Goal: Task Accomplishment & Management: Complete application form

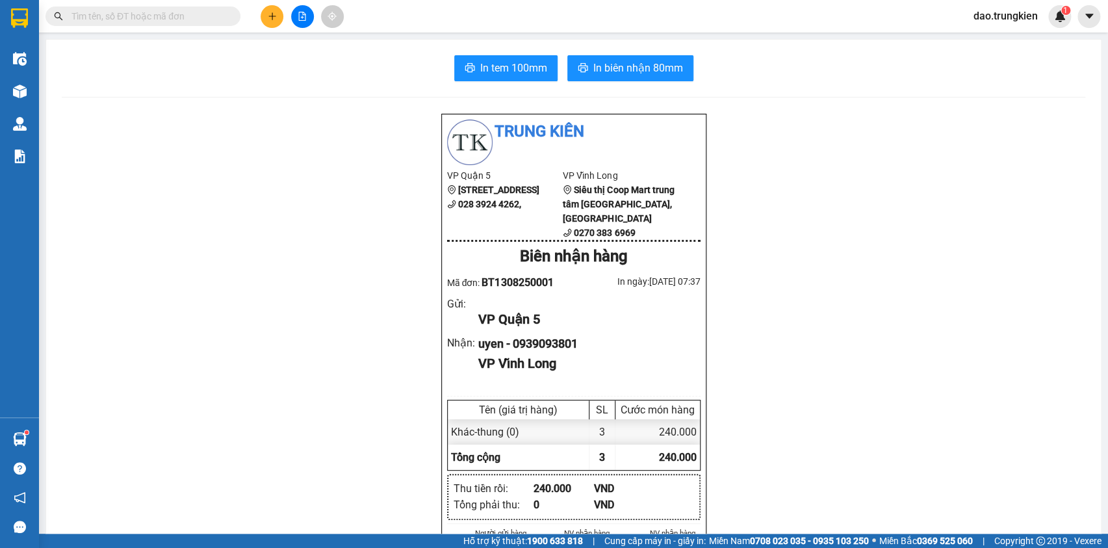
click at [99, 18] on input "text" at bounding box center [147, 16] width 153 height 14
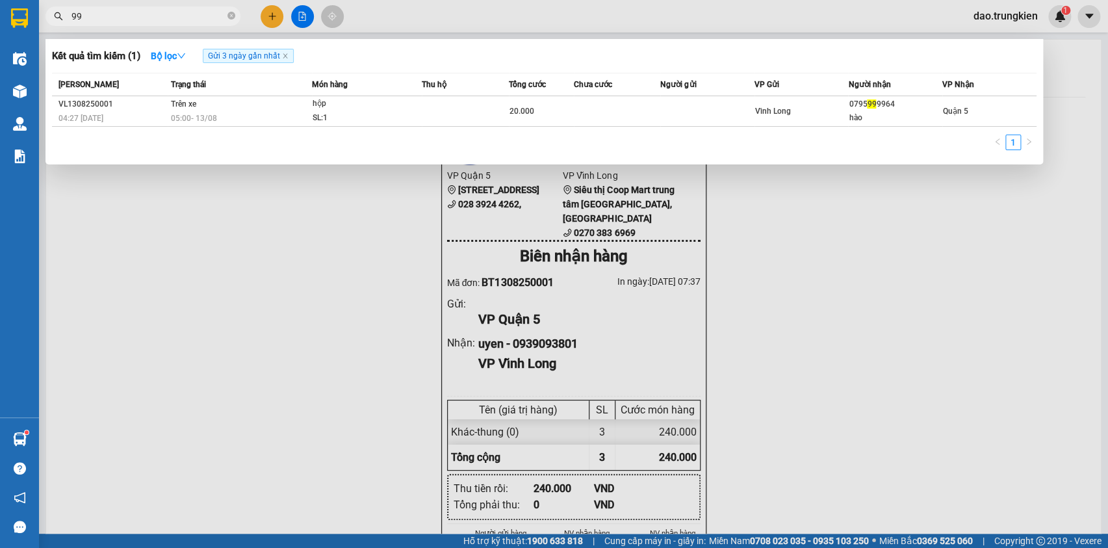
type input "9"
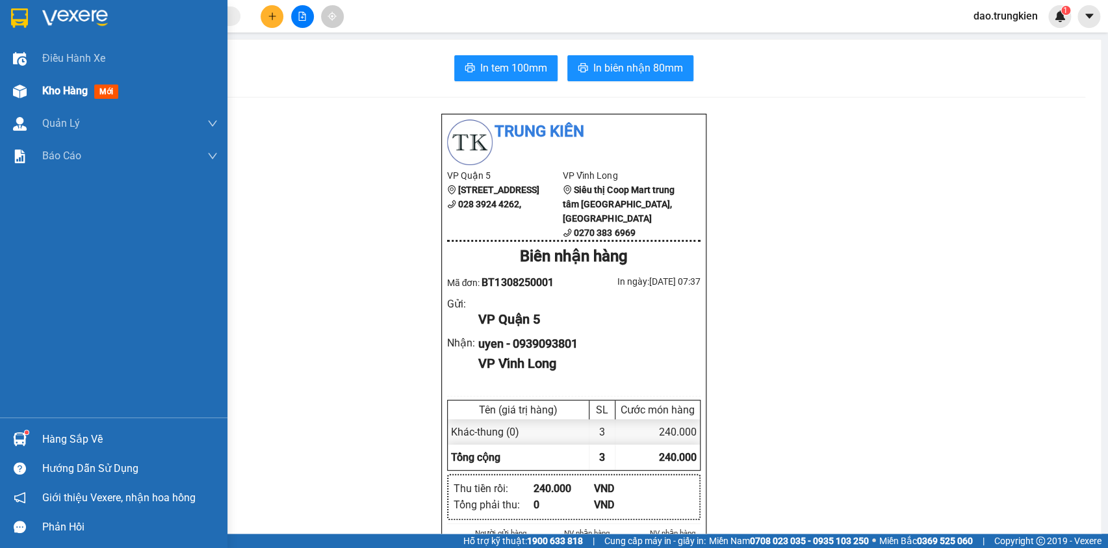
click at [110, 89] on span "mới" at bounding box center [106, 91] width 24 height 14
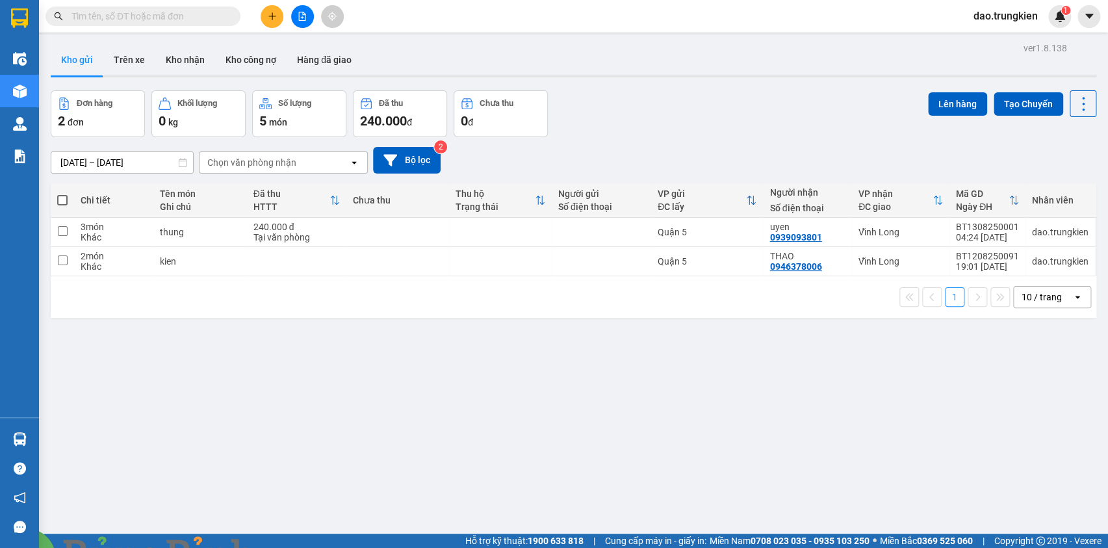
click at [391, 281] on div "1 10 / trang open" at bounding box center [574, 297] width 1046 height 42
click at [386, 254] on td at bounding box center [397, 261] width 103 height 29
checkbox input "true"
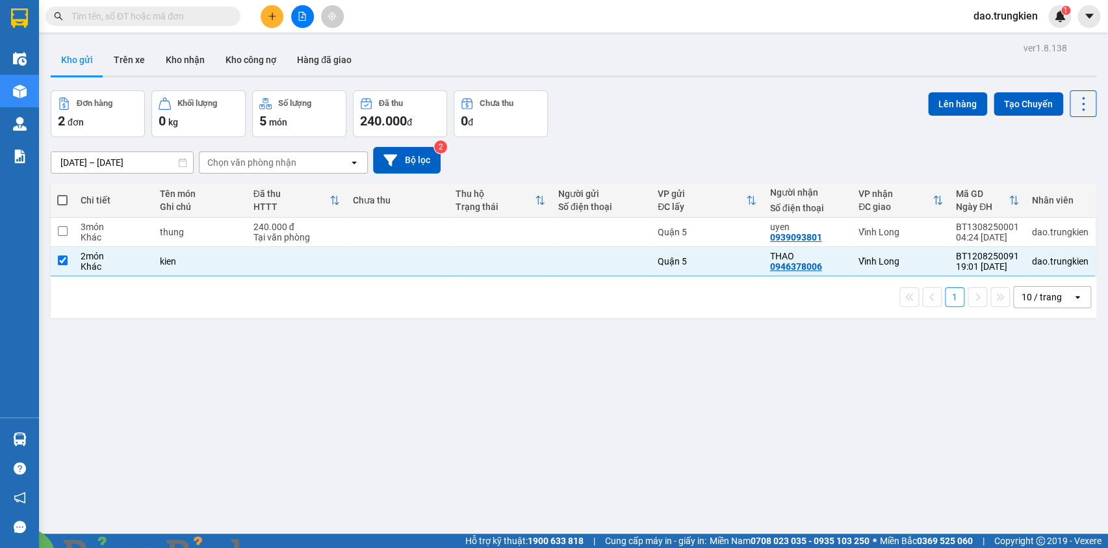
drag, startPoint x: 388, startPoint y: 216, endPoint x: 383, endPoint y: 224, distance: 8.8
click at [386, 221] on table "Chi tiết Tên món Ghi chú Đã thu HTTT Chưa thu Thu hộ Trạng thái Người gửi Số đi…" at bounding box center [574, 229] width 1046 height 93
click at [536, 231] on td at bounding box center [500, 232] width 103 height 29
checkbox input "true"
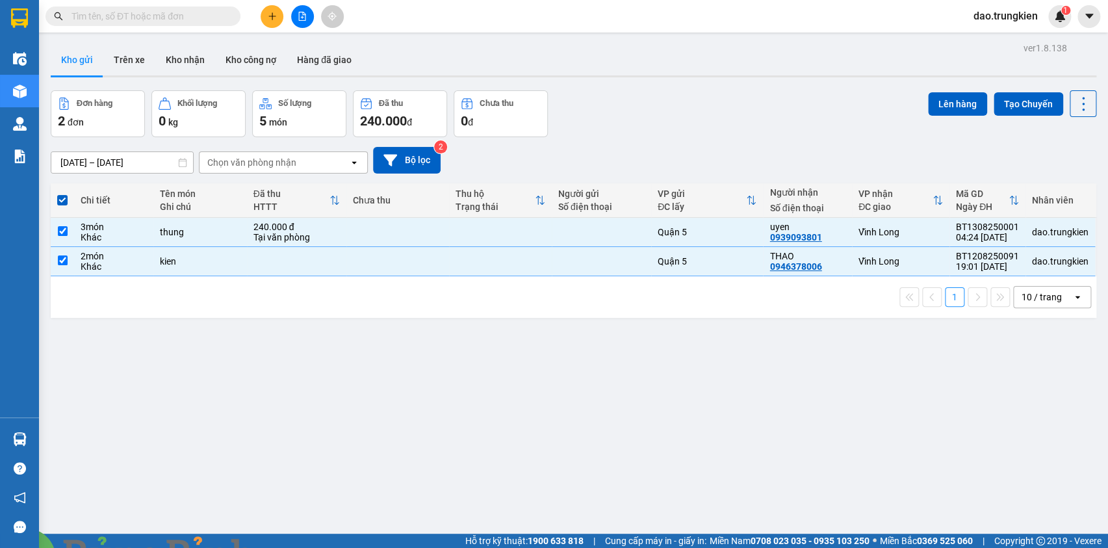
click at [286, 547] on img at bounding box center [282, 556] width 8 height 8
drag, startPoint x: 942, startPoint y: 101, endPoint x: 851, endPoint y: 90, distance: 91.7
click at [939, 102] on button "Lên hàng" at bounding box center [957, 103] width 59 height 23
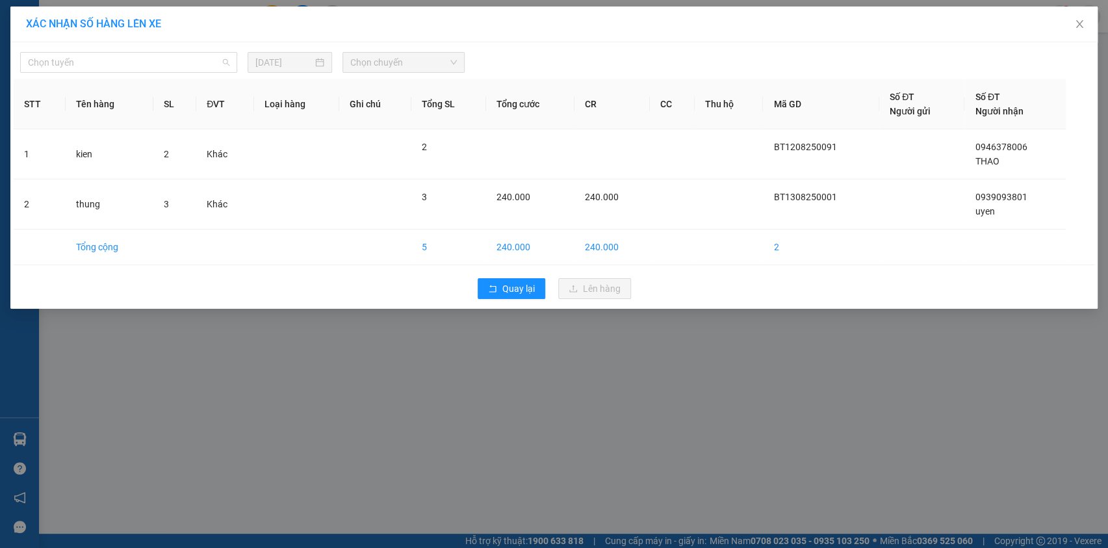
drag, startPoint x: 210, startPoint y: 62, endPoint x: 209, endPoint y: 110, distance: 48.1
click at [210, 68] on span "Chọn tuyến" at bounding box center [128, 62] width 201 height 19
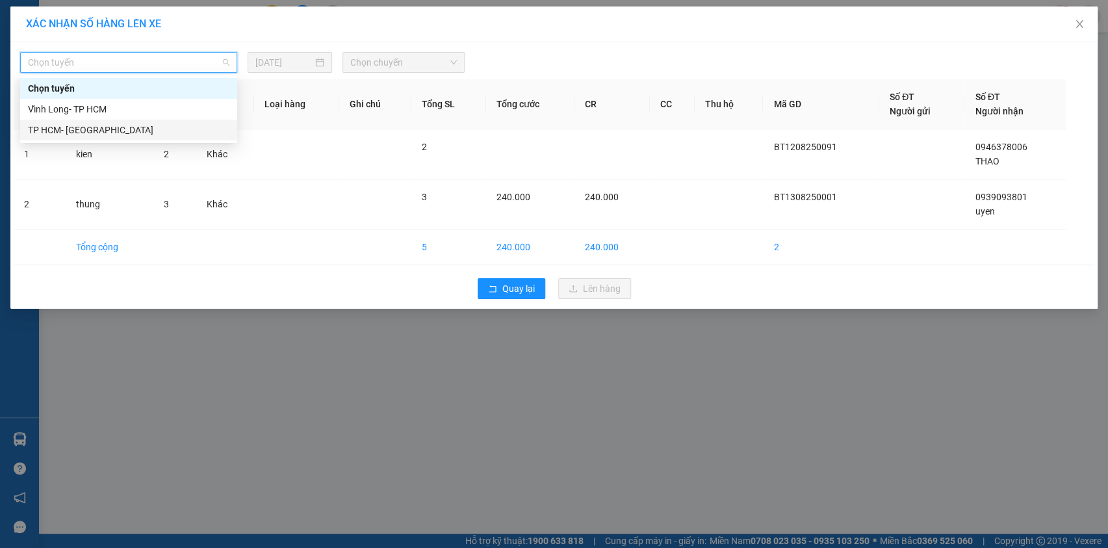
click at [213, 136] on div "TP HCM- [PERSON_NAME][GEOGRAPHIC_DATA]" at bounding box center [128, 130] width 201 height 14
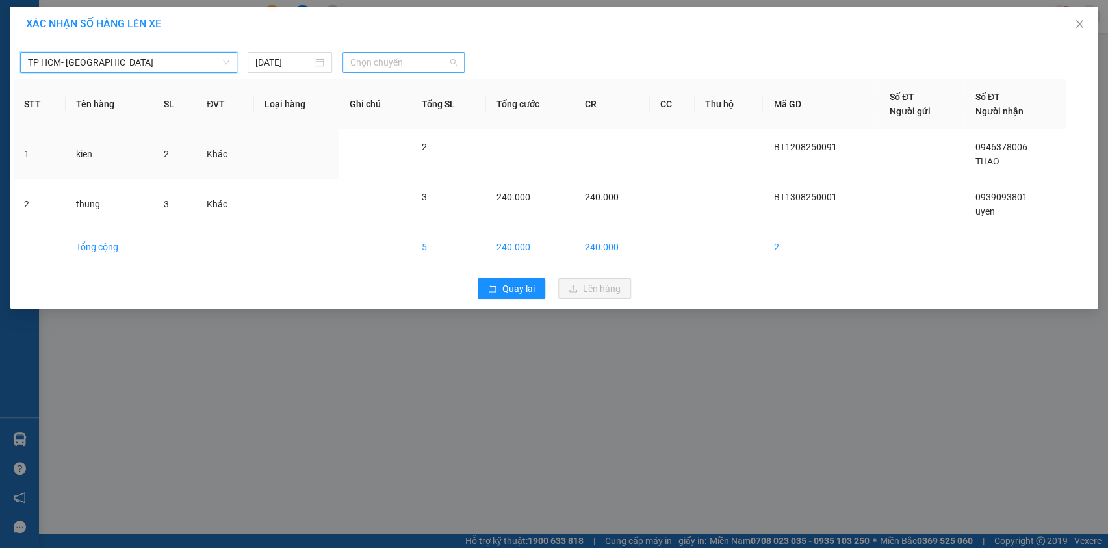
click at [404, 64] on span "Chọn chuyến" at bounding box center [403, 62] width 107 height 19
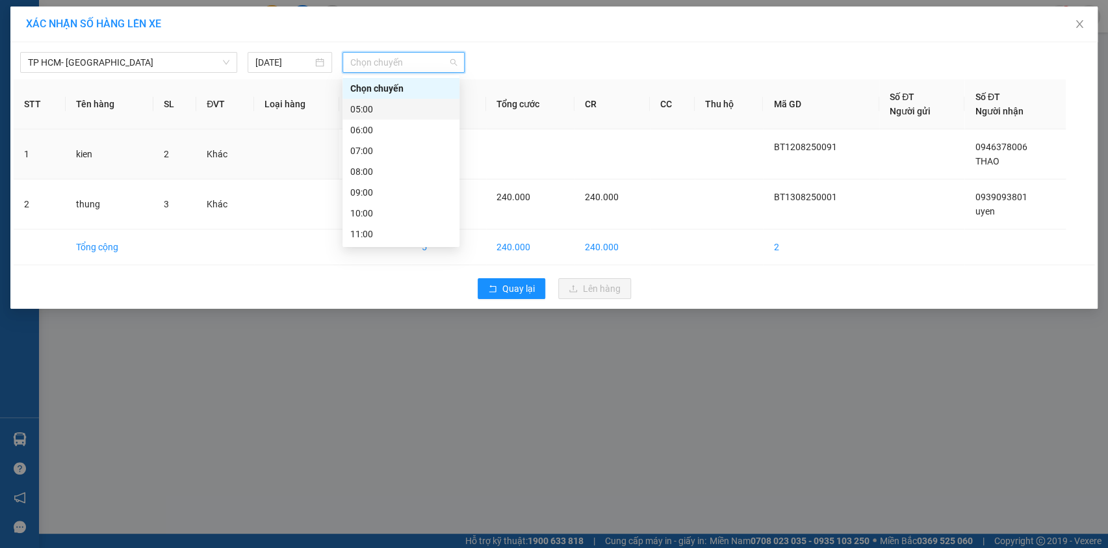
click at [402, 113] on div "05:00" at bounding box center [400, 109] width 101 height 14
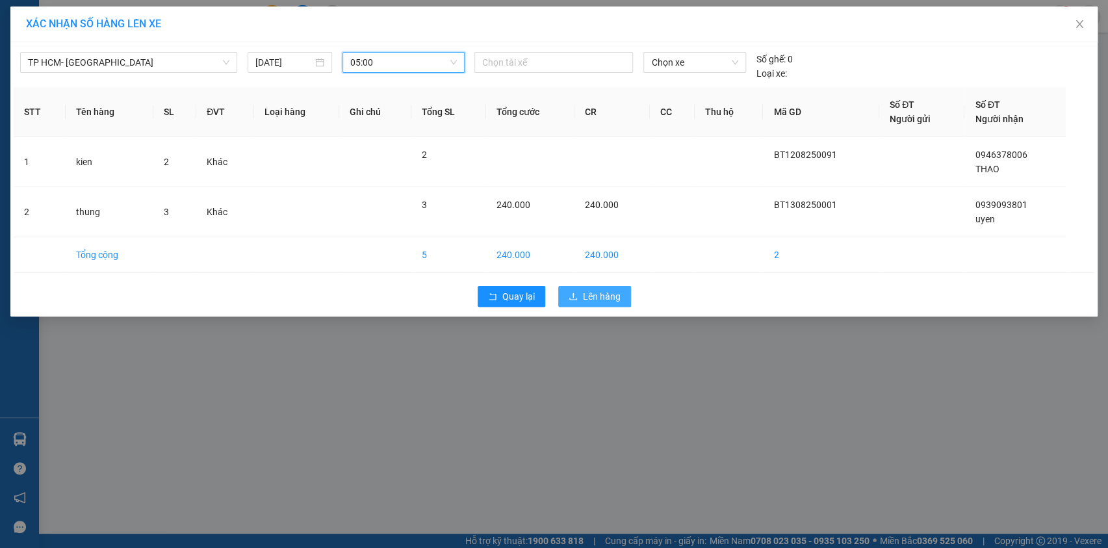
click at [595, 294] on span "Lên hàng" at bounding box center [602, 296] width 38 height 14
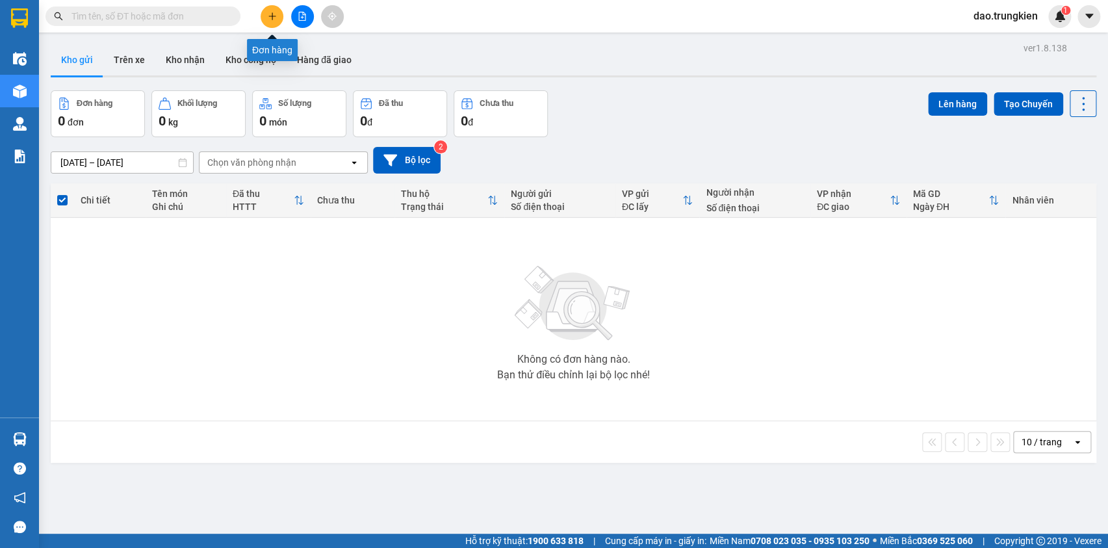
click at [274, 13] on icon "plus" at bounding box center [272, 16] width 9 height 9
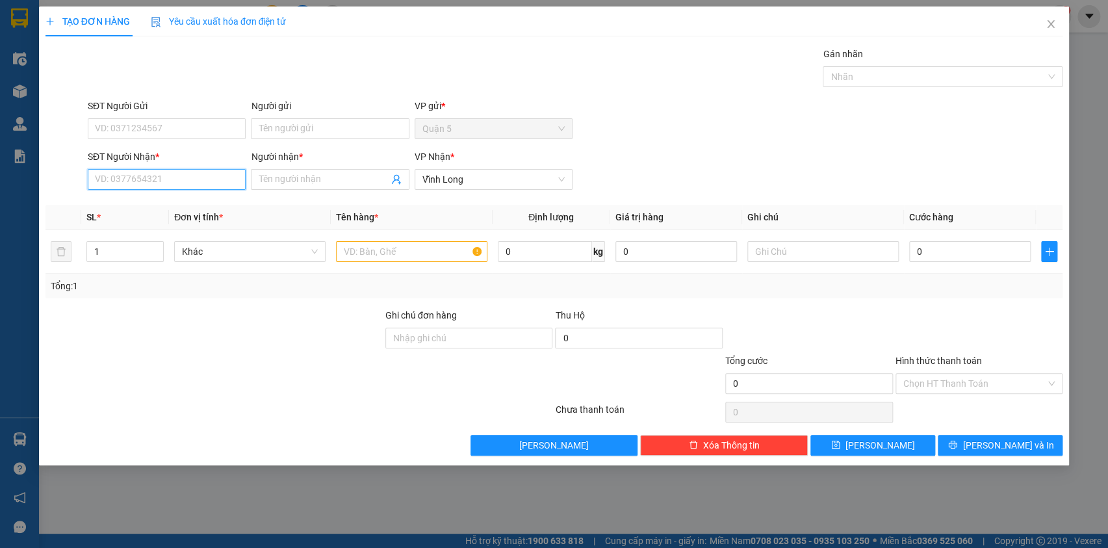
click at [127, 173] on input "SĐT Người Nhận *" at bounding box center [167, 179] width 158 height 21
click at [133, 202] on div "0961412039 - tam duc" at bounding box center [167, 205] width 142 height 14
type input "0961412039"
type input "tam duc"
type input "0961412039"
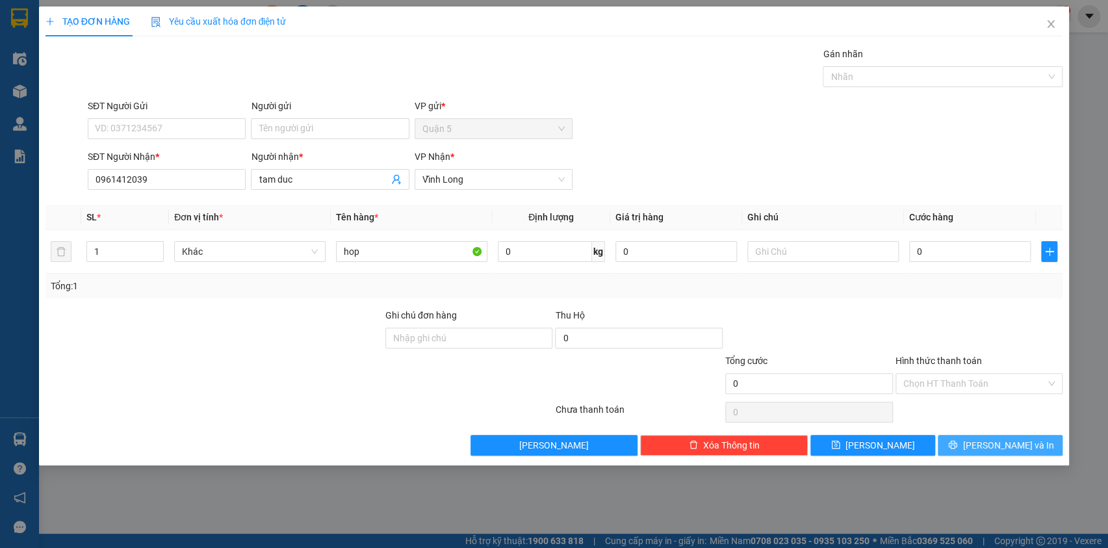
click at [1004, 443] on span "[PERSON_NAME] và In" at bounding box center [1008, 445] width 91 height 14
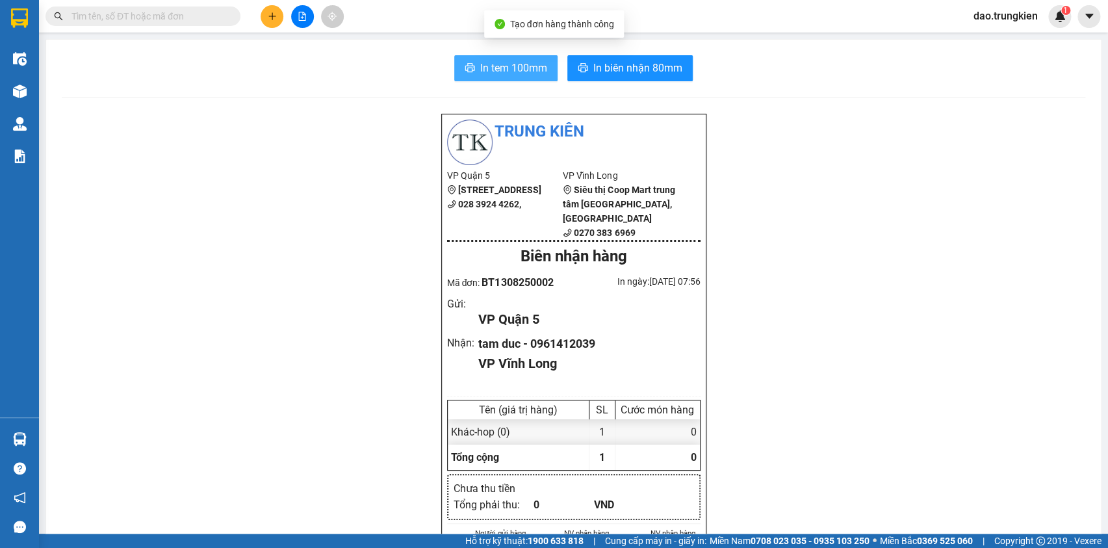
click at [487, 65] on span "In tem 100mm" at bounding box center [513, 68] width 67 height 16
click at [271, 14] on icon "plus" at bounding box center [272, 16] width 9 height 9
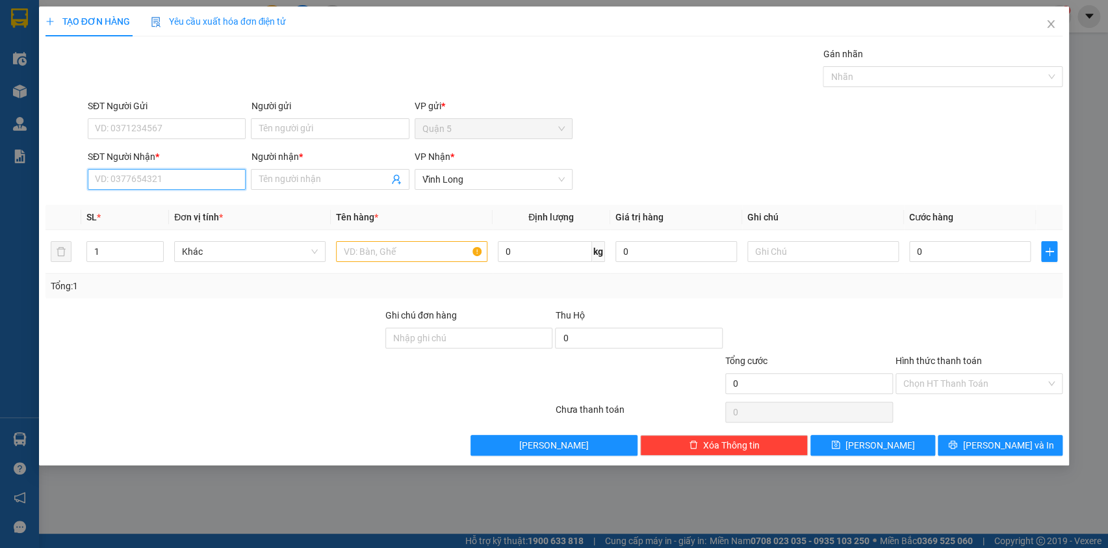
click at [126, 183] on input "SĐT Người Nhận *" at bounding box center [167, 179] width 158 height 21
click at [140, 224] on div "0988211009 - co bach" at bounding box center [167, 226] width 142 height 14
type input "0988211009"
type input "co bach"
type input "20.000"
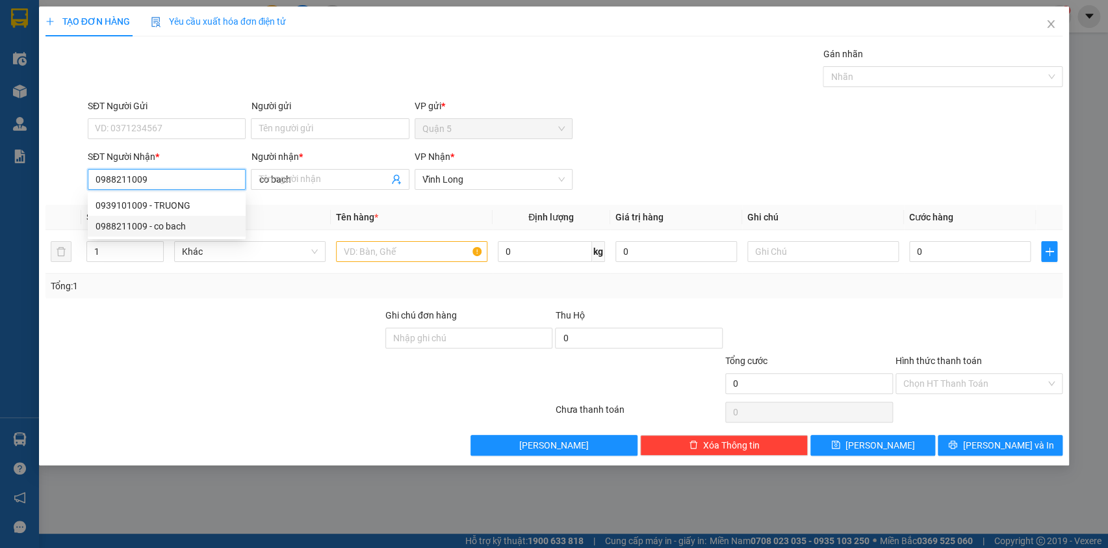
type input "20.000"
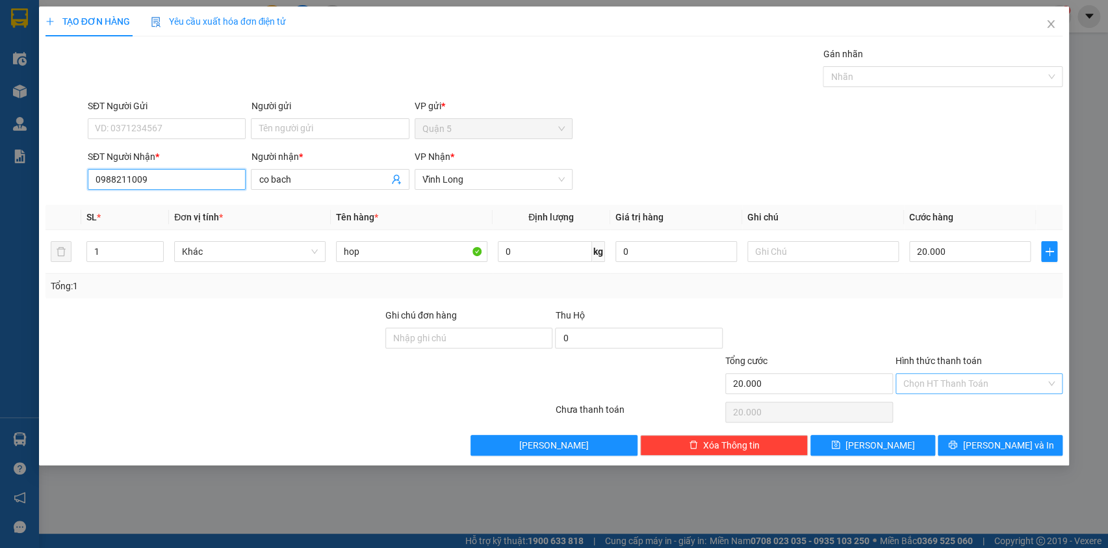
type input "0988211009"
click at [941, 389] on input "Hình thức thanh toán" at bounding box center [974, 383] width 143 height 19
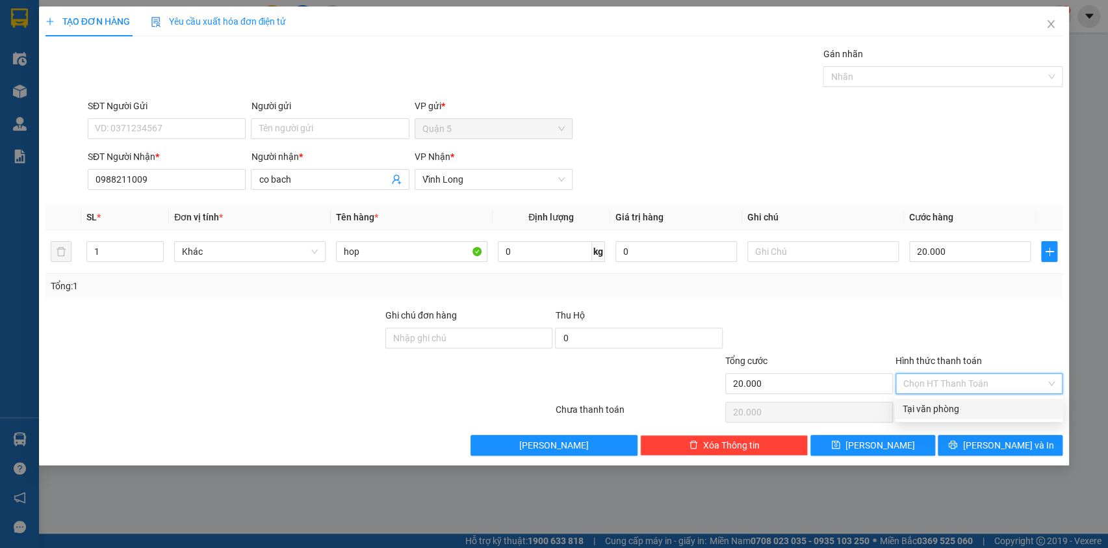
click at [954, 416] on div "Tại văn phòng" at bounding box center [979, 408] width 168 height 21
type input "0"
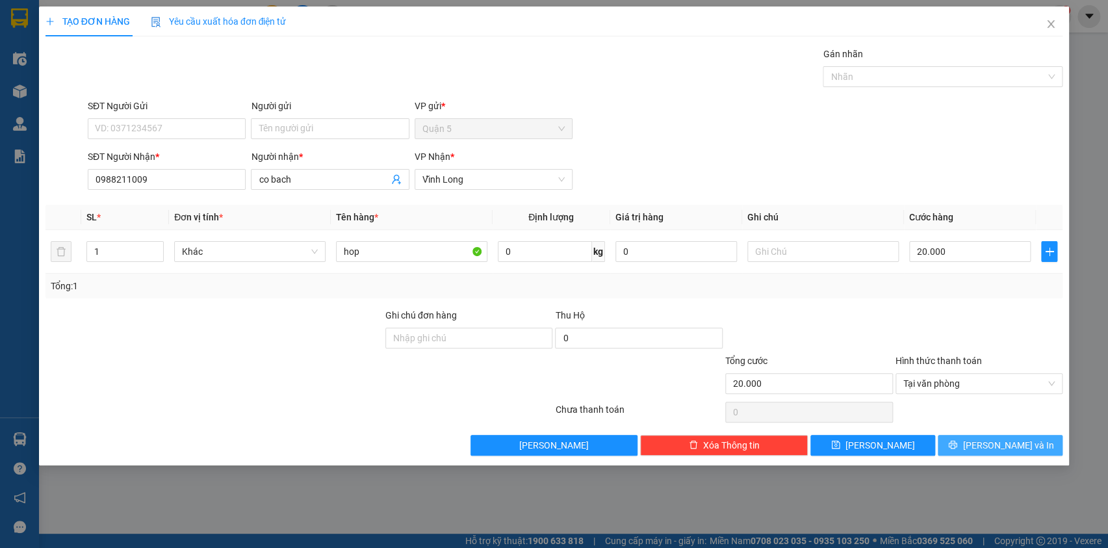
click at [1003, 438] on span "[PERSON_NAME] và In" at bounding box center [1008, 445] width 91 height 14
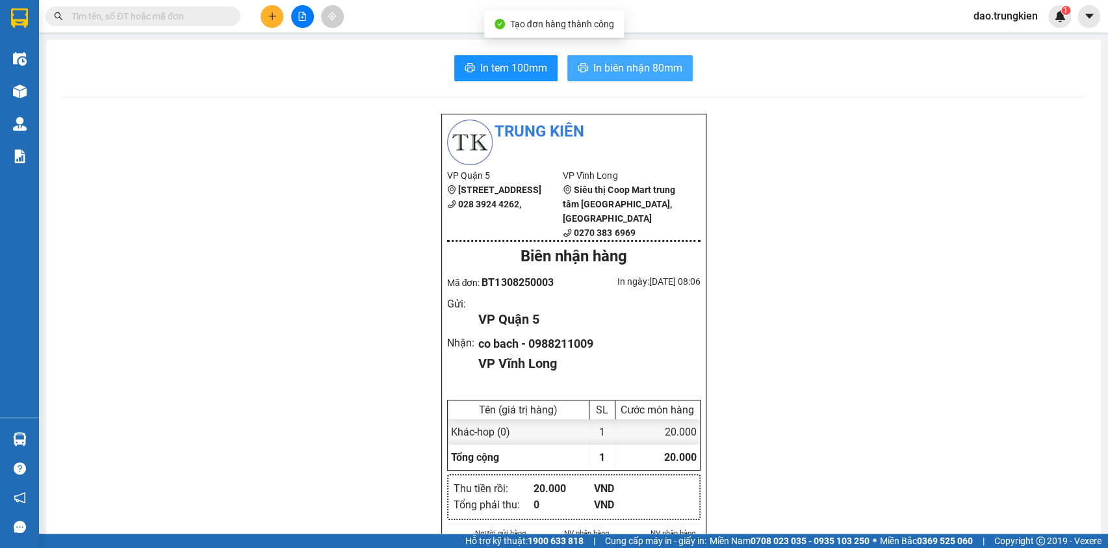
drag, startPoint x: 618, startPoint y: 71, endPoint x: 604, endPoint y: 149, distance: 79.2
click at [617, 75] on span "In biên nhận 80mm" at bounding box center [637, 68] width 89 height 16
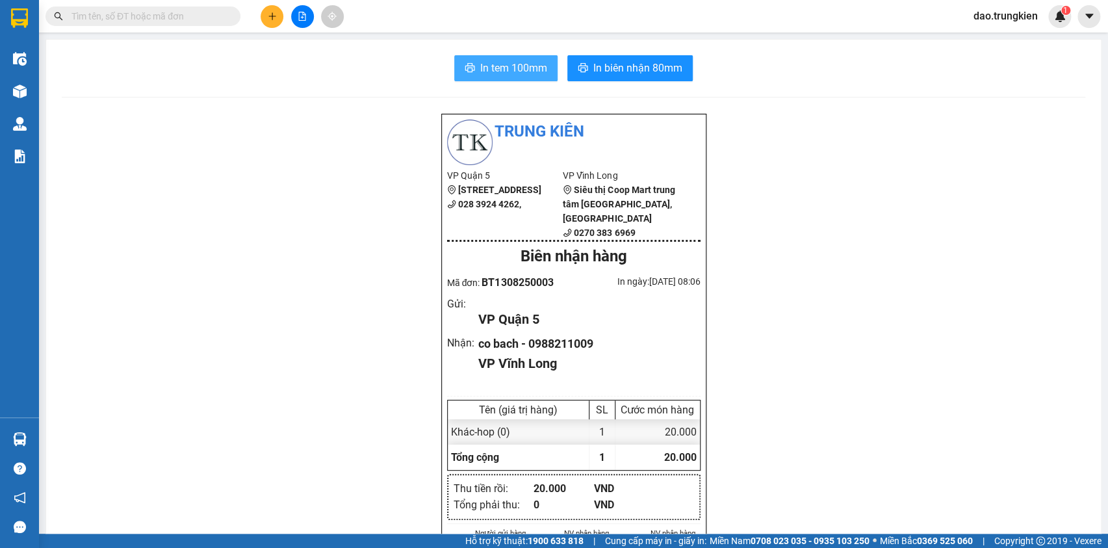
click at [508, 77] on button "In tem 100mm" at bounding box center [505, 68] width 103 height 26
click at [75, 18] on input "text" at bounding box center [147, 16] width 153 height 14
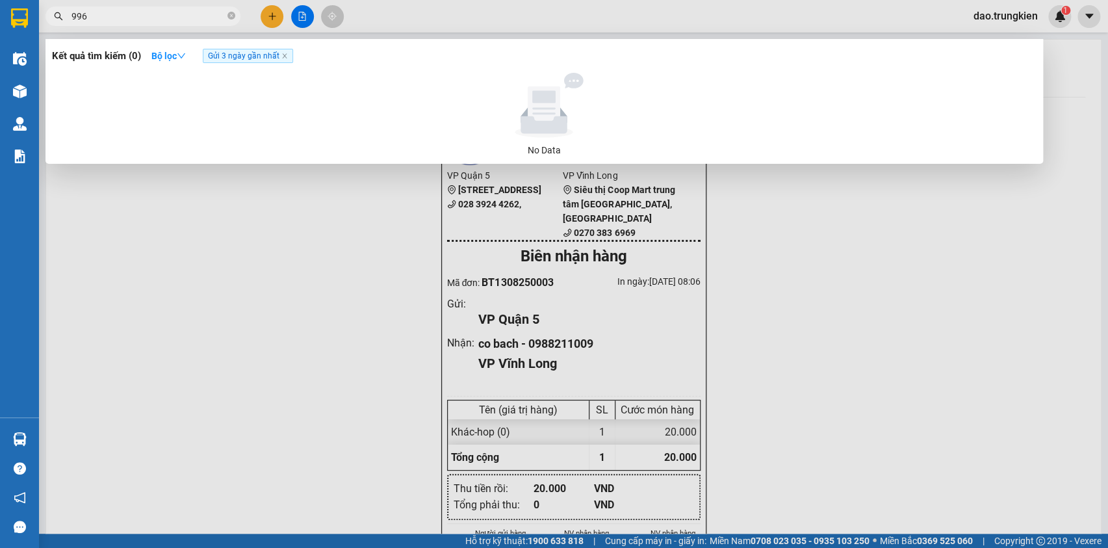
type input "9964"
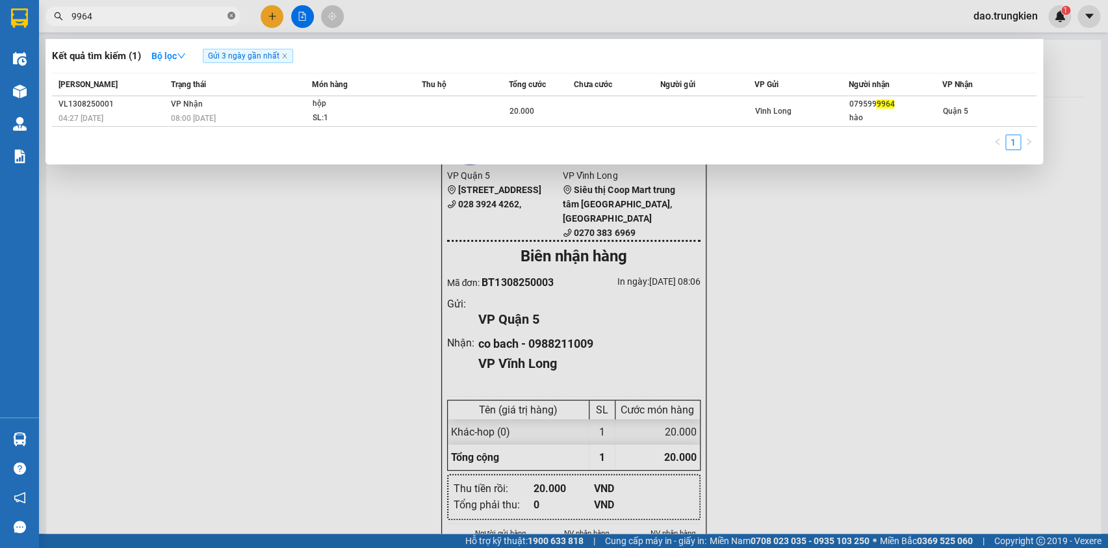
click at [231, 14] on icon "close-circle" at bounding box center [231, 16] width 8 height 8
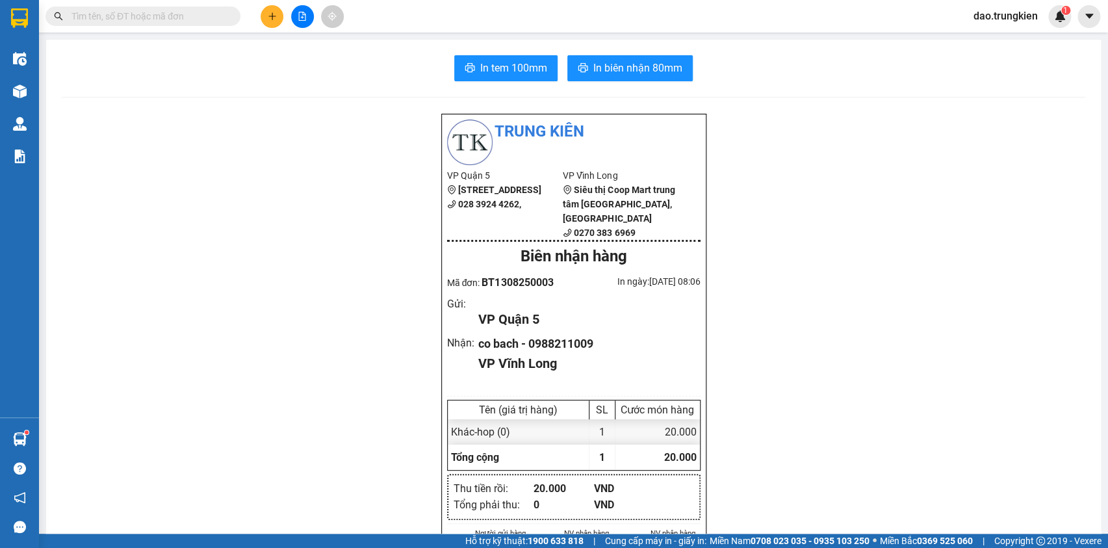
click at [270, 19] on icon "plus" at bounding box center [272, 16] width 9 height 9
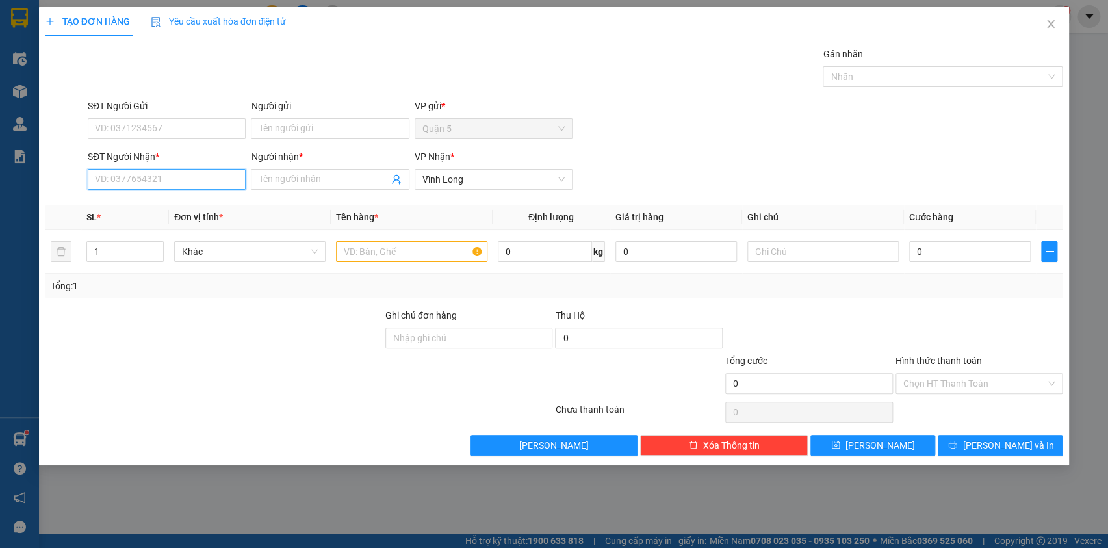
click at [154, 175] on input "SĐT Người Nhận *" at bounding box center [167, 179] width 158 height 21
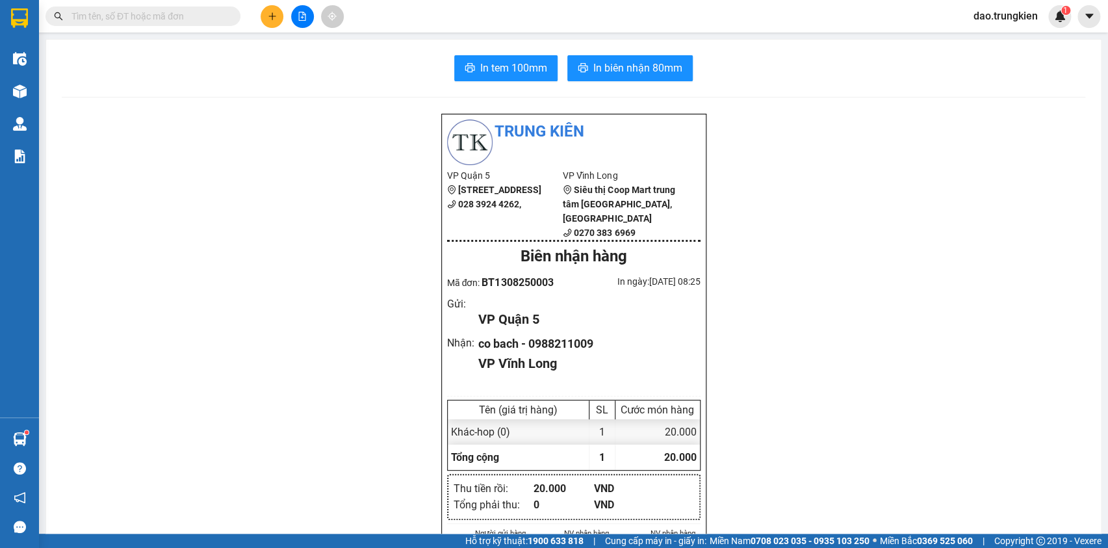
click at [106, 18] on input "text" at bounding box center [147, 16] width 153 height 14
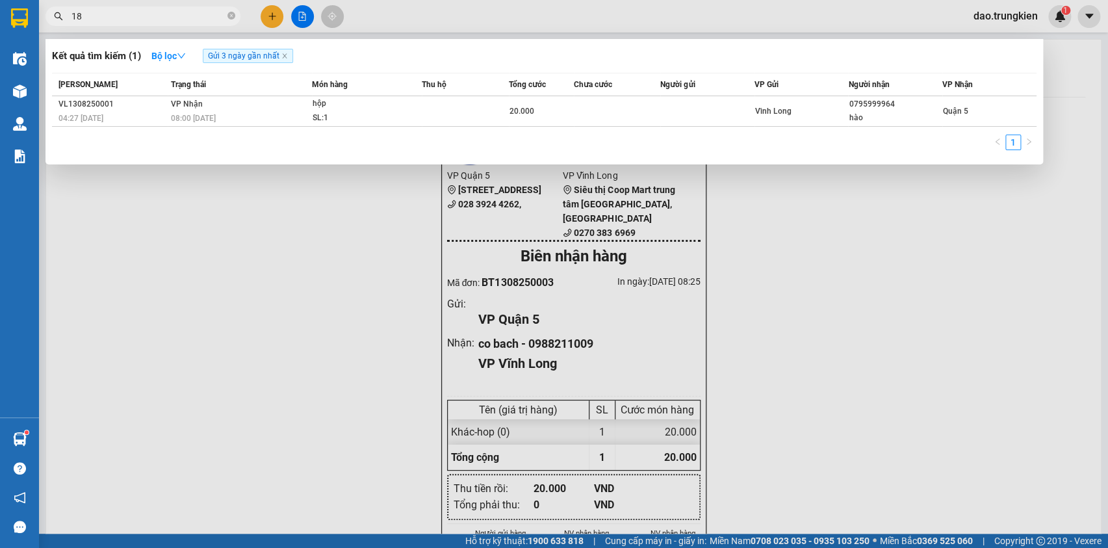
type input "181"
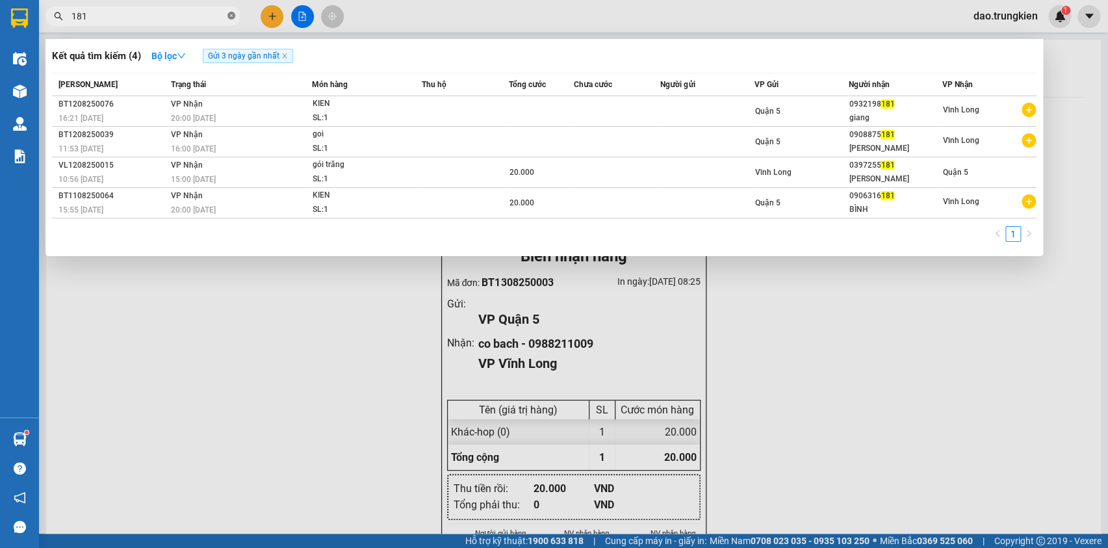
click at [233, 16] on icon "close-circle" at bounding box center [231, 16] width 8 height 8
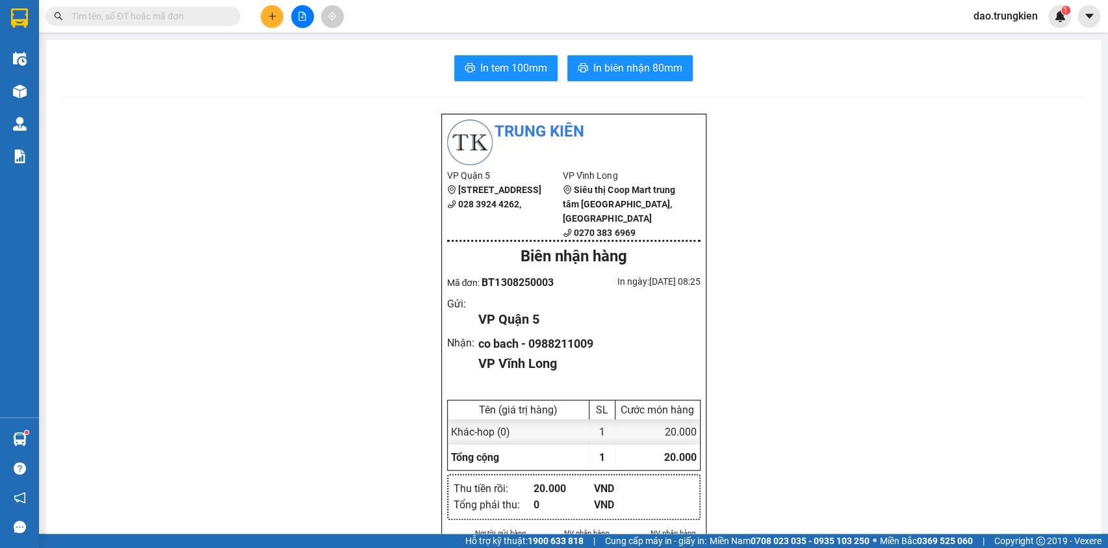
click at [141, 14] on input "text" at bounding box center [147, 16] width 153 height 14
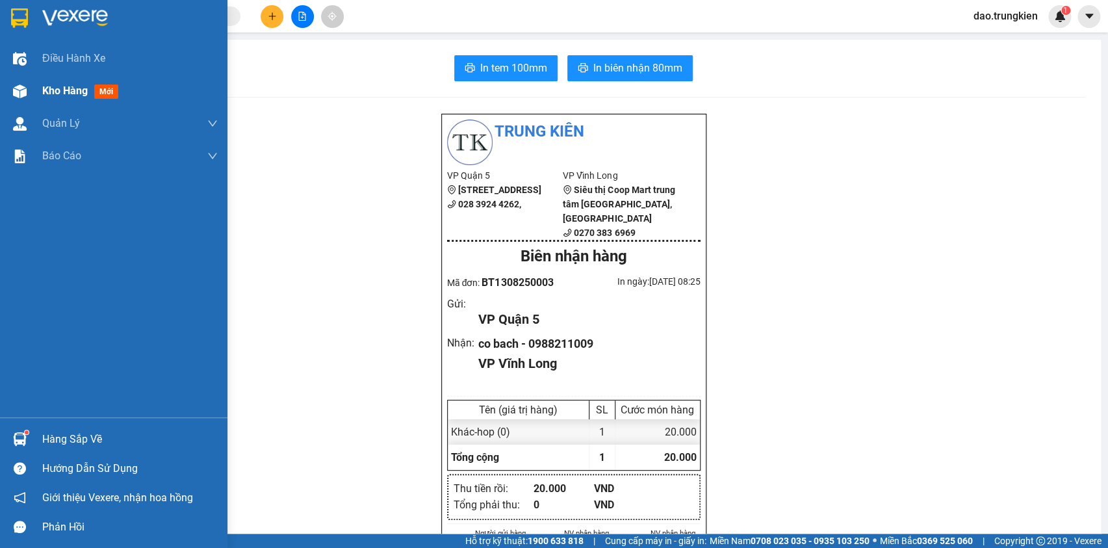
click at [103, 92] on span "mới" at bounding box center [106, 91] width 24 height 14
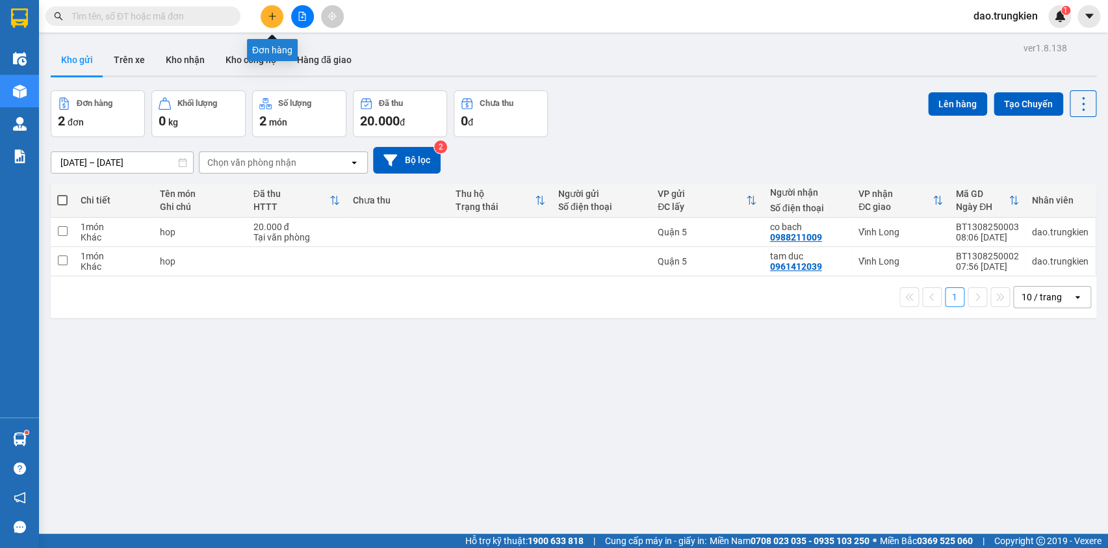
click at [276, 16] on icon "plus" at bounding box center [272, 16] width 9 height 9
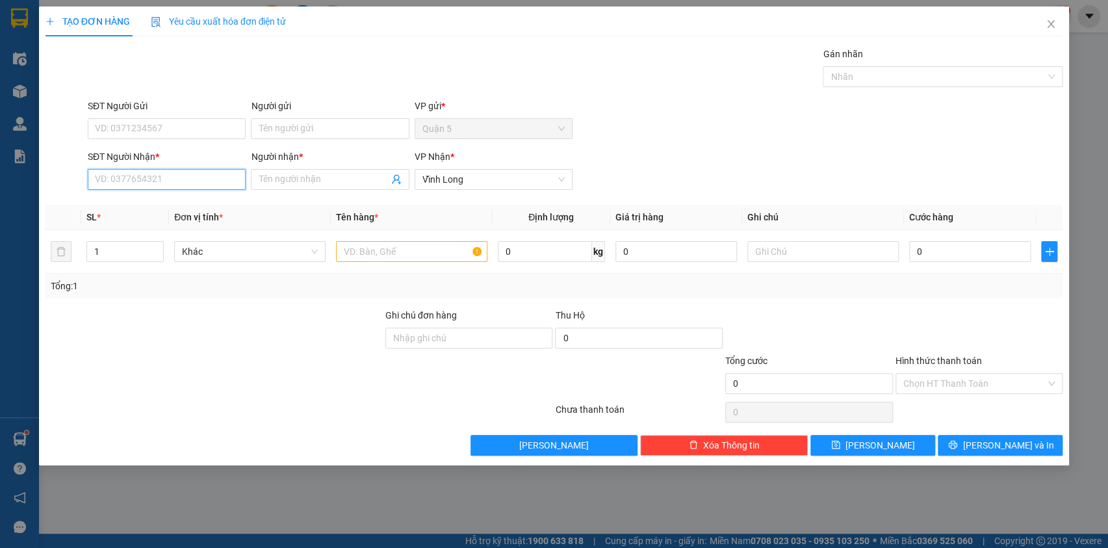
click at [145, 172] on input "SĐT Người Nhận *" at bounding box center [167, 179] width 158 height 21
click at [133, 201] on div "0918866429 - TOAN" at bounding box center [167, 205] width 142 height 14
type input "0918866429"
type input "TOAN"
type input "0918866429"
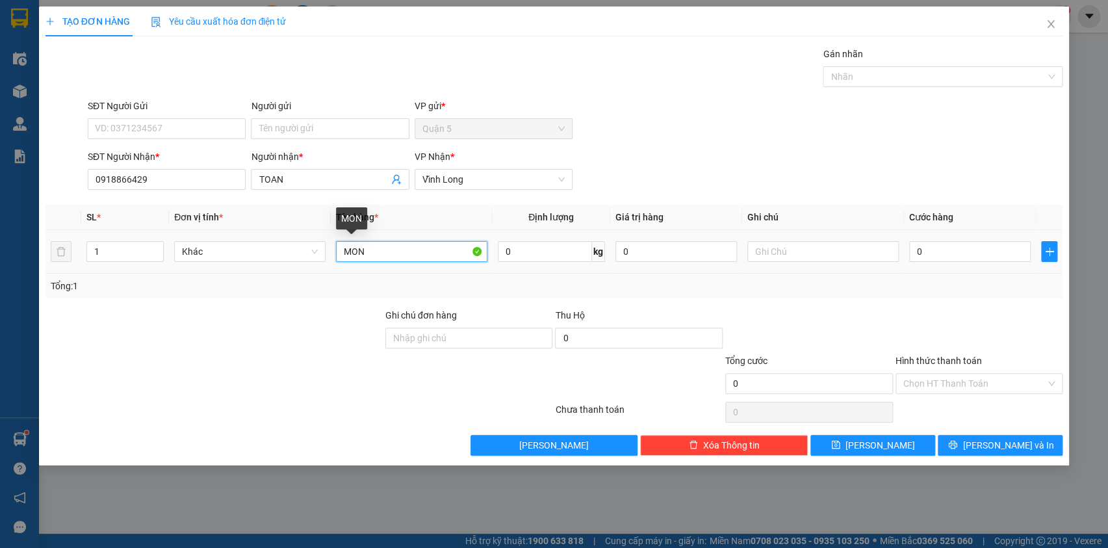
click at [392, 253] on input "MON" at bounding box center [411, 251] width 151 height 21
type input "M"
type input "goi"
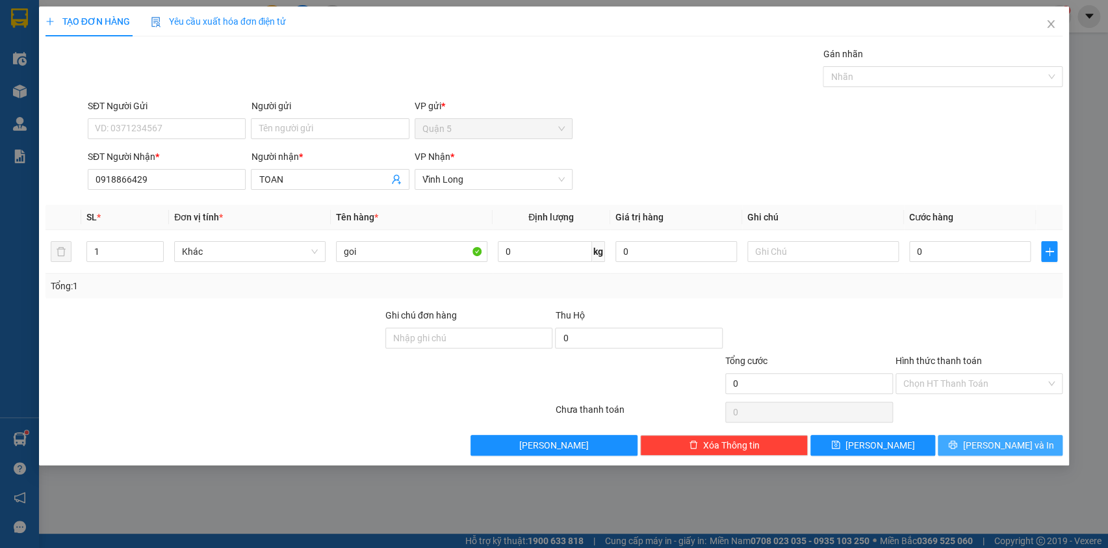
click at [957, 441] on icon "printer" at bounding box center [953, 445] width 8 height 8
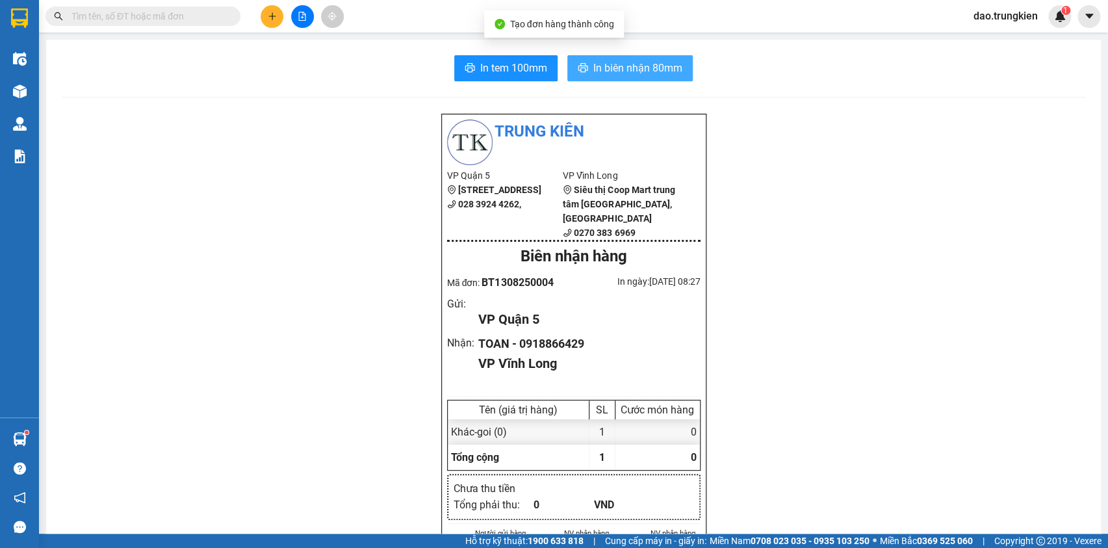
click at [613, 73] on span "In biên nhận 80mm" at bounding box center [637, 68] width 89 height 16
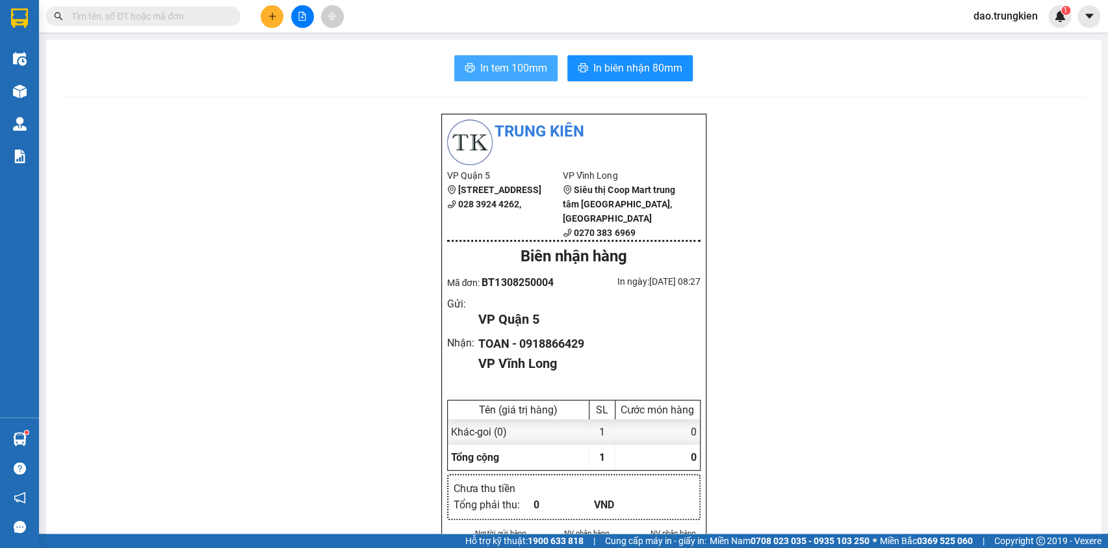
click at [497, 65] on span "In tem 100mm" at bounding box center [513, 68] width 67 height 16
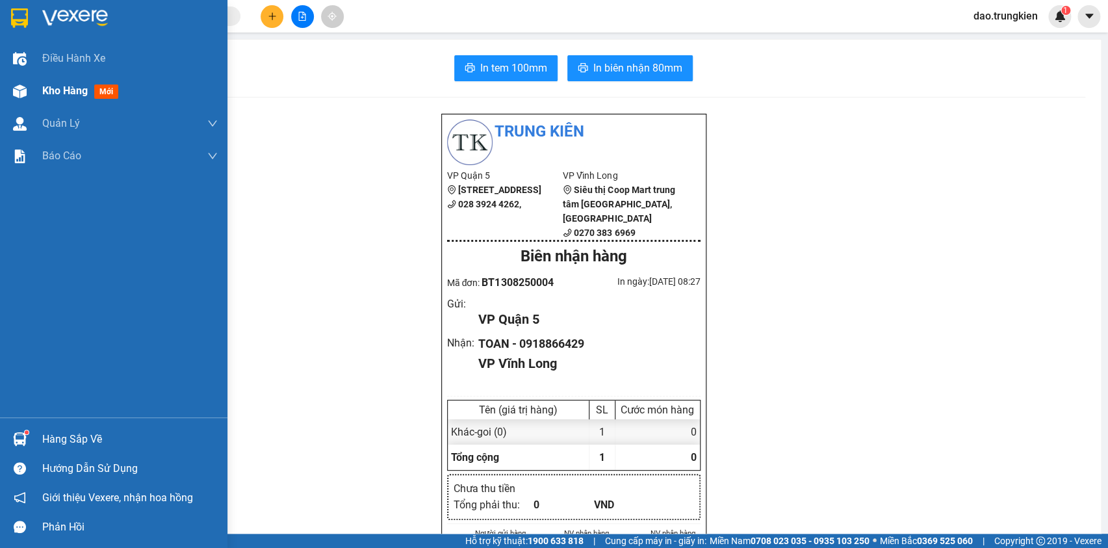
click at [103, 96] on span "mới" at bounding box center [106, 91] width 24 height 14
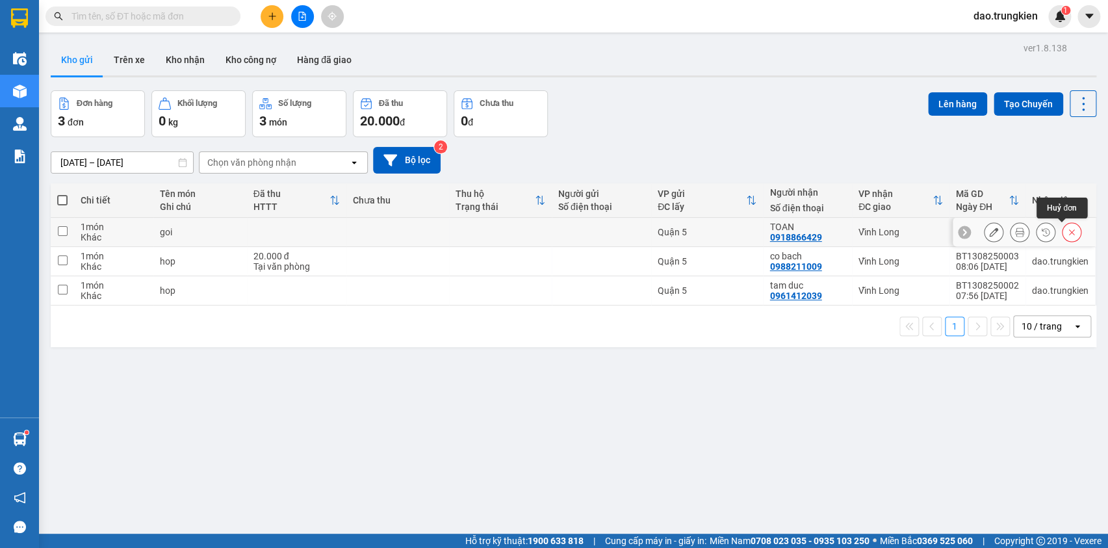
click at [1069, 232] on icon at bounding box center [1072, 232] width 6 height 6
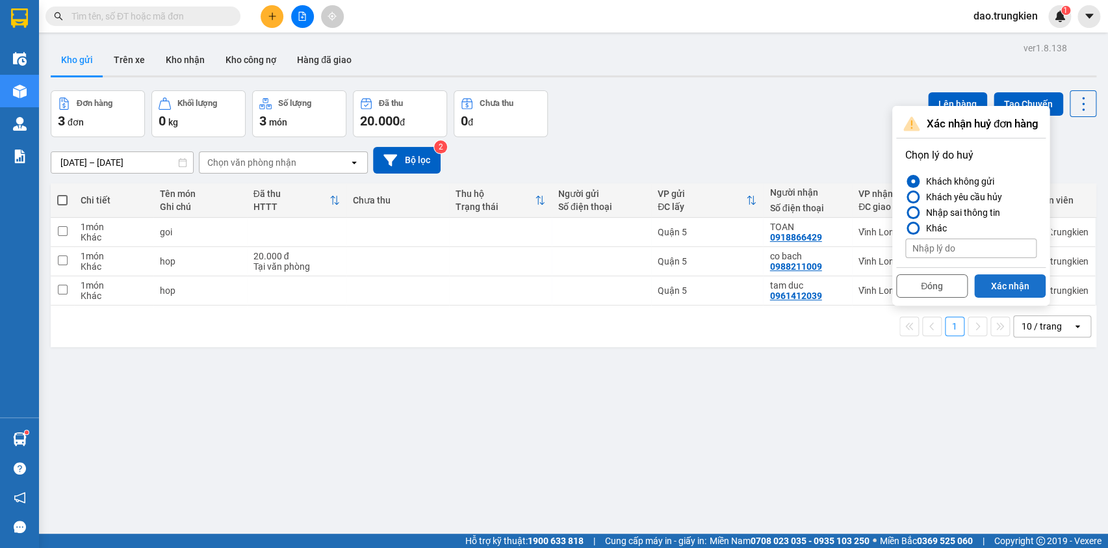
click at [1011, 280] on button "Xác nhận" at bounding box center [1009, 285] width 71 height 23
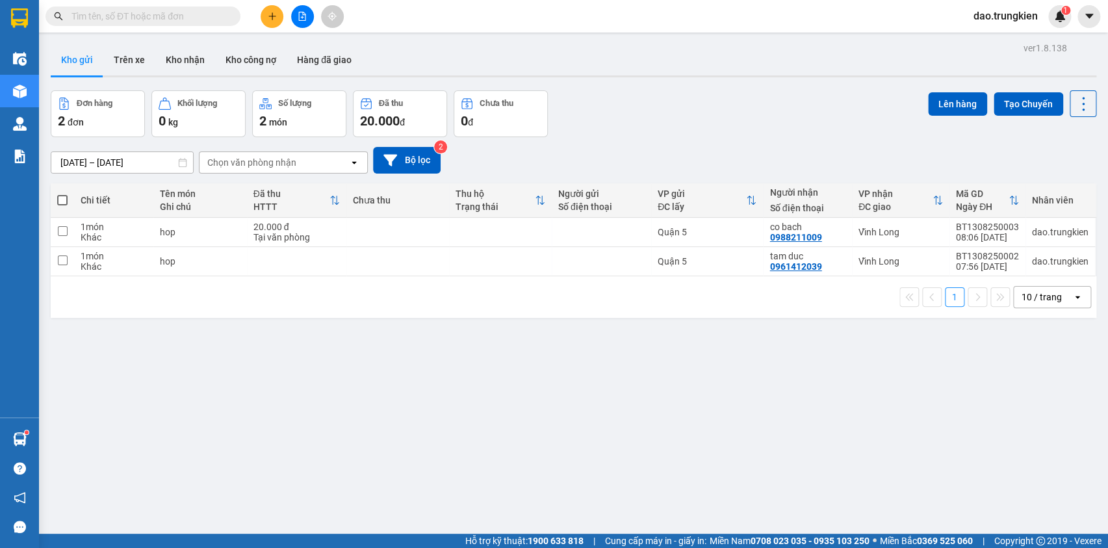
click at [61, 198] on span at bounding box center [62, 200] width 10 height 10
click at [62, 194] on input "checkbox" at bounding box center [62, 194] width 0 height 0
checkbox input "true"
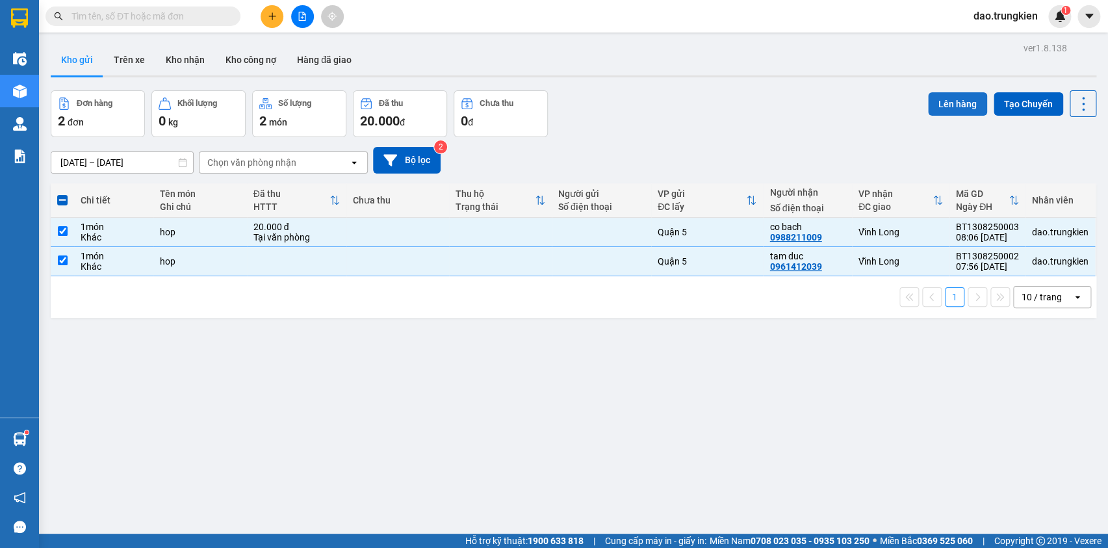
drag, startPoint x: 947, startPoint y: 102, endPoint x: 942, endPoint y: 110, distance: 9.9
click at [942, 110] on button "Lên hàng" at bounding box center [957, 103] width 59 height 23
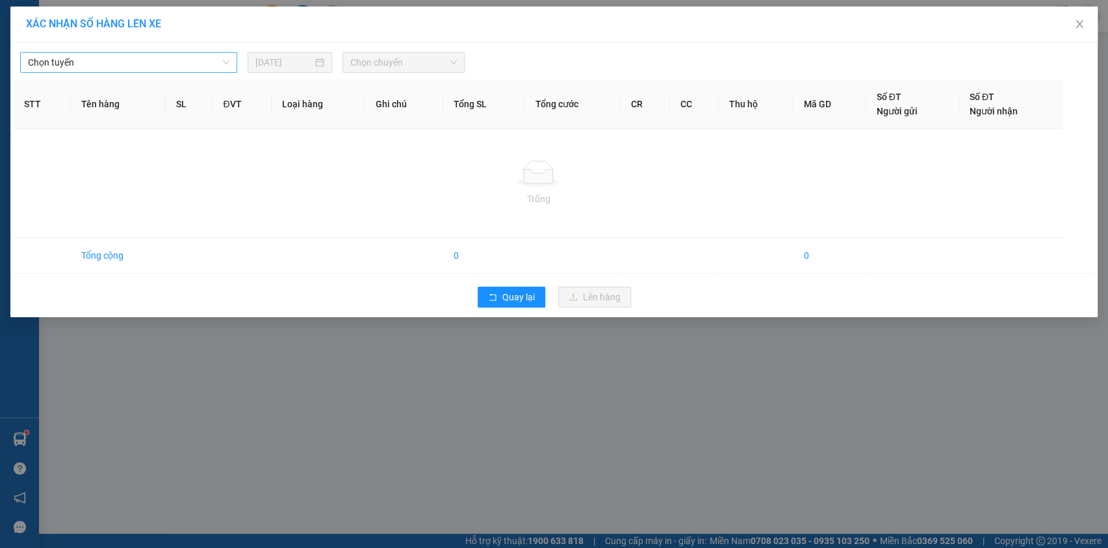
click at [224, 64] on span "Chọn tuyến" at bounding box center [128, 62] width 201 height 19
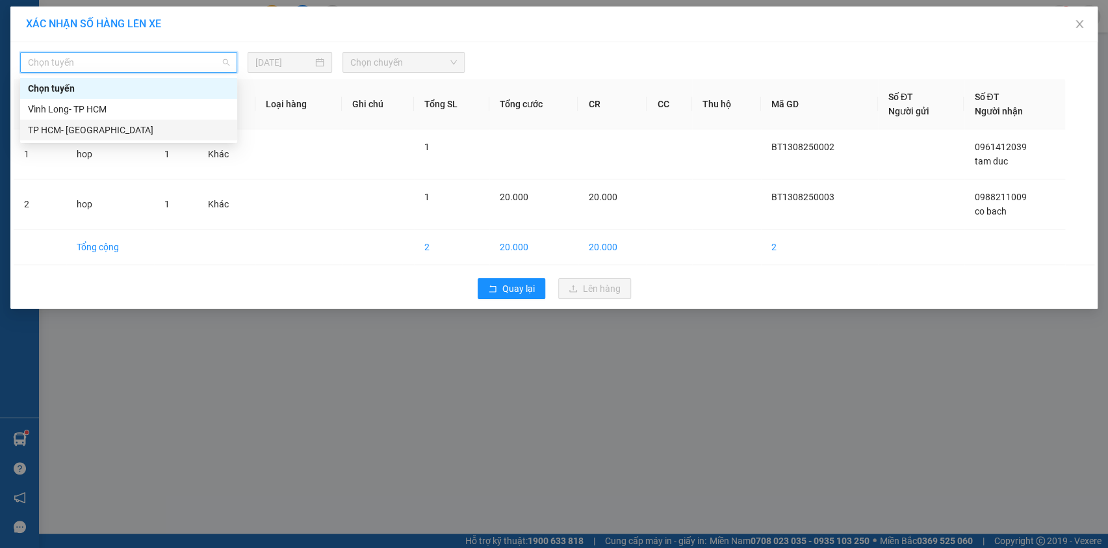
click at [213, 133] on div "TP HCM- [PERSON_NAME][GEOGRAPHIC_DATA]" at bounding box center [128, 130] width 201 height 14
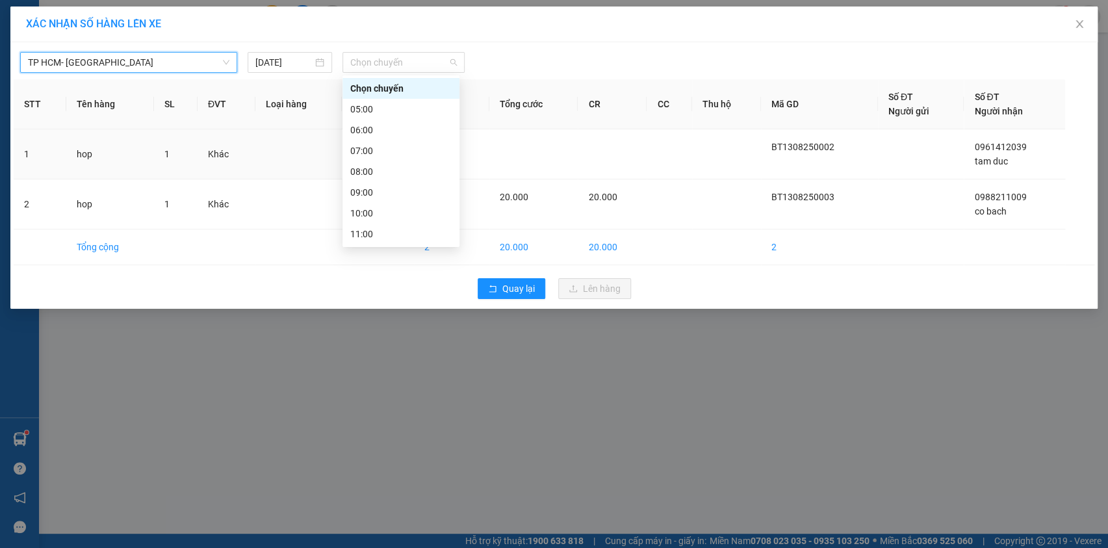
drag, startPoint x: 445, startPoint y: 57, endPoint x: 432, endPoint y: 117, distance: 61.1
click at [443, 58] on span "Chọn chuyến" at bounding box center [403, 62] width 107 height 19
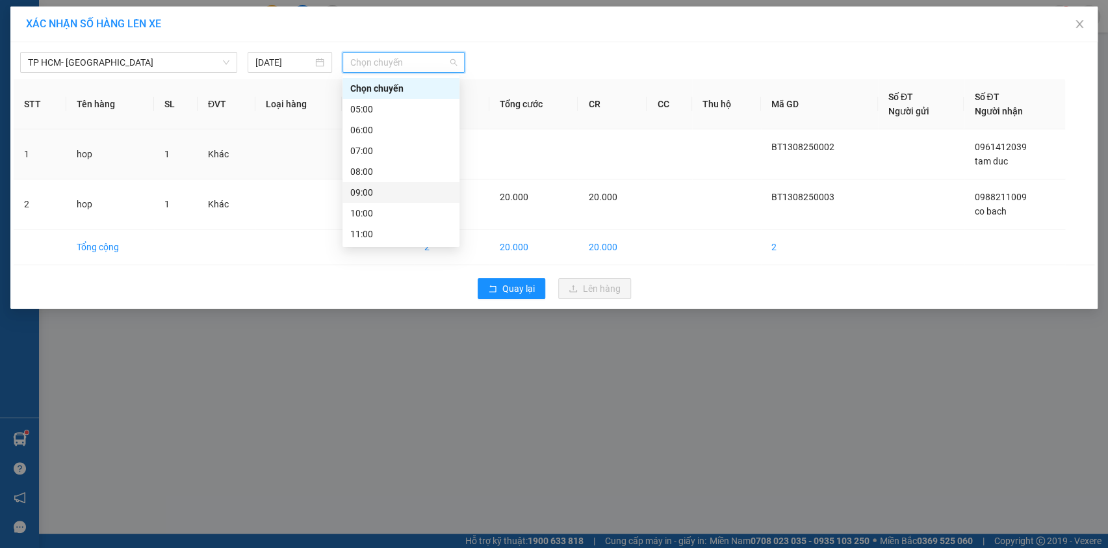
click at [416, 185] on div "09:00" at bounding box center [400, 192] width 101 height 14
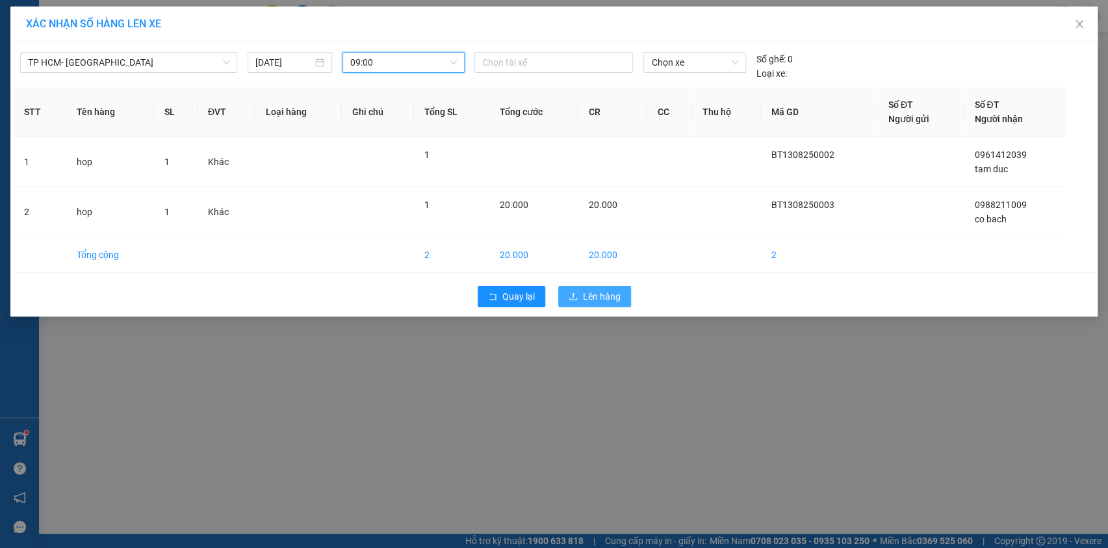
click at [600, 298] on span "Lên hàng" at bounding box center [602, 296] width 38 height 14
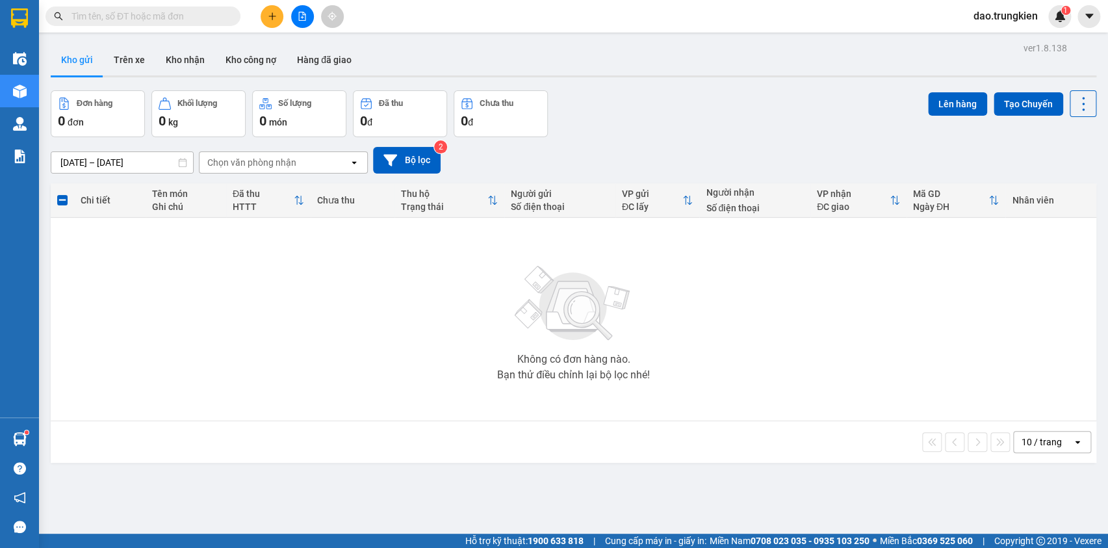
click at [99, 21] on input "text" at bounding box center [147, 16] width 153 height 14
type input "084"
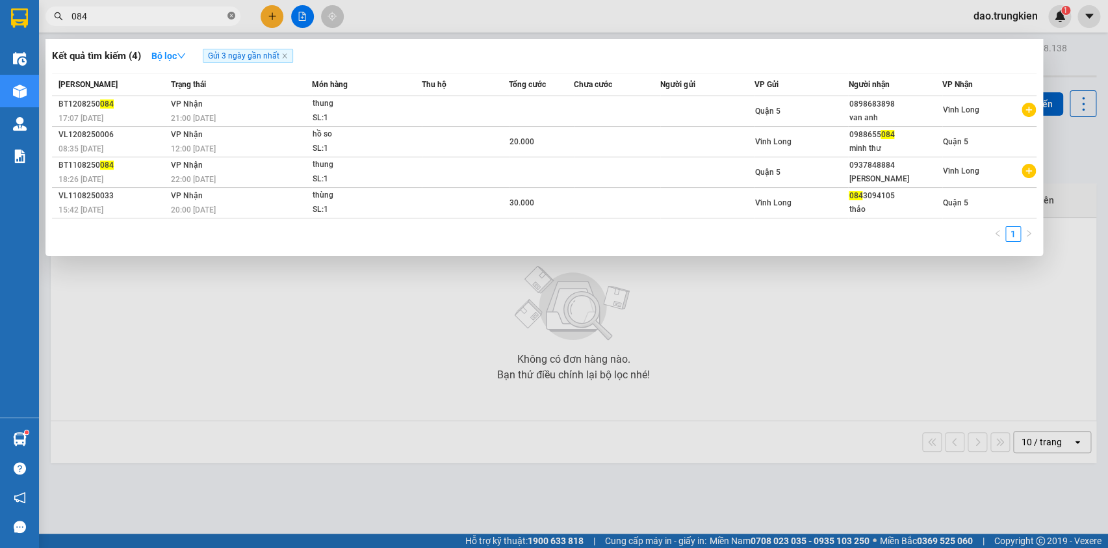
click at [229, 14] on icon "close-circle" at bounding box center [231, 16] width 8 height 8
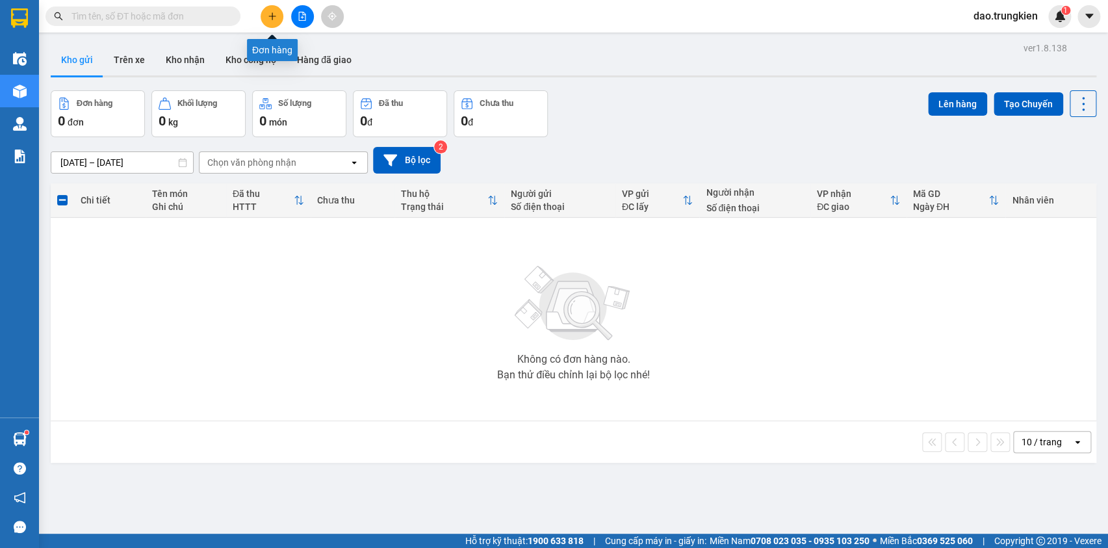
click at [264, 16] on button at bounding box center [272, 16] width 23 height 23
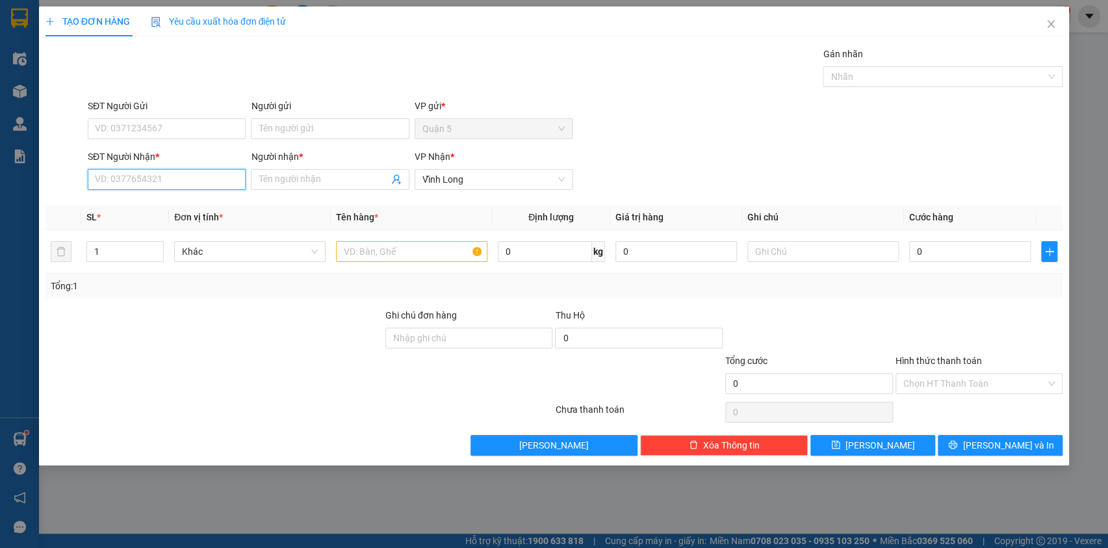
click at [125, 181] on input "SĐT Người Nhận *" at bounding box center [167, 179] width 158 height 21
click at [144, 207] on div "0822500018 - vinh" at bounding box center [167, 205] width 142 height 14
type input "0822500018"
type input "vinh"
type input "0822500018"
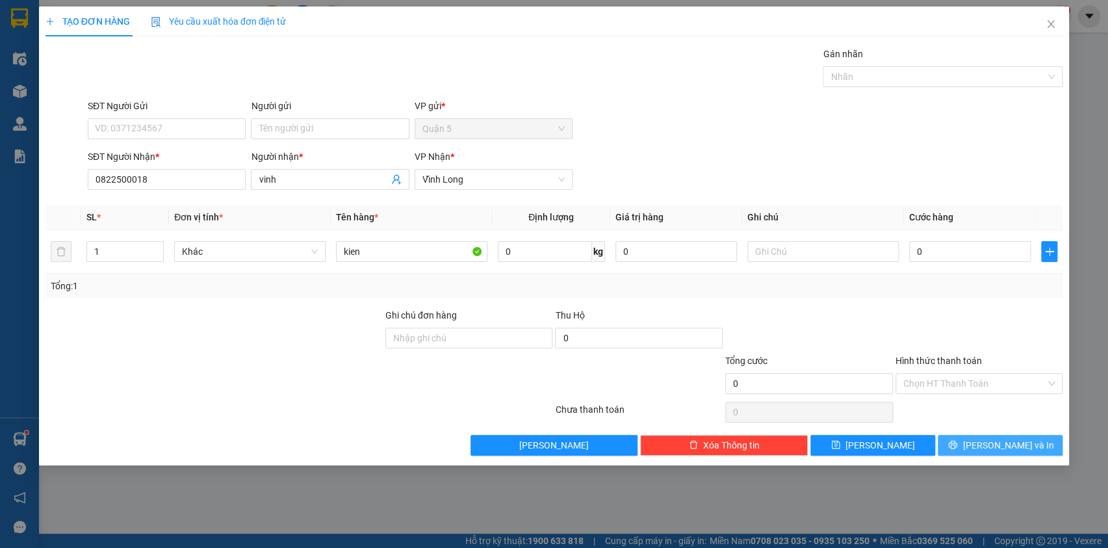
drag, startPoint x: 999, startPoint y: 443, endPoint x: 963, endPoint y: 393, distance: 61.0
click at [999, 442] on span "[PERSON_NAME] và In" at bounding box center [1008, 445] width 91 height 14
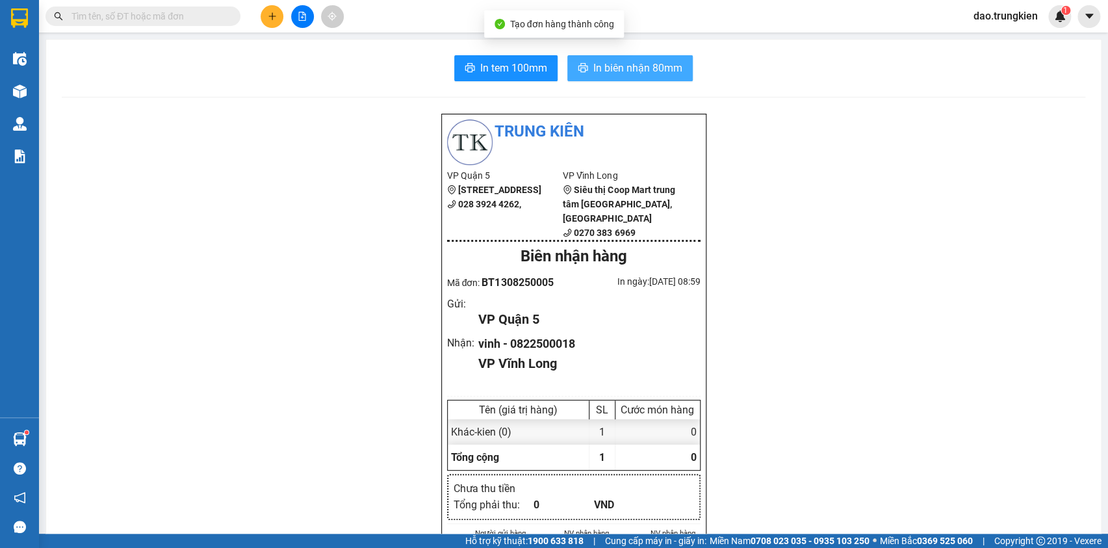
click at [578, 69] on icon "printer" at bounding box center [583, 67] width 10 height 9
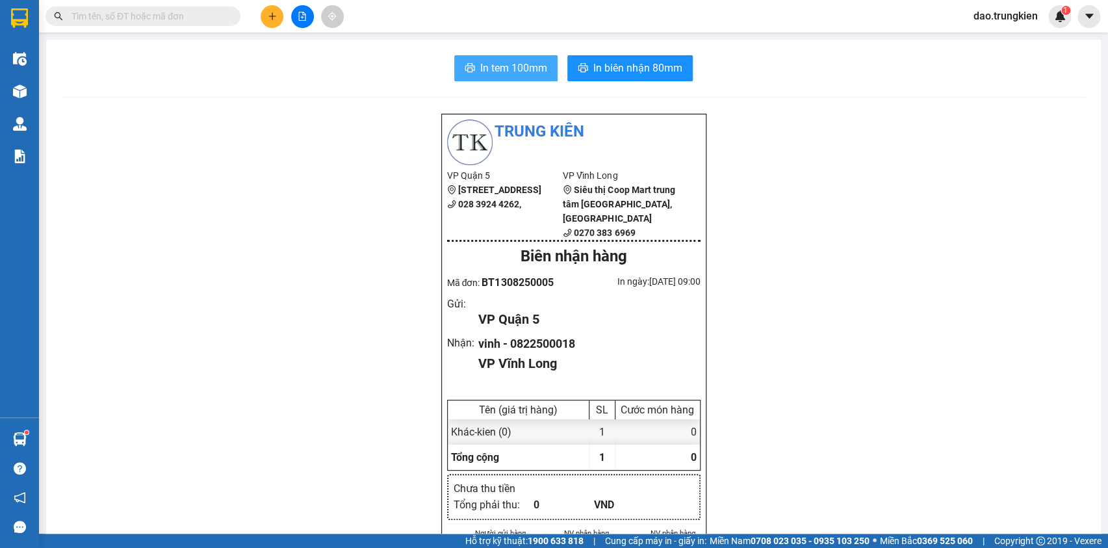
click at [496, 65] on span "In tem 100mm" at bounding box center [513, 68] width 67 height 16
click at [265, 14] on button at bounding box center [272, 16] width 23 height 23
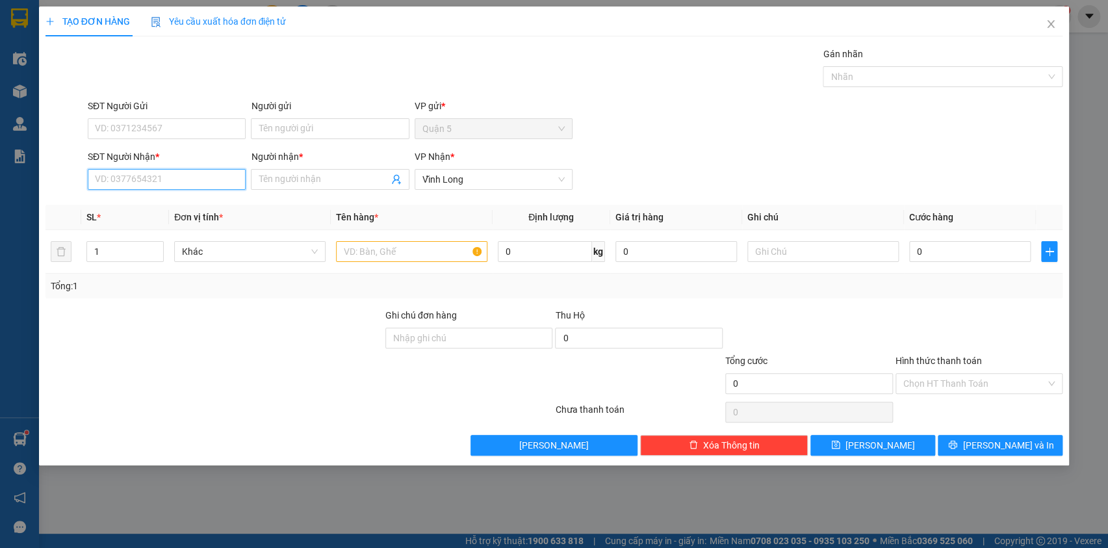
click at [120, 179] on input "SĐT Người Nhận *" at bounding box center [167, 179] width 158 height 21
click at [115, 204] on div "0939629519 - tho" at bounding box center [167, 205] width 142 height 14
type input "0939629519"
type input "tho"
type input "0939629519"
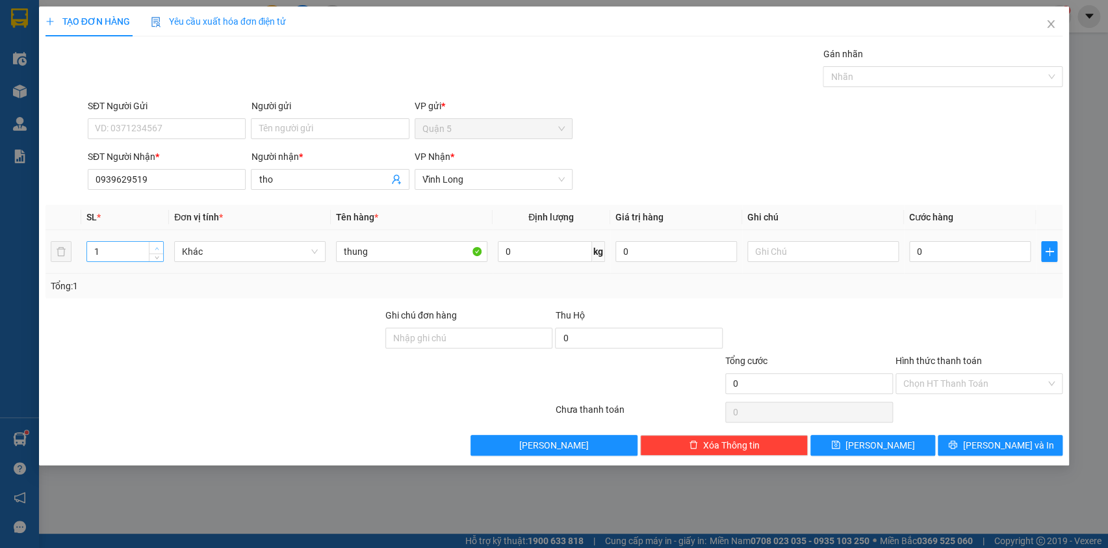
type input "2"
click at [156, 244] on span "up" at bounding box center [157, 248] width 8 height 8
click at [957, 448] on icon "printer" at bounding box center [953, 445] width 8 height 8
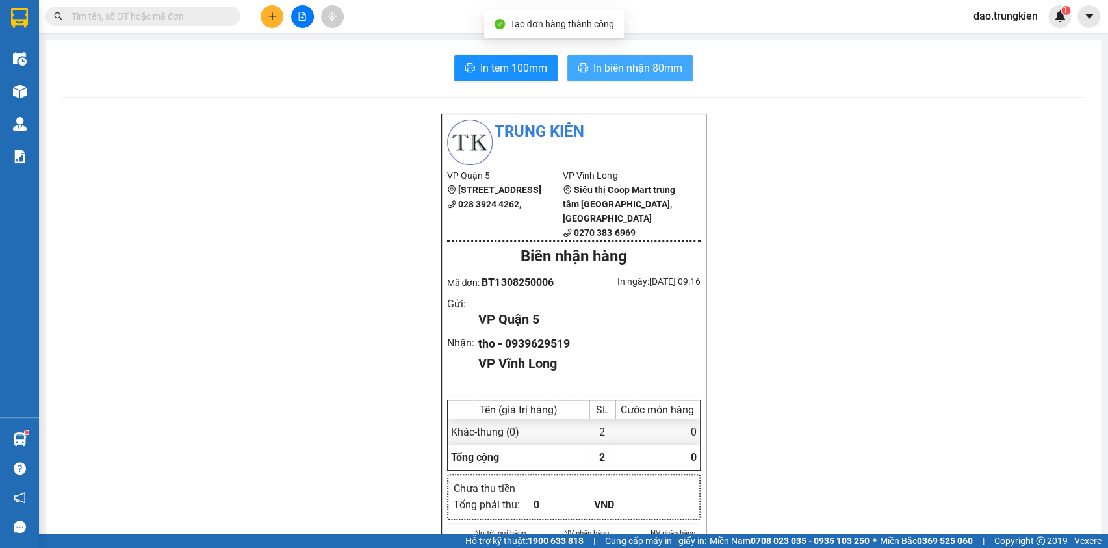
click at [642, 71] on span "In biên nhận 80mm" at bounding box center [637, 68] width 89 height 16
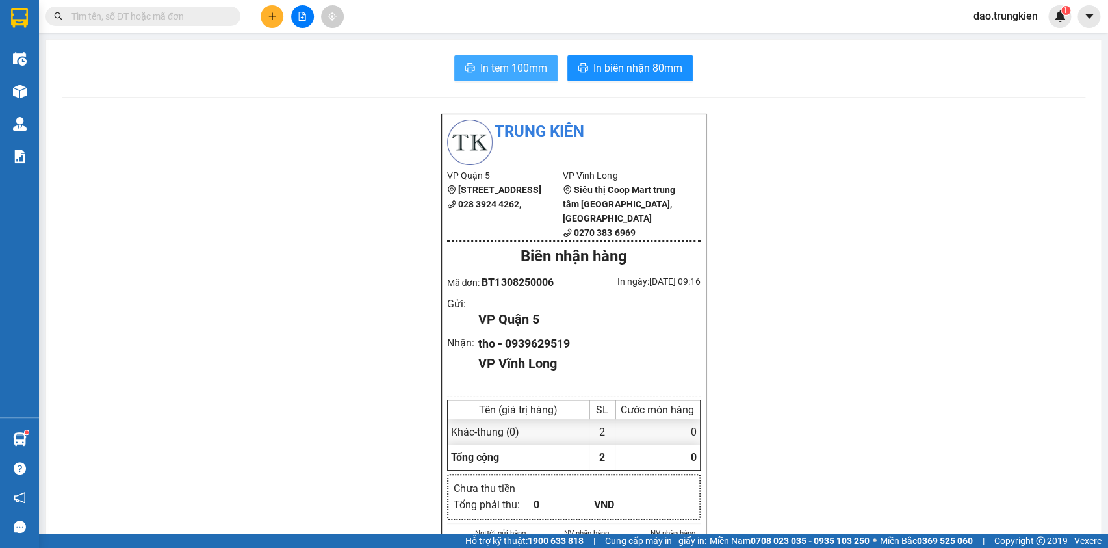
click at [497, 60] on span "In tem 100mm" at bounding box center [513, 68] width 67 height 16
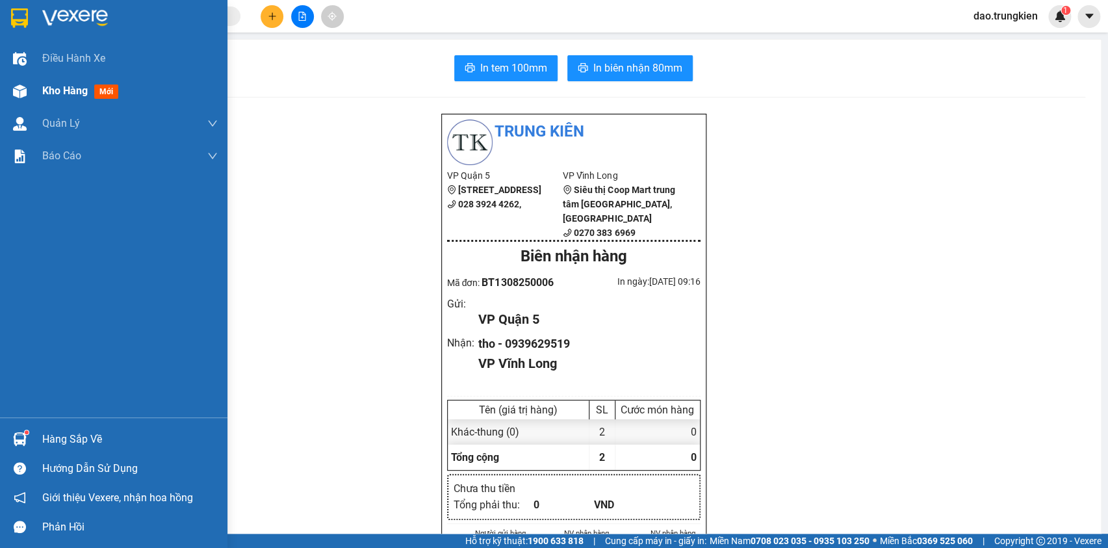
drag, startPoint x: 117, startPoint y: 92, endPoint x: 138, endPoint y: 79, distance: 25.4
click at [106, 93] on span "mới" at bounding box center [106, 91] width 24 height 14
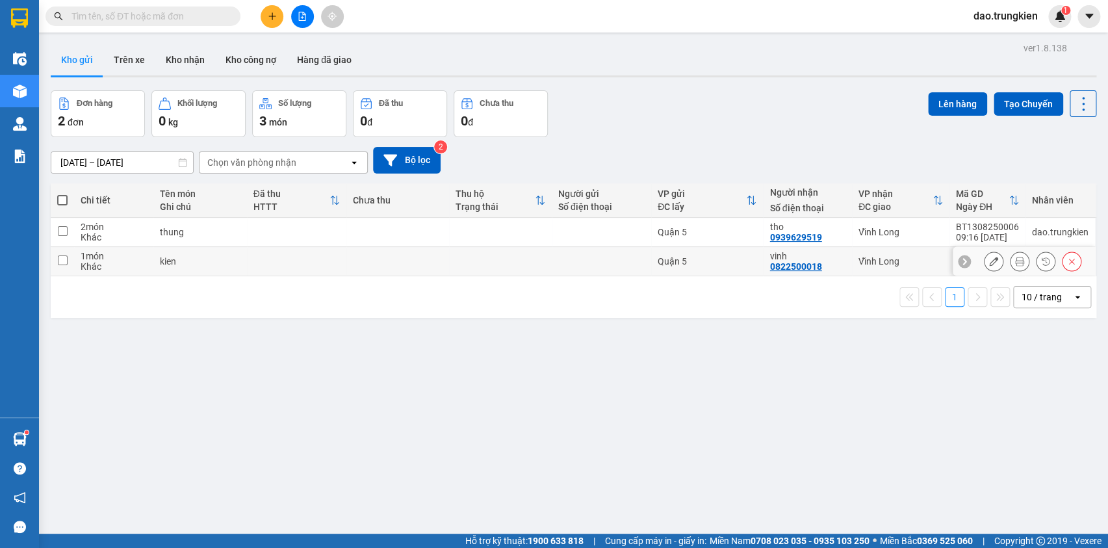
drag, startPoint x: 352, startPoint y: 265, endPoint x: 434, endPoint y: 246, distance: 84.0
click at [356, 265] on td at bounding box center [397, 261] width 103 height 29
checkbox input "true"
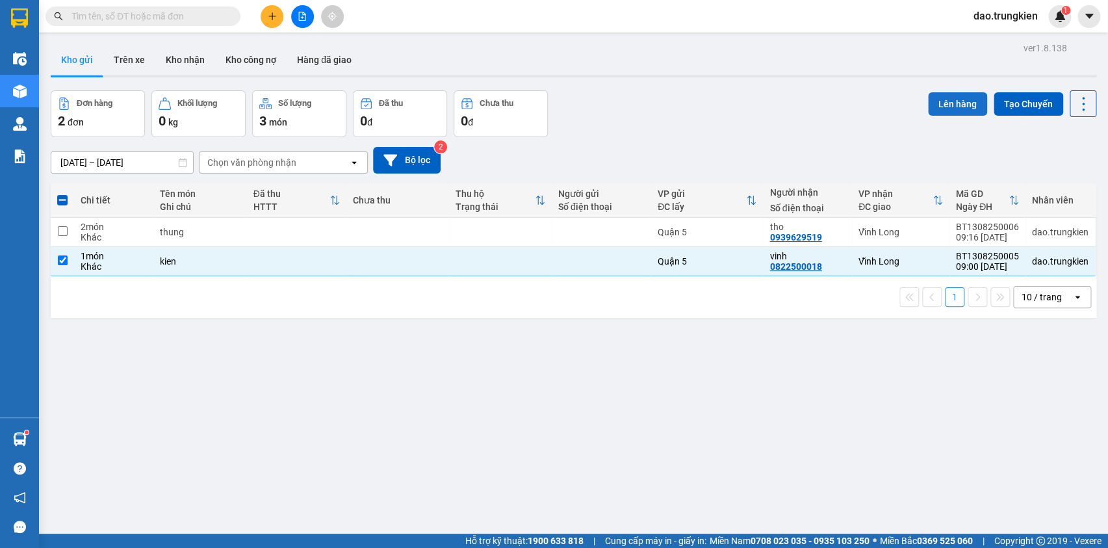
click at [944, 104] on button "Lên hàng" at bounding box center [957, 103] width 59 height 23
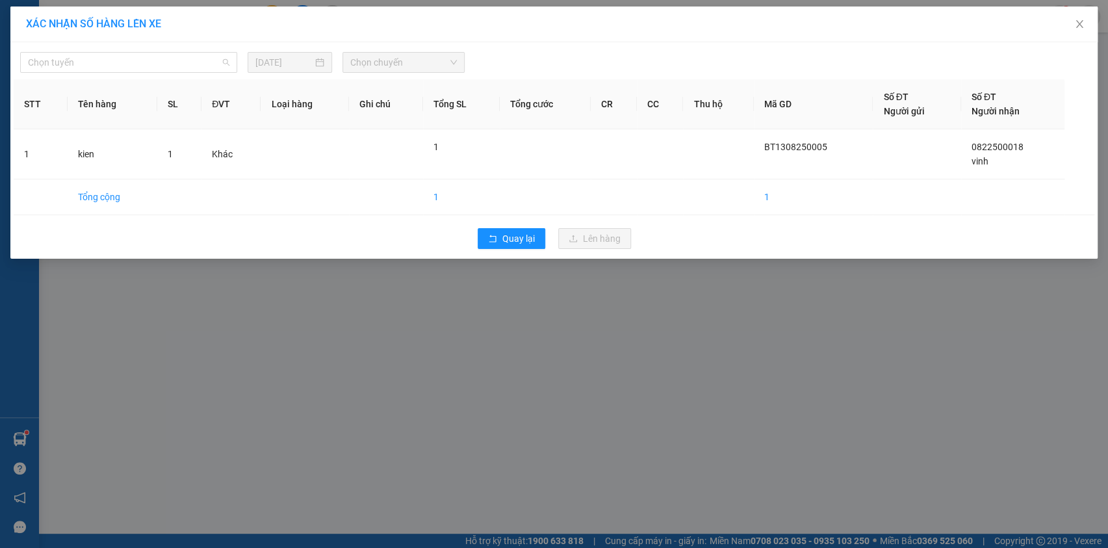
drag, startPoint x: 210, startPoint y: 56, endPoint x: 213, endPoint y: 92, distance: 36.5
click at [212, 65] on span "Chọn tuyến" at bounding box center [128, 62] width 201 height 19
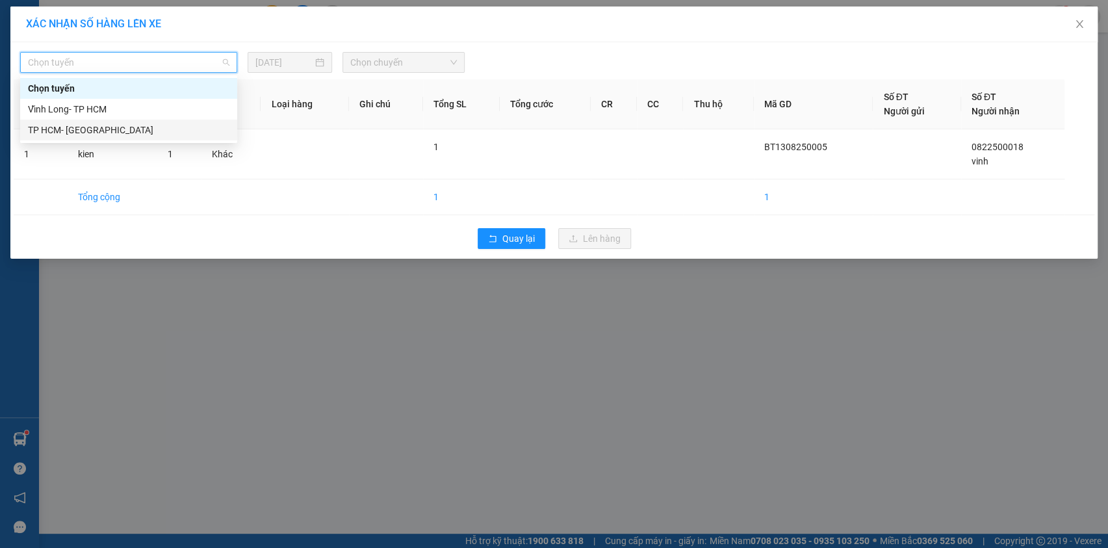
click at [192, 127] on div "TP HCM- [PERSON_NAME][GEOGRAPHIC_DATA]" at bounding box center [128, 130] width 201 height 14
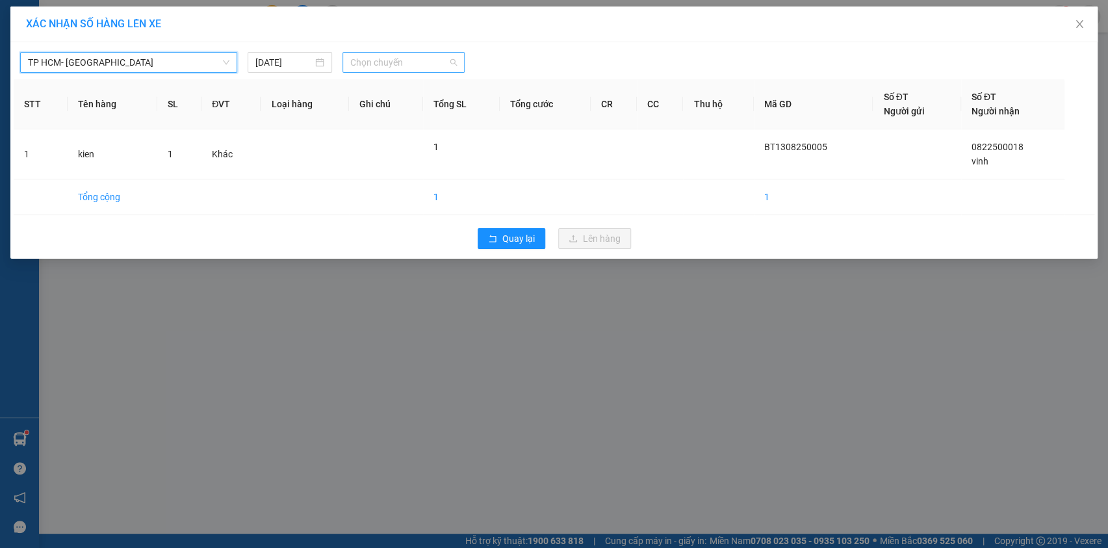
click at [438, 58] on span "Chọn chuyến" at bounding box center [403, 62] width 107 height 19
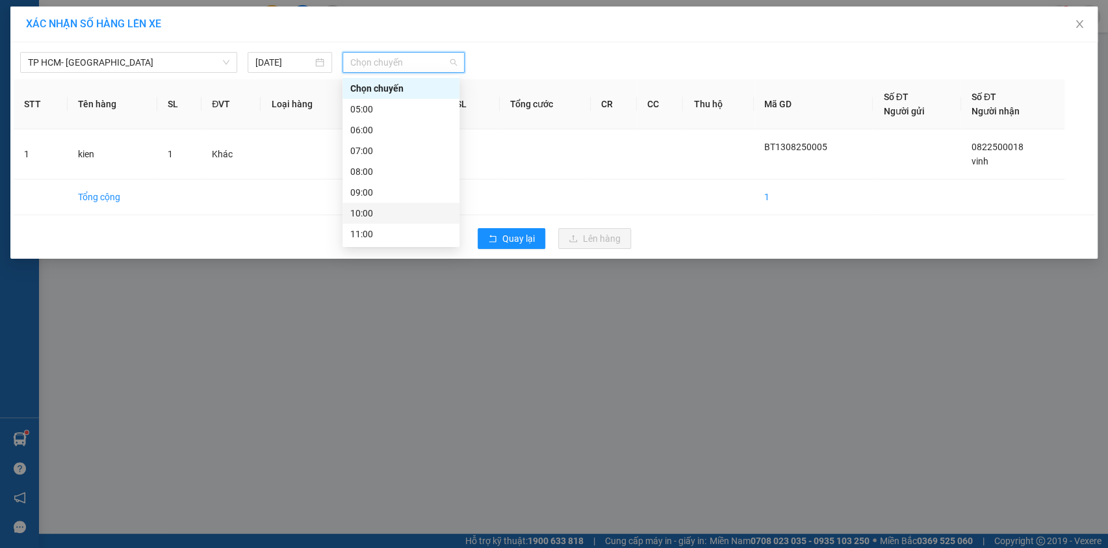
click at [415, 208] on div "10:00" at bounding box center [400, 213] width 101 height 14
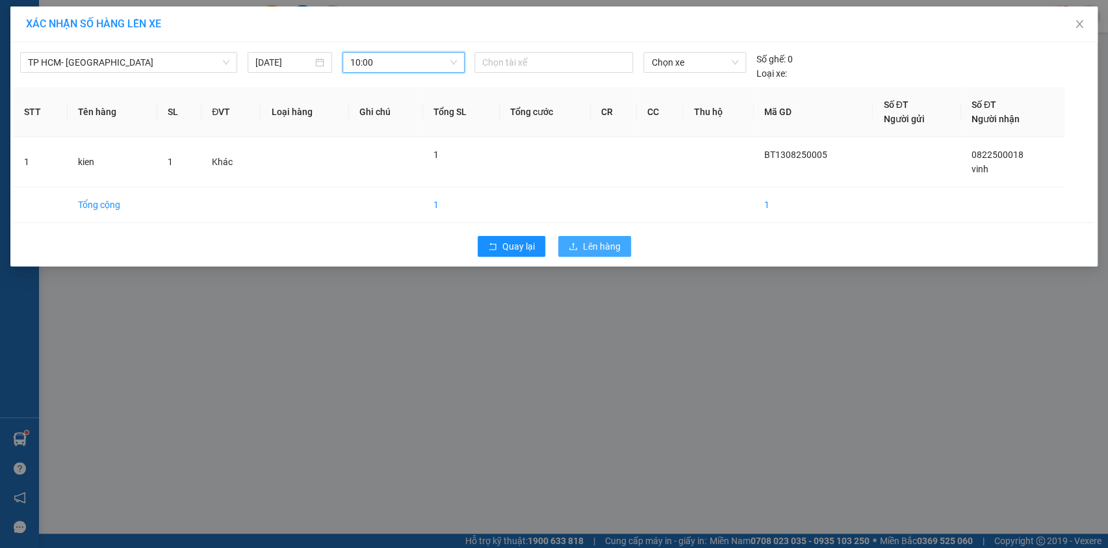
click at [584, 252] on span "Lên hàng" at bounding box center [602, 246] width 38 height 14
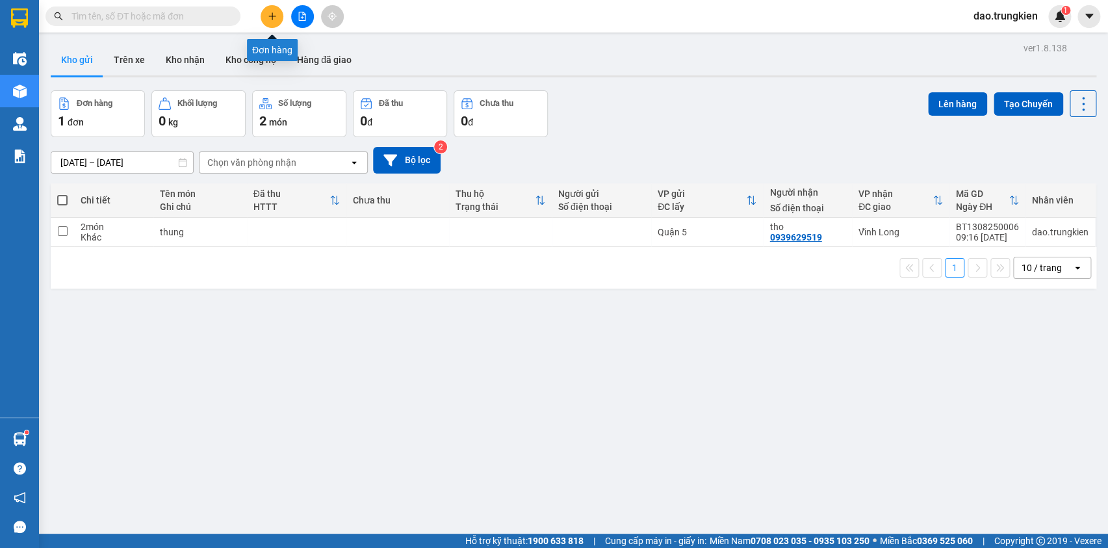
click at [272, 20] on button at bounding box center [272, 16] width 23 height 23
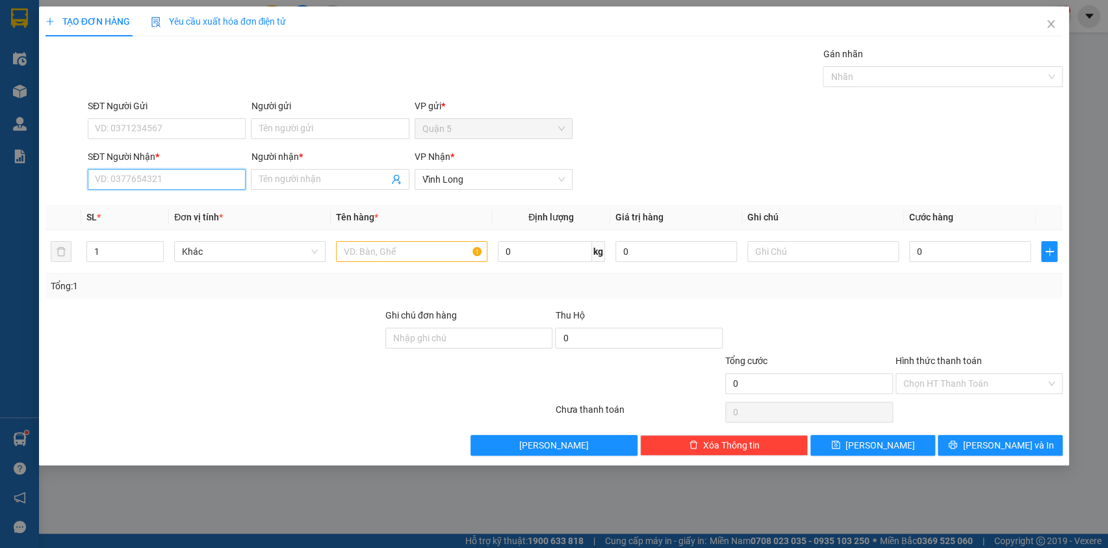
click at [130, 187] on input "SĐT Người Nhận *" at bounding box center [167, 179] width 158 height 21
click at [137, 203] on div "0794321585 - nhi" at bounding box center [167, 205] width 142 height 14
type input "0794321585"
type input "nhi"
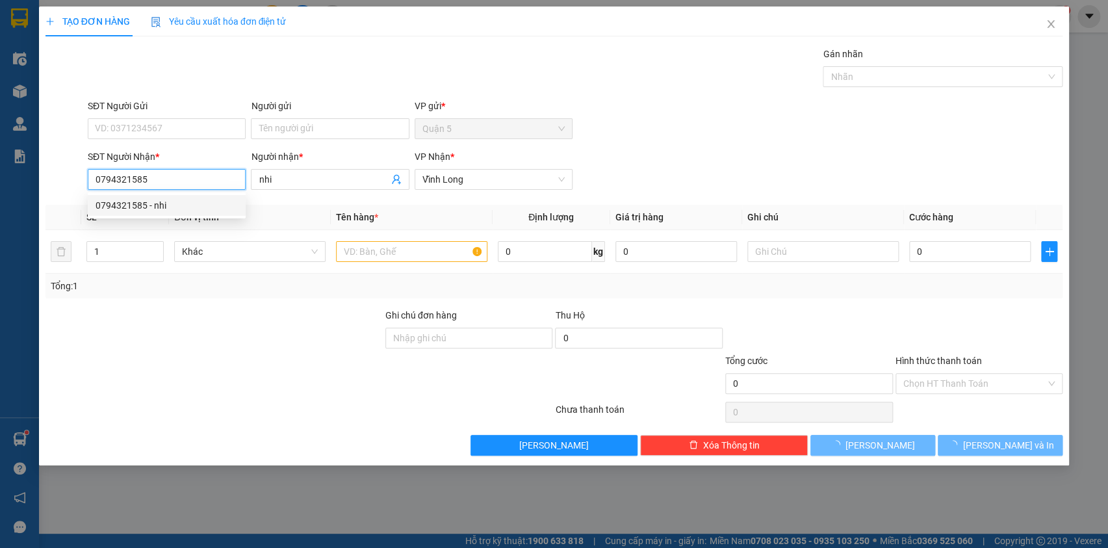
type input "40.000"
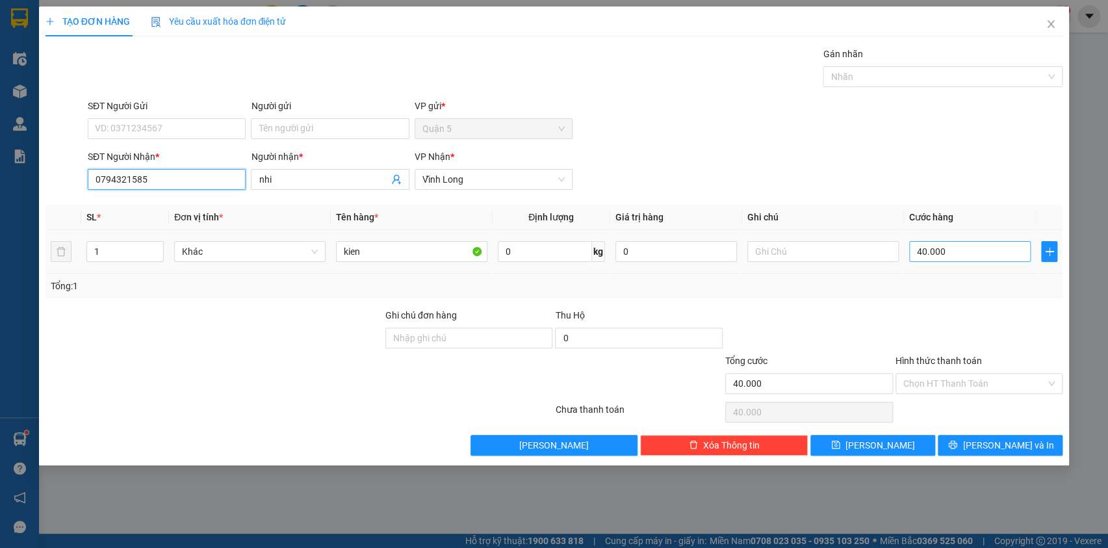
type input "0794321585"
click at [970, 246] on input "40.000" at bounding box center [970, 251] width 122 height 21
type input "3"
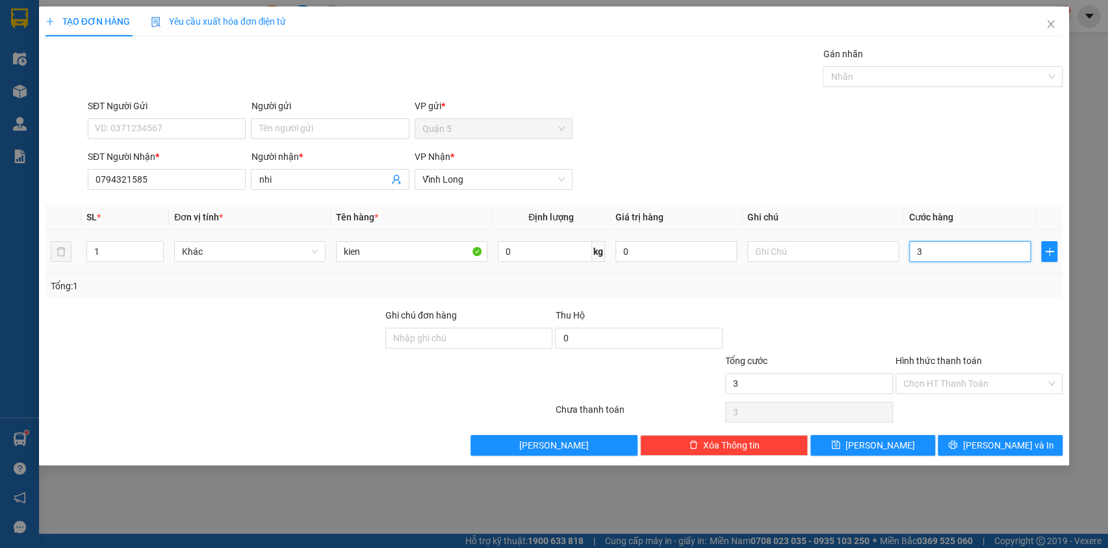
type input "30"
type input "30.000"
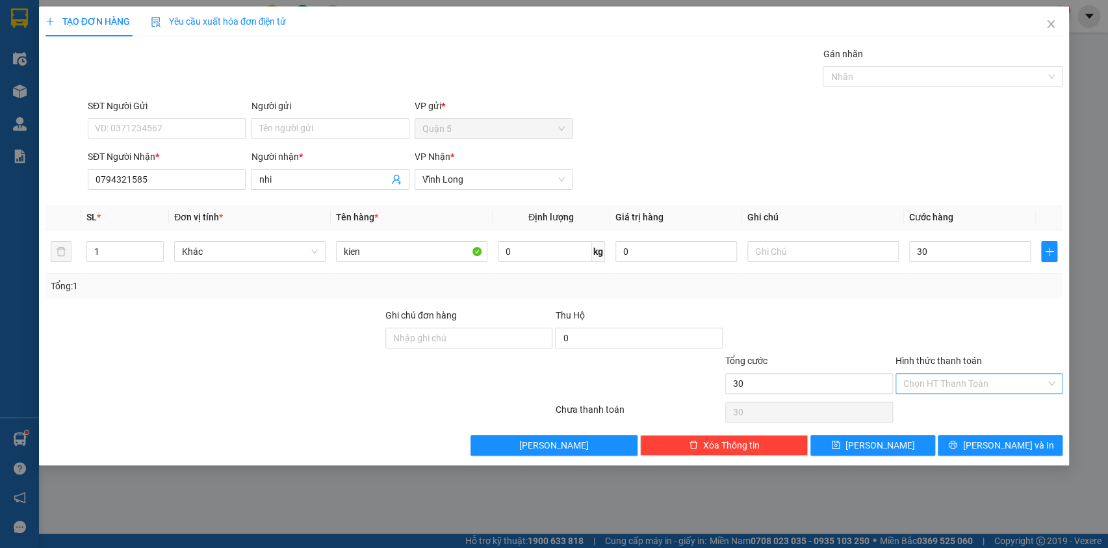
type input "30.000"
drag, startPoint x: 933, startPoint y: 384, endPoint x: 942, endPoint y: 391, distance: 11.2
click at [936, 387] on input "Hình thức thanh toán" at bounding box center [974, 383] width 143 height 19
drag, startPoint x: 962, startPoint y: 405, endPoint x: 971, endPoint y: 430, distance: 26.9
click at [962, 409] on div "Tại văn phòng" at bounding box center [979, 409] width 152 height 14
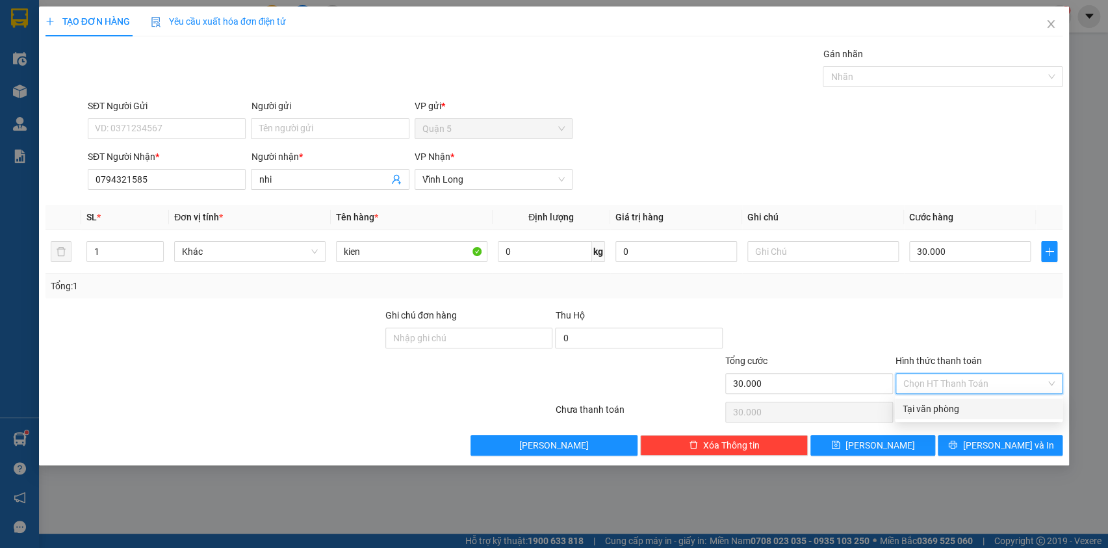
type input "0"
click at [971, 436] on button "[PERSON_NAME] và In" at bounding box center [1000, 445] width 125 height 21
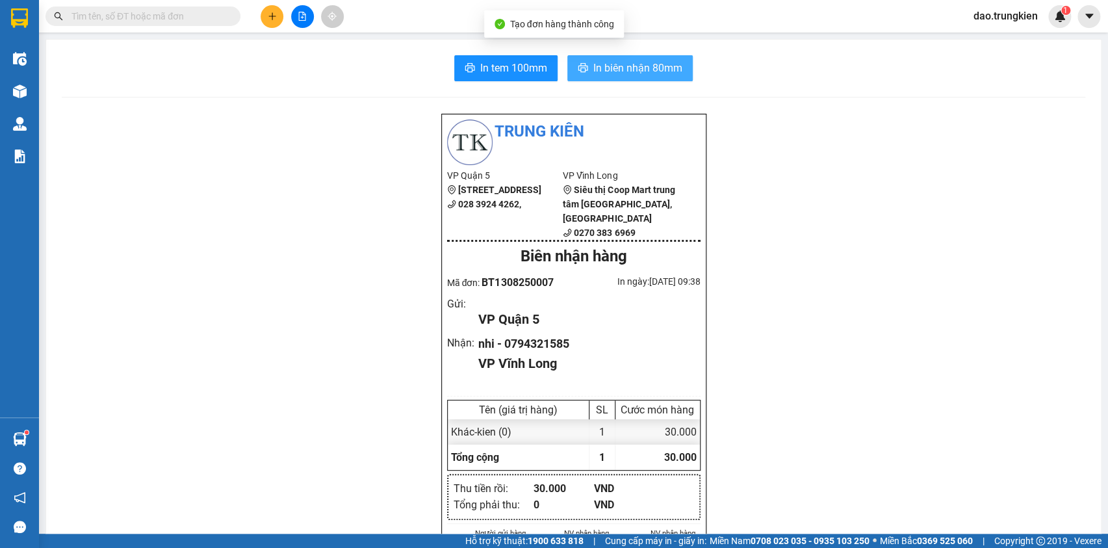
drag, startPoint x: 578, startPoint y: 52, endPoint x: 601, endPoint y: 60, distance: 23.4
click at [612, 59] on button "In biên nhận 80mm" at bounding box center [629, 68] width 125 height 26
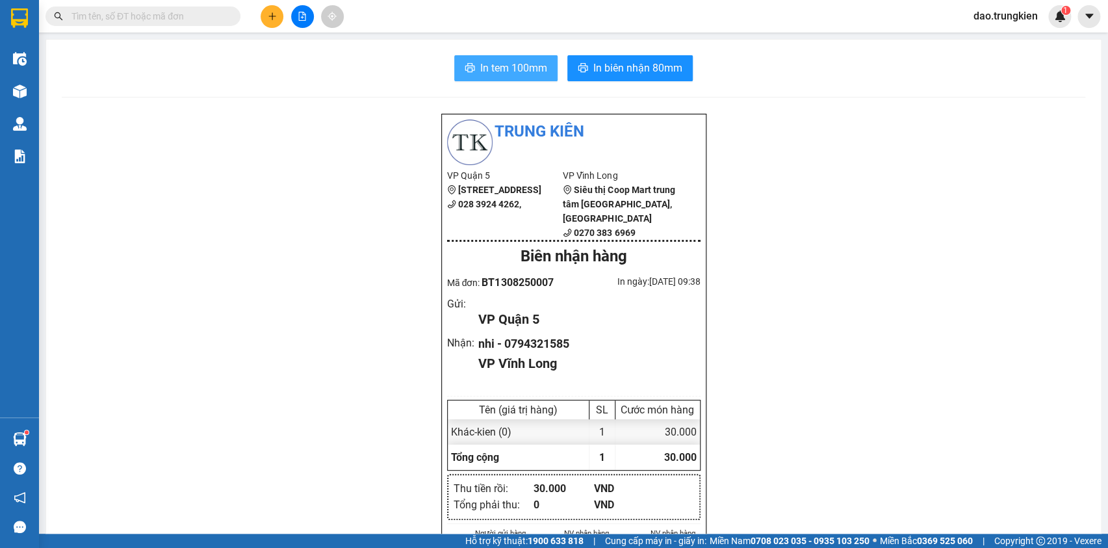
click at [499, 66] on span "In tem 100mm" at bounding box center [513, 68] width 67 height 16
click at [273, 13] on icon "plus" at bounding box center [272, 16] width 9 height 9
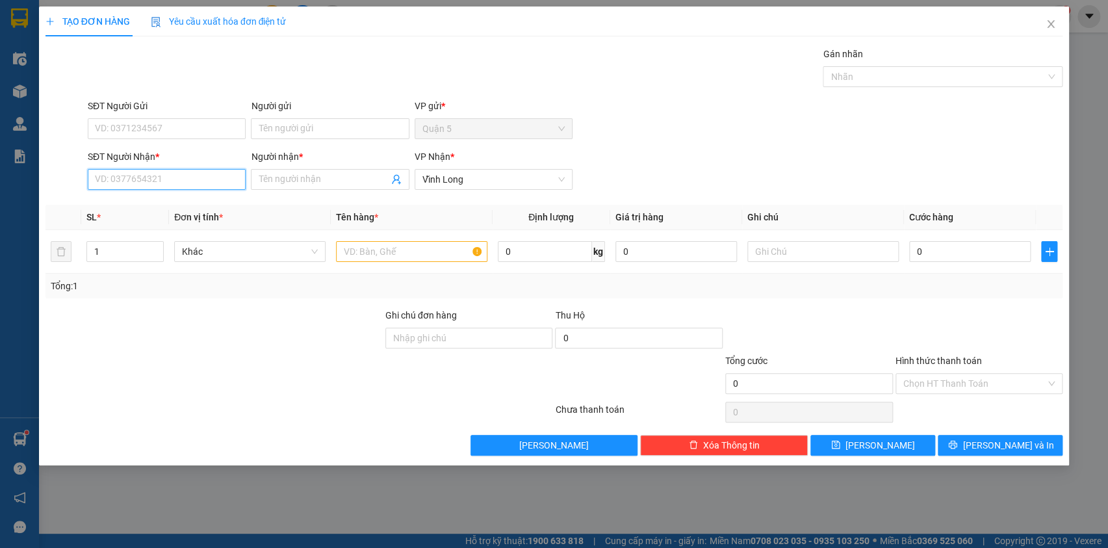
click at [110, 185] on input "SĐT Người Nhận *" at bounding box center [167, 179] width 158 height 21
click at [135, 205] on div "0907728952 - di ngoc" at bounding box center [167, 205] width 142 height 14
type input "0907728952"
type input "di ngoc"
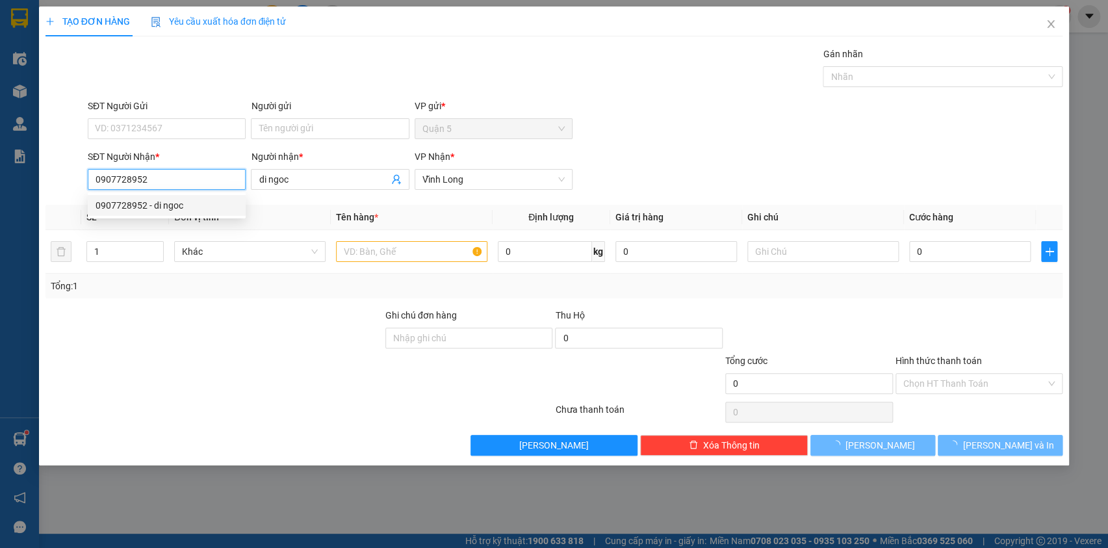
type input "30.000"
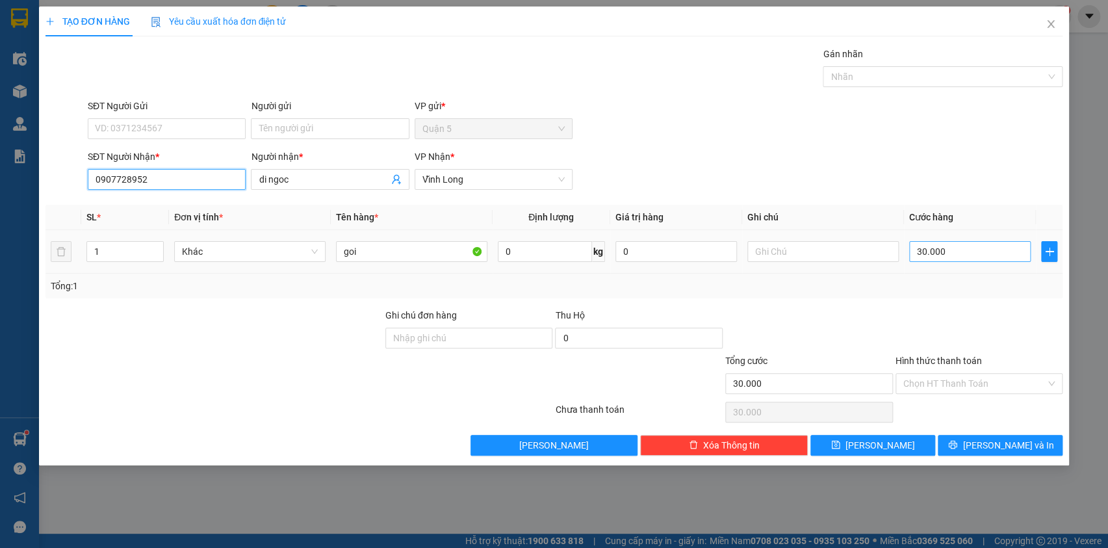
type input "0907728952"
click at [956, 250] on input "30.000" at bounding box center [970, 251] width 122 height 21
type input "0"
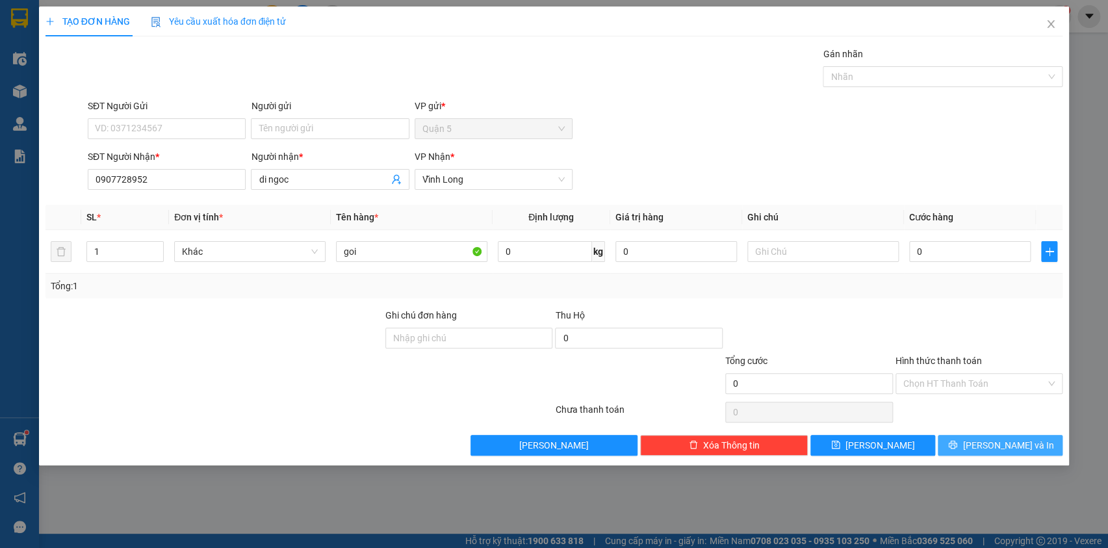
click at [999, 452] on button "[PERSON_NAME] và In" at bounding box center [1000, 445] width 125 height 21
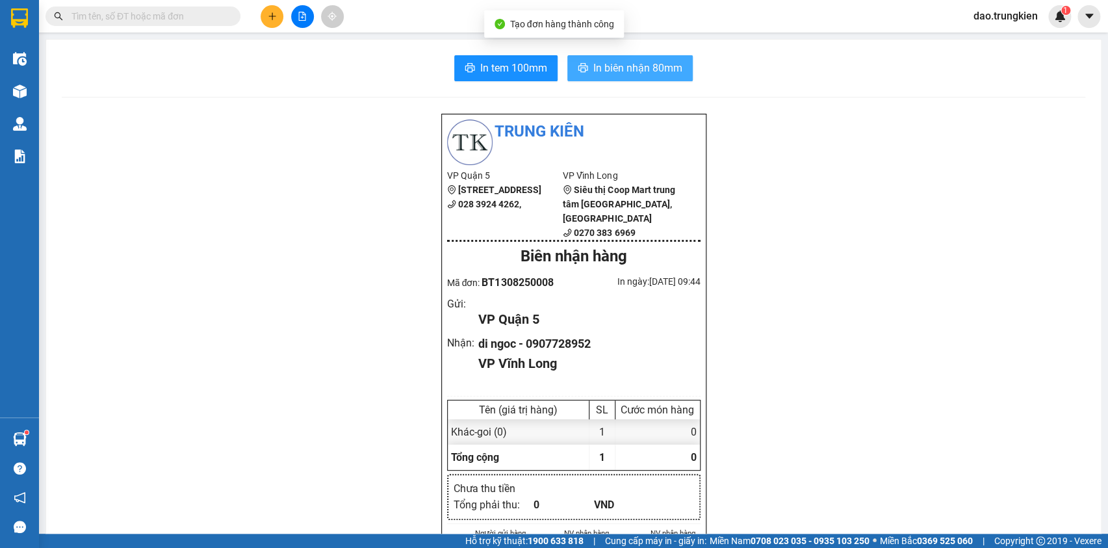
click at [581, 65] on icon "printer" at bounding box center [583, 67] width 10 height 10
click at [504, 71] on span "In tem 100mm" at bounding box center [513, 68] width 67 height 16
click at [278, 13] on button at bounding box center [272, 16] width 23 height 23
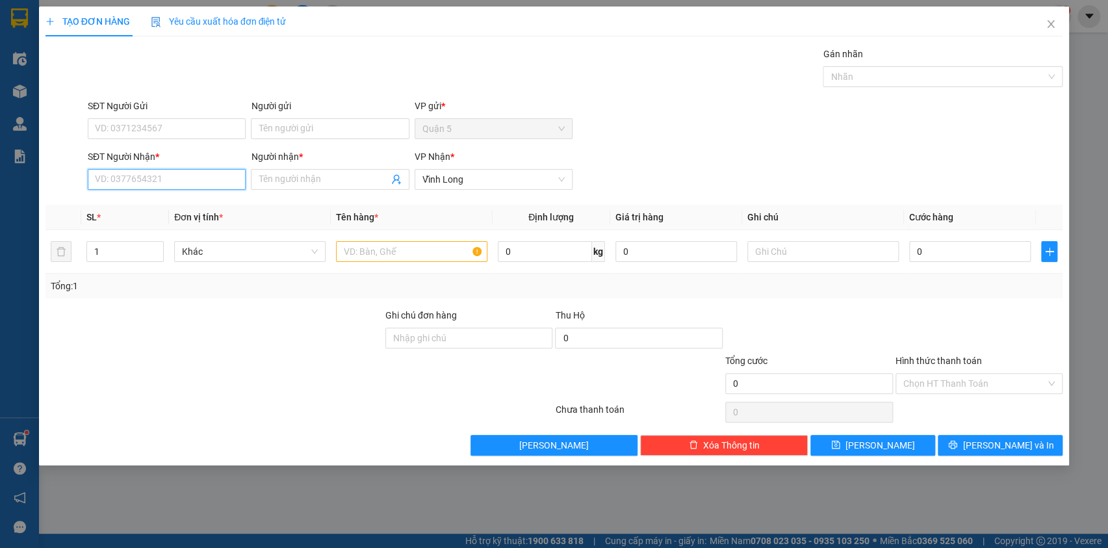
click at [125, 177] on input "SĐT Người Nhận *" at bounding box center [167, 179] width 158 height 21
type input "68"
click at [113, 200] on div "0939043681 - mai" at bounding box center [167, 205] width 142 height 14
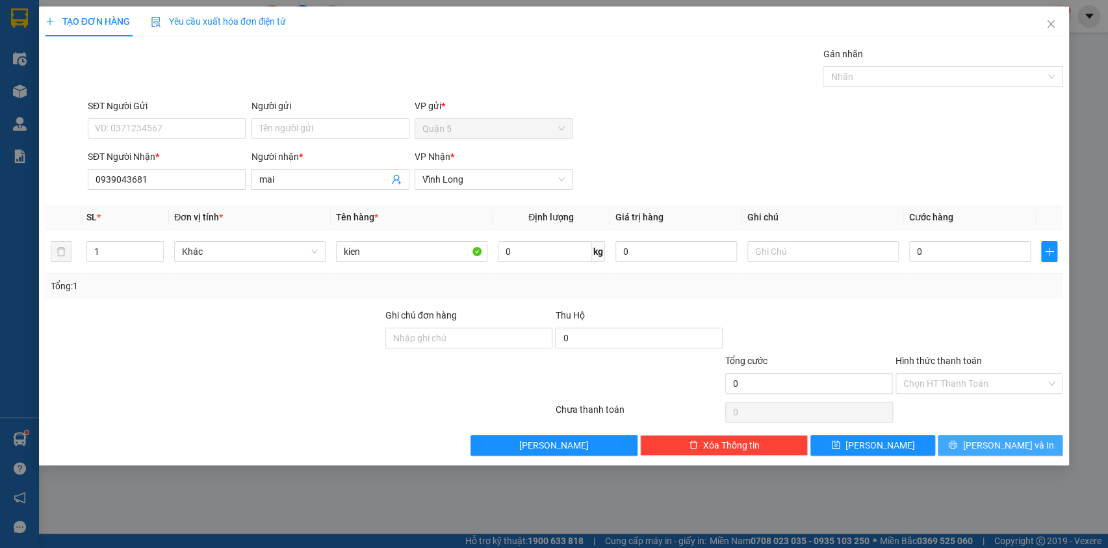
click at [954, 447] on button "[PERSON_NAME] và In" at bounding box center [1000, 445] width 125 height 21
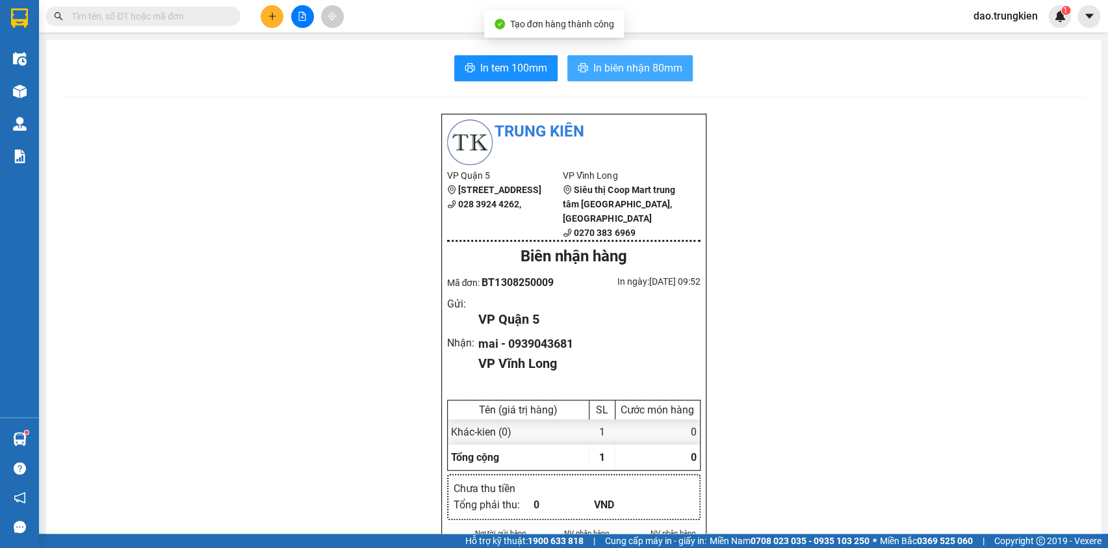
click at [653, 66] on span "In biên nhận 80mm" at bounding box center [637, 68] width 89 height 16
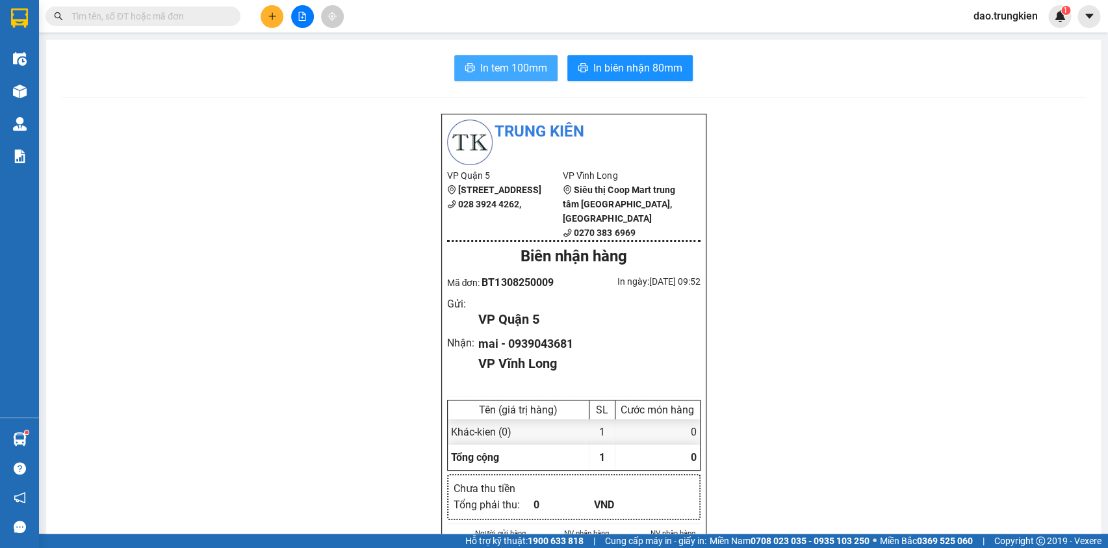
click at [493, 71] on span "In tem 100mm" at bounding box center [513, 68] width 67 height 16
click at [266, 11] on button at bounding box center [272, 16] width 23 height 23
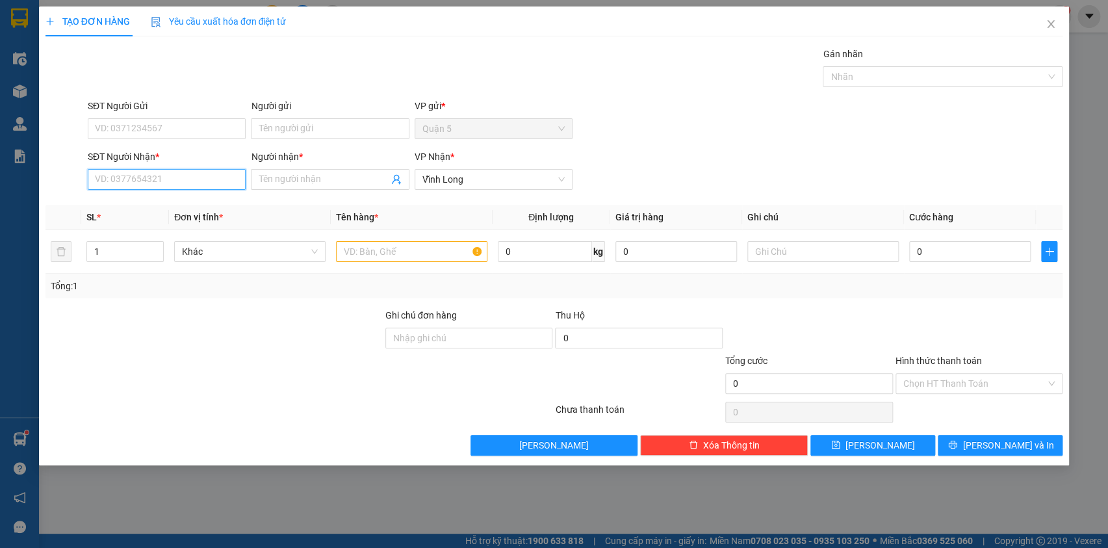
click at [146, 179] on input "SĐT Người Nhận *" at bounding box center [167, 179] width 158 height 21
click at [133, 205] on div "0945815559 - thanh" at bounding box center [167, 205] width 142 height 14
type input "0945815559"
type input "thanh"
type input "0945815559"
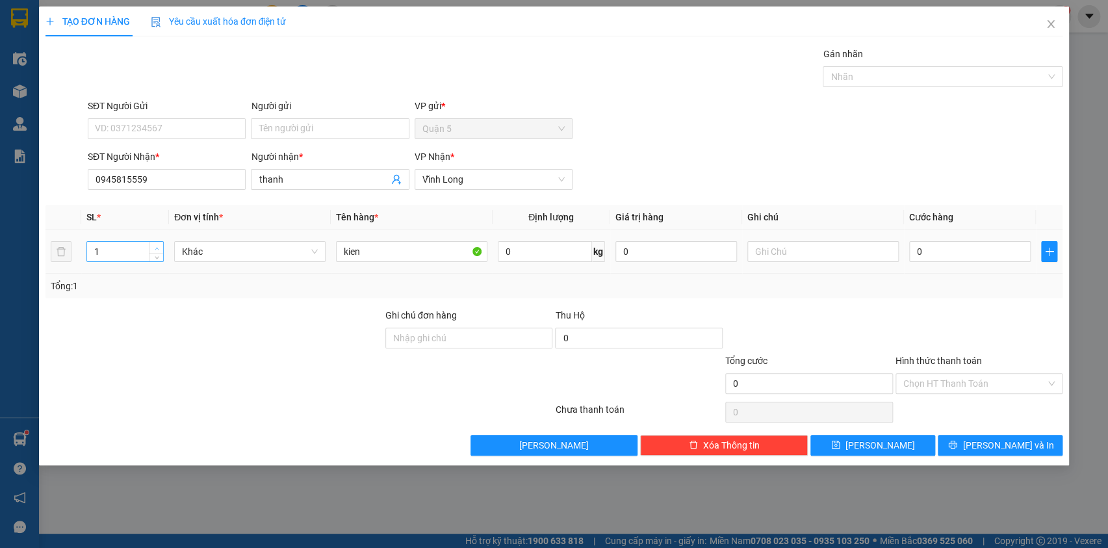
type input "2"
click at [158, 246] on icon "up" at bounding box center [157, 248] width 5 height 5
click at [993, 438] on span "[PERSON_NAME] và In" at bounding box center [1008, 445] width 91 height 14
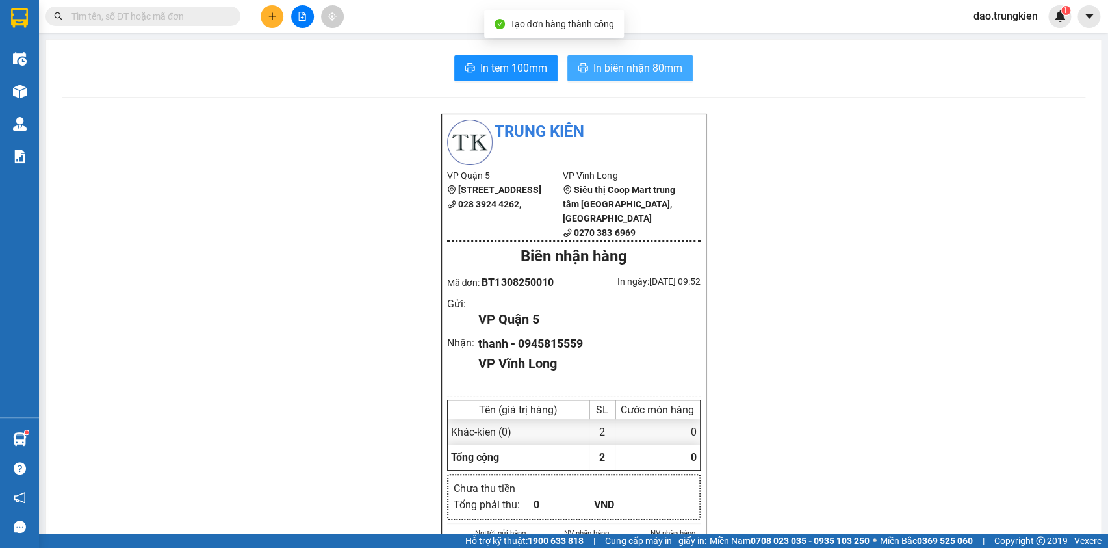
click at [604, 64] on span "In biên nhận 80mm" at bounding box center [637, 68] width 89 height 16
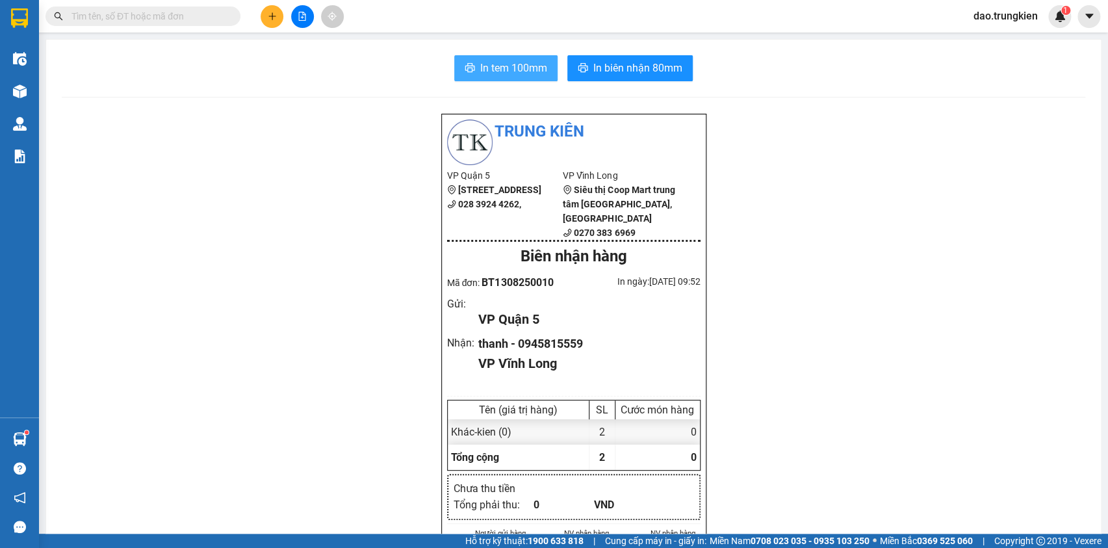
click at [512, 64] on span "In tem 100mm" at bounding box center [513, 68] width 67 height 16
click at [266, 26] on button at bounding box center [272, 16] width 23 height 23
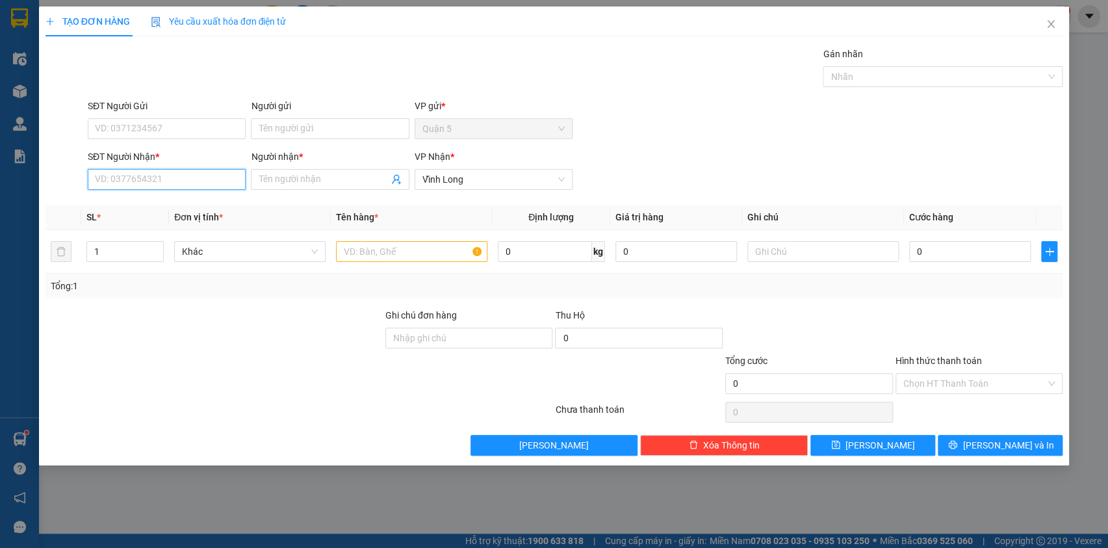
drag, startPoint x: 120, startPoint y: 184, endPoint x: 122, endPoint y: 177, distance: 7.3
click at [120, 179] on input "SĐT Người Nhận *" at bounding box center [167, 179] width 158 height 21
click at [110, 207] on div "0906009560 - mai thao" at bounding box center [167, 205] width 142 height 14
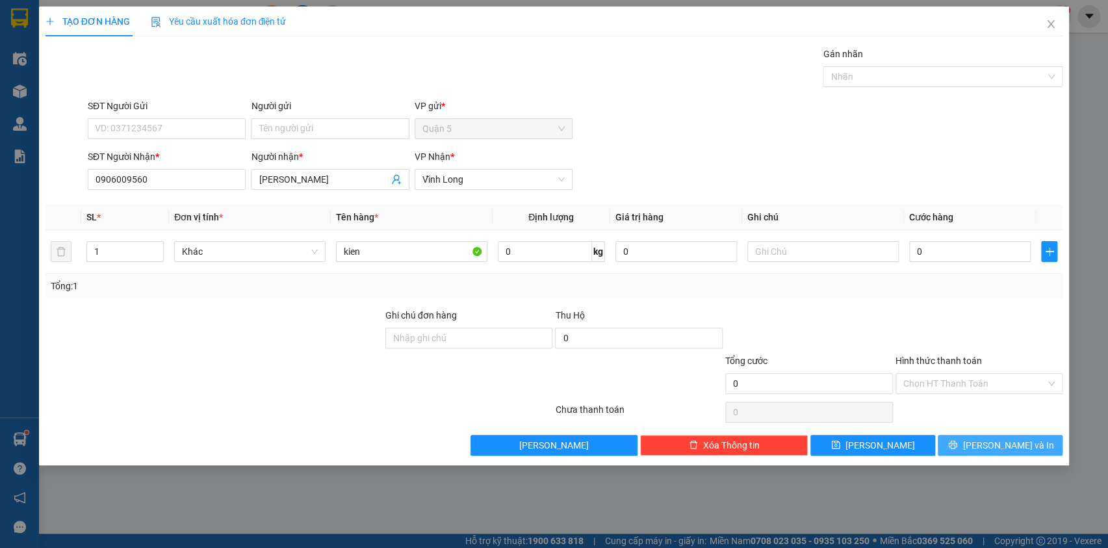
click at [957, 449] on span "printer" at bounding box center [952, 445] width 9 height 10
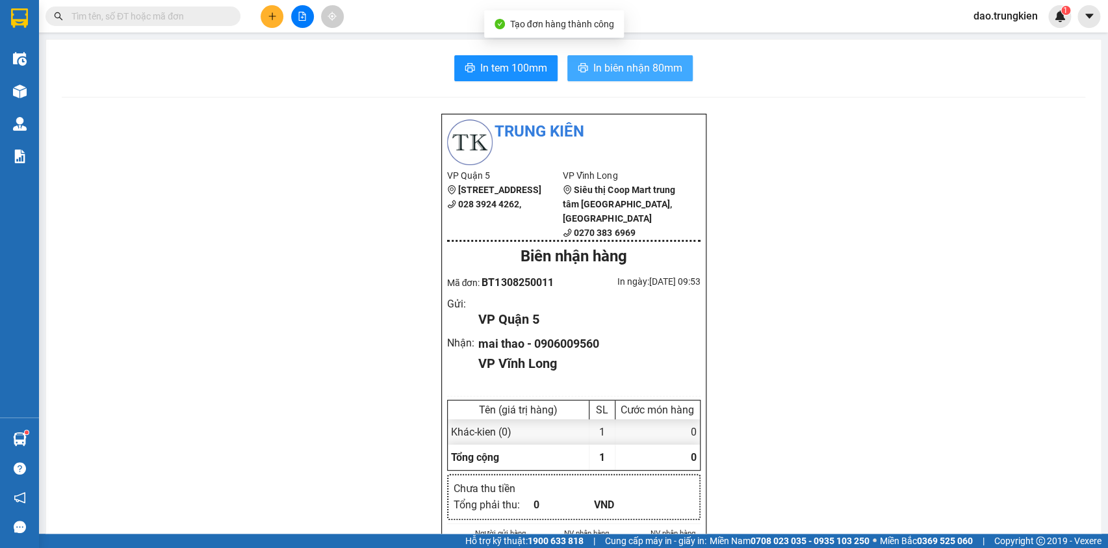
click at [612, 73] on span "In biên nhận 80mm" at bounding box center [637, 68] width 89 height 16
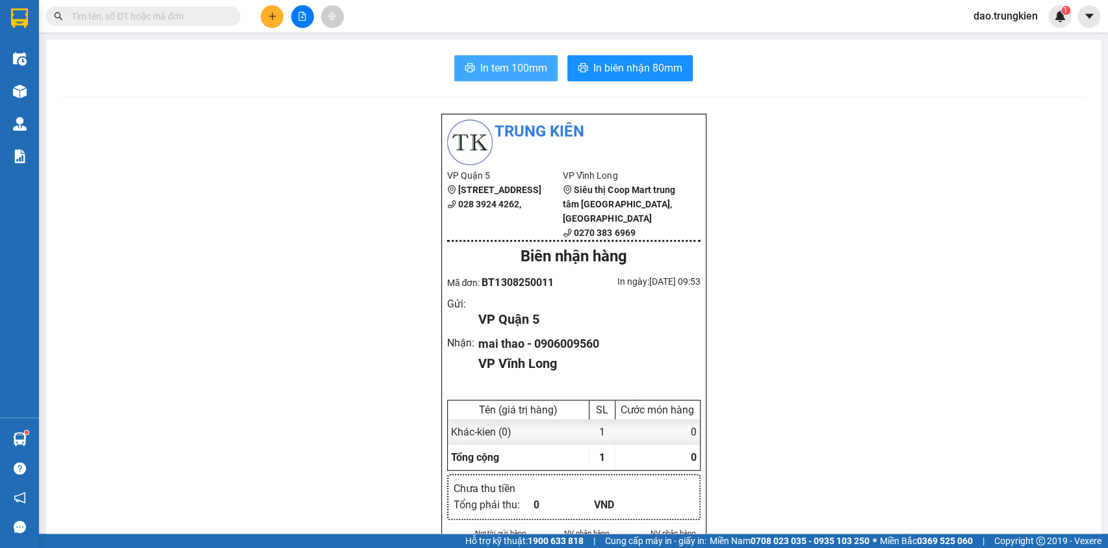
click at [515, 67] on span "In tem 100mm" at bounding box center [513, 68] width 67 height 16
click at [161, 21] on input "text" at bounding box center [147, 16] width 153 height 14
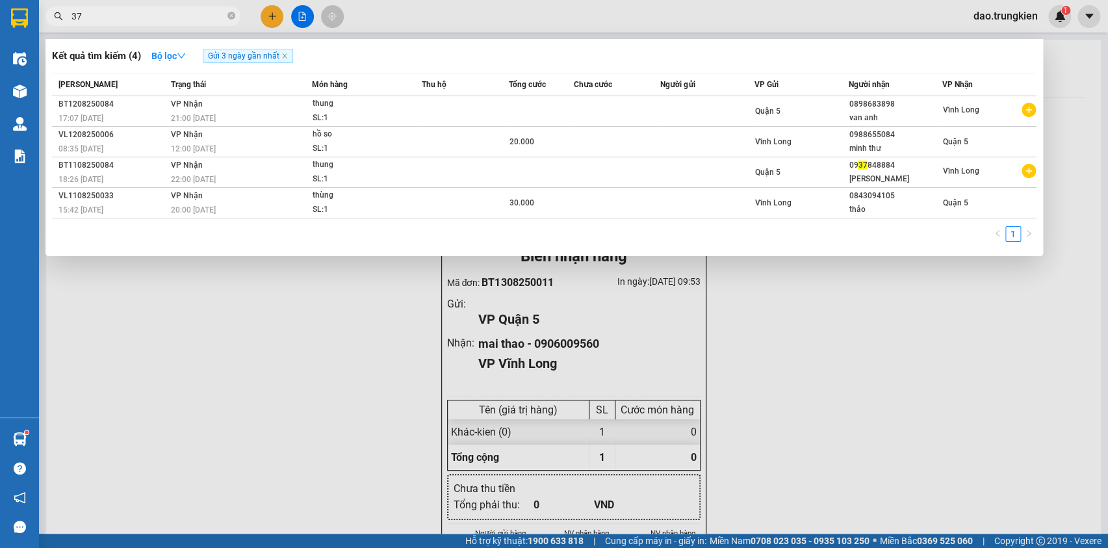
type input "379"
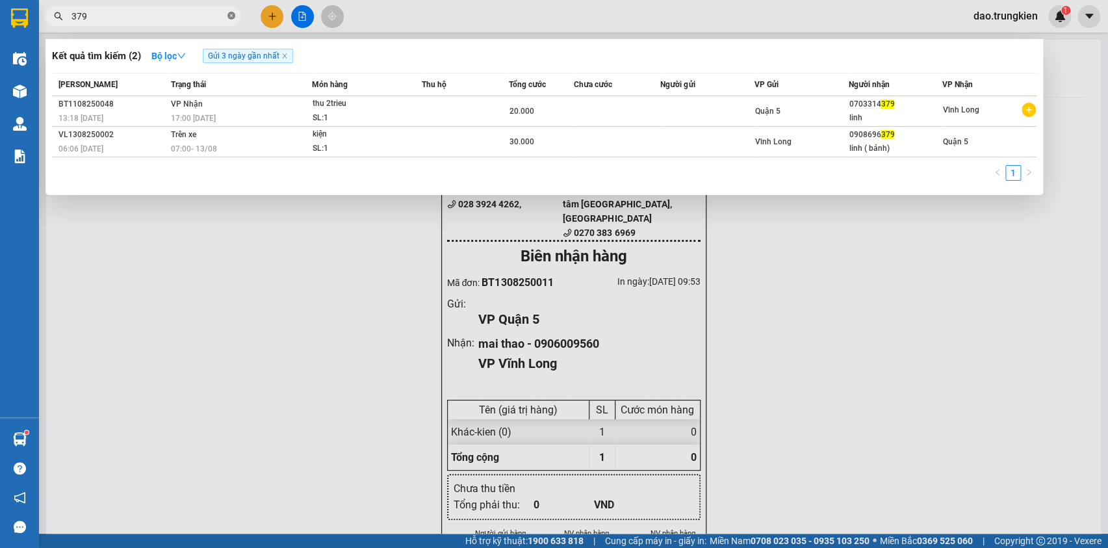
click at [231, 15] on icon "close-circle" at bounding box center [231, 16] width 8 height 8
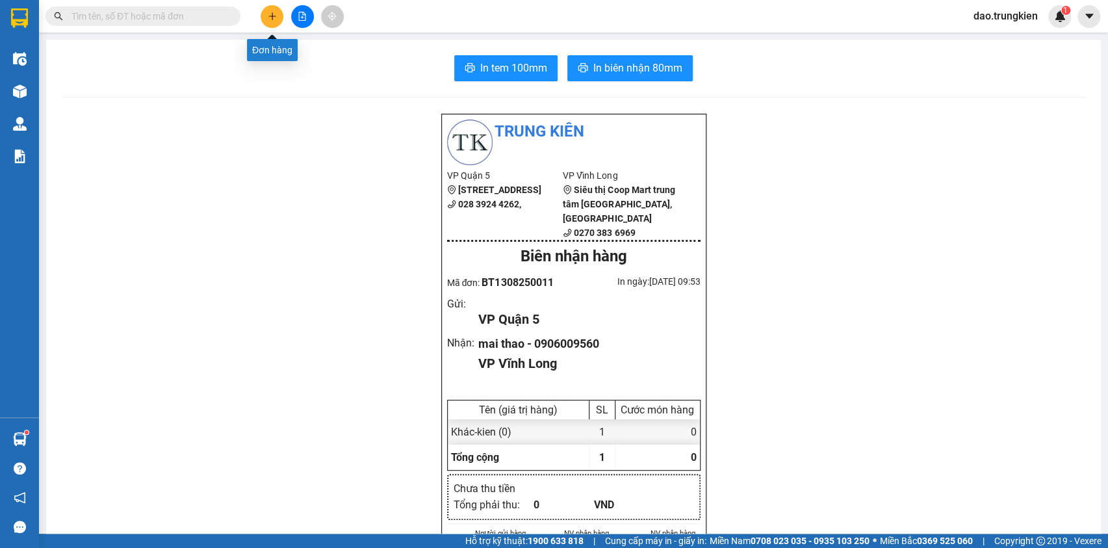
click at [274, 14] on icon "plus" at bounding box center [272, 16] width 9 height 9
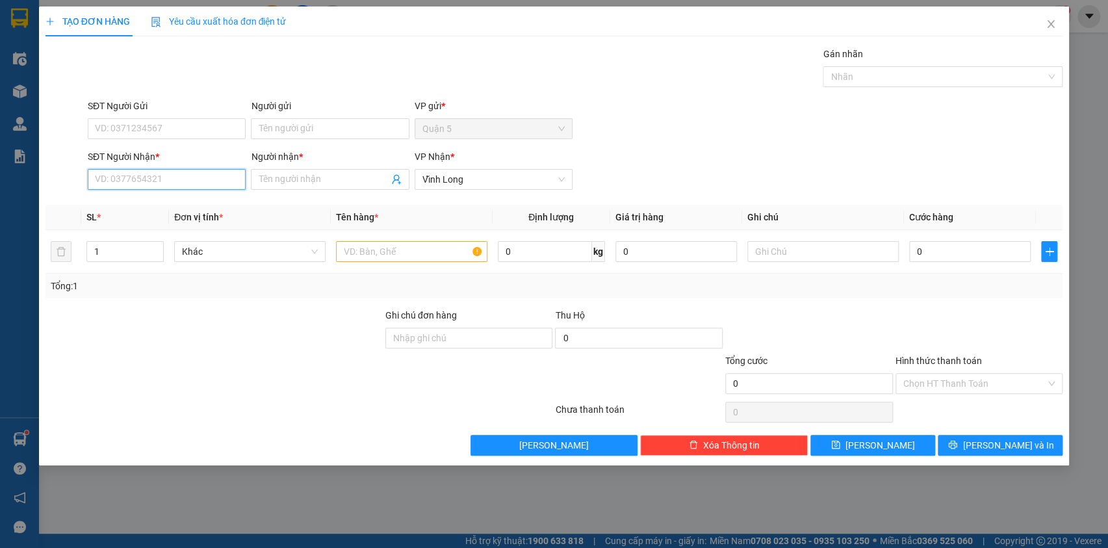
click at [111, 179] on input "SĐT Người Nhận *" at bounding box center [167, 179] width 158 height 21
type input "5"
click at [127, 203] on div "0913590885 - ly" at bounding box center [167, 205] width 142 height 14
type input "0913590885"
type input "ly"
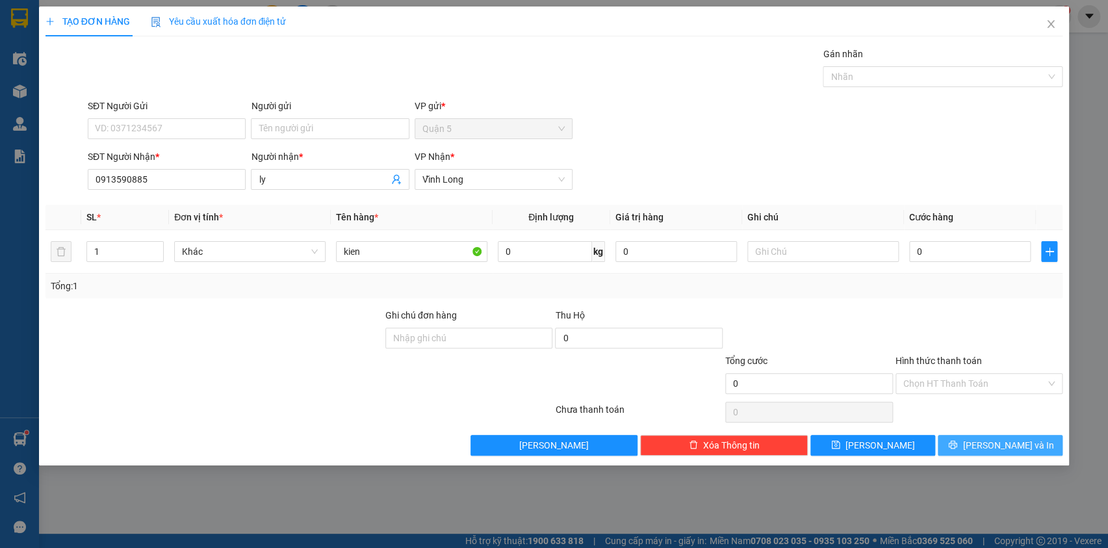
click at [994, 439] on span "[PERSON_NAME] và In" at bounding box center [1008, 445] width 91 height 14
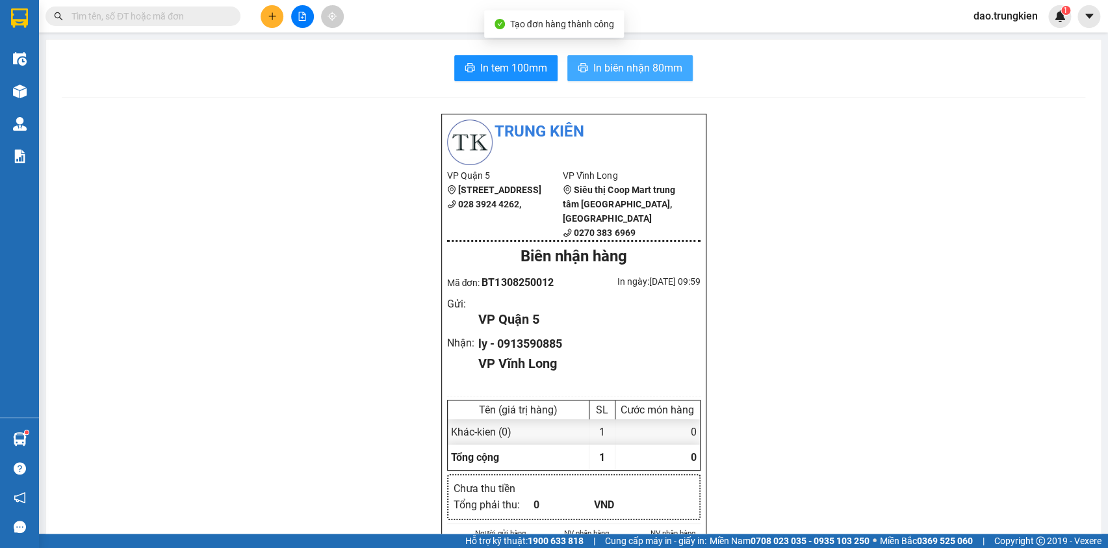
click at [608, 66] on span "In biên nhận 80mm" at bounding box center [637, 68] width 89 height 16
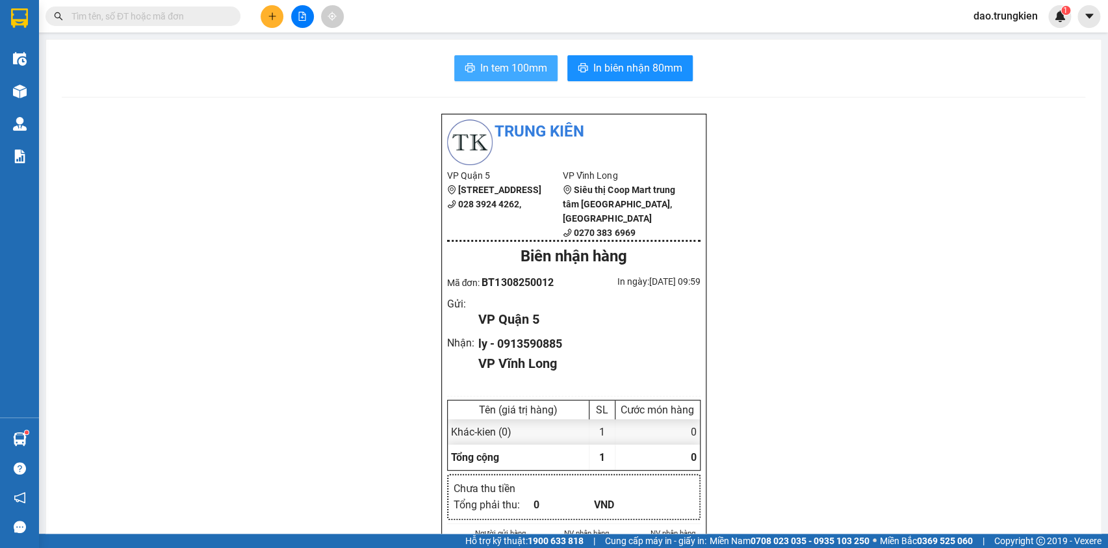
click at [494, 74] on span "In tem 100mm" at bounding box center [513, 68] width 67 height 16
click at [271, 7] on button at bounding box center [272, 16] width 23 height 23
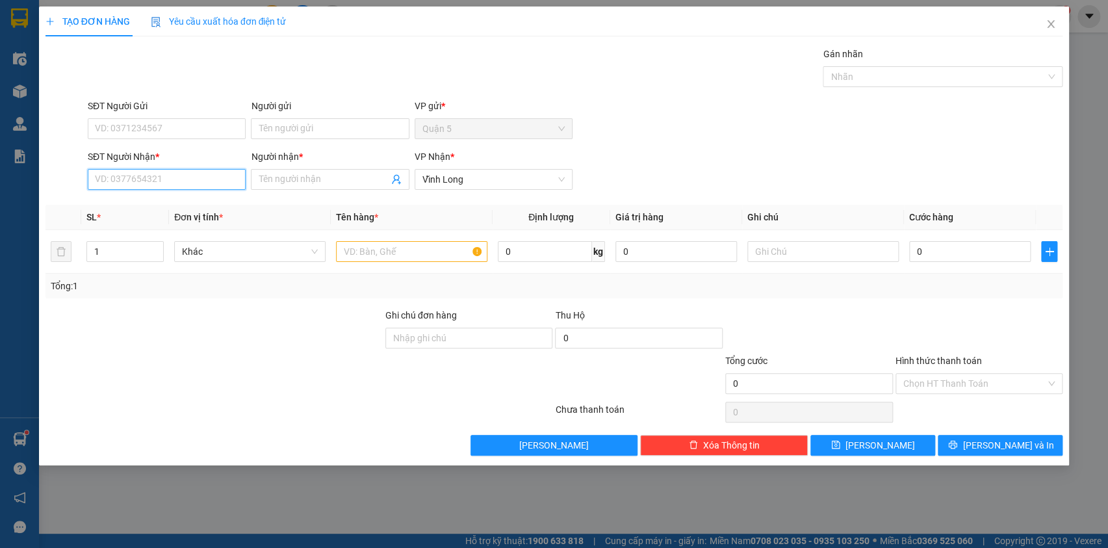
click at [151, 185] on input "SĐT Người Nhận *" at bounding box center [167, 179] width 158 height 21
click at [132, 207] on div "0776847511 - BE" at bounding box center [167, 205] width 142 height 14
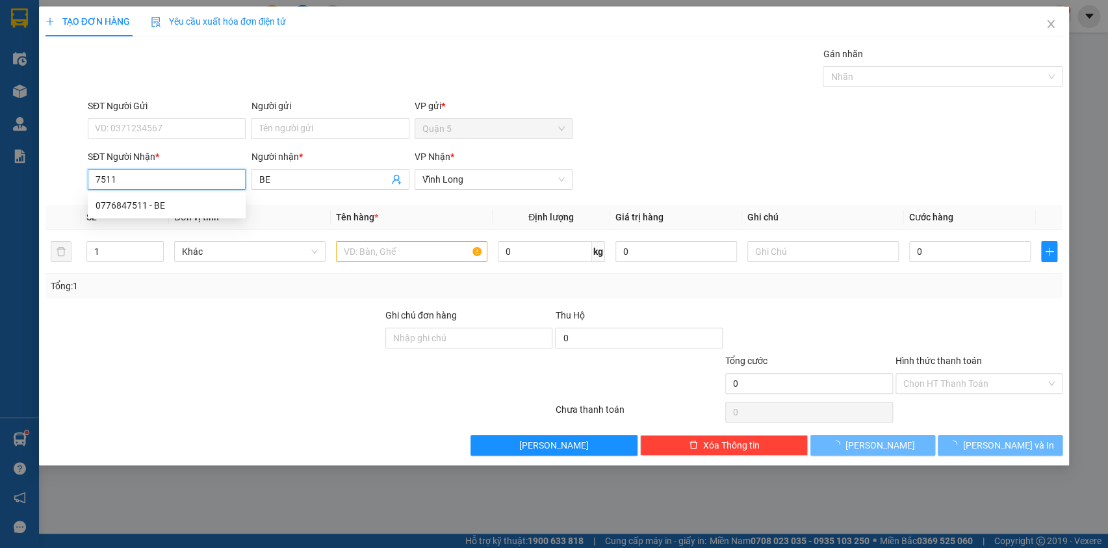
type input "0776847511"
type input "BE"
type input "30.000"
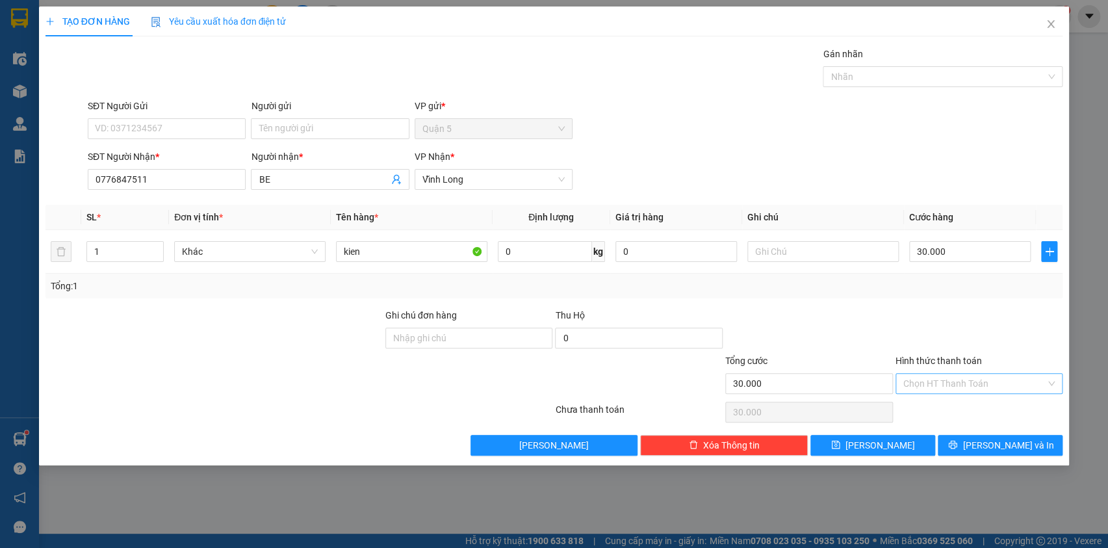
click at [948, 375] on input "Hình thức thanh toán" at bounding box center [974, 383] width 143 height 19
click at [947, 404] on div "Tại văn phòng" at bounding box center [979, 409] width 152 height 14
click at [968, 443] on button "[PERSON_NAME] và In" at bounding box center [1000, 445] width 125 height 21
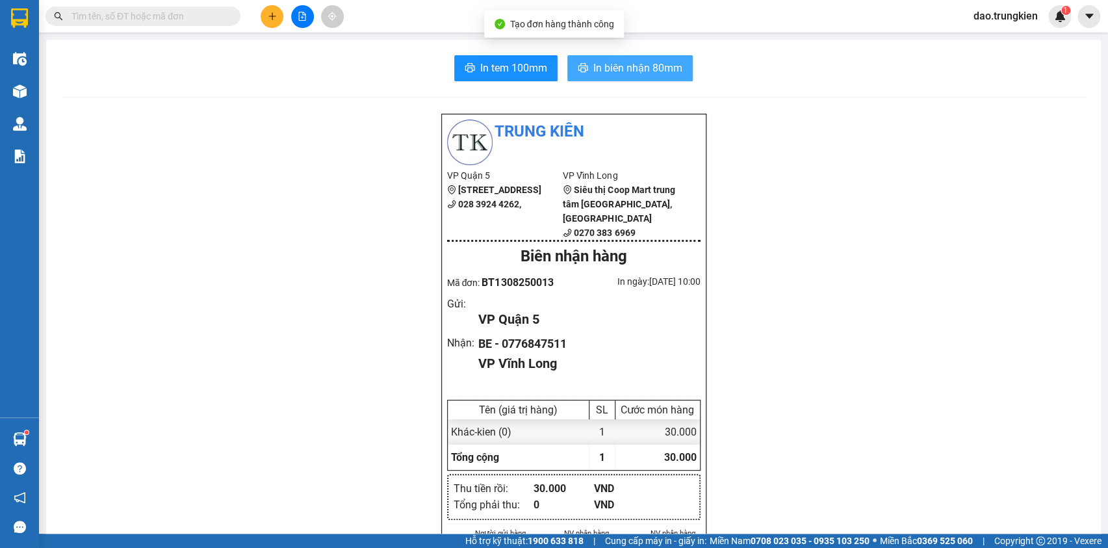
click at [604, 63] on span "In biên nhận 80mm" at bounding box center [637, 68] width 89 height 16
click at [480, 67] on span "In tem 100mm" at bounding box center [513, 68] width 67 height 16
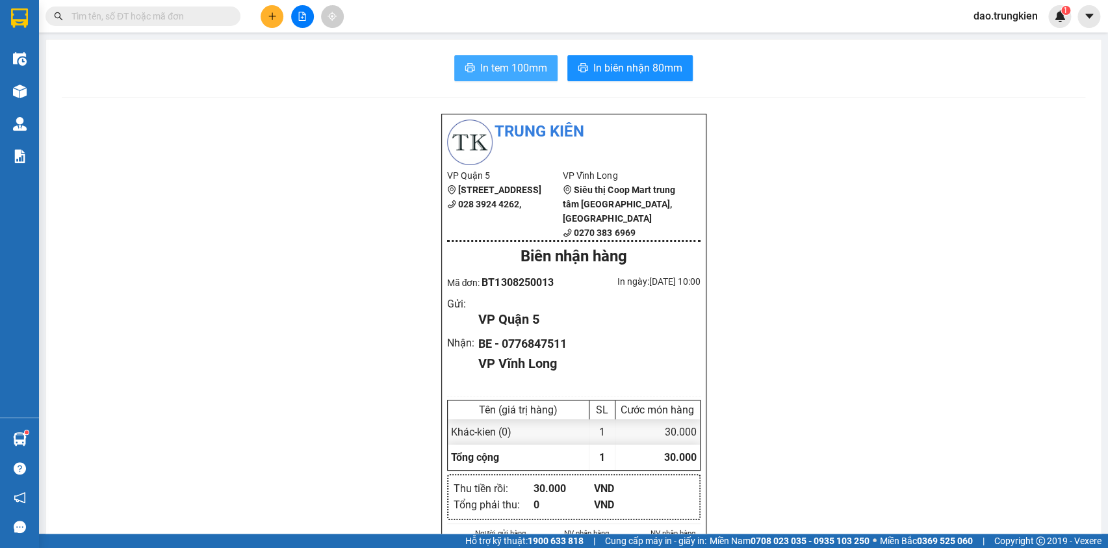
click at [503, 65] on span "In tem 100mm" at bounding box center [513, 68] width 67 height 16
click at [268, 17] on icon "plus" at bounding box center [272, 16] width 9 height 9
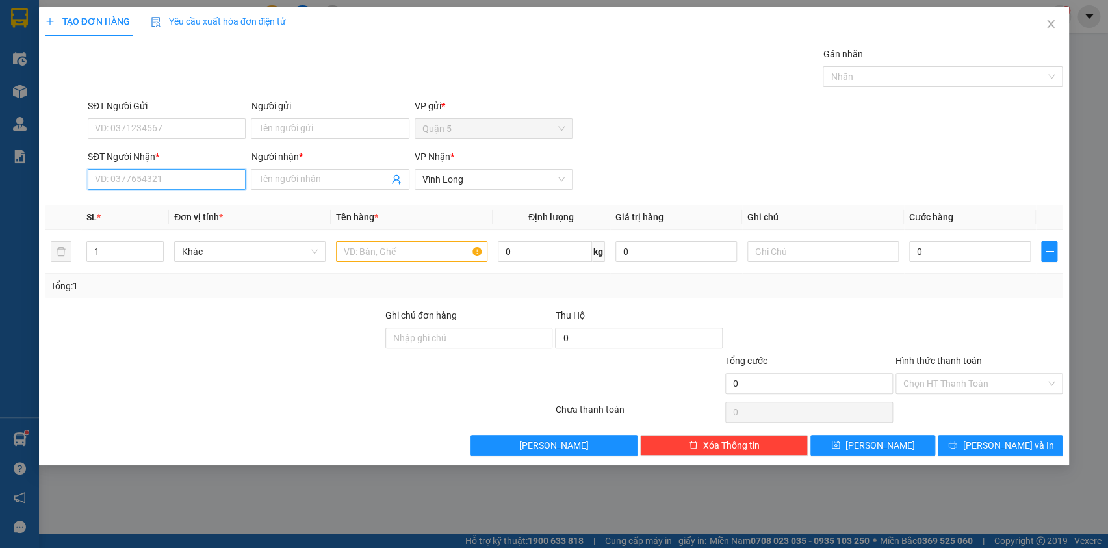
click at [117, 171] on input "SĐT Người Nhận *" at bounding box center [167, 179] width 158 height 21
type input "0833280304"
click at [269, 185] on input "Người nhận *" at bounding box center [323, 179] width 129 height 14
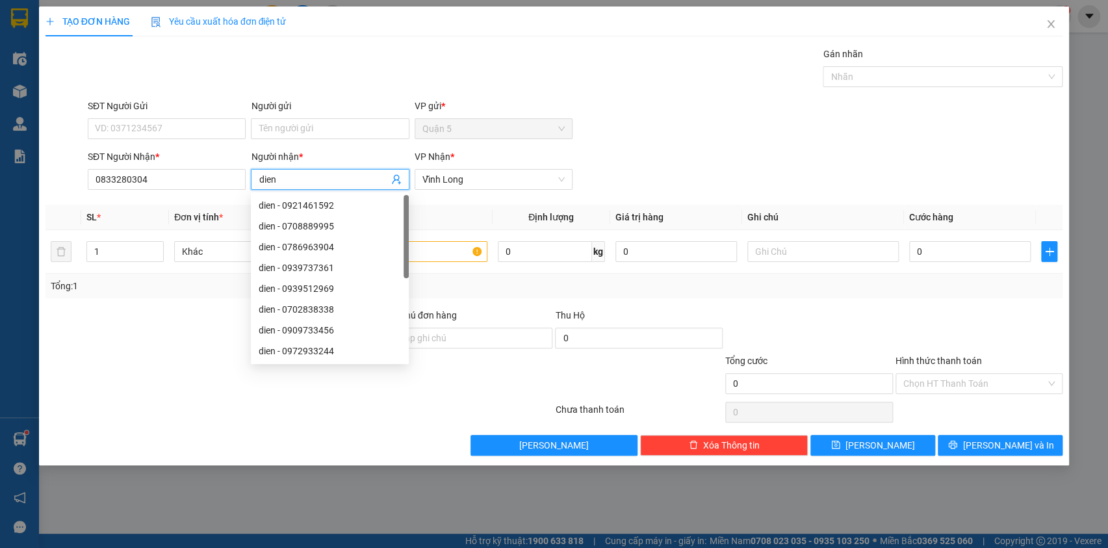
type input "dien"
click at [307, 58] on div "Gán nhãn Nhãn" at bounding box center [575, 69] width 980 height 45
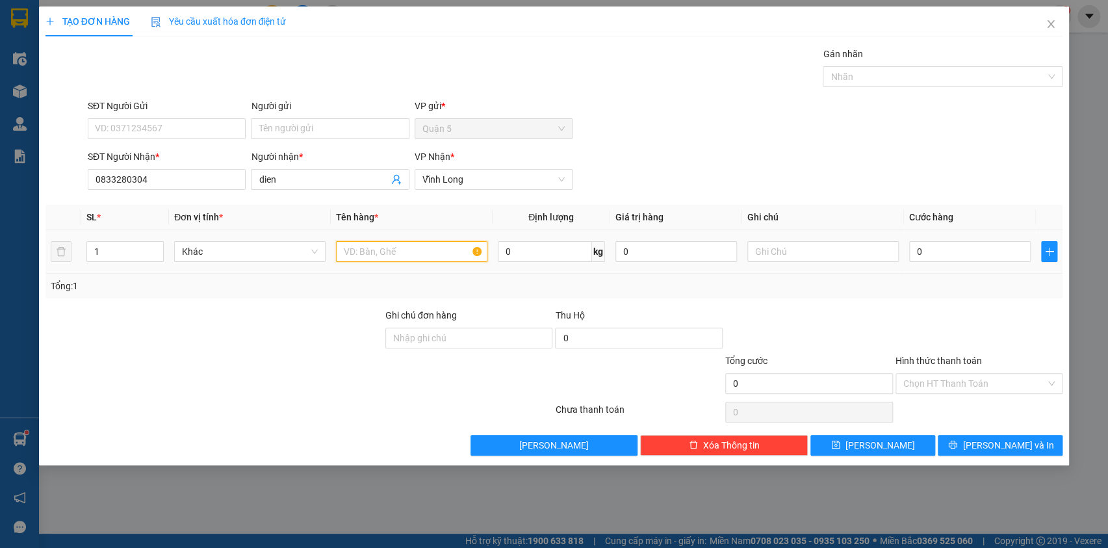
click at [379, 252] on input "text" at bounding box center [411, 251] width 151 height 21
click at [994, 443] on span "[PERSON_NAME] và In" at bounding box center [1008, 445] width 91 height 14
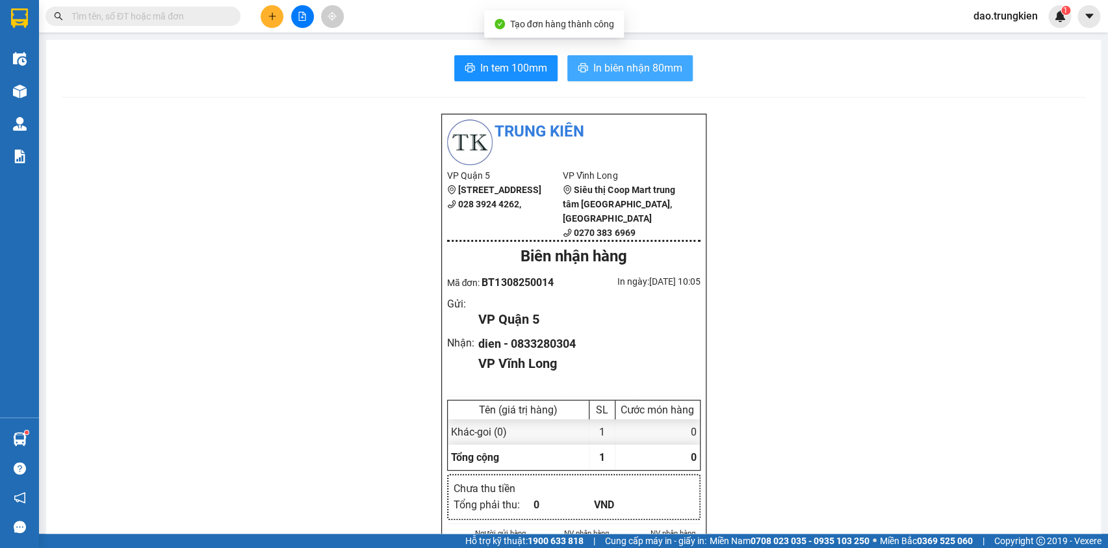
drag, startPoint x: 630, startPoint y: 65, endPoint x: 599, endPoint y: 96, distance: 43.7
click at [621, 67] on span "In biên nhận 80mm" at bounding box center [637, 68] width 89 height 16
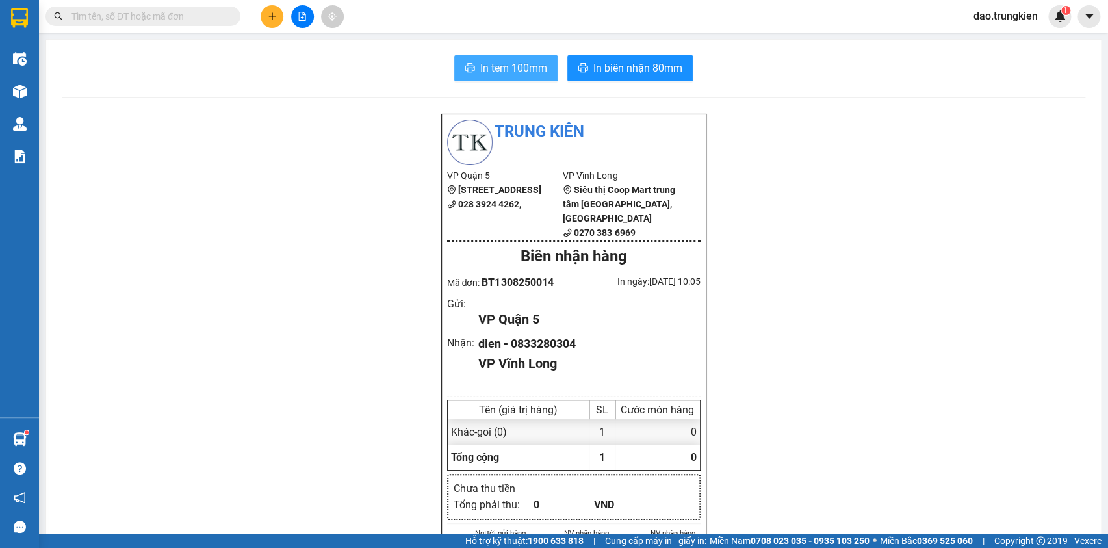
click at [487, 66] on span "In tem 100mm" at bounding box center [513, 68] width 67 height 16
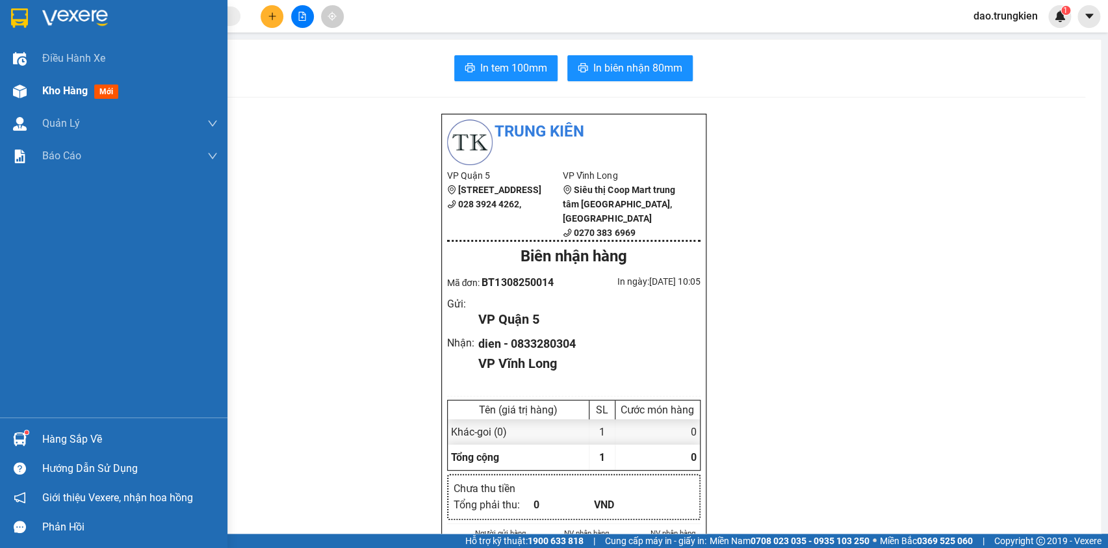
click at [101, 87] on span "mới" at bounding box center [106, 91] width 24 height 14
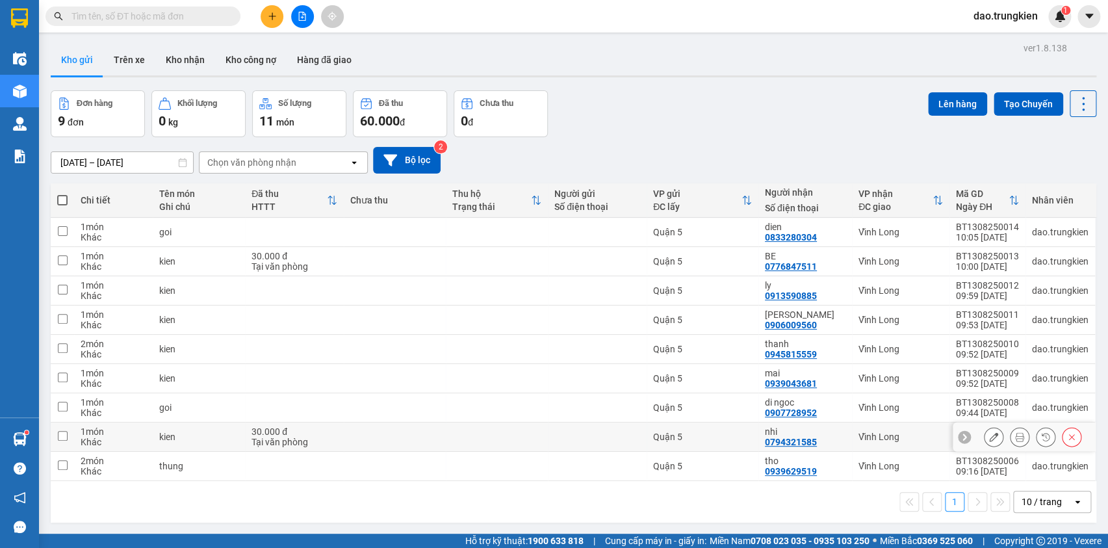
click at [383, 432] on td at bounding box center [395, 436] width 102 height 29
checkbox input "true"
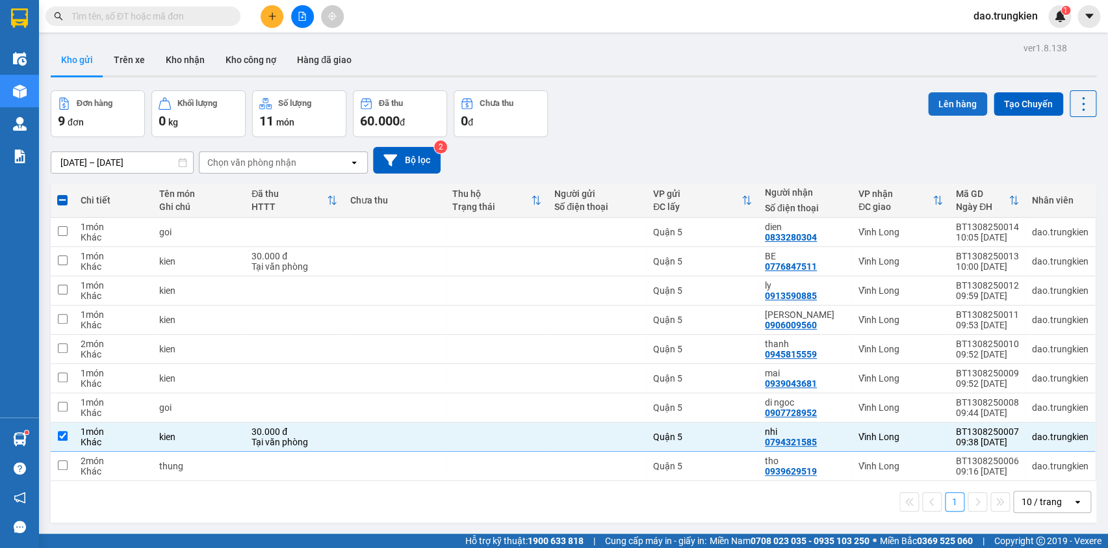
click at [955, 104] on button "Lên hàng" at bounding box center [957, 103] width 59 height 23
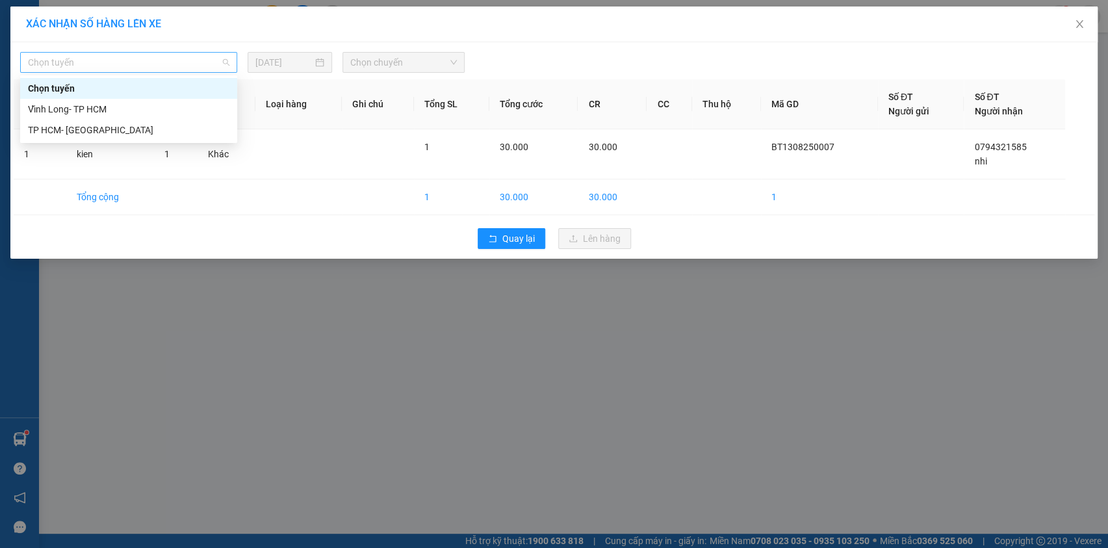
click at [219, 64] on span "Chọn tuyến" at bounding box center [128, 62] width 201 height 19
drag, startPoint x: 207, startPoint y: 130, endPoint x: 333, endPoint y: 86, distance: 133.4
click at [207, 129] on div "TP HCM- [PERSON_NAME][GEOGRAPHIC_DATA]" at bounding box center [128, 130] width 201 height 14
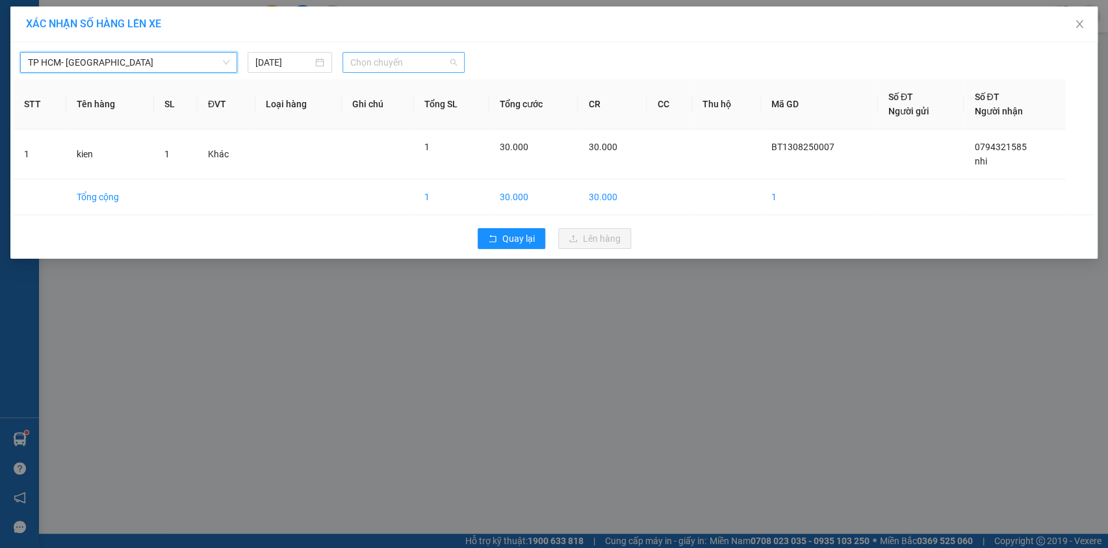
click at [393, 64] on span "Chọn chuyến" at bounding box center [403, 62] width 107 height 19
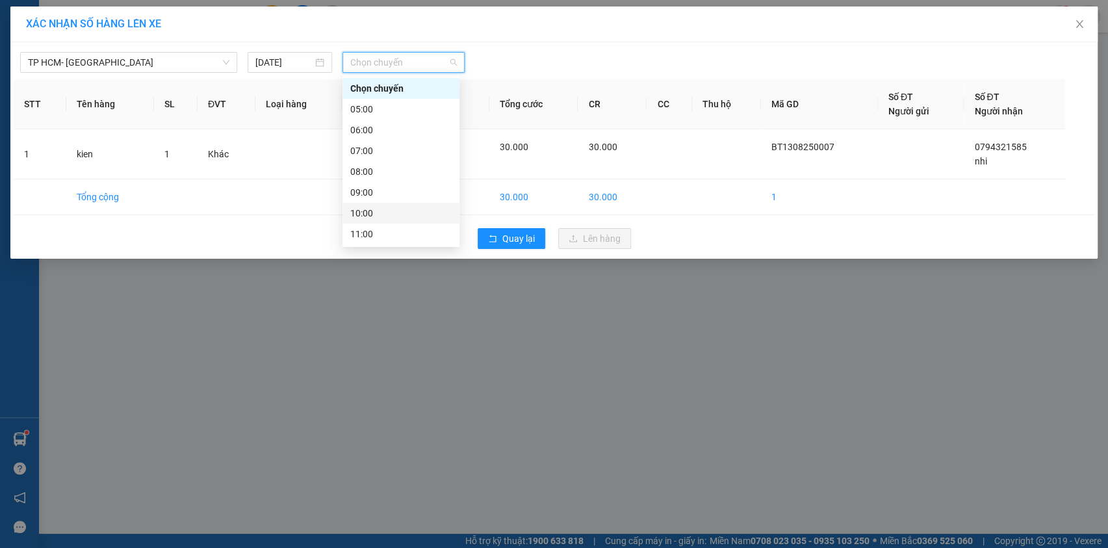
click at [403, 207] on div "10:00" at bounding box center [400, 213] width 101 height 14
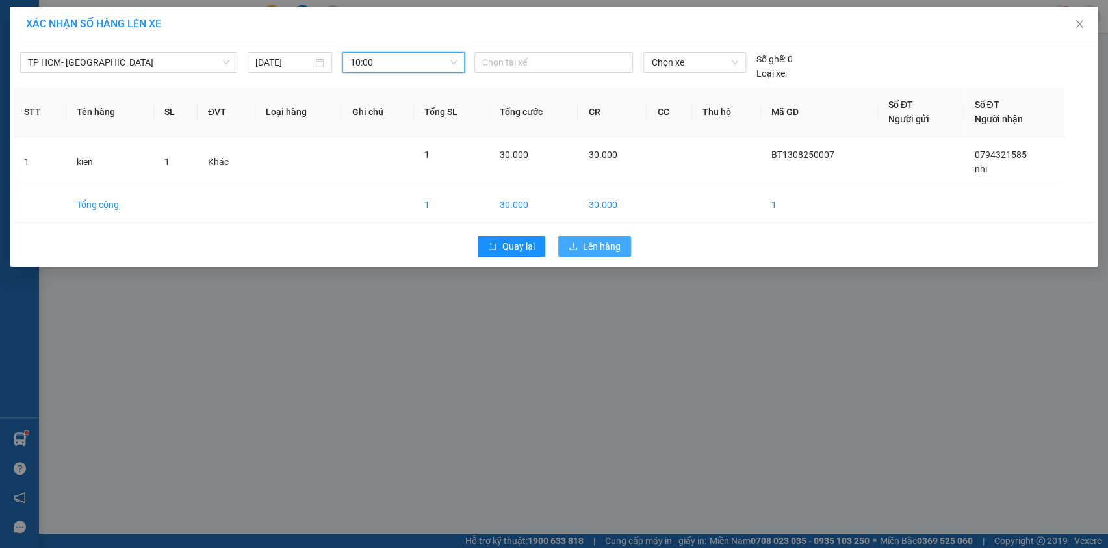
click at [591, 246] on span "Lên hàng" at bounding box center [602, 246] width 38 height 14
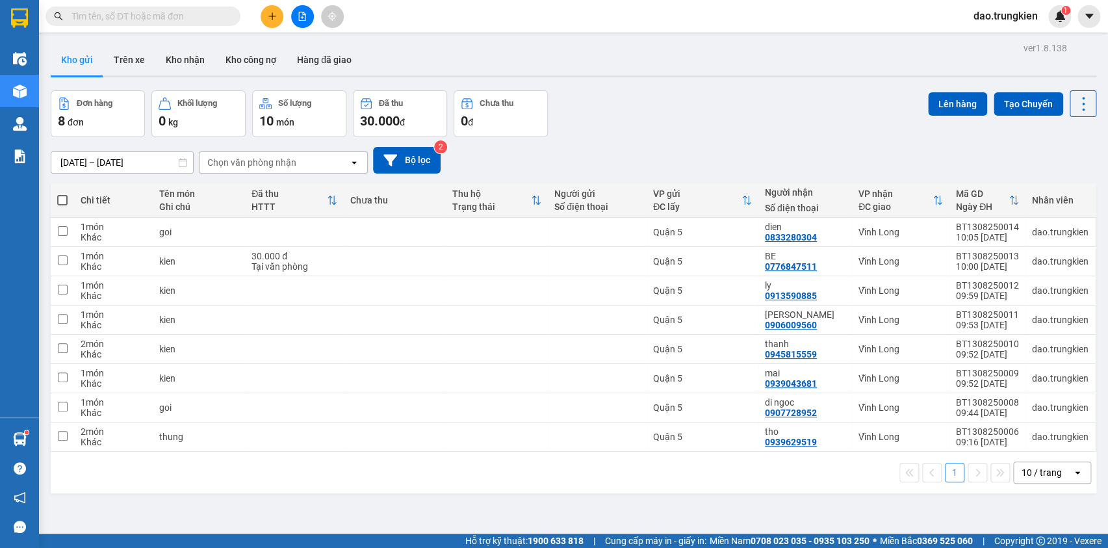
click at [110, 15] on input "text" at bounding box center [147, 16] width 153 height 14
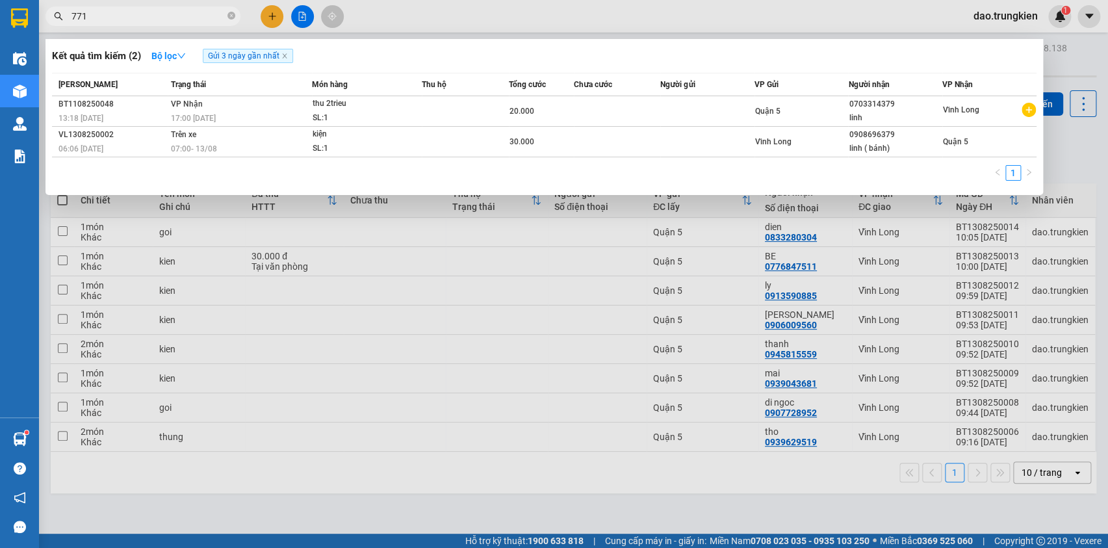
type input "7715"
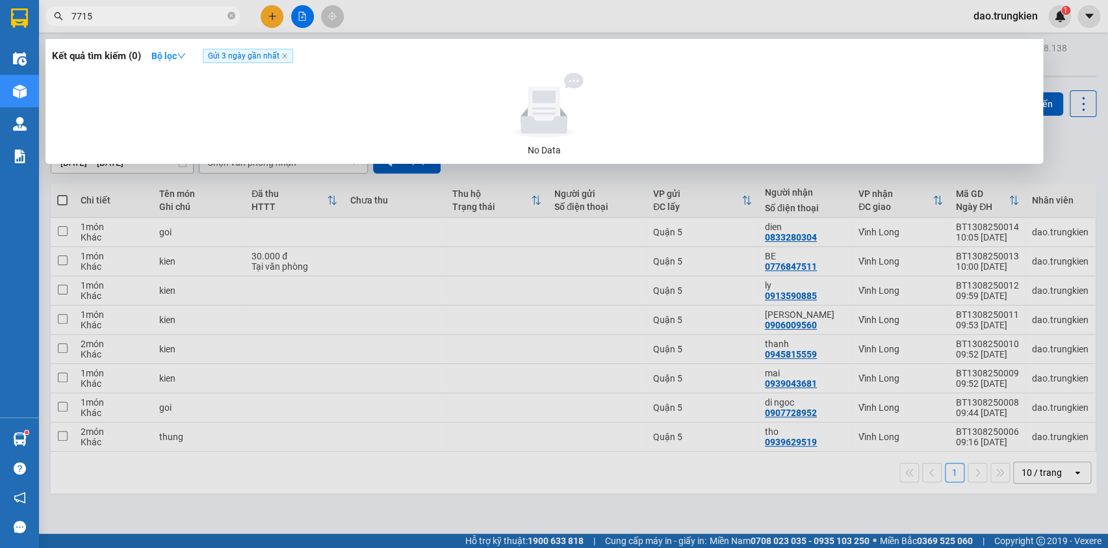
click at [231, 18] on icon "close-circle" at bounding box center [231, 16] width 8 height 8
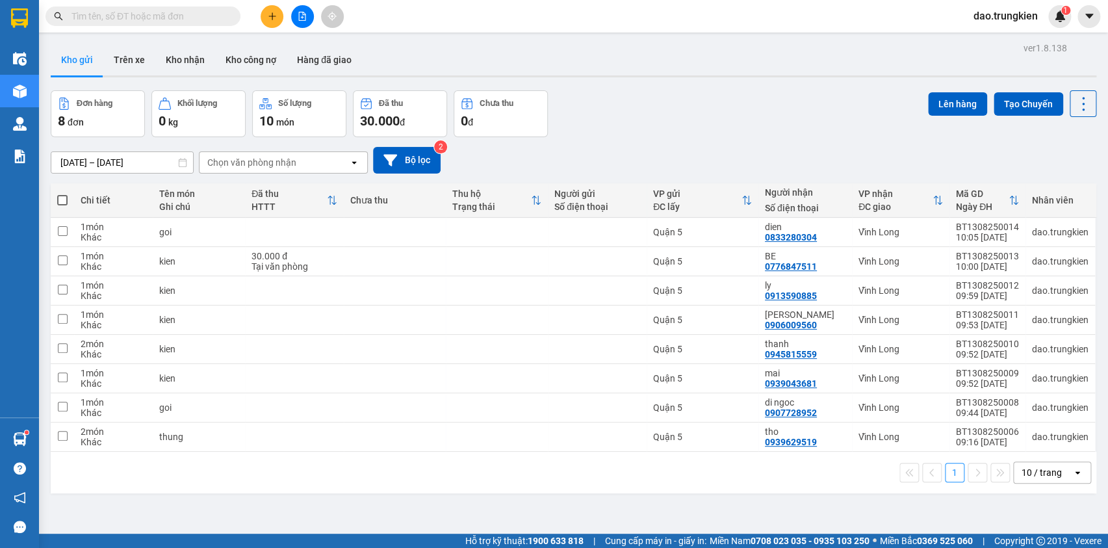
click at [92, 19] on input "text" at bounding box center [147, 16] width 153 height 14
type input "325"
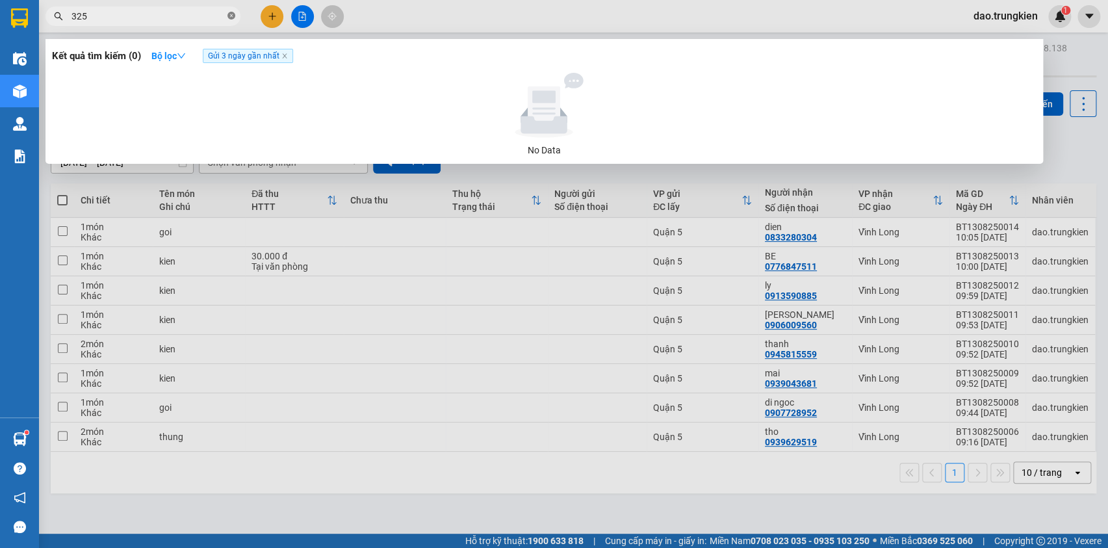
click at [233, 13] on icon "close-circle" at bounding box center [231, 16] width 8 height 8
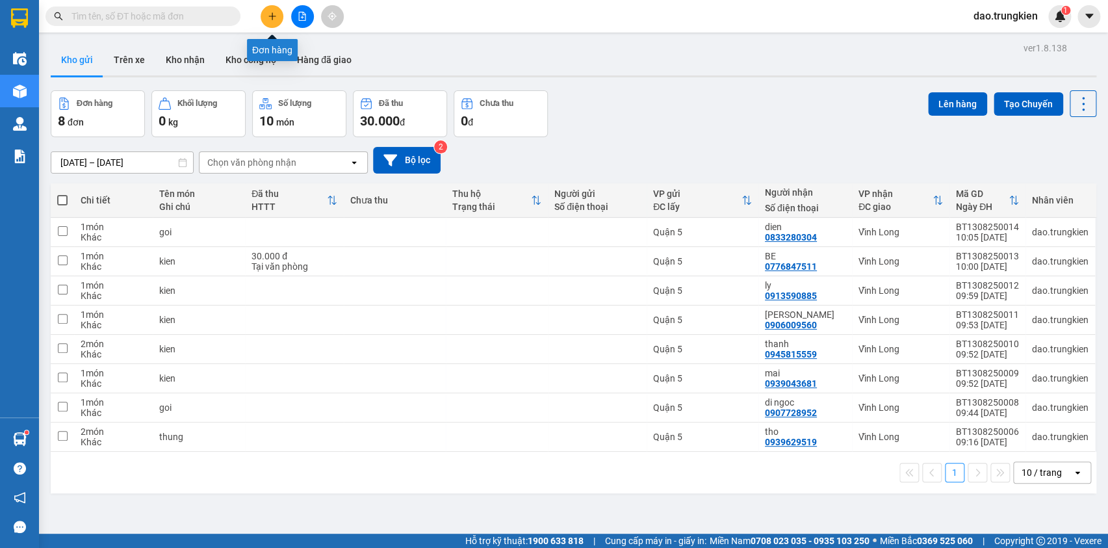
click at [270, 15] on icon "plus" at bounding box center [272, 16] width 9 height 9
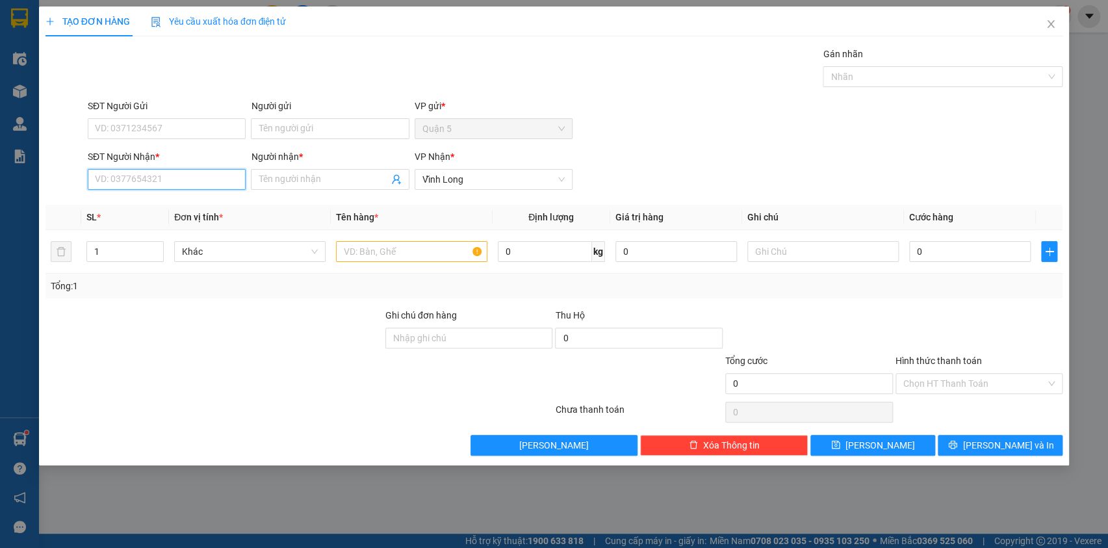
click at [129, 182] on input "SĐT Người Nhận *" at bounding box center [167, 179] width 158 height 21
type input "0902843603"
click at [149, 207] on div "0902843603 - dat" at bounding box center [167, 205] width 142 height 14
type input "dat"
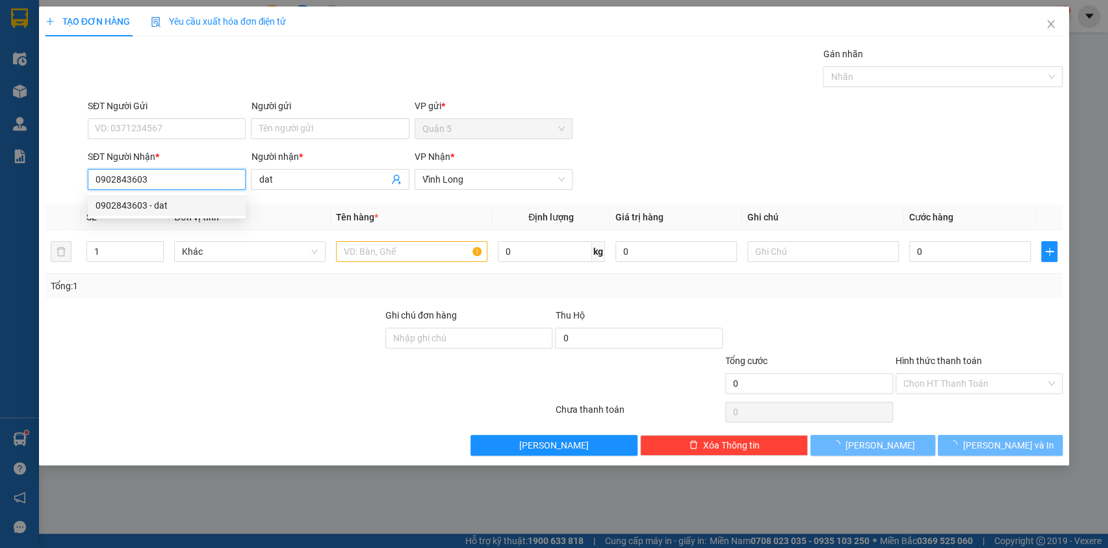
type input "20.000"
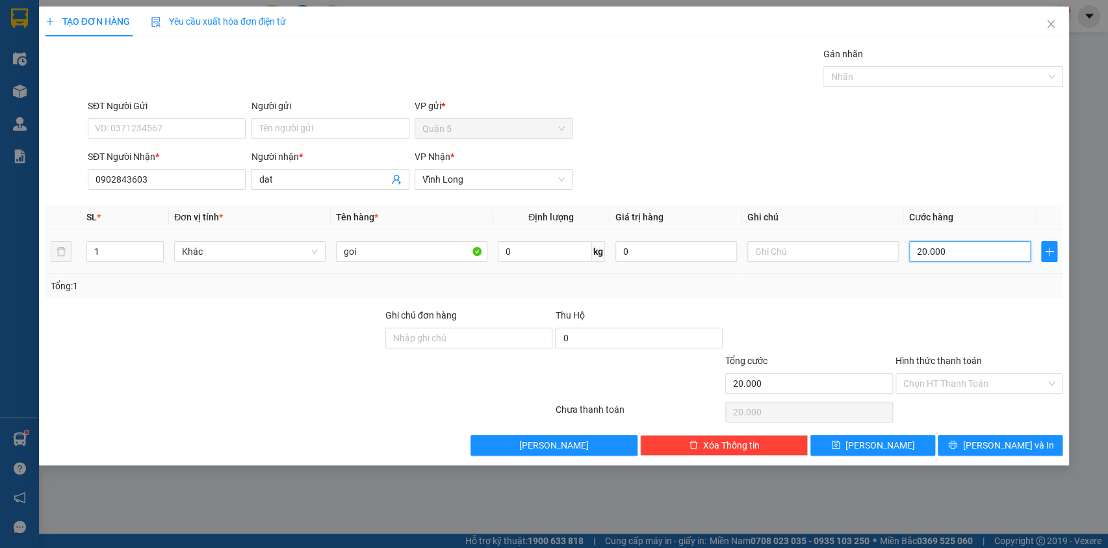
click at [952, 244] on input "20.000" at bounding box center [970, 251] width 122 height 21
click at [954, 385] on input "Hình thức thanh toán" at bounding box center [974, 383] width 143 height 19
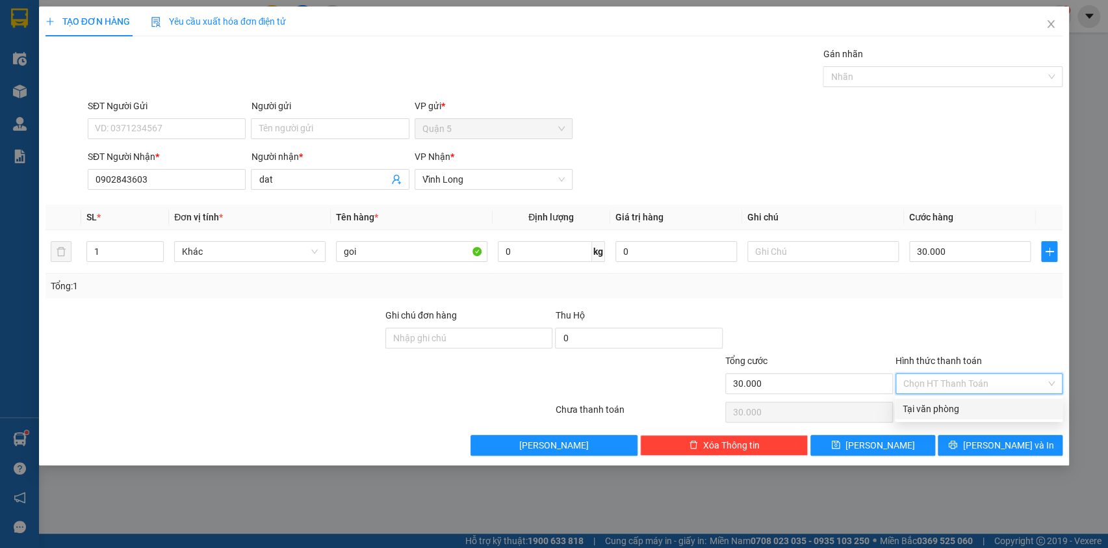
click at [955, 411] on div "Tại văn phòng" at bounding box center [979, 409] width 152 height 14
drag, startPoint x: 994, startPoint y: 444, endPoint x: 955, endPoint y: 406, distance: 54.7
click at [992, 444] on span "[PERSON_NAME] và In" at bounding box center [1008, 445] width 91 height 14
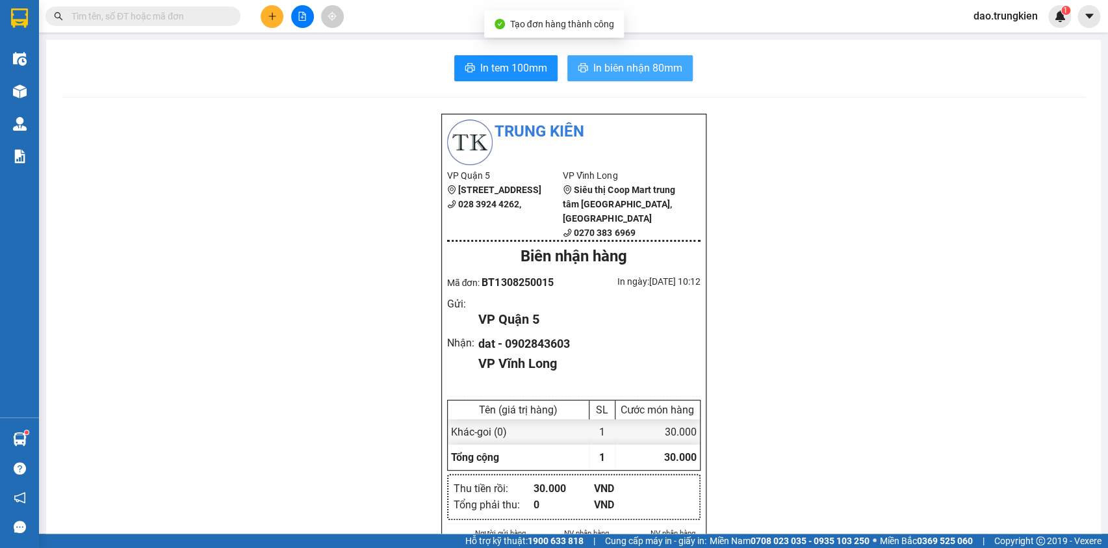
click at [612, 70] on span "In biên nhận 80mm" at bounding box center [637, 68] width 89 height 16
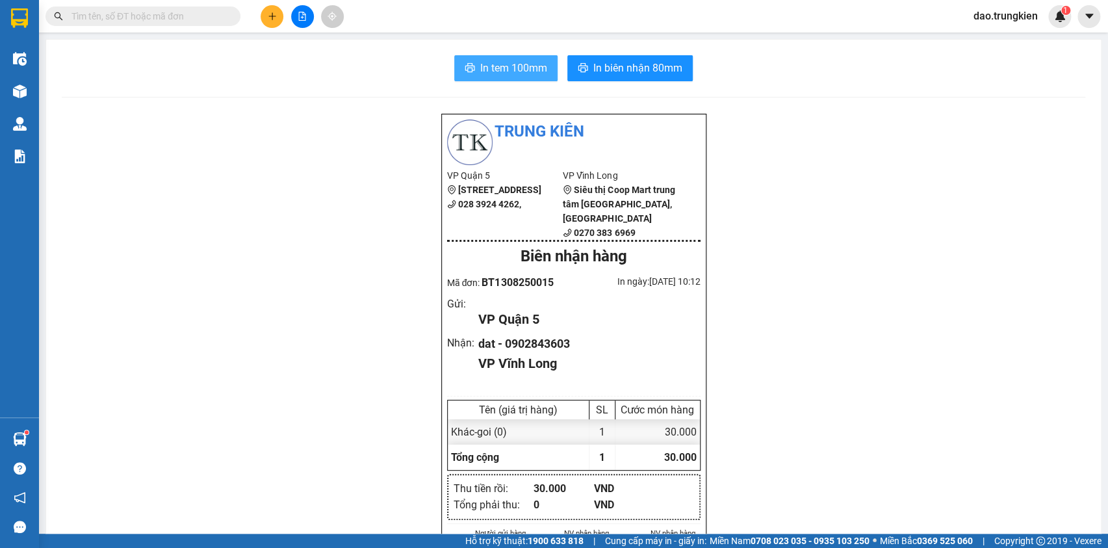
click at [474, 65] on button "In tem 100mm" at bounding box center [505, 68] width 103 height 26
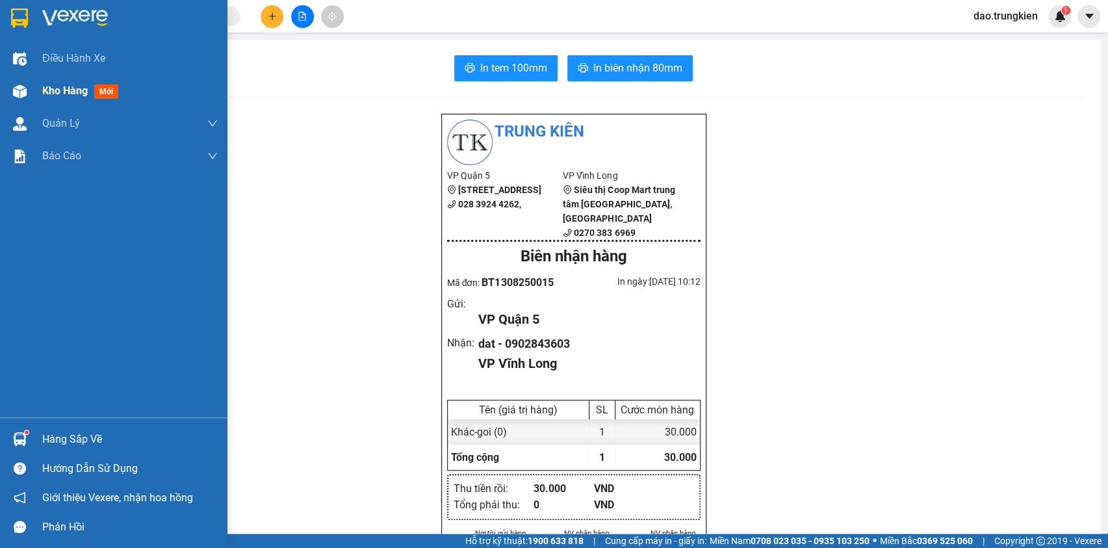
click at [109, 92] on span "mới" at bounding box center [106, 91] width 24 height 14
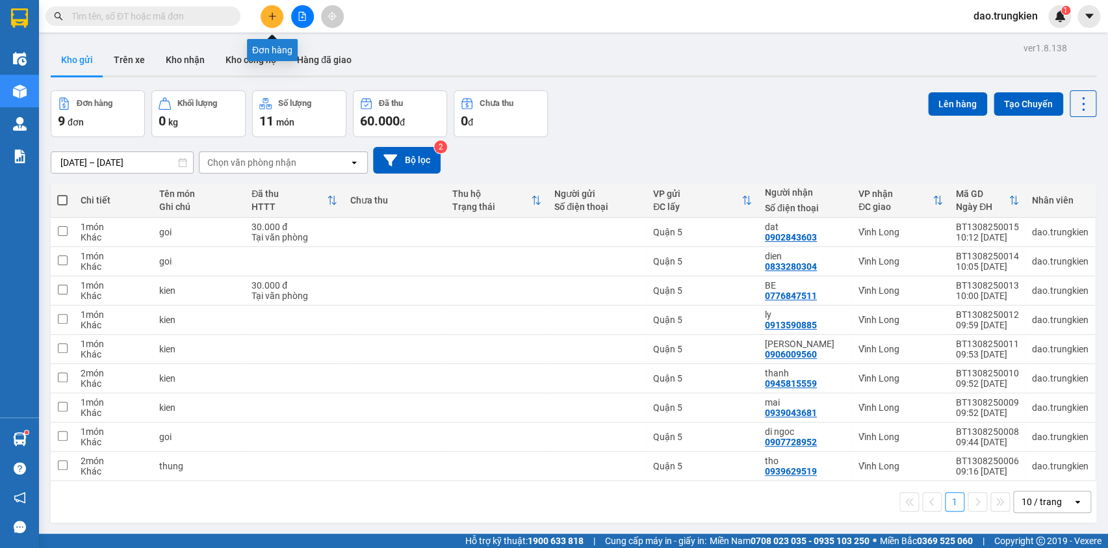
click at [277, 13] on button at bounding box center [272, 16] width 23 height 23
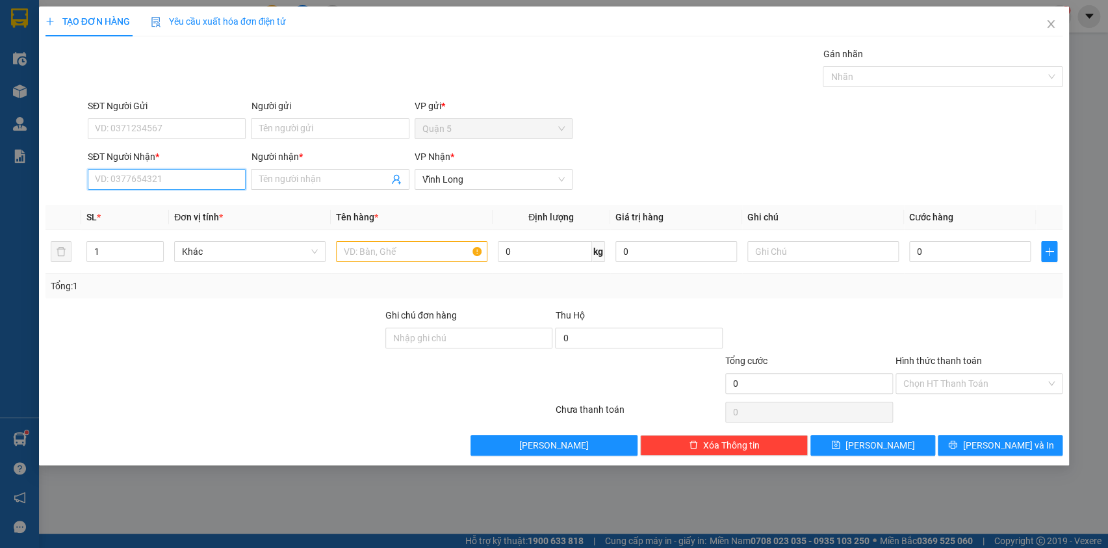
click at [120, 181] on input "SĐT Người Nhận *" at bounding box center [167, 179] width 158 height 21
type input "0849201204"
click at [149, 201] on div "0849201204 - duyen" at bounding box center [167, 205] width 142 height 14
type input "duyen"
type input "0849201204"
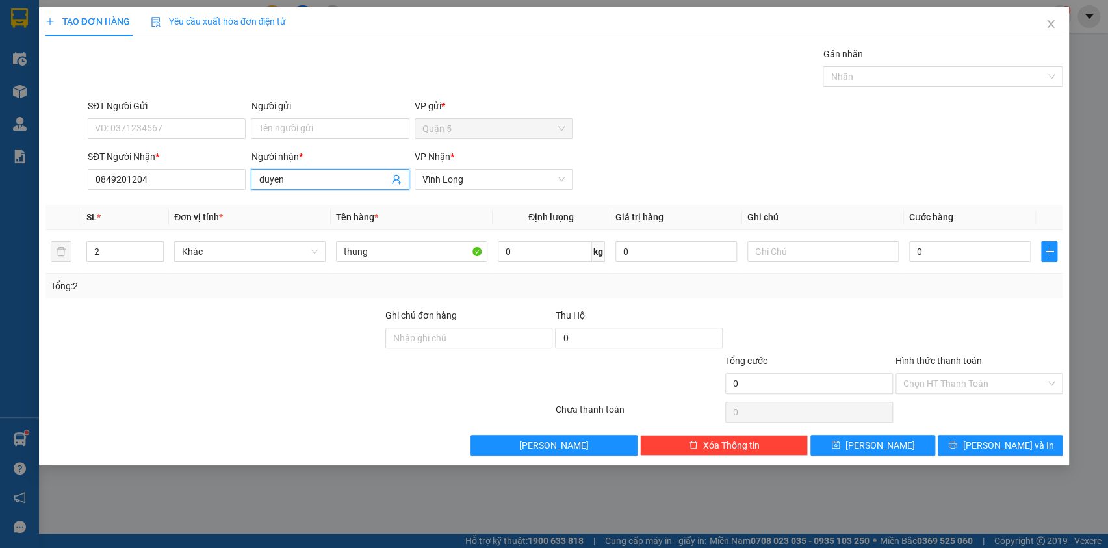
click at [309, 178] on input "duyen" at bounding box center [323, 179] width 129 height 14
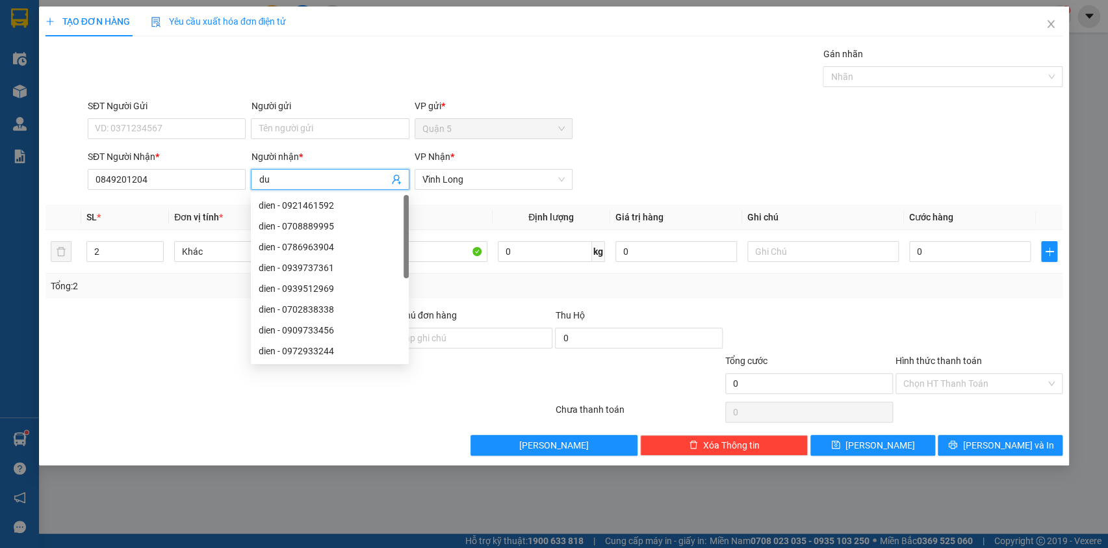
type input "d"
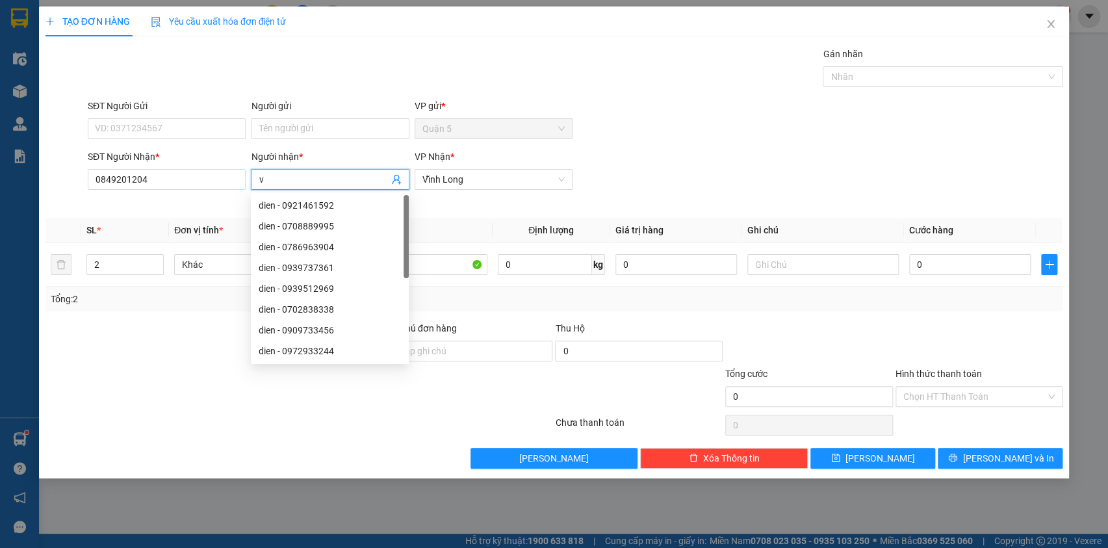
type input "vu"
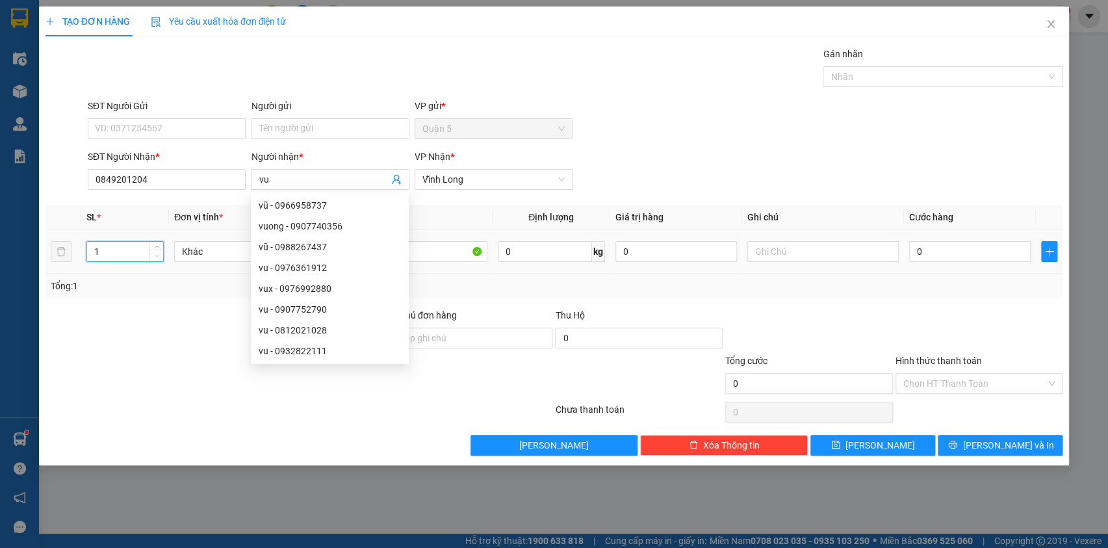
click at [155, 253] on icon "down" at bounding box center [157, 255] width 5 height 5
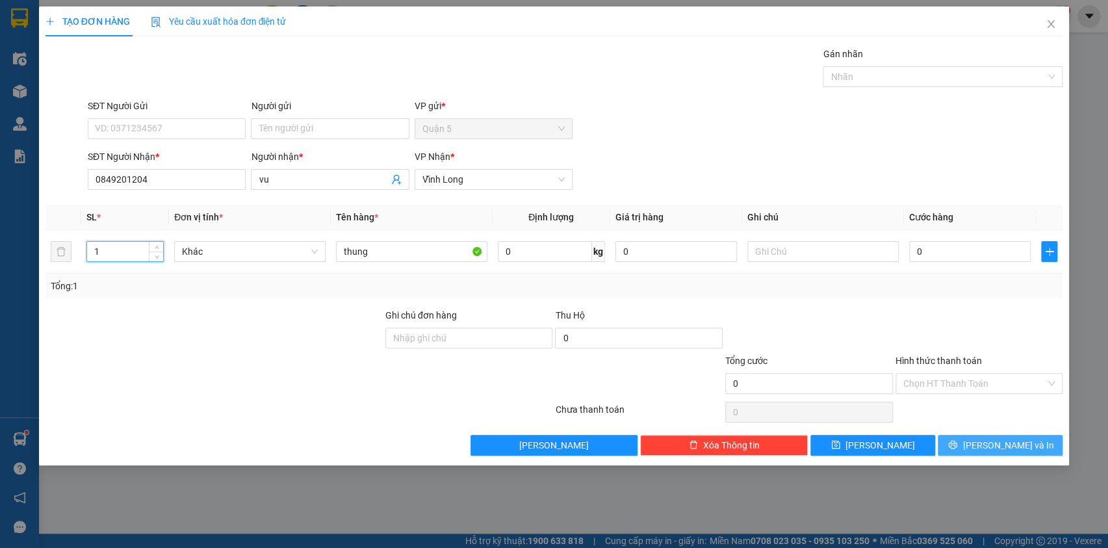
click at [957, 444] on icon "printer" at bounding box center [952, 444] width 9 height 9
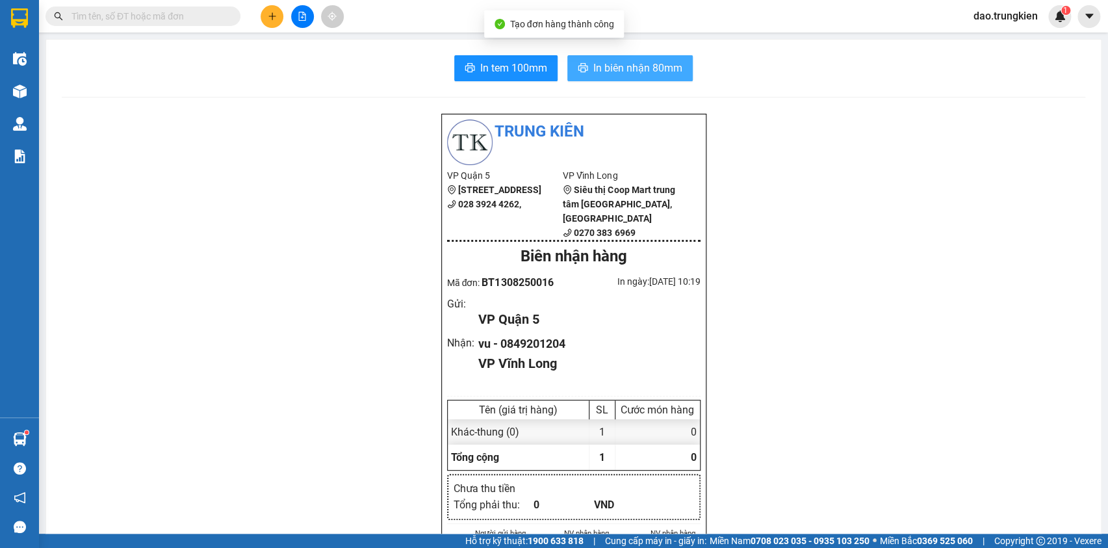
drag, startPoint x: 625, startPoint y: 62, endPoint x: 595, endPoint y: 98, distance: 47.1
click at [624, 62] on span "In biên nhận 80mm" at bounding box center [637, 68] width 89 height 16
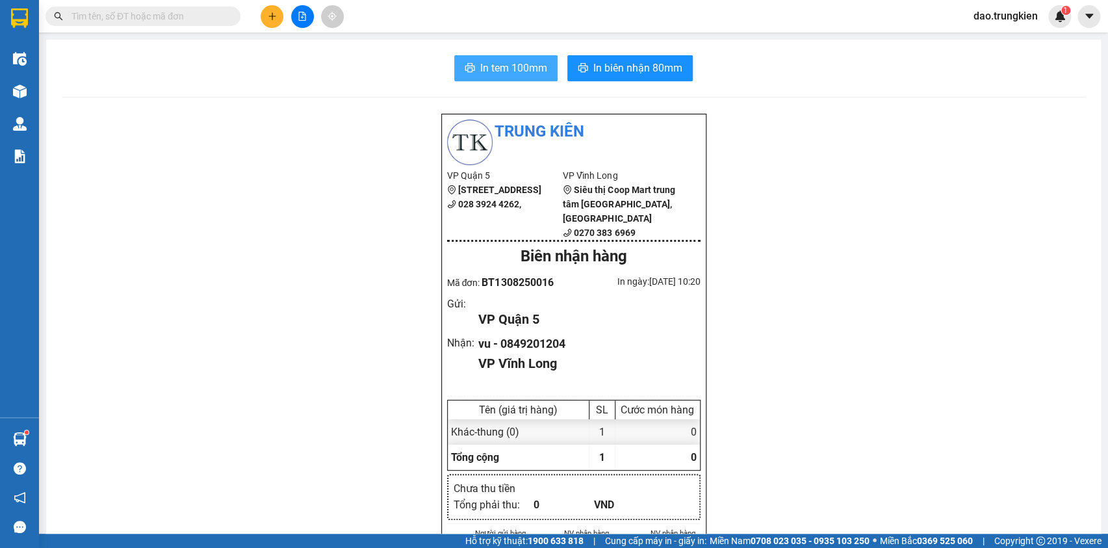
click at [495, 63] on span "In tem 100mm" at bounding box center [513, 68] width 67 height 16
click at [268, 14] on icon "plus" at bounding box center [272, 16] width 9 height 9
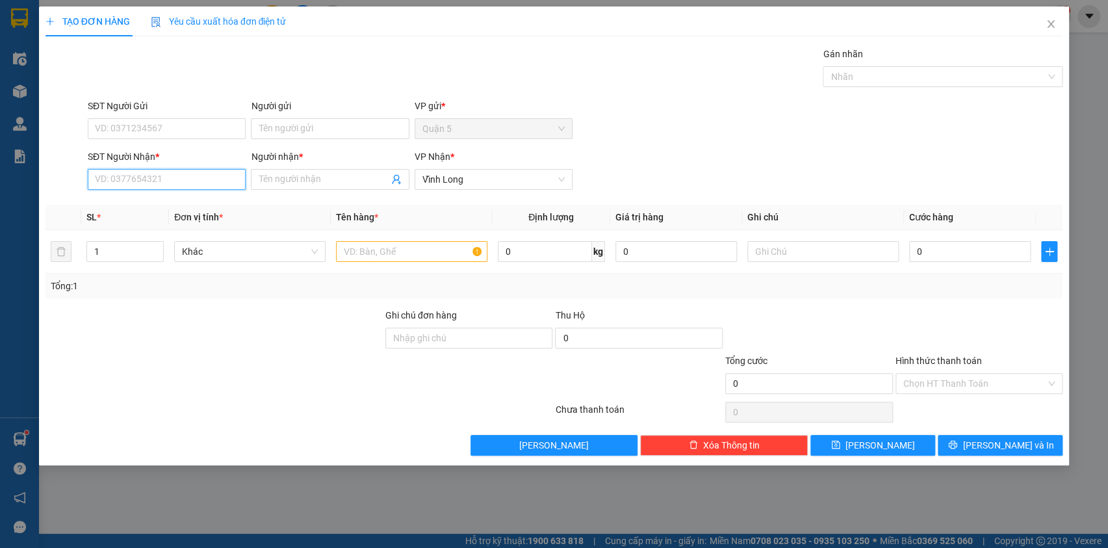
click at [149, 172] on input "SĐT Người Nhận *" at bounding box center [167, 179] width 158 height 21
type input "0836979154"
click at [110, 206] on div "0836979154 - trinh" at bounding box center [167, 205] width 142 height 14
type input "trinh"
type input "200.000"
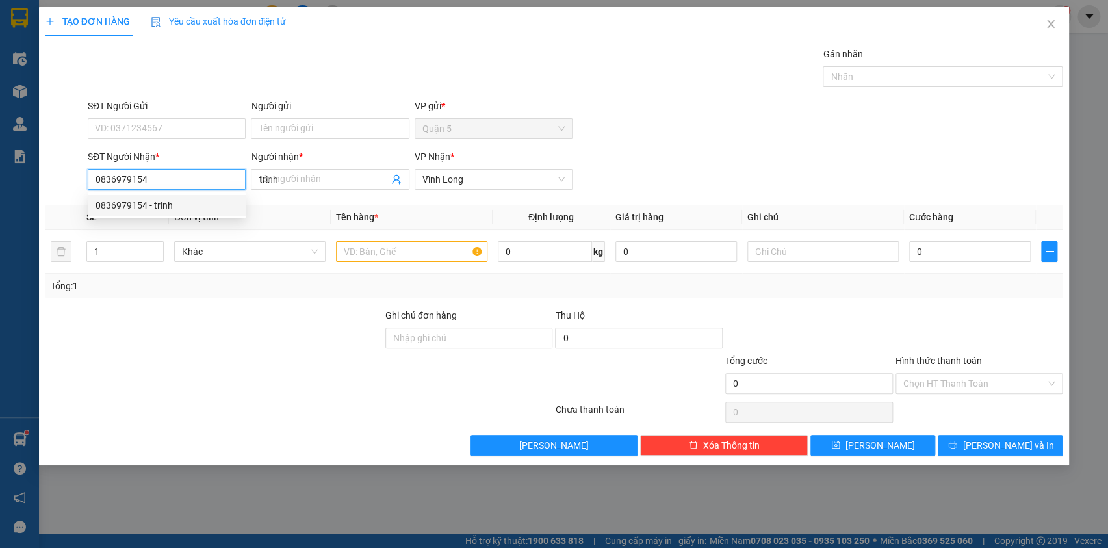
type input "200.000"
type input "0836979154"
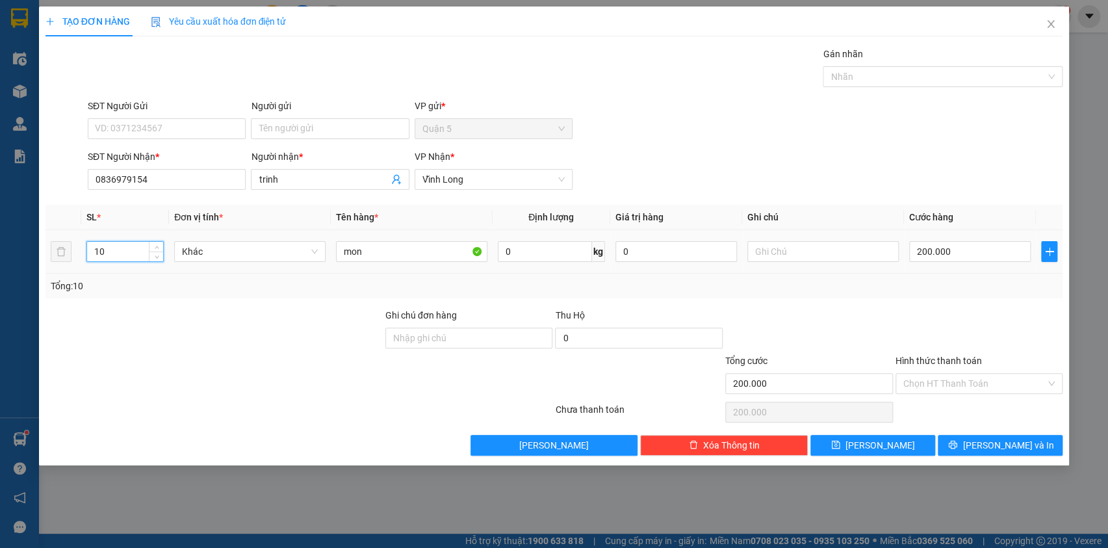
click at [109, 246] on input "10" at bounding box center [125, 251] width 77 height 19
type input "1"
type input "8"
click at [393, 246] on input "mon" at bounding box center [411, 251] width 151 height 21
type input "m"
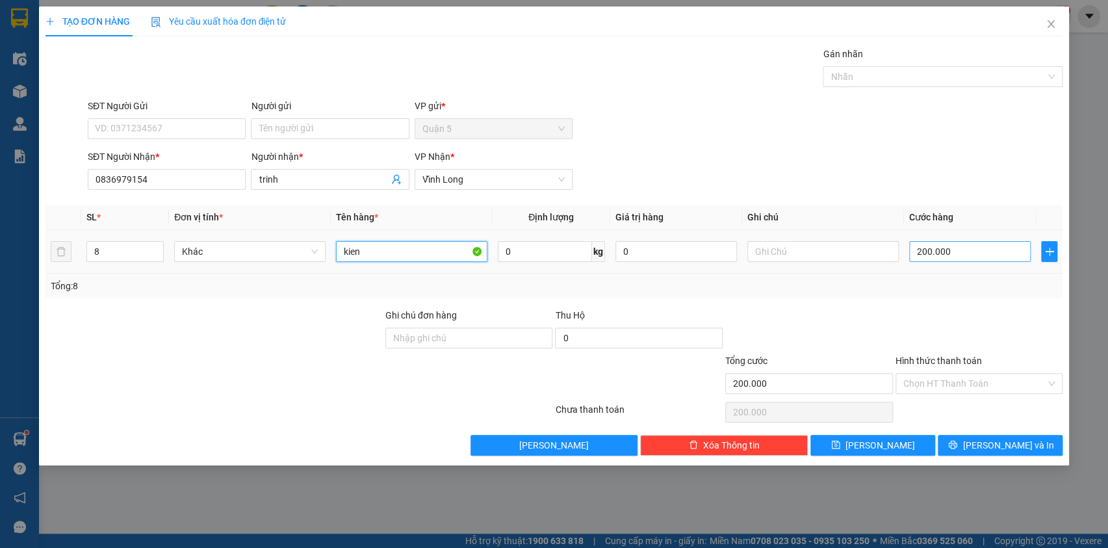
type input "kien"
click at [961, 253] on input "200.000" at bounding box center [970, 251] width 122 height 21
type input "3"
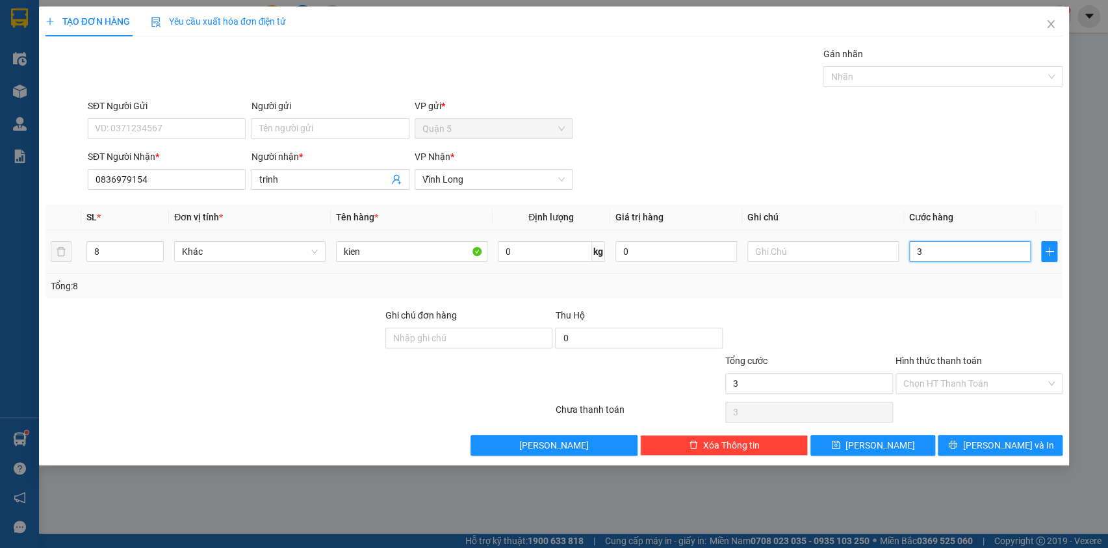
type input "0"
type input "2"
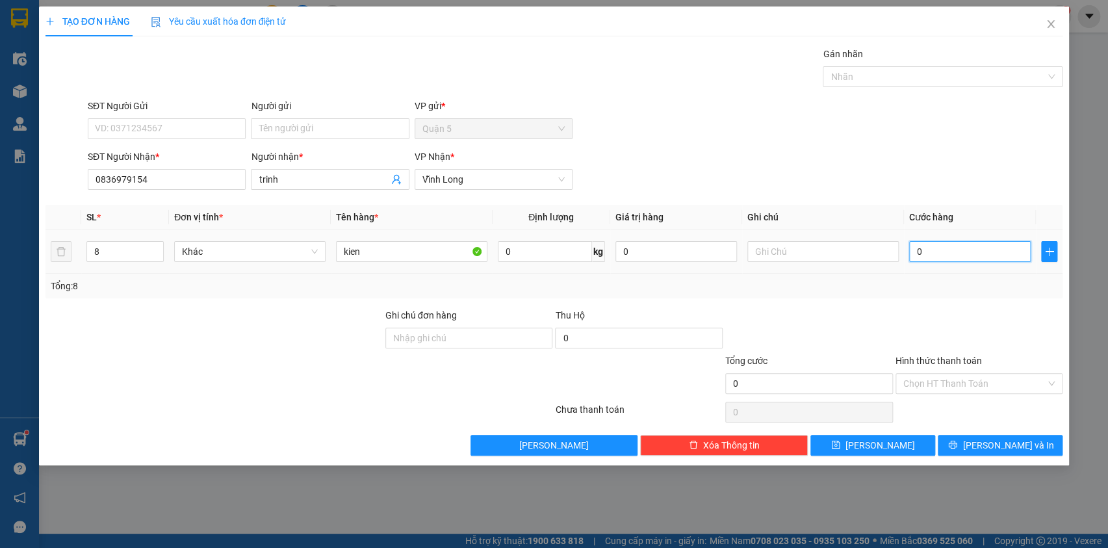
type input "02"
type input "24"
type input "024"
type input "240"
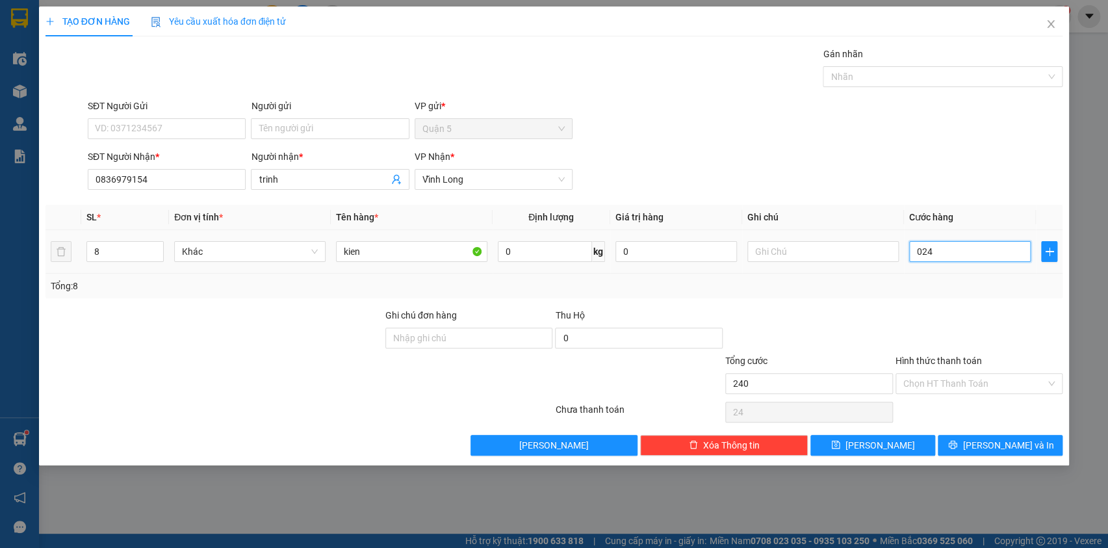
type input "240"
type input "0.240"
type input "240.000"
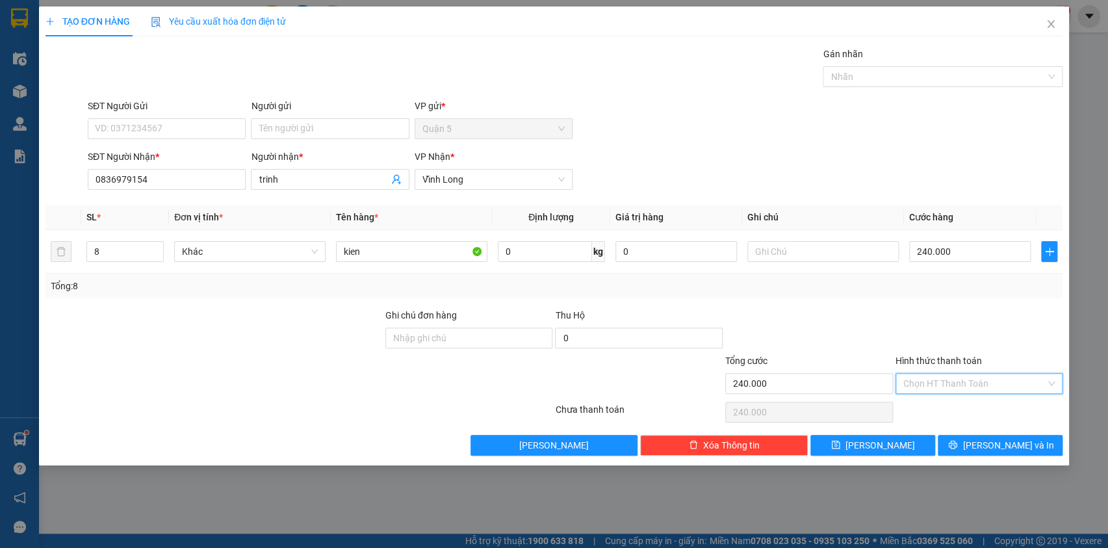
drag, startPoint x: 950, startPoint y: 380, endPoint x: 948, endPoint y: 400, distance: 20.2
click at [949, 383] on input "Hình thức thanh toán" at bounding box center [974, 383] width 143 height 19
click at [946, 404] on div "Tại văn phòng" at bounding box center [979, 409] width 152 height 14
type input "0"
click at [968, 253] on input "240.000" at bounding box center [970, 251] width 122 height 21
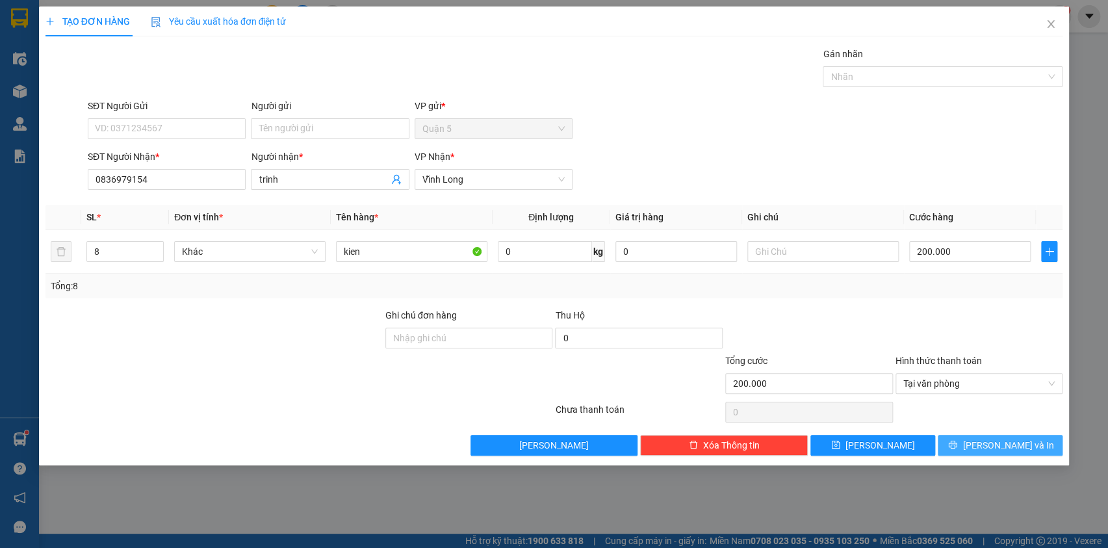
click at [957, 449] on span "printer" at bounding box center [952, 445] width 9 height 10
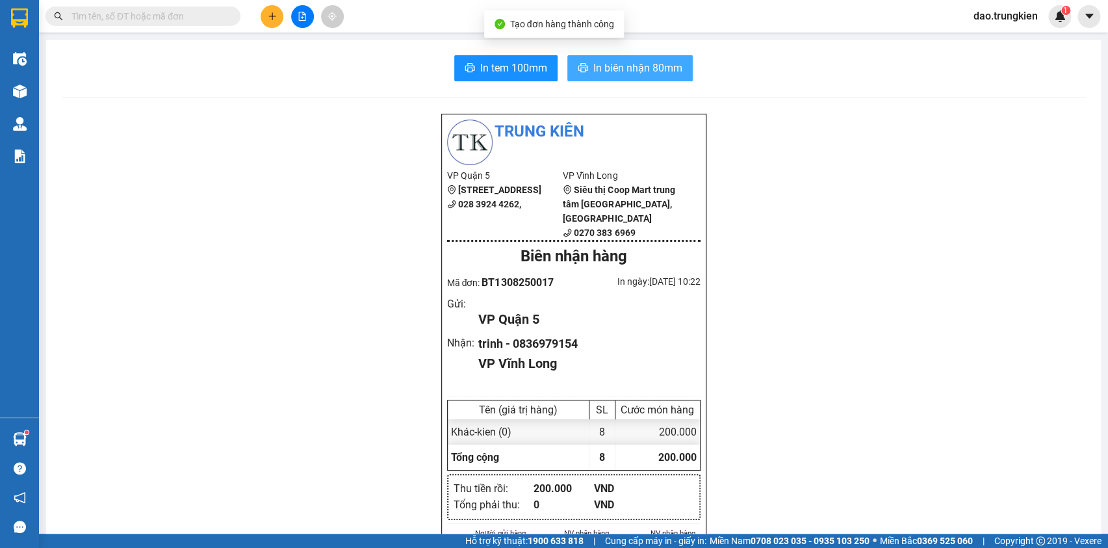
click at [624, 65] on span "In biên nhận 80mm" at bounding box center [637, 68] width 89 height 16
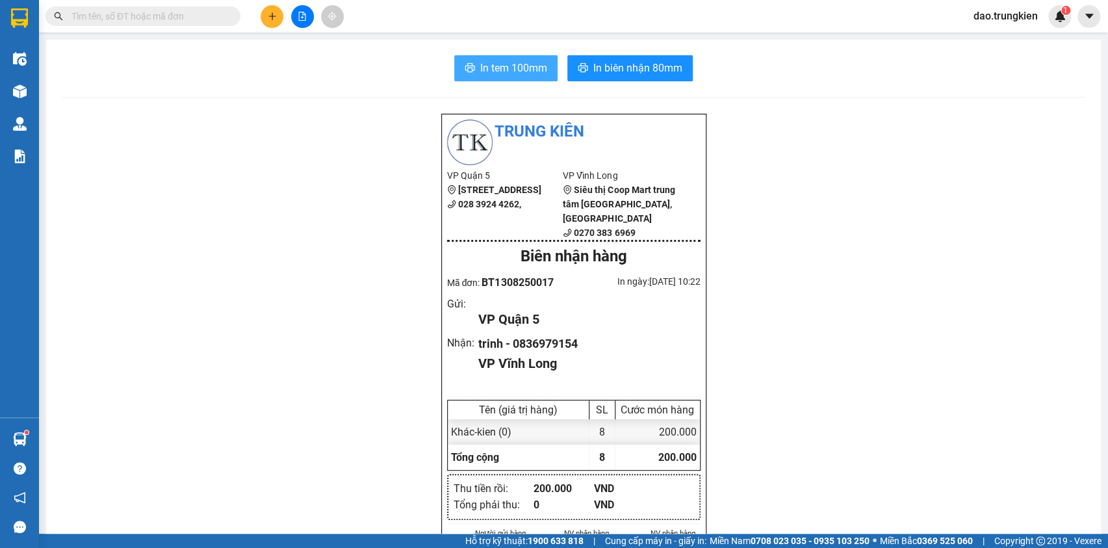
click at [494, 57] on button "In tem 100mm" at bounding box center [505, 68] width 103 height 26
click at [272, 19] on icon "plus" at bounding box center [272, 16] width 9 height 9
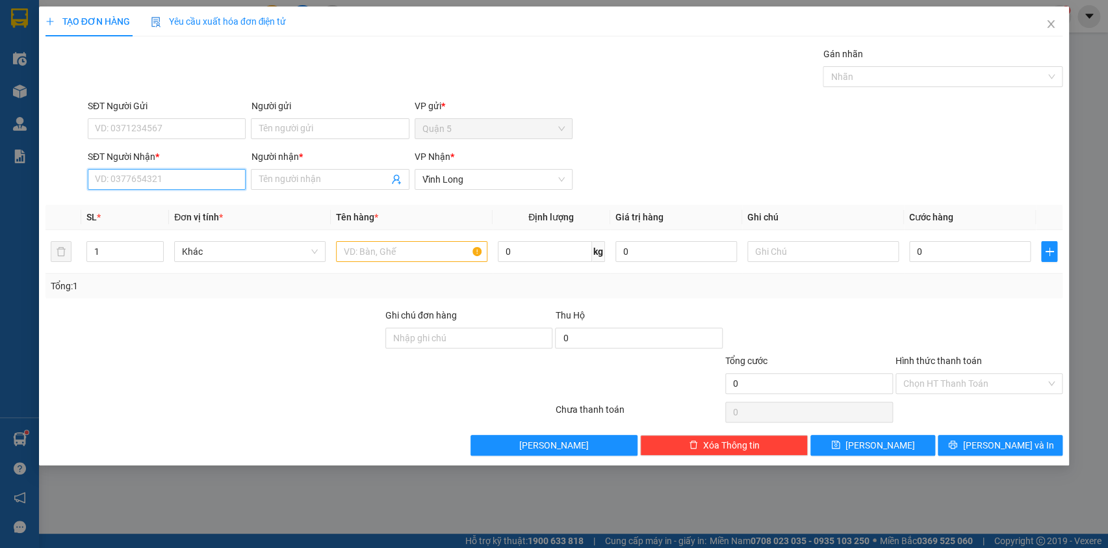
click at [119, 183] on input "SĐT Người Nhận *" at bounding box center [167, 179] width 158 height 21
type input "1137"
click at [146, 198] on div "0937111137 - THAI chu 2" at bounding box center [167, 205] width 142 height 14
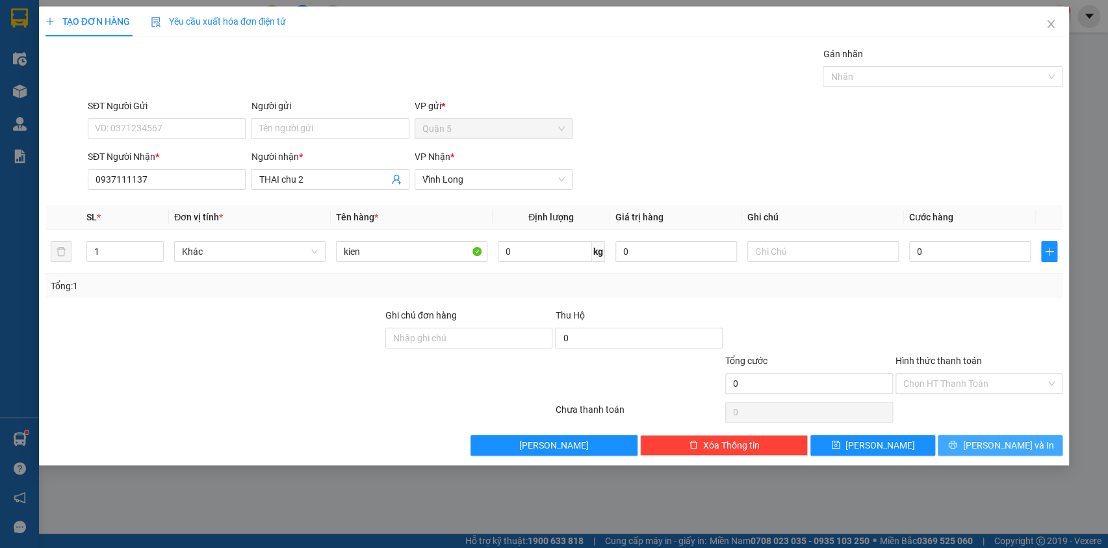
click at [987, 441] on button "[PERSON_NAME] và In" at bounding box center [1000, 445] width 125 height 21
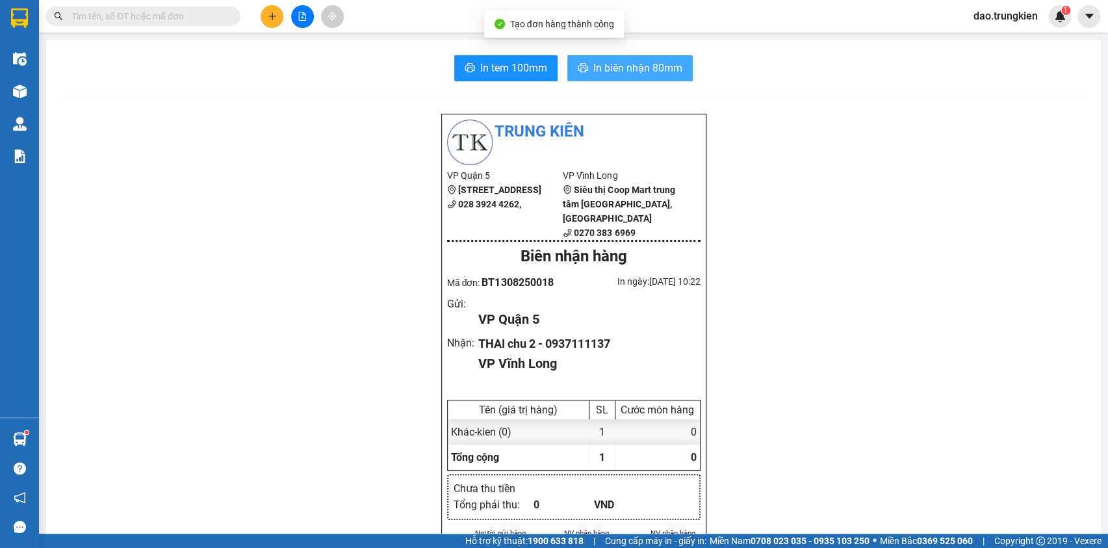
click at [617, 65] on span "In biên nhận 80mm" at bounding box center [637, 68] width 89 height 16
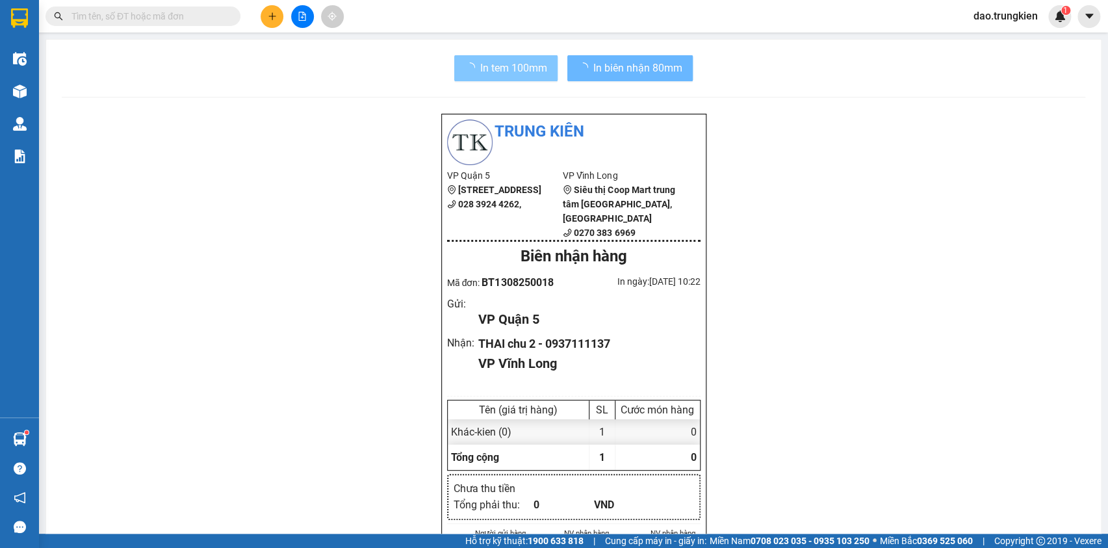
click at [494, 66] on span "In tem 100mm" at bounding box center [513, 68] width 67 height 16
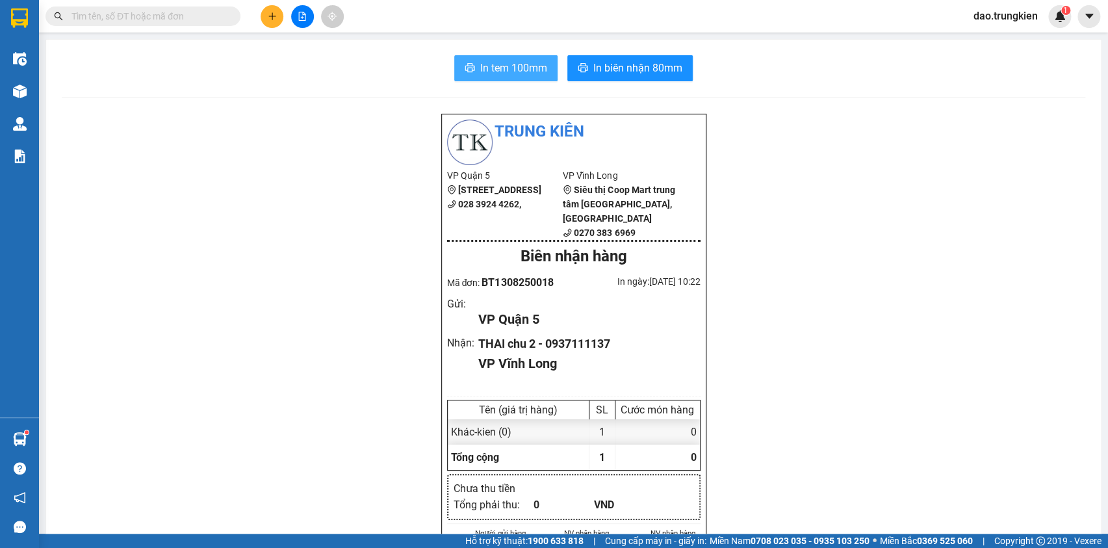
click at [490, 66] on span "In tem 100mm" at bounding box center [513, 68] width 67 height 16
click at [268, 16] on icon "plus" at bounding box center [271, 16] width 7 height 1
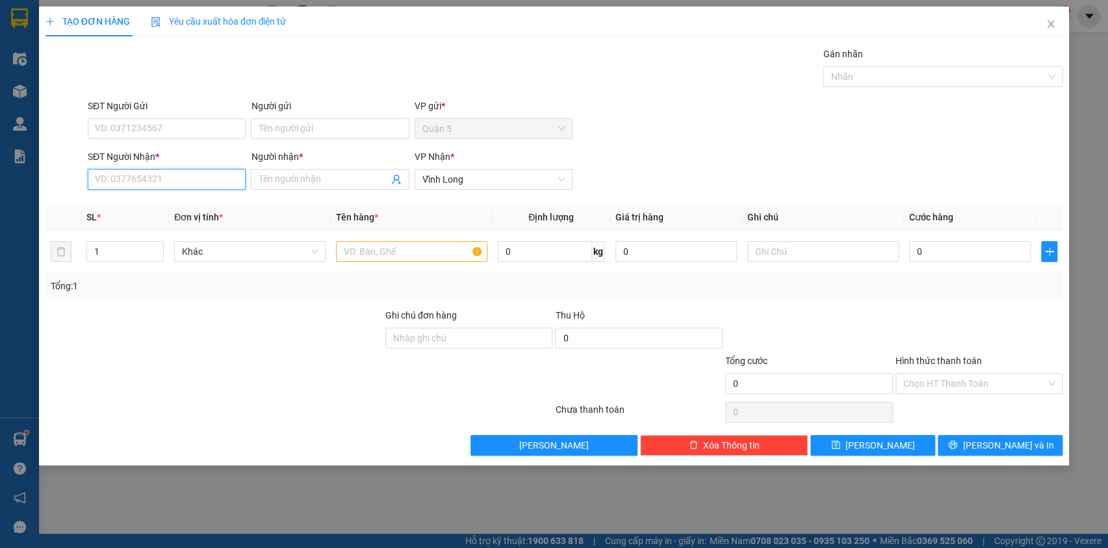
click at [120, 180] on input "SĐT Người Nhận *" at bounding box center [167, 179] width 158 height 21
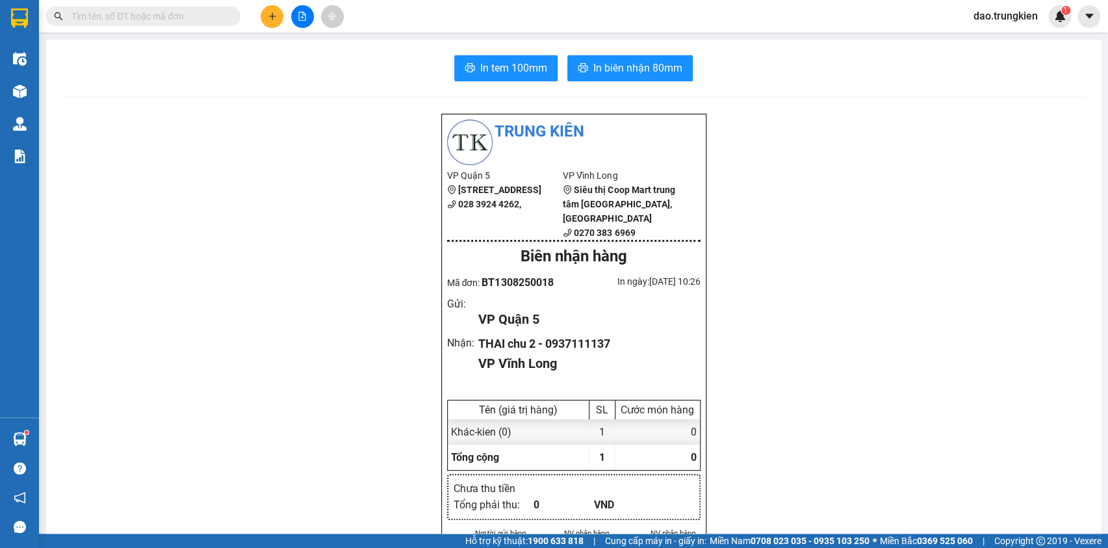
click at [114, 17] on input "text" at bounding box center [147, 16] width 153 height 14
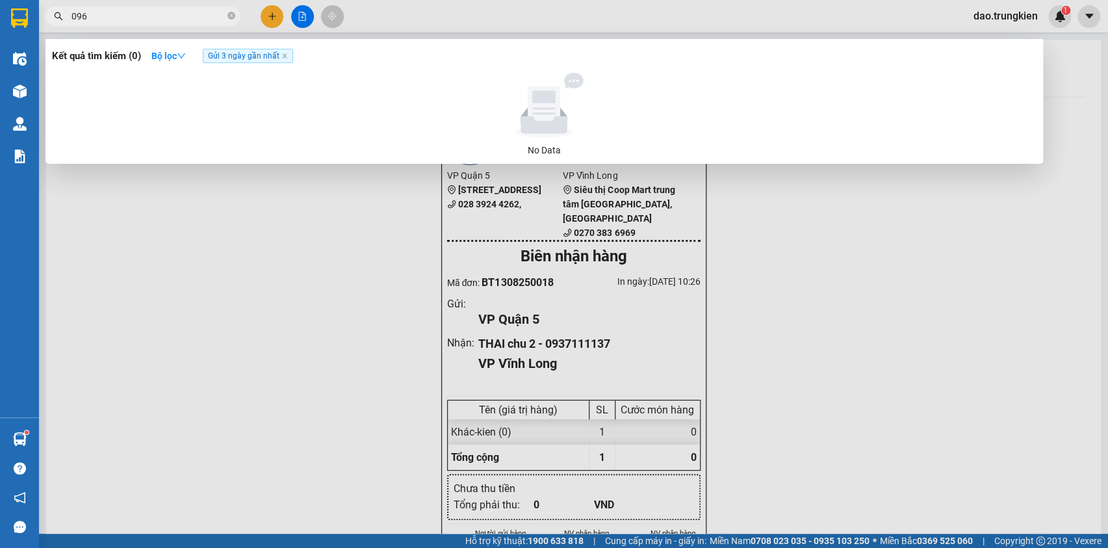
type input "0966"
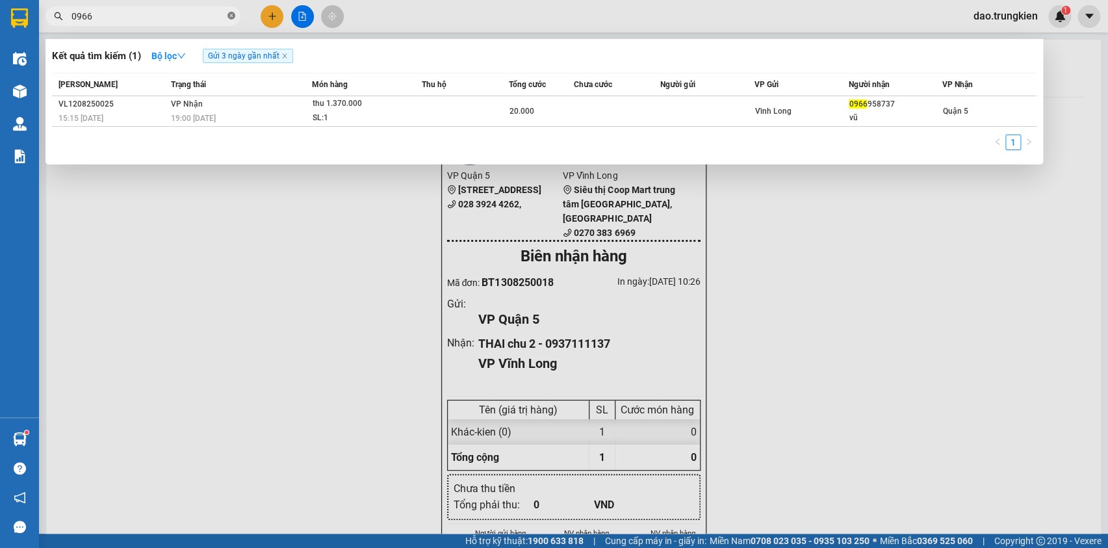
click at [229, 11] on span at bounding box center [231, 16] width 8 height 12
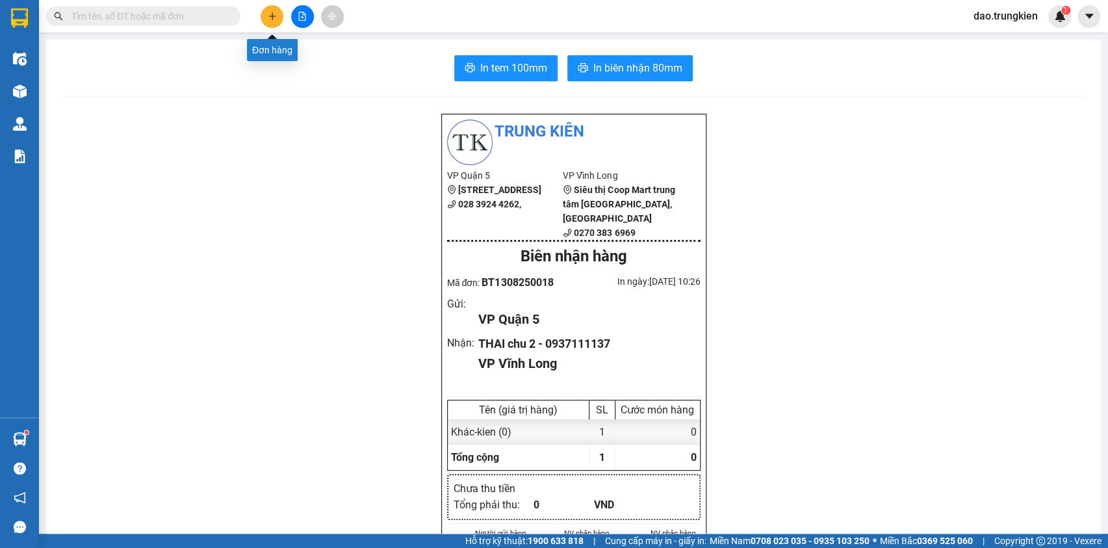
drag, startPoint x: 263, startPoint y: 11, endPoint x: 273, endPoint y: 12, distance: 9.8
click at [273, 12] on button at bounding box center [272, 16] width 23 height 23
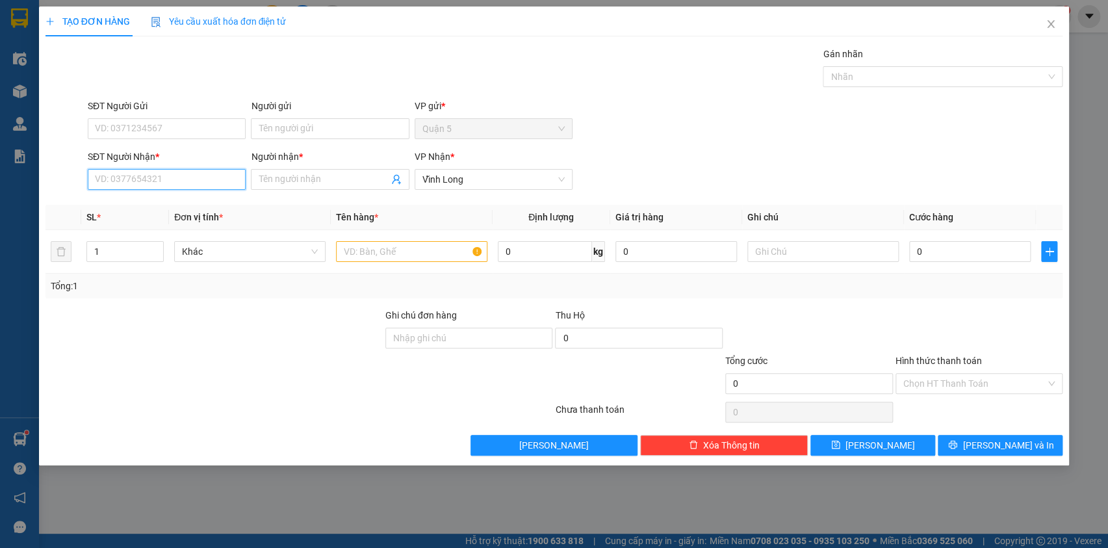
click at [143, 180] on input "SĐT Người Nhận *" at bounding box center [167, 179] width 158 height 21
drag, startPoint x: 131, startPoint y: 227, endPoint x: 151, endPoint y: 223, distance: 20.5
click at [130, 227] on div "0918164541 - tuan" at bounding box center [167, 226] width 142 height 14
type input "0918164541"
type input "tuan"
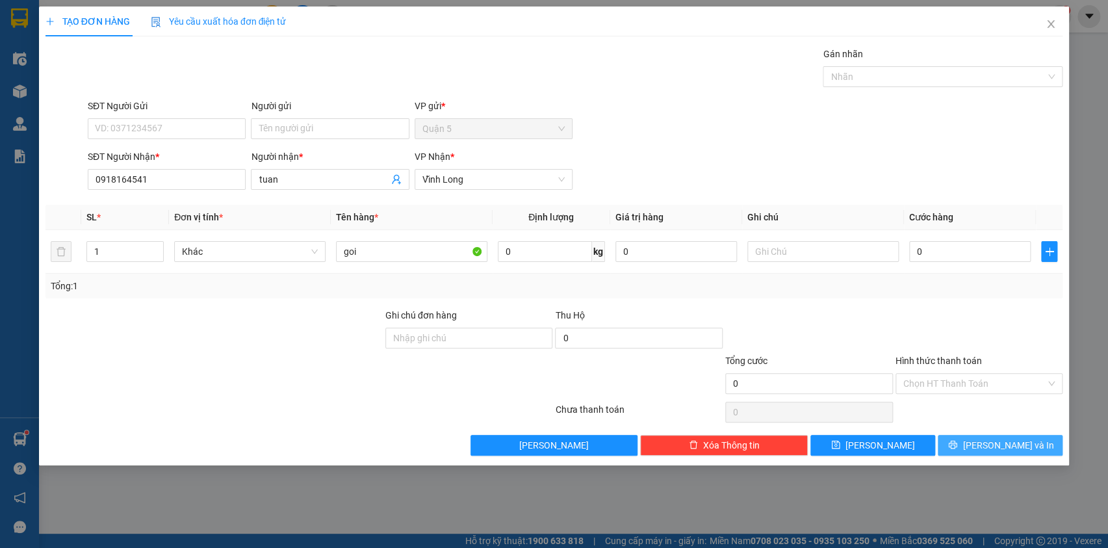
drag, startPoint x: 972, startPoint y: 443, endPoint x: 940, endPoint y: 368, distance: 81.9
click at [972, 443] on button "[PERSON_NAME] và In" at bounding box center [1000, 445] width 125 height 21
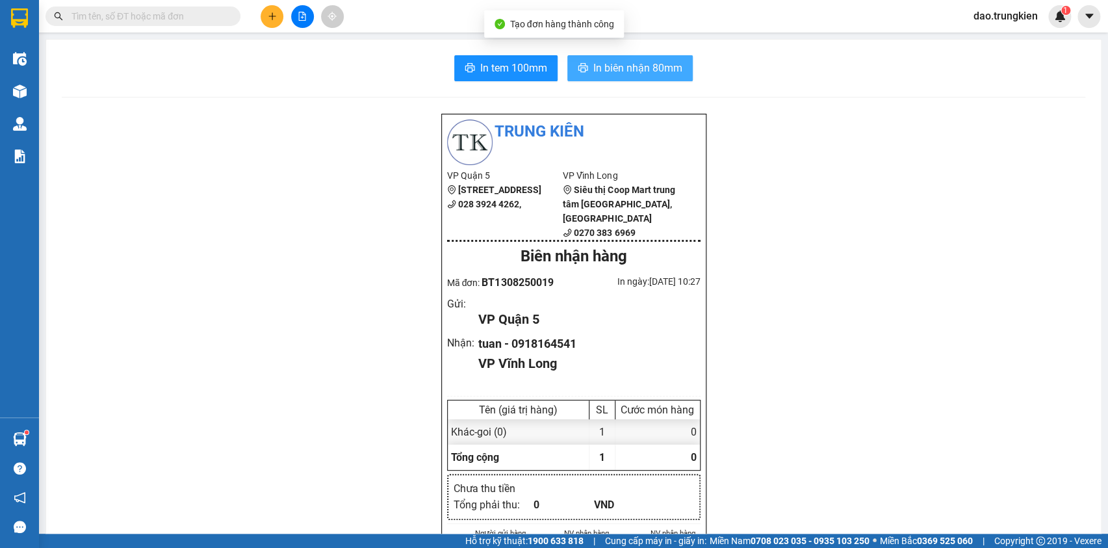
click at [629, 65] on span "In biên nhận 80mm" at bounding box center [637, 68] width 89 height 16
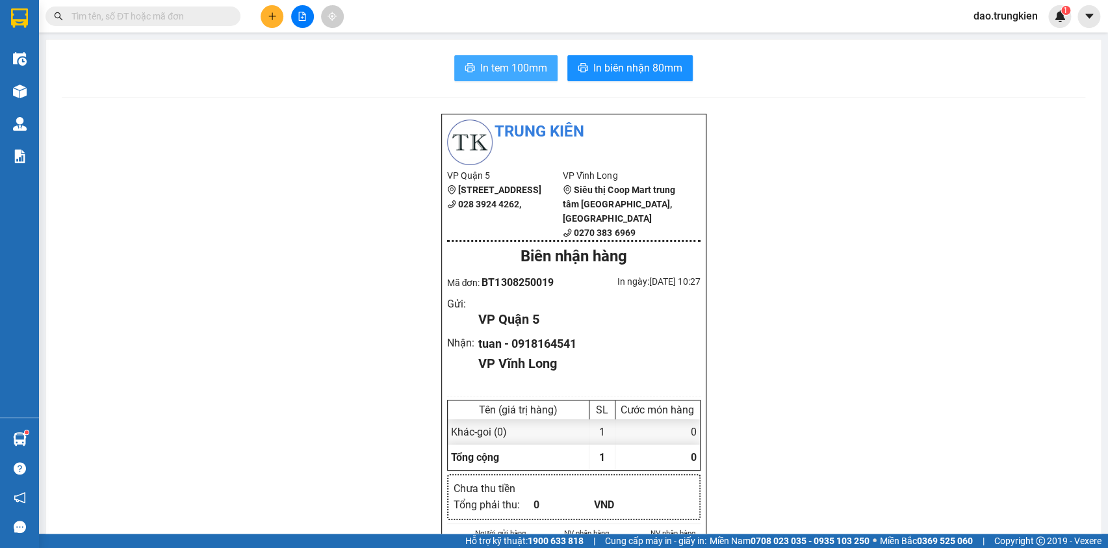
click at [494, 67] on span "In tem 100mm" at bounding box center [513, 68] width 67 height 16
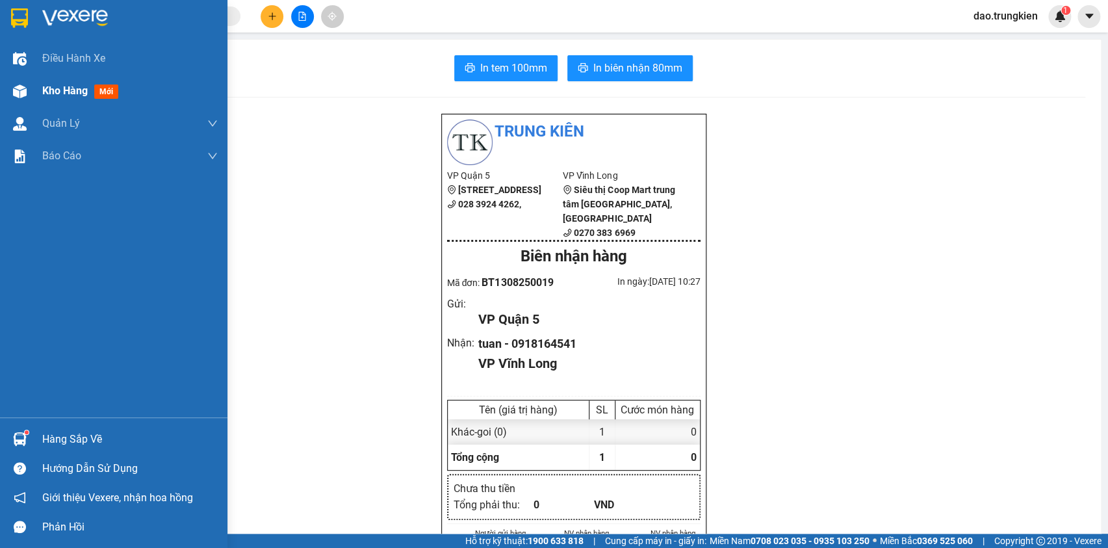
click at [98, 92] on span "mới" at bounding box center [106, 91] width 24 height 14
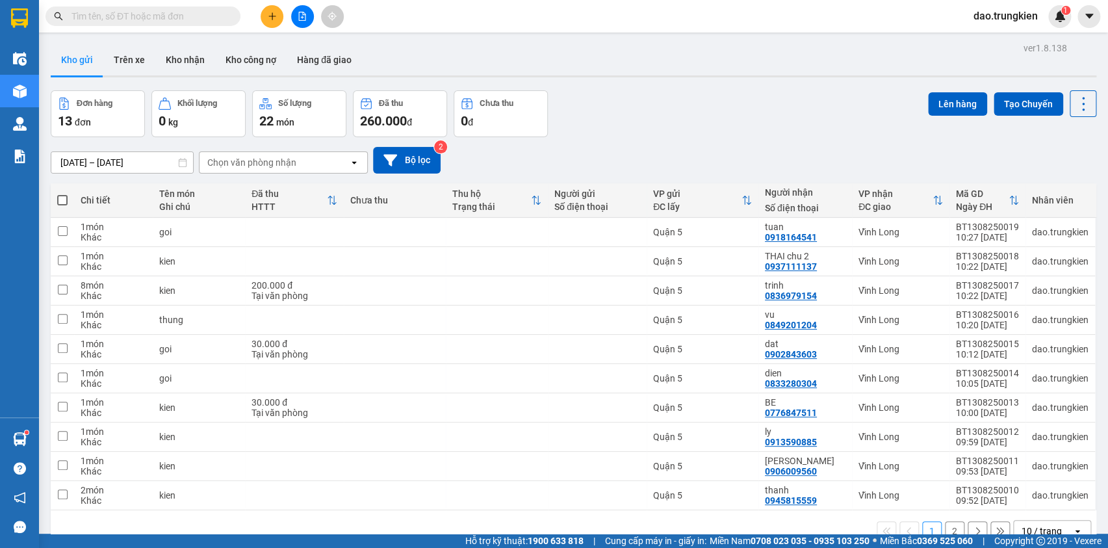
click at [945, 521] on button "2" at bounding box center [954, 530] width 19 height 19
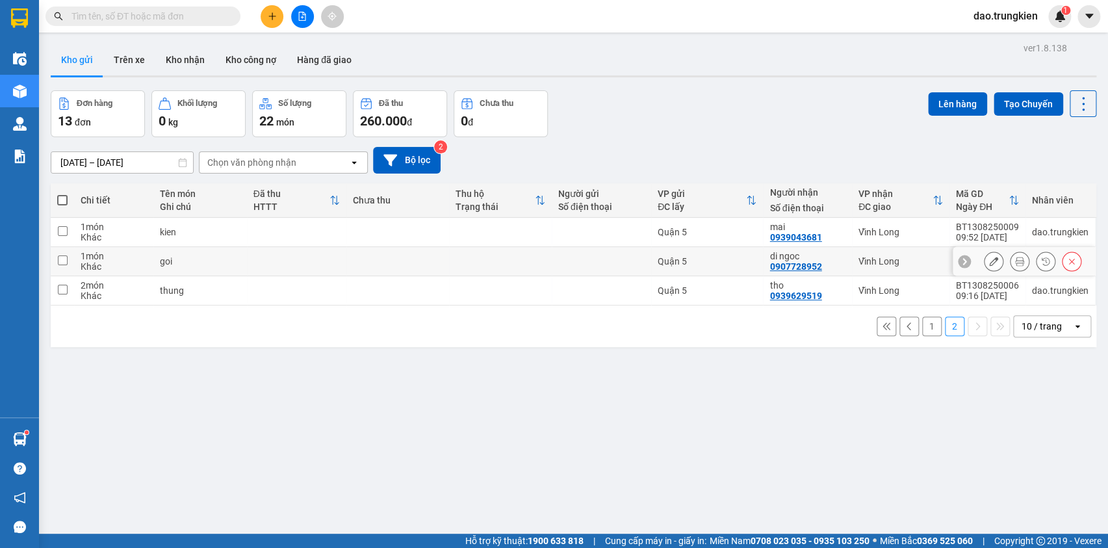
click at [509, 247] on td at bounding box center [500, 261] width 103 height 29
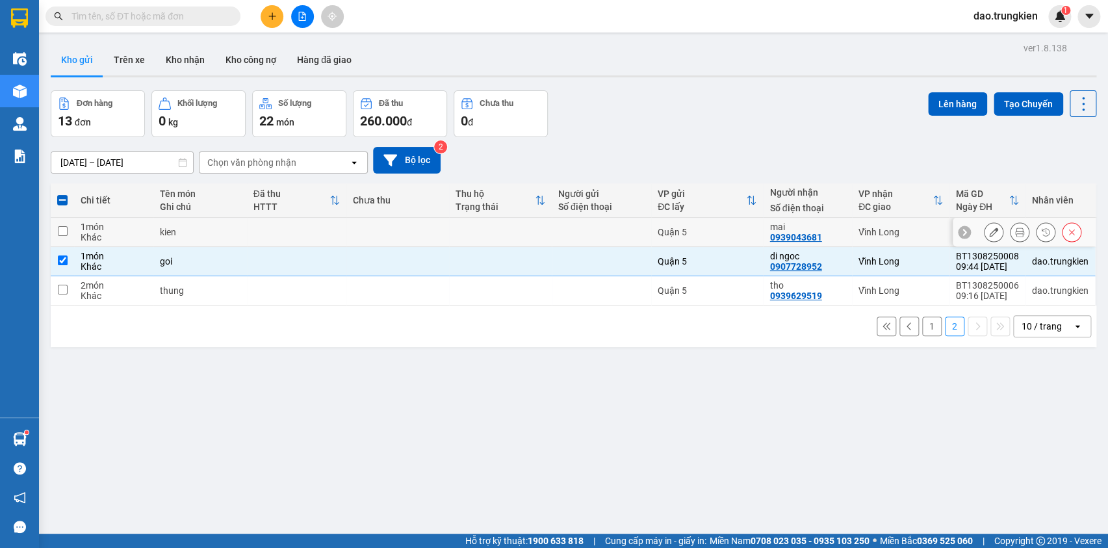
click at [525, 218] on td at bounding box center [500, 232] width 103 height 29
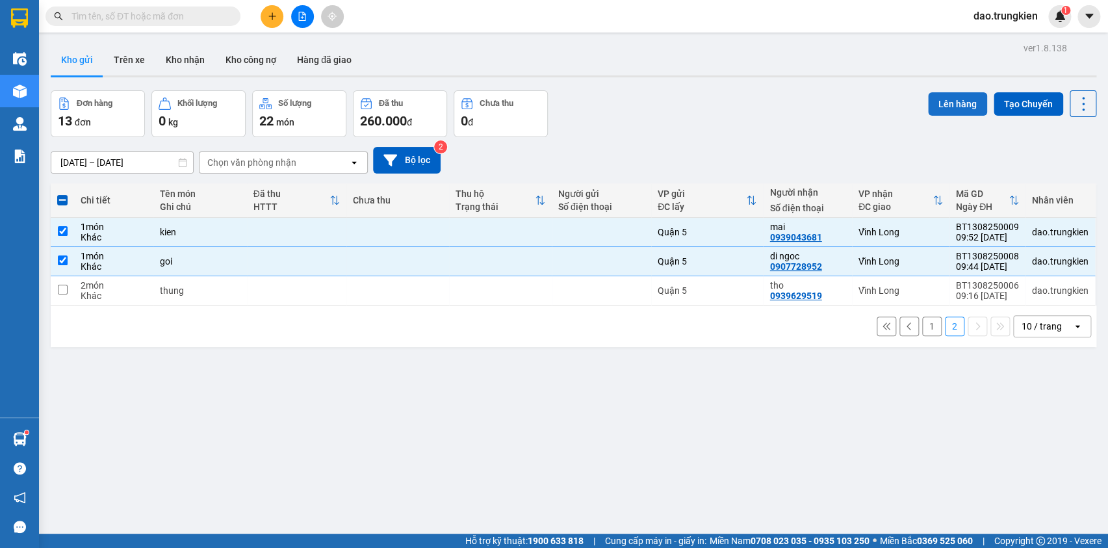
click at [947, 92] on button "Lên hàng" at bounding box center [957, 103] width 59 height 23
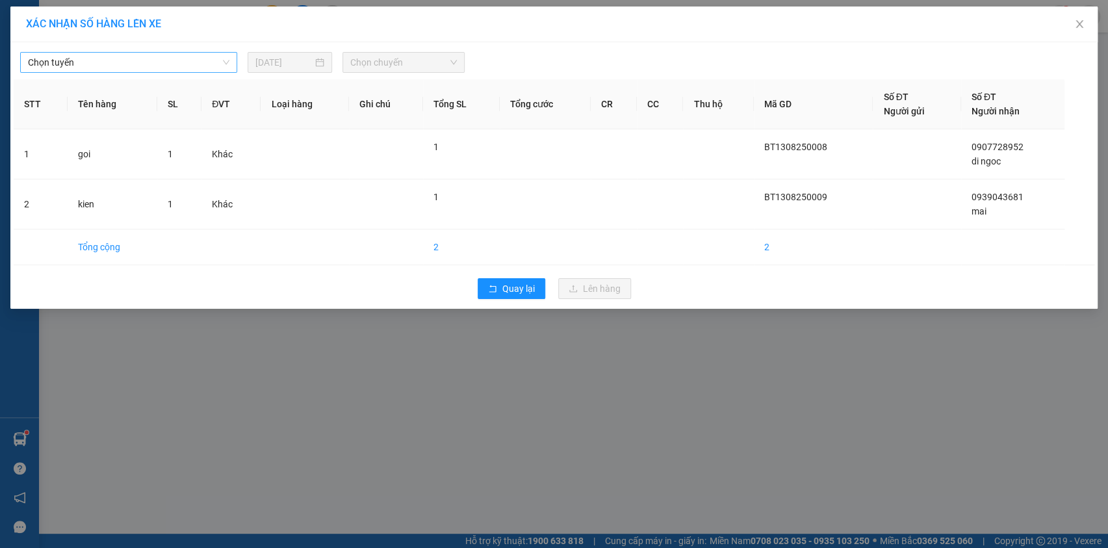
click at [228, 65] on span "Chọn tuyến" at bounding box center [128, 62] width 201 height 19
click at [227, 70] on span "Chọn tuyến" at bounding box center [128, 62] width 201 height 19
click at [175, 120] on th "SL" at bounding box center [179, 104] width 44 height 50
drag, startPoint x: 218, startPoint y: 58, endPoint x: 207, endPoint y: 90, distance: 34.5
click at [218, 60] on span "Chọn tuyến" at bounding box center [128, 62] width 201 height 19
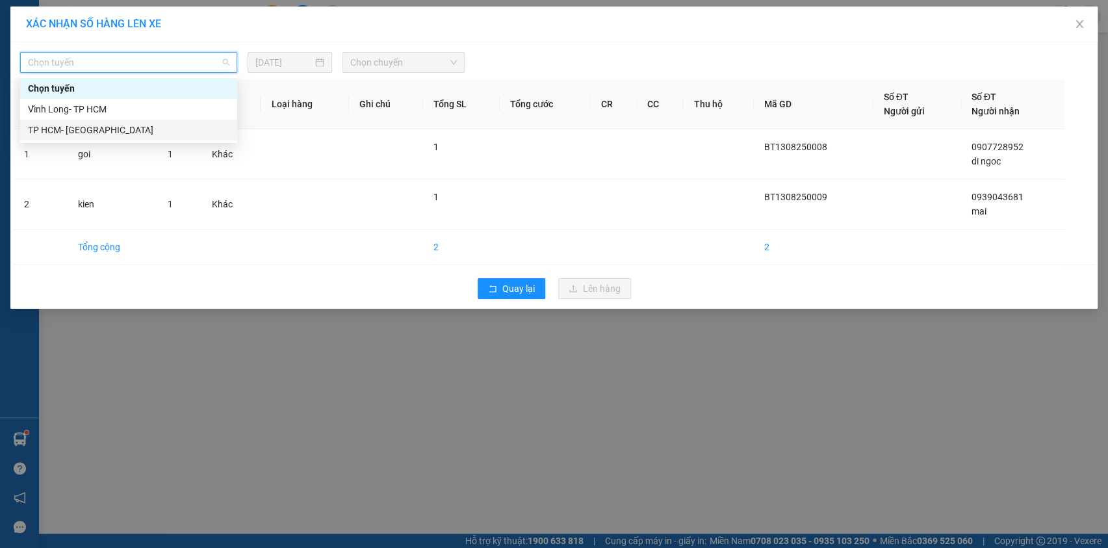
click at [190, 129] on div "TP HCM- [PERSON_NAME][GEOGRAPHIC_DATA]" at bounding box center [128, 130] width 201 height 14
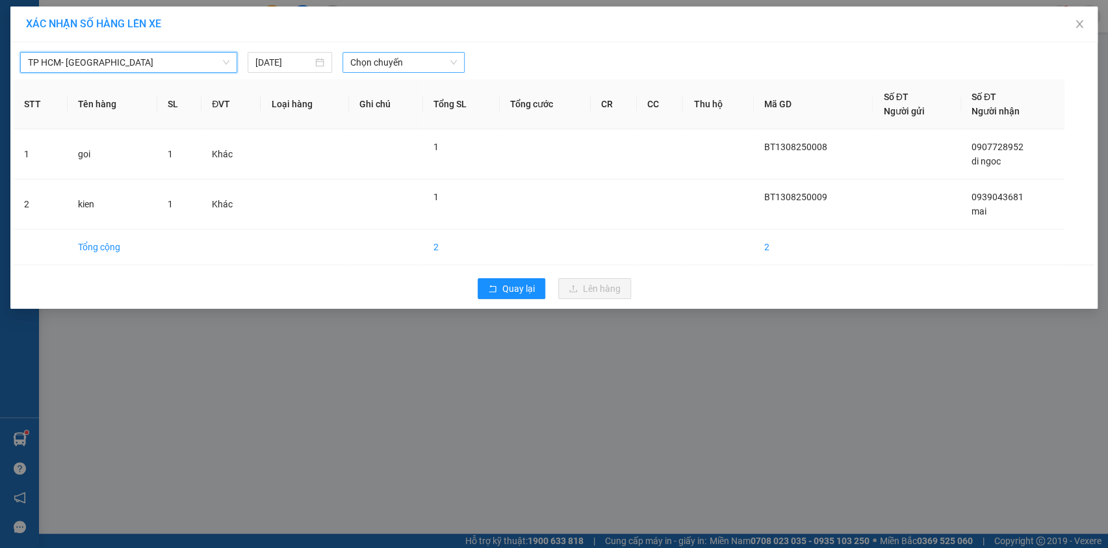
click at [382, 67] on span "Chọn chuyến" at bounding box center [403, 62] width 107 height 19
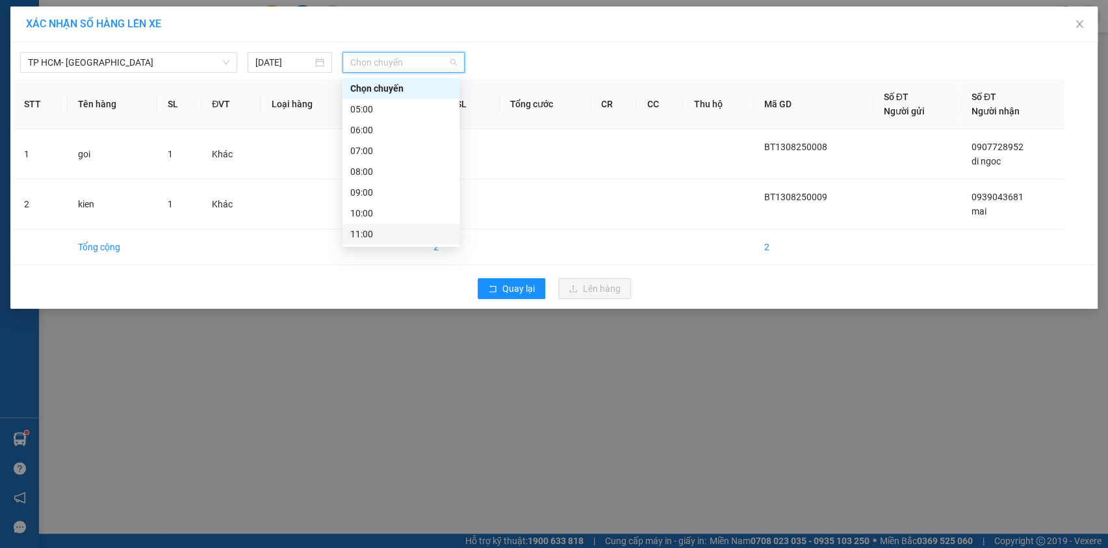
click at [406, 234] on div "11:00" at bounding box center [400, 234] width 101 height 14
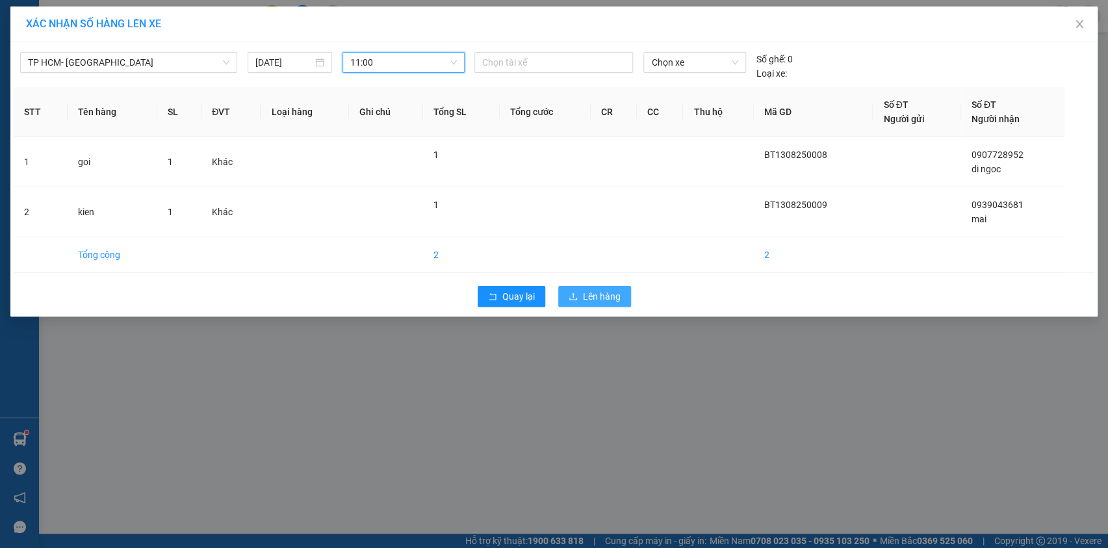
click at [584, 293] on span "Lên hàng" at bounding box center [602, 296] width 38 height 14
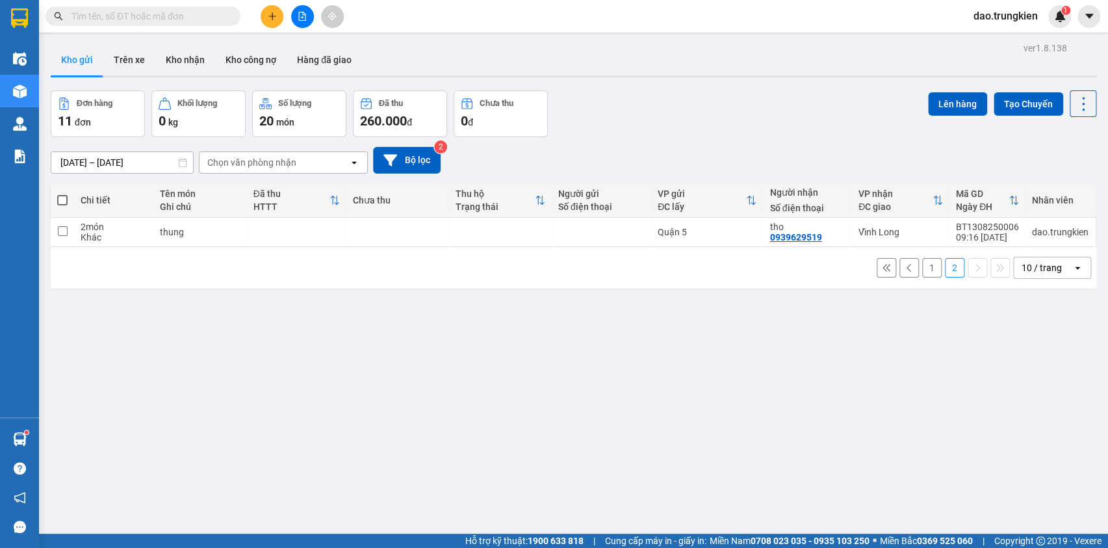
click at [924, 267] on button "1" at bounding box center [931, 267] width 19 height 19
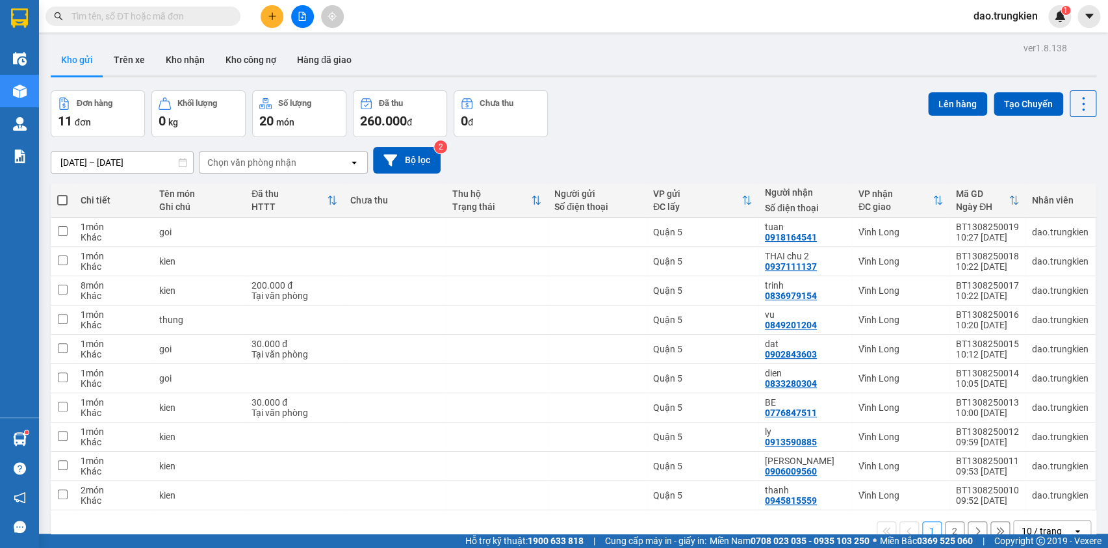
click at [60, 201] on span at bounding box center [62, 200] width 10 height 10
click at [62, 194] on input "checkbox" at bounding box center [62, 194] width 0 height 0
checkbox input "true"
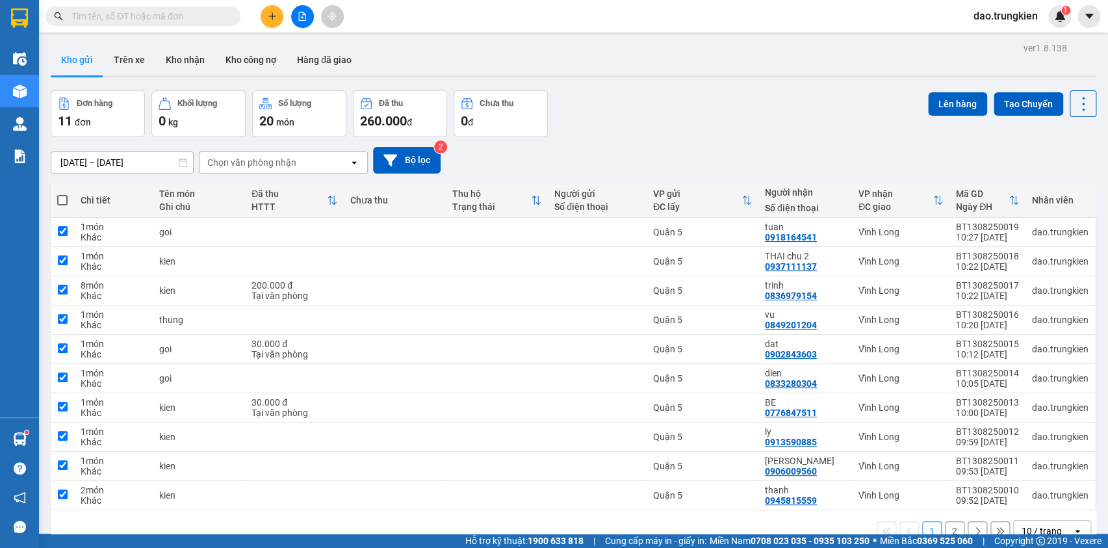
checkbox input "true"
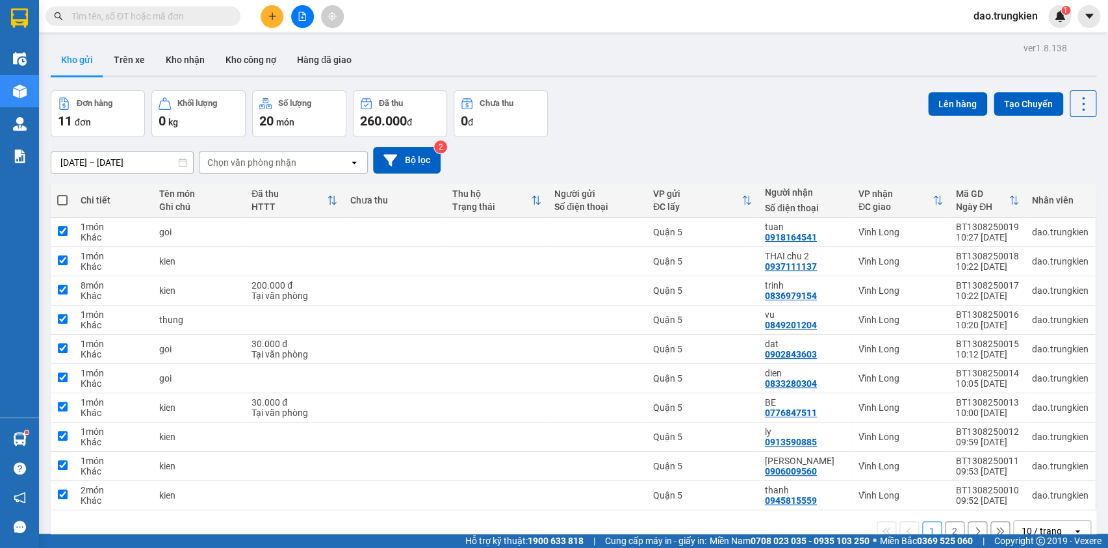
checkbox input "true"
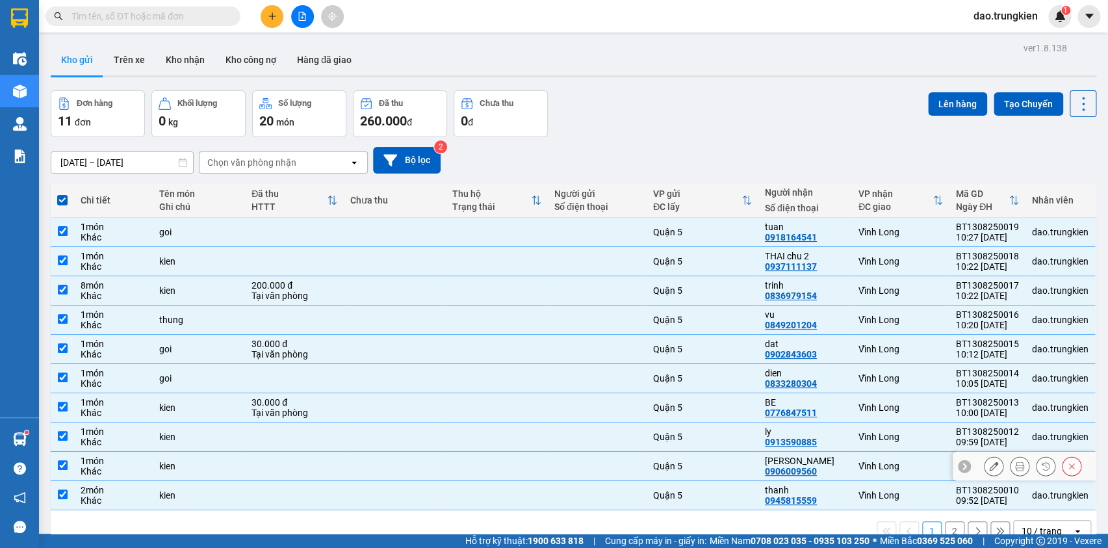
click at [636, 461] on div at bounding box center [597, 466] width 86 height 10
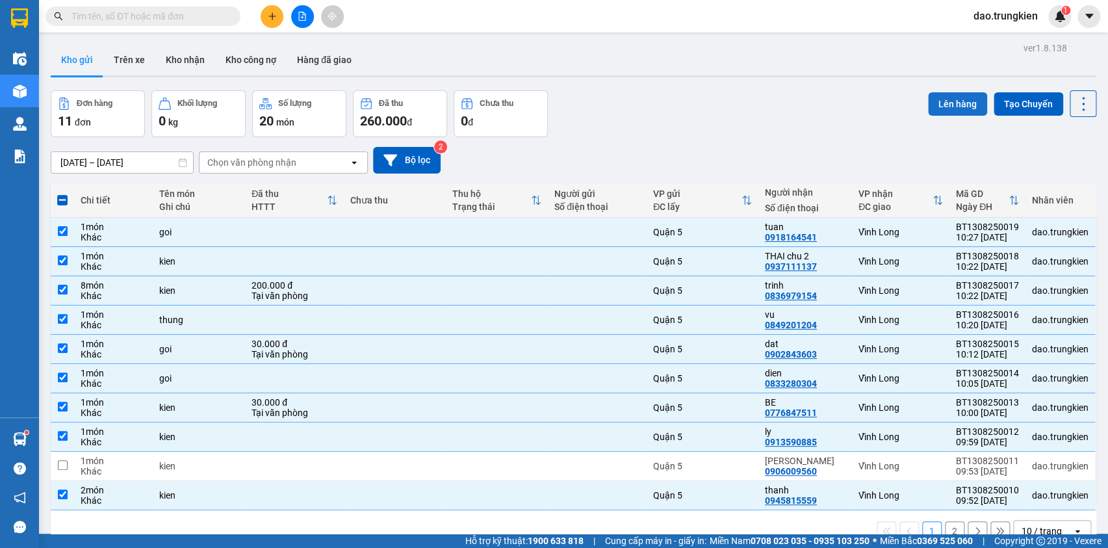
click at [952, 92] on button "Lên hàng" at bounding box center [957, 103] width 59 height 23
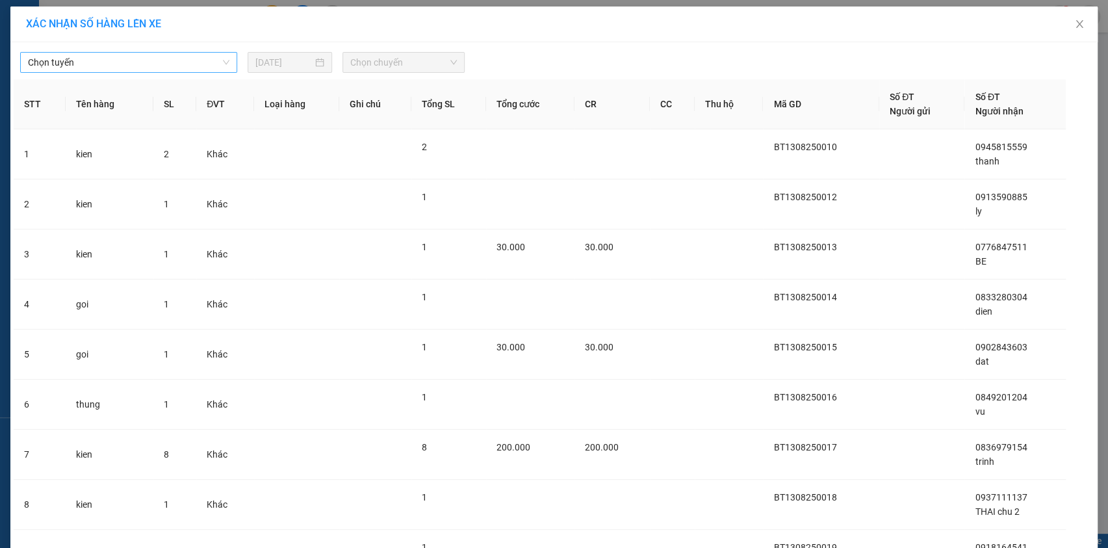
click at [218, 66] on span "Chọn tuyến" at bounding box center [128, 62] width 201 height 19
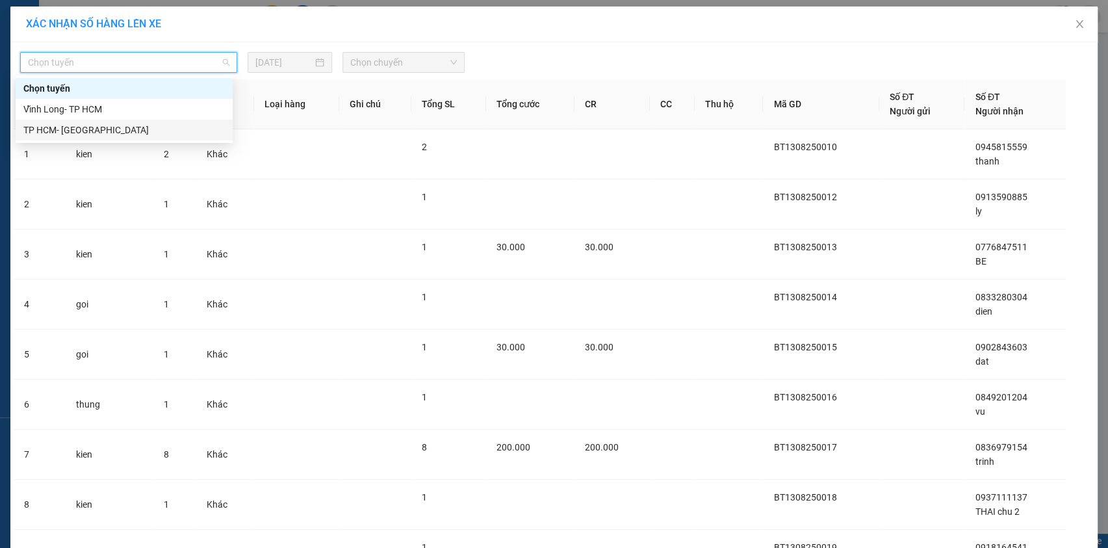
drag, startPoint x: 178, startPoint y: 136, endPoint x: 322, endPoint y: 85, distance: 153.2
click at [181, 134] on div "TP HCM- [PERSON_NAME][GEOGRAPHIC_DATA]" at bounding box center [123, 130] width 201 height 14
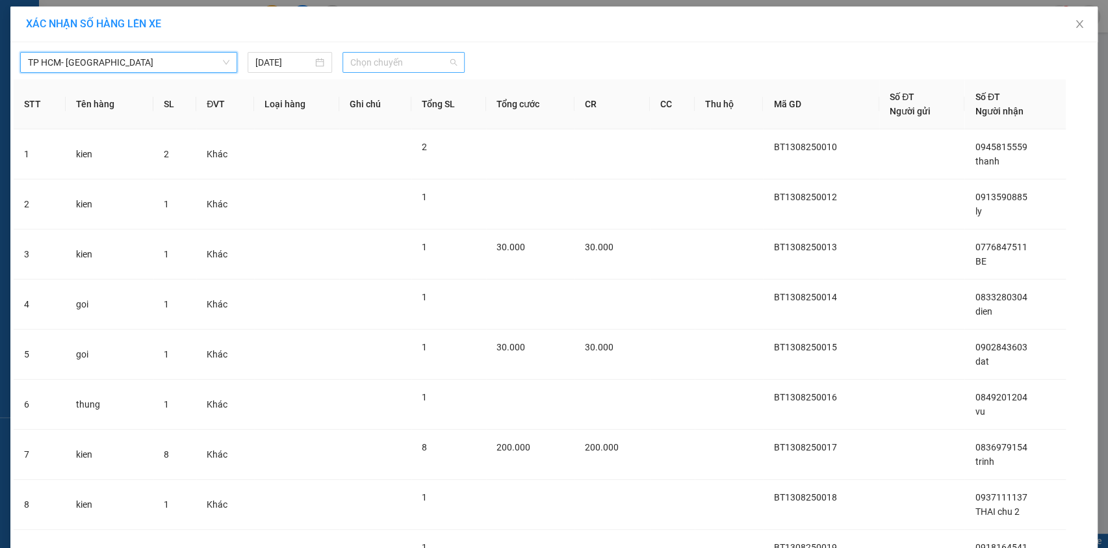
click at [407, 58] on span "Chọn chuyến" at bounding box center [403, 62] width 107 height 19
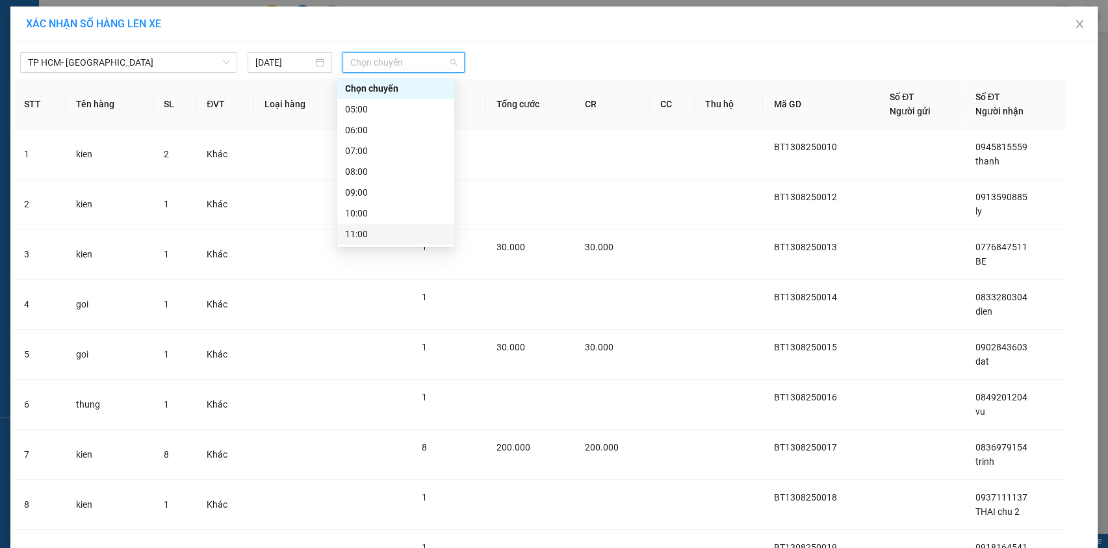
click at [404, 226] on div "11:00" at bounding box center [395, 234] width 117 height 21
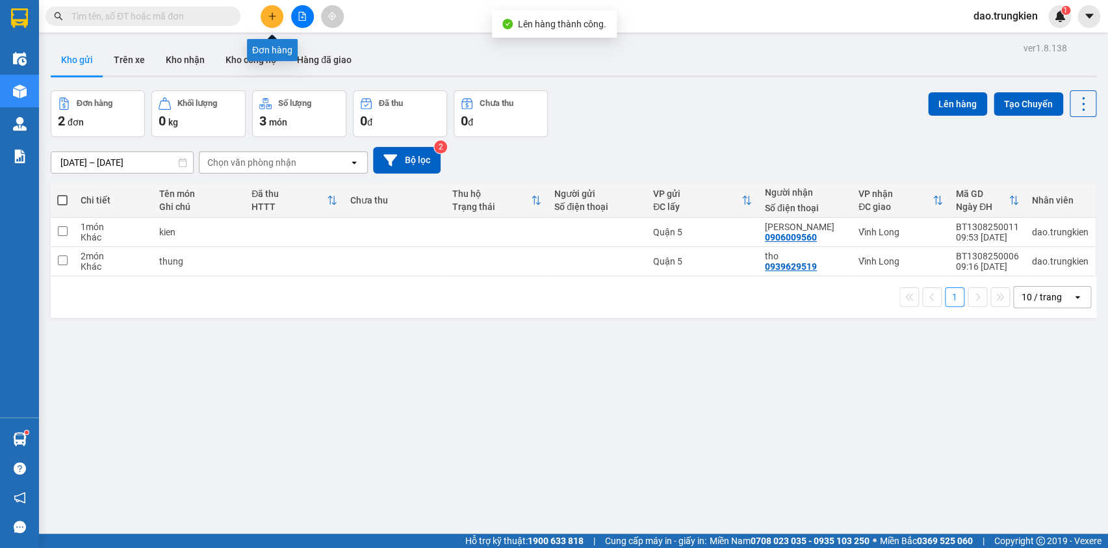
click at [272, 19] on icon "plus" at bounding box center [272, 15] width 1 height 7
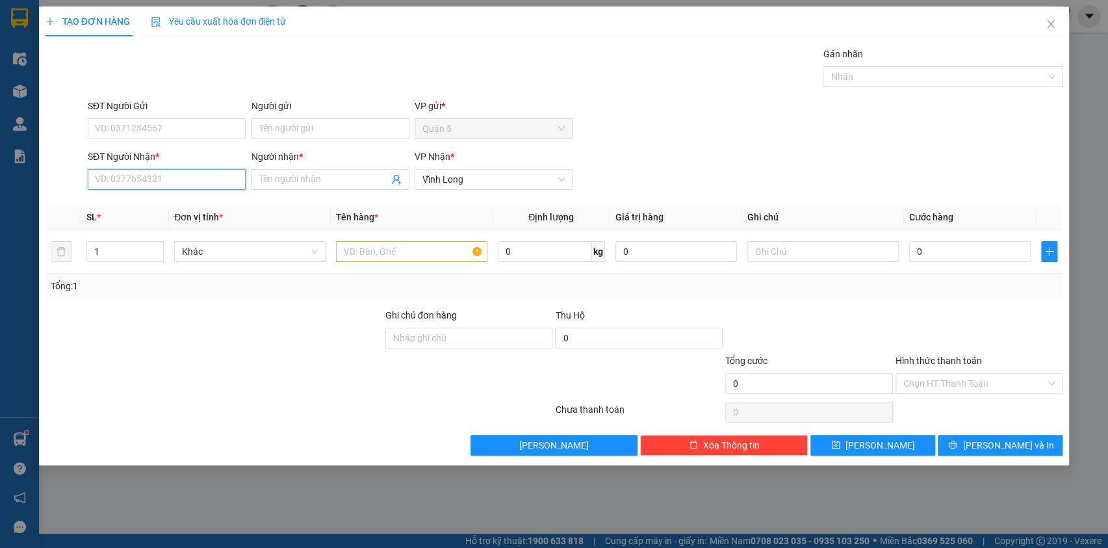
click at [114, 187] on input "SĐT Người Nhận *" at bounding box center [167, 179] width 158 height 21
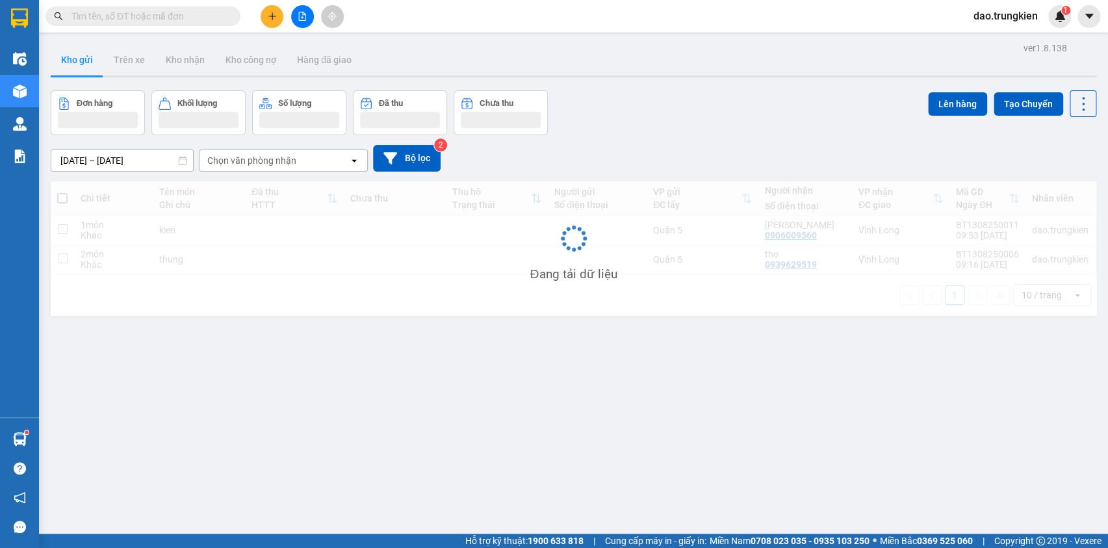
click at [94, 9] on input "text" at bounding box center [147, 16] width 153 height 14
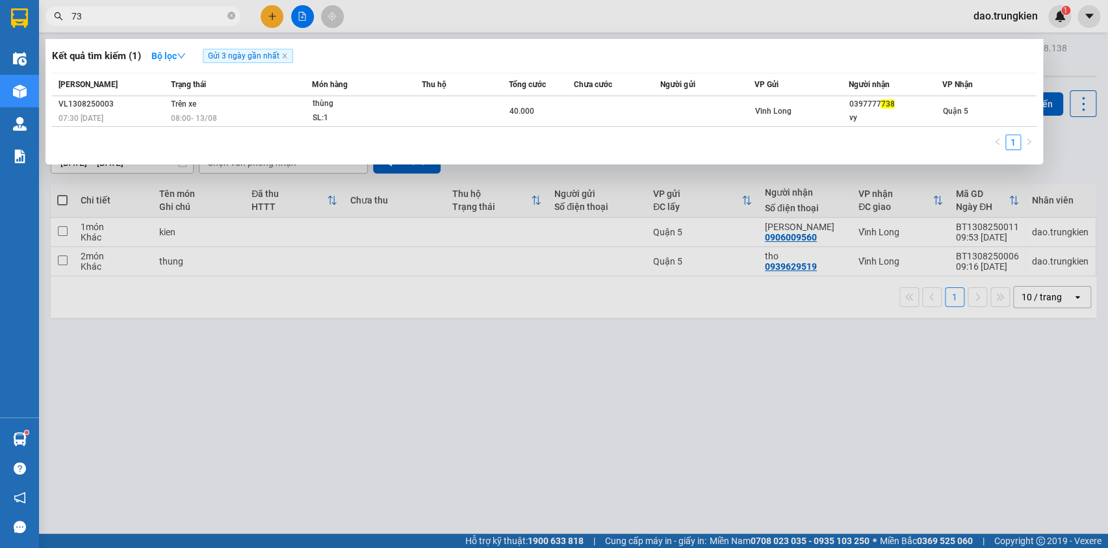
type input "7"
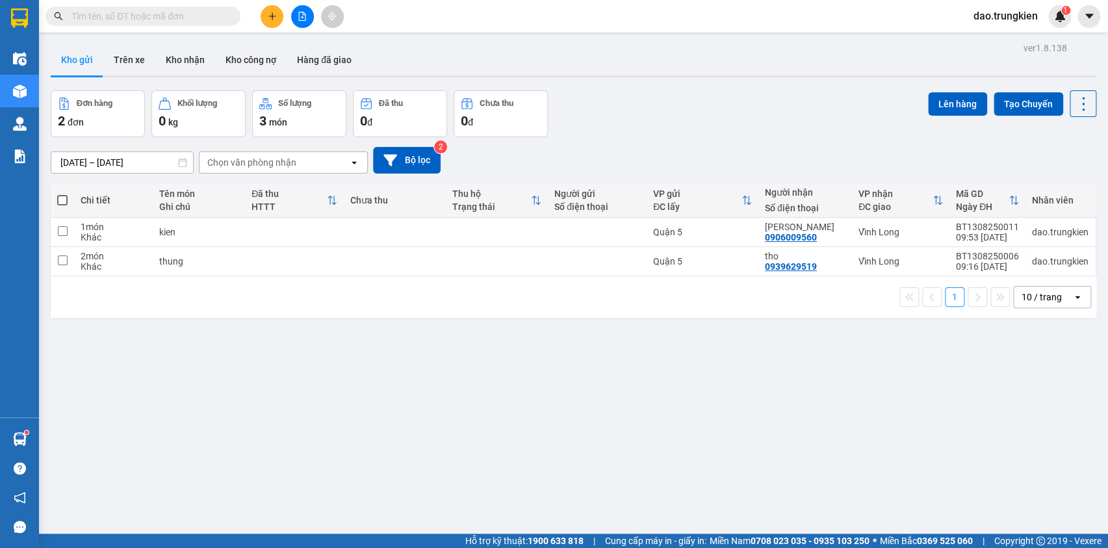
click at [264, 5] on div at bounding box center [301, 16] width 97 height 23
click at [272, 4] on div "Kết quả tìm kiếm ( 1 ) Bộ lọc Gửi 3 ngày gần nhất Mã ĐH Trạng thái Món hàng Thu…" at bounding box center [554, 16] width 1108 height 32
click at [278, 17] on button at bounding box center [272, 16] width 23 height 23
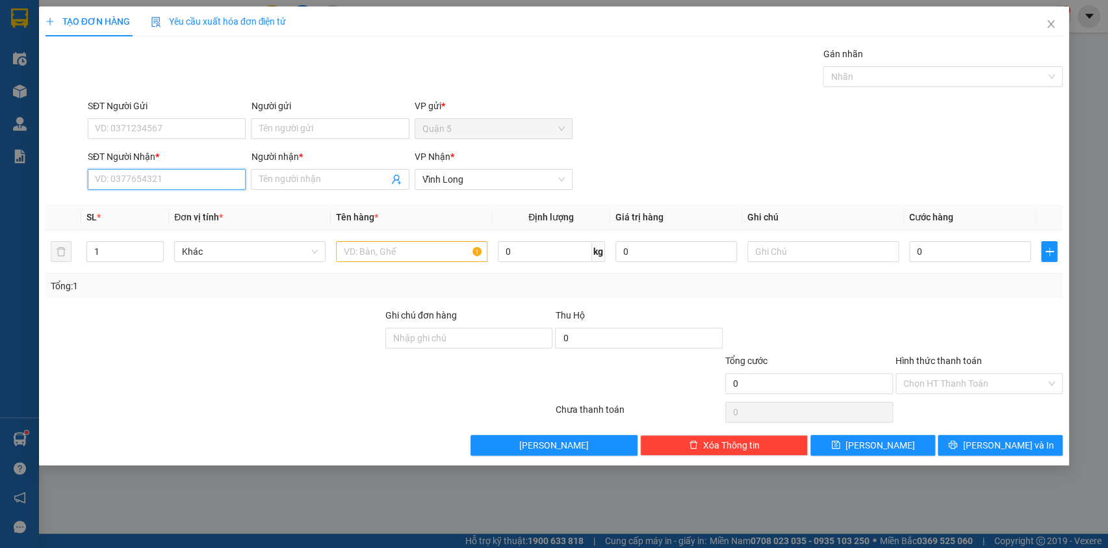
click at [120, 171] on input "SĐT Người Nhận *" at bounding box center [167, 179] width 158 height 21
click at [146, 211] on div "0977317519 - MAI" at bounding box center [167, 205] width 142 height 14
type input "0977317519"
type input "MAI"
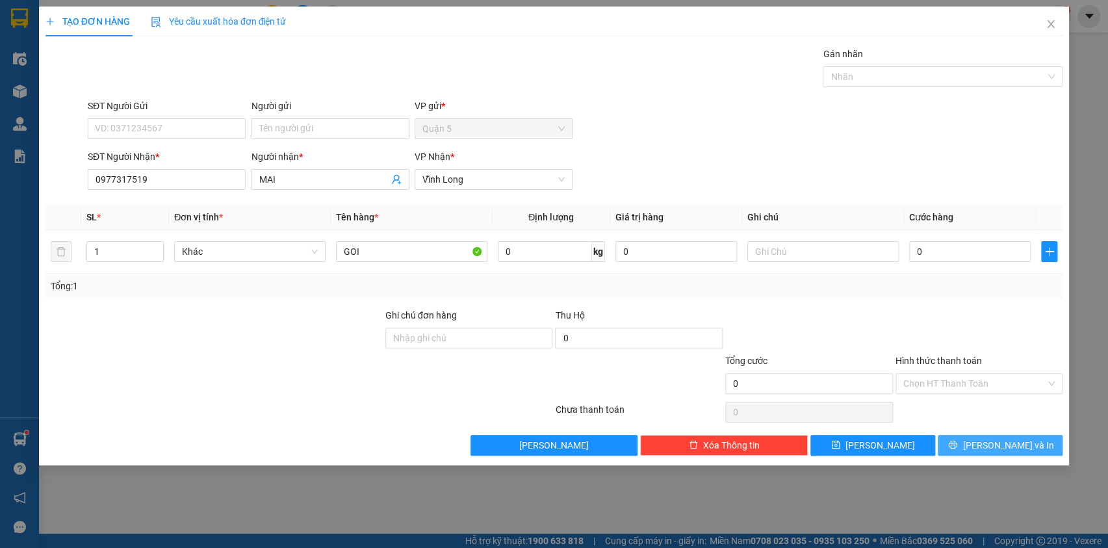
click at [967, 446] on button "[PERSON_NAME] và In" at bounding box center [1000, 445] width 125 height 21
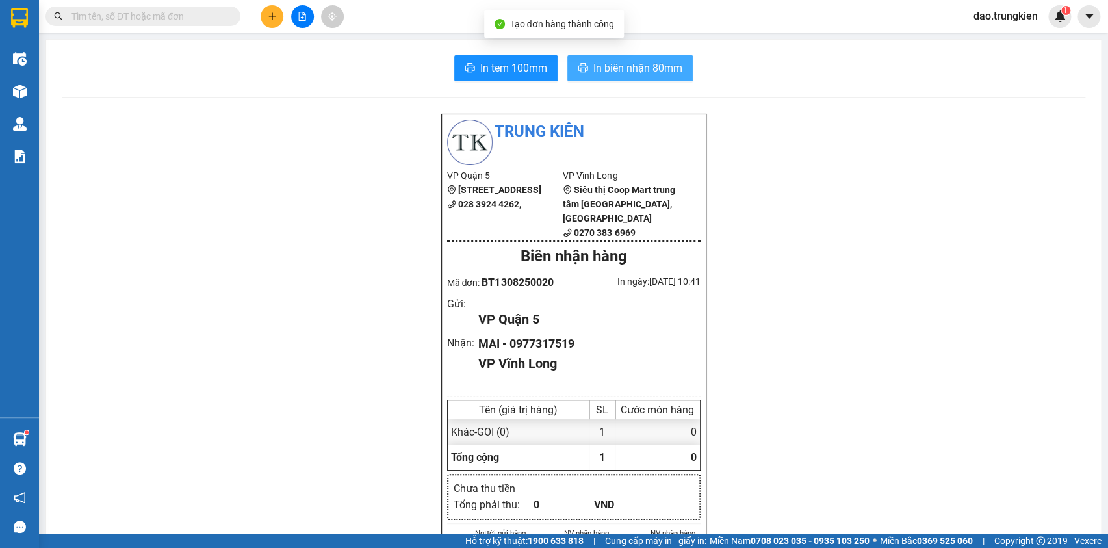
click at [628, 66] on span "In biên nhận 80mm" at bounding box center [637, 68] width 89 height 16
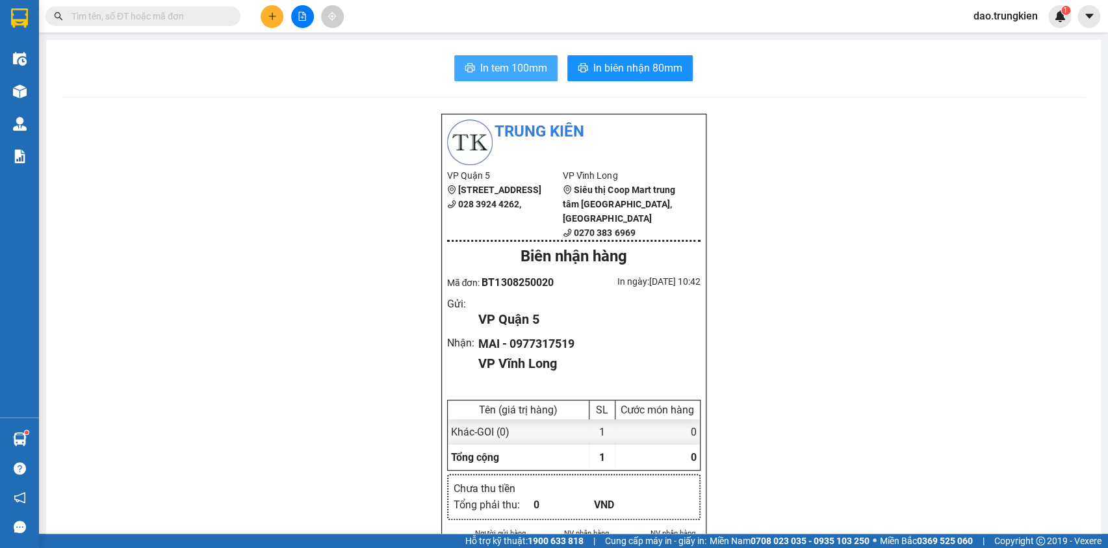
click at [487, 69] on span "In tem 100mm" at bounding box center [513, 68] width 67 height 16
click at [268, 14] on icon "plus" at bounding box center [272, 16] width 9 height 9
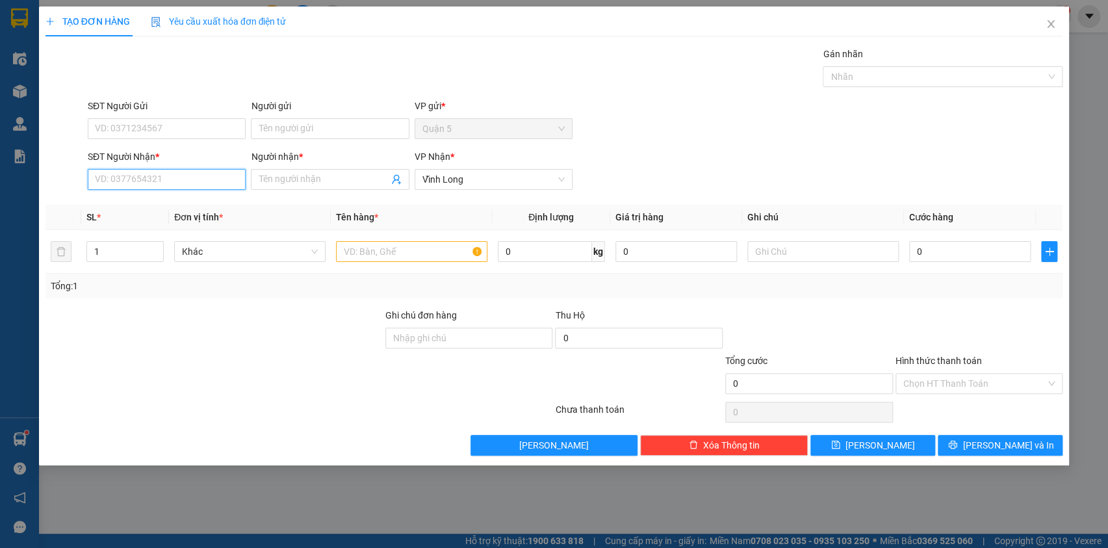
click at [112, 178] on input "SĐT Người Nhận *" at bounding box center [167, 179] width 158 height 21
click at [133, 203] on div "0903638408 - HUNG PHAT" at bounding box center [167, 205] width 142 height 14
type input "0903638408"
type input "HUNG PHAT"
type input "0903638408"
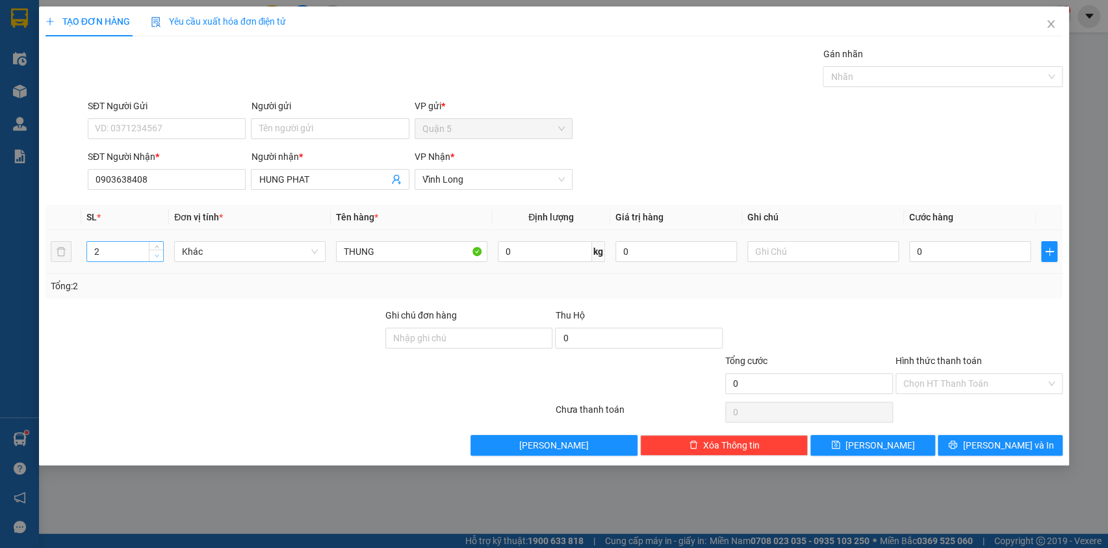
type input "1"
click at [159, 255] on span "down" at bounding box center [157, 256] width 8 height 8
click at [959, 444] on button "[PERSON_NAME] và In" at bounding box center [1000, 445] width 125 height 21
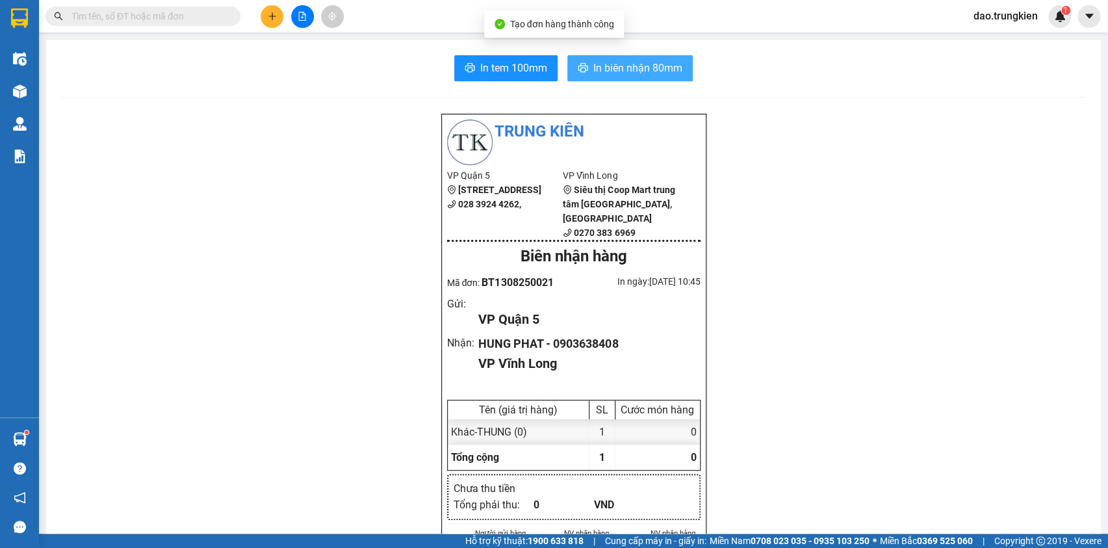
drag, startPoint x: 604, startPoint y: 64, endPoint x: 615, endPoint y: 85, distance: 23.3
click at [604, 64] on span "In biên nhận 80mm" at bounding box center [637, 68] width 89 height 16
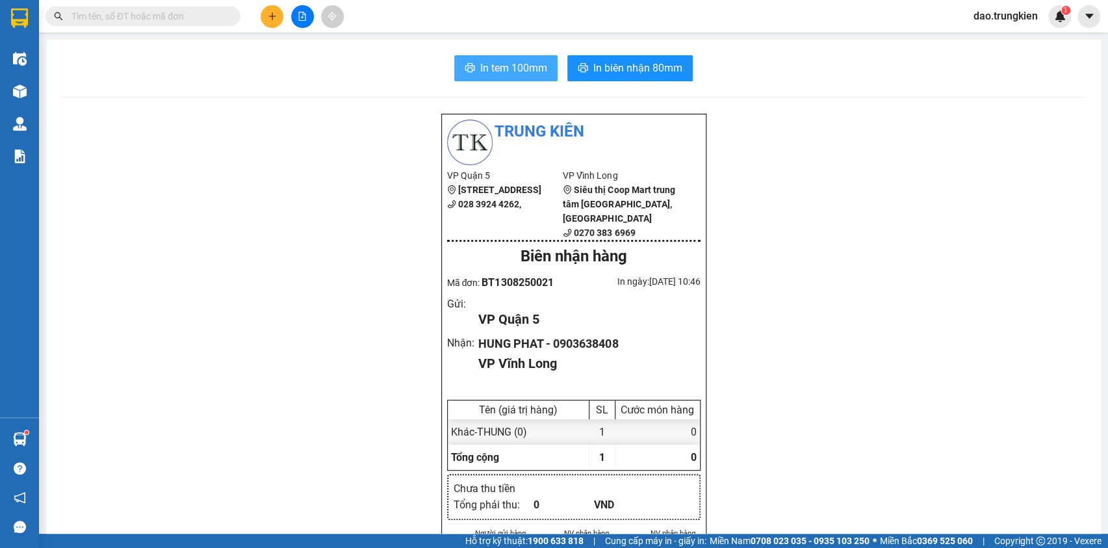
click at [493, 71] on span "In tem 100mm" at bounding box center [513, 68] width 67 height 16
click at [263, 4] on div "Kết quả tìm kiếm ( 1 ) Bộ lọc Gửi 3 ngày gần nhất Mã ĐH Trạng thái Món hàng Thu…" at bounding box center [554, 16] width 1108 height 32
click at [265, 23] on button at bounding box center [272, 16] width 23 height 23
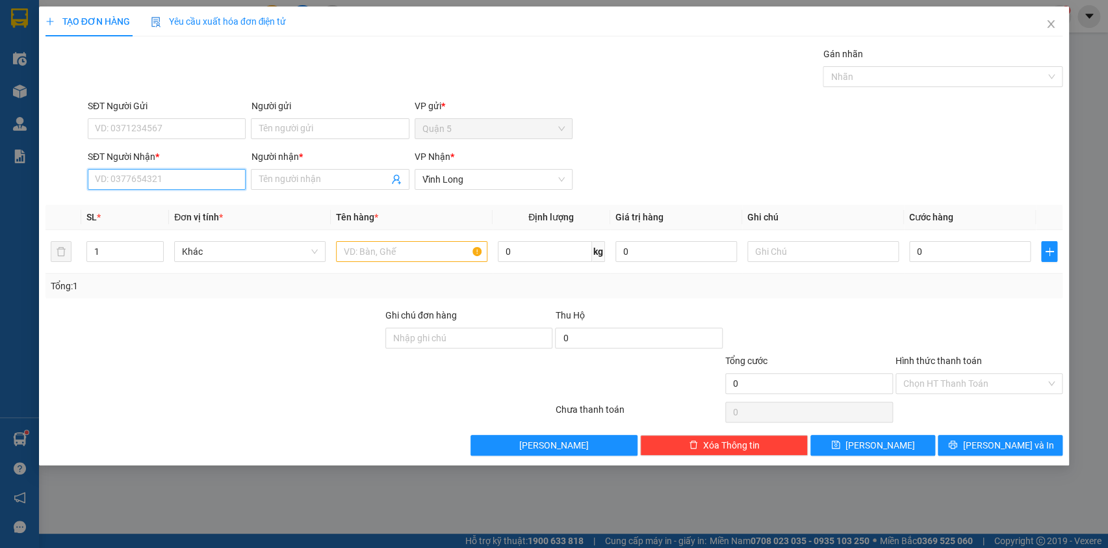
click at [131, 178] on input "SĐT Người Nhận *" at bounding box center [167, 179] width 158 height 21
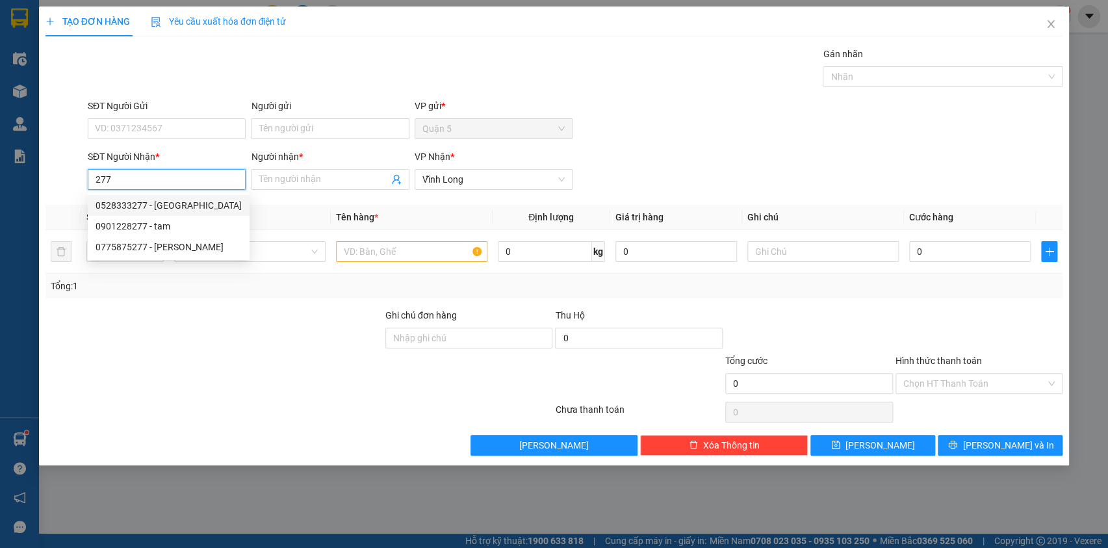
click at [131, 201] on div "0528333277 - PHUONG quang" at bounding box center [169, 205] width 146 height 14
type input "0528333277"
type input "PHUONG quang"
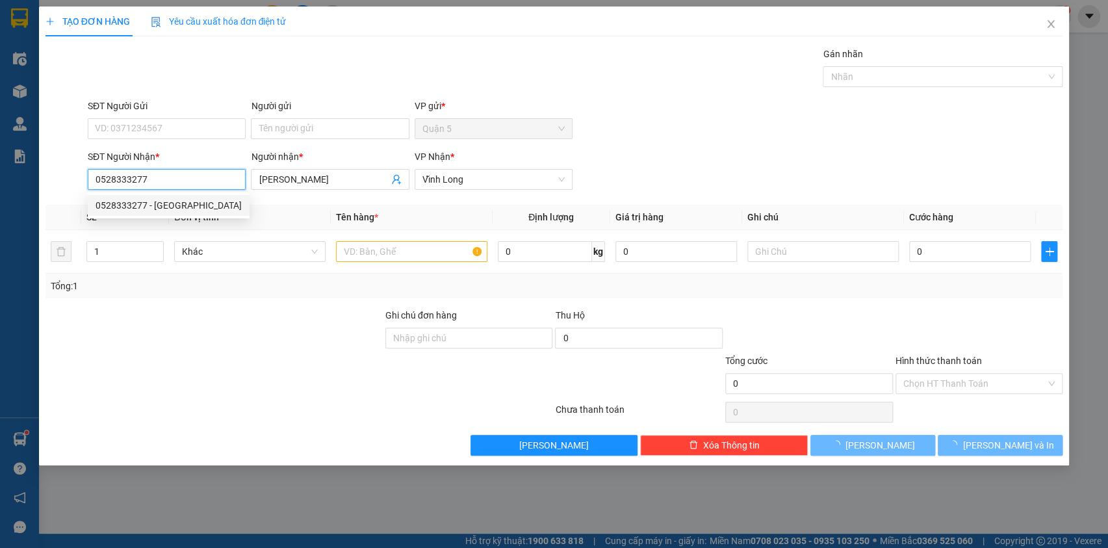
type input "20.000"
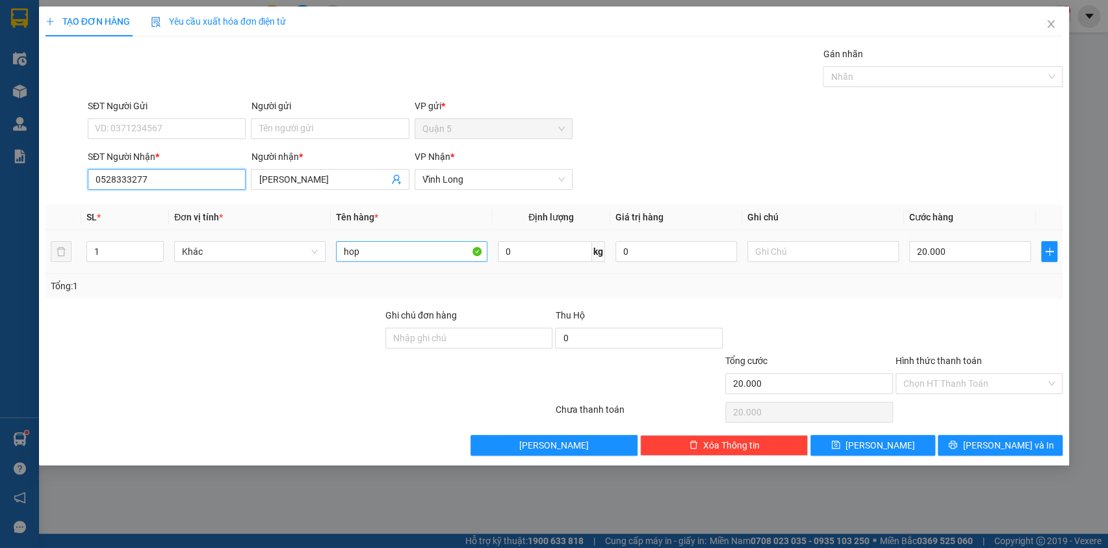
type input "0528333277"
drag, startPoint x: 368, startPoint y: 245, endPoint x: 304, endPoint y: 250, distance: 64.5
click at [304, 250] on tr "1 Khác hop 0 kg 0 20.000" at bounding box center [554, 252] width 1018 height 44
type input "thung"
click at [963, 256] on input "20.000" at bounding box center [970, 251] width 122 height 21
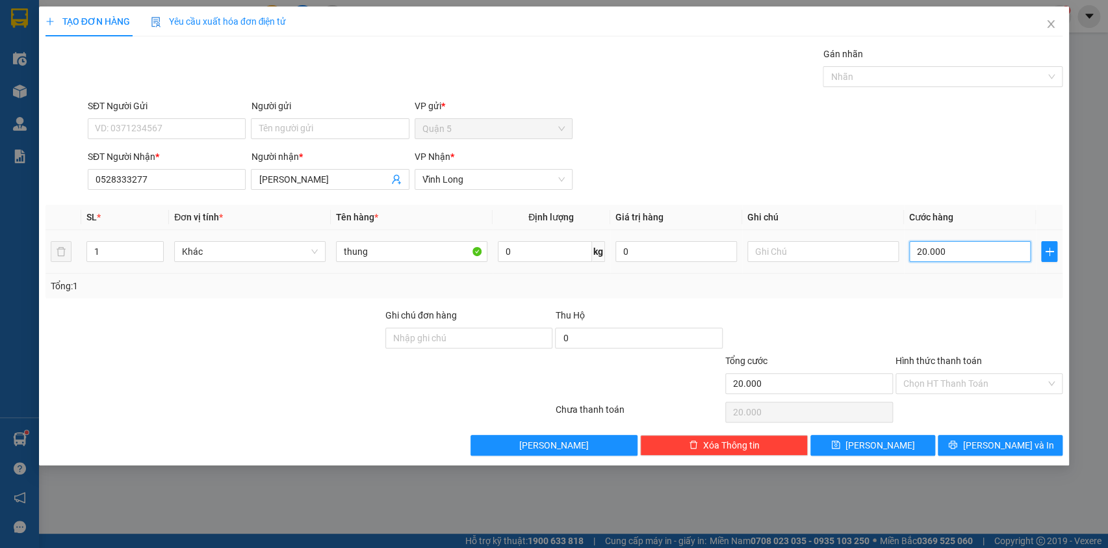
type input "3"
type input "30"
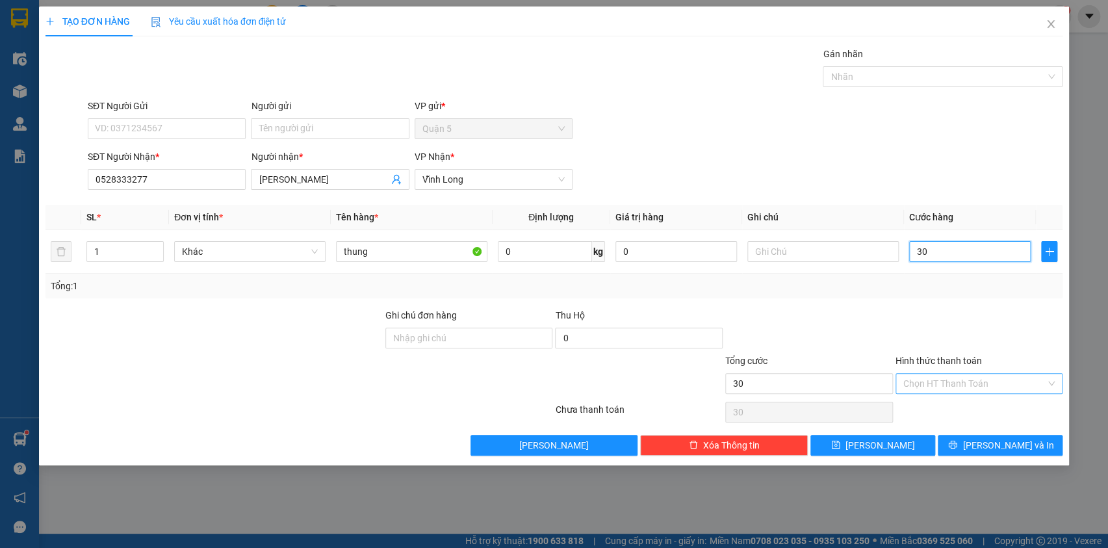
type input "30"
type input "30.000"
click at [924, 386] on input "Hình thức thanh toán" at bounding box center [974, 383] width 143 height 19
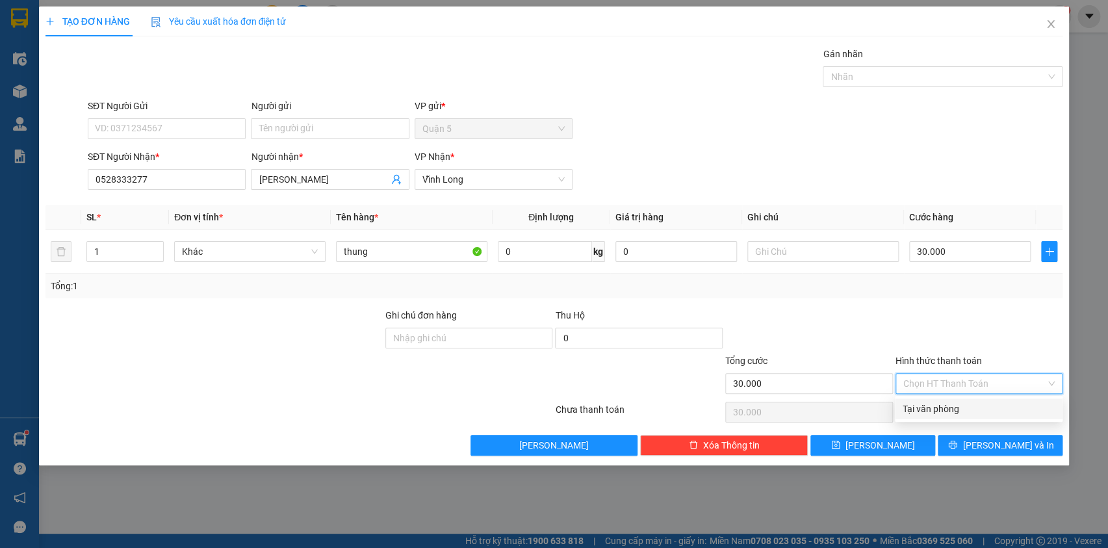
click at [961, 410] on div "Tại văn phòng" at bounding box center [979, 409] width 152 height 14
type input "0"
click at [957, 443] on icon "printer" at bounding box center [953, 445] width 8 height 8
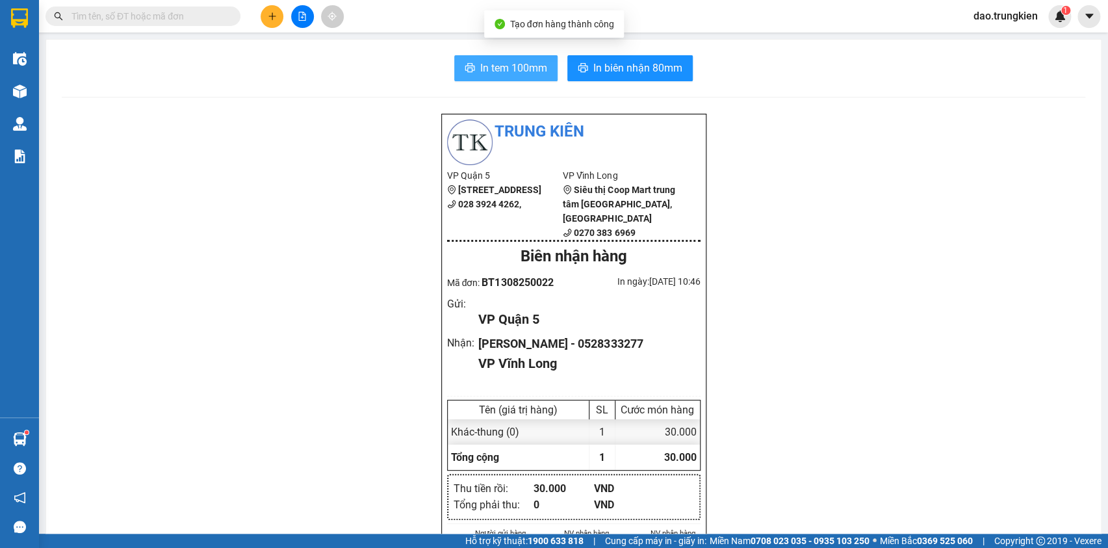
click at [504, 73] on span "In tem 100mm" at bounding box center [513, 68] width 67 height 16
click at [274, 23] on button at bounding box center [272, 16] width 23 height 23
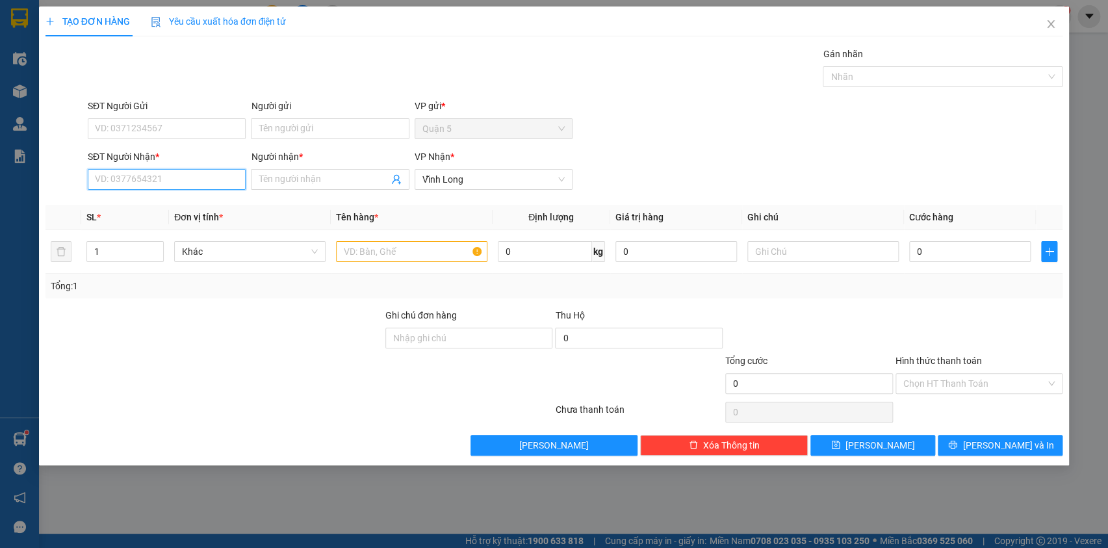
click at [111, 183] on input "SĐT Người Nhận *" at bounding box center [167, 179] width 158 height 21
type input "845"
click at [127, 206] on div "0974235845 - ngau em" at bounding box center [167, 205] width 142 height 14
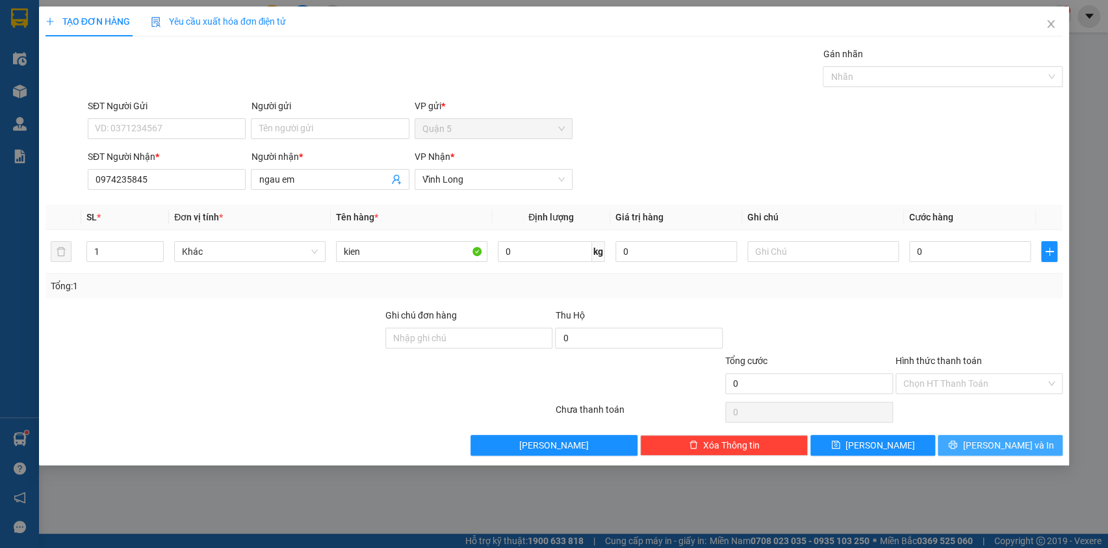
click at [1000, 435] on button "[PERSON_NAME] và In" at bounding box center [1000, 445] width 125 height 21
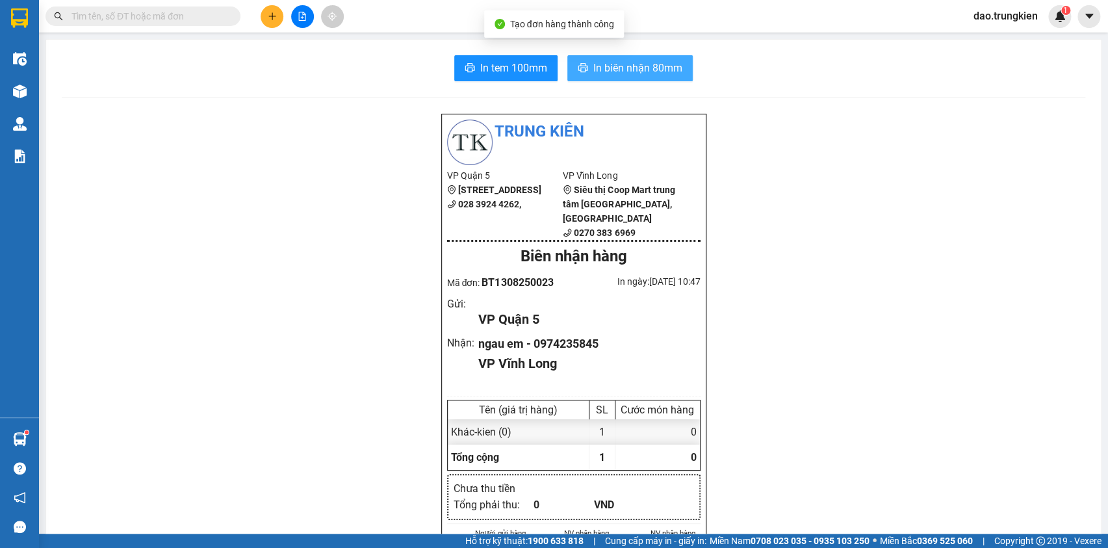
click at [614, 67] on span "In biên nhận 80mm" at bounding box center [637, 68] width 89 height 16
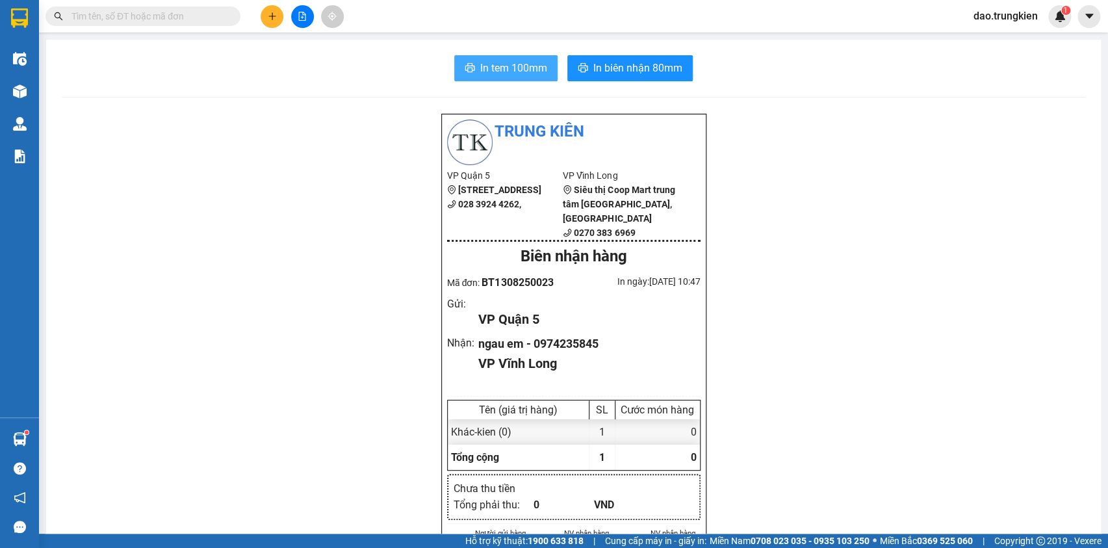
click at [473, 65] on button "In tem 100mm" at bounding box center [505, 68] width 103 height 26
click at [268, 19] on icon "plus" at bounding box center [272, 16] width 9 height 9
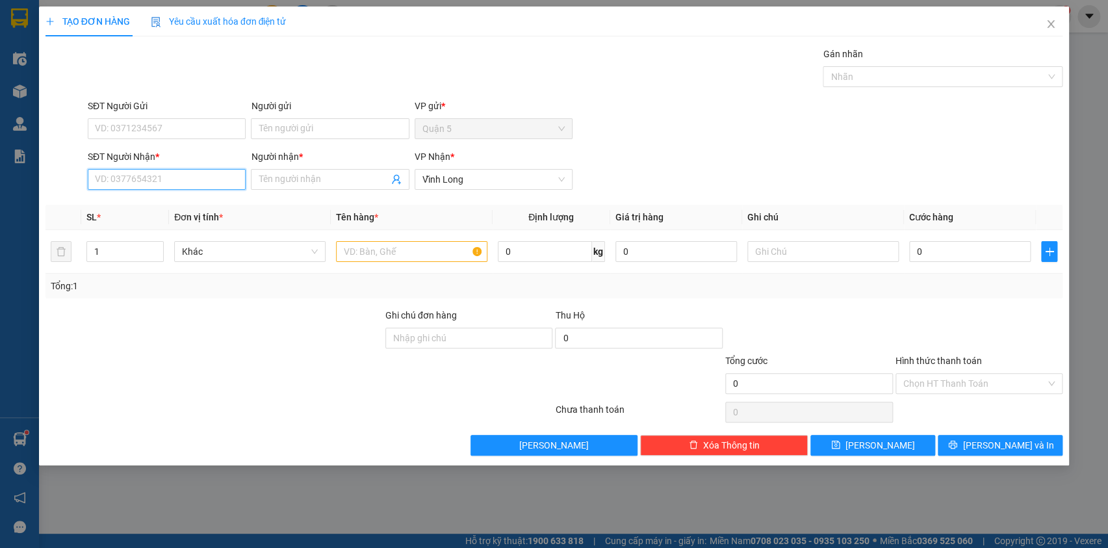
drag, startPoint x: 105, startPoint y: 179, endPoint x: 99, endPoint y: 175, distance: 6.7
click at [104, 178] on input "SĐT Người Nhận *" at bounding box center [167, 179] width 158 height 21
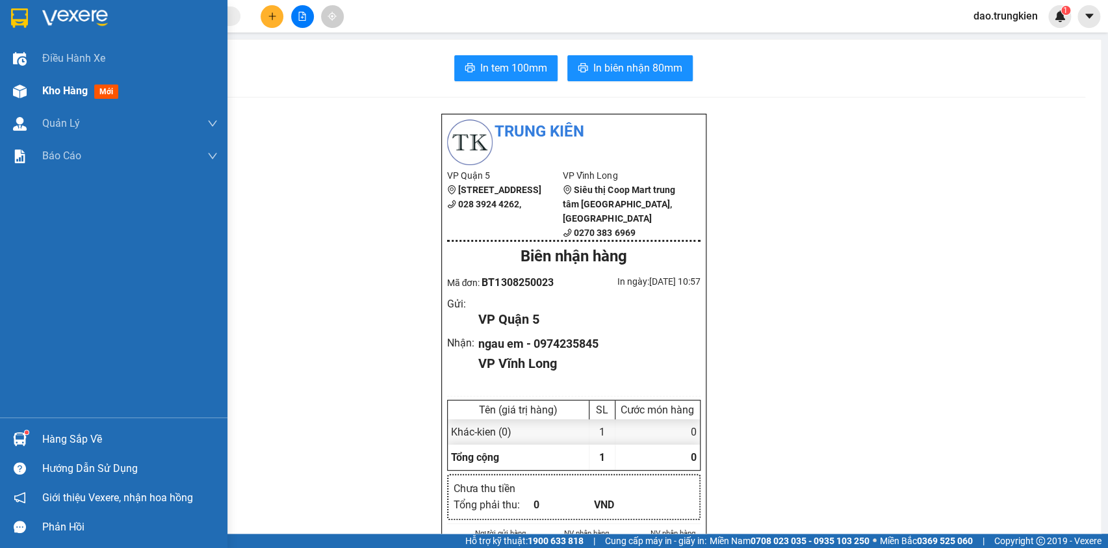
click at [93, 96] on div "Kho hàng mới" at bounding box center [82, 91] width 81 height 16
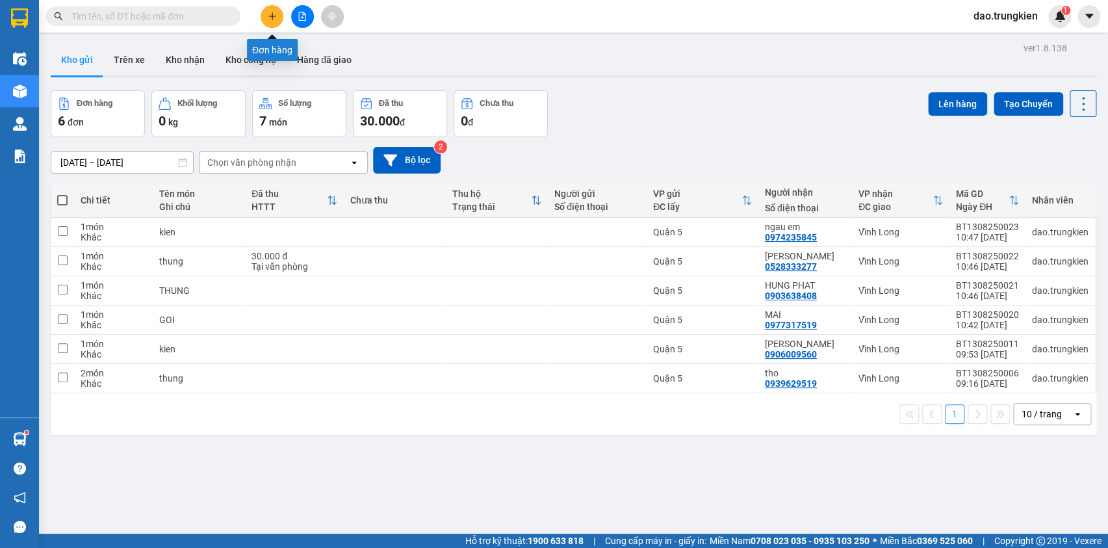
click at [275, 18] on icon "plus" at bounding box center [272, 16] width 9 height 9
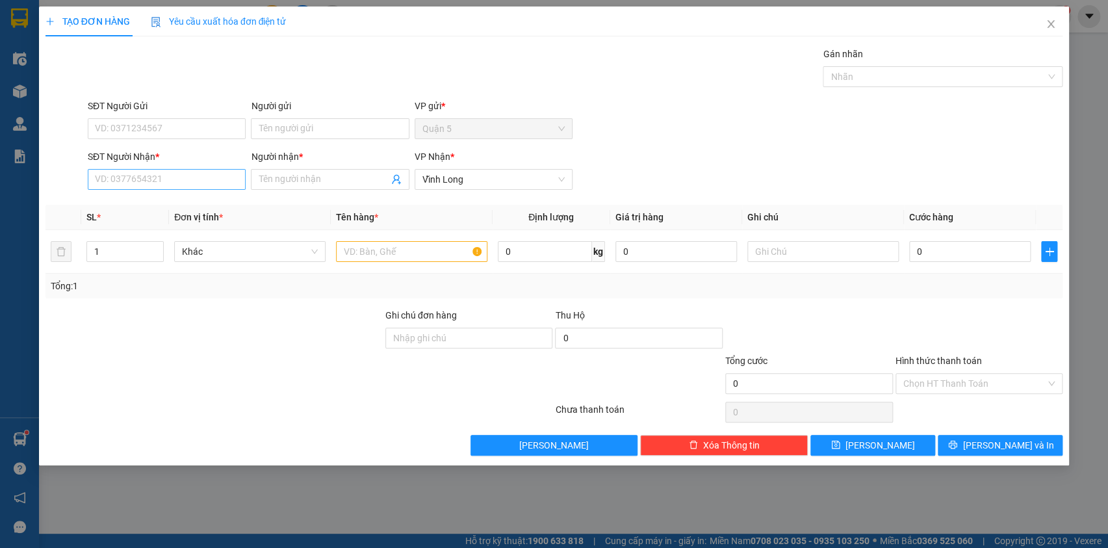
drag, startPoint x: 112, startPoint y: 192, endPoint x: 112, endPoint y: 182, distance: 10.4
click at [112, 187] on div "SĐT Người Nhận * VD: 0377654321" at bounding box center [167, 171] width 158 height 45
click at [112, 182] on input "SĐT Người Nhận *" at bounding box center [167, 179] width 158 height 21
type input "417"
click at [142, 208] on div "0936407417 - thai da phat" at bounding box center [167, 205] width 142 height 14
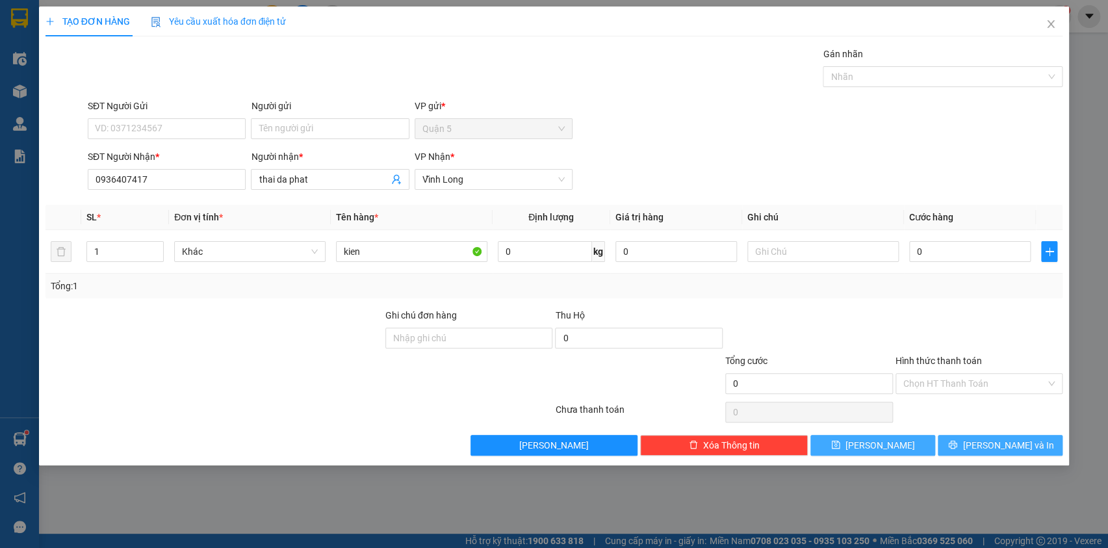
drag, startPoint x: 947, startPoint y: 437, endPoint x: 898, endPoint y: 437, distance: 49.4
click at [942, 436] on button "[PERSON_NAME] và In" at bounding box center [1000, 445] width 125 height 21
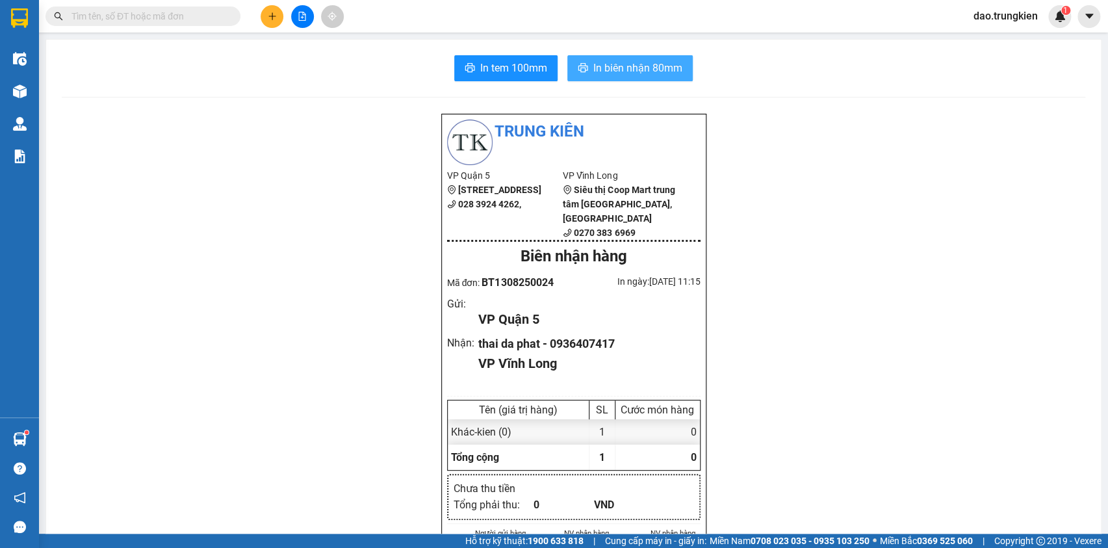
click at [634, 62] on span "In biên nhận 80mm" at bounding box center [637, 68] width 89 height 16
click at [481, 73] on span "In tem 100mm" at bounding box center [513, 68] width 67 height 16
click at [264, 19] on button at bounding box center [272, 16] width 23 height 23
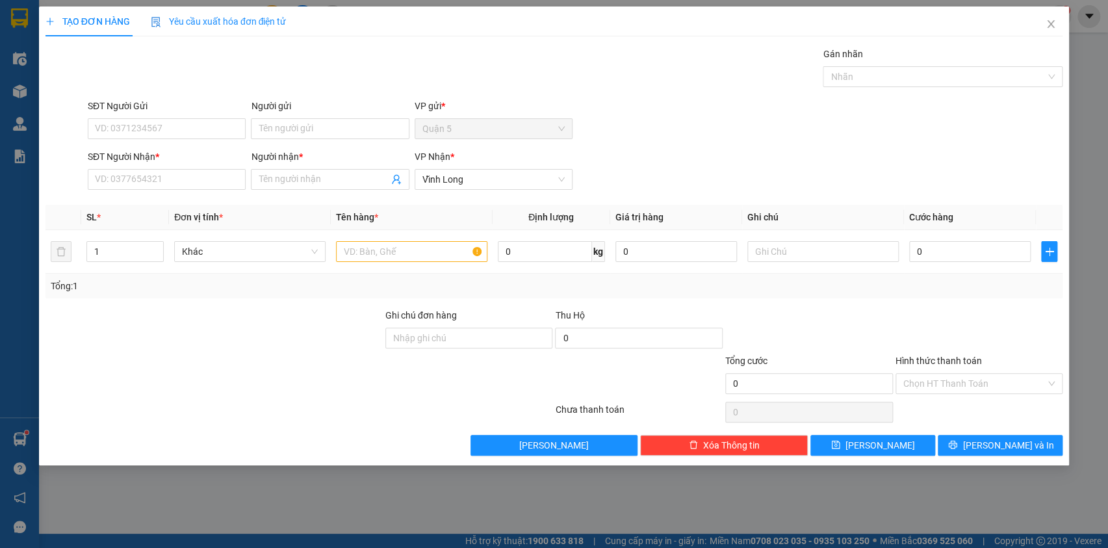
click at [105, 194] on div "SĐT Người Nhận * VD: 0377654321" at bounding box center [167, 171] width 158 height 45
click at [123, 185] on input "SĐT Người Nhận *" at bounding box center [167, 179] width 158 height 21
click at [150, 200] on div "0908366754 - PHƯỢNG" at bounding box center [167, 205] width 142 height 14
type input "0908366754"
type input "PHƯỢNG"
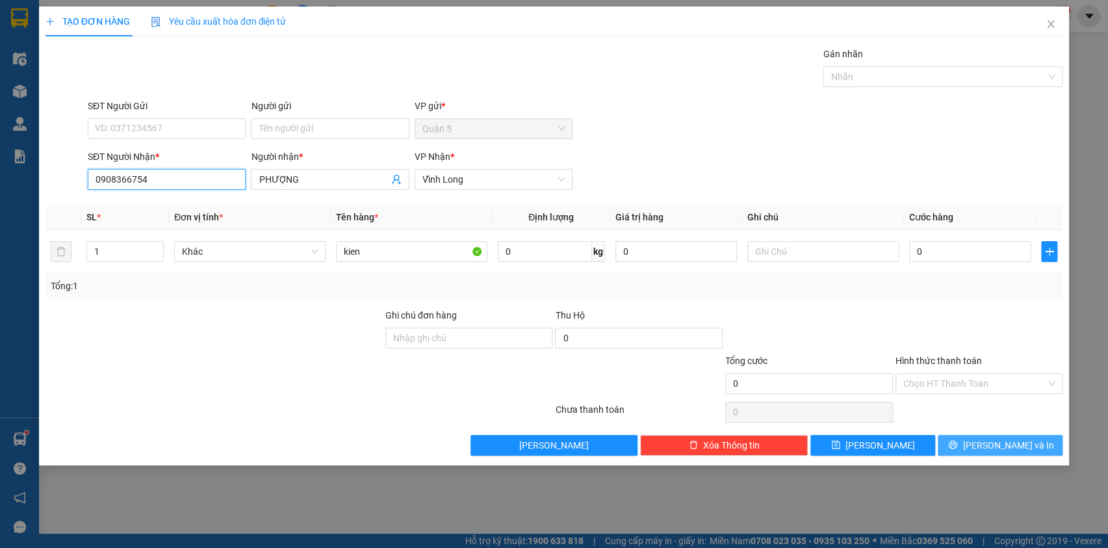
type input "0908366754"
click at [995, 436] on button "[PERSON_NAME] và In" at bounding box center [1000, 445] width 125 height 21
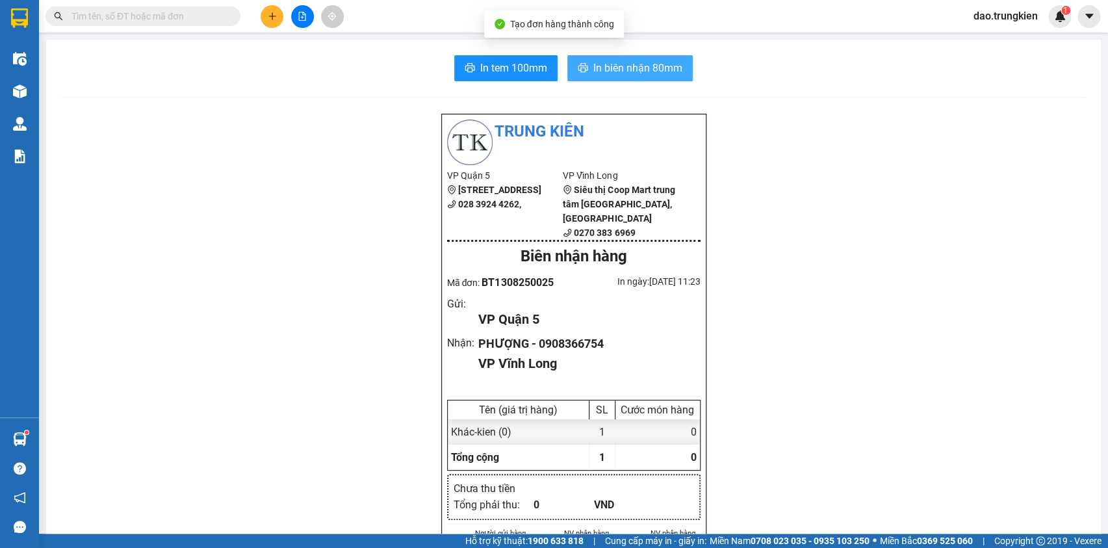
click at [625, 64] on span "In biên nhận 80mm" at bounding box center [637, 68] width 89 height 16
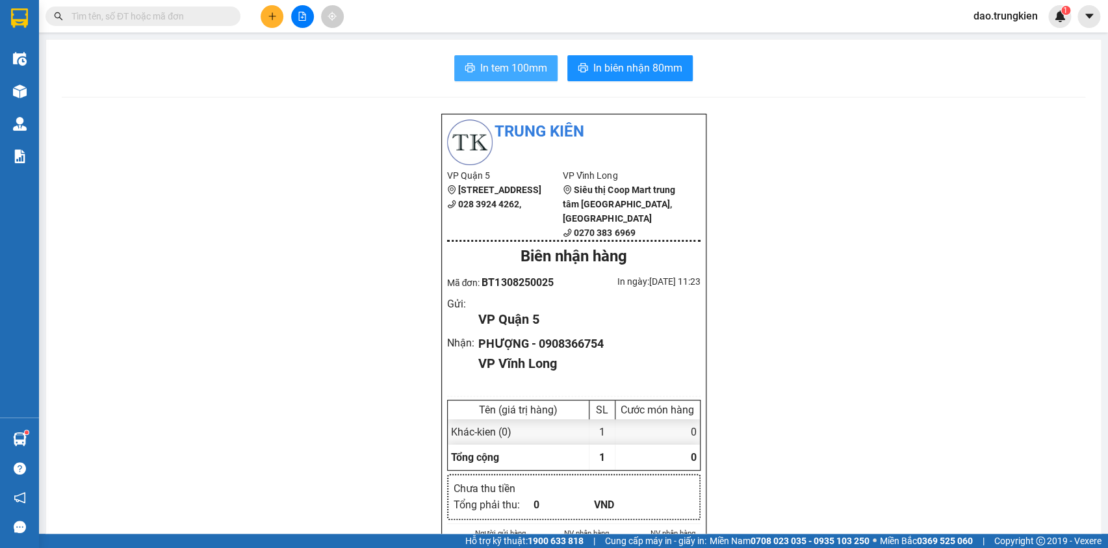
click at [512, 61] on span "In tem 100mm" at bounding box center [513, 68] width 67 height 16
click at [272, 19] on icon "plus" at bounding box center [272, 15] width 1 height 7
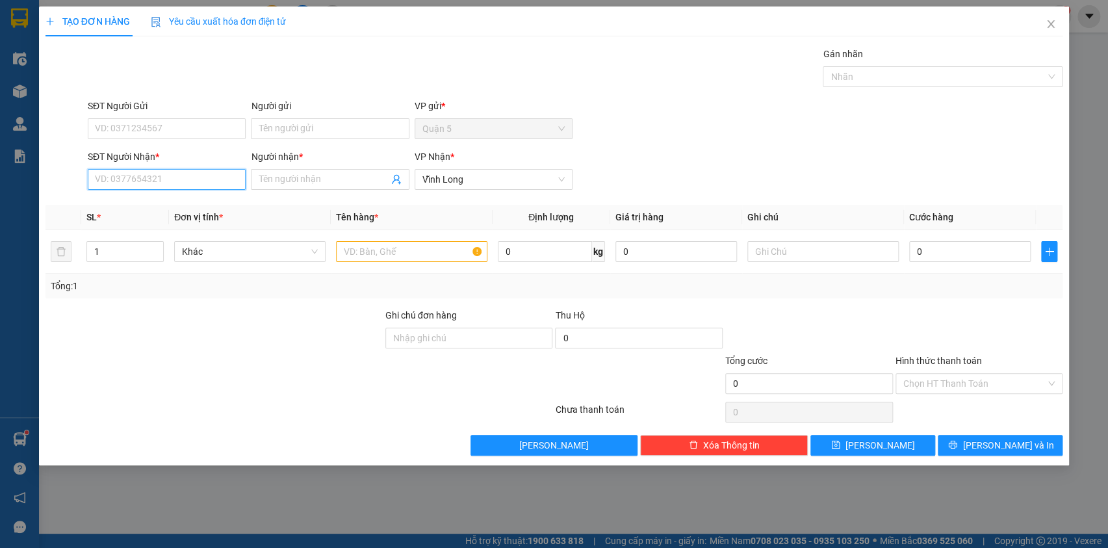
click at [135, 177] on input "SĐT Người Nhận *" at bounding box center [167, 179] width 158 height 21
type input "0942119032"
click at [278, 185] on input "Người nhận *" at bounding box center [323, 179] width 129 height 14
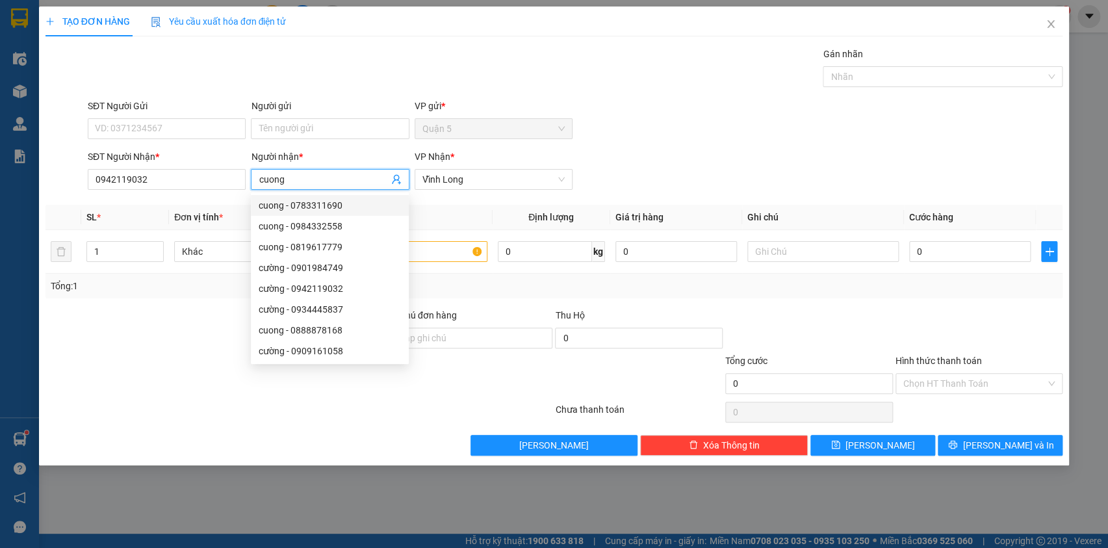
type input "cuong"
click at [257, 71] on div "Gán nhãn Nhãn" at bounding box center [575, 69] width 980 height 45
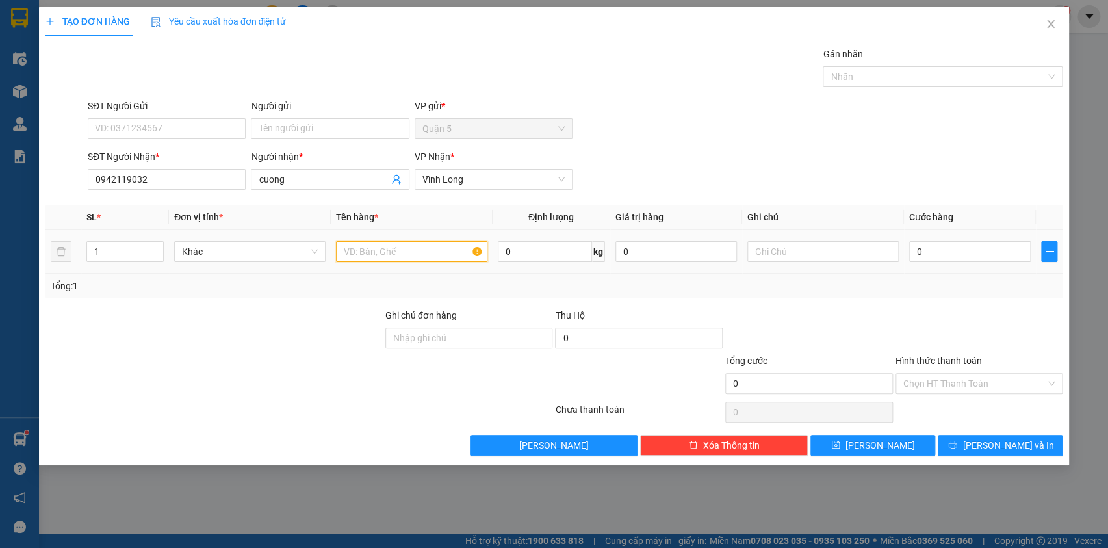
click at [361, 250] on input "text" at bounding box center [411, 251] width 151 height 21
click at [981, 437] on button "[PERSON_NAME] và In" at bounding box center [1000, 445] width 125 height 21
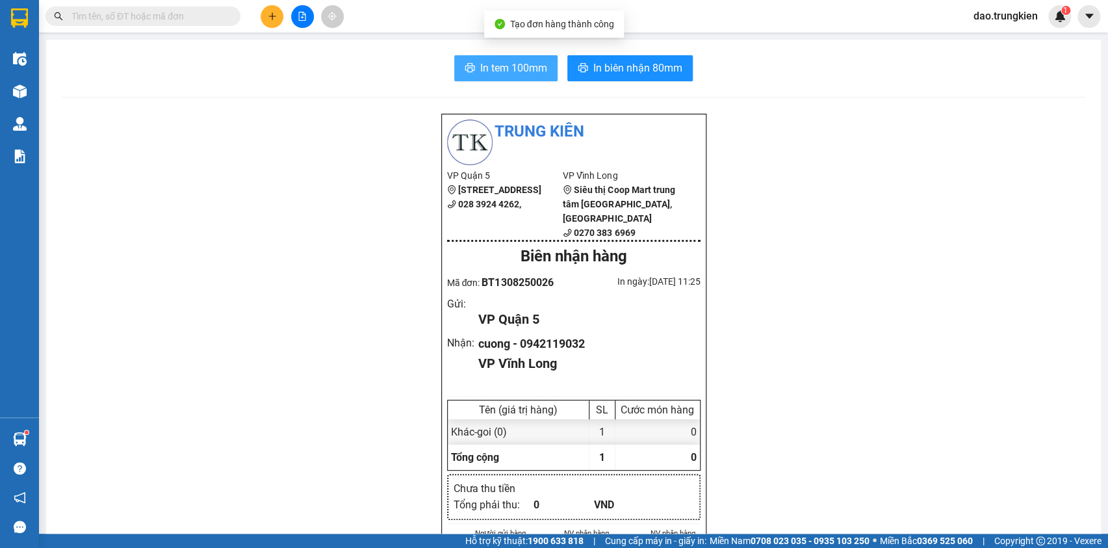
click at [516, 70] on span "In tem 100mm" at bounding box center [513, 68] width 67 height 16
click at [272, 19] on icon "plus" at bounding box center [272, 15] width 1 height 7
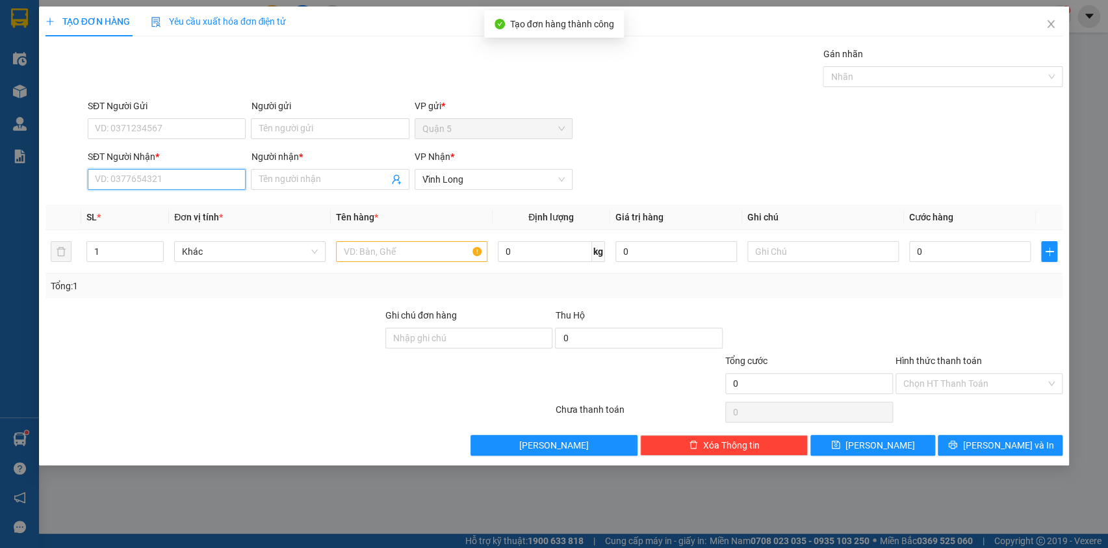
click at [153, 177] on input "SĐT Người Nhận *" at bounding box center [167, 179] width 158 height 21
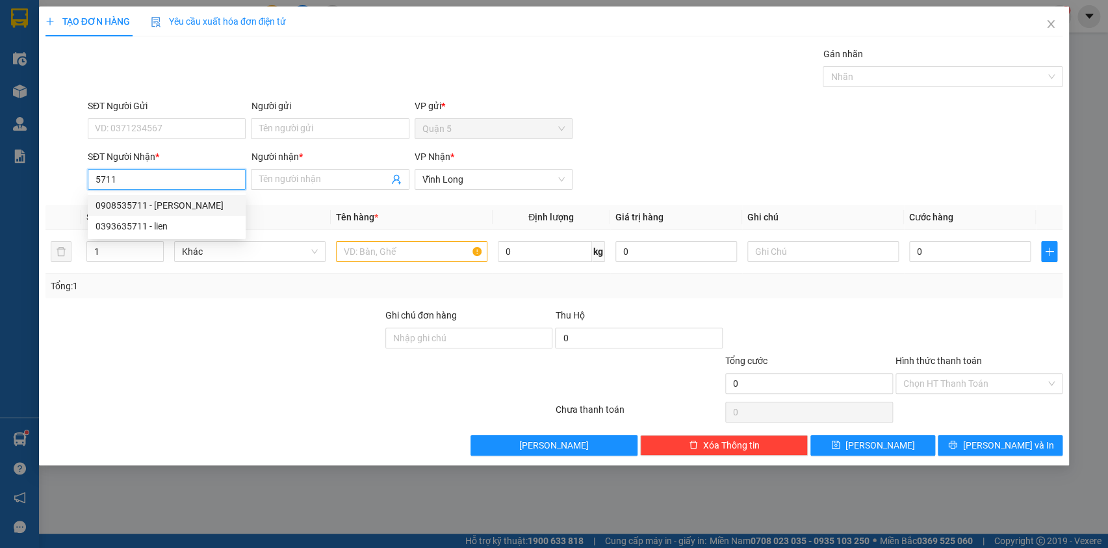
drag, startPoint x: 121, startPoint y: 177, endPoint x: 75, endPoint y: 187, distance: 46.5
click at [75, 187] on div "SĐT Người Nhận * 5711 Người nhận * Tên người nhận VP Nhận * Vĩnh Long" at bounding box center [554, 171] width 1020 height 45
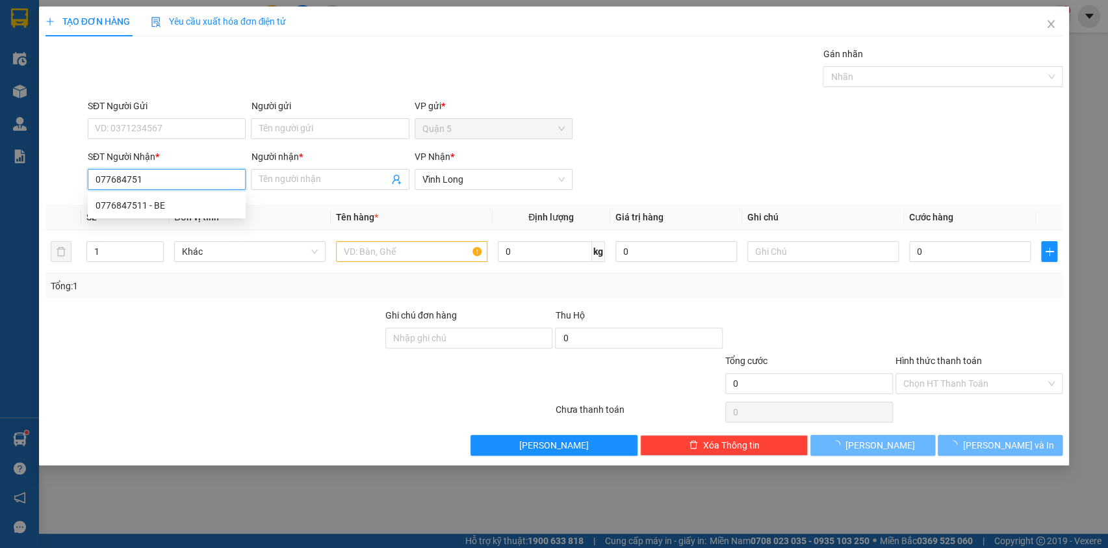
type input "0776847511"
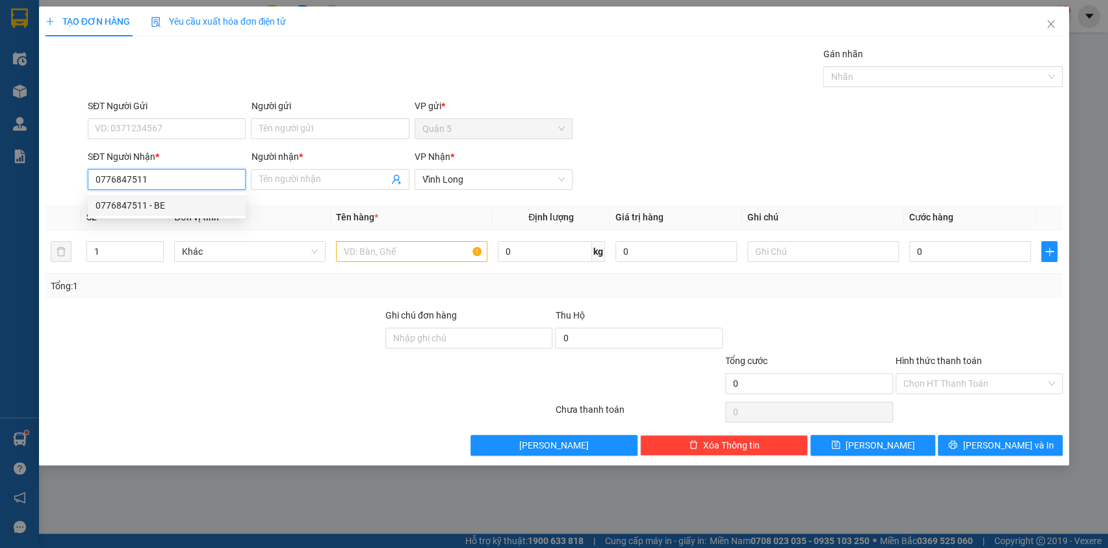
click at [138, 203] on div "0776847511 - BE" at bounding box center [167, 205] width 142 height 14
type input "BE"
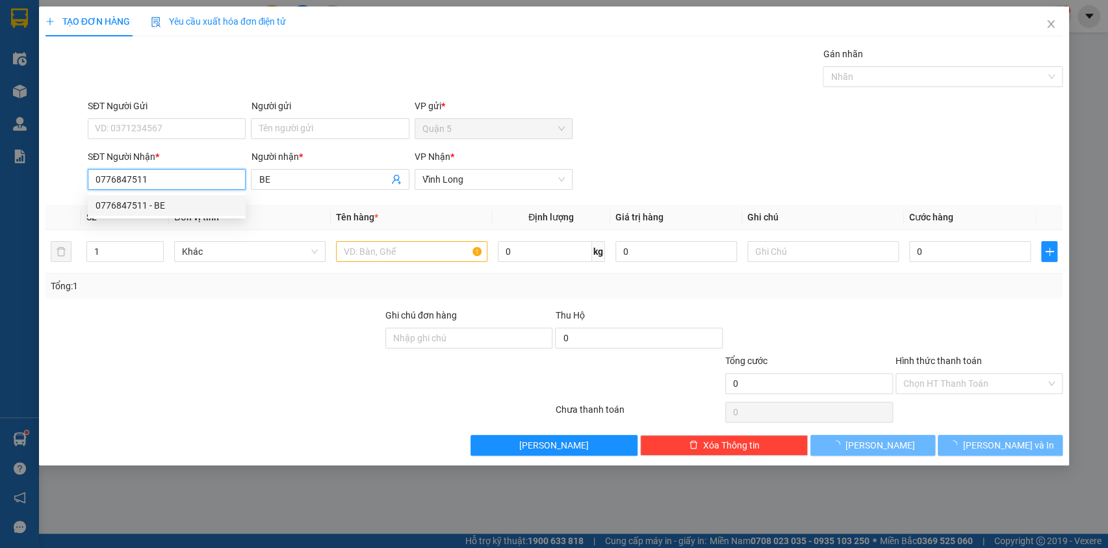
type input "30.000"
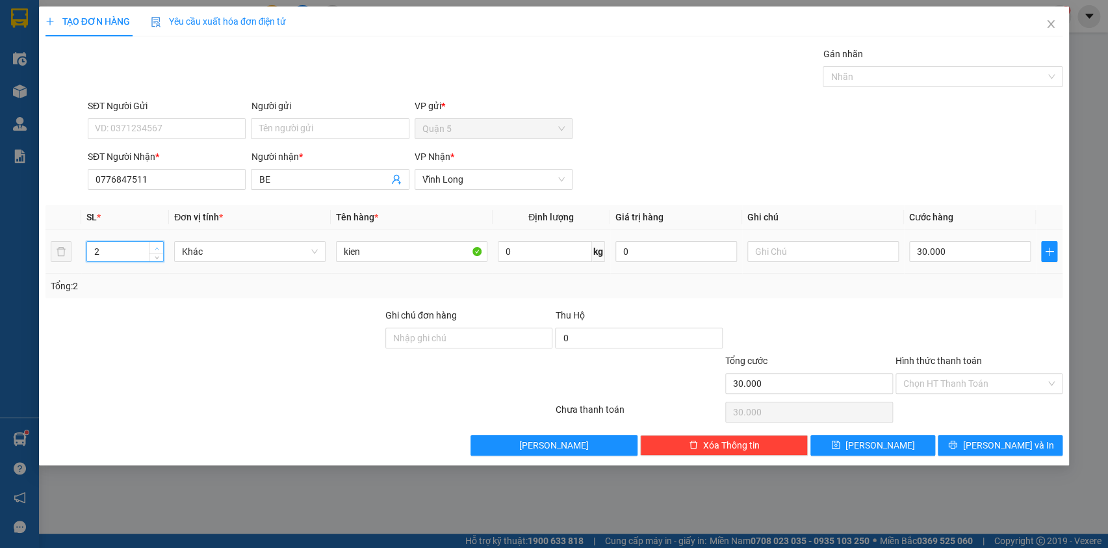
click at [150, 245] on span "Increase Value" at bounding box center [156, 248] width 14 height 12
click at [153, 244] on span "up" at bounding box center [157, 248] width 8 height 8
click at [155, 246] on icon "up" at bounding box center [157, 248] width 5 height 5
click at [968, 252] on input "30.000" at bounding box center [970, 251] width 122 height 21
click at [997, 448] on span "[PERSON_NAME] và In" at bounding box center [1008, 445] width 91 height 14
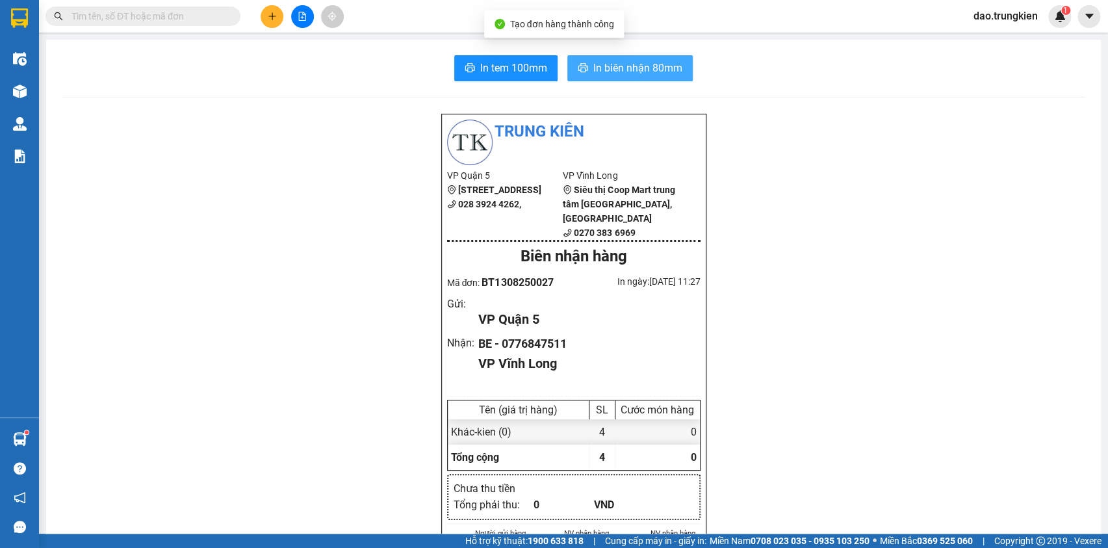
click at [617, 62] on span "In biên nhận 80mm" at bounding box center [637, 68] width 89 height 16
click at [494, 65] on span "In tem 100mm" at bounding box center [513, 68] width 67 height 16
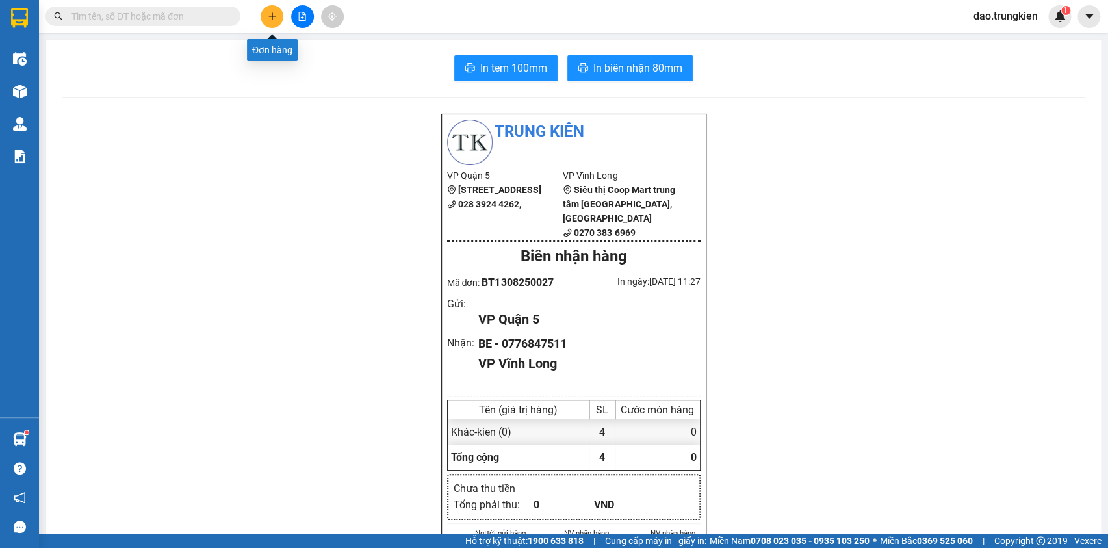
click at [269, 17] on icon "plus" at bounding box center [272, 16] width 9 height 9
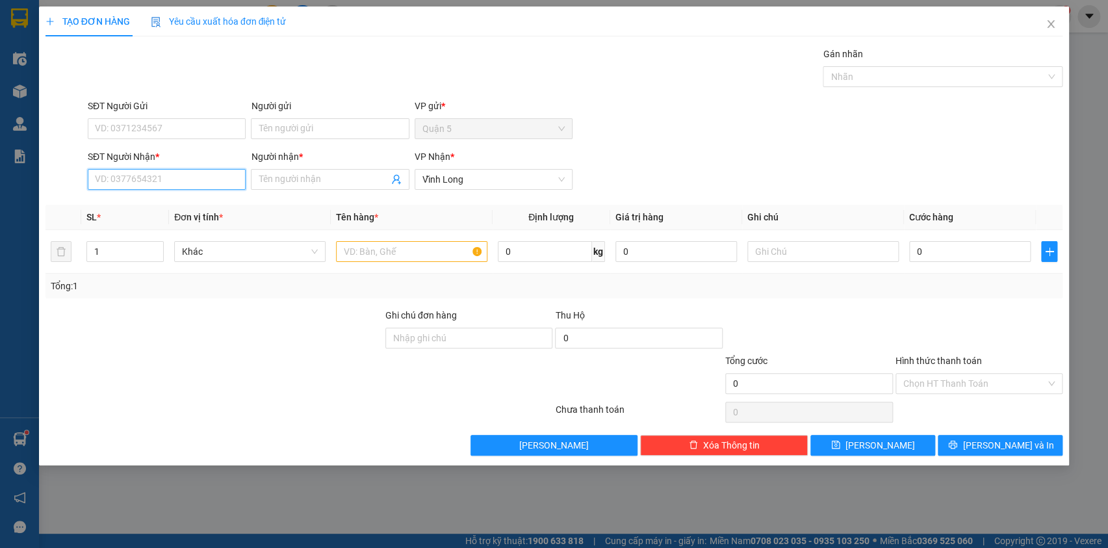
click at [147, 178] on input "SĐT Người Nhận *" at bounding box center [167, 179] width 158 height 21
click at [123, 202] on div "0987446363 - a phong" at bounding box center [167, 205] width 142 height 14
type input "0987446363"
type input "a phong"
click at [155, 246] on icon "up" at bounding box center [157, 248] width 5 height 5
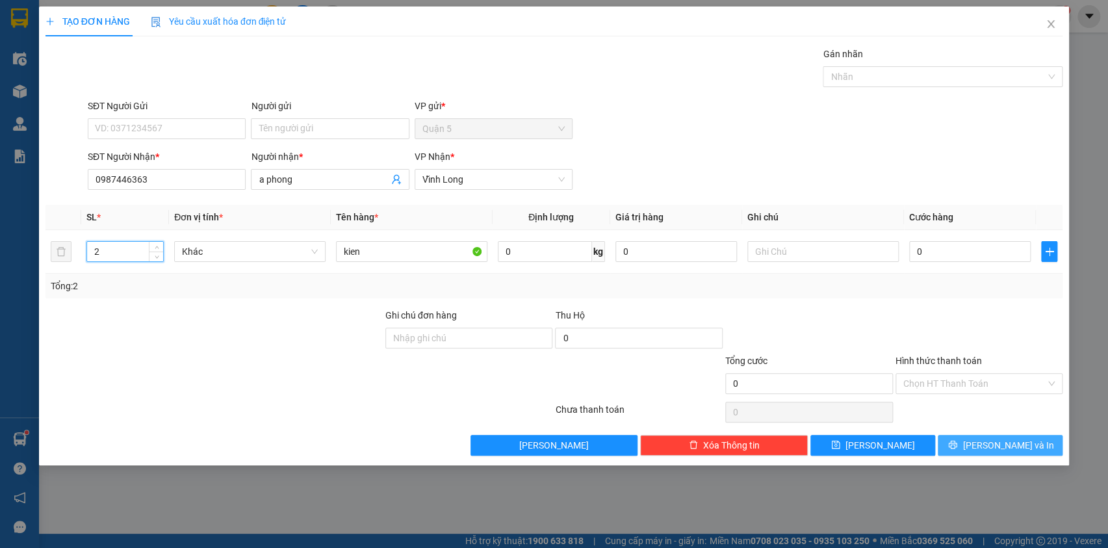
click at [993, 448] on span "[PERSON_NAME] và In" at bounding box center [1008, 445] width 91 height 14
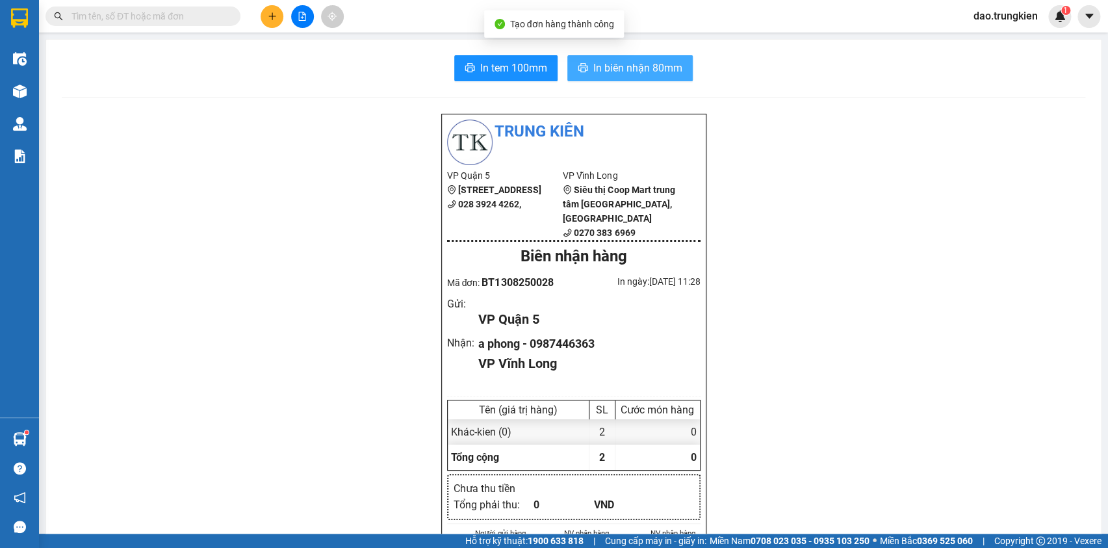
click at [583, 71] on icon "printer" at bounding box center [583, 67] width 10 height 10
click at [486, 69] on span "In tem 100mm" at bounding box center [513, 68] width 67 height 16
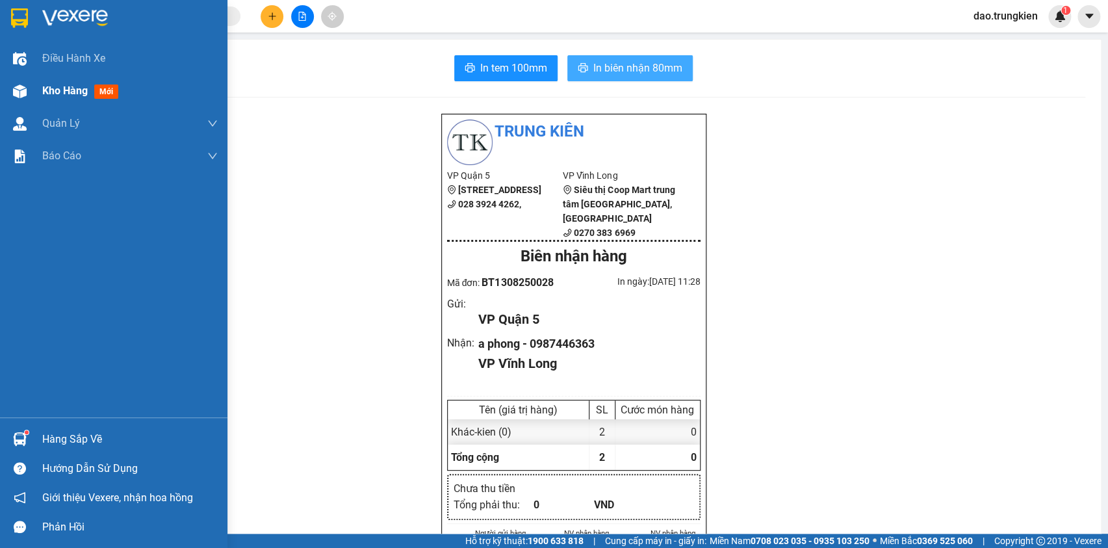
click at [107, 94] on span "mới" at bounding box center [106, 91] width 24 height 14
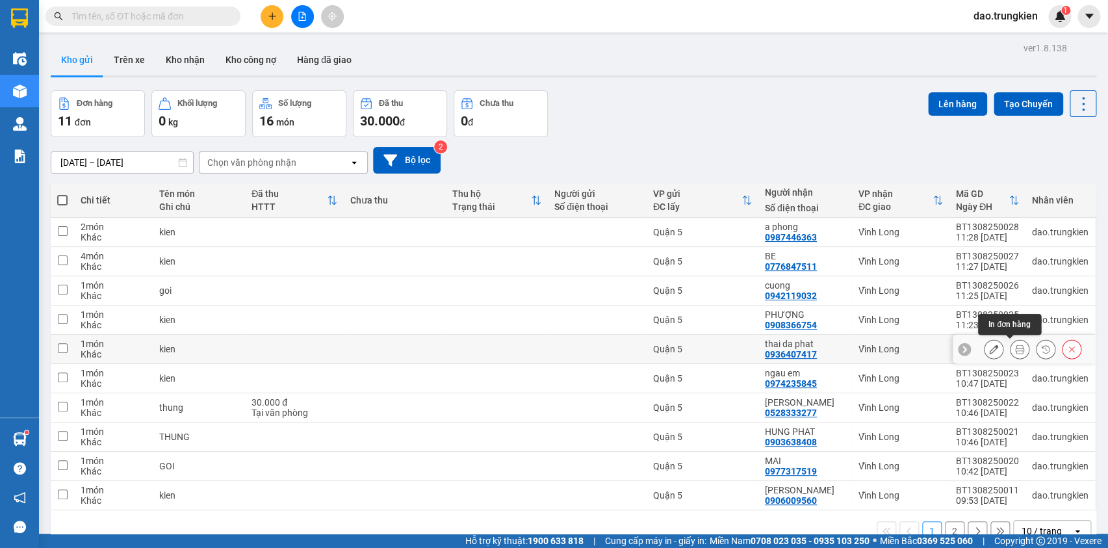
click at [1015, 350] on icon at bounding box center [1019, 348] width 9 height 9
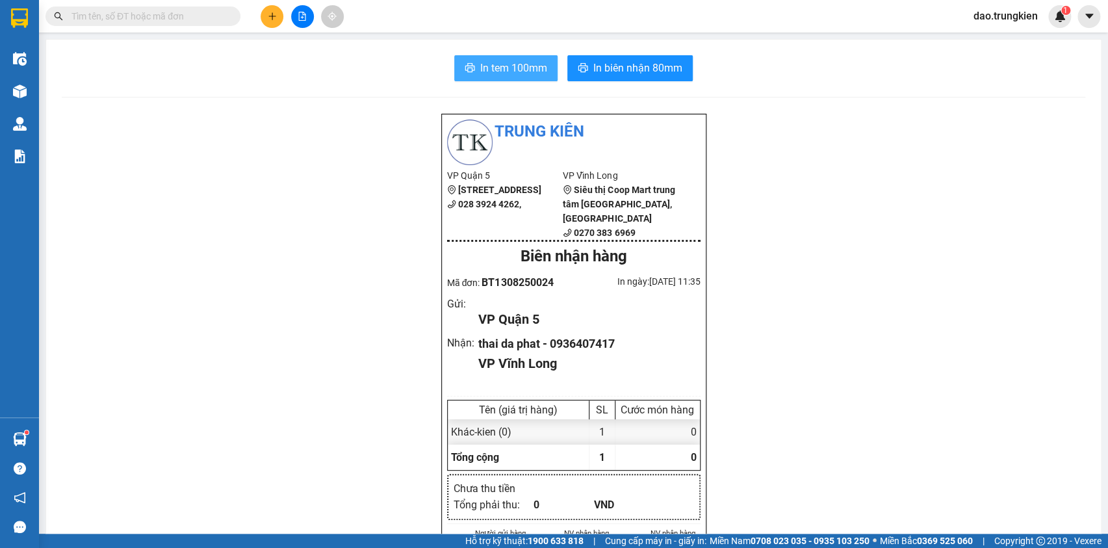
click at [507, 68] on span "In tem 100mm" at bounding box center [513, 68] width 67 height 16
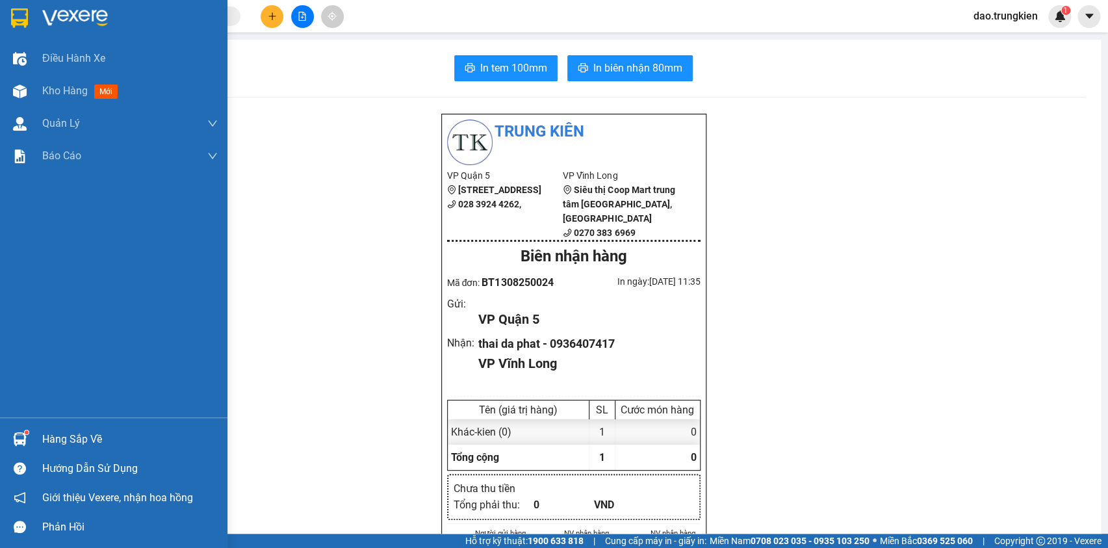
drag, startPoint x: 110, startPoint y: 88, endPoint x: 452, endPoint y: 21, distance: 348.4
click at [110, 88] on span "mới" at bounding box center [105, 91] width 23 height 14
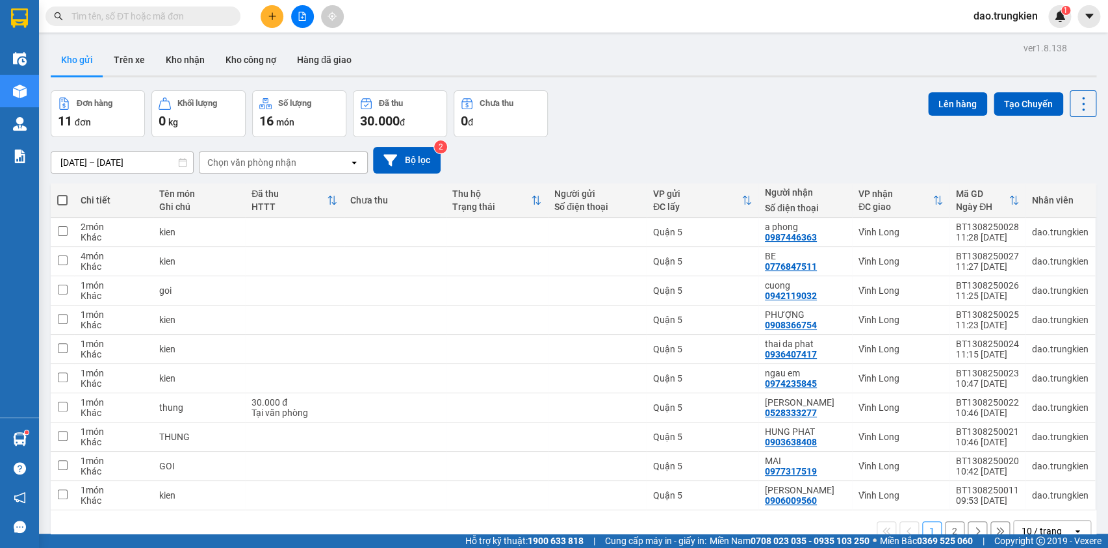
click at [61, 201] on span at bounding box center [62, 200] width 10 height 10
click at [62, 194] on input "checkbox" at bounding box center [62, 194] width 0 height 0
checkbox input "true"
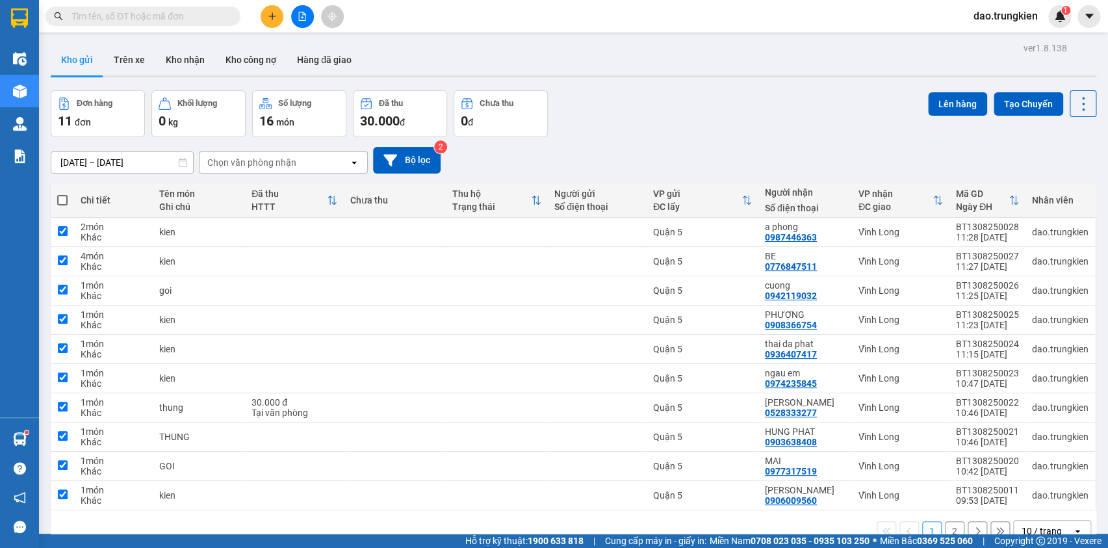
checkbox input "true"
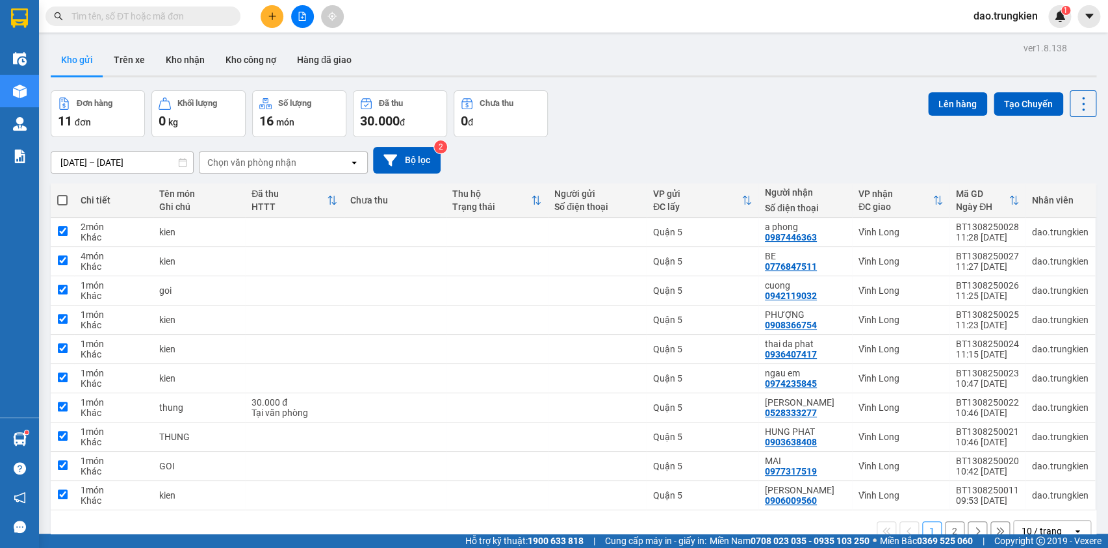
checkbox input "true"
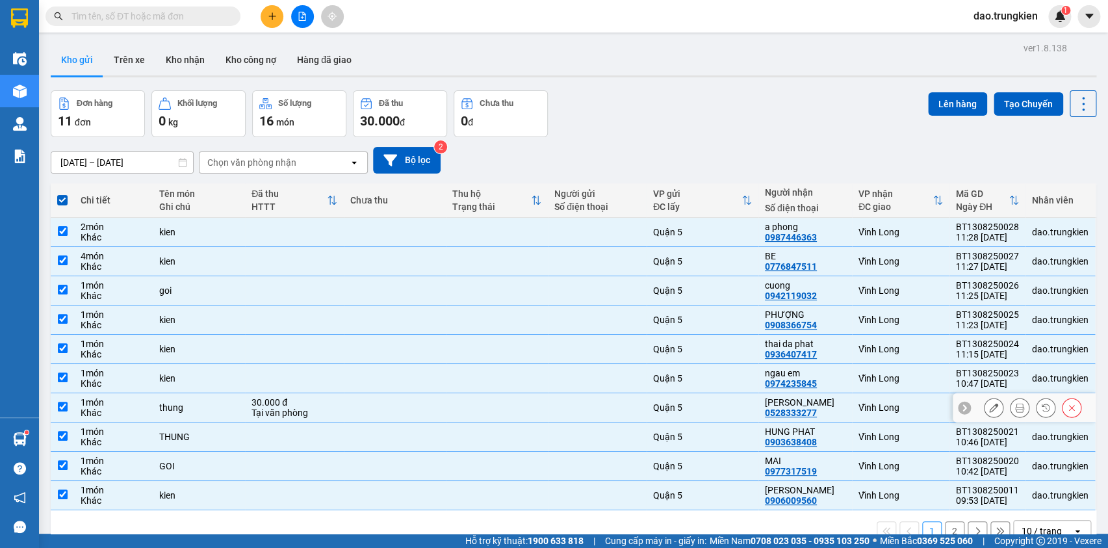
click at [605, 402] on div at bounding box center [597, 407] width 86 height 10
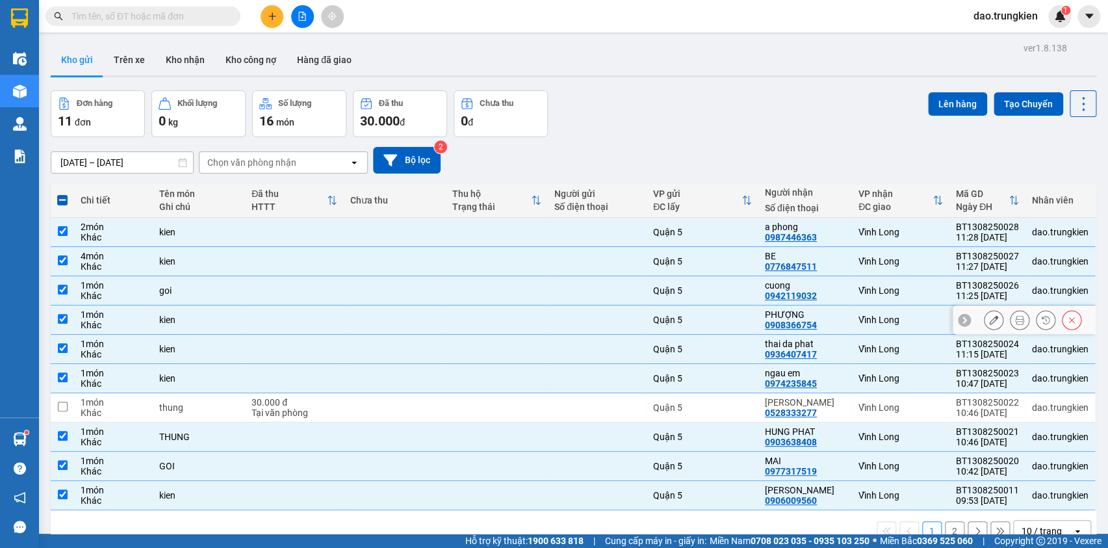
click at [619, 315] on div at bounding box center [597, 320] width 86 height 10
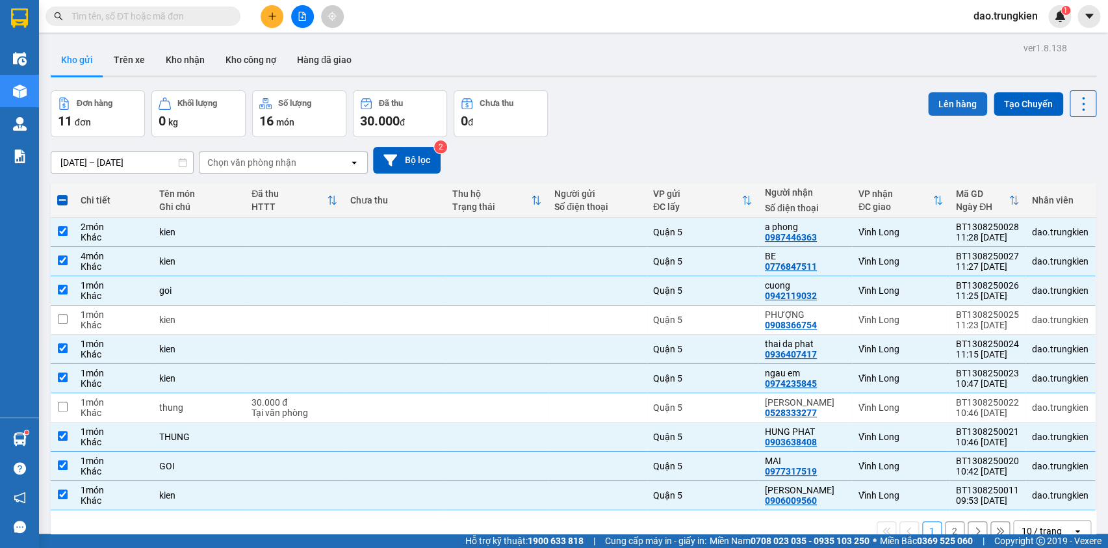
drag, startPoint x: 944, startPoint y: 34, endPoint x: 941, endPoint y: 42, distance: 8.4
click at [941, 92] on button "Lên hàng" at bounding box center [957, 103] width 59 height 23
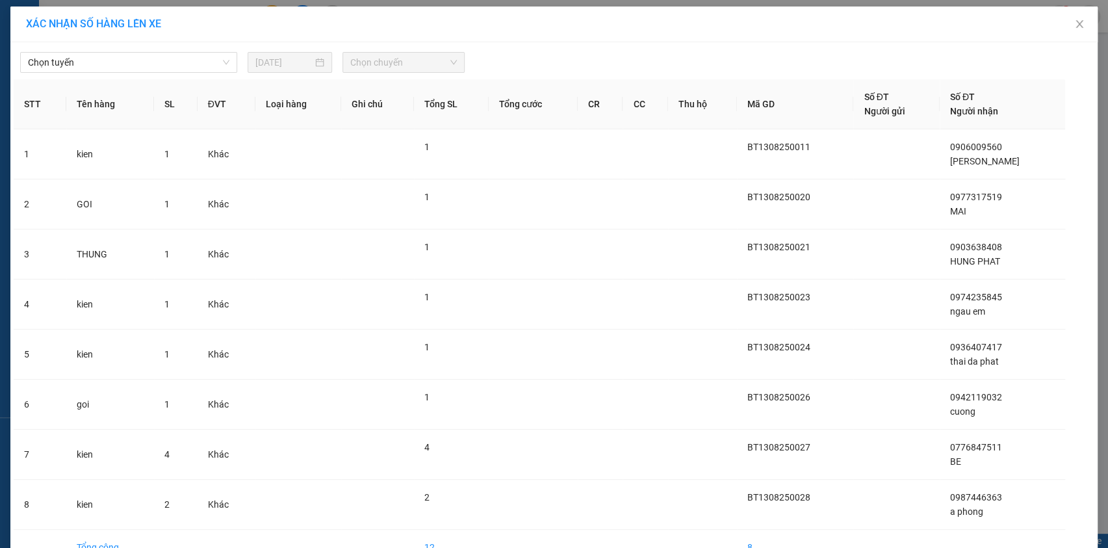
drag, startPoint x: 210, startPoint y: 58, endPoint x: 210, endPoint y: 73, distance: 14.9
click at [210, 68] on span "Chọn tuyến" at bounding box center [128, 62] width 201 height 19
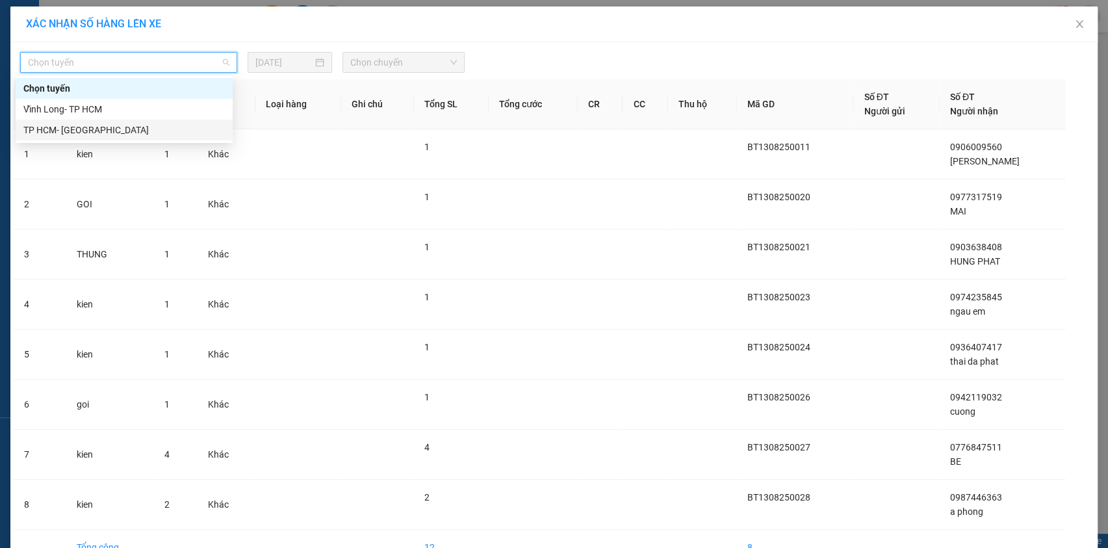
drag, startPoint x: 186, startPoint y: 127, endPoint x: 253, endPoint y: 99, distance: 72.9
click at [188, 125] on div "TP HCM- [PERSON_NAME][GEOGRAPHIC_DATA]" at bounding box center [123, 130] width 201 height 14
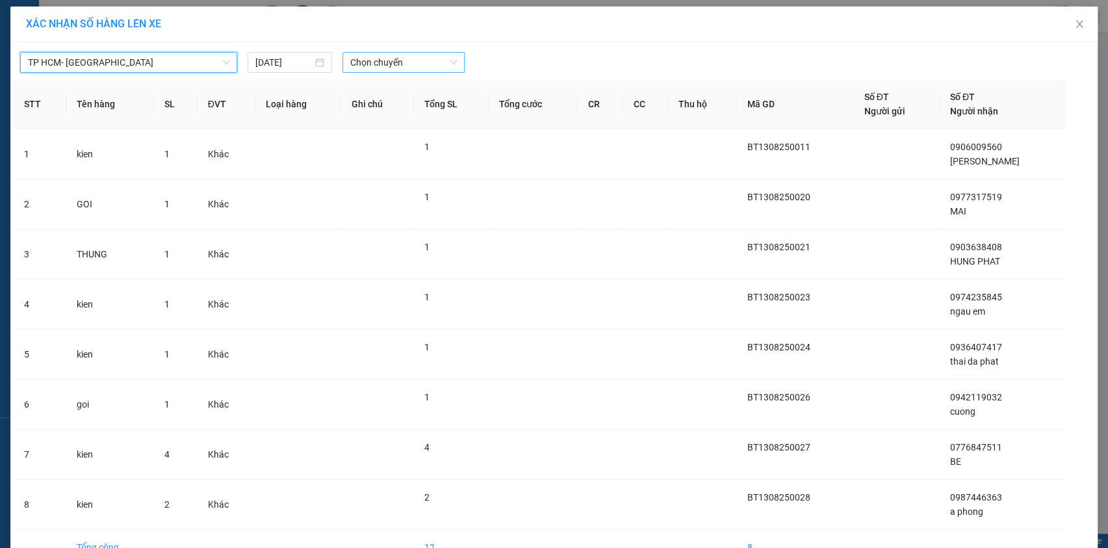
click at [411, 61] on span "Chọn chuyến" at bounding box center [403, 62] width 107 height 19
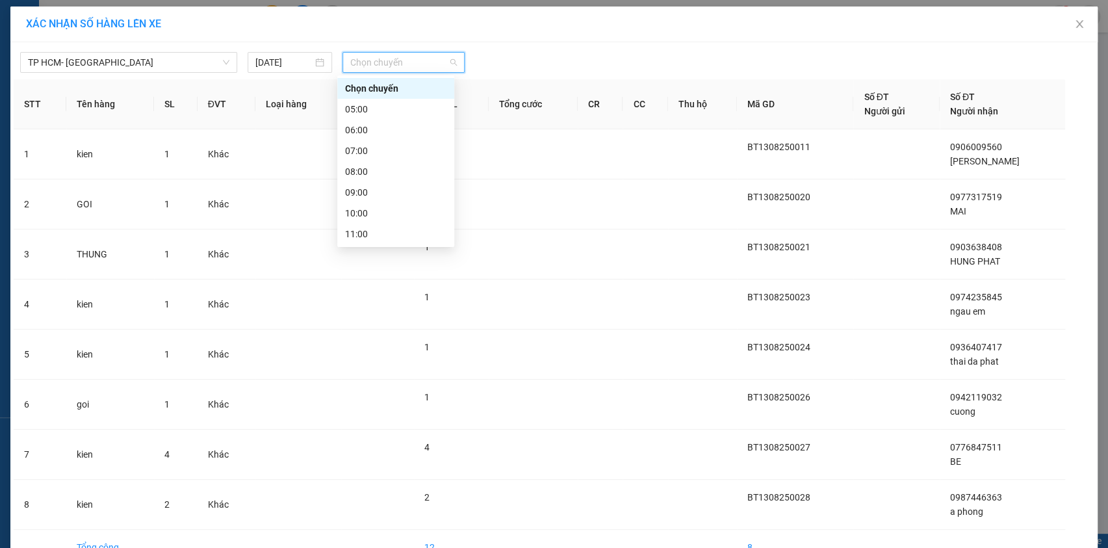
click at [409, 248] on div "12:00" at bounding box center [395, 255] width 101 height 14
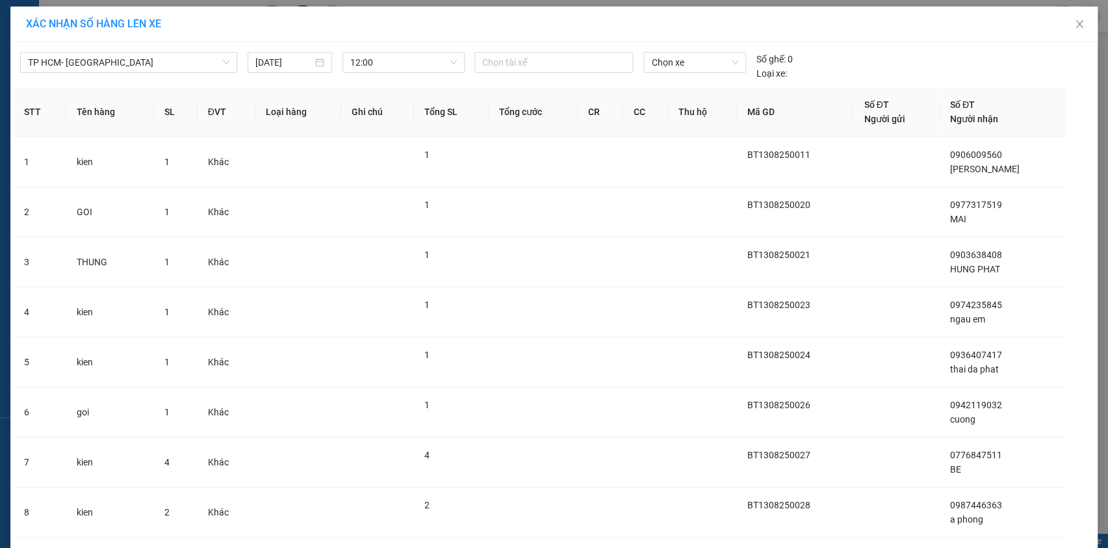
drag, startPoint x: 585, startPoint y: 504, endPoint x: 583, endPoint y: 497, distance: 8.0
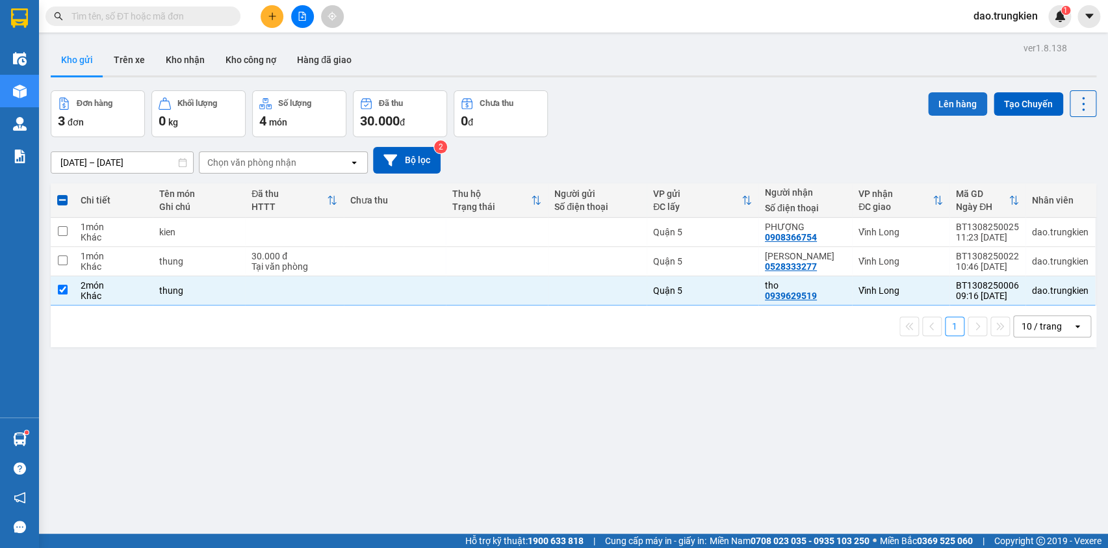
click at [929, 107] on button "Lên hàng" at bounding box center [957, 103] width 59 height 23
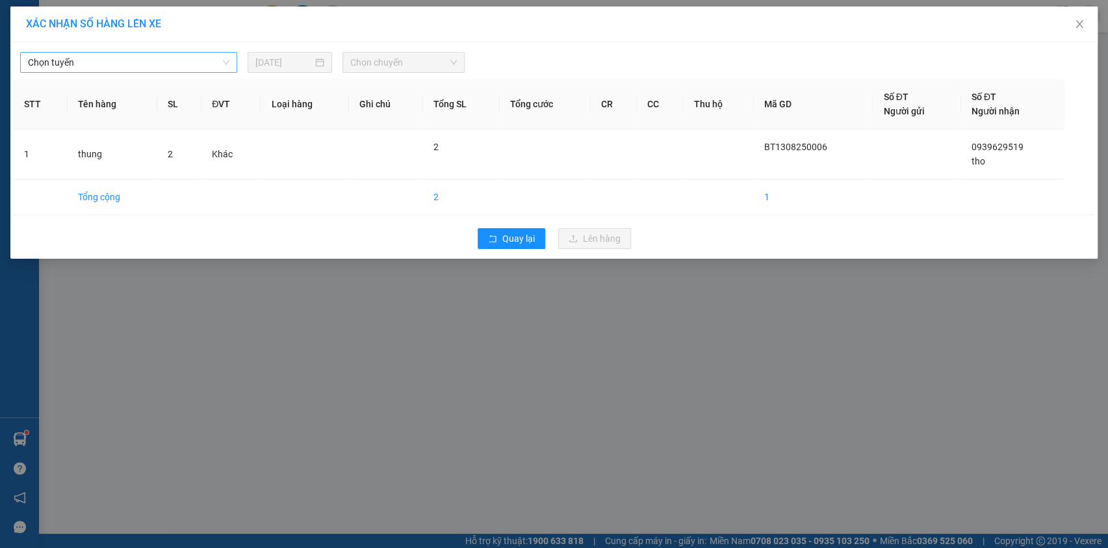
drag, startPoint x: 214, startPoint y: 55, endPoint x: 214, endPoint y: 70, distance: 14.3
click at [214, 70] on span "Chọn tuyến" at bounding box center [128, 62] width 201 height 19
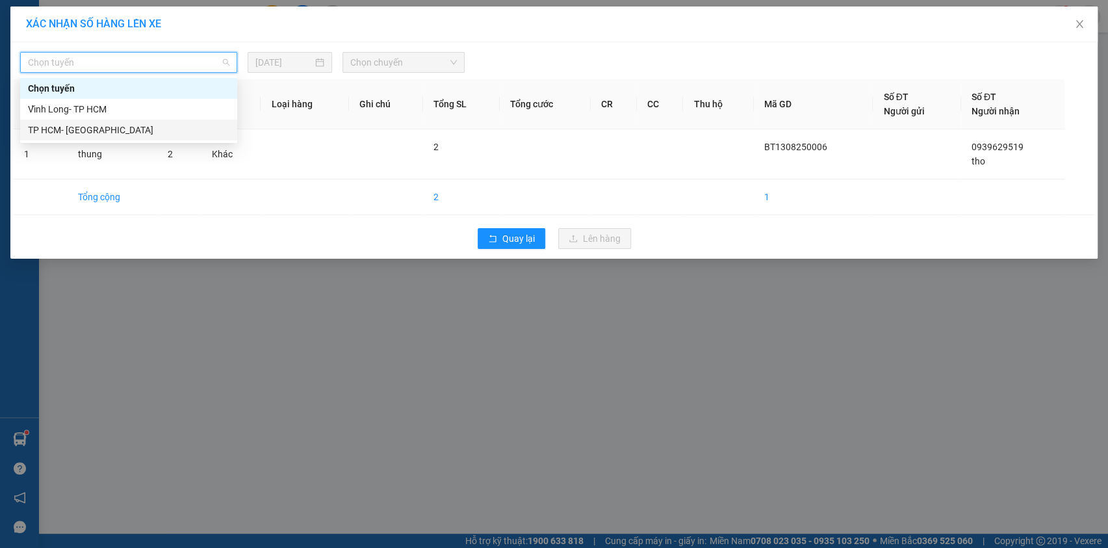
click at [206, 123] on div "TP HCM- [GEOGRAPHIC_DATA]" at bounding box center [128, 130] width 201 height 14
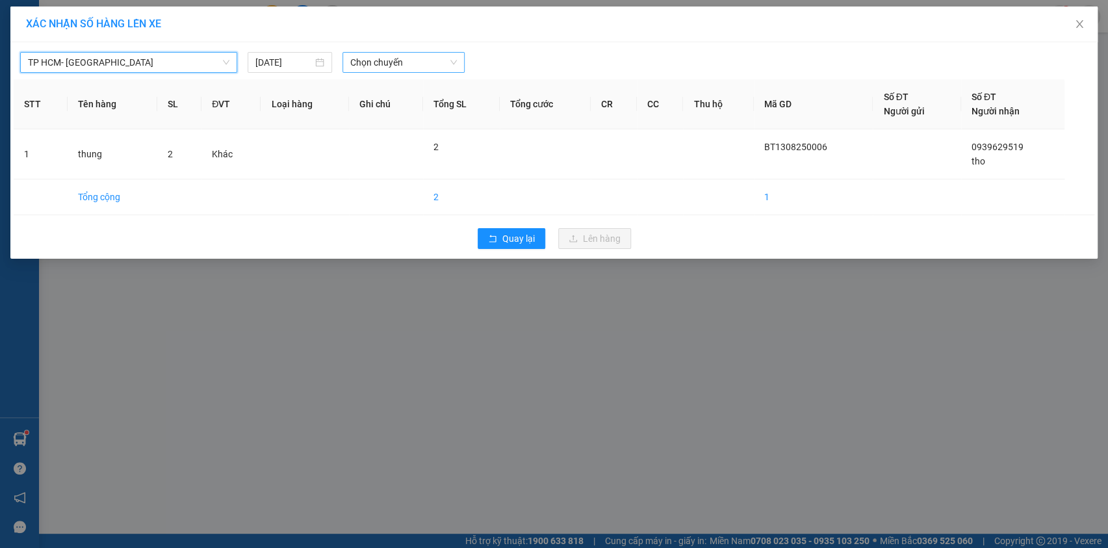
click at [389, 71] on span "Chọn chuyến" at bounding box center [403, 62] width 107 height 19
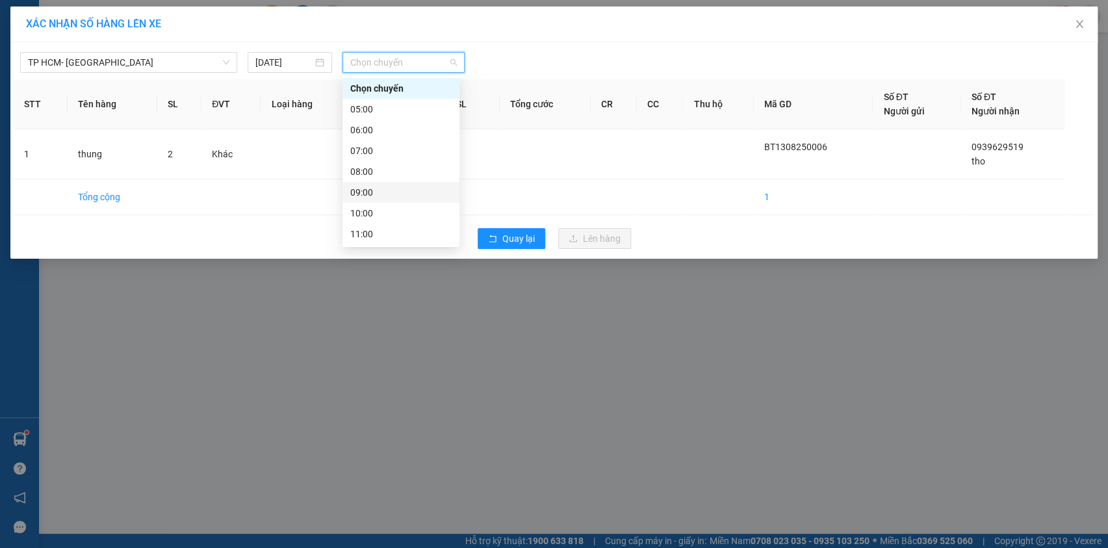
scroll to position [118, 0]
click at [414, 130] on div "12:00" at bounding box center [400, 137] width 101 height 14
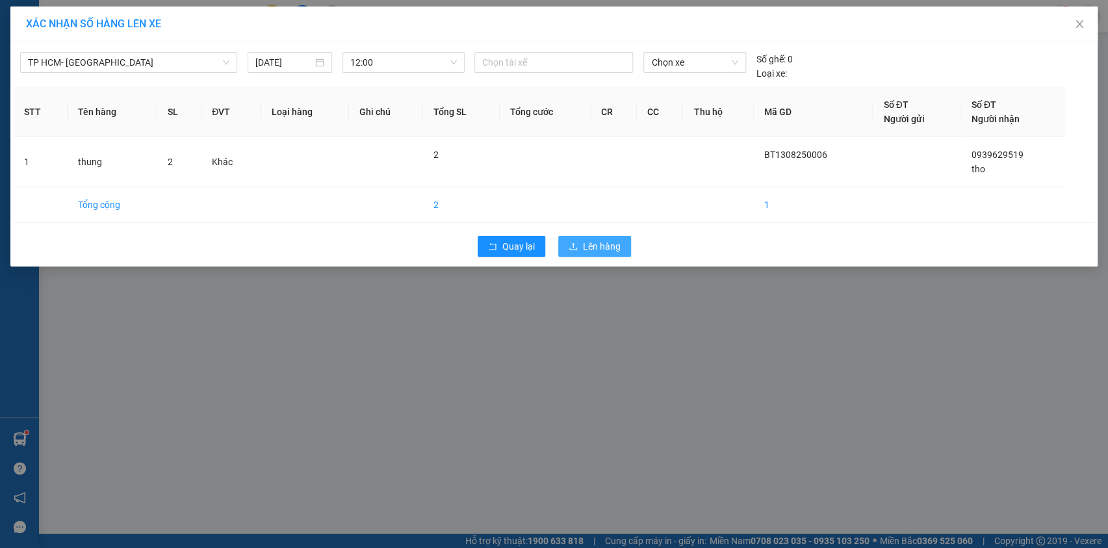
click at [591, 244] on span "Lên hàng" at bounding box center [602, 246] width 38 height 14
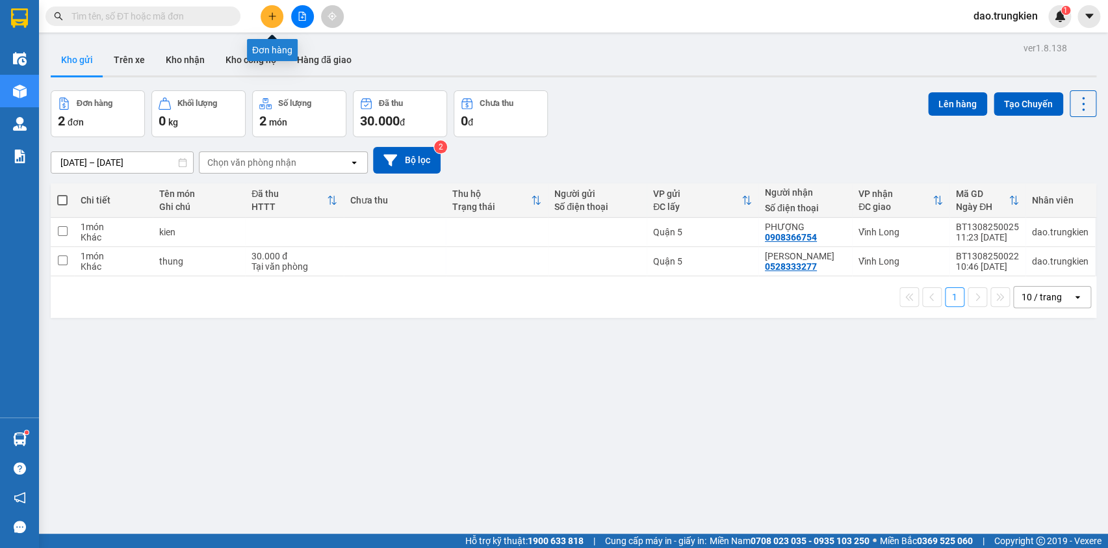
click at [268, 16] on icon "plus" at bounding box center [272, 16] width 9 height 9
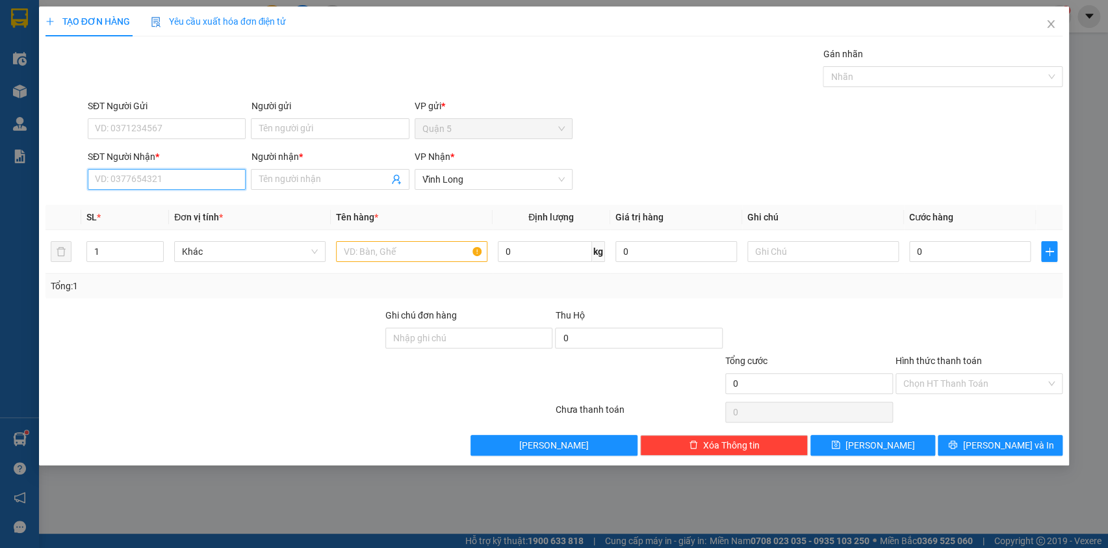
click at [106, 180] on input "SĐT Người Nhận *" at bounding box center [167, 179] width 158 height 21
type input "5"
click at [170, 200] on div "0932797685 - minh thu" at bounding box center [167, 205] width 142 height 14
type input "0932797685"
type input "minh thu"
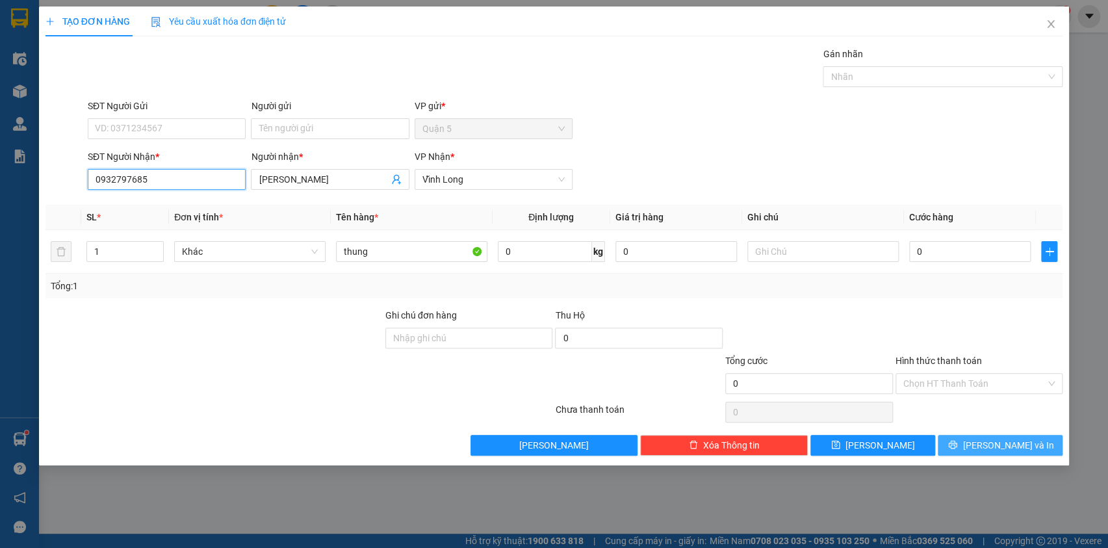
type input "0932797685"
click at [957, 444] on icon "printer" at bounding box center [952, 444] width 9 height 9
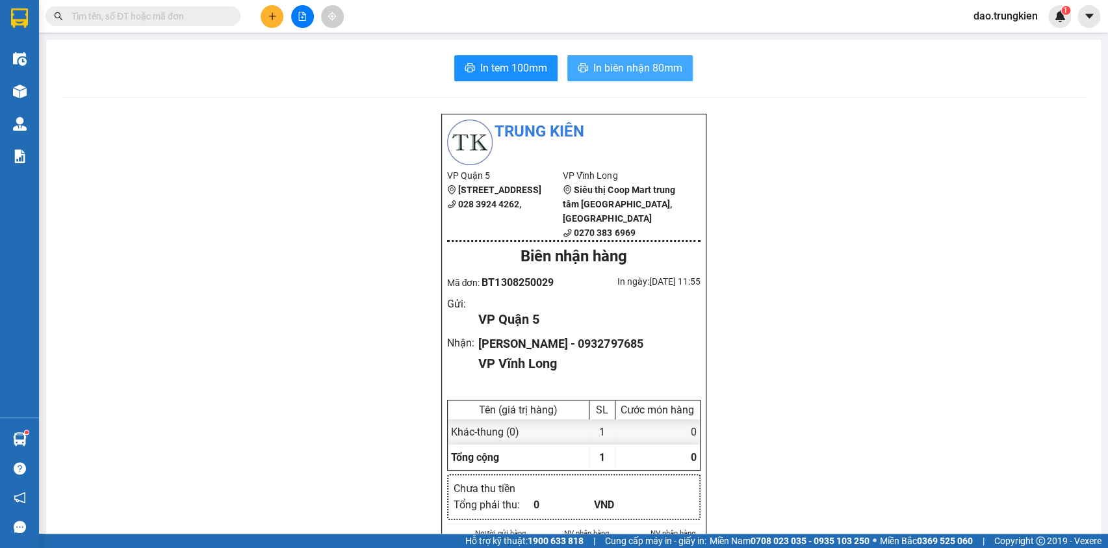
click at [603, 64] on span "In biên nhận 80mm" at bounding box center [637, 68] width 89 height 16
click at [500, 66] on span "In tem 100mm" at bounding box center [513, 68] width 67 height 16
click at [272, 19] on icon "plus" at bounding box center [272, 16] width 9 height 9
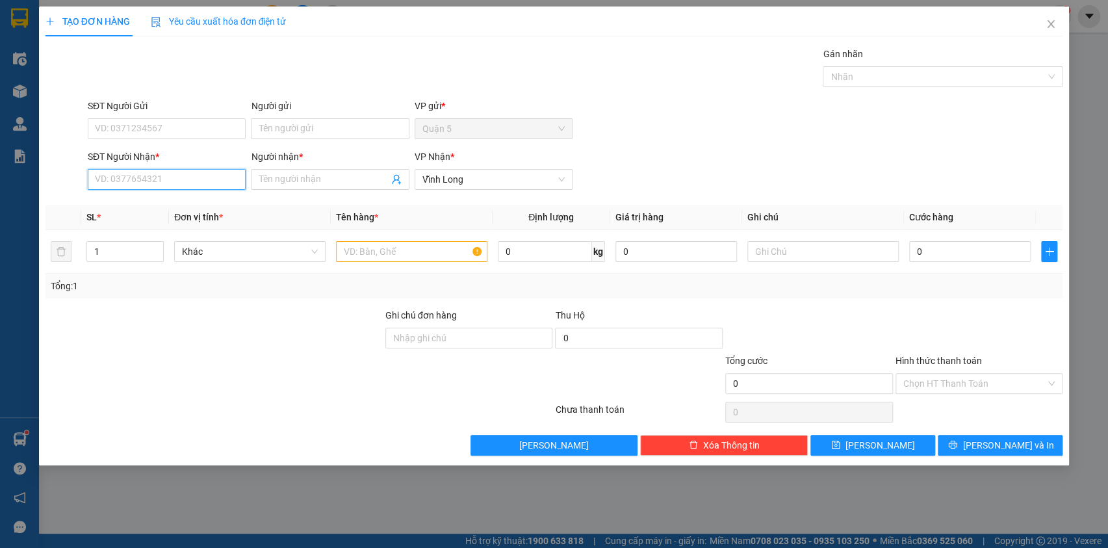
click at [187, 182] on input "SĐT Người Nhận *" at bounding box center [167, 179] width 158 height 21
click at [155, 201] on div "0908222353 - LINH" at bounding box center [167, 205] width 142 height 14
type input "0908222353"
type input "LINH"
type input "0908222353"
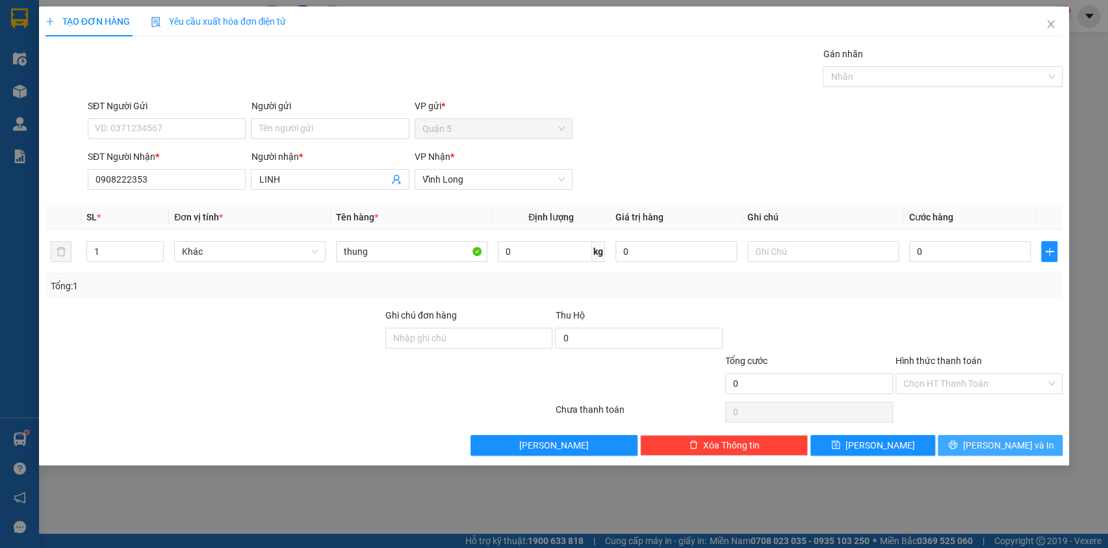
click at [965, 442] on button "[PERSON_NAME] và In" at bounding box center [1000, 445] width 125 height 21
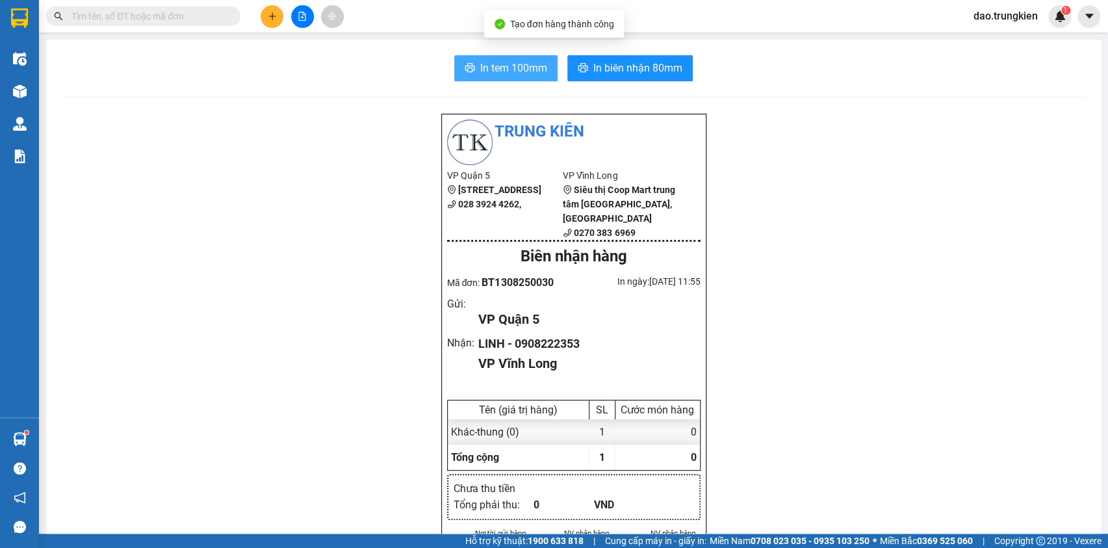
click at [502, 68] on span "In tem 100mm" at bounding box center [513, 68] width 67 height 16
click at [274, 14] on icon "plus" at bounding box center [272, 16] width 9 height 9
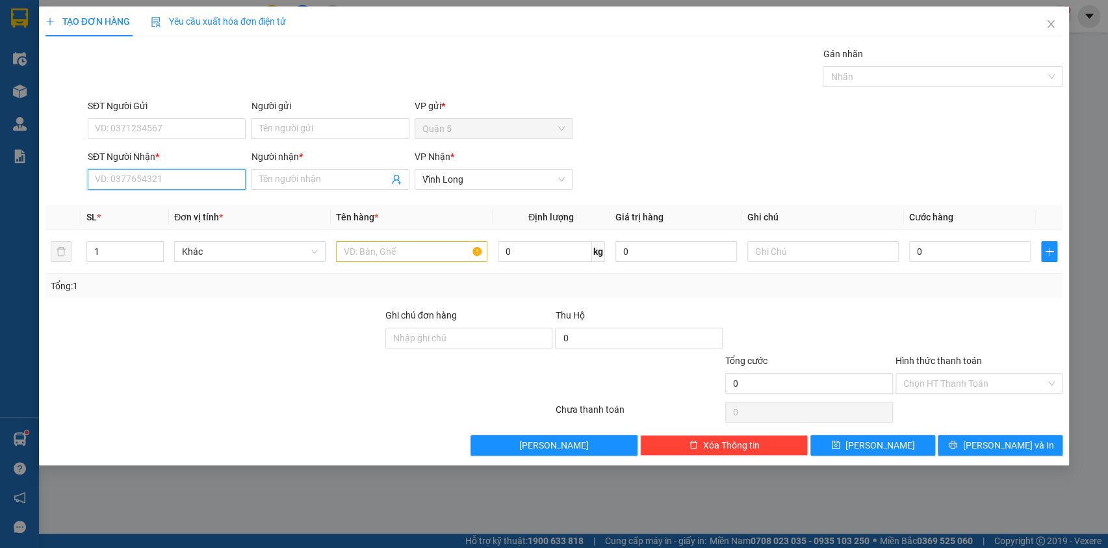
click at [131, 178] on input "SĐT Người Nhận *" at bounding box center [167, 179] width 158 height 21
click at [135, 198] on div "0984861116 - MY" at bounding box center [167, 205] width 142 height 14
type input "0984861116"
type input "MY"
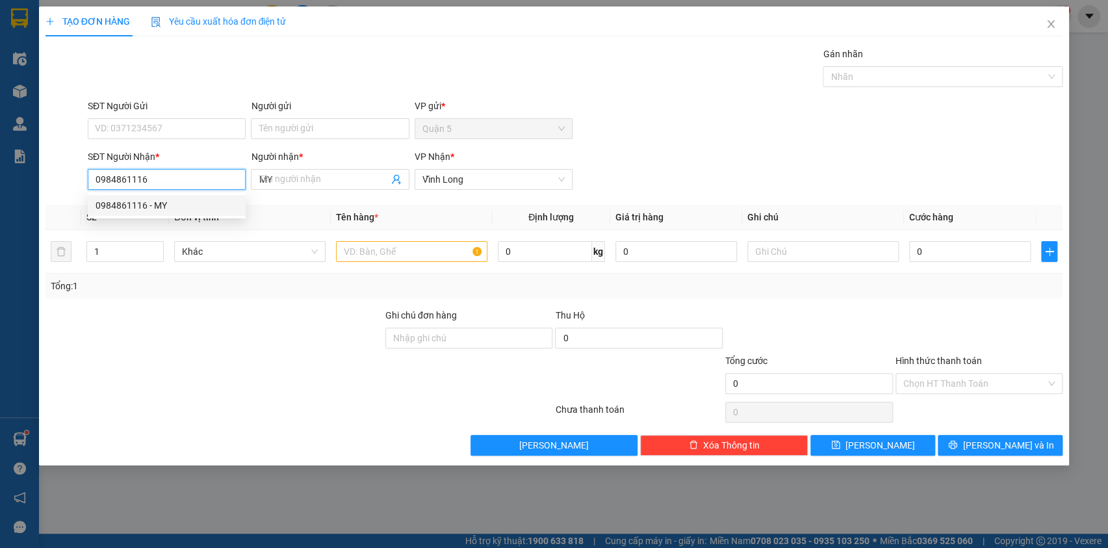
type input "20.000"
type input "0984861116"
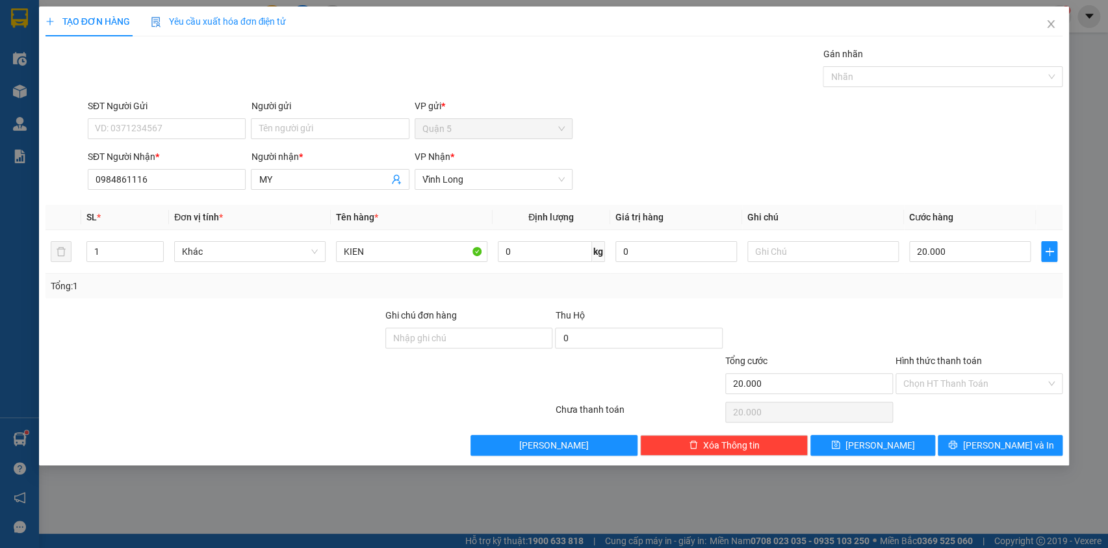
click at [930, 391] on input "Hình thức thanh toán" at bounding box center [974, 383] width 143 height 19
click at [939, 398] on div "Tại văn phòng" at bounding box center [979, 408] width 168 height 21
type input "0"
click at [951, 429] on div "Transit Pickup Surcharge Ids Transit Deliver Surcharge Ids Transit Deliver Surc…" at bounding box center [554, 251] width 1018 height 409
click at [960, 439] on button "[PERSON_NAME] và In" at bounding box center [1000, 445] width 125 height 21
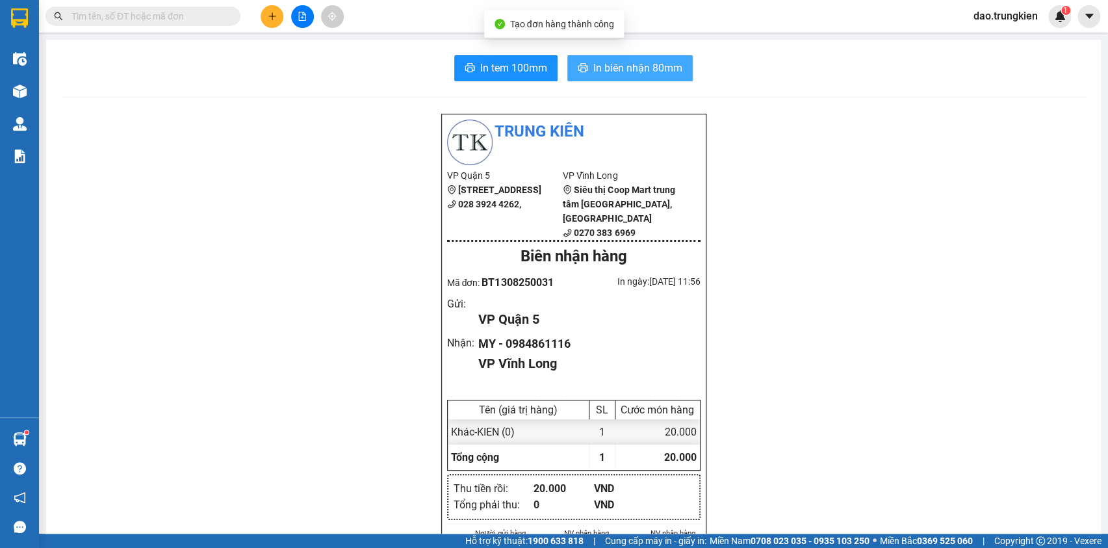
click at [614, 71] on span "In biên nhận 80mm" at bounding box center [637, 68] width 89 height 16
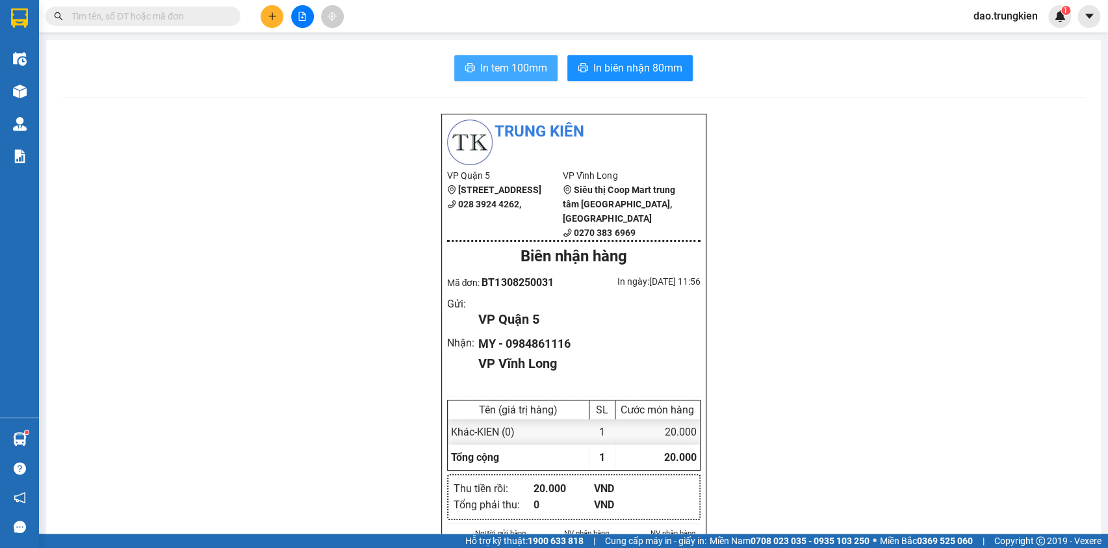
click at [525, 72] on span "In tem 100mm" at bounding box center [513, 68] width 67 height 16
click at [272, 13] on icon "plus" at bounding box center [272, 15] width 1 height 7
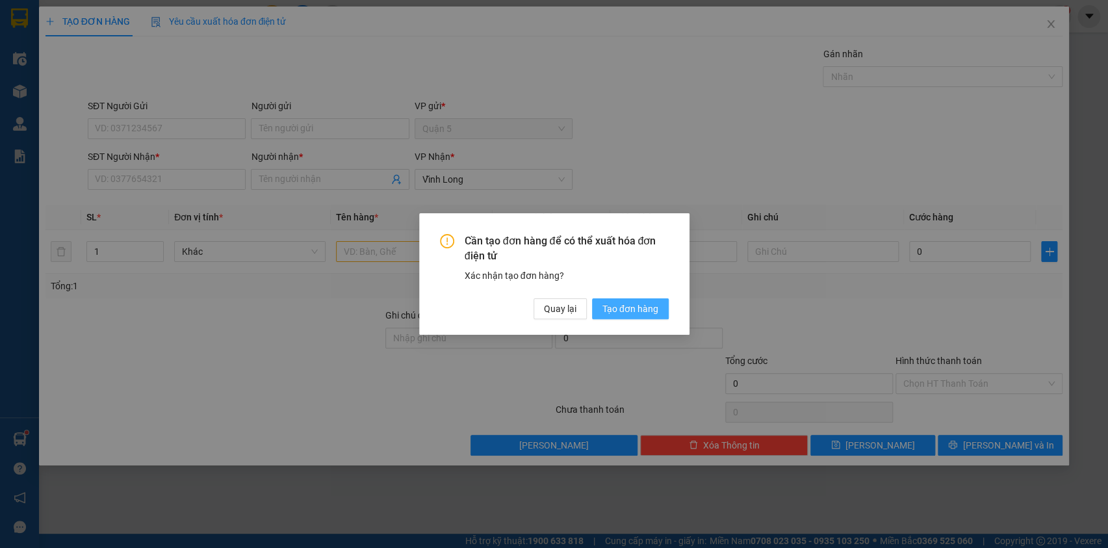
click at [623, 312] on span "Tạo đơn hàng" at bounding box center [631, 309] width 56 height 14
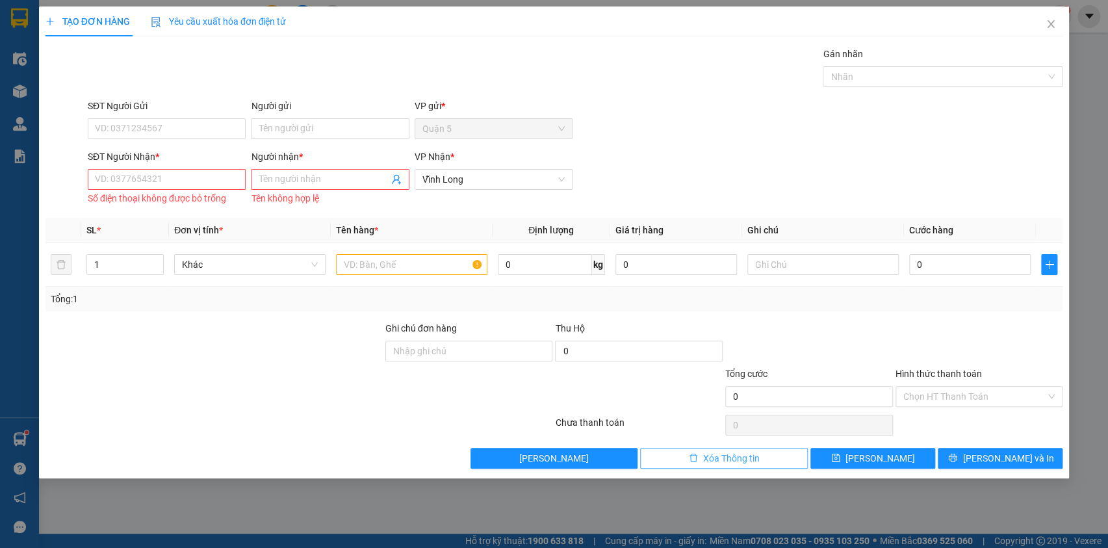
click at [727, 451] on span "Xóa Thông tin" at bounding box center [731, 458] width 57 height 14
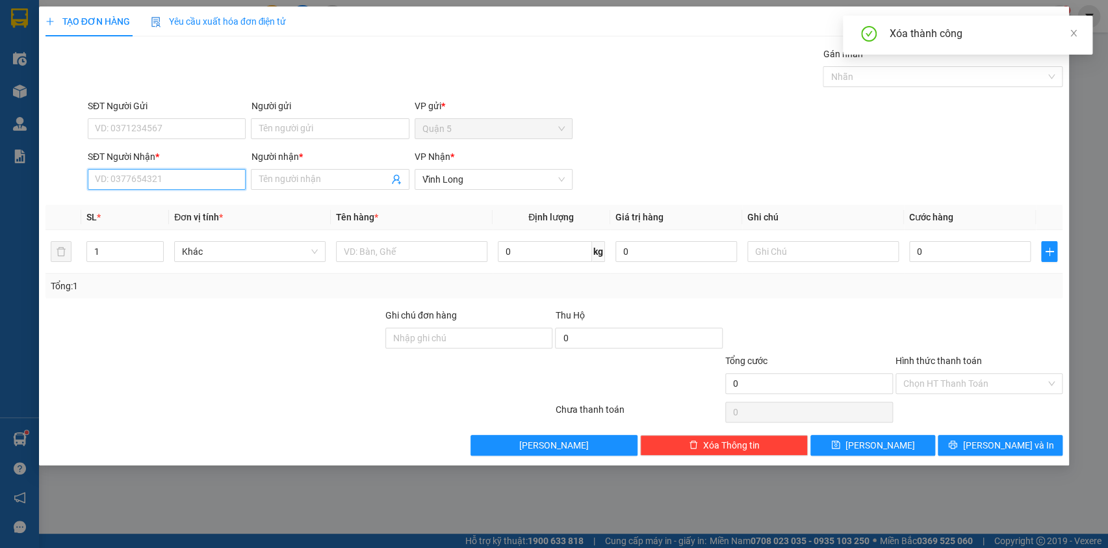
click at [114, 188] on input "SĐT Người Nhận *" at bounding box center [167, 179] width 158 height 21
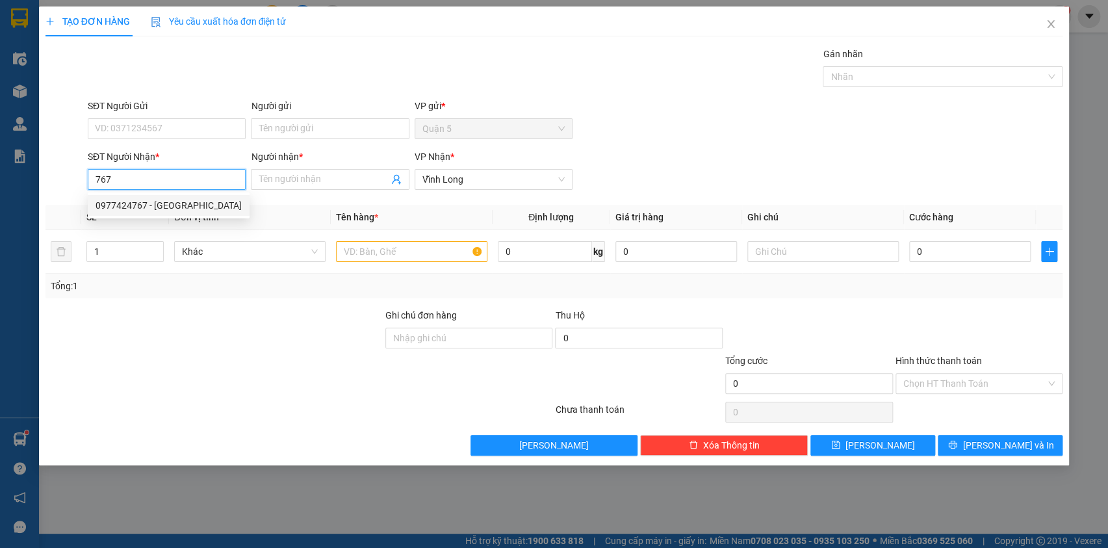
click at [127, 206] on div "0977424767 - PHUONG THAO" at bounding box center [169, 205] width 146 height 14
type input "0977424767"
type input "PHUONG THAO"
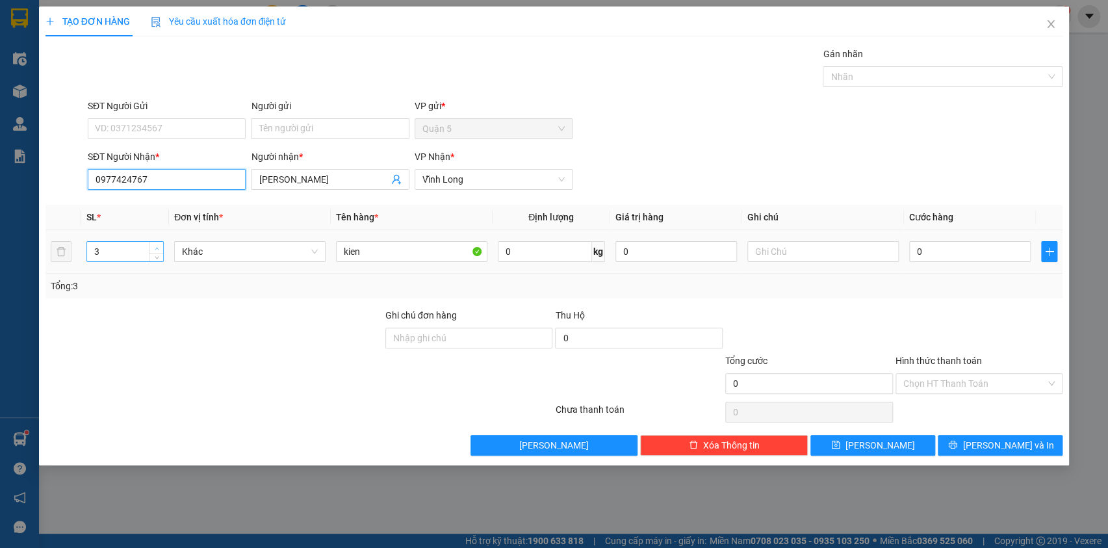
type input "0977424767"
click at [156, 244] on span "up" at bounding box center [157, 248] width 8 height 8
click at [155, 246] on icon "up" at bounding box center [157, 248] width 5 height 5
type input "7"
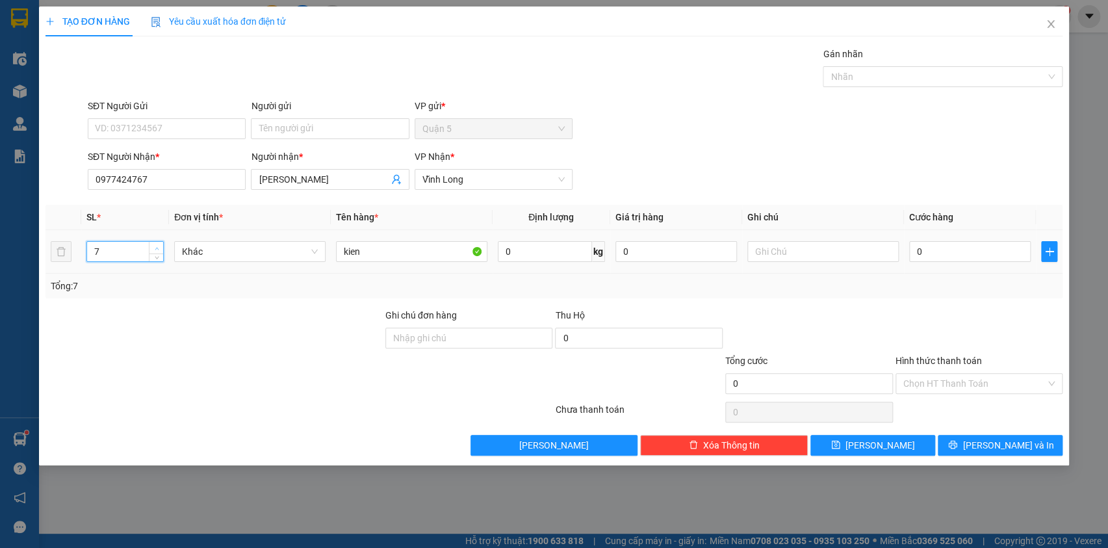
click at [155, 246] on icon "up" at bounding box center [157, 248] width 5 height 5
click at [972, 439] on button "[PERSON_NAME] và In" at bounding box center [1000, 445] width 125 height 21
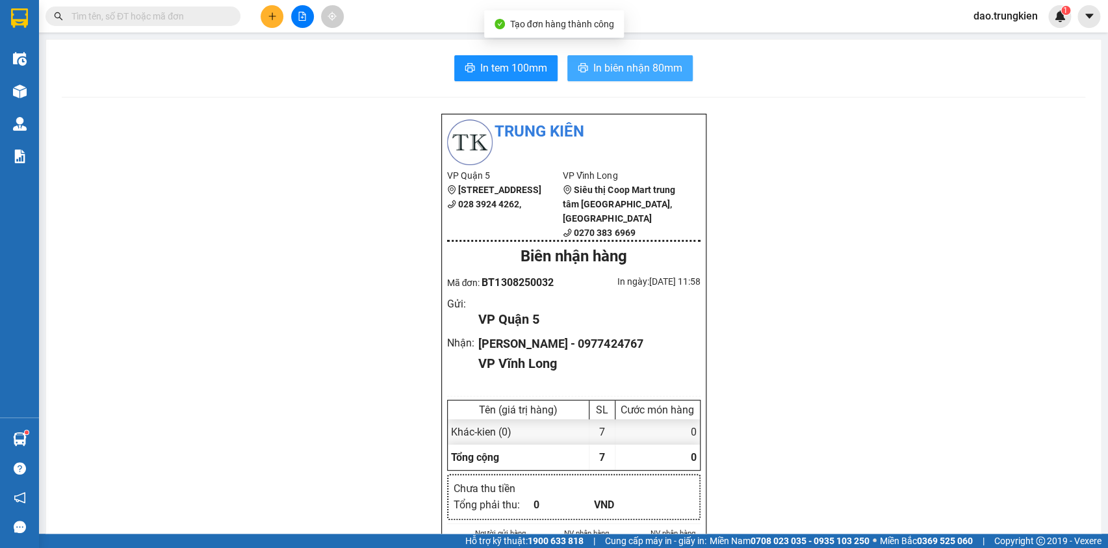
click at [593, 67] on span "In biên nhận 80mm" at bounding box center [637, 68] width 89 height 16
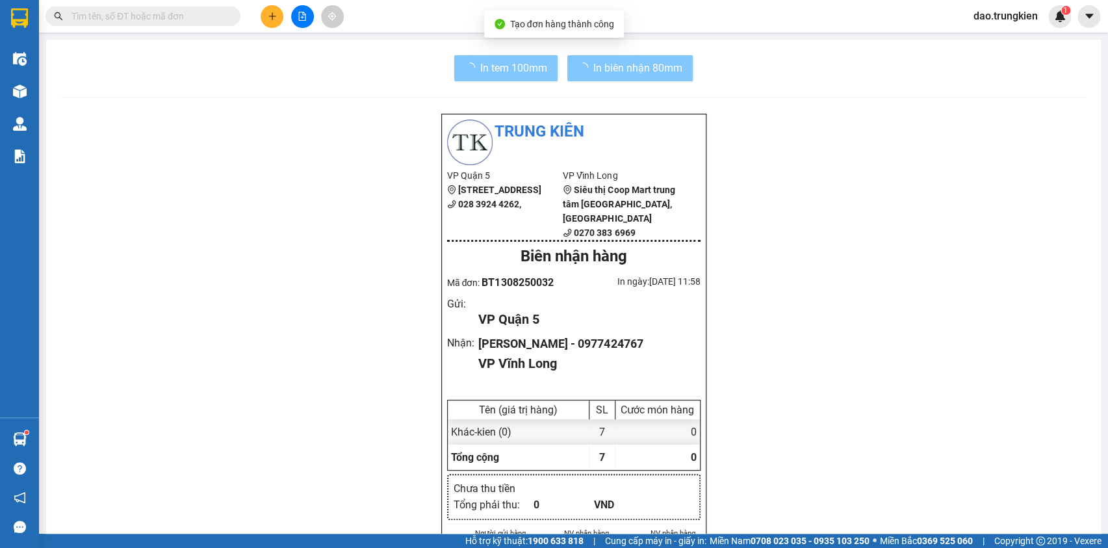
click at [542, 74] on button "In tem 100mm" at bounding box center [505, 68] width 103 height 26
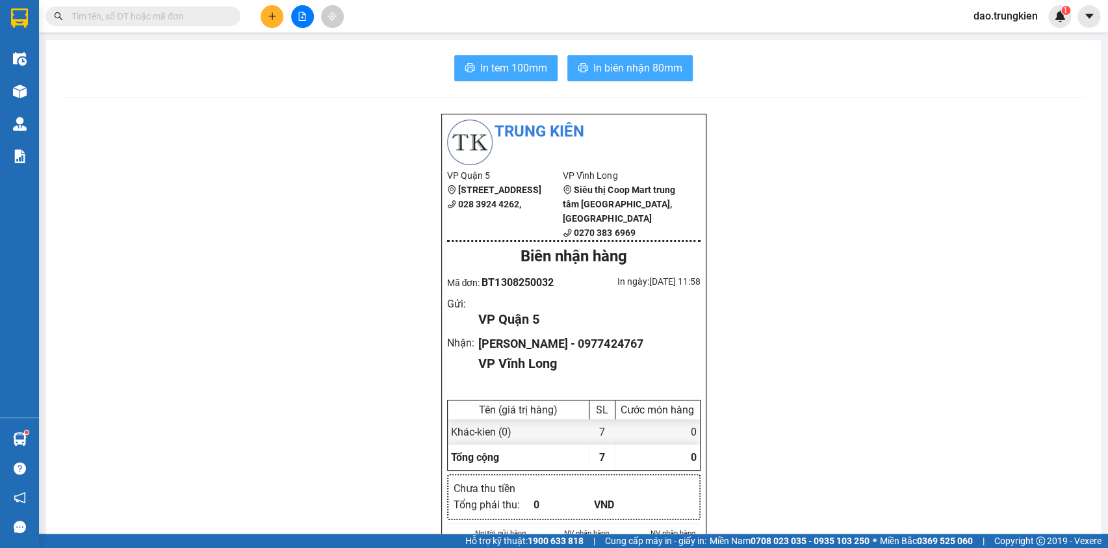
click at [542, 74] on button "In tem 100mm" at bounding box center [505, 68] width 103 height 26
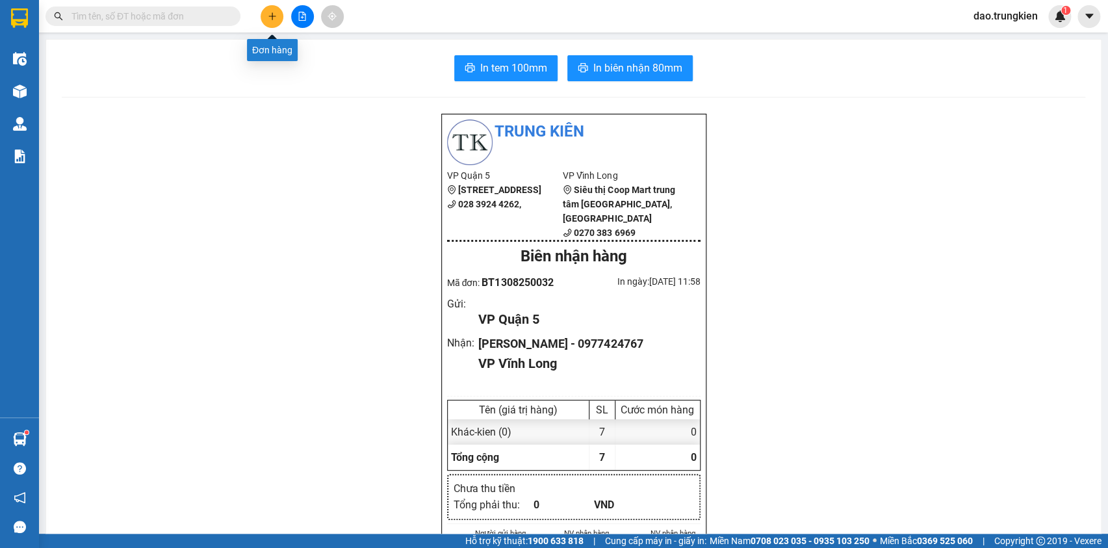
click at [274, 18] on icon "plus" at bounding box center [272, 16] width 9 height 9
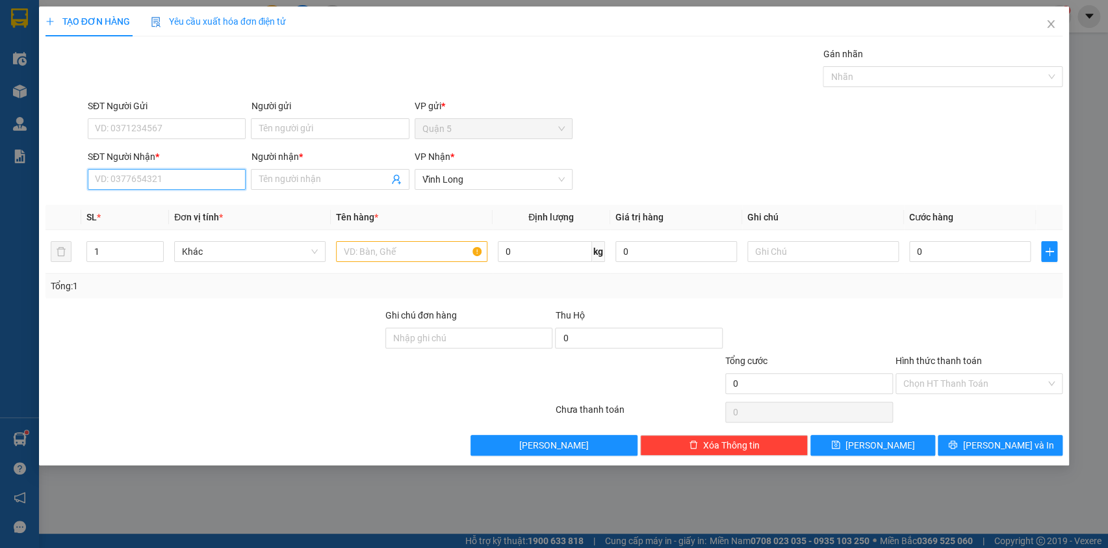
click at [172, 175] on input "SĐT Người Nhận *" at bounding box center [167, 179] width 158 height 21
click at [166, 226] on div "0932706258 - lam" at bounding box center [167, 226] width 142 height 14
type input "0932706258"
type input "lam"
type input "30.000"
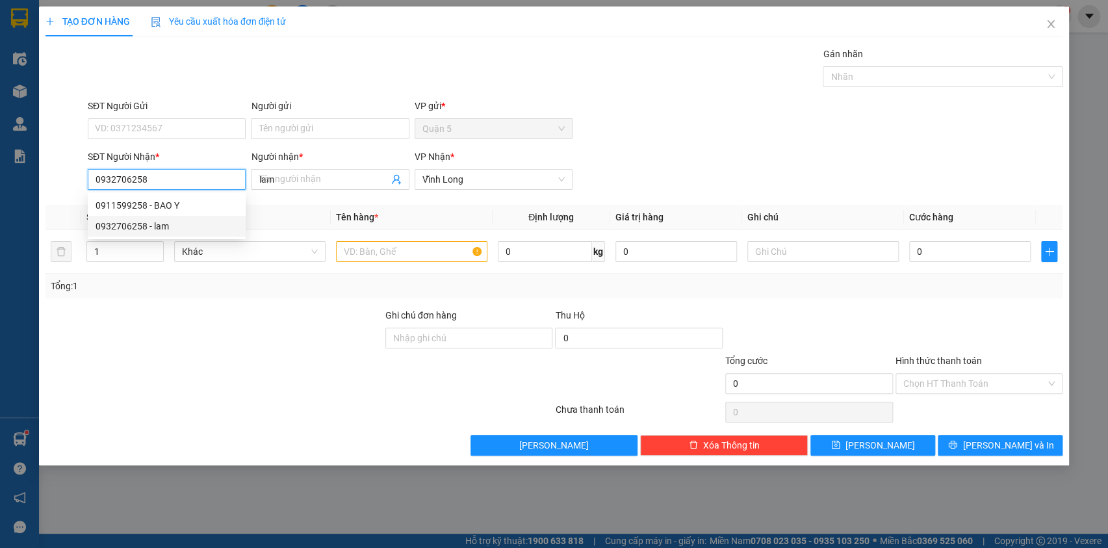
type input "30.000"
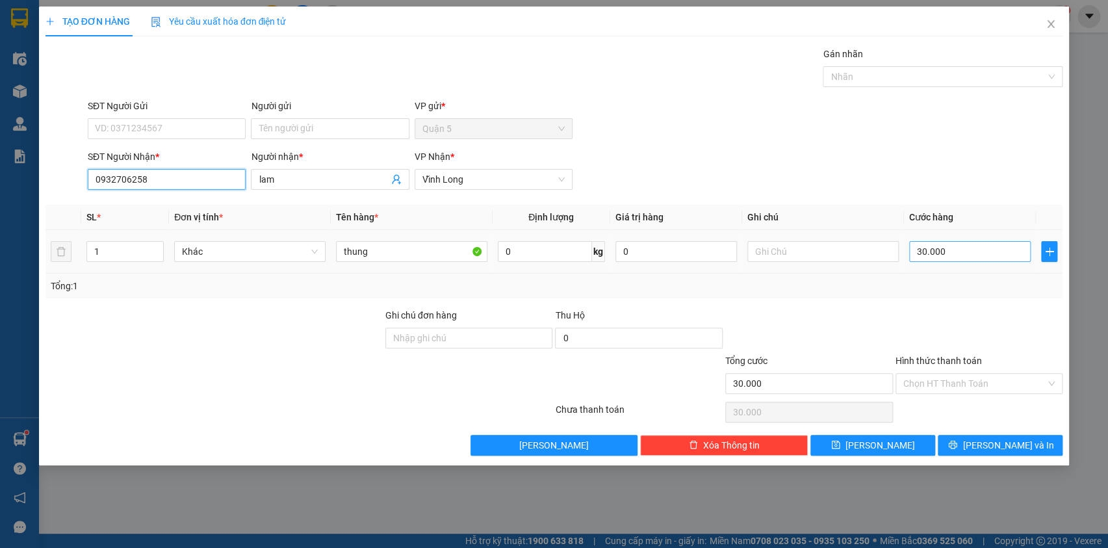
type input "0932706258"
click at [955, 253] on input "30.000" at bounding box center [970, 251] width 122 height 21
type input "2"
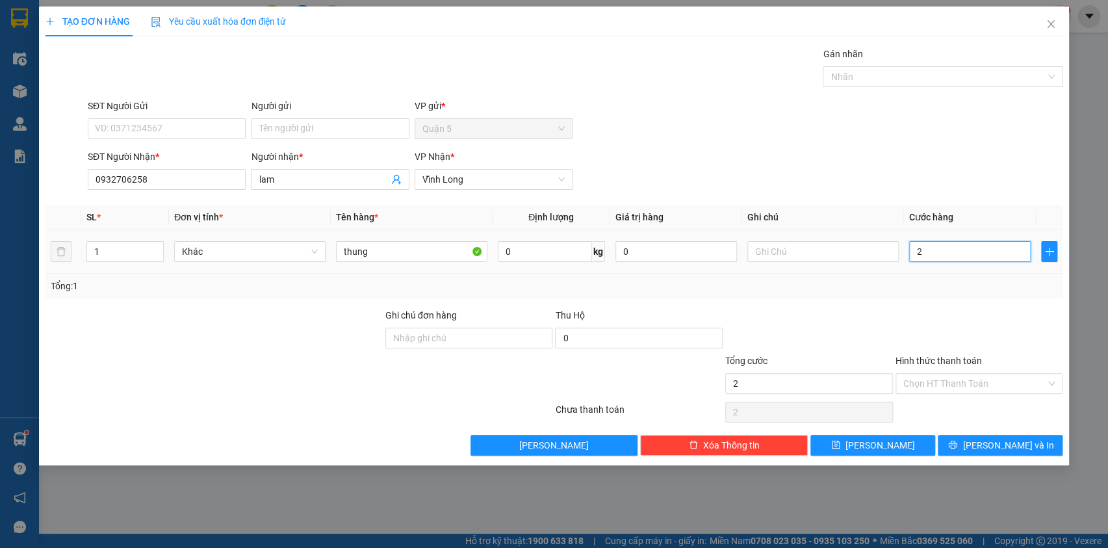
type input "20"
type input "20.000"
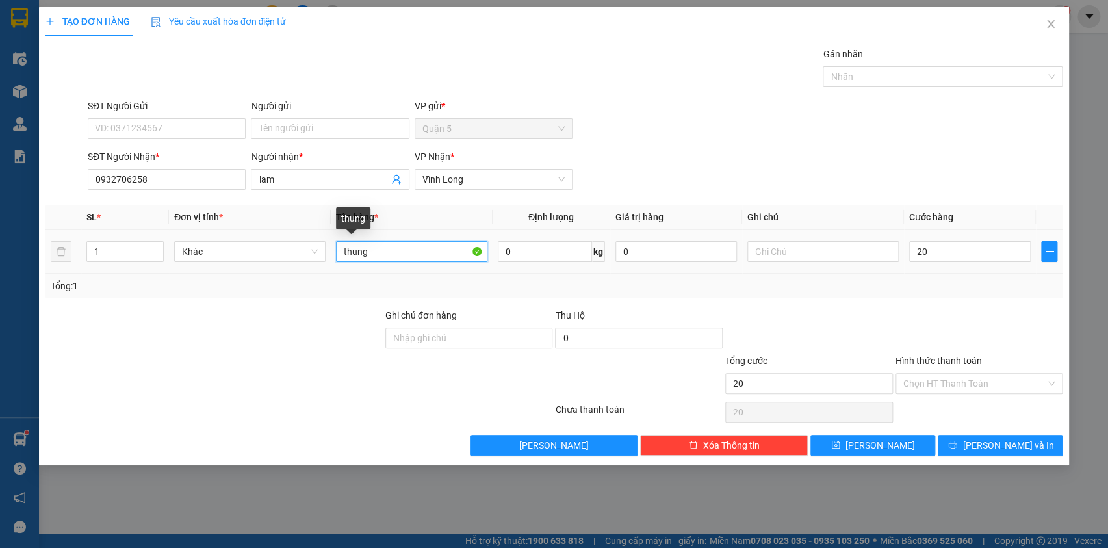
type input "20.000"
click at [396, 254] on input "thung" at bounding box center [411, 251] width 151 height 21
type input "t"
type input "hop"
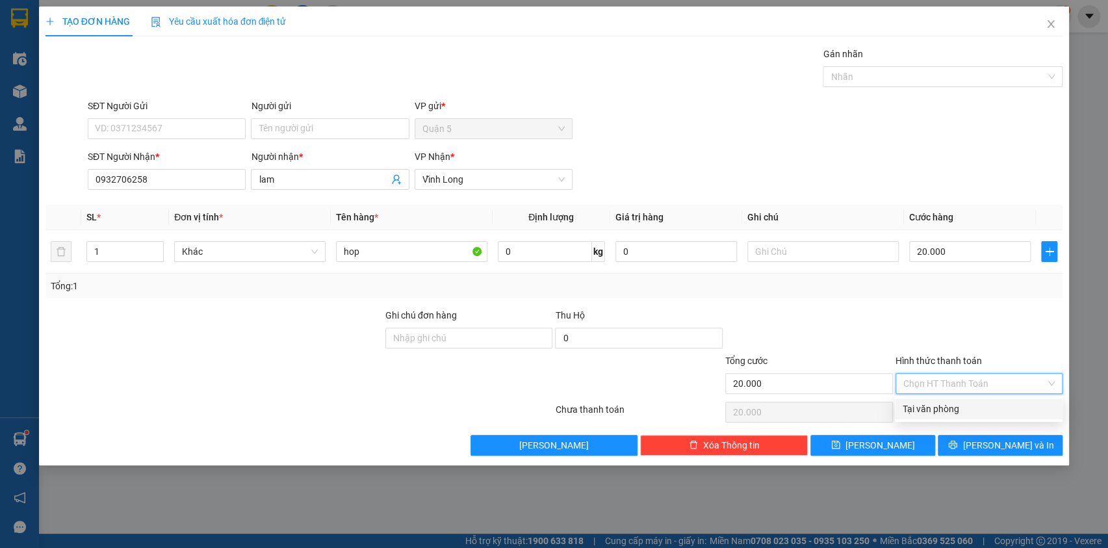
click at [967, 385] on input "Hình thức thanh toán" at bounding box center [974, 383] width 143 height 19
click at [961, 409] on div "Tại văn phòng" at bounding box center [979, 409] width 152 height 14
type input "0"
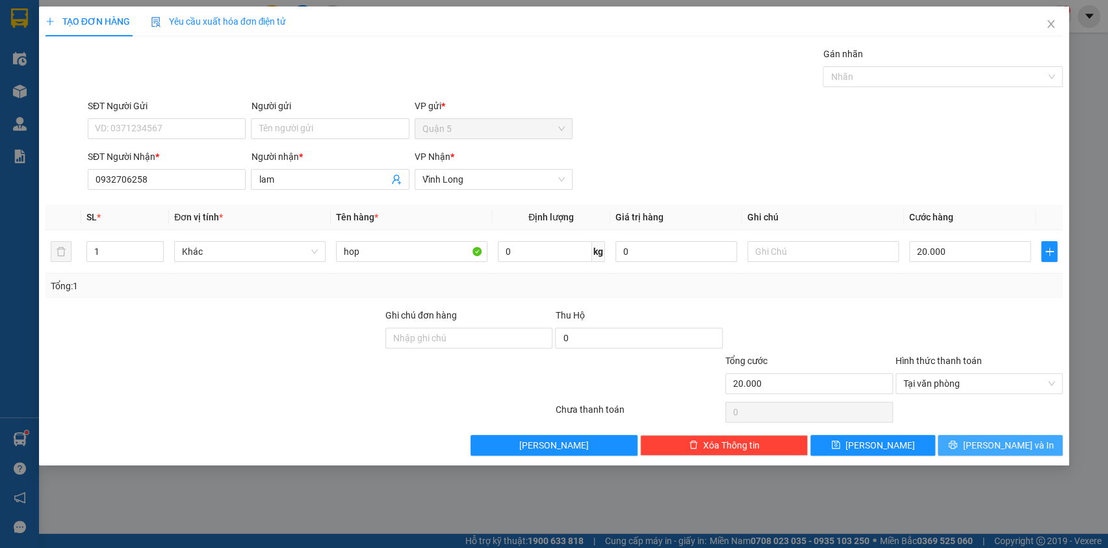
click at [957, 447] on icon "printer" at bounding box center [952, 444] width 9 height 9
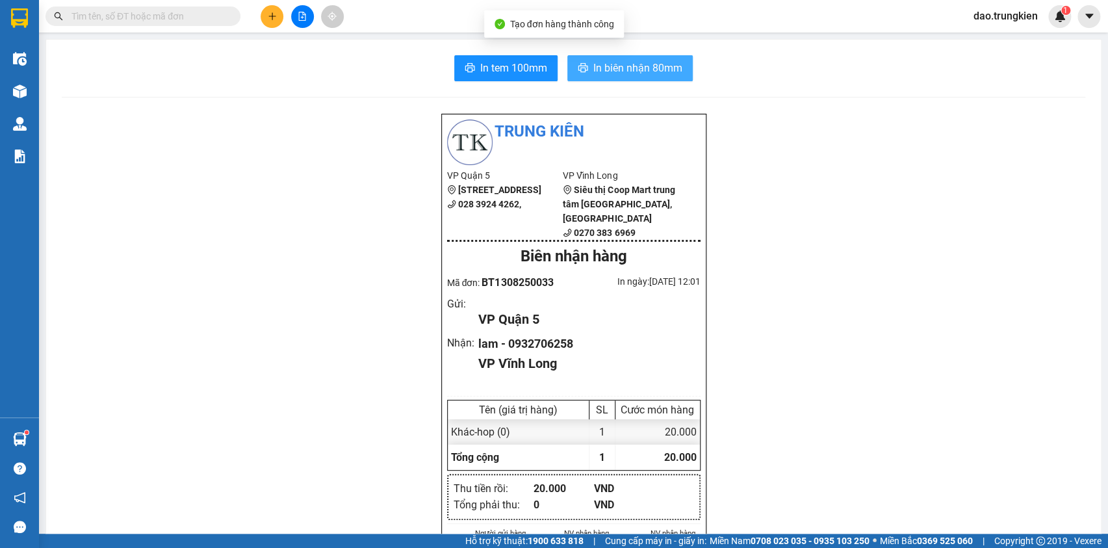
click at [617, 60] on span "In biên nhận 80mm" at bounding box center [637, 68] width 89 height 16
click at [605, 71] on span "In biên nhận 80mm" at bounding box center [637, 68] width 89 height 16
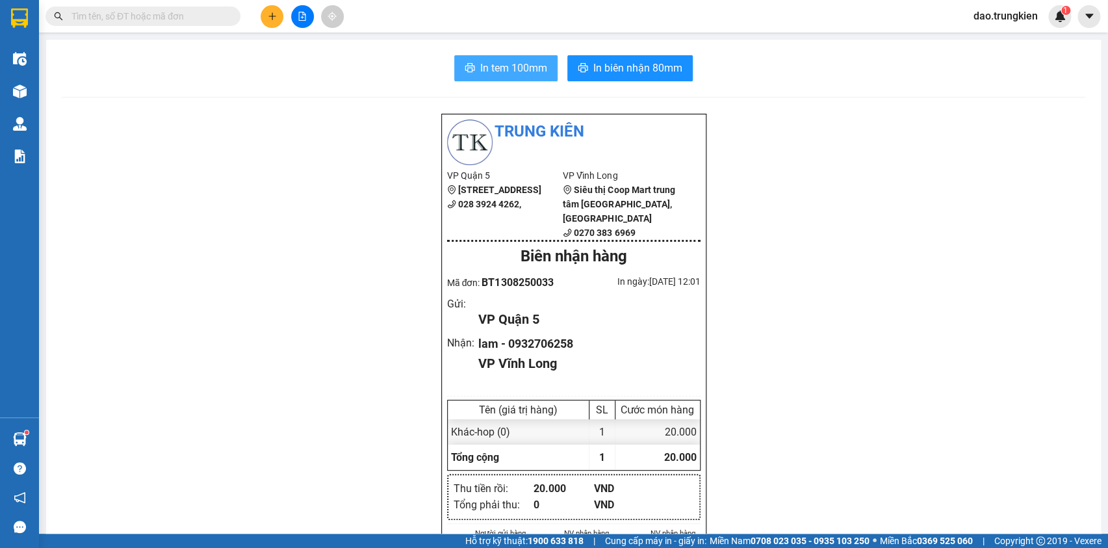
click at [504, 68] on span "In tem 100mm" at bounding box center [513, 68] width 67 height 16
click at [269, 22] on button at bounding box center [272, 16] width 23 height 23
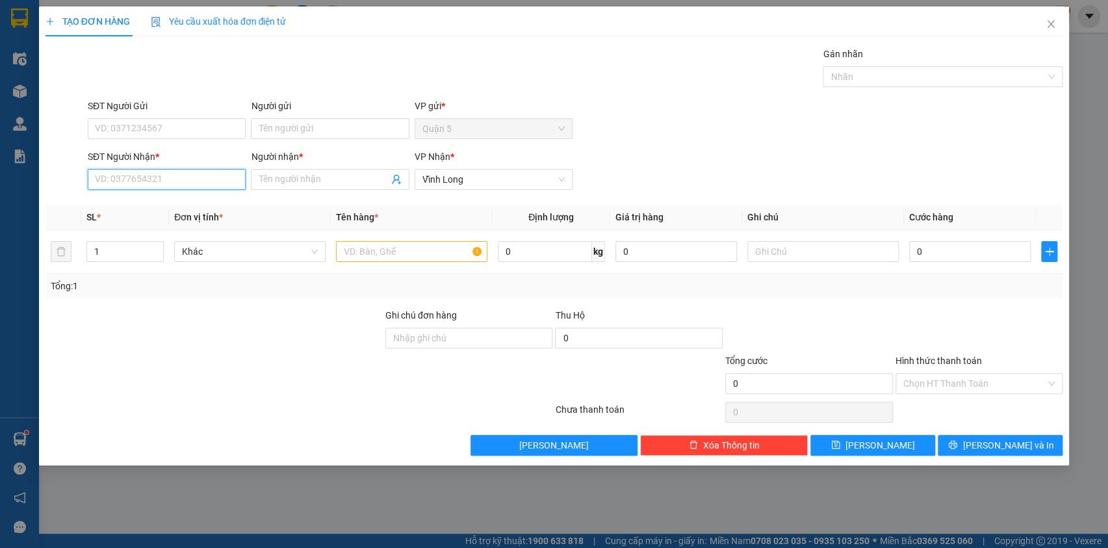
click at [133, 181] on input "SĐT Người Nhận *" at bounding box center [167, 179] width 158 height 21
click at [125, 203] on div "0908451201 - diem" at bounding box center [167, 205] width 142 height 14
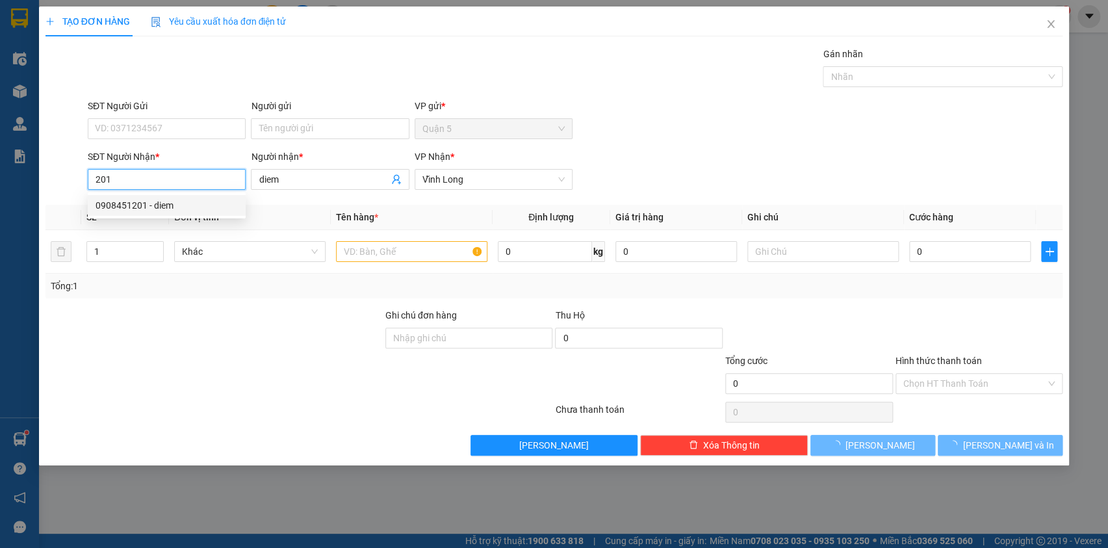
type input "0908451201"
type input "diem"
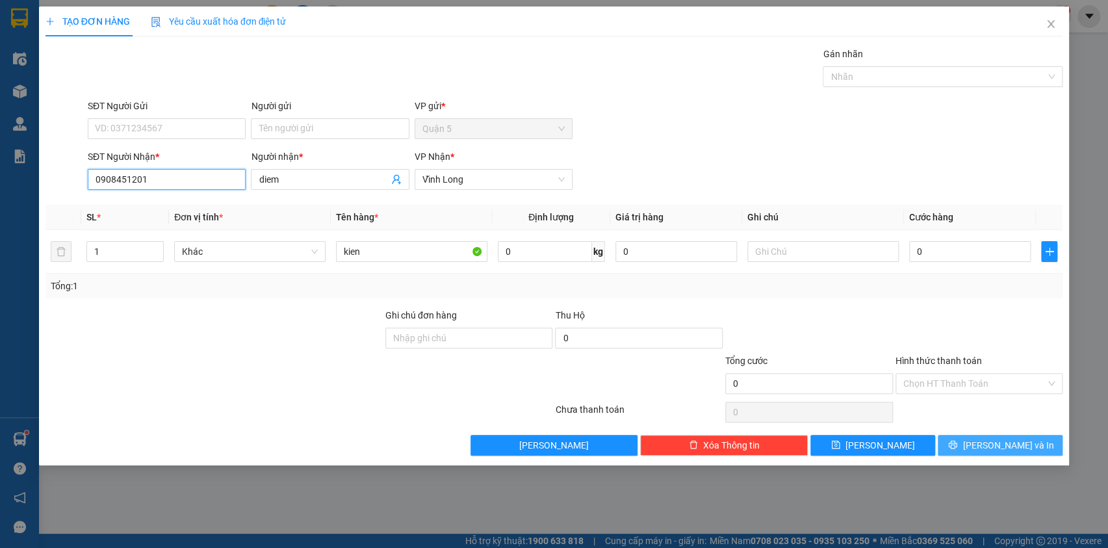
type input "0908451201"
click at [973, 443] on button "[PERSON_NAME] và In" at bounding box center [1000, 445] width 125 height 21
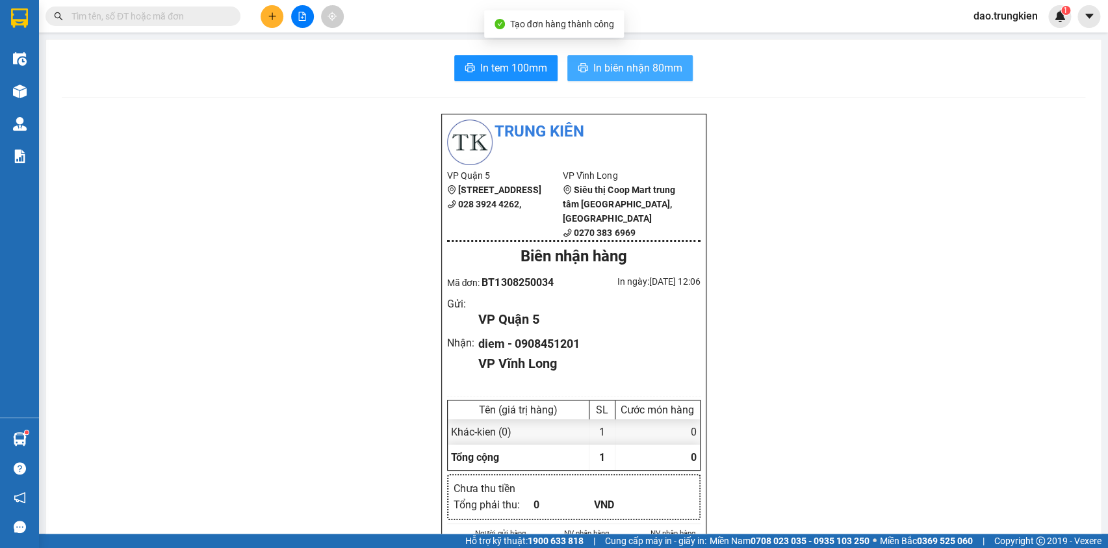
click at [598, 66] on span "In biên nhận 80mm" at bounding box center [637, 68] width 89 height 16
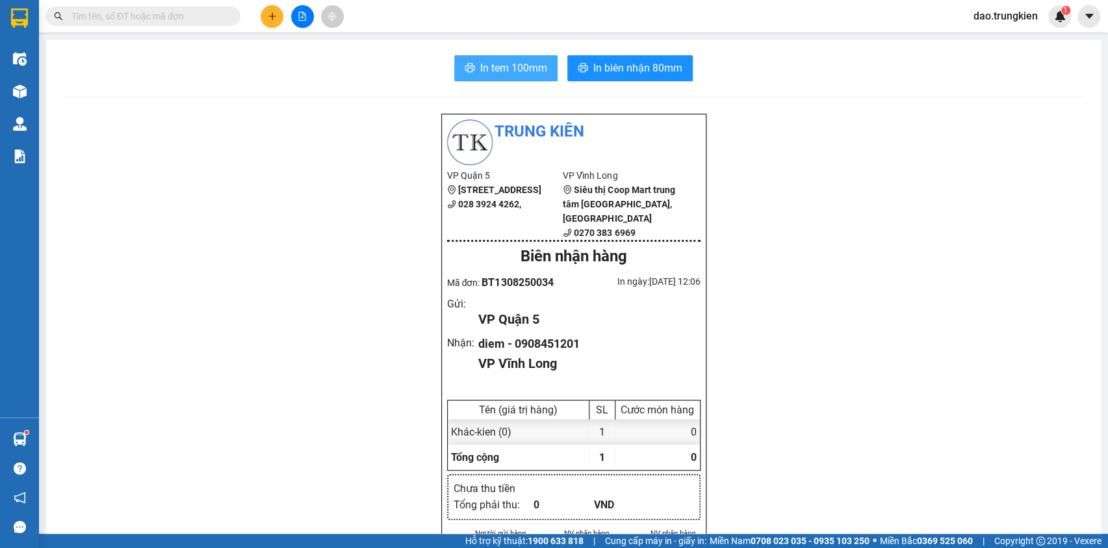
click at [522, 70] on span "In tem 100mm" at bounding box center [513, 68] width 67 height 16
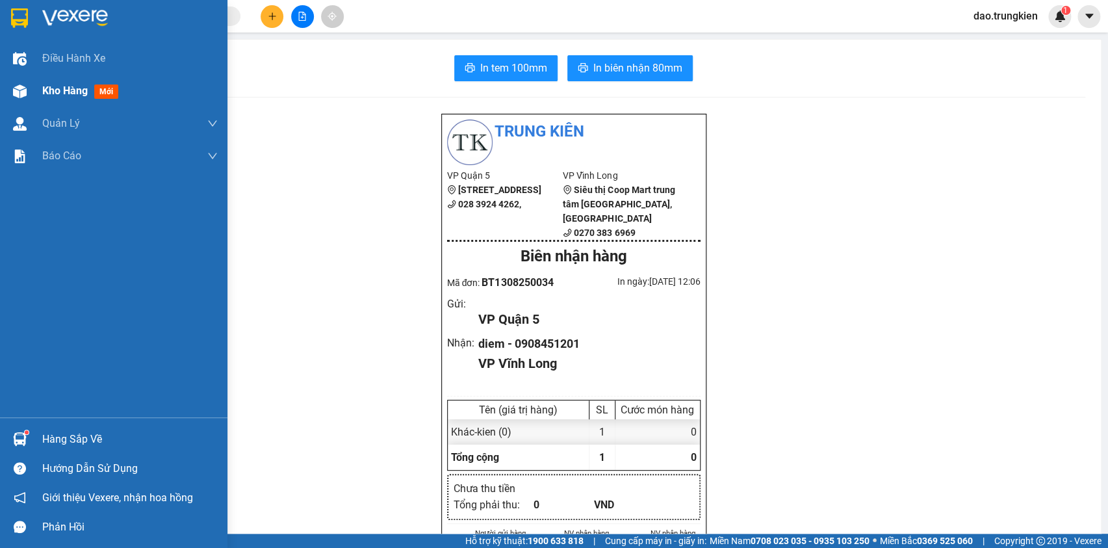
drag, startPoint x: 111, startPoint y: 94, endPoint x: 104, endPoint y: 90, distance: 7.9
click at [110, 93] on span "mới" at bounding box center [106, 91] width 24 height 14
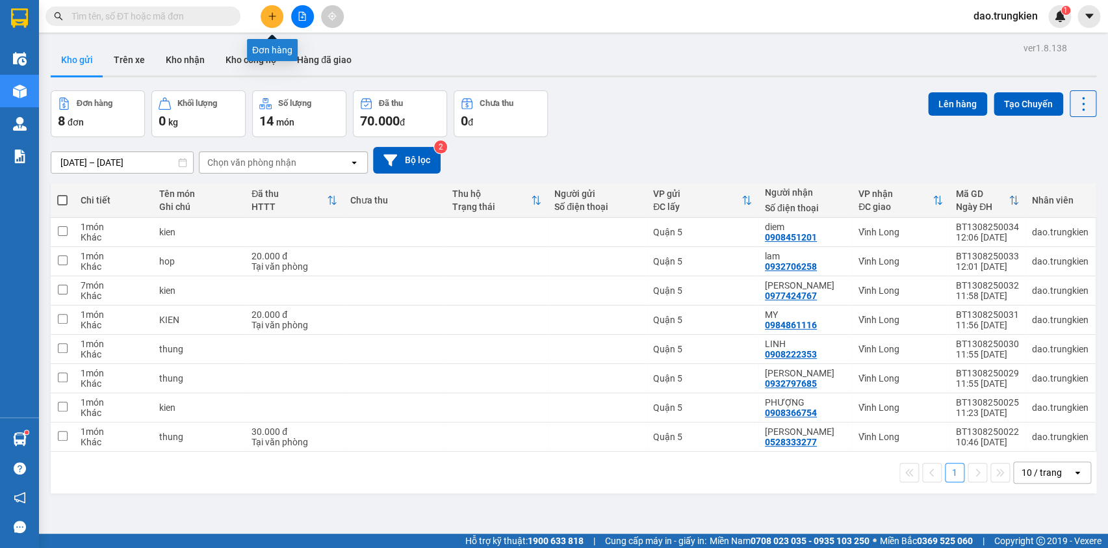
click at [270, 10] on button at bounding box center [272, 16] width 23 height 23
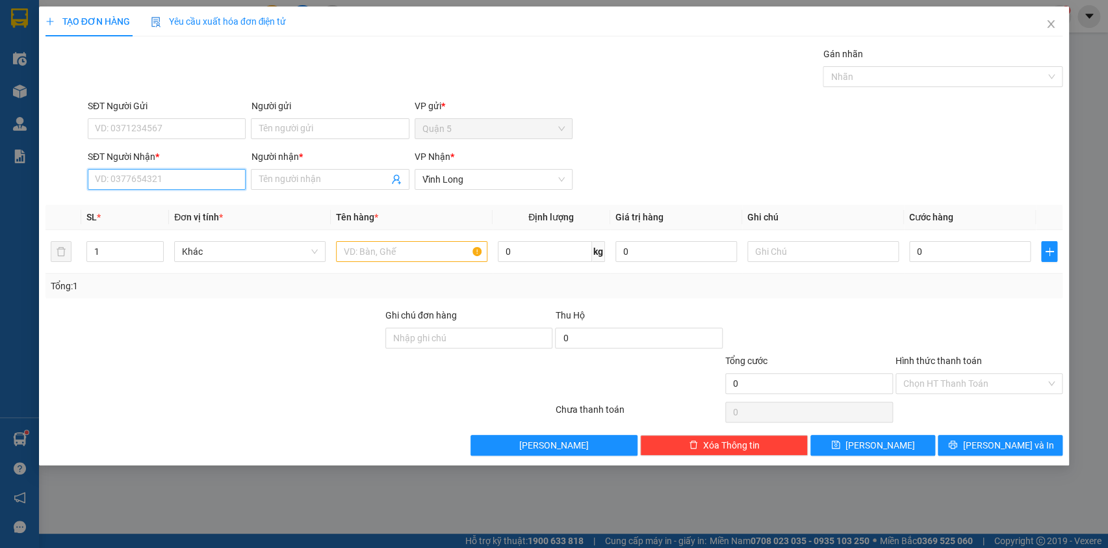
click at [120, 175] on input "SĐT Người Nhận *" at bounding box center [167, 179] width 158 height 21
click at [130, 201] on div "0977424767 - PHUONG THAO" at bounding box center [169, 205] width 146 height 14
type input "0977424767"
type input "PHUONG THAO"
type input "0977424767"
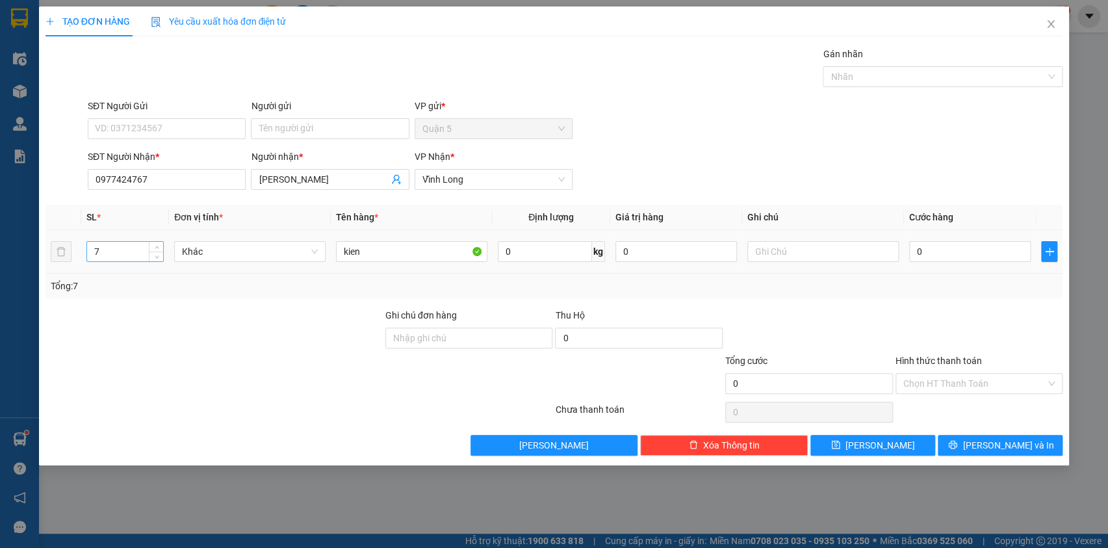
click at [126, 243] on input "7" at bounding box center [125, 251] width 77 height 19
type input "3"
click at [991, 441] on span "[PERSON_NAME] và In" at bounding box center [1008, 445] width 91 height 14
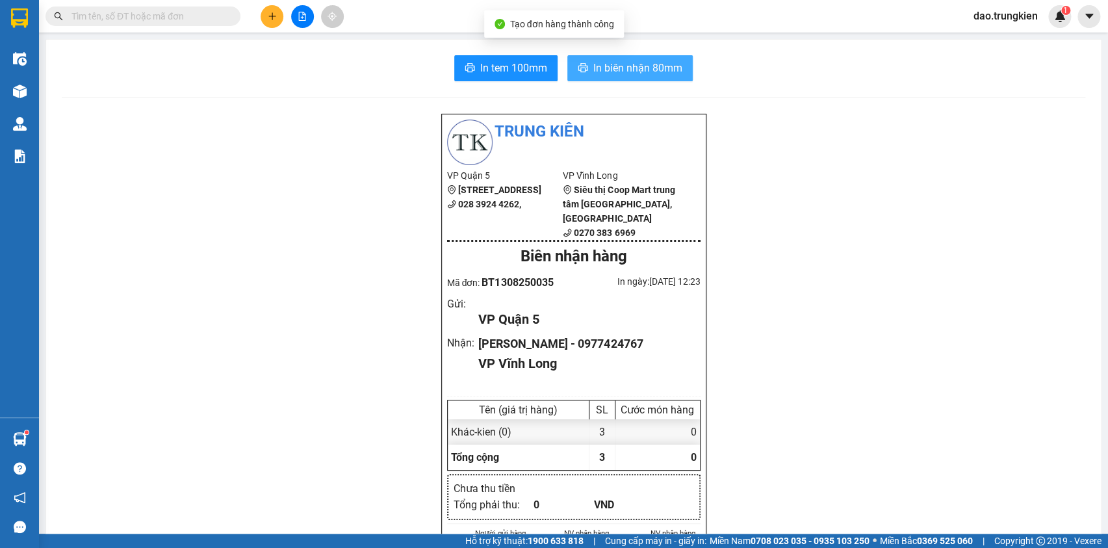
drag, startPoint x: 613, startPoint y: 64, endPoint x: 605, endPoint y: 76, distance: 14.6
click at [612, 64] on span "In biên nhận 80mm" at bounding box center [637, 68] width 89 height 16
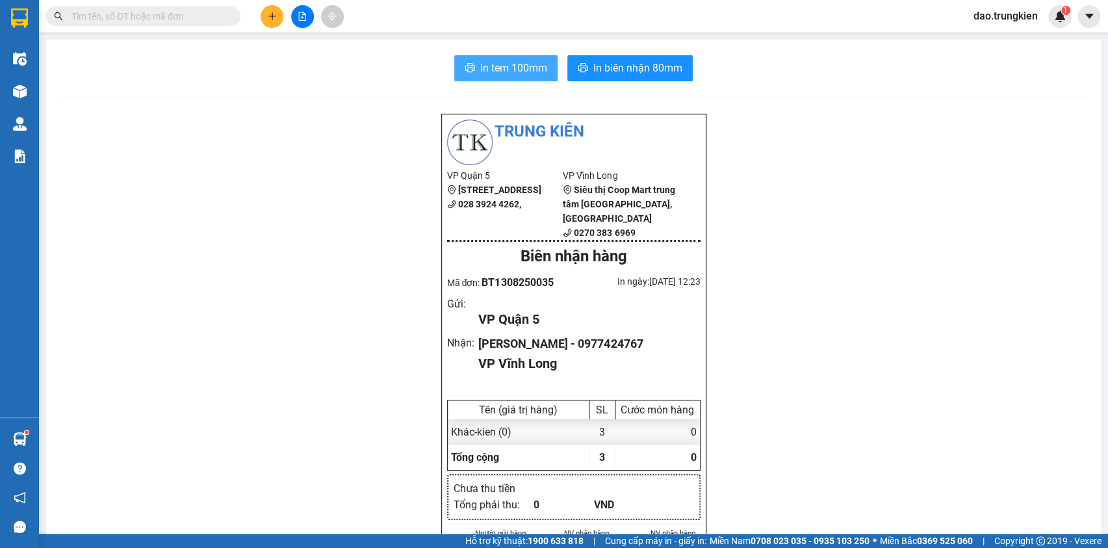
click at [488, 62] on span "In tem 100mm" at bounding box center [513, 68] width 67 height 16
click at [499, 62] on span "In tem 100mm" at bounding box center [513, 68] width 67 height 16
click at [266, 8] on button at bounding box center [272, 16] width 23 height 23
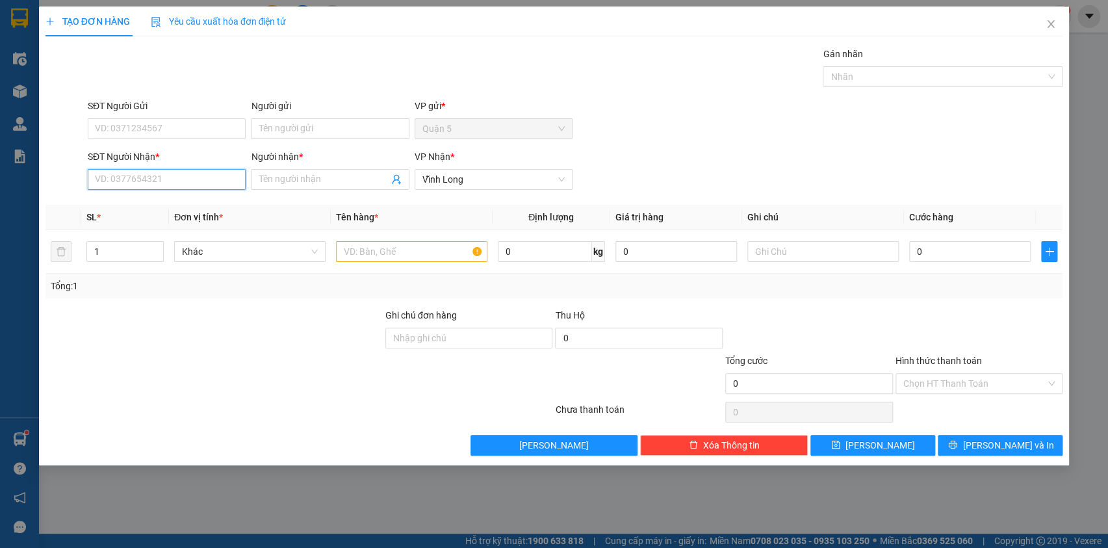
click at [115, 173] on input "SĐT Người Nhận *" at bounding box center [167, 179] width 158 height 21
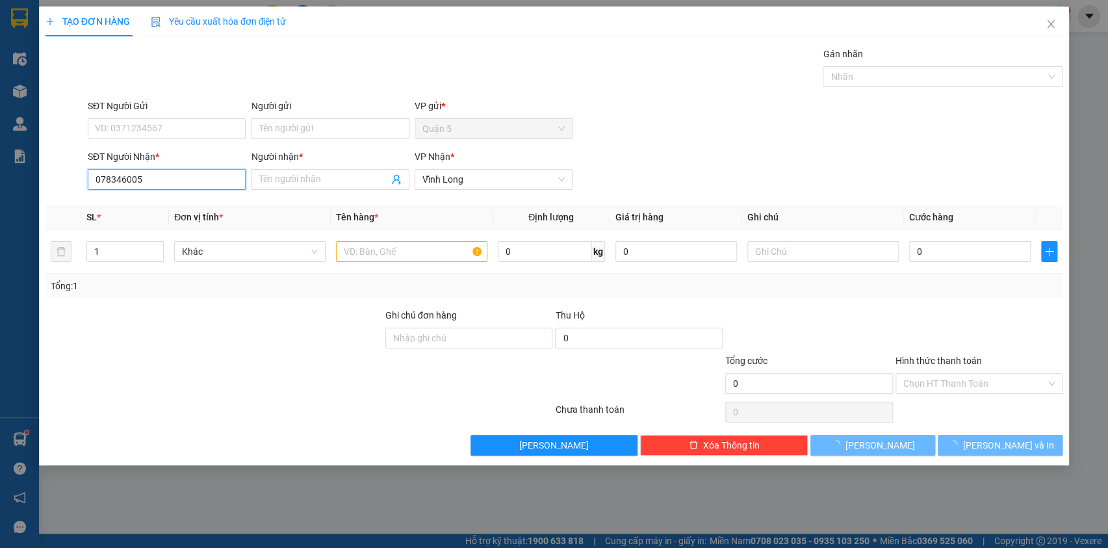
type input "0783460056"
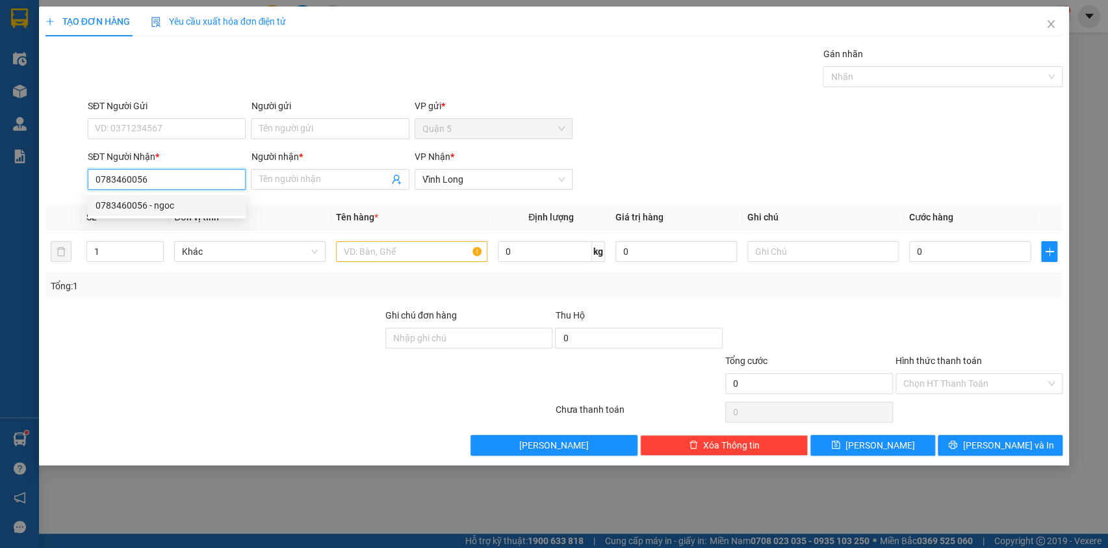
click at [133, 208] on div "0783460056 - ngoc" at bounding box center [167, 205] width 142 height 14
type input "ngoc"
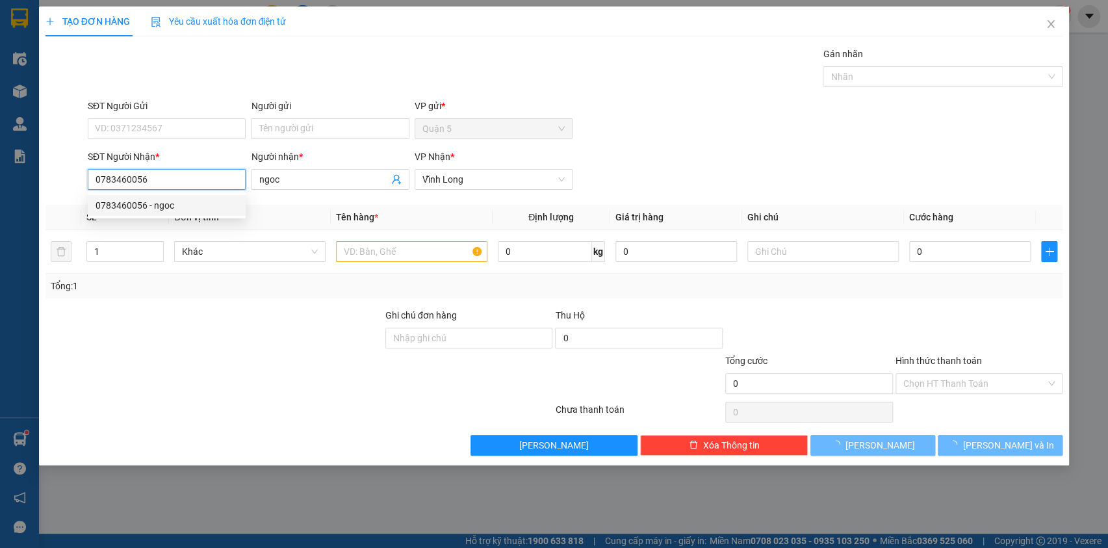
type input "30.000"
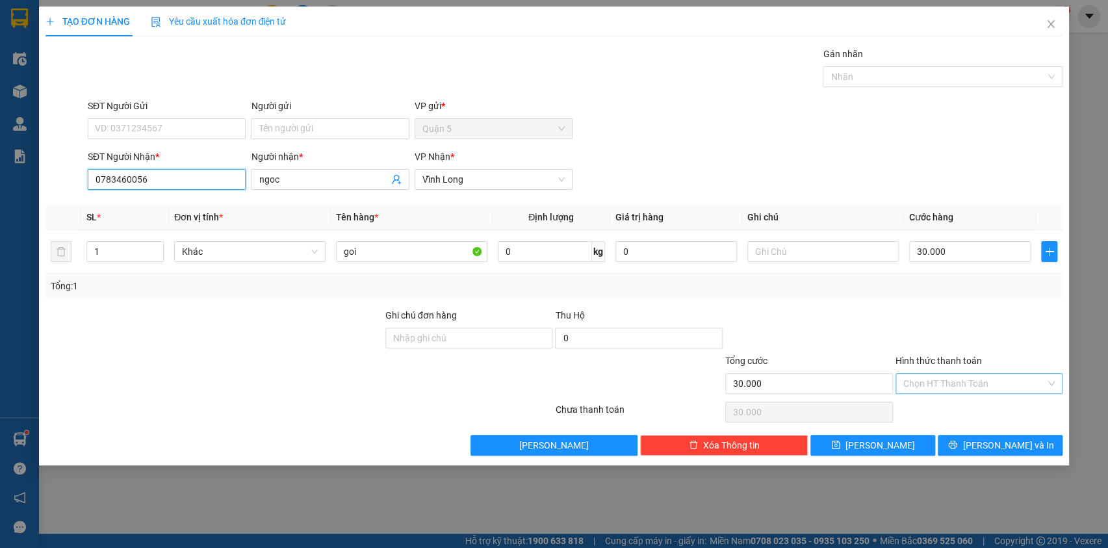
type input "0783460056"
drag, startPoint x: 937, startPoint y: 379, endPoint x: 961, endPoint y: 408, distance: 38.3
click at [938, 383] on input "Hình thức thanh toán" at bounding box center [974, 383] width 143 height 19
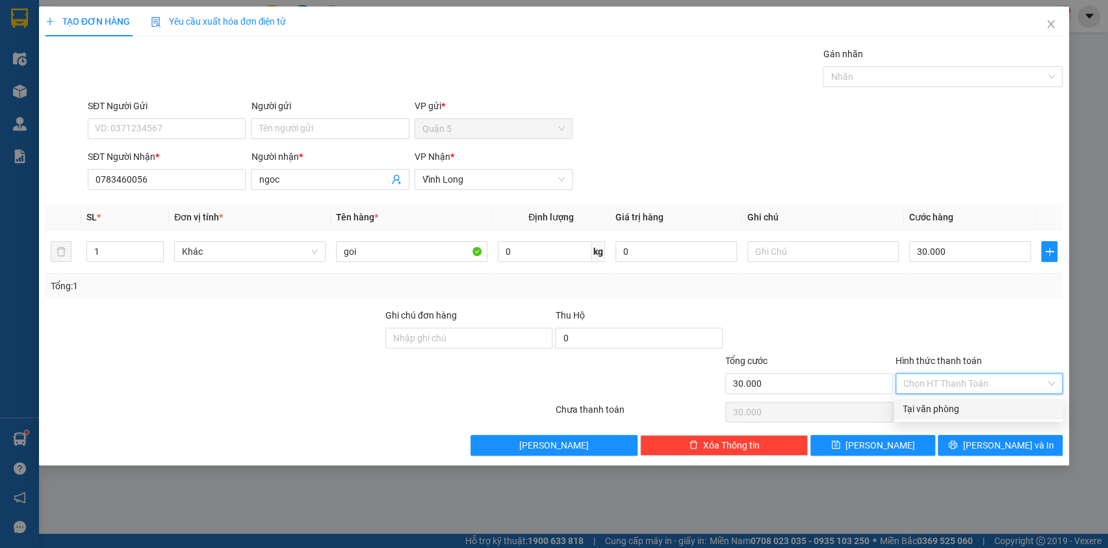
click at [961, 406] on div "Tại văn phòng" at bounding box center [979, 409] width 152 height 14
type input "0"
click at [957, 441] on icon "printer" at bounding box center [952, 444] width 9 height 9
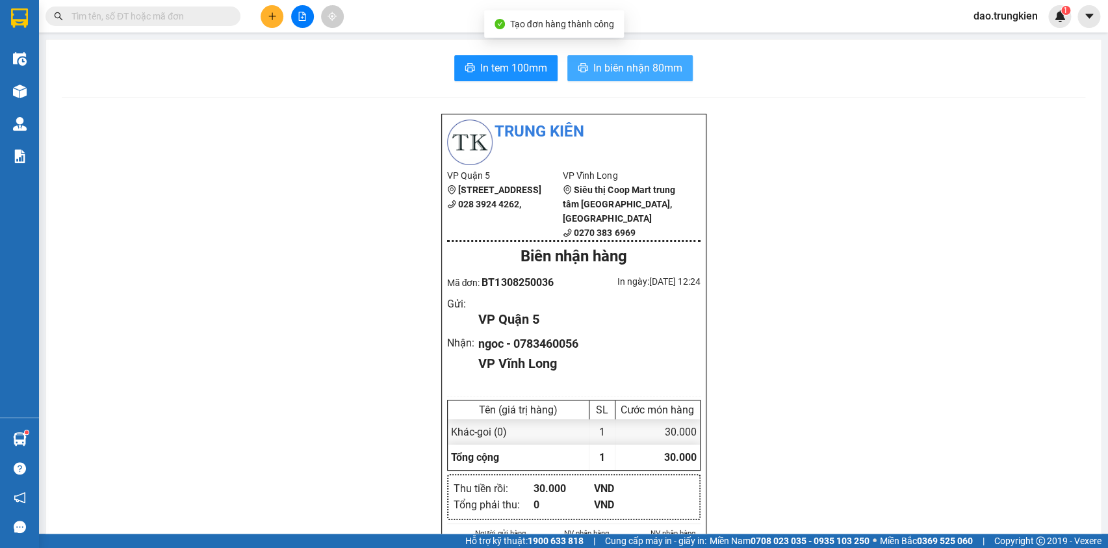
click at [604, 62] on span "In biên nhận 80mm" at bounding box center [637, 68] width 89 height 16
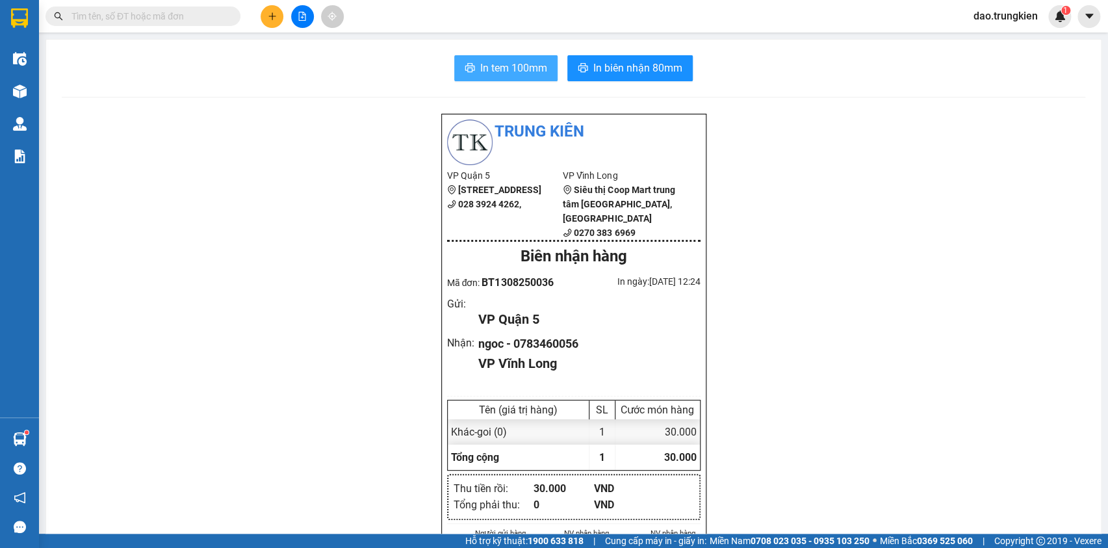
click at [489, 65] on span "In tem 100mm" at bounding box center [513, 68] width 67 height 16
click at [269, 15] on icon "plus" at bounding box center [272, 16] width 9 height 9
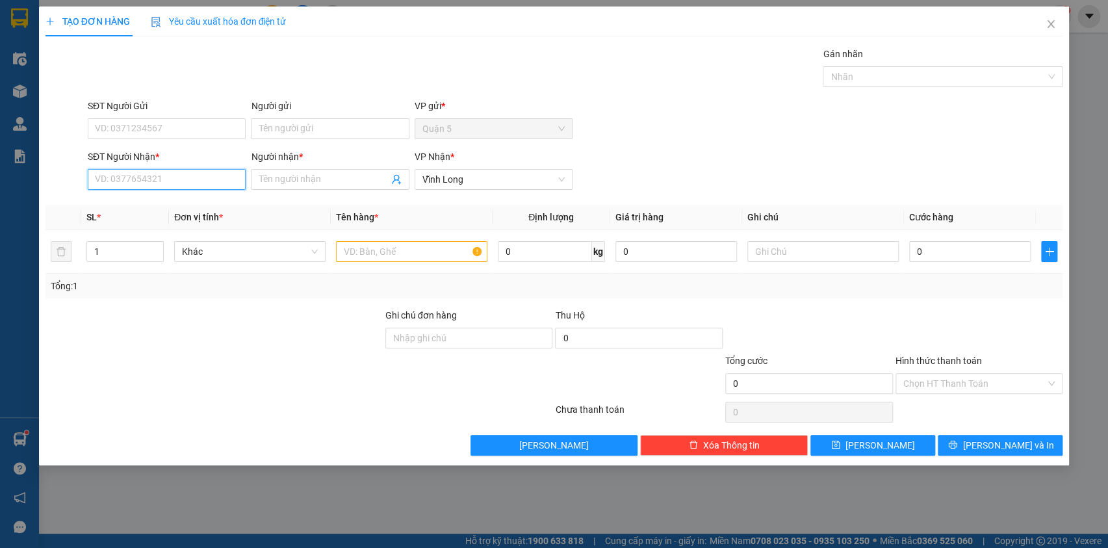
click at [130, 177] on input "SĐT Người Nhận *" at bounding box center [167, 179] width 158 height 21
click at [144, 206] on div "0906799468 - XUAN PHAT THOI" at bounding box center [167, 205] width 142 height 14
type input "0906799468"
type input "XUAN PHAT THOI"
type input "0906799468"
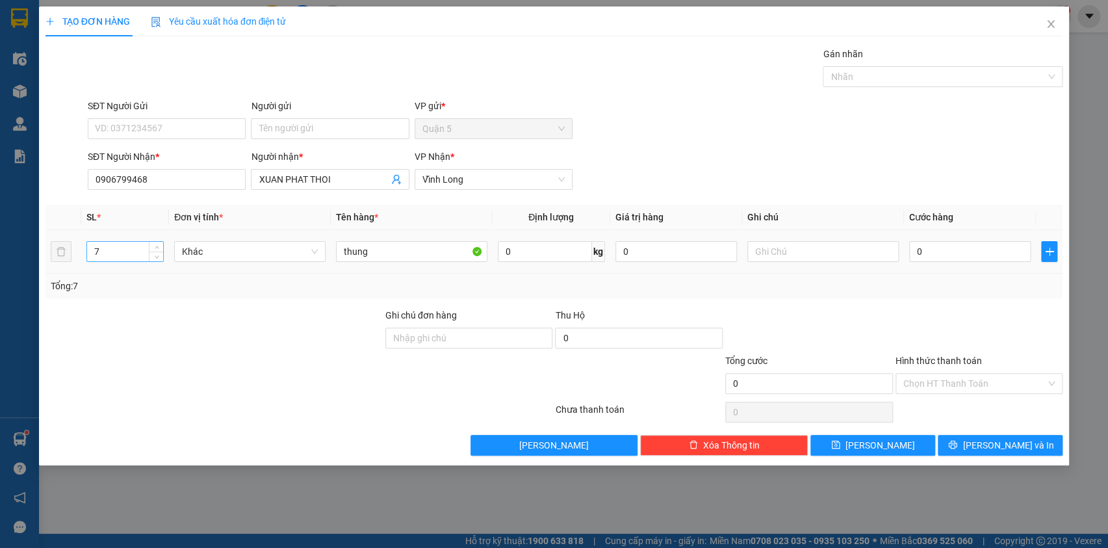
click at [121, 242] on input "7" at bounding box center [125, 251] width 77 height 19
type input "3"
click at [987, 448] on button "[PERSON_NAME] và In" at bounding box center [1000, 445] width 125 height 21
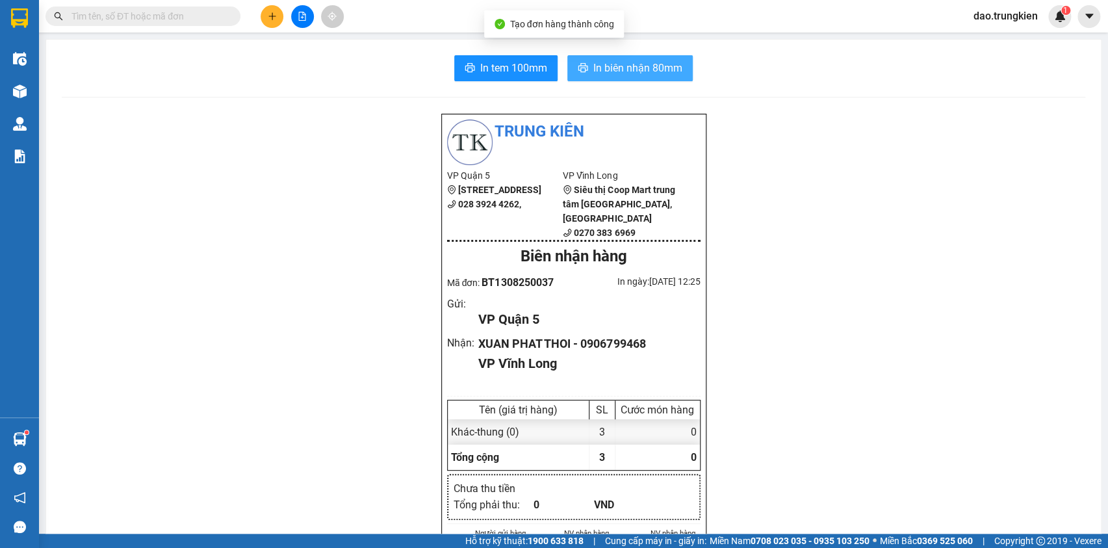
click at [605, 62] on span "In biên nhận 80mm" at bounding box center [637, 68] width 89 height 16
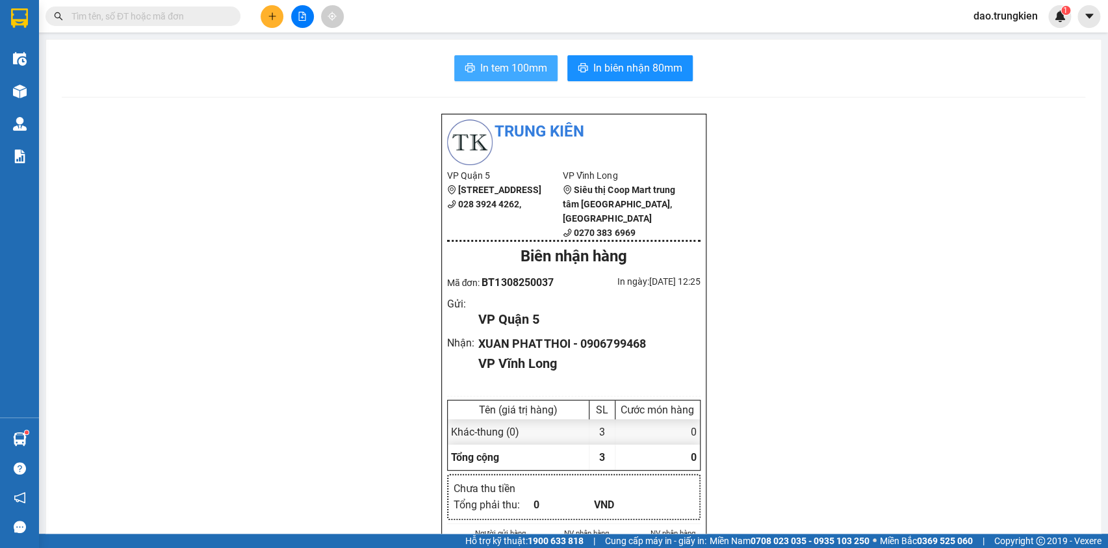
click at [490, 62] on span "In tem 100mm" at bounding box center [513, 68] width 67 height 16
click at [273, 5] on button at bounding box center [272, 16] width 23 height 23
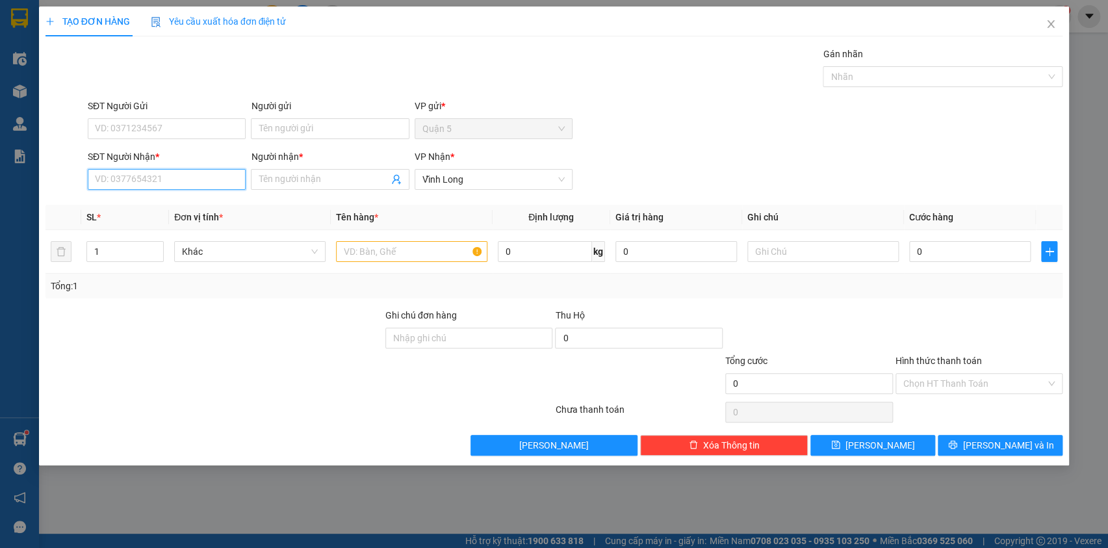
click at [132, 177] on input "SĐT Người Nhận *" at bounding box center [167, 179] width 158 height 21
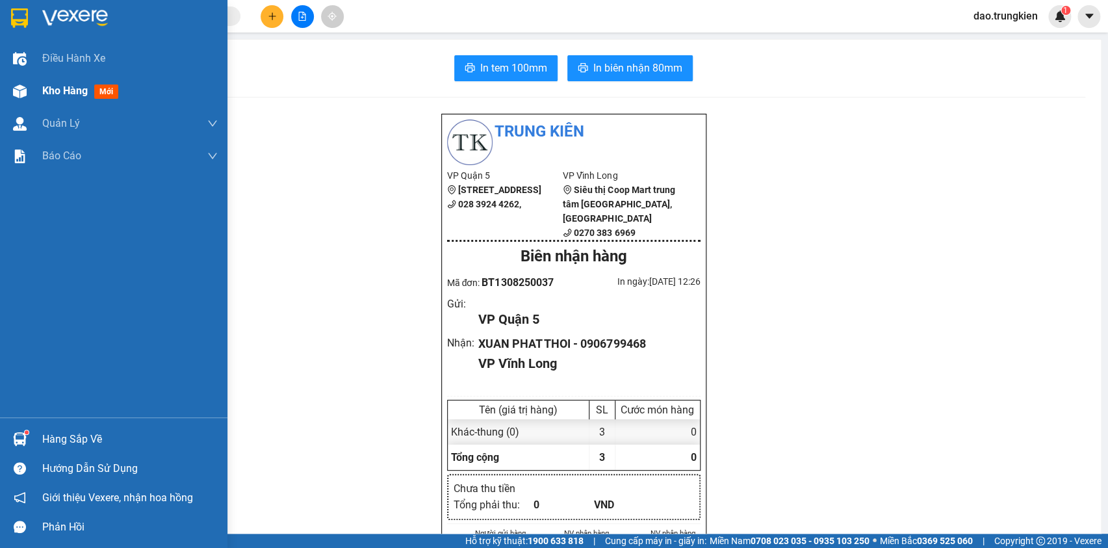
click at [103, 89] on span "mới" at bounding box center [106, 91] width 24 height 14
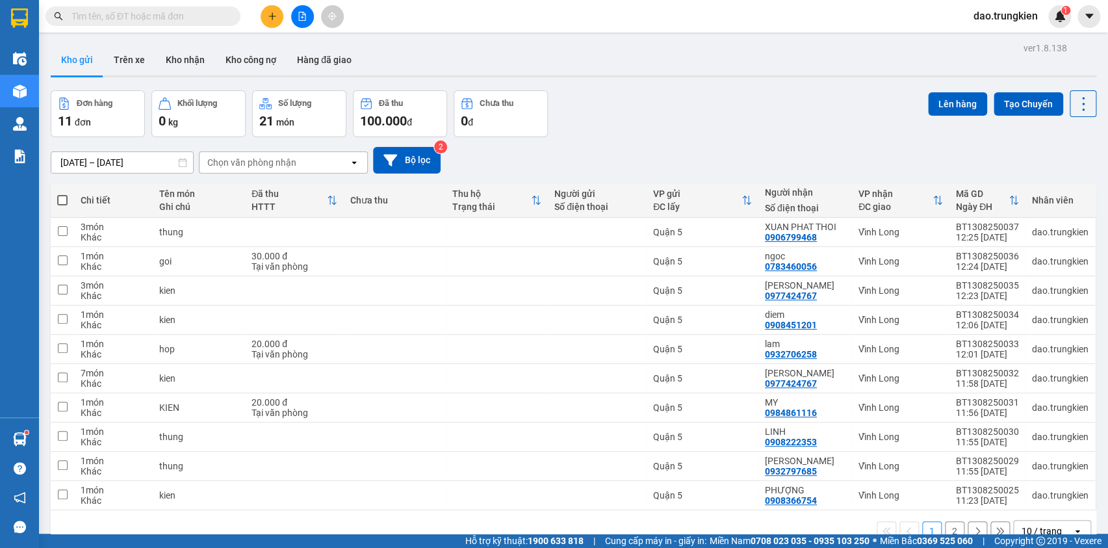
drag, startPoint x: 60, startPoint y: 200, endPoint x: 120, endPoint y: 164, distance: 69.3
click at [64, 199] on span at bounding box center [62, 200] width 10 height 10
click at [62, 194] on input "checkbox" at bounding box center [62, 194] width 0 height 0
checkbox input "true"
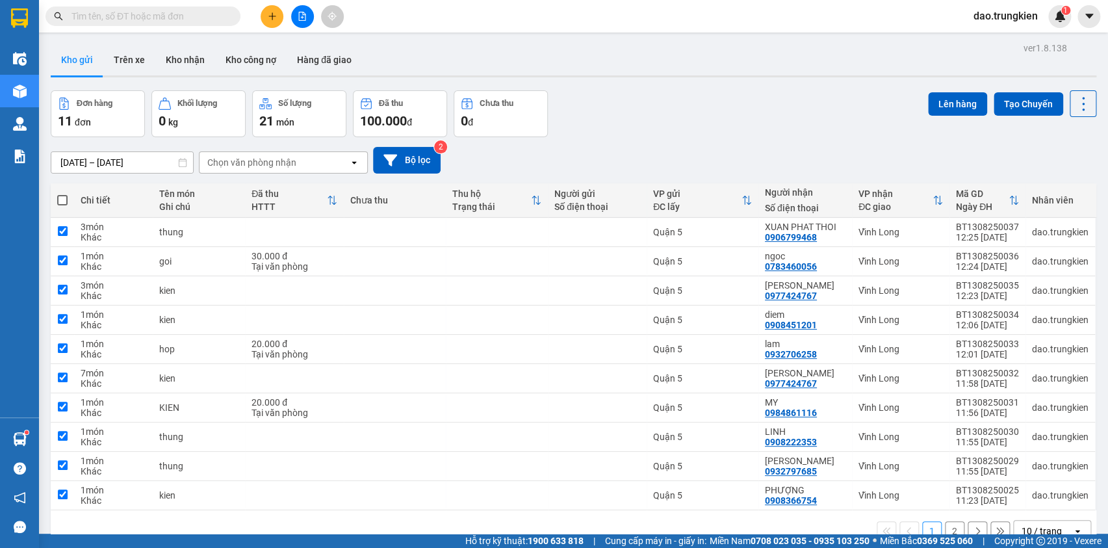
checkbox input "true"
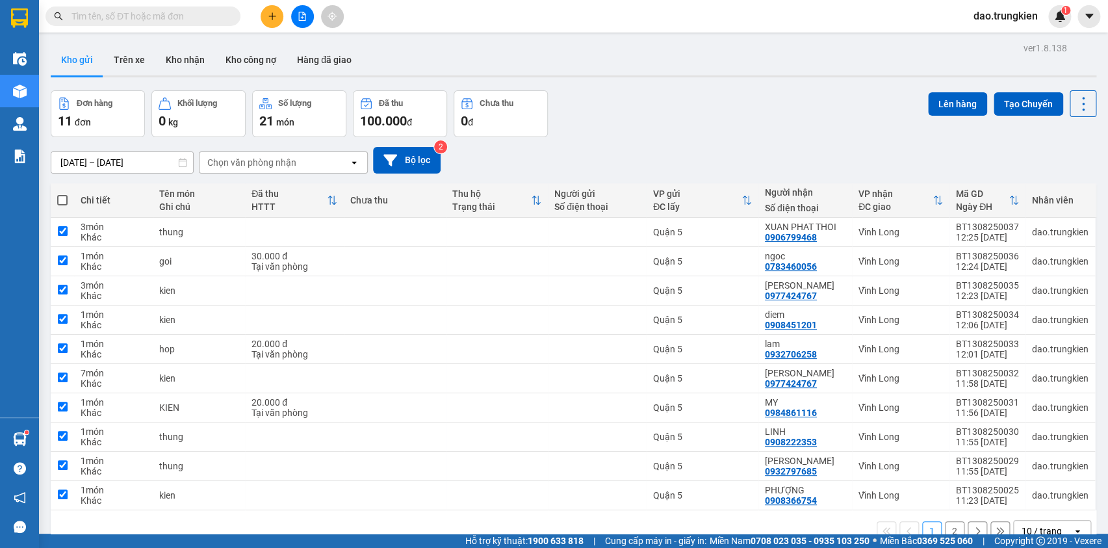
checkbox input "true"
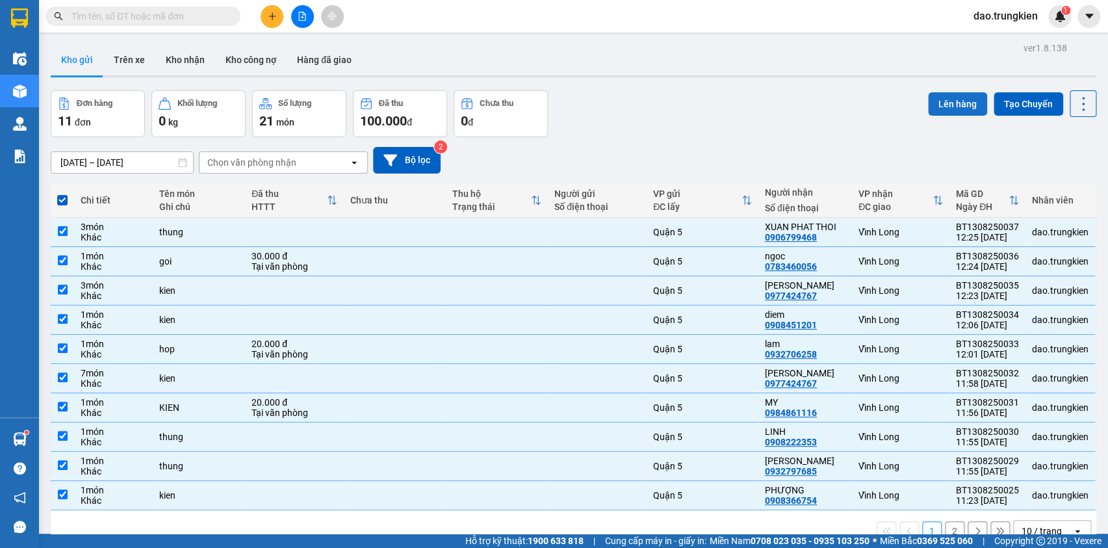
drag, startPoint x: 939, startPoint y: 97, endPoint x: 928, endPoint y: 97, distance: 10.4
click at [936, 97] on button "Lên hàng" at bounding box center [957, 103] width 59 height 23
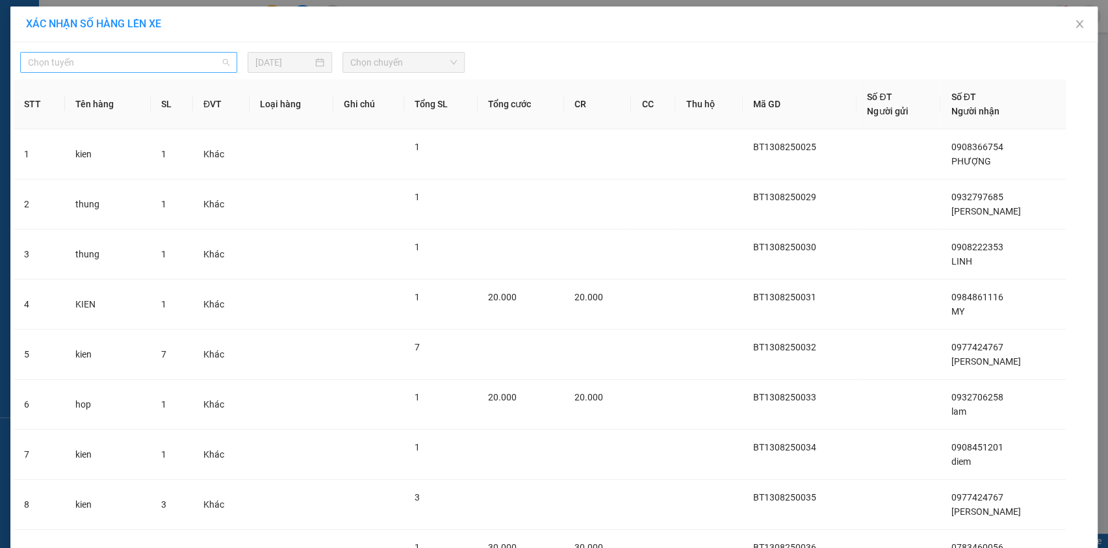
drag, startPoint x: 200, startPoint y: 66, endPoint x: 202, endPoint y: 78, distance: 11.9
click at [201, 68] on span "Chọn tuyến" at bounding box center [128, 62] width 201 height 19
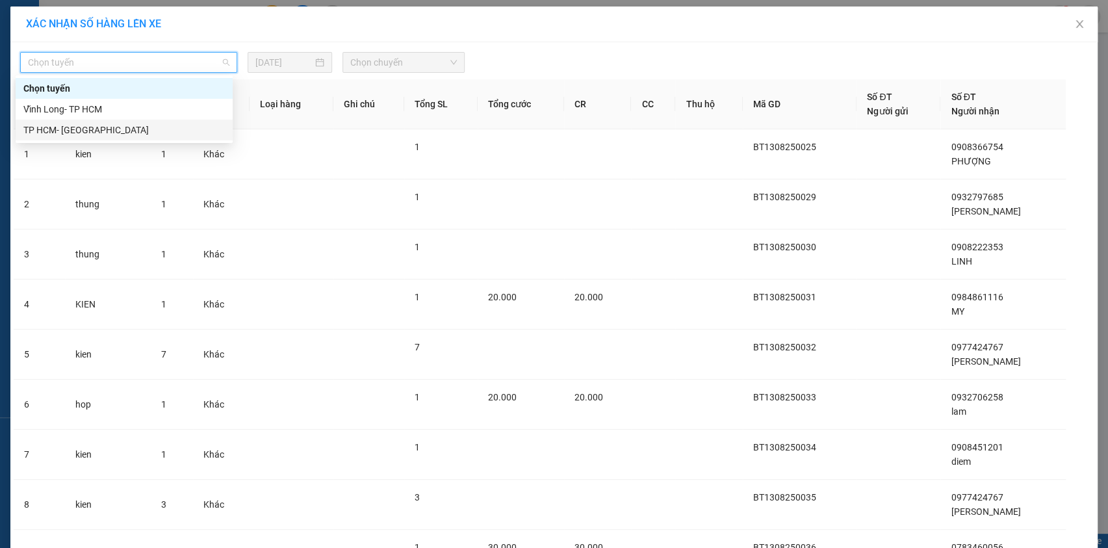
click at [181, 135] on div "TP HCM- [PERSON_NAME][GEOGRAPHIC_DATA]" at bounding box center [123, 130] width 201 height 14
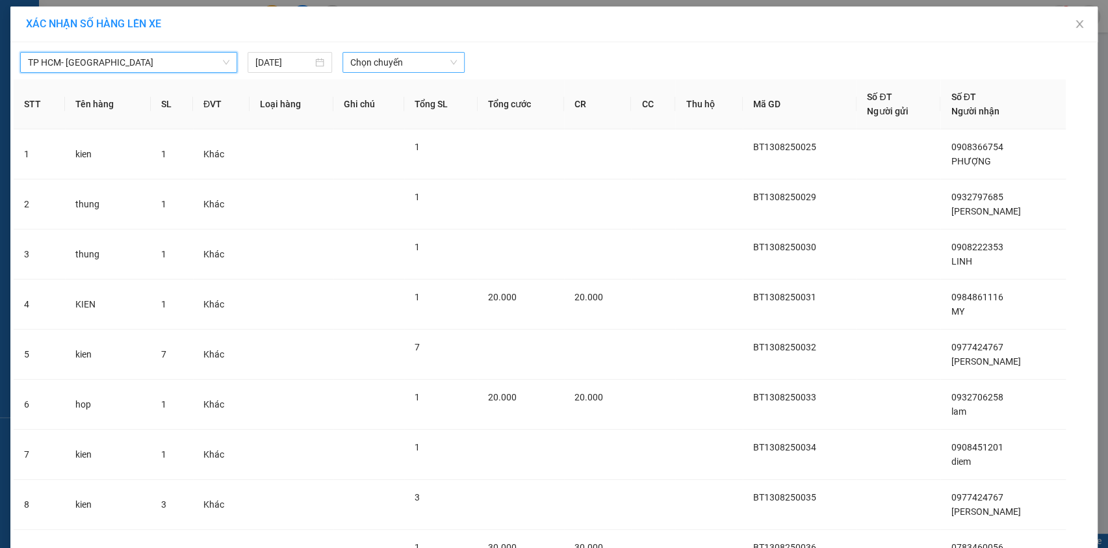
click at [413, 56] on span "Chọn chuyến" at bounding box center [403, 62] width 107 height 19
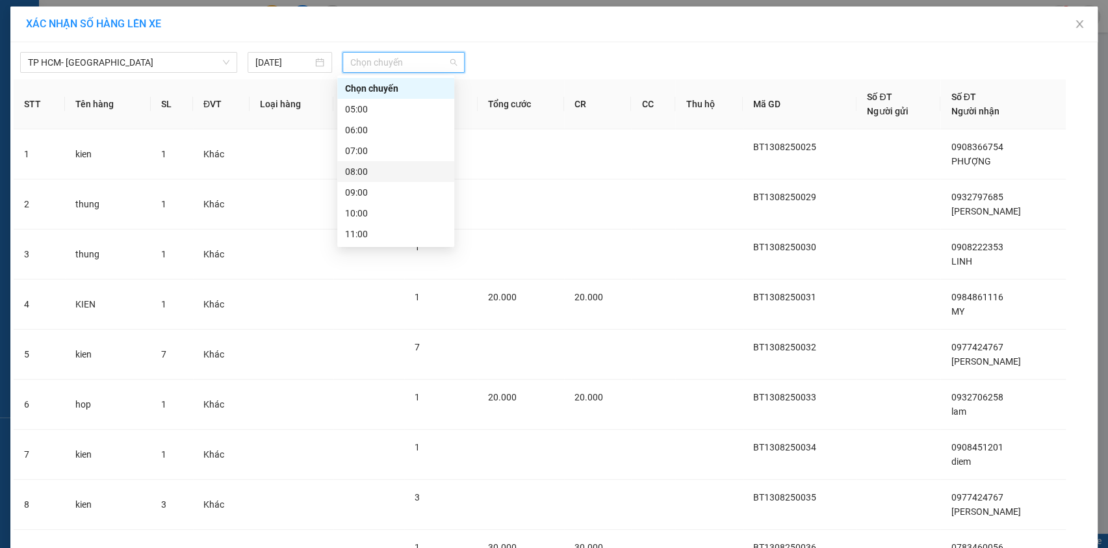
scroll to position [118, 0]
click at [415, 161] on div "13:00" at bounding box center [395, 158] width 101 height 14
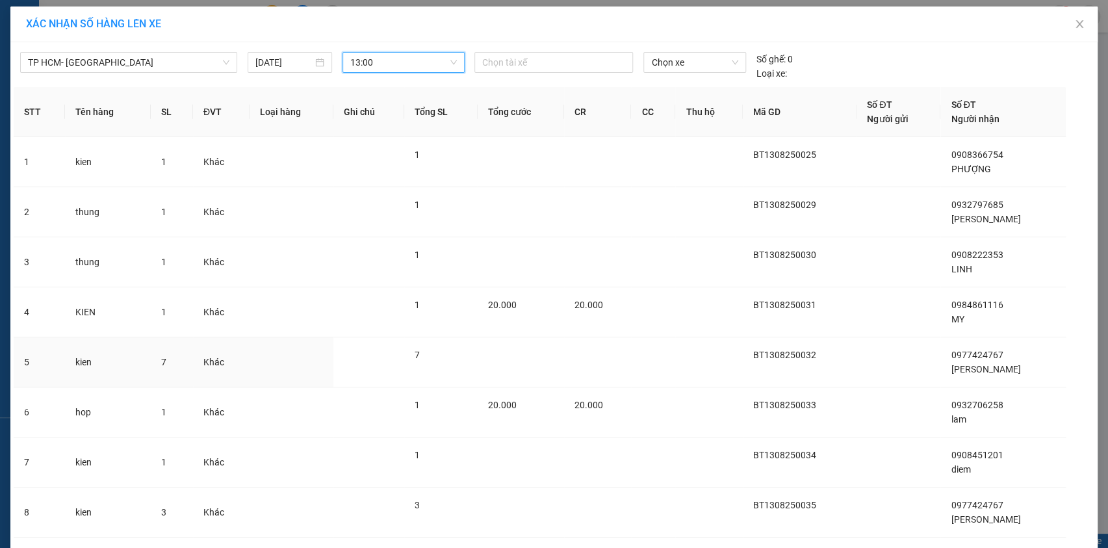
scroll to position [183, 0]
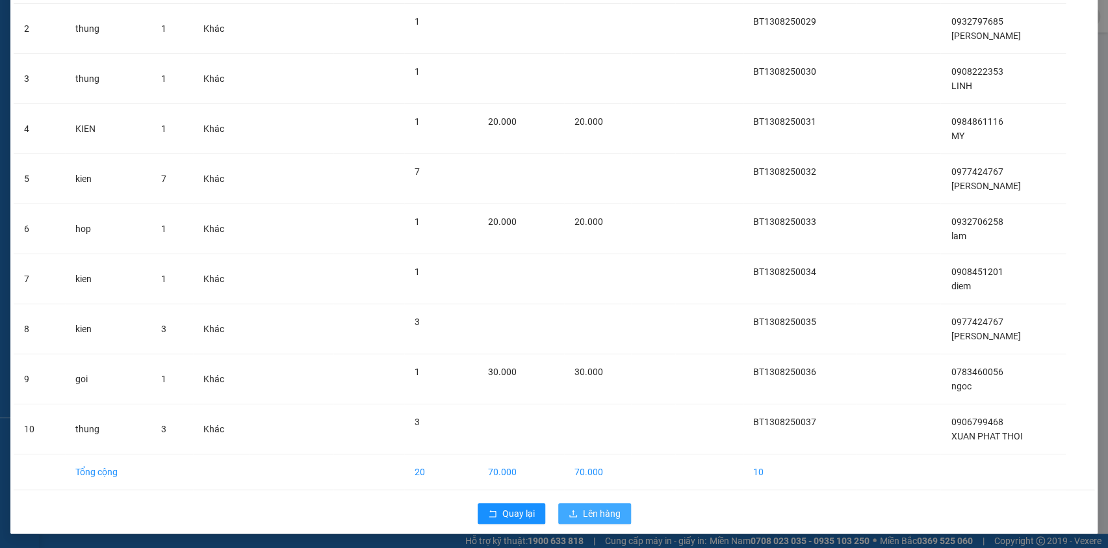
click at [603, 515] on span "Lên hàng" at bounding box center [602, 513] width 38 height 14
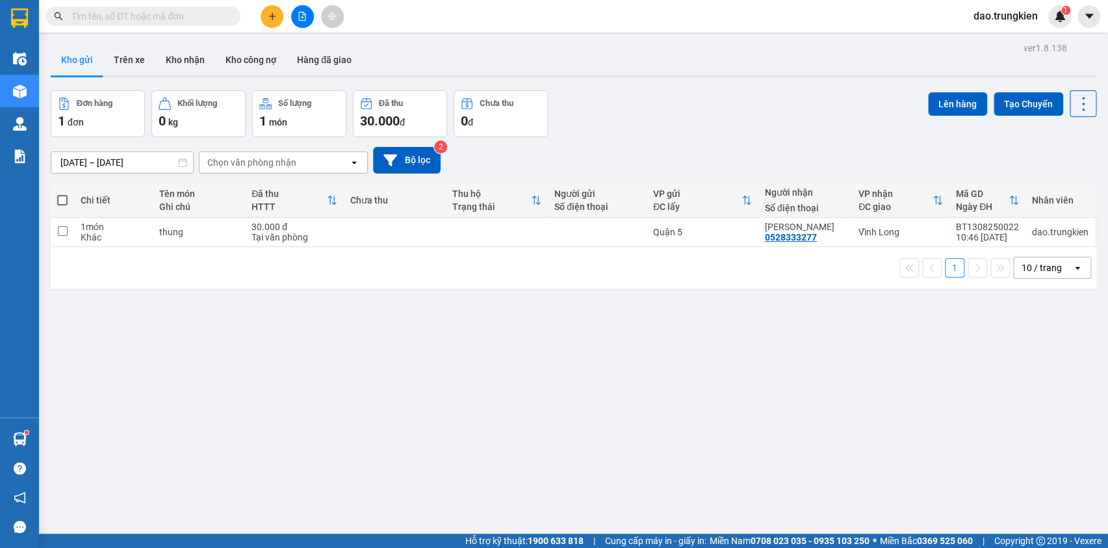
drag, startPoint x: 63, startPoint y: 198, endPoint x: 234, endPoint y: 149, distance: 177.8
click at [64, 198] on span at bounding box center [62, 200] width 10 height 10
click at [62, 194] on input "checkbox" at bounding box center [62, 194] width 0 height 0
checkbox input "true"
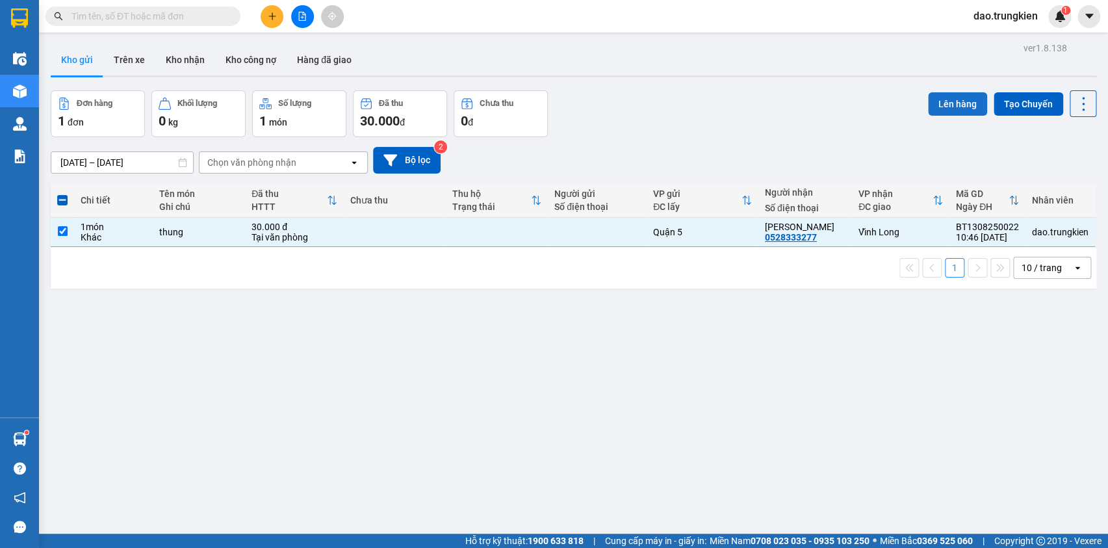
drag, startPoint x: 943, startPoint y: 97, endPoint x: 935, endPoint y: 98, distance: 8.5
click at [937, 98] on button "Lên hàng" at bounding box center [957, 103] width 59 height 23
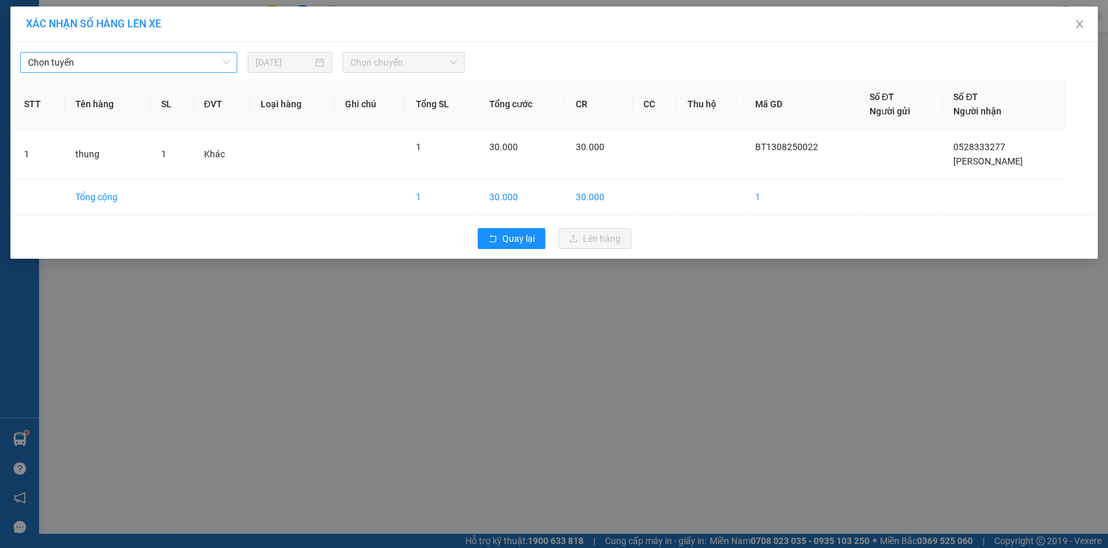
click at [218, 68] on span "Chọn tuyến" at bounding box center [128, 62] width 201 height 19
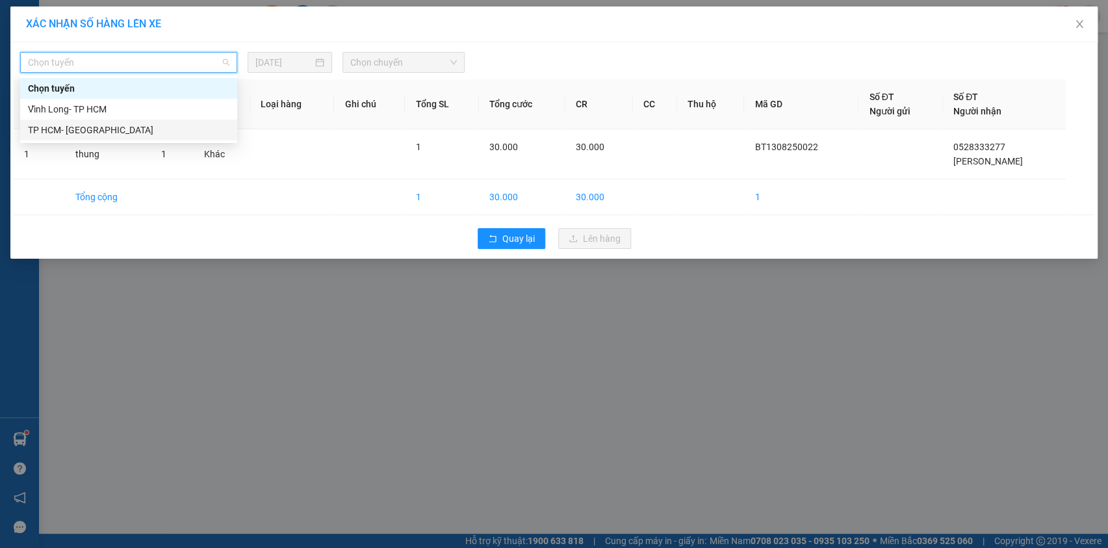
click at [198, 131] on div "TP HCM- [PERSON_NAME][GEOGRAPHIC_DATA]" at bounding box center [128, 130] width 201 height 14
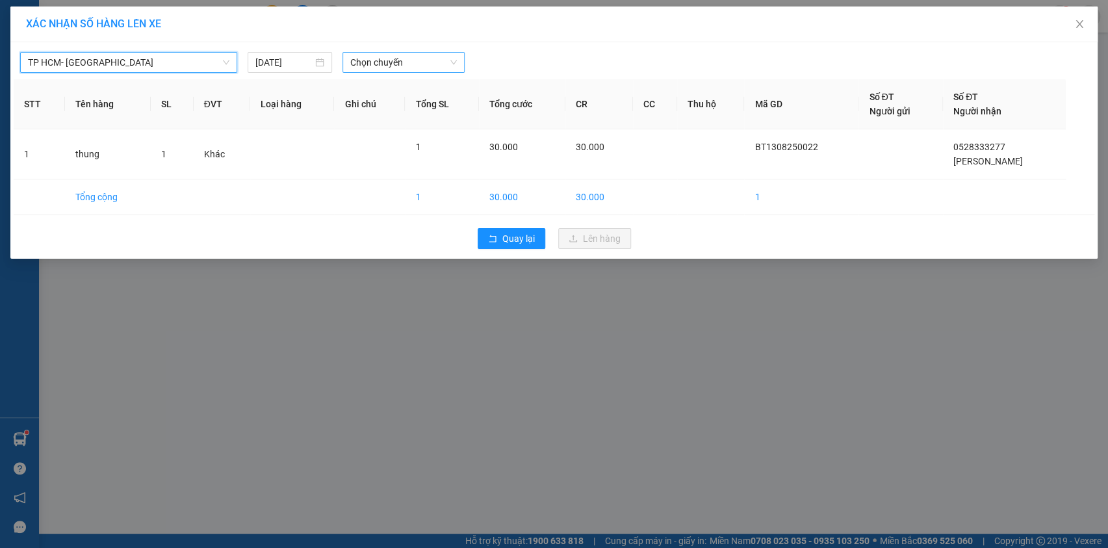
drag, startPoint x: 412, startPoint y: 58, endPoint x: 417, endPoint y: 67, distance: 9.9
click at [414, 60] on span "Chọn chuyến" at bounding box center [403, 62] width 107 height 19
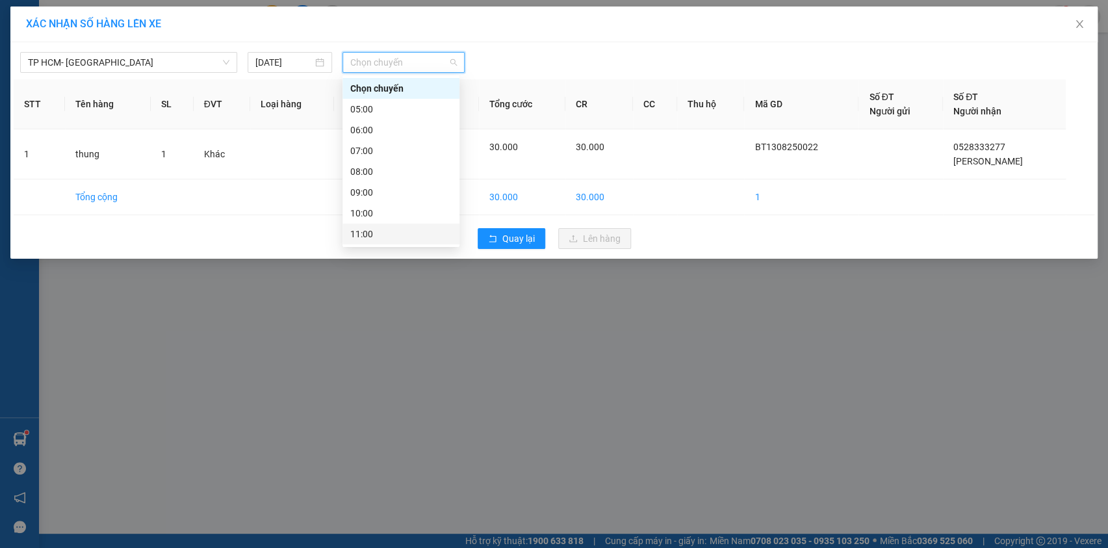
scroll to position [58, 0]
click at [422, 211] on div "13:00" at bounding box center [400, 217] width 101 height 14
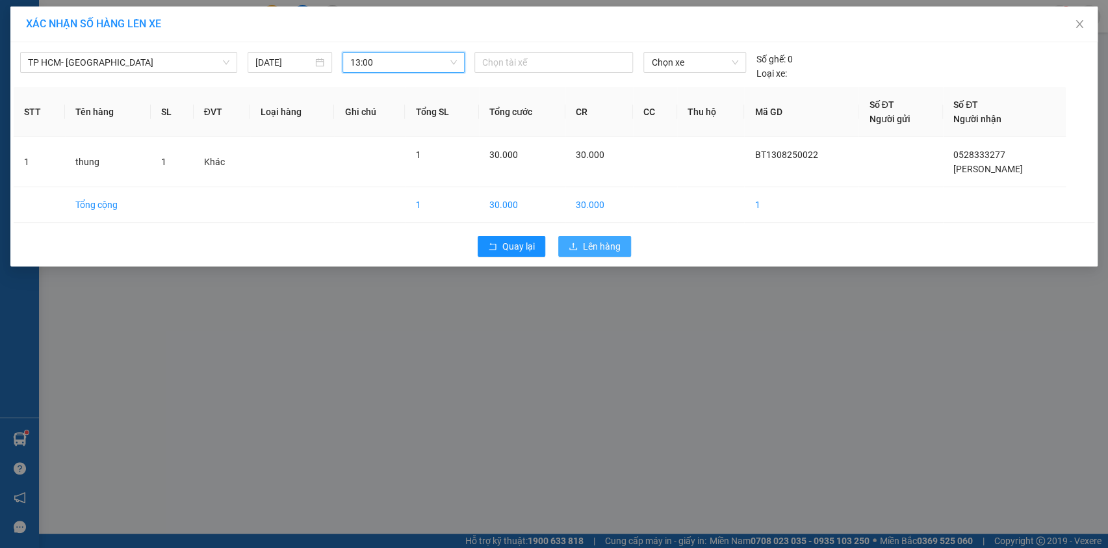
click at [601, 244] on span "Lên hàng" at bounding box center [602, 246] width 38 height 14
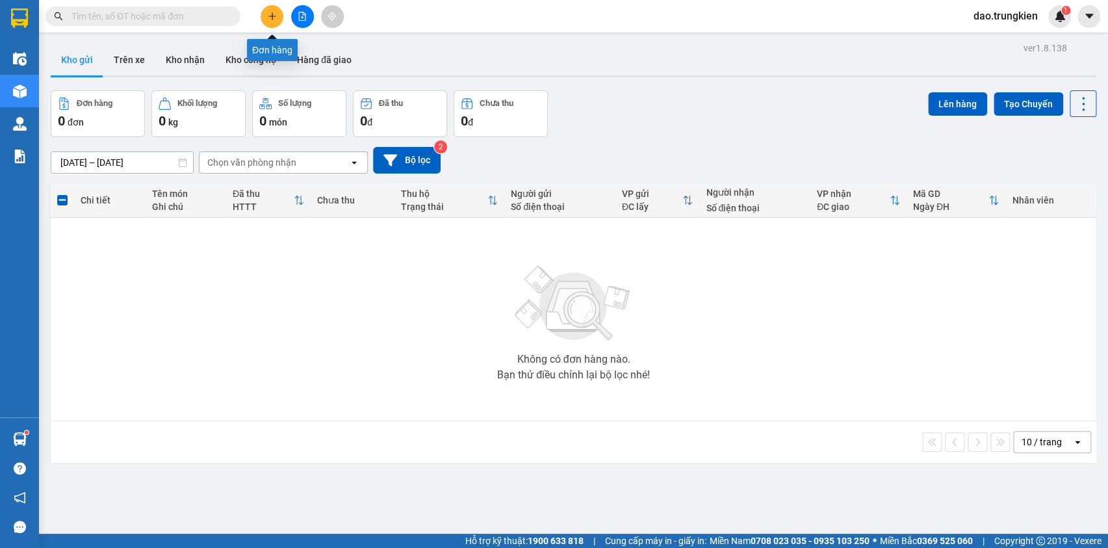
click at [268, 12] on icon "plus" at bounding box center [272, 16] width 9 height 9
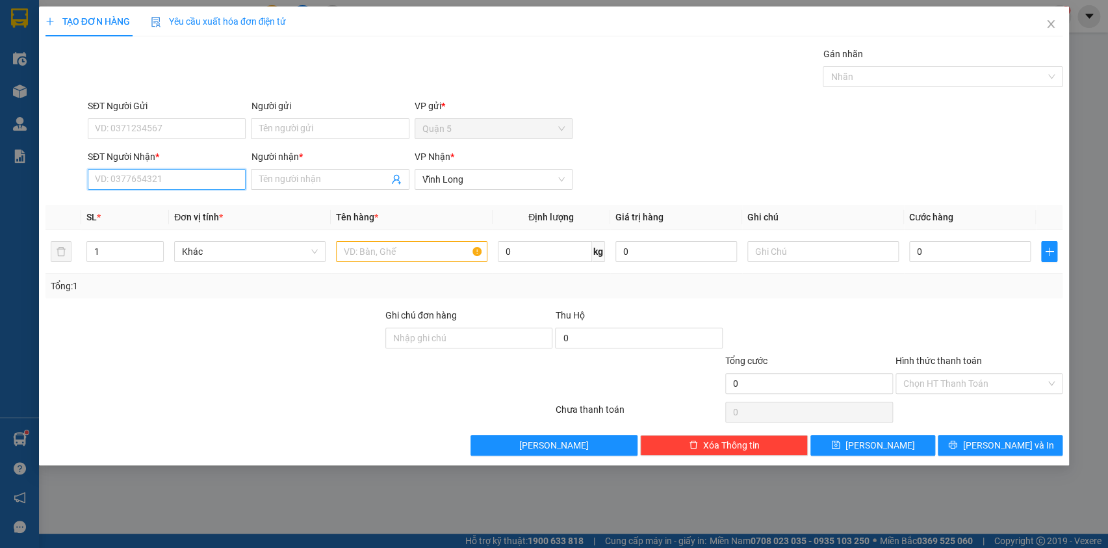
click at [124, 174] on input "SĐT Người Nhận *" at bounding box center [167, 179] width 158 height 21
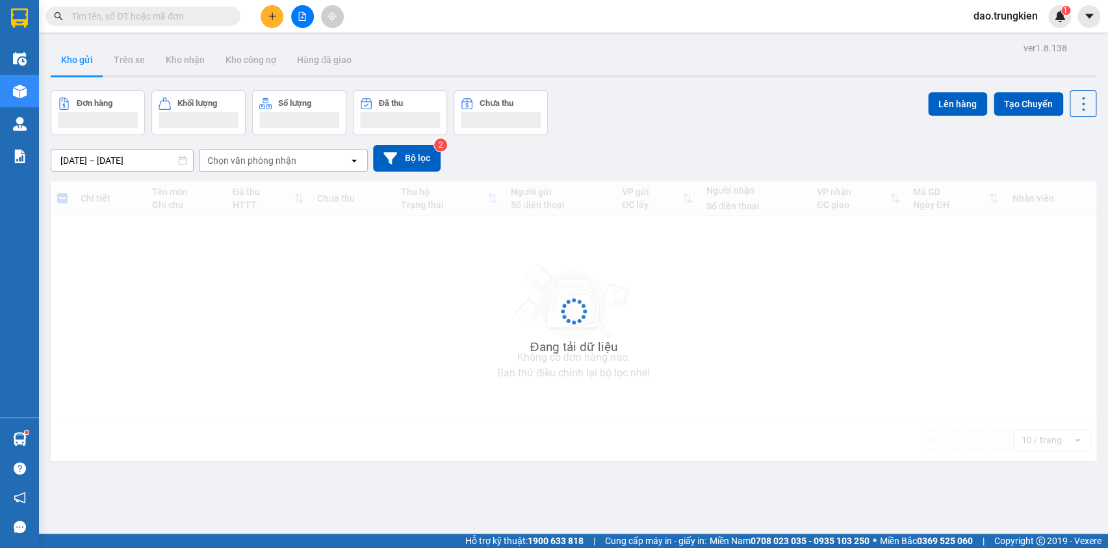
click at [112, 18] on input "text" at bounding box center [147, 16] width 153 height 14
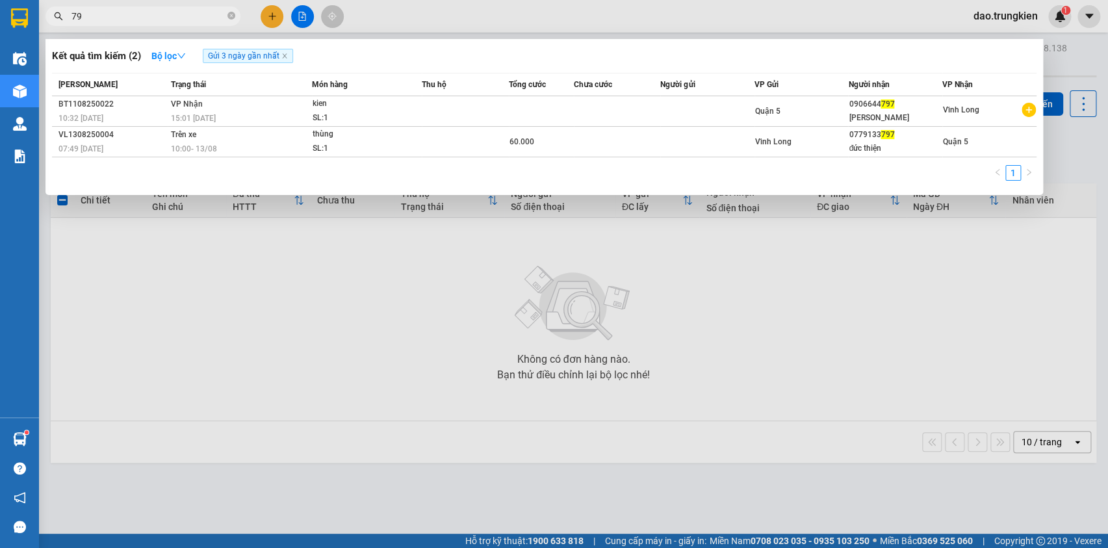
type input "7"
type input "1"
type input "3"
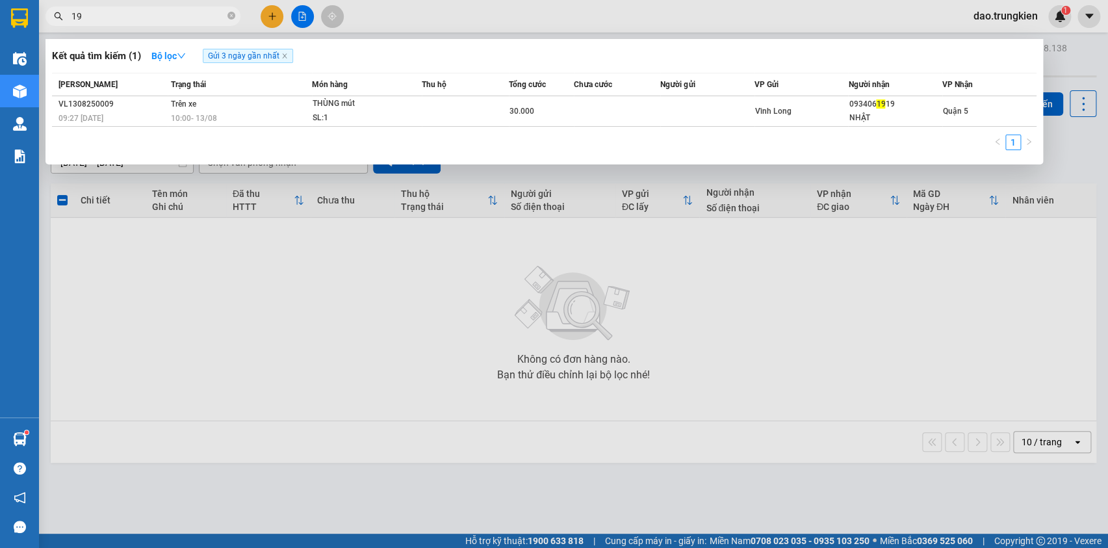
type input "1"
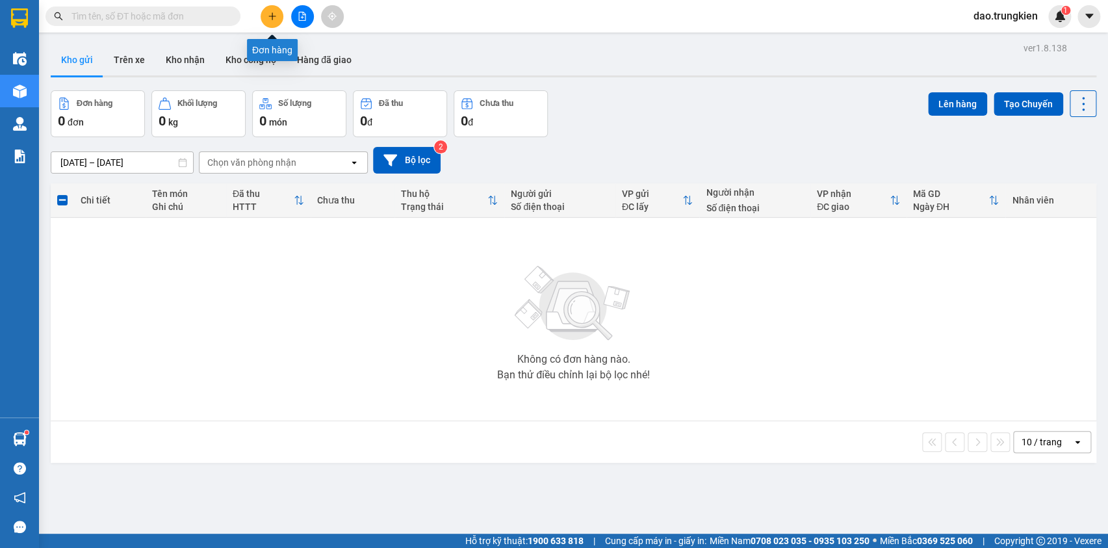
click at [271, 16] on icon "plus" at bounding box center [271, 16] width 7 height 1
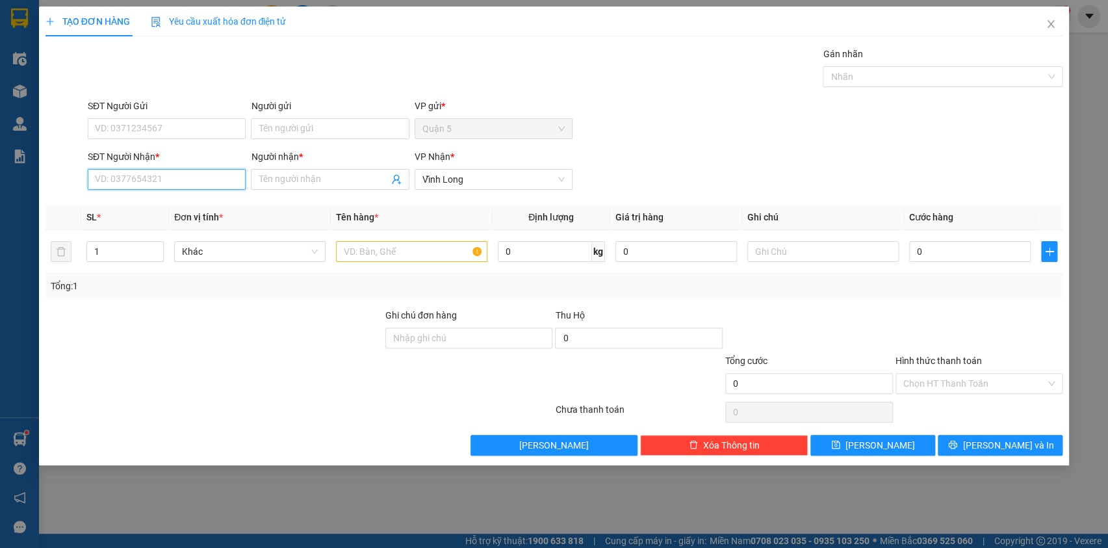
click at [127, 187] on input "SĐT Người Nhận *" at bounding box center [167, 179] width 158 height 21
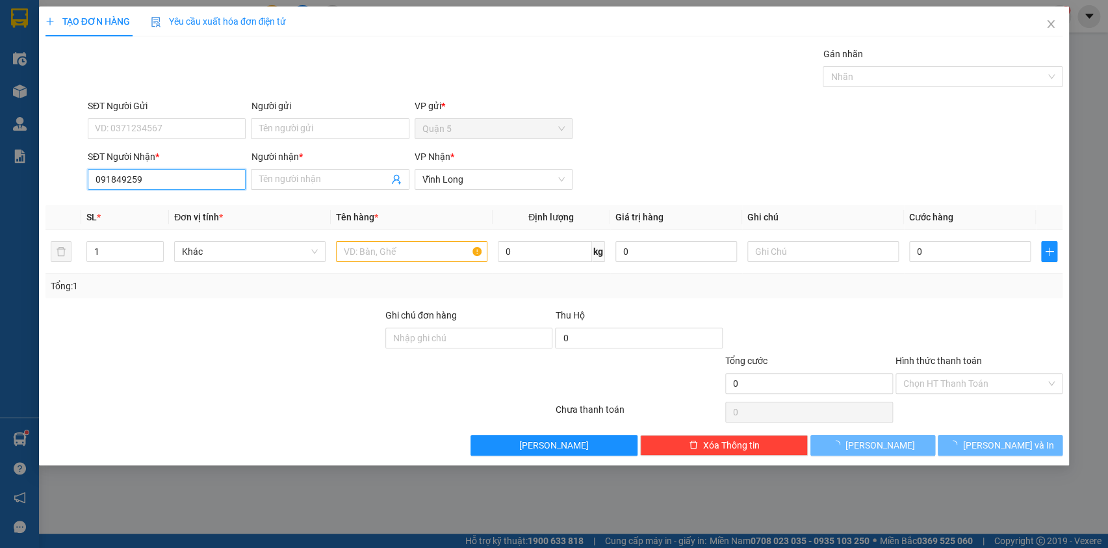
type input "0918492592"
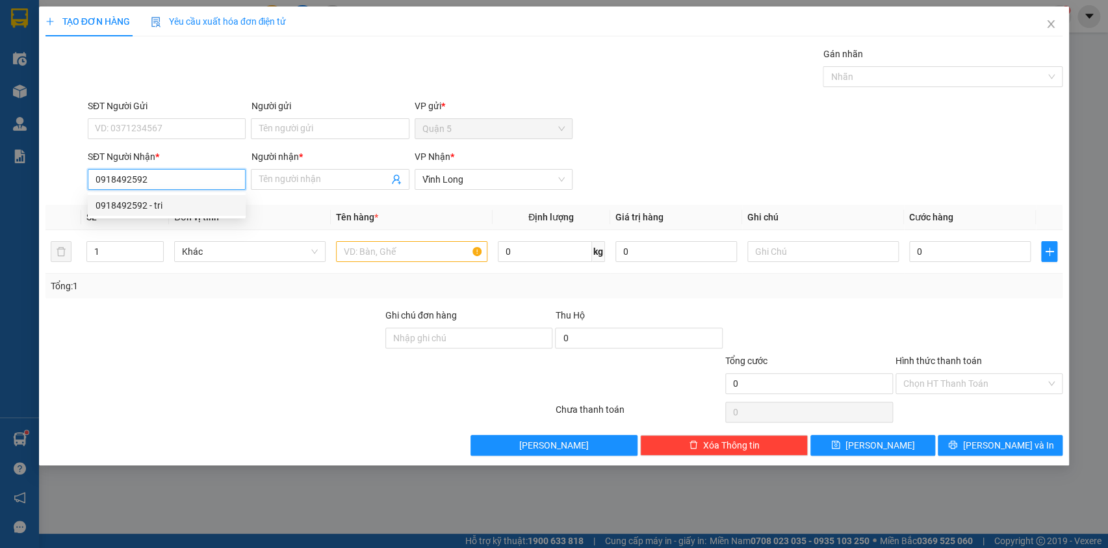
click at [114, 201] on div "0918492592 - tri" at bounding box center [167, 205] width 142 height 14
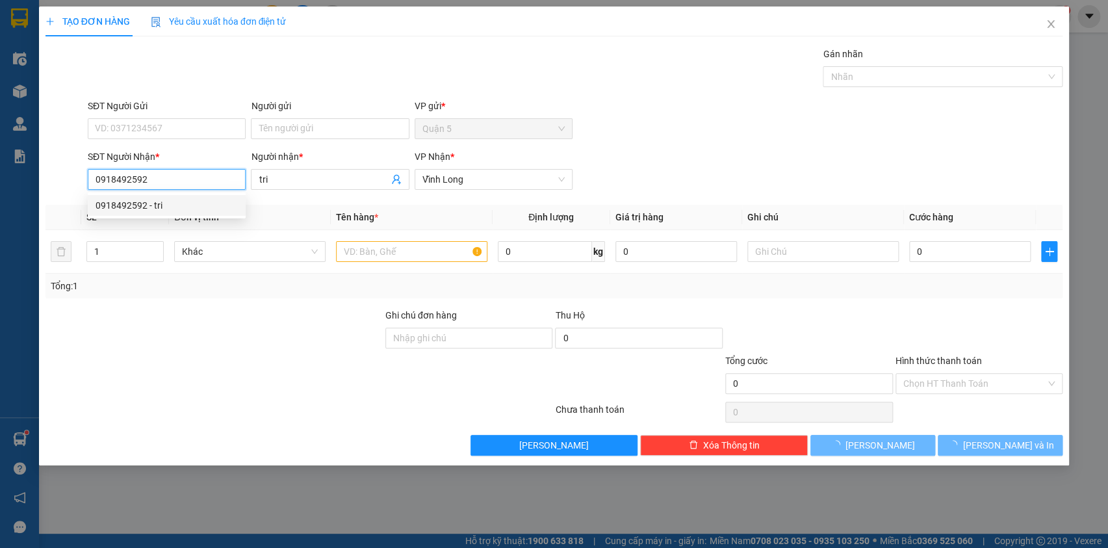
type input "tri"
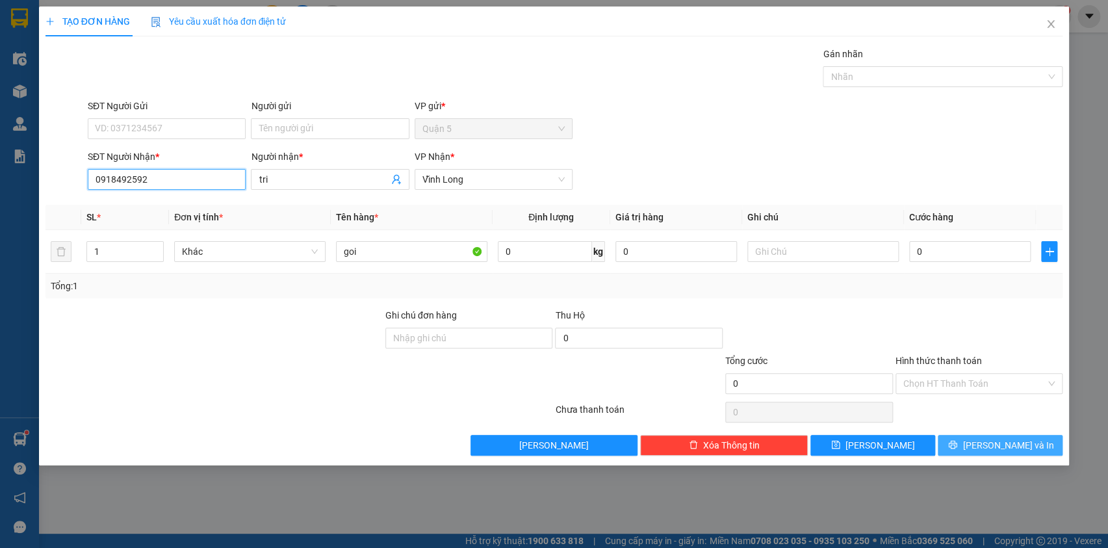
type input "0918492592"
click at [981, 450] on button "[PERSON_NAME] và In" at bounding box center [1000, 445] width 125 height 21
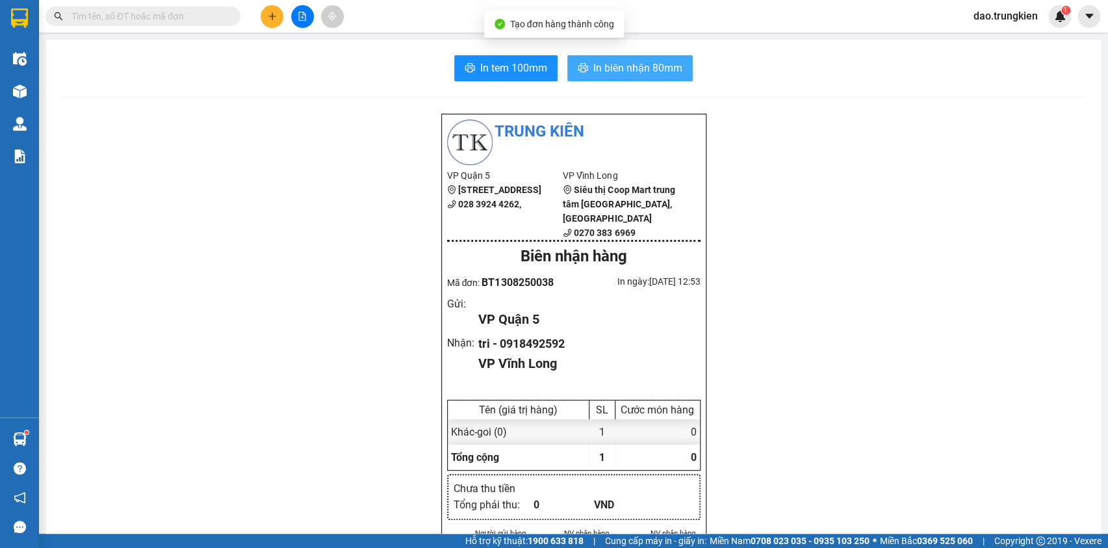
click at [621, 70] on span "In biên nhận 80mm" at bounding box center [637, 68] width 89 height 16
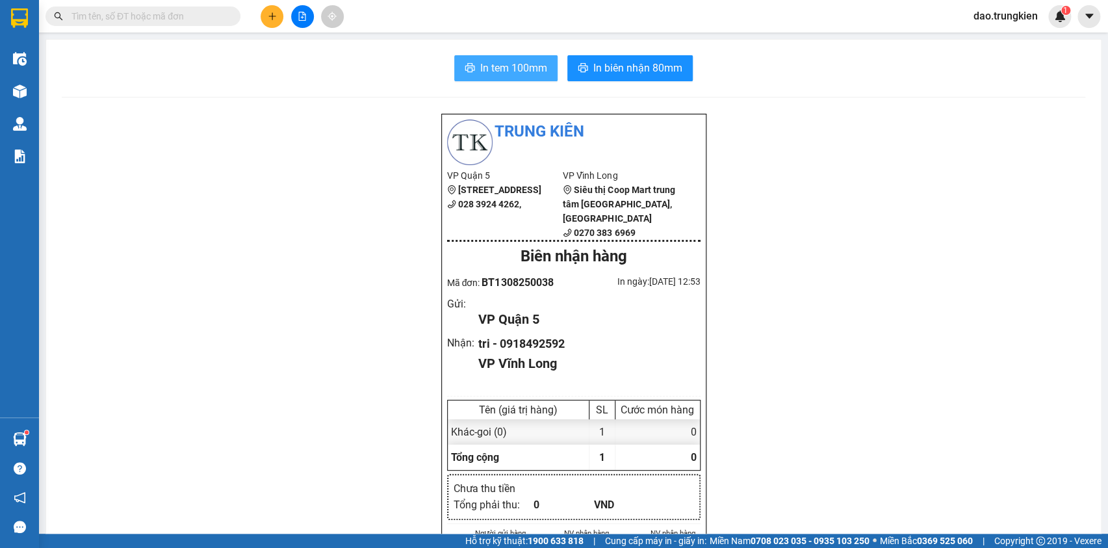
click at [507, 63] on span "In tem 100mm" at bounding box center [513, 68] width 67 height 16
click at [278, 13] on button at bounding box center [272, 16] width 23 height 23
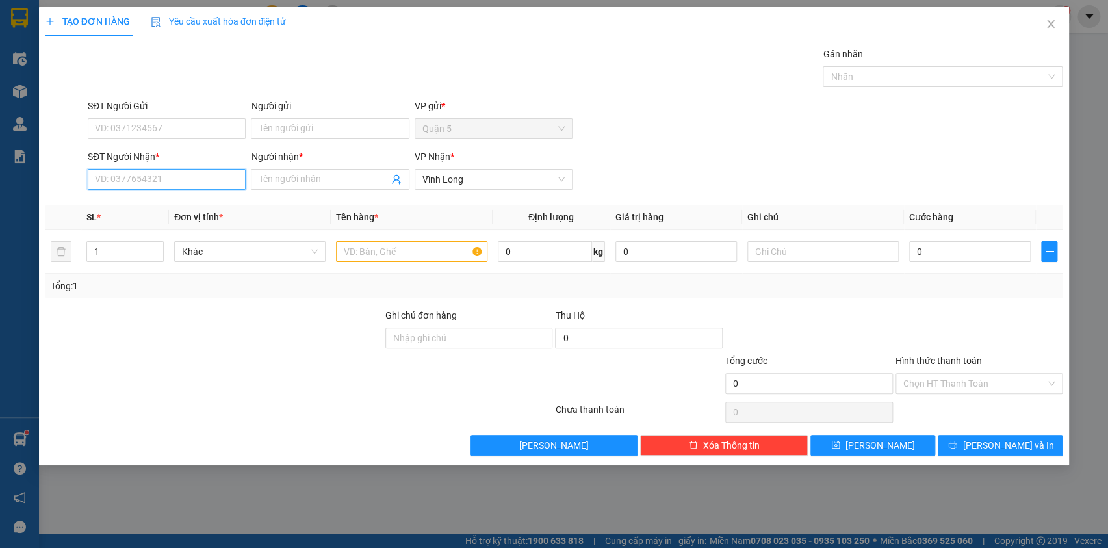
click at [173, 177] on input "SĐT Người Nhận *" at bounding box center [167, 179] width 158 height 21
click at [142, 201] on div "0337676963 - HUỆ" at bounding box center [169, 205] width 146 height 14
type input "0337676963"
type input "HUỆ"
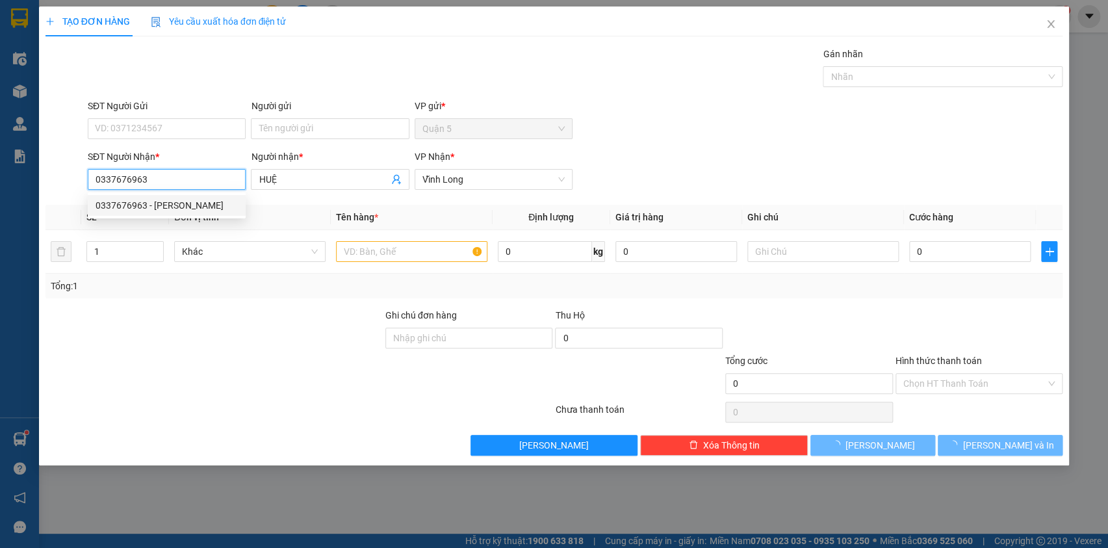
type input "20.000"
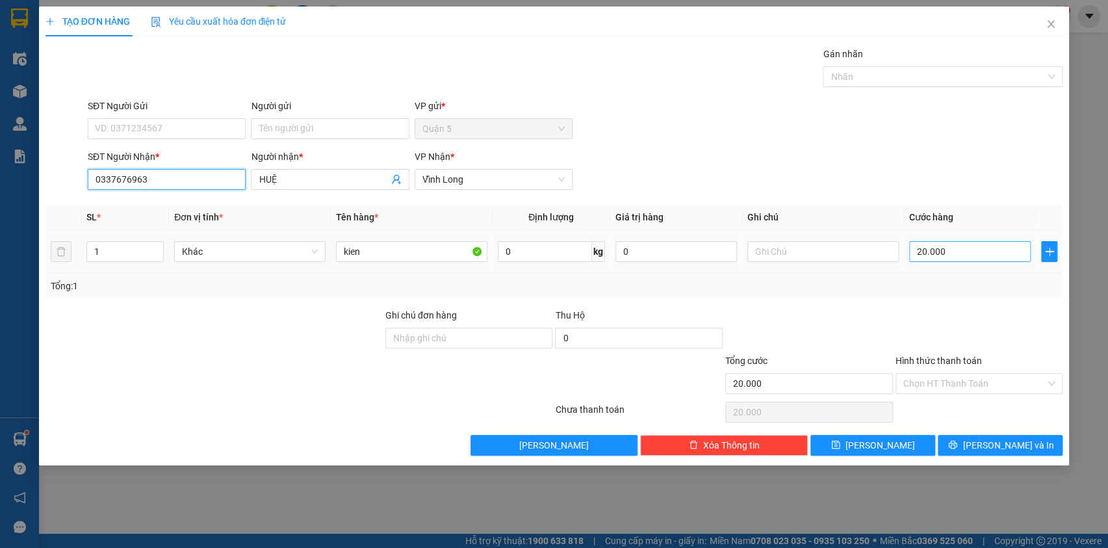
type input "0337676963"
click at [979, 257] on input "20.000" at bounding box center [970, 251] width 122 height 21
type input "3"
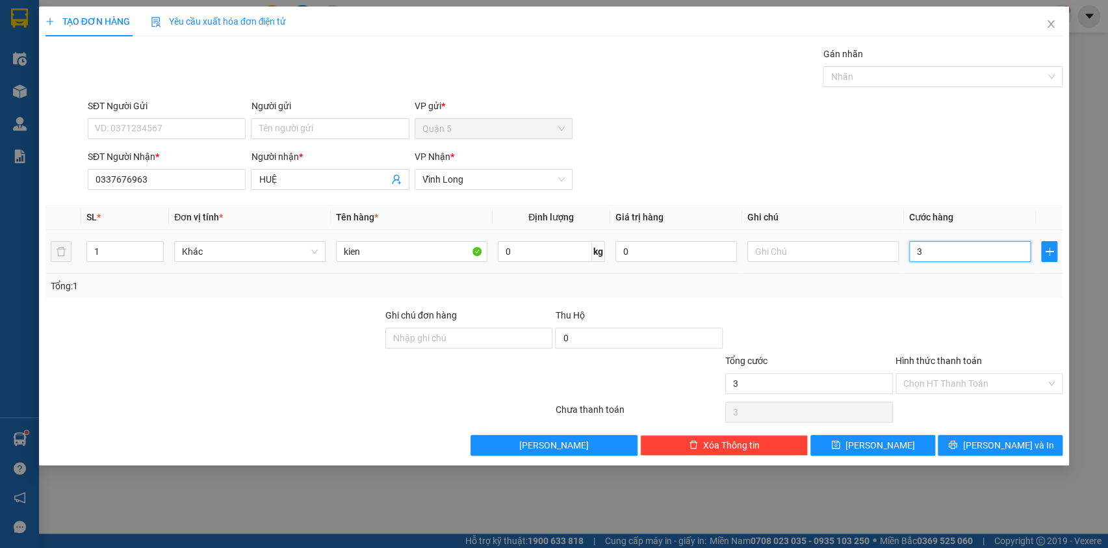
type input "30"
type input "30.000"
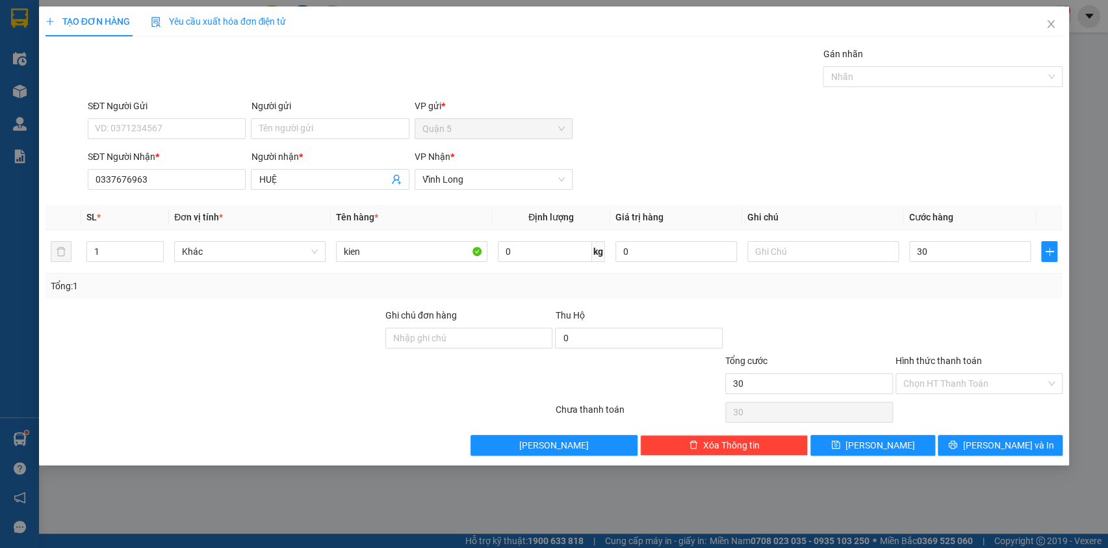
type input "30.000"
click at [962, 395] on div "Hình thức thanh toán Chọn HT Thanh Toán" at bounding box center [980, 376] width 168 height 45
click at [961, 382] on input "Hình thức thanh toán" at bounding box center [974, 383] width 143 height 19
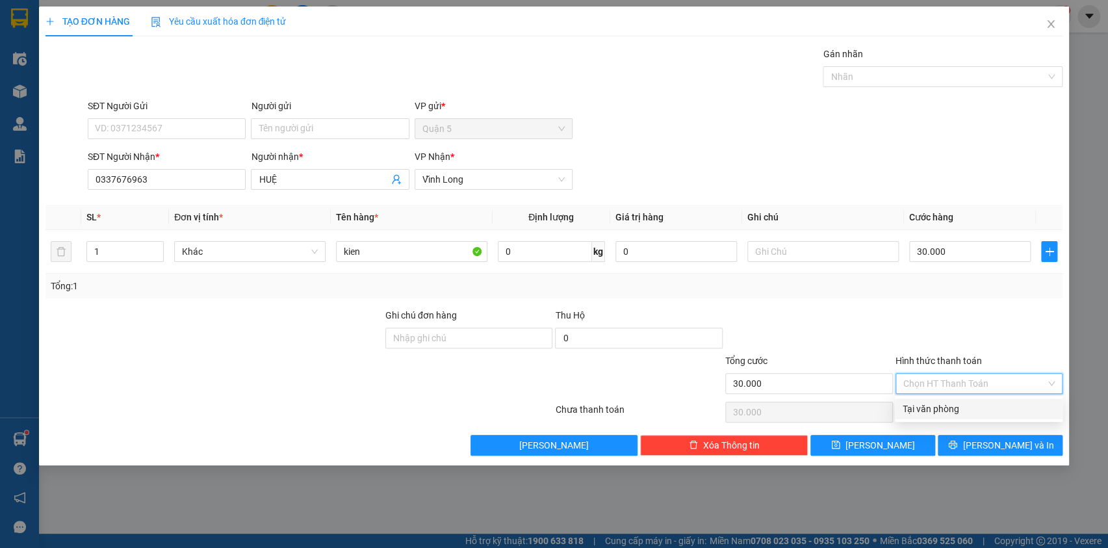
drag, startPoint x: 951, startPoint y: 415, endPoint x: 967, endPoint y: 419, distance: 16.6
click at [952, 411] on div "Tại văn phòng" at bounding box center [979, 409] width 152 height 14
type input "0"
drag, startPoint x: 998, startPoint y: 443, endPoint x: 986, endPoint y: 470, distance: 29.1
click at [1001, 442] on span "[PERSON_NAME] và In" at bounding box center [1008, 445] width 91 height 14
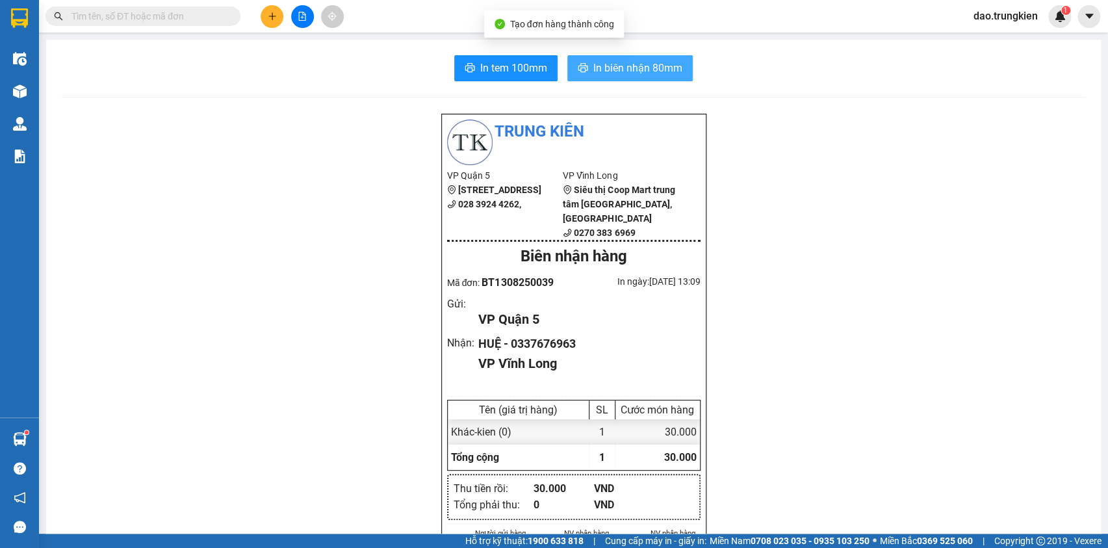
click at [614, 61] on span "In biên nhận 80mm" at bounding box center [637, 68] width 89 height 16
click at [493, 65] on span "In tem 100mm" at bounding box center [513, 68] width 67 height 16
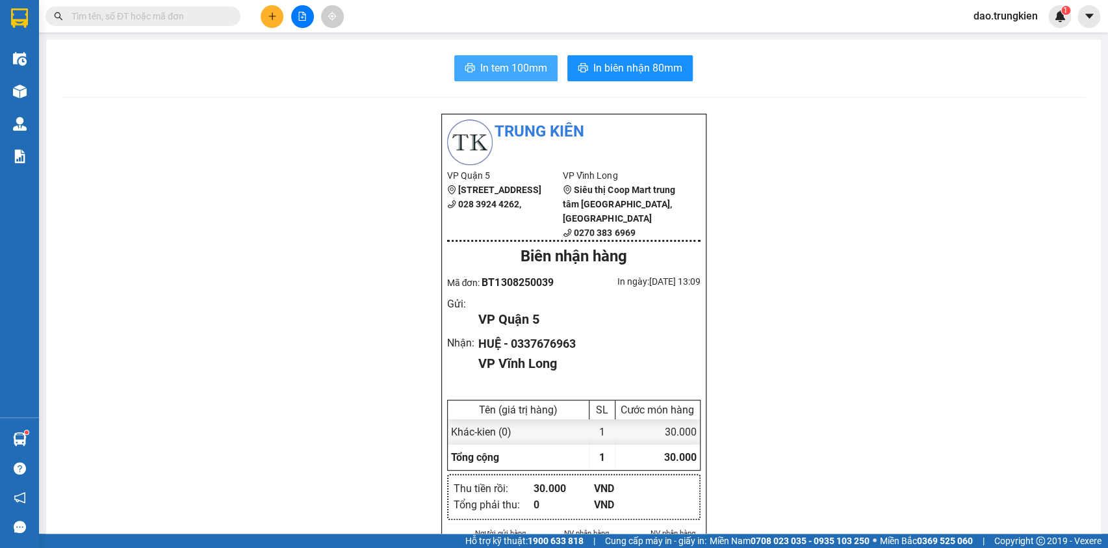
click at [502, 58] on button "In tem 100mm" at bounding box center [505, 68] width 103 height 26
click at [280, 13] on button at bounding box center [272, 16] width 23 height 23
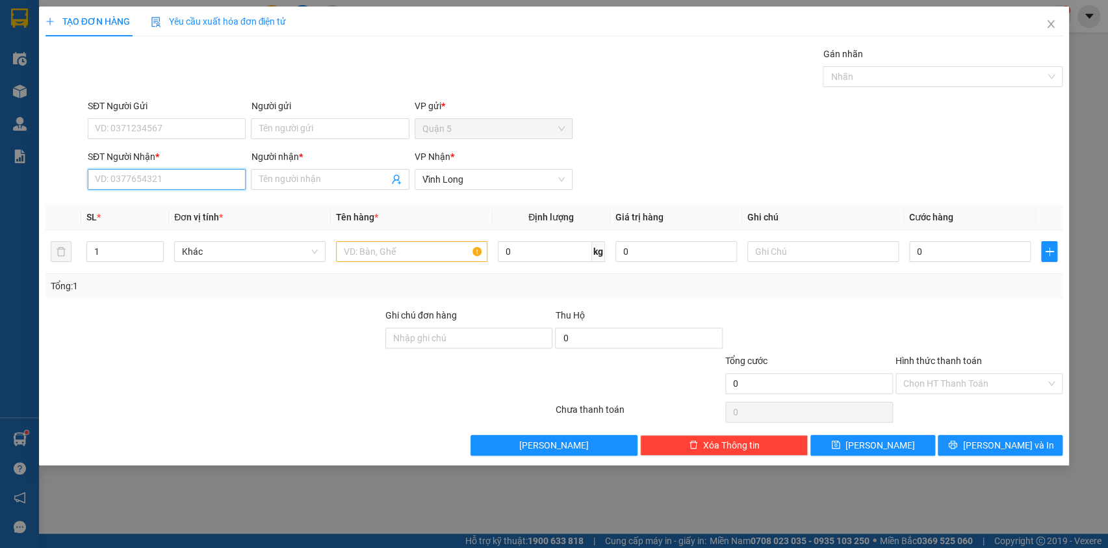
click at [197, 179] on input "SĐT Người Nhận *" at bounding box center [167, 179] width 158 height 21
click at [183, 226] on div "0918015062 - hung" at bounding box center [167, 226] width 142 height 14
type input "0918015062"
type input "hung"
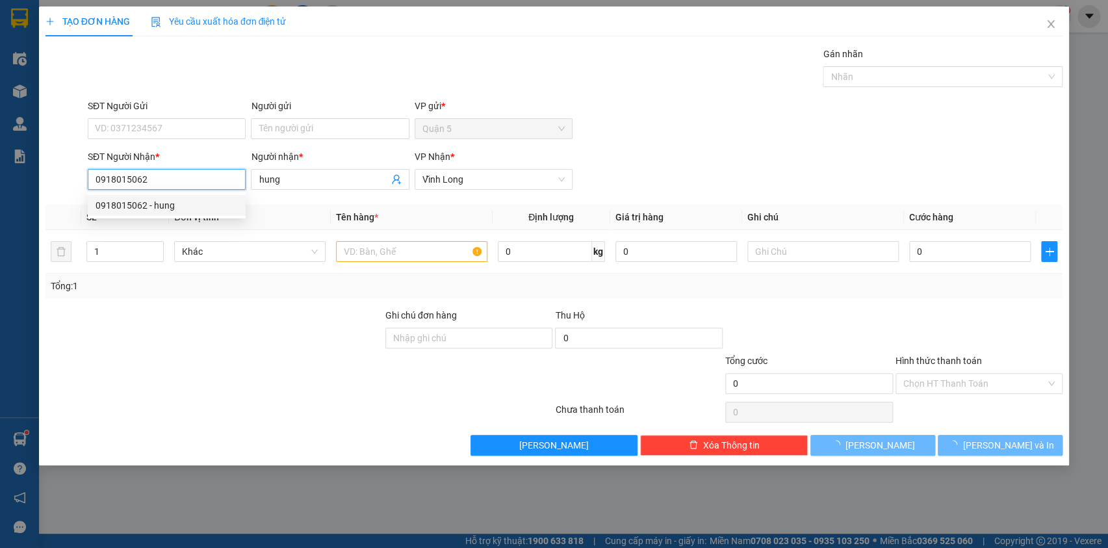
type input "20.000"
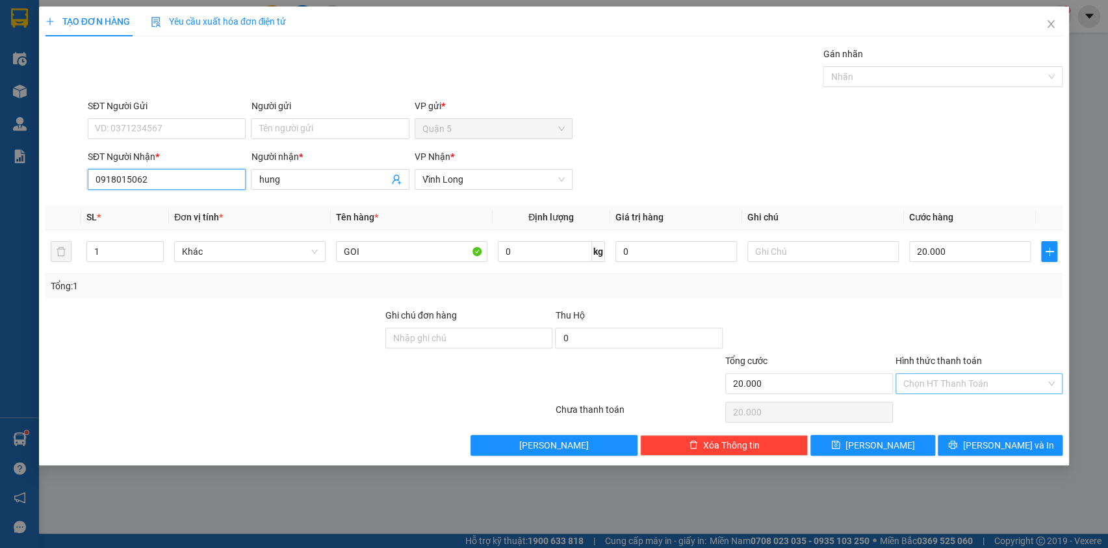
type input "0918015062"
drag, startPoint x: 962, startPoint y: 385, endPoint x: 954, endPoint y: 394, distance: 12.4
click at [962, 385] on input "Hình thức thanh toán" at bounding box center [974, 383] width 143 height 19
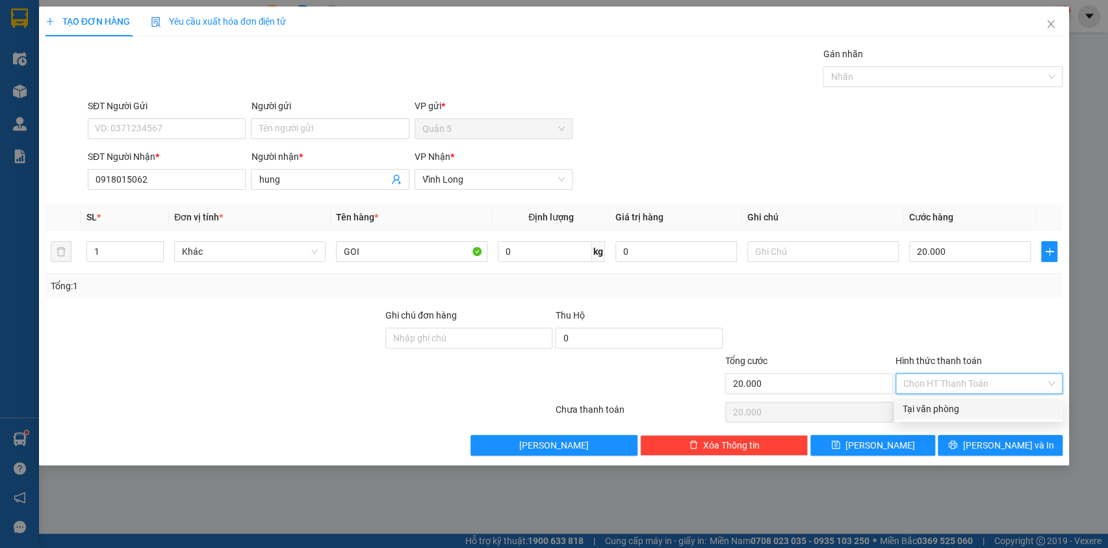
drag, startPoint x: 948, startPoint y: 406, endPoint x: 955, endPoint y: 442, distance: 36.5
click at [949, 408] on div "Tại văn phòng" at bounding box center [979, 409] width 152 height 14
type input "0"
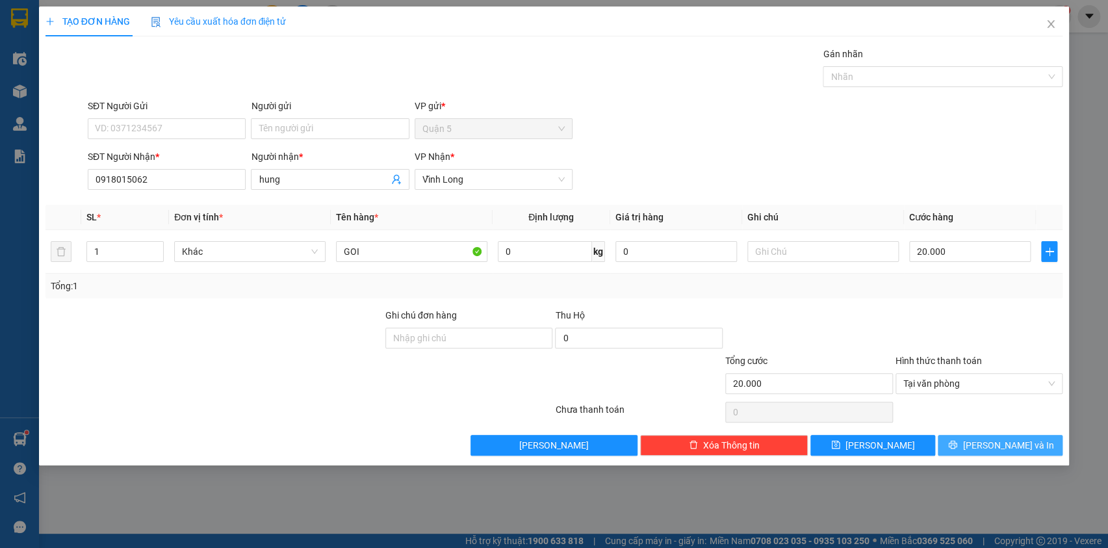
click at [953, 450] on button "[PERSON_NAME] và In" at bounding box center [1000, 445] width 125 height 21
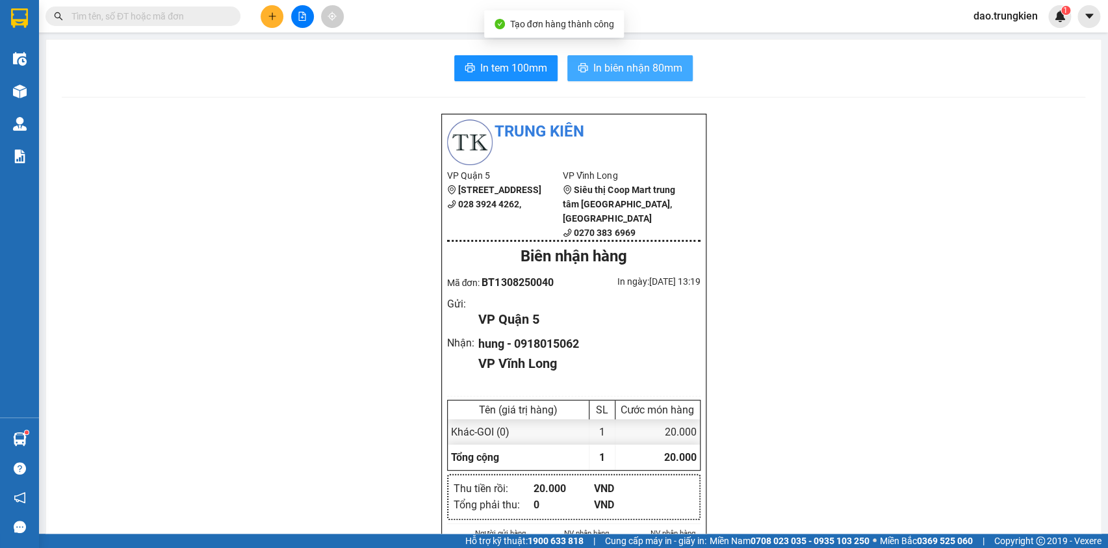
drag, startPoint x: 692, startPoint y: 58, endPoint x: 658, endPoint y: 62, distance: 33.4
click at [688, 58] on div "In tem 100mm In biên nhận 80mm" at bounding box center [574, 68] width 1024 height 26
click at [658, 62] on span "In biên nhận 80mm" at bounding box center [637, 68] width 89 height 16
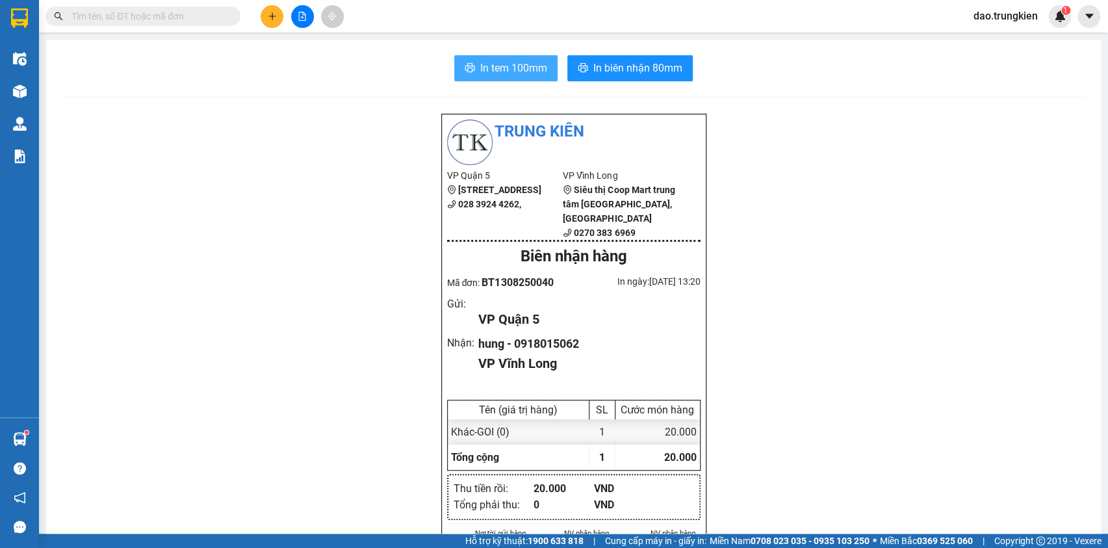
click at [499, 64] on span "In tem 100mm" at bounding box center [513, 68] width 67 height 16
click at [276, 23] on button at bounding box center [272, 16] width 23 height 23
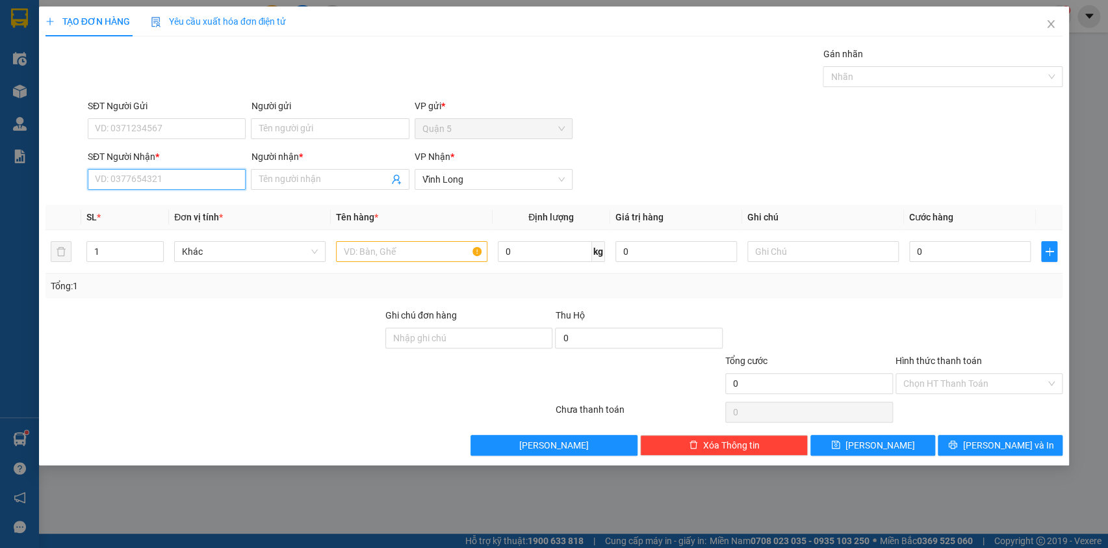
click at [164, 183] on input "SĐT Người Nhận *" at bounding box center [167, 179] width 158 height 21
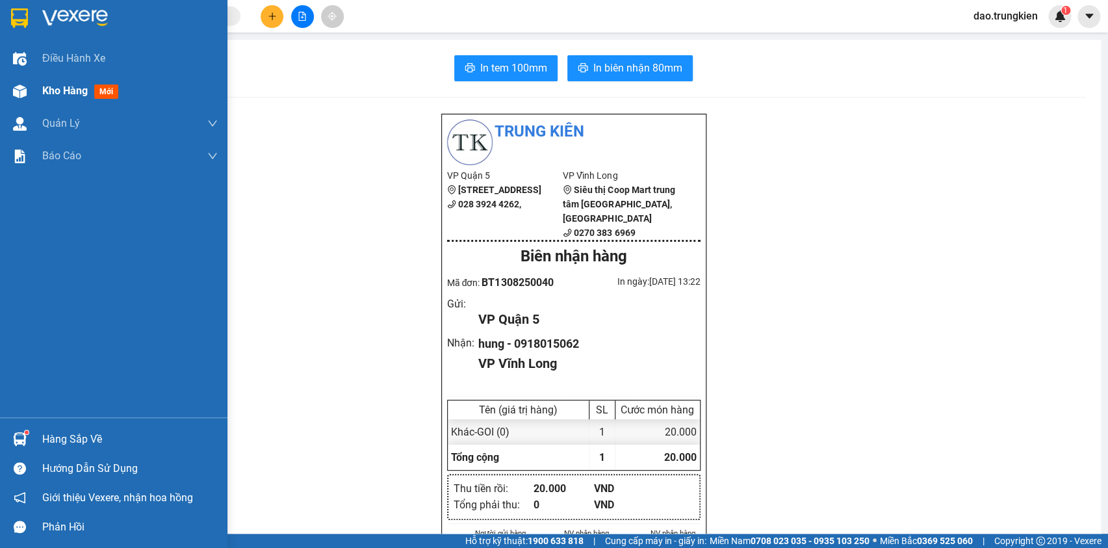
click at [95, 86] on span "mới" at bounding box center [106, 91] width 24 height 14
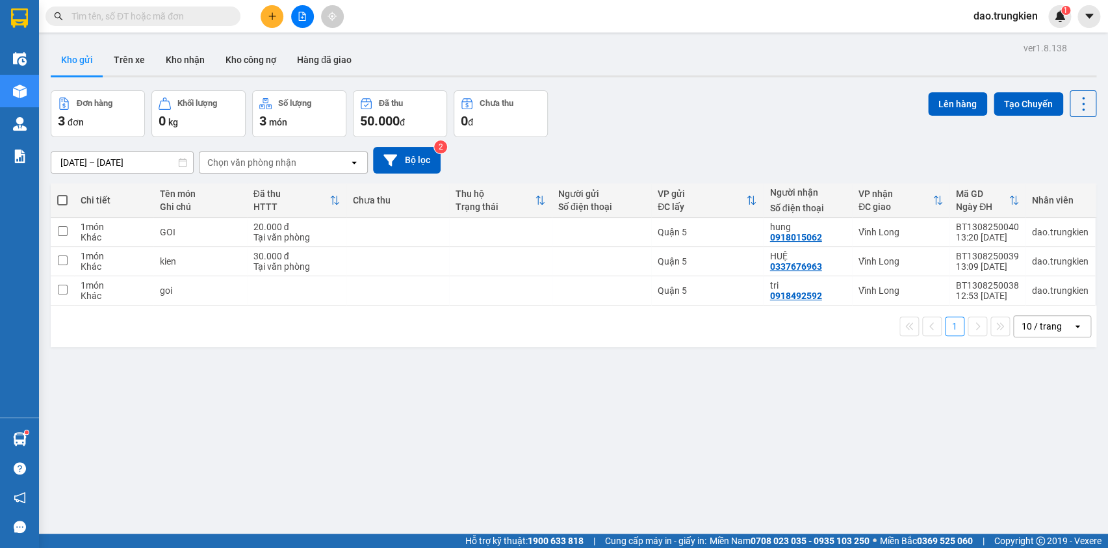
click at [165, 13] on input "text" at bounding box center [147, 16] width 153 height 14
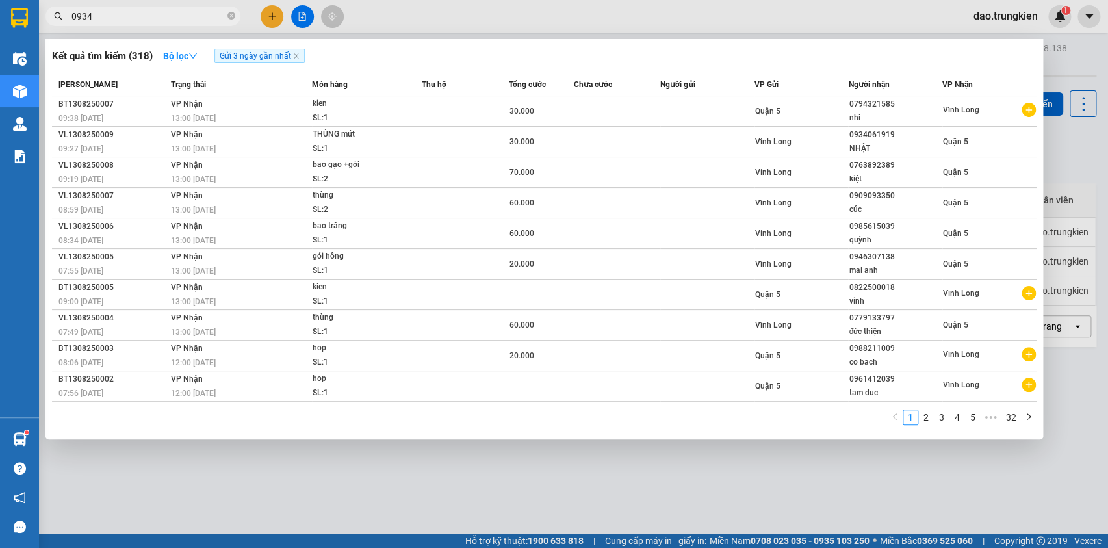
type input "093"
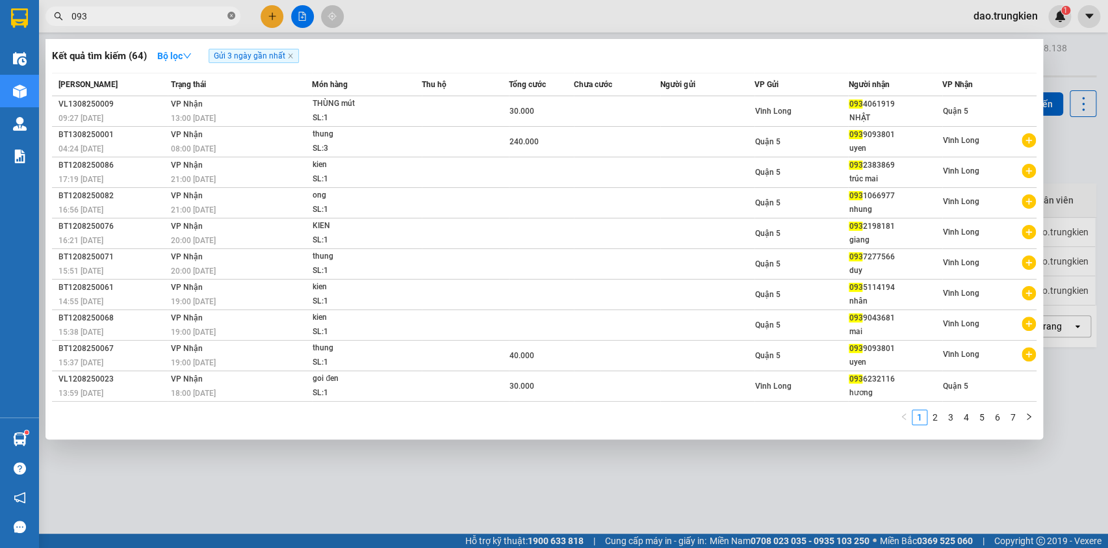
click at [227, 13] on icon "close-circle" at bounding box center [231, 16] width 8 height 8
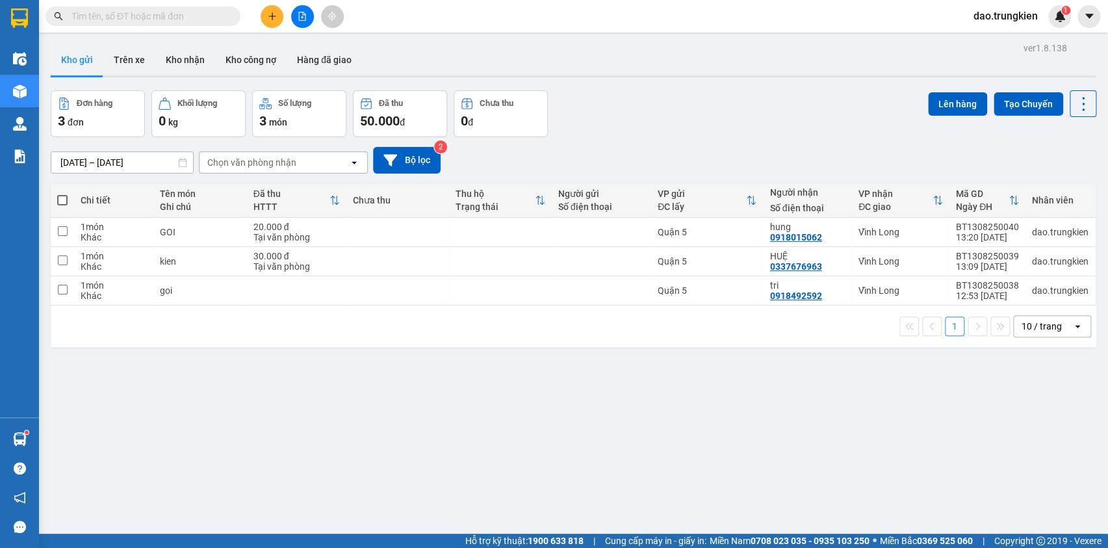
click at [272, 16] on icon "plus" at bounding box center [271, 16] width 7 height 1
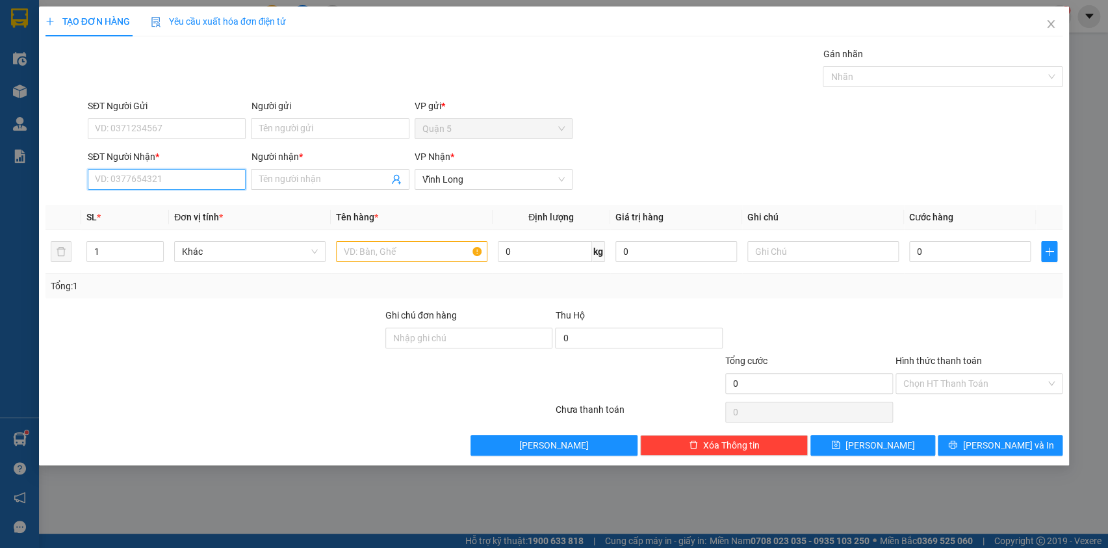
click at [201, 179] on input "SĐT Người Nhận *" at bounding box center [167, 179] width 158 height 21
click at [200, 213] on div "0942681122 - LANG" at bounding box center [167, 205] width 158 height 21
type input "0942681122"
type input "LANG"
click at [200, 213] on div "0942681122 - LANG" at bounding box center [167, 205] width 158 height 21
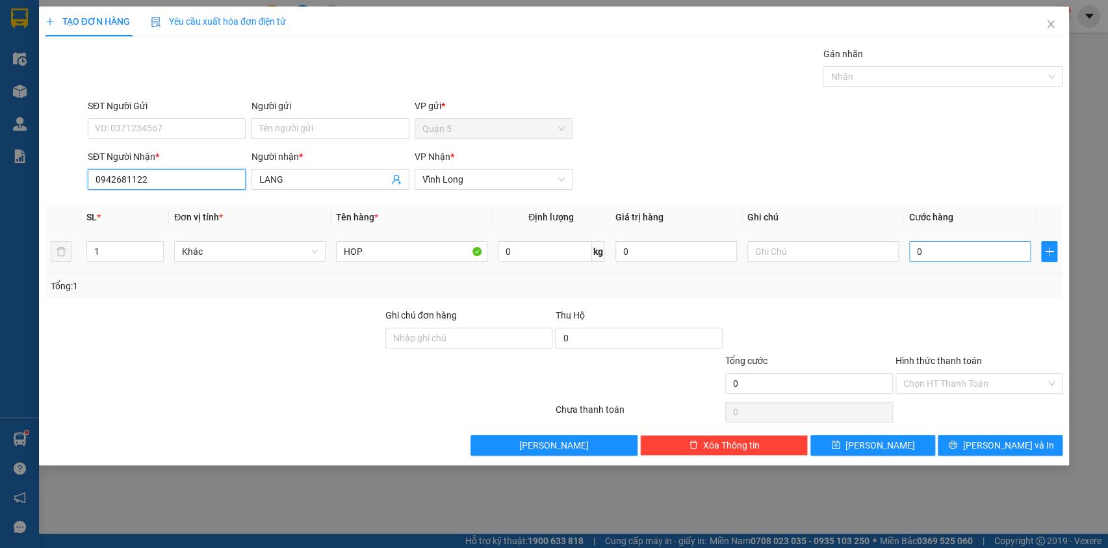
type input "0942681122"
click at [964, 249] on input "0" at bounding box center [970, 251] width 122 height 21
type input "2"
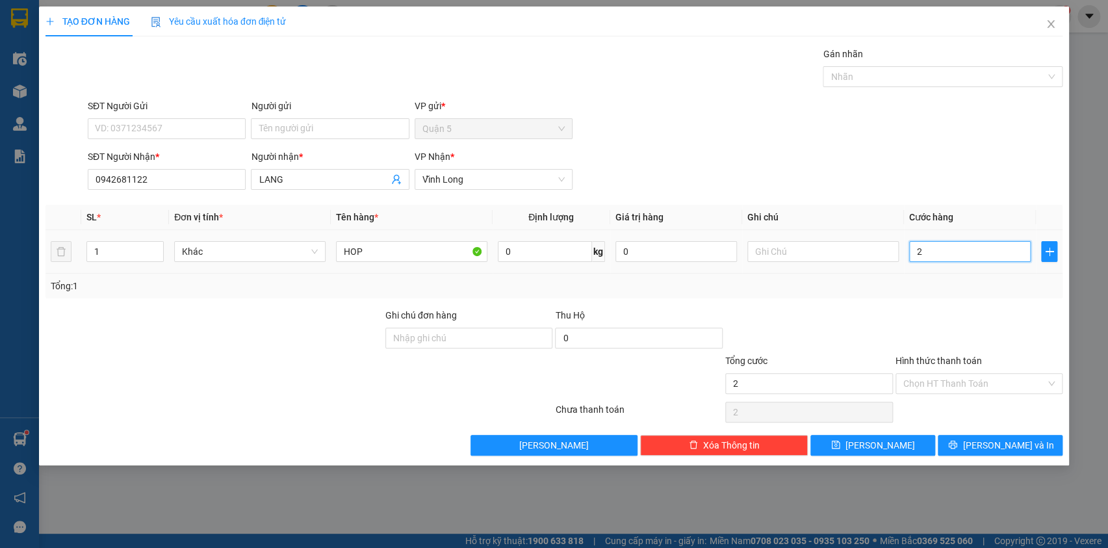
type input "20"
type input "20.000"
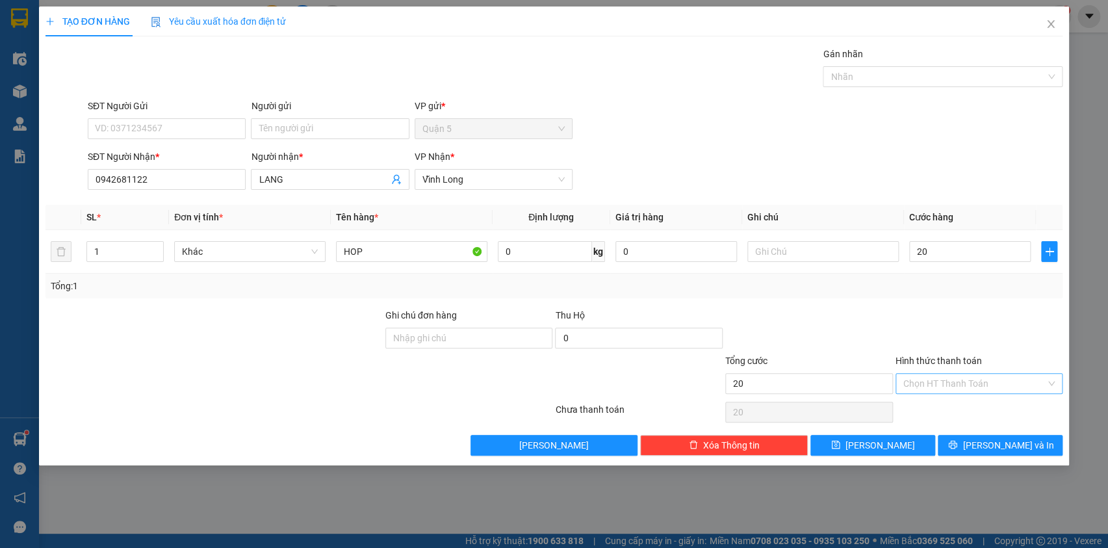
type input "20.000"
click at [925, 374] on input "Hình thức thanh toán" at bounding box center [974, 383] width 143 height 19
click at [926, 409] on div "Tại văn phòng" at bounding box center [979, 409] width 152 height 14
type input "0"
click at [957, 448] on icon "printer" at bounding box center [952, 444] width 9 height 9
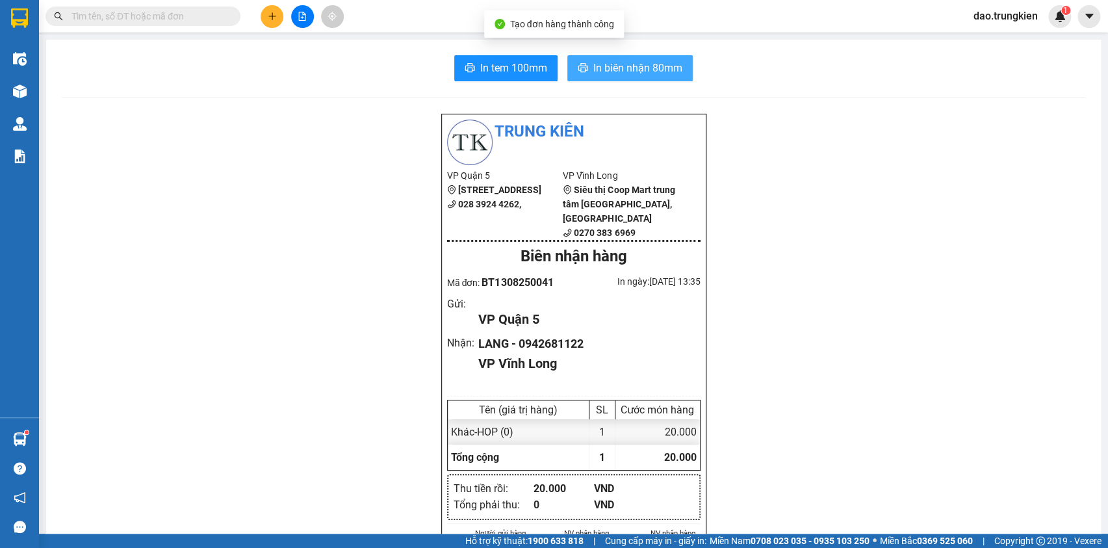
click at [632, 72] on span "In biên nhận 80mm" at bounding box center [637, 68] width 89 height 16
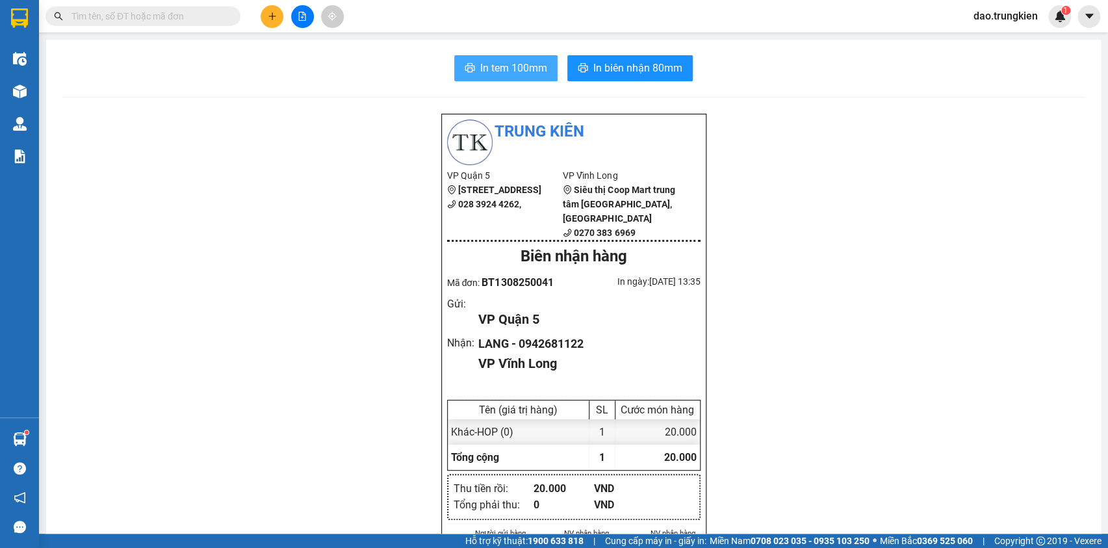
click at [500, 74] on span "In tem 100mm" at bounding box center [513, 68] width 67 height 16
click at [268, 13] on icon "plus" at bounding box center [272, 16] width 9 height 9
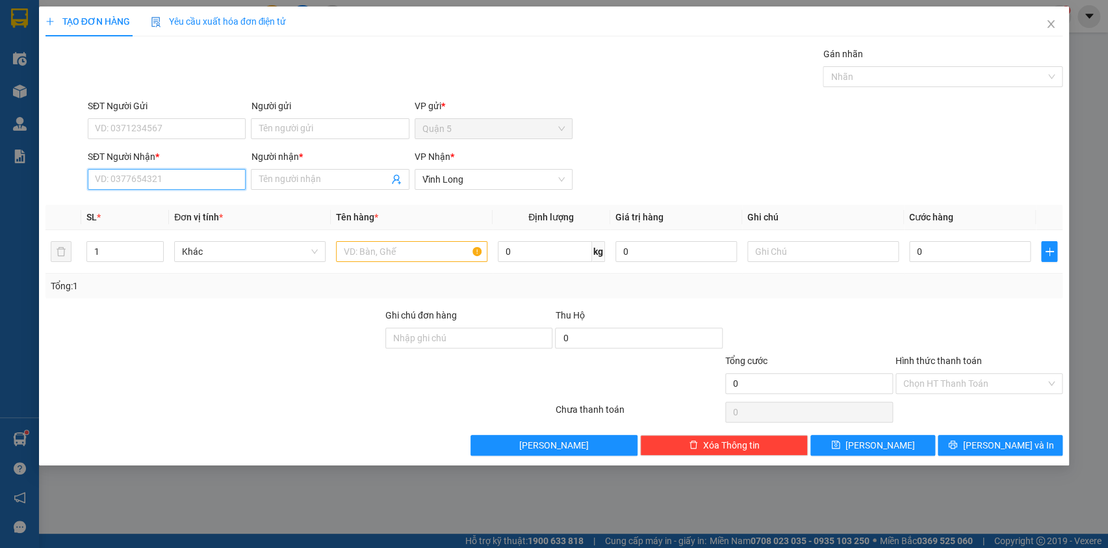
click at [163, 179] on input "SĐT Người Nhận *" at bounding box center [167, 179] width 158 height 21
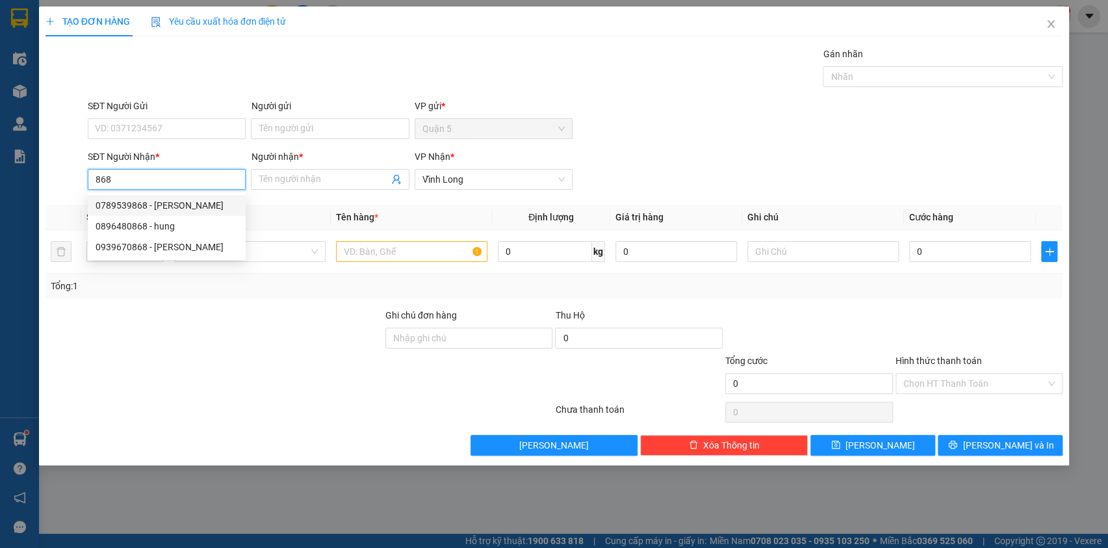
click at [126, 211] on div "0789539868 - THAO" at bounding box center [167, 205] width 142 height 14
type input "0789539868"
type input "THAO"
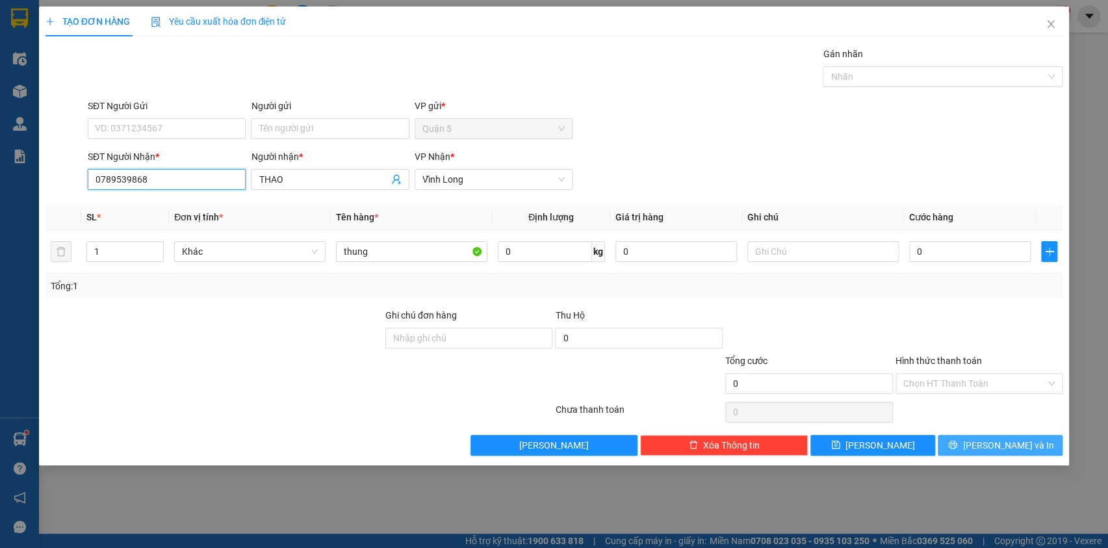
type input "0789539868"
click at [1006, 439] on span "[PERSON_NAME] và In" at bounding box center [1008, 445] width 91 height 14
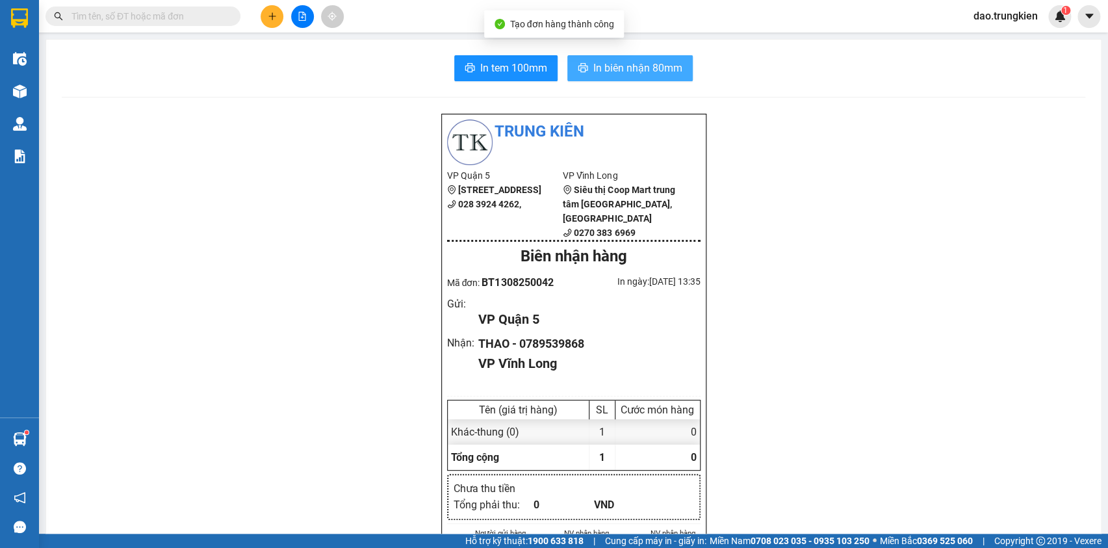
click at [634, 74] on span "In biên nhận 80mm" at bounding box center [637, 68] width 89 height 16
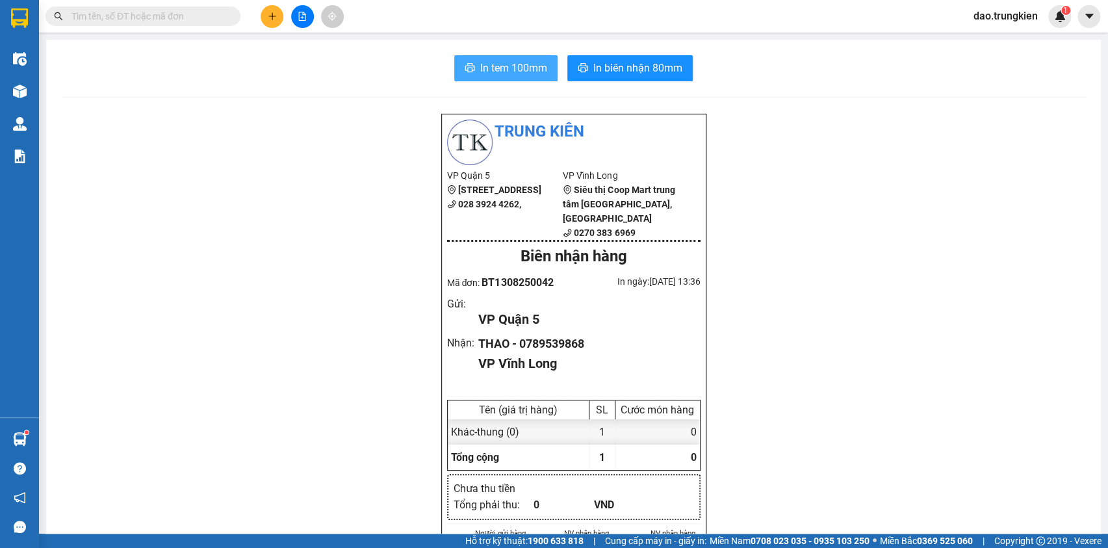
click at [500, 60] on span "In tem 100mm" at bounding box center [513, 68] width 67 height 16
drag, startPoint x: 82, startPoint y: 7, endPoint x: 89, endPoint y: 13, distance: 9.2
click at [84, 10] on span at bounding box center [142, 15] width 195 height 19
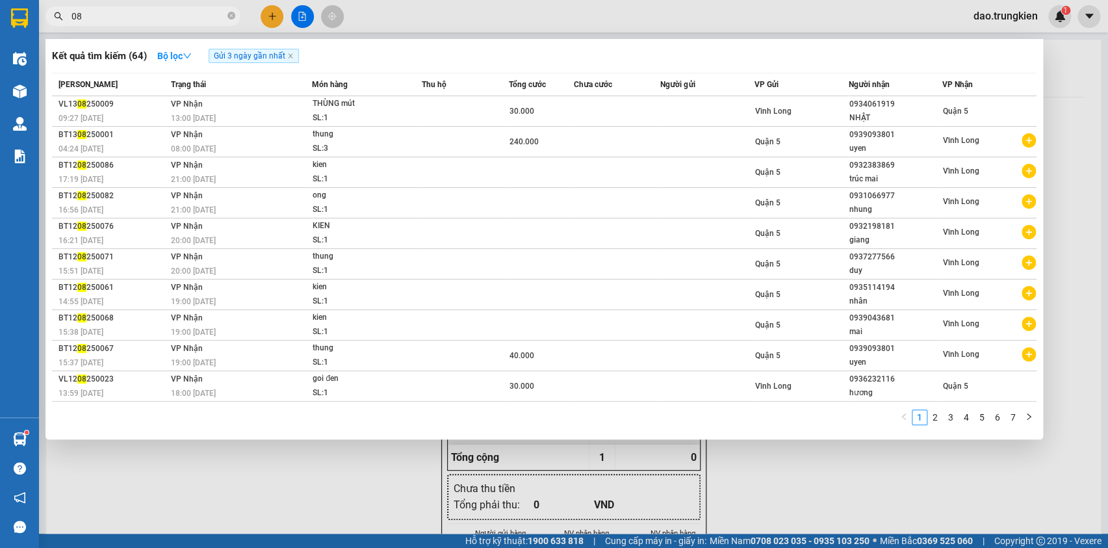
type input "088"
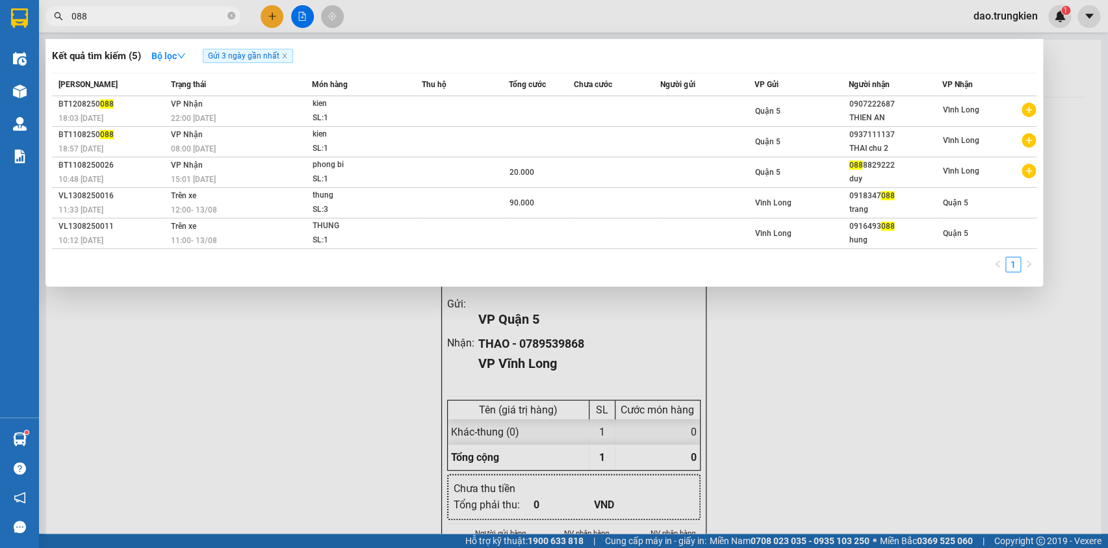
click at [230, 16] on icon "close-circle" at bounding box center [231, 16] width 8 height 8
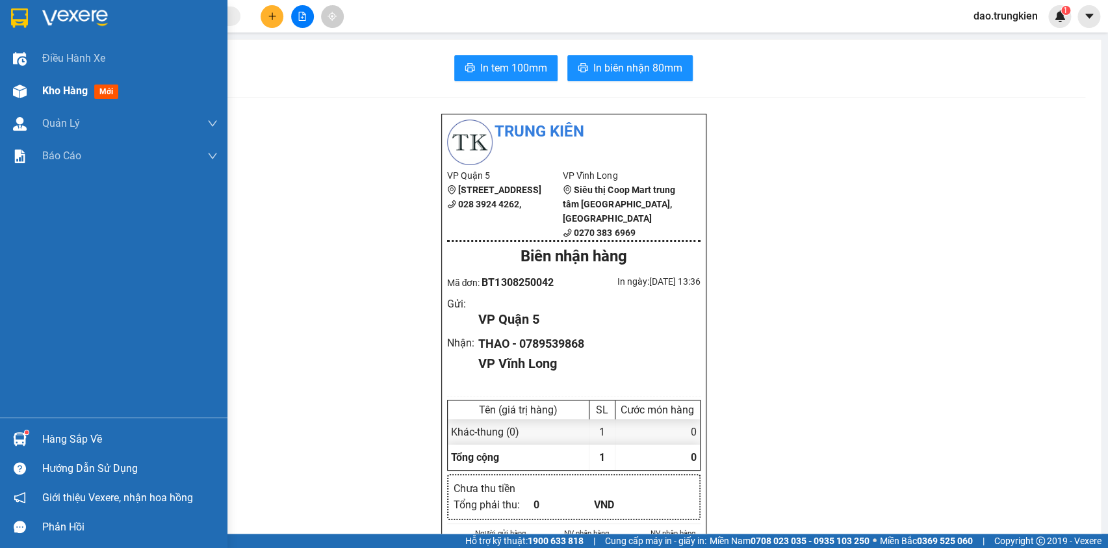
click at [111, 85] on span "mới" at bounding box center [106, 91] width 24 height 14
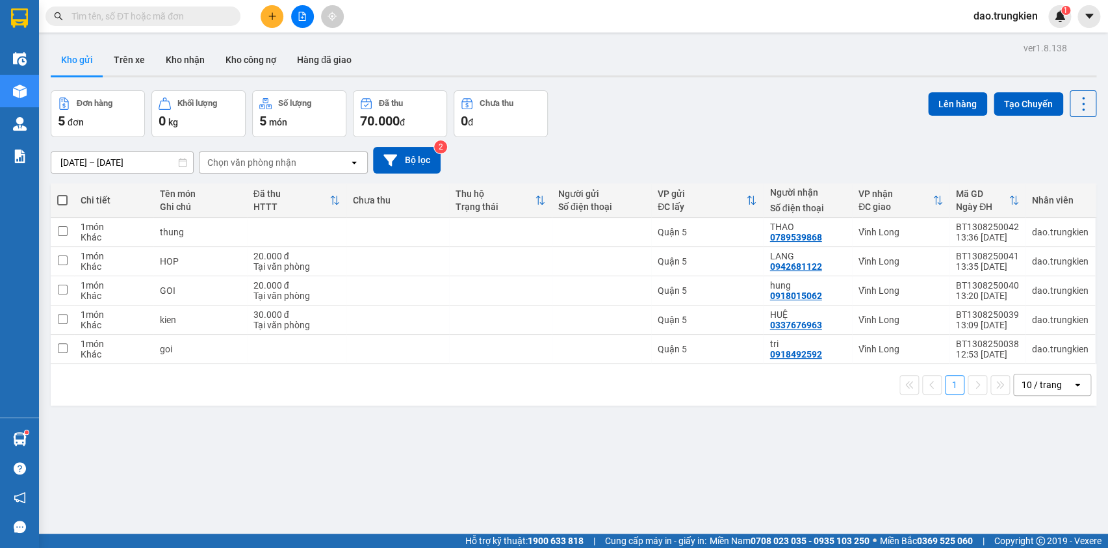
click at [64, 200] on span at bounding box center [62, 200] width 10 height 10
click at [62, 194] on input "checkbox" at bounding box center [62, 194] width 0 height 0
checkbox input "true"
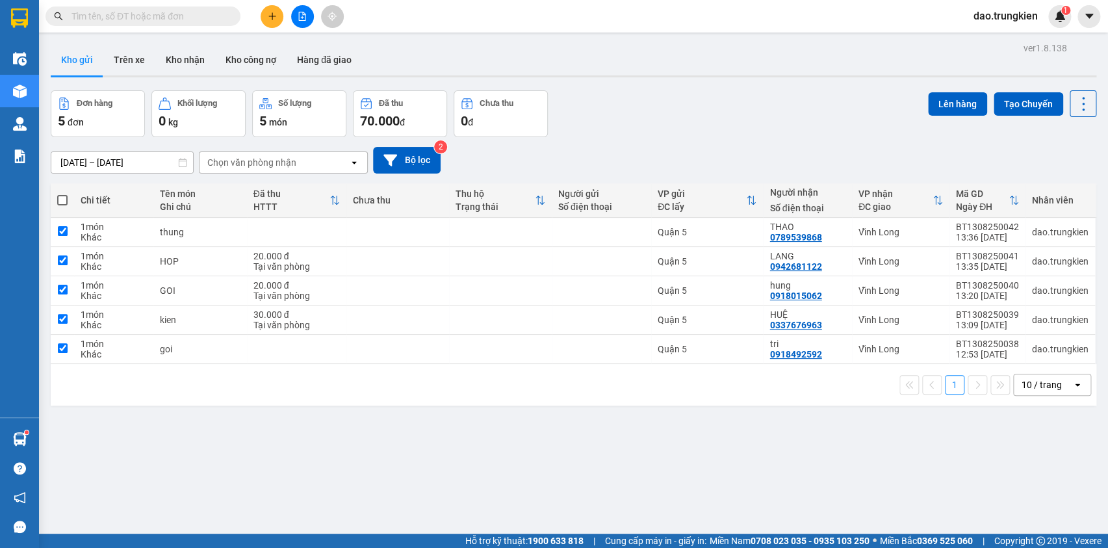
checkbox input "true"
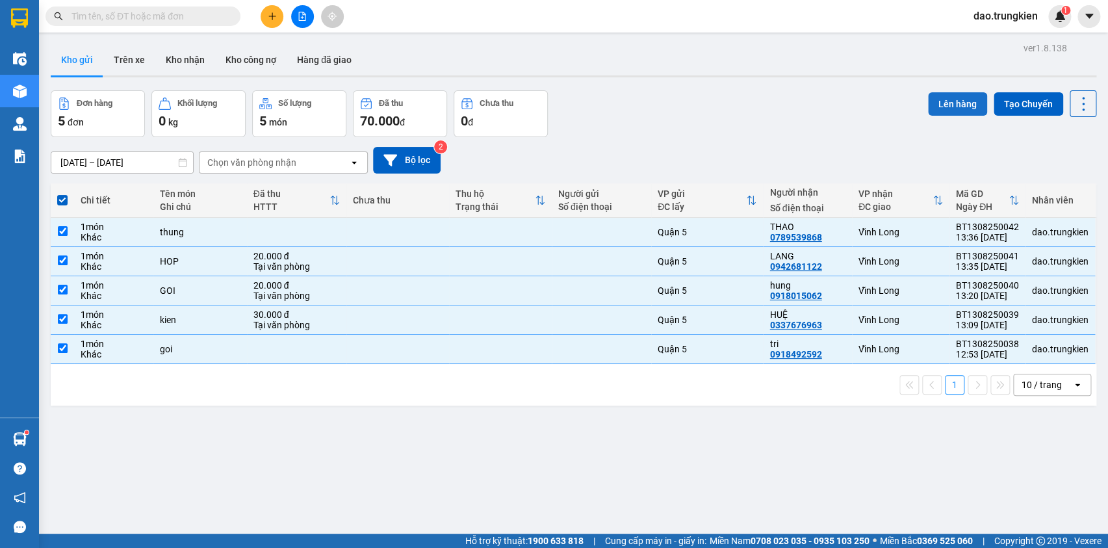
click at [940, 110] on button "Lên hàng" at bounding box center [957, 103] width 59 height 23
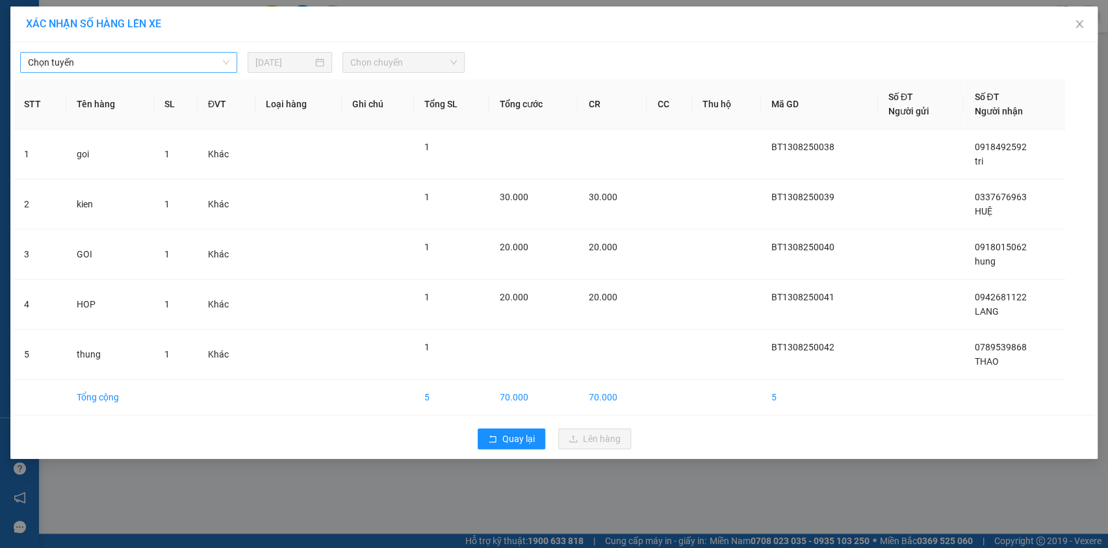
click at [214, 62] on span "Chọn tuyến" at bounding box center [128, 62] width 201 height 19
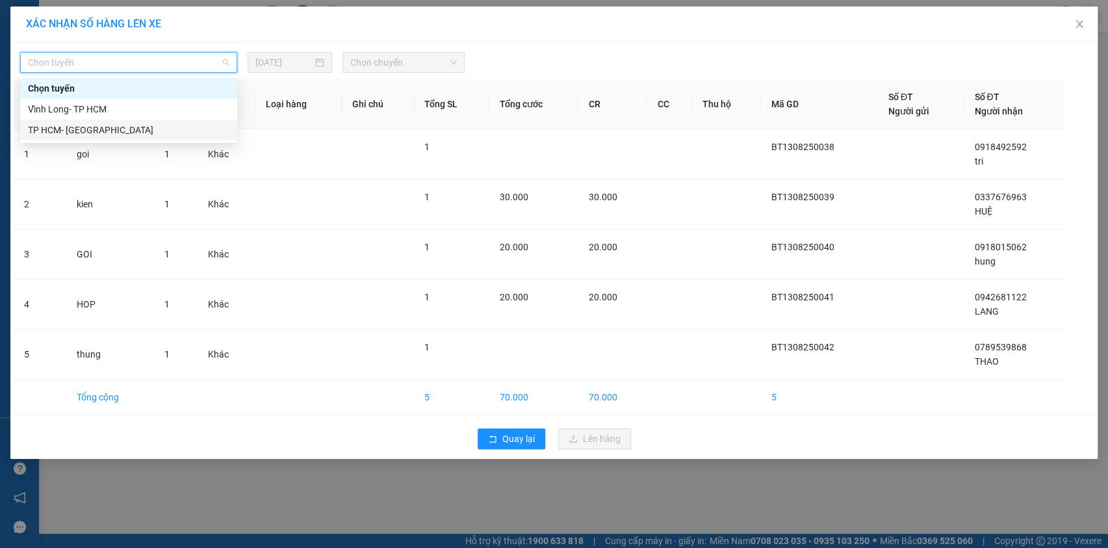
drag, startPoint x: 194, startPoint y: 133, endPoint x: 287, endPoint y: 123, distance: 93.5
click at [195, 133] on div "TP HCM- [PERSON_NAME][GEOGRAPHIC_DATA]" at bounding box center [128, 130] width 201 height 14
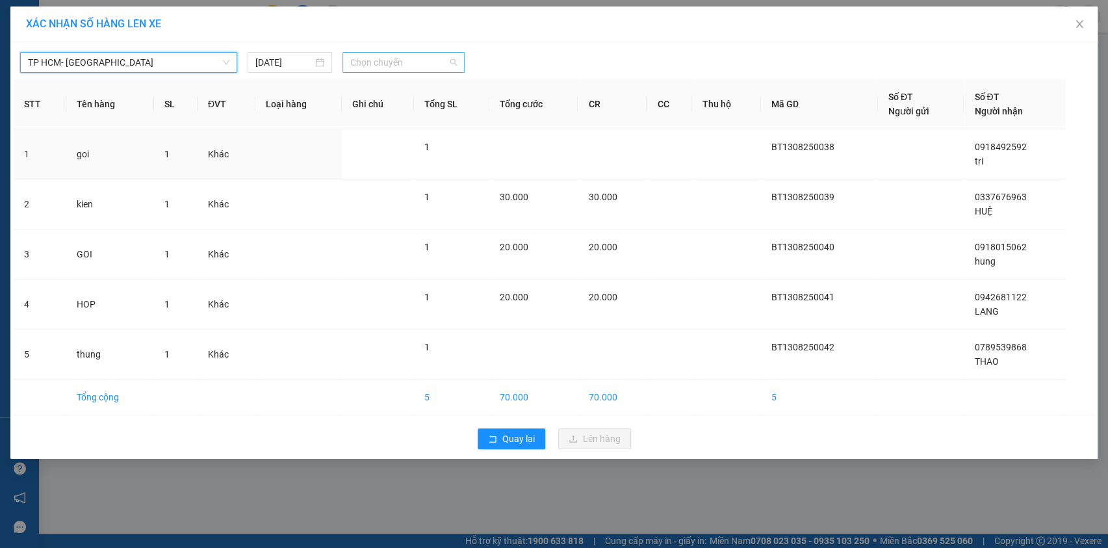
click at [419, 64] on span "Chọn chuyến" at bounding box center [403, 62] width 107 height 19
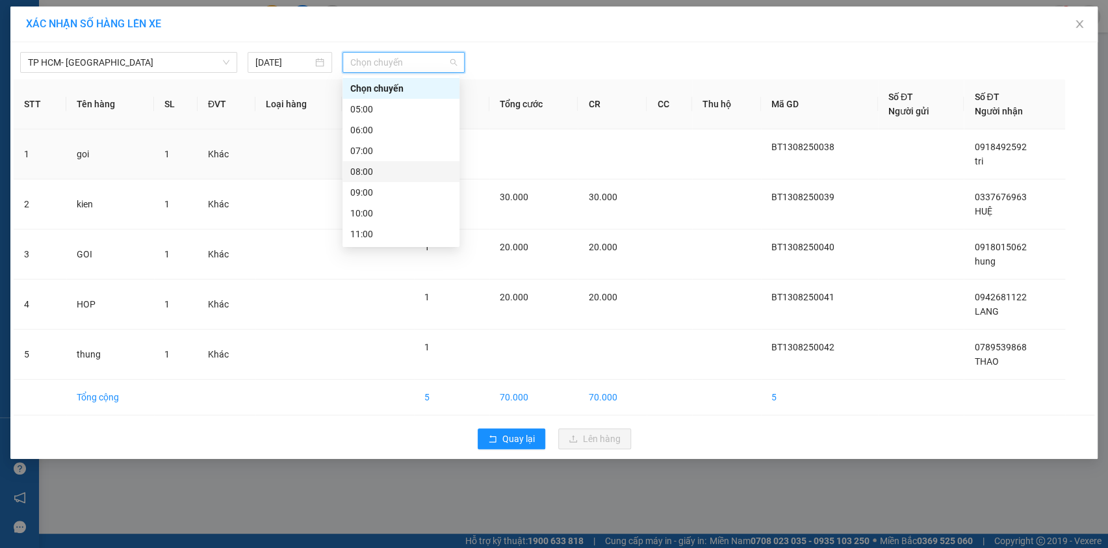
scroll to position [166, 0]
click at [392, 123] on div "14:00" at bounding box center [400, 130] width 101 height 14
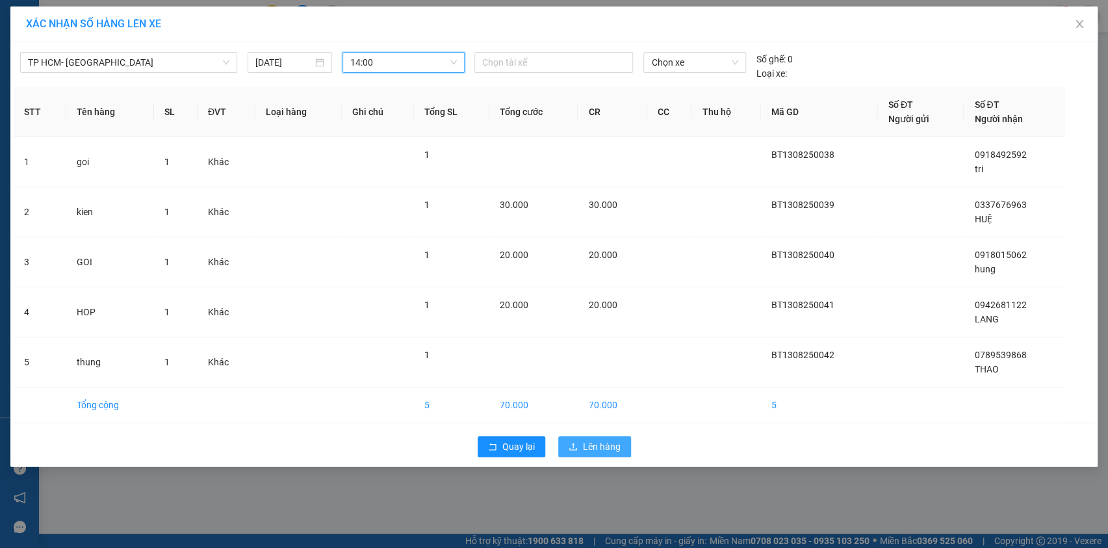
click at [608, 452] on span "Lên hàng" at bounding box center [602, 446] width 38 height 14
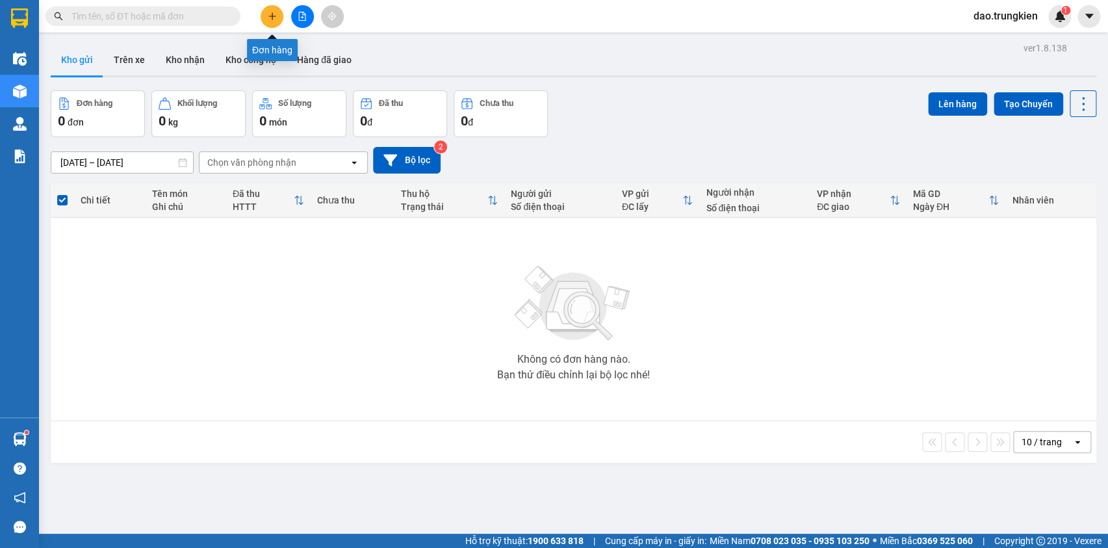
click at [268, 13] on icon "plus" at bounding box center [272, 16] width 9 height 9
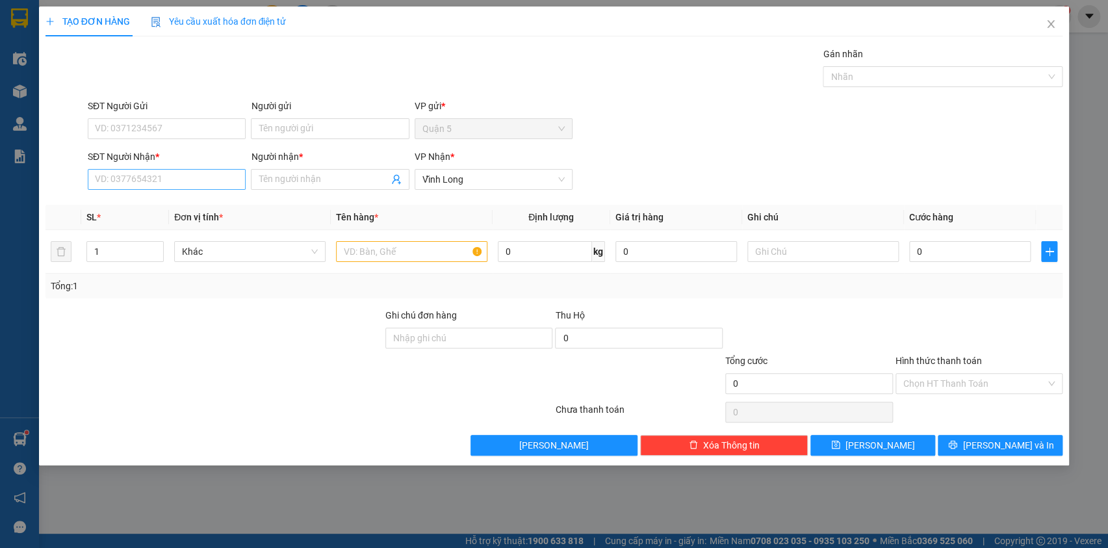
click at [180, 172] on div "SĐT Người Nhận * VD: 0377654321" at bounding box center [167, 171] width 158 height 45
drag, startPoint x: 135, startPoint y: 170, endPoint x: 133, endPoint y: 187, distance: 17.1
click at [135, 175] on input "SĐT Người Nhận *" at bounding box center [167, 179] width 158 height 21
click at [138, 201] on div "0908366754 - PHƯỢNG" at bounding box center [167, 205] width 142 height 14
type input "0908366754"
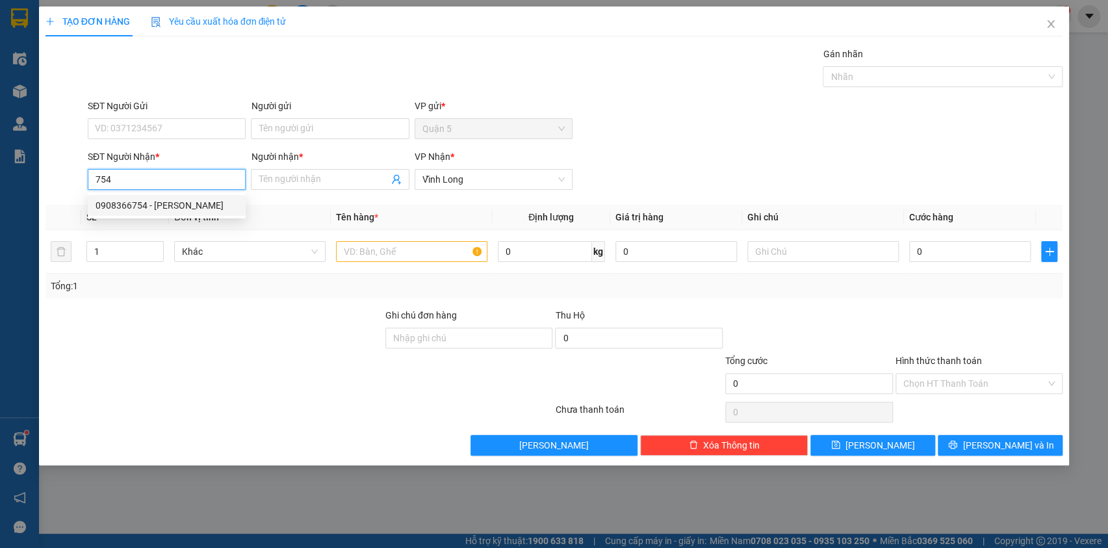
type input "PHƯỢNG"
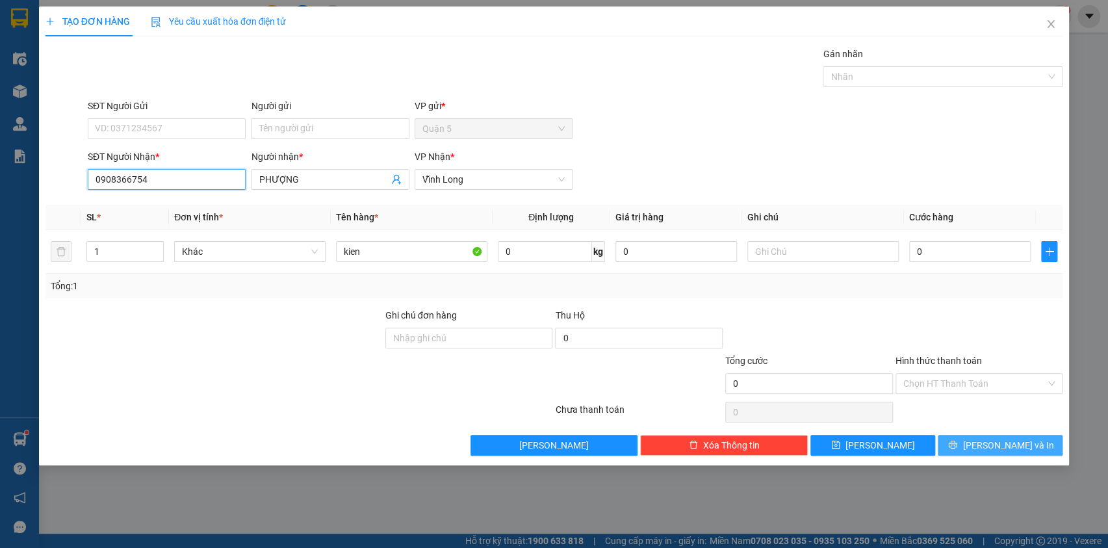
type input "0908366754"
drag, startPoint x: 983, startPoint y: 448, endPoint x: 920, endPoint y: 288, distance: 172.5
click at [984, 448] on button "[PERSON_NAME] và In" at bounding box center [1000, 445] width 125 height 21
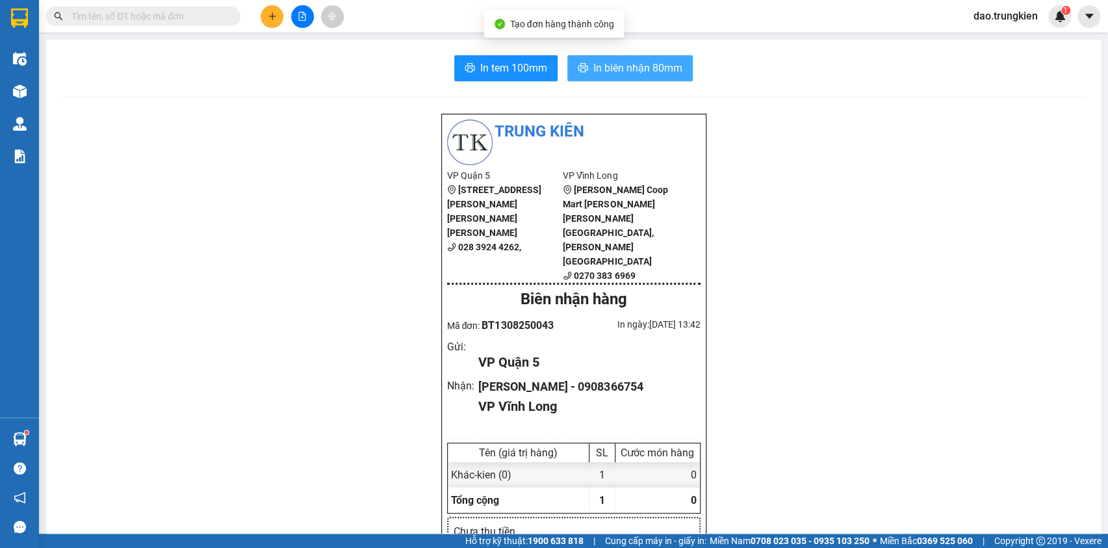
click at [601, 65] on span "In biên nhận 80mm" at bounding box center [637, 68] width 89 height 16
drag, startPoint x: 491, startPoint y: 66, endPoint x: 496, endPoint y: 74, distance: 9.0
click at [492, 69] on span "In tem 100mm" at bounding box center [513, 68] width 67 height 16
click at [274, 12] on icon "plus" at bounding box center [272, 16] width 9 height 9
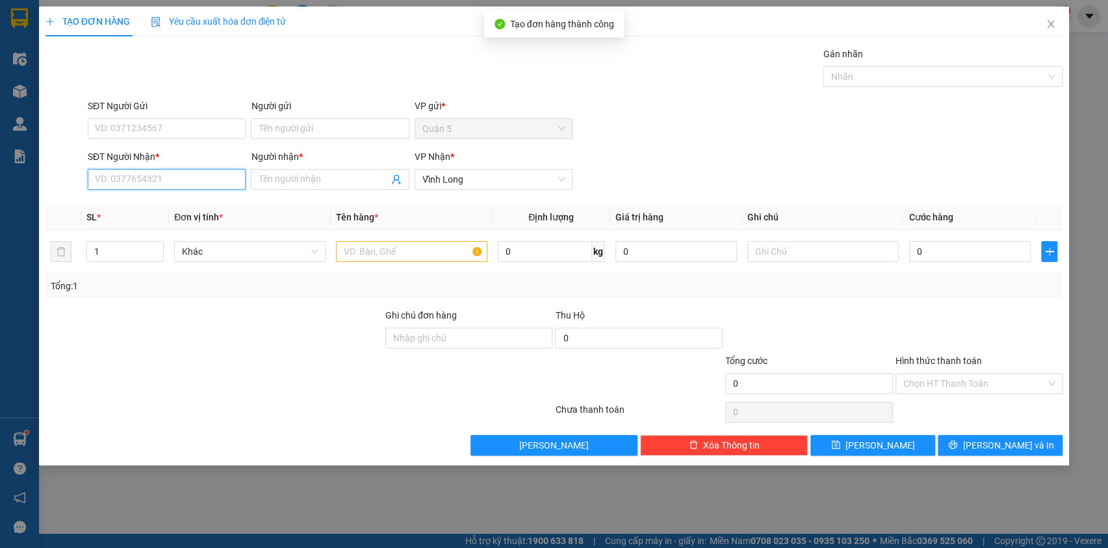
click at [101, 178] on input "SĐT Người Nhận *" at bounding box center [167, 179] width 158 height 21
click at [142, 205] on div "0932383869 - [PERSON_NAME]" at bounding box center [167, 205] width 142 height 14
type input "0932383869"
type input "trúc mai"
type input "0932383869"
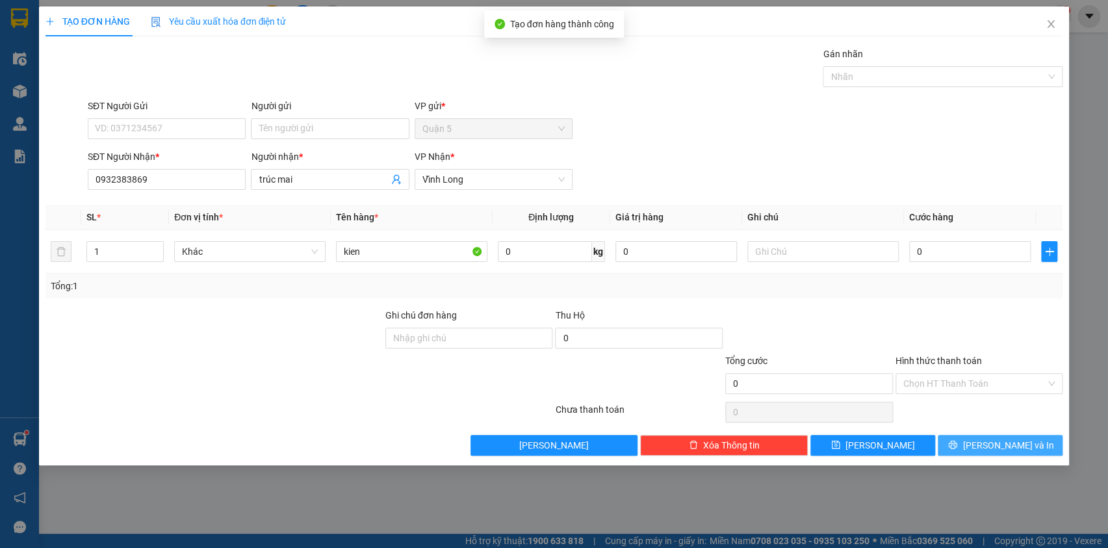
click at [980, 450] on button "[PERSON_NAME] và In" at bounding box center [1000, 445] width 125 height 21
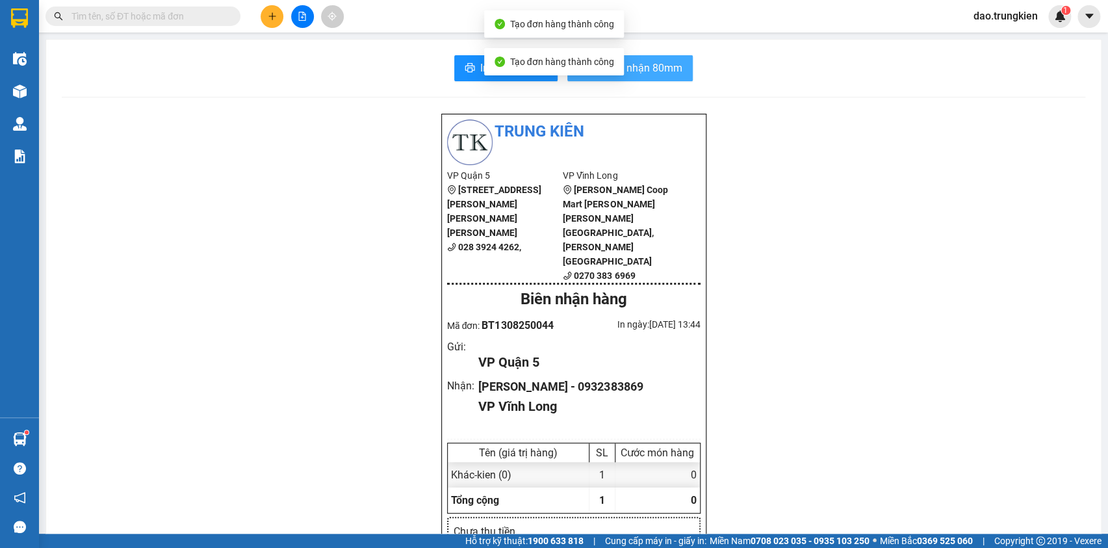
click at [642, 62] on span "In biên nhận 80mm" at bounding box center [637, 68] width 89 height 16
click at [481, 67] on span "In tem 100mm" at bounding box center [513, 68] width 67 height 16
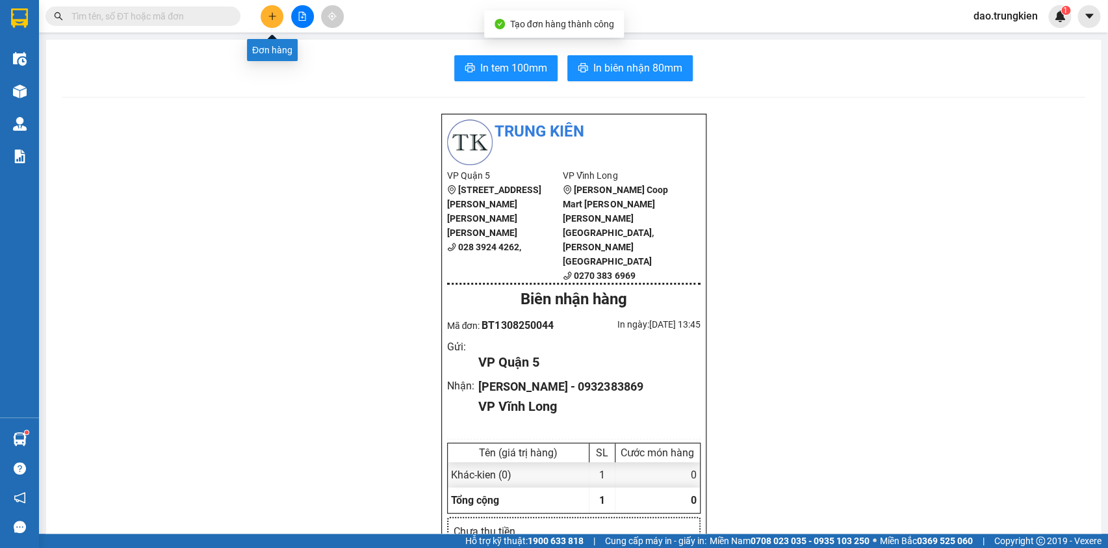
click at [275, 10] on button at bounding box center [272, 16] width 23 height 23
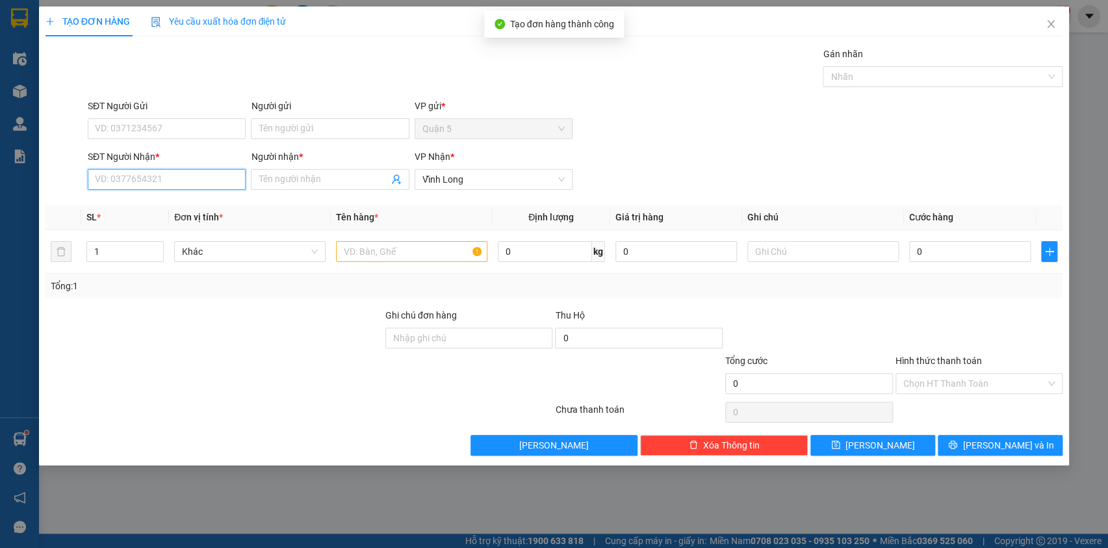
click at [190, 183] on input "SĐT Người Nhận *" at bounding box center [167, 179] width 158 height 21
drag, startPoint x: 165, startPoint y: 214, endPoint x: 201, endPoint y: 213, distance: 36.4
click at [166, 214] on div "0907222687 - THIEN AN" at bounding box center [167, 205] width 158 height 21
type input "0907222687"
type input "THIEN AN"
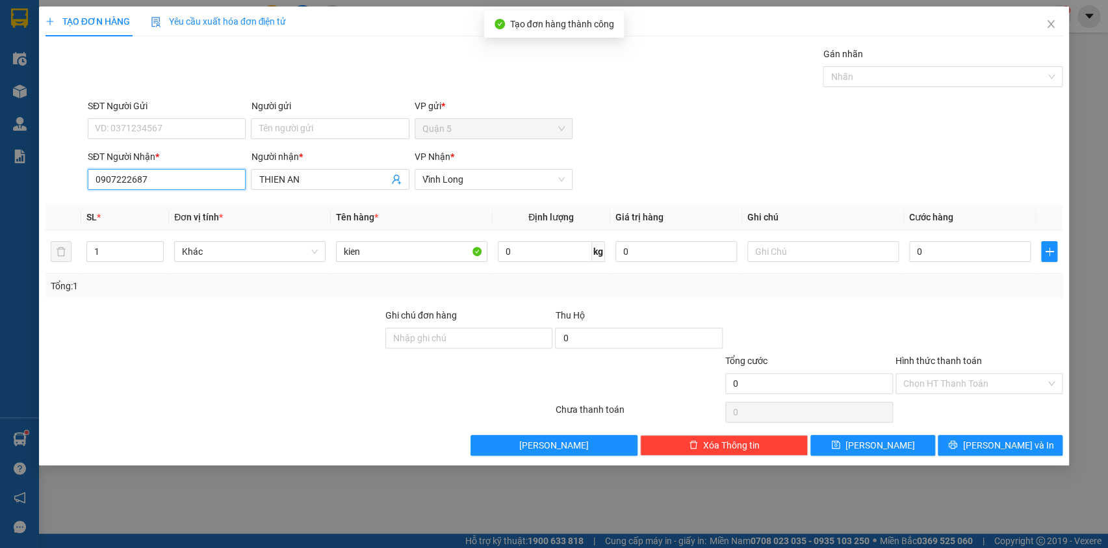
type input "0907222687"
drag, startPoint x: 1002, startPoint y: 456, endPoint x: 999, endPoint y: 448, distance: 7.6
click at [1000, 450] on div "TẠO ĐƠN HÀNG Yêu cầu xuất hóa đơn điện tử Transit Pickup Surcharge Ids Transit …" at bounding box center [554, 235] width 1031 height 459
click at [998, 448] on span "[PERSON_NAME] và In" at bounding box center [1008, 445] width 91 height 14
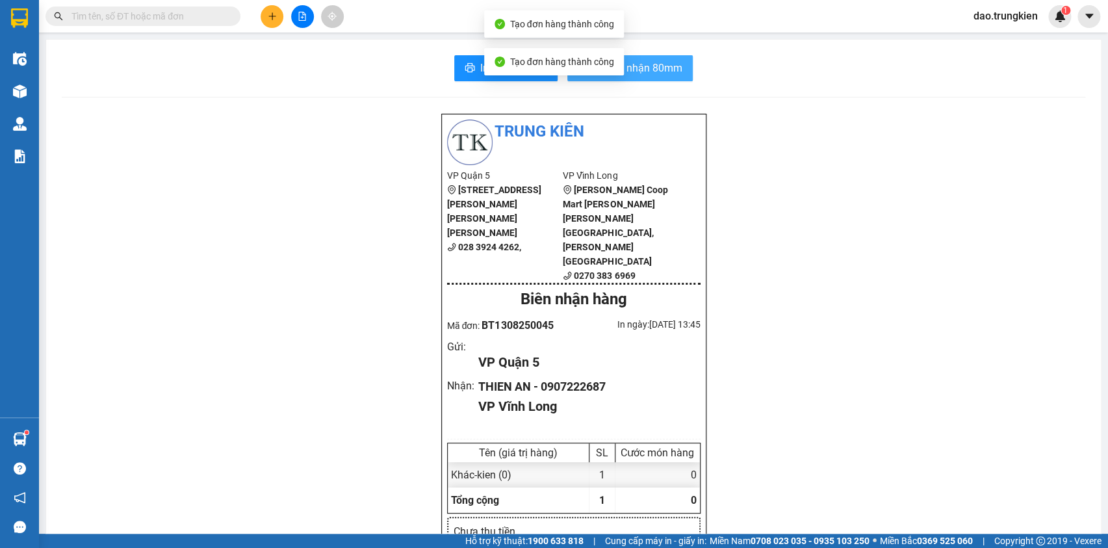
click at [653, 69] on span "In biên nhận 80mm" at bounding box center [637, 68] width 89 height 16
click at [480, 73] on span "In tem 100mm" at bounding box center [513, 68] width 67 height 16
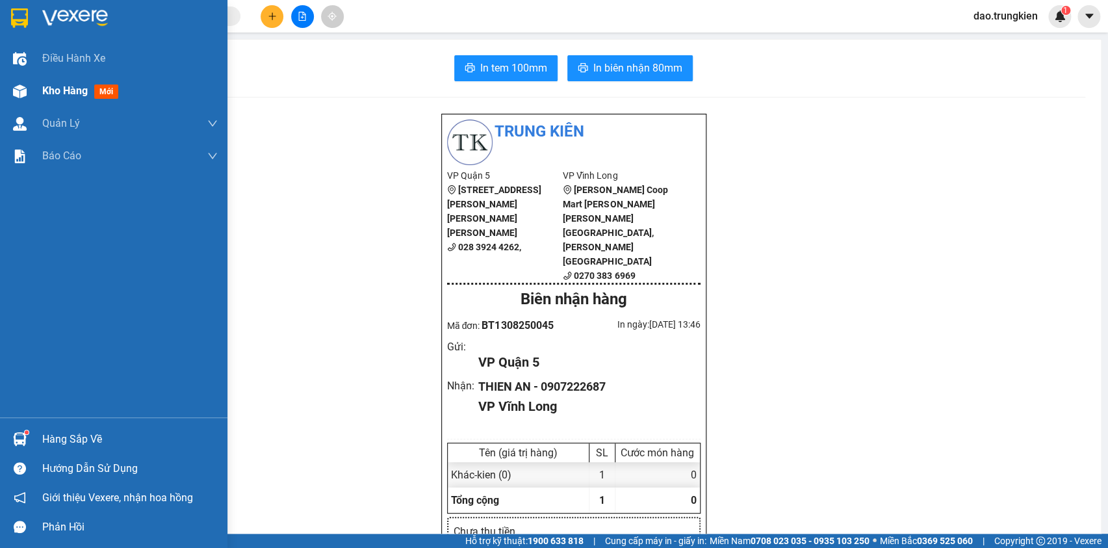
click at [98, 96] on span "mới" at bounding box center [106, 91] width 24 height 14
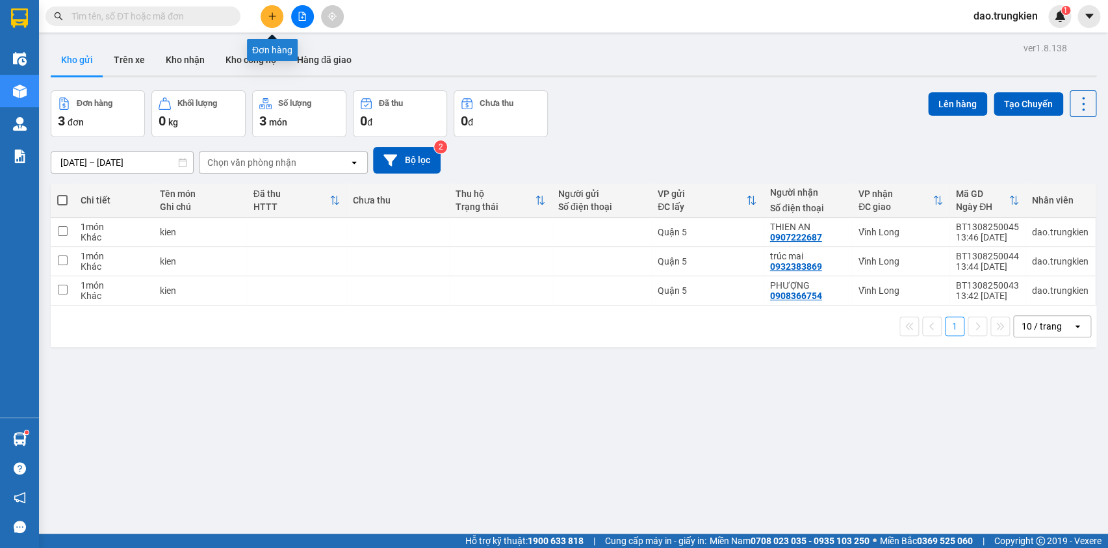
click at [268, 22] on button at bounding box center [272, 16] width 23 height 23
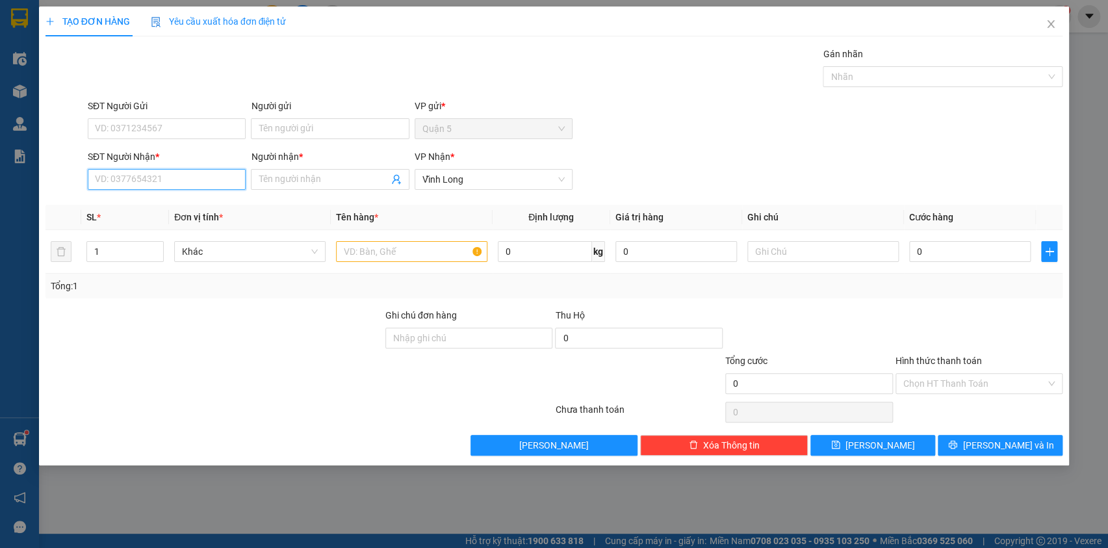
click at [104, 174] on input "SĐT Người Nhận *" at bounding box center [167, 179] width 158 height 21
type input "0944091858"
click at [127, 201] on div "0944091858 - quyen" at bounding box center [167, 205] width 142 height 14
type input "quyen"
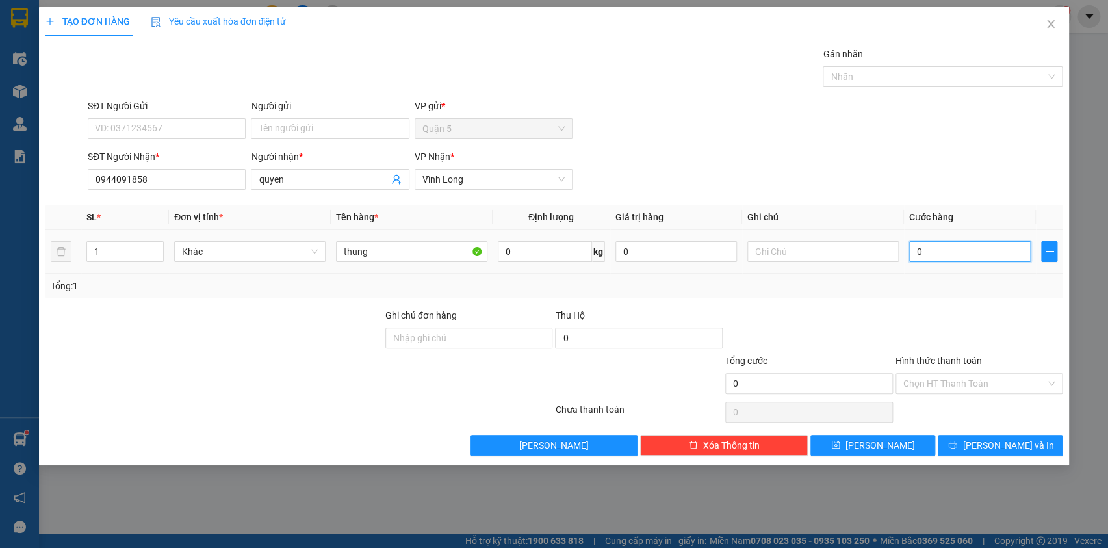
click at [950, 256] on input "0" at bounding box center [970, 251] width 122 height 21
click at [941, 375] on input "Hình thức thanh toán" at bounding box center [974, 383] width 143 height 19
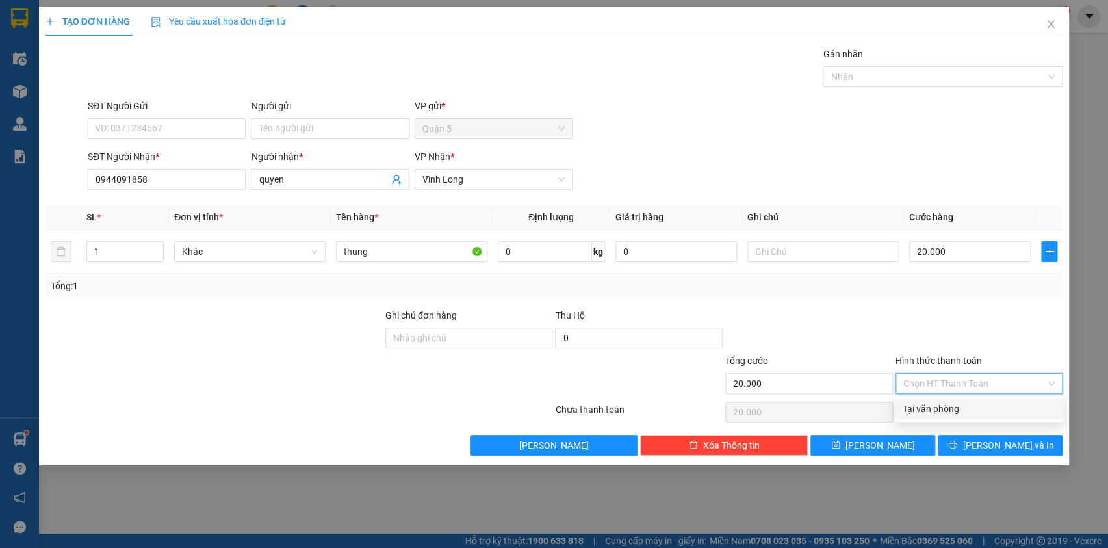
click at [953, 411] on div "Tại văn phòng" at bounding box center [979, 409] width 152 height 14
click at [993, 453] on button "[PERSON_NAME] và In" at bounding box center [1000, 445] width 125 height 21
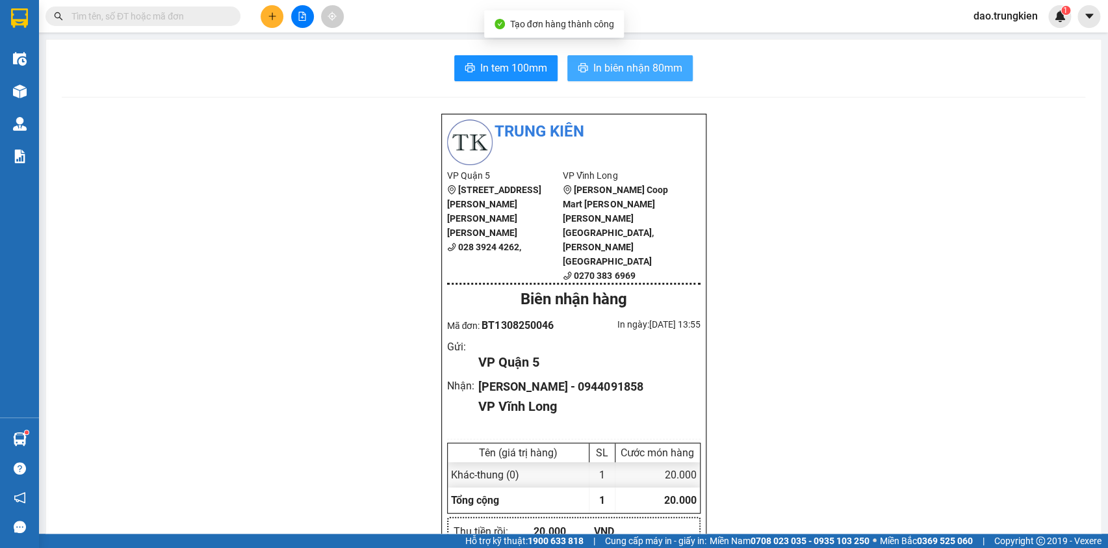
click at [593, 74] on span "In biên nhận 80mm" at bounding box center [637, 68] width 89 height 16
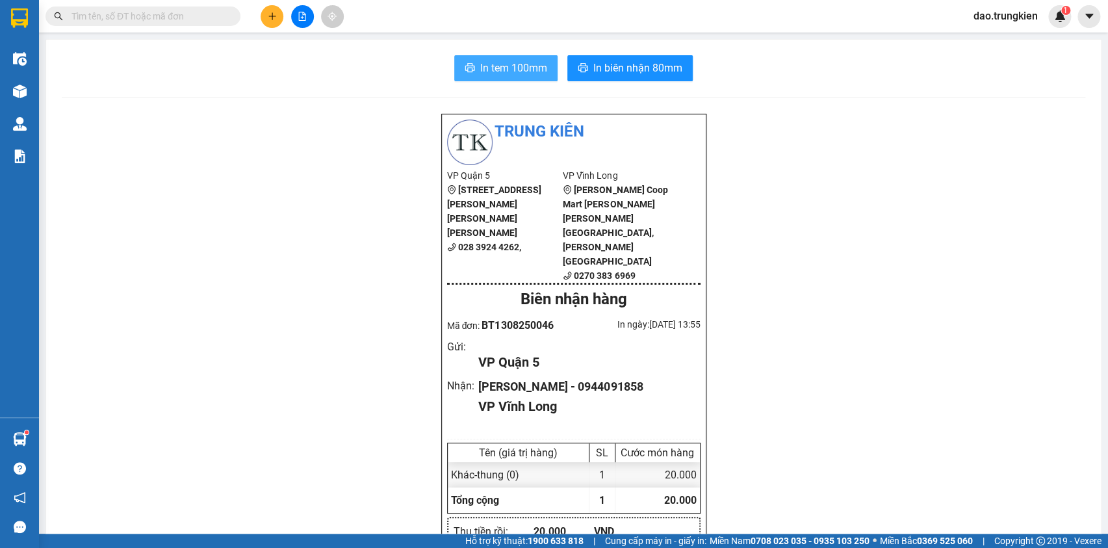
click at [494, 62] on span "In tem 100mm" at bounding box center [513, 68] width 67 height 16
click at [266, 23] on button at bounding box center [272, 16] width 23 height 23
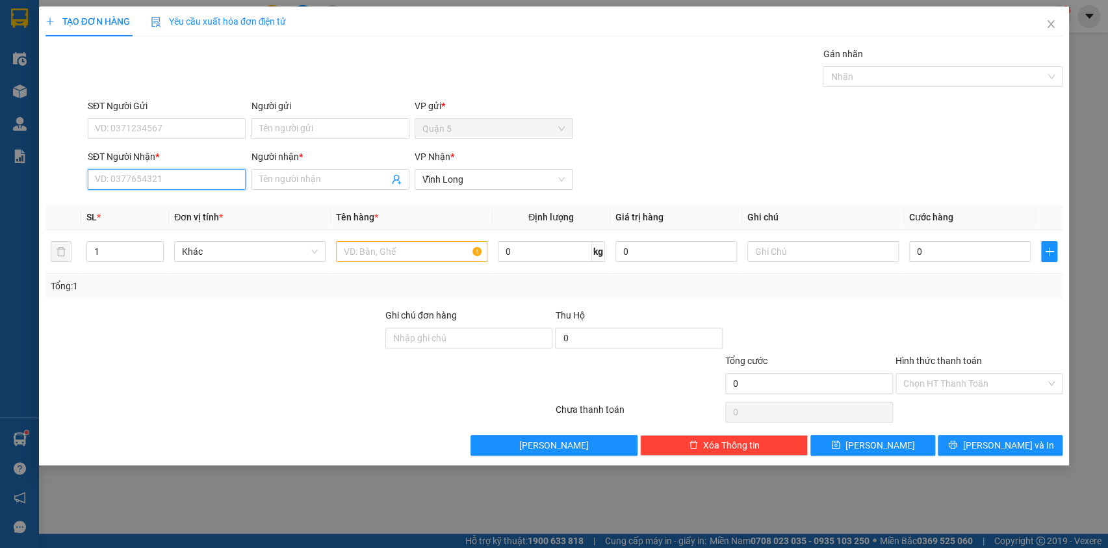
click at [122, 175] on input "SĐT Người Nhận *" at bounding box center [167, 179] width 158 height 21
click at [131, 207] on div "0936407417 - thai da phat" at bounding box center [167, 205] width 142 height 14
type input "0936407417"
type input "thai da phat"
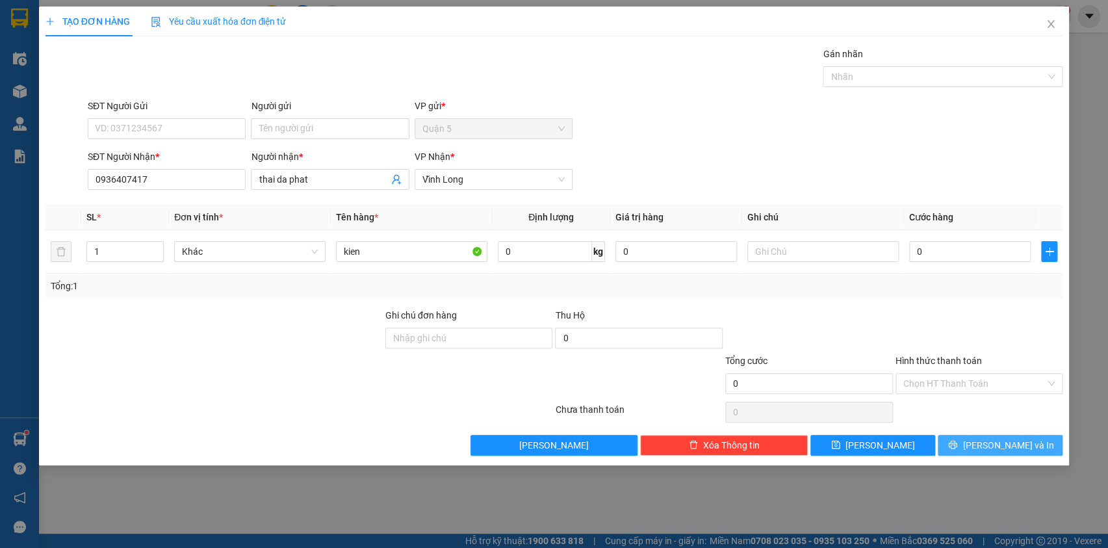
click at [1007, 448] on span "[PERSON_NAME] và In" at bounding box center [1008, 445] width 91 height 14
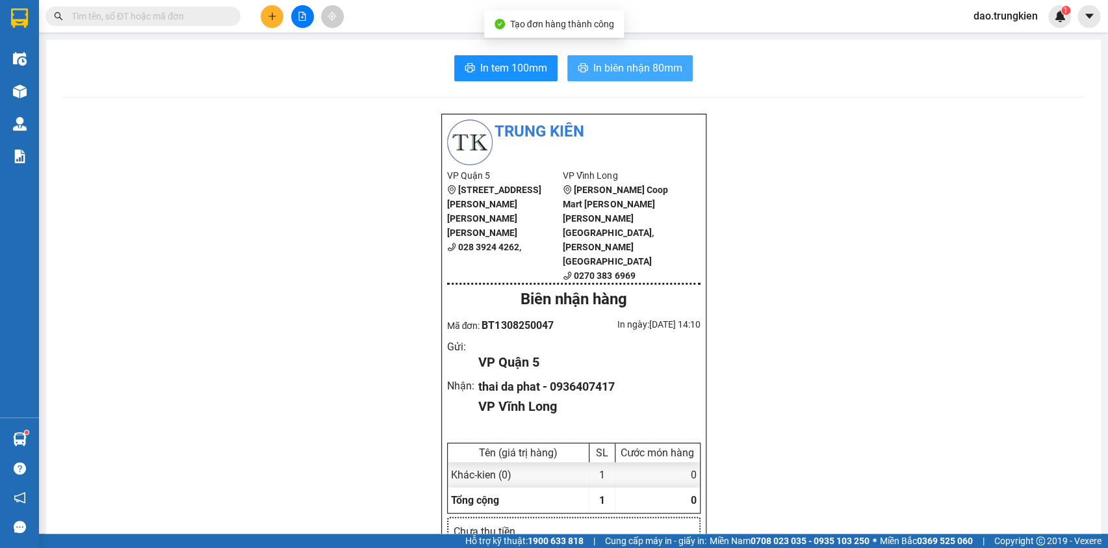
drag, startPoint x: 634, startPoint y: 62, endPoint x: 619, endPoint y: 68, distance: 15.7
click at [634, 62] on span "In biên nhận 80mm" at bounding box center [637, 68] width 89 height 16
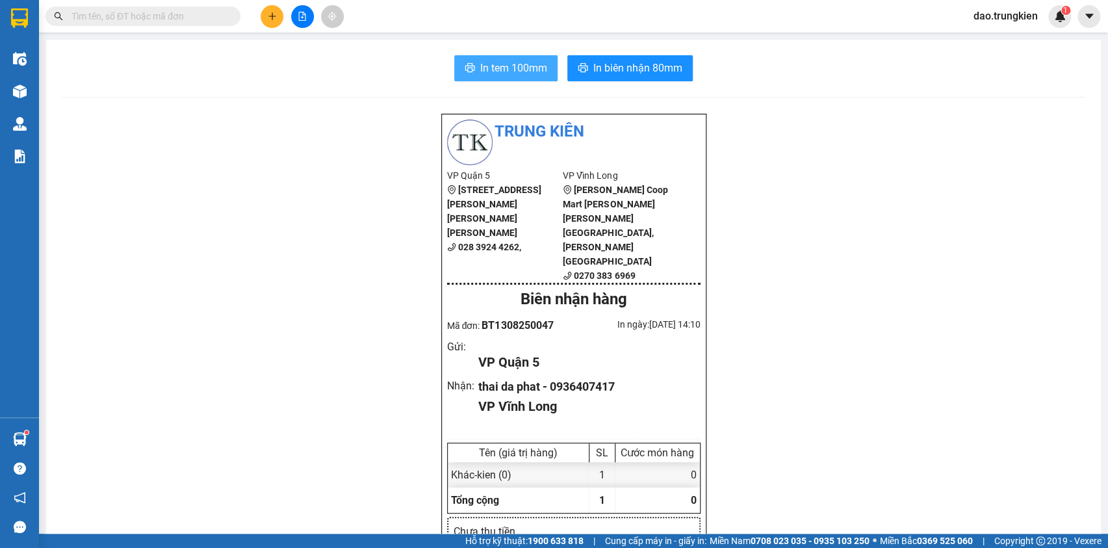
click at [493, 60] on span "In tem 100mm" at bounding box center [513, 68] width 67 height 16
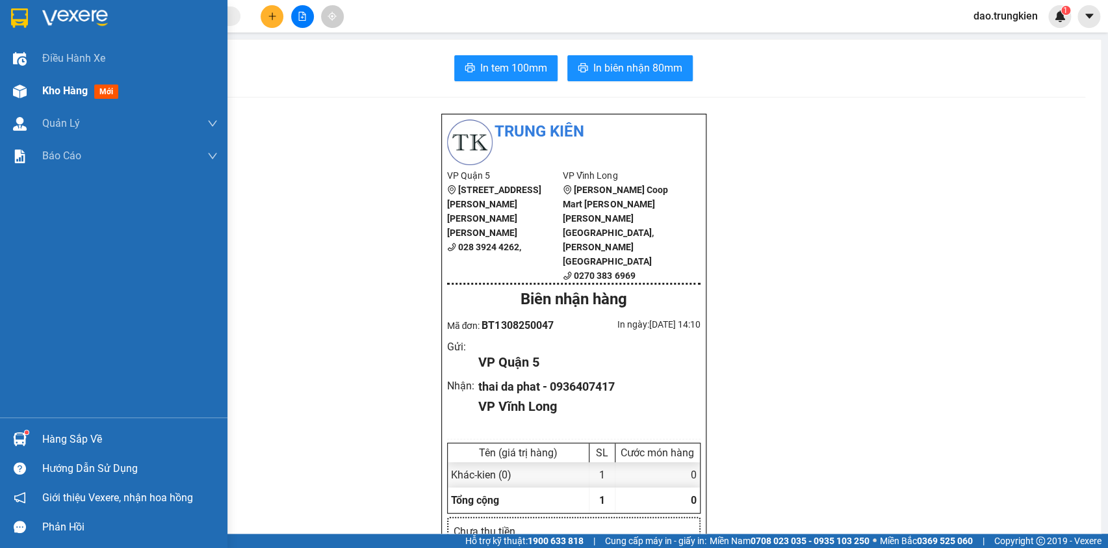
click at [109, 90] on span "mới" at bounding box center [106, 91] width 24 height 14
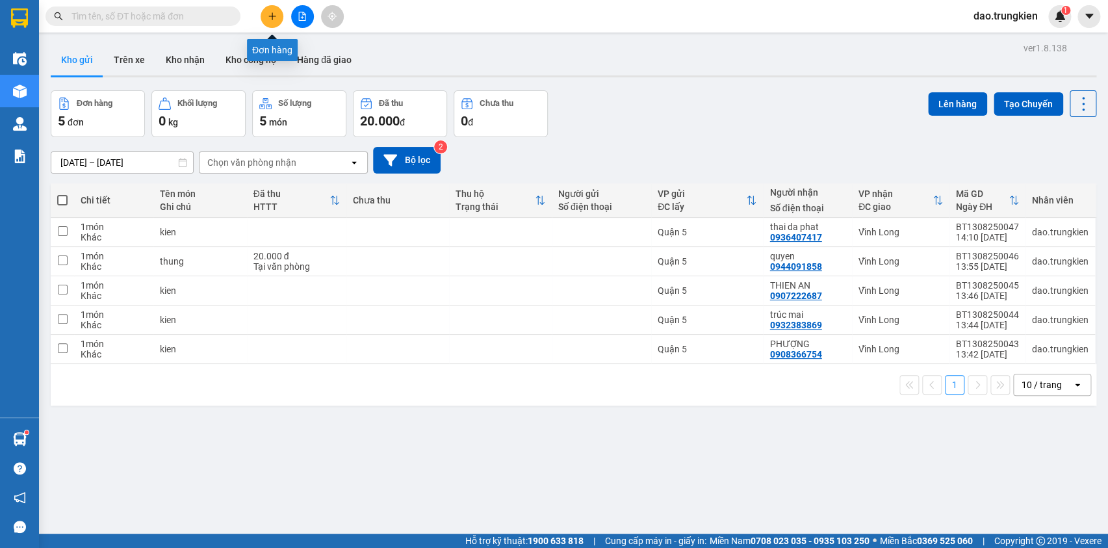
click at [273, 16] on icon "plus" at bounding box center [271, 16] width 7 height 1
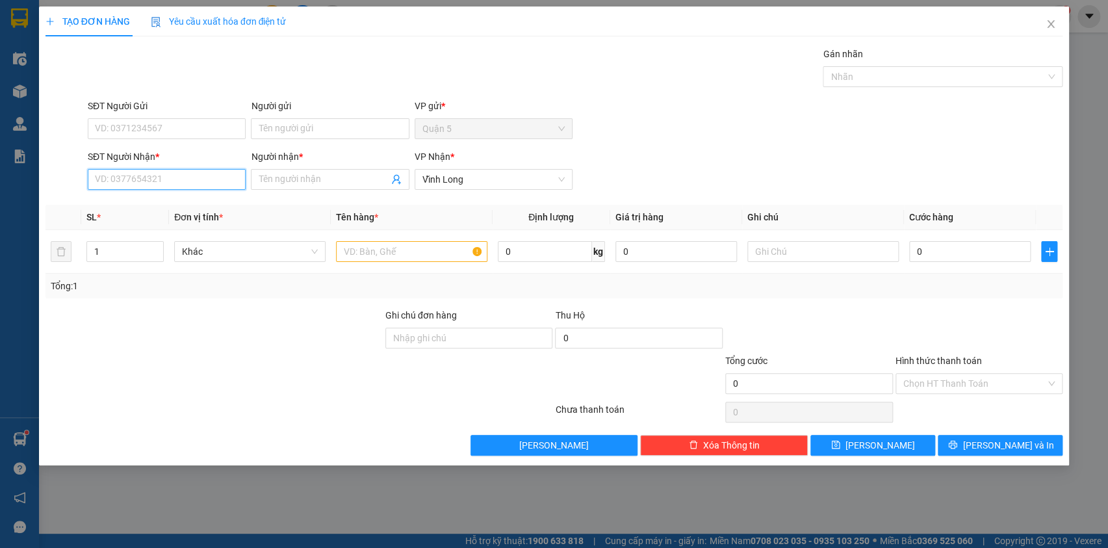
click at [135, 177] on input "SĐT Người Nhận *" at bounding box center [167, 179] width 158 height 21
click at [135, 196] on div "0834132363 - DIEM" at bounding box center [167, 205] width 158 height 21
type input "0834132363"
type input "DIEM"
type input "0834132363"
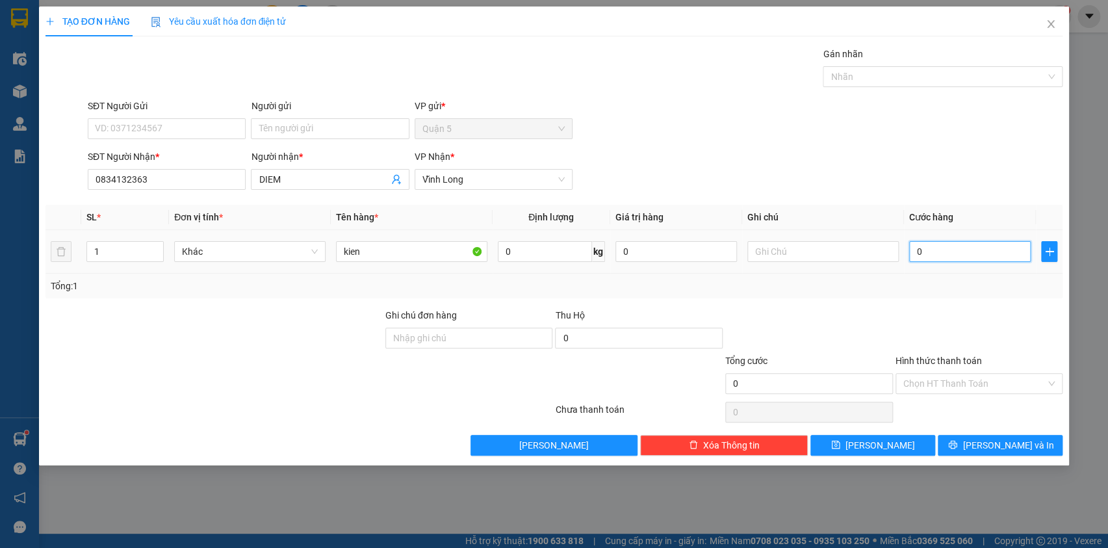
click at [937, 253] on input "0" at bounding box center [970, 251] width 122 height 21
type input "3"
type input "0"
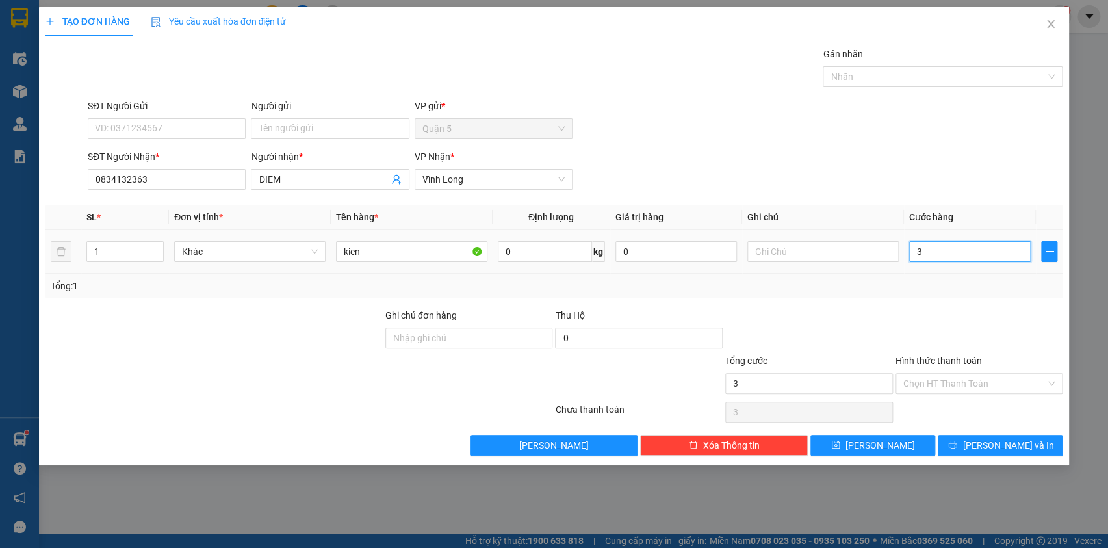
type input "0"
type input "2"
type input "02"
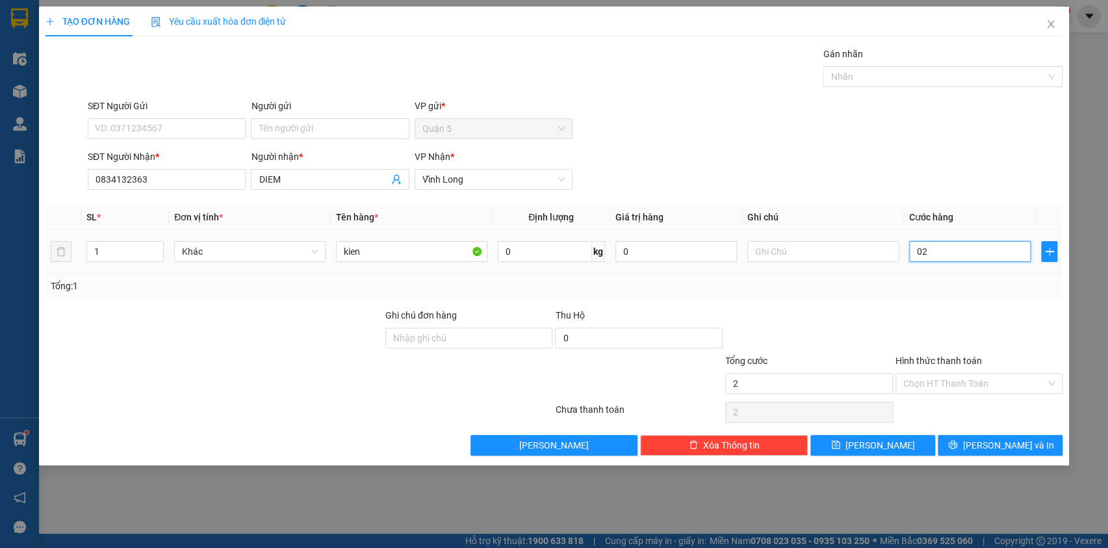
type input "20"
type input "020"
drag, startPoint x: 933, startPoint y: 380, endPoint x: 939, endPoint y: 387, distance: 9.2
click at [934, 380] on input "Hình thức thanh toán" at bounding box center [974, 383] width 143 height 19
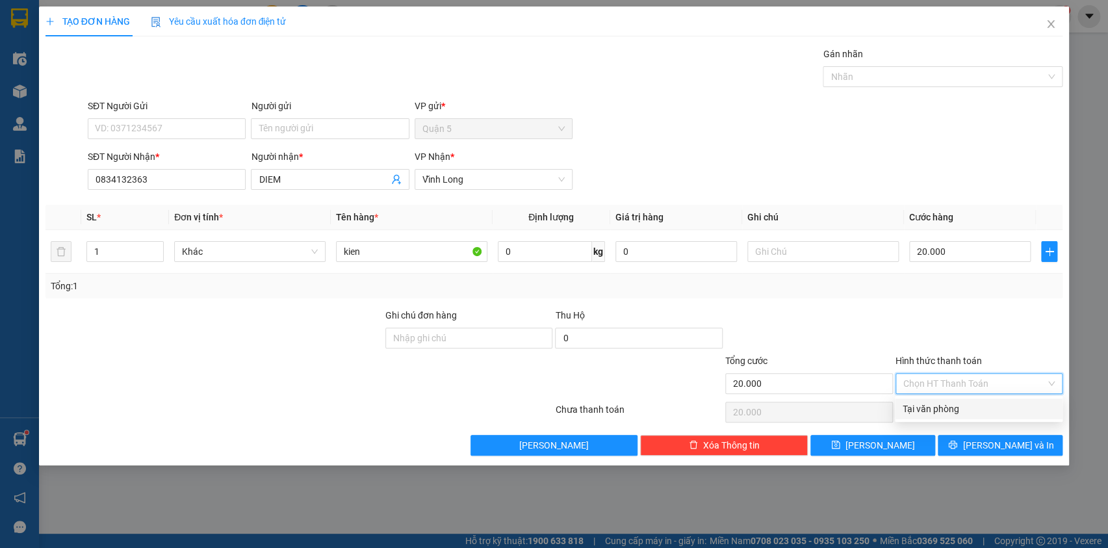
drag, startPoint x: 941, startPoint y: 404, endPoint x: 974, endPoint y: 428, distance: 41.0
click at [942, 407] on div "Tại văn phòng" at bounding box center [979, 409] width 152 height 14
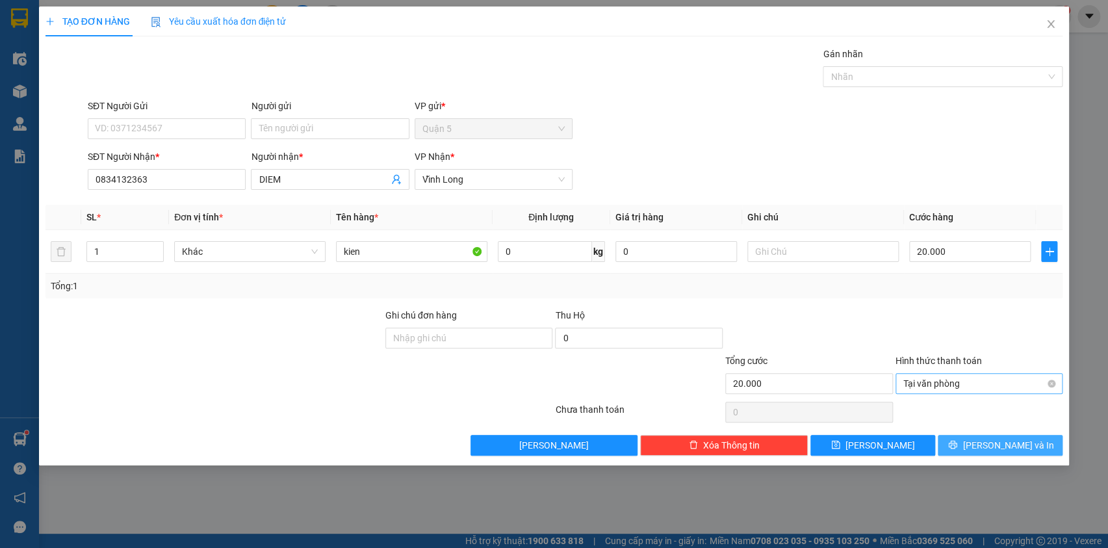
drag, startPoint x: 978, startPoint y: 441, endPoint x: 980, endPoint y: 383, distance: 57.9
click at [981, 438] on button "[PERSON_NAME] và In" at bounding box center [1000, 445] width 125 height 21
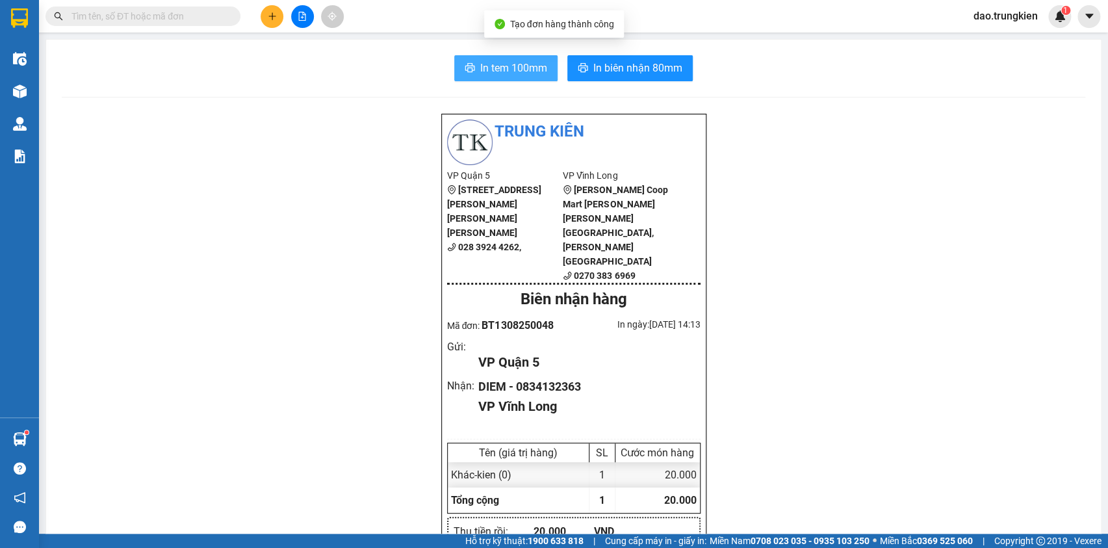
click at [497, 65] on span "In tem 100mm" at bounding box center [513, 68] width 67 height 16
click at [270, 13] on icon "plus" at bounding box center [272, 16] width 9 height 9
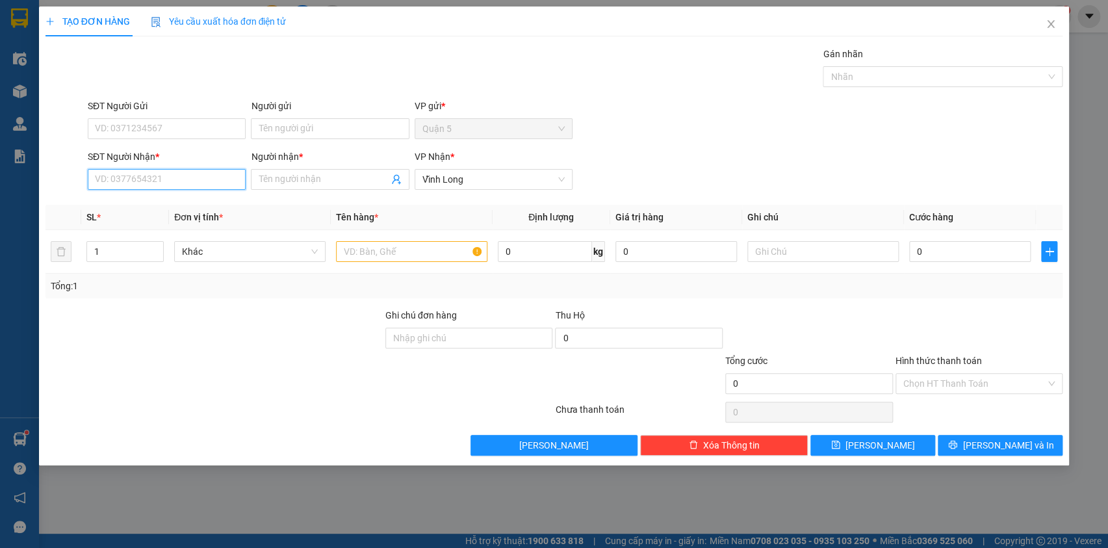
click at [121, 177] on input "SĐT Người Nhận *" at bounding box center [167, 179] width 158 height 21
click at [114, 208] on div "0939686950 - a tam" at bounding box center [167, 205] width 142 height 14
type input "0939686950"
type input "a tam"
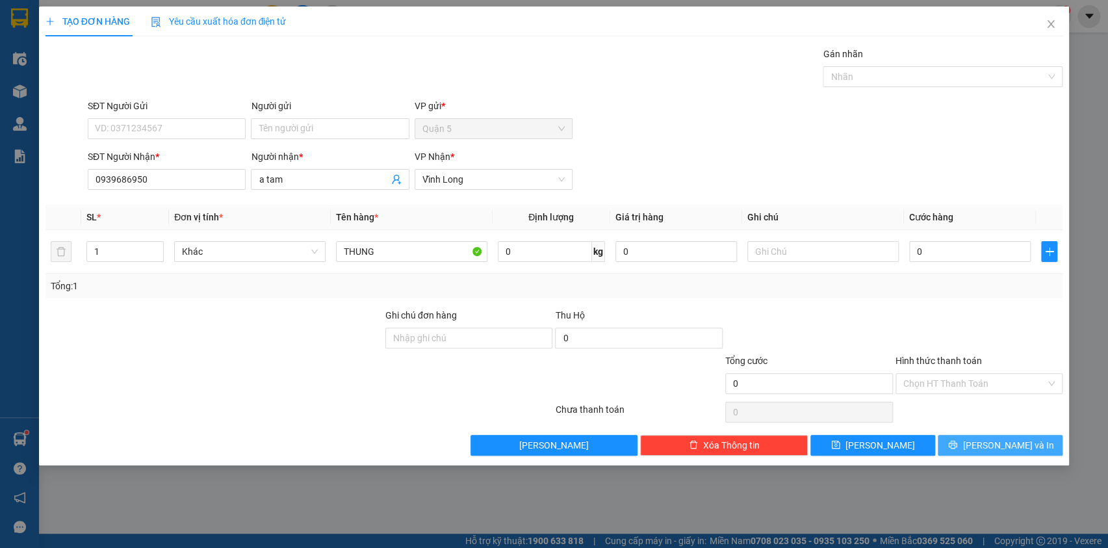
click at [957, 448] on icon "printer" at bounding box center [952, 444] width 9 height 9
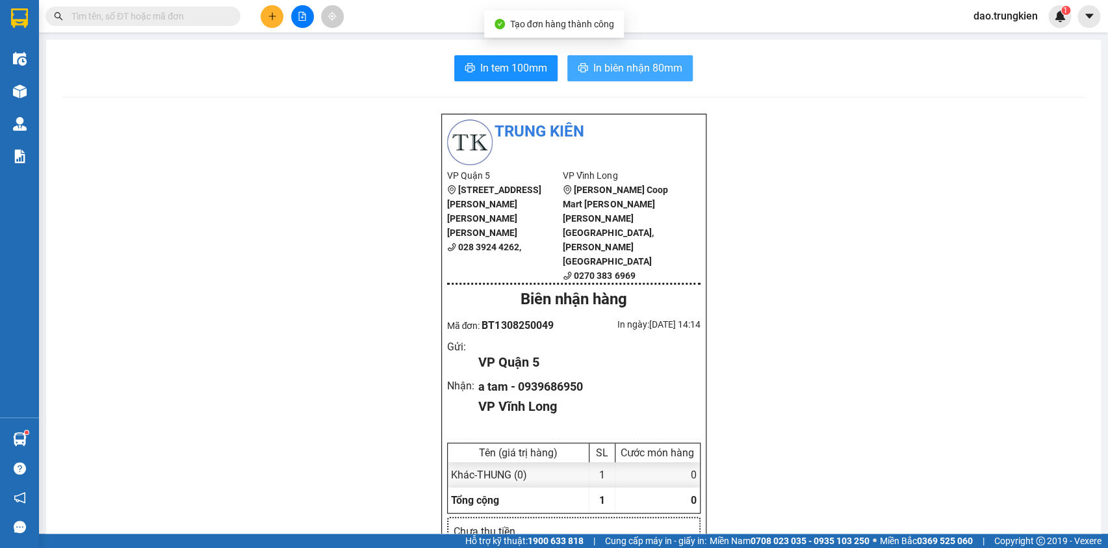
click at [610, 73] on span "In biên nhận 80mm" at bounding box center [637, 68] width 89 height 16
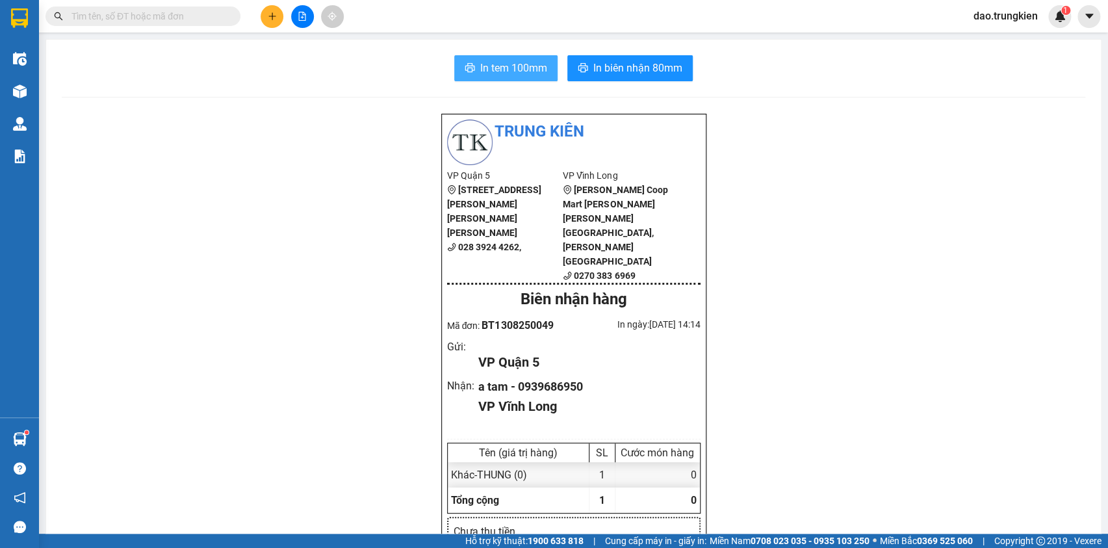
click at [484, 66] on span "In tem 100mm" at bounding box center [513, 68] width 67 height 16
click at [621, 71] on span "In biên nhận 80mm" at bounding box center [637, 68] width 89 height 16
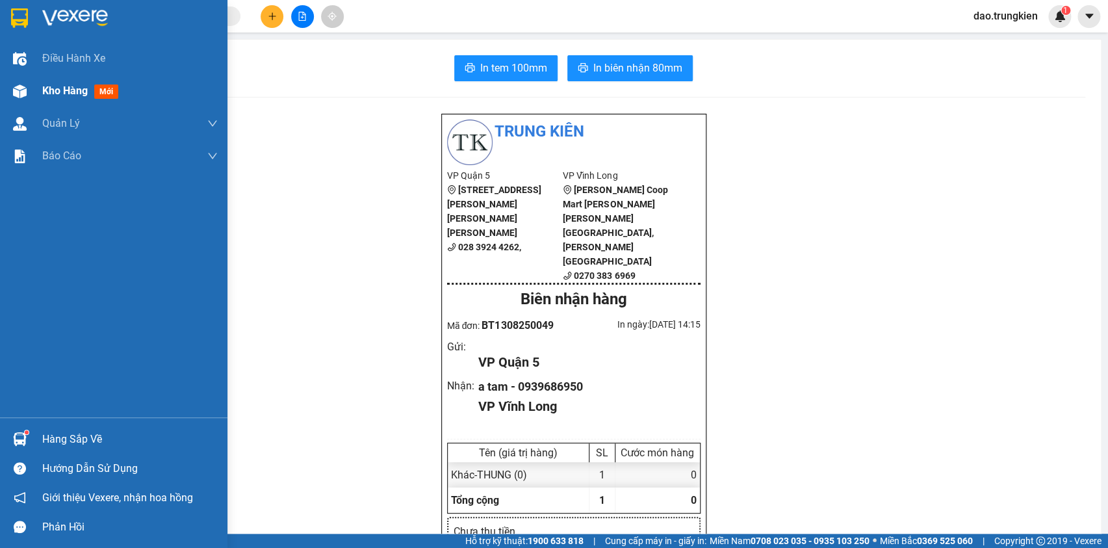
click at [110, 86] on span "mới" at bounding box center [106, 91] width 24 height 14
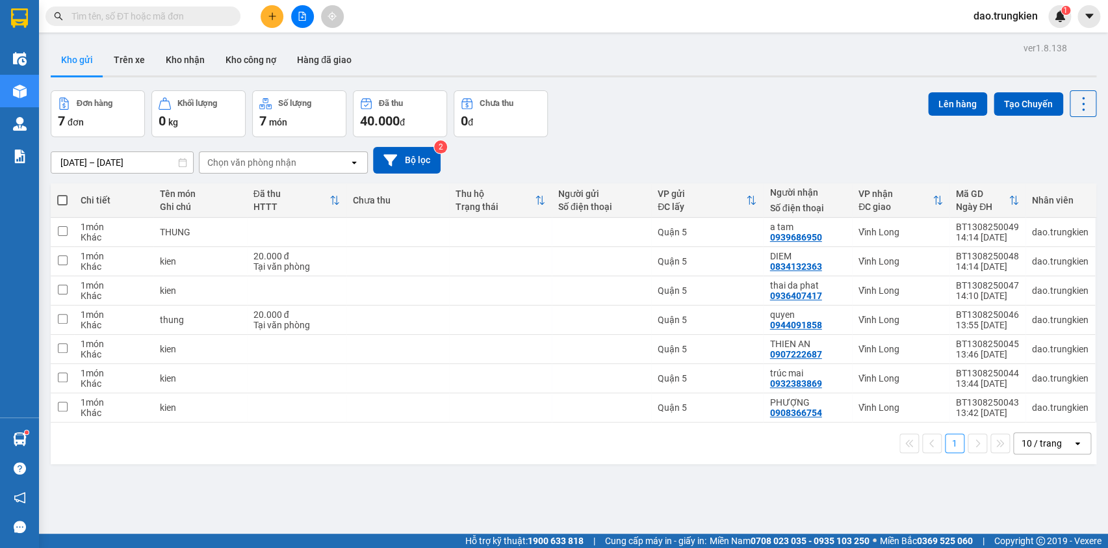
click at [103, 18] on input "text" at bounding box center [147, 16] width 153 height 14
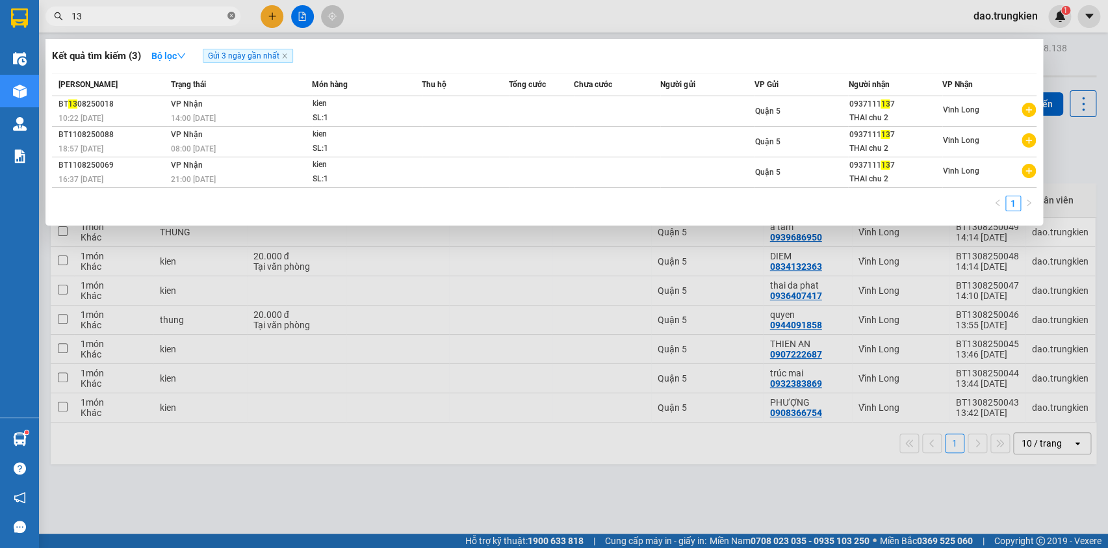
type input "1"
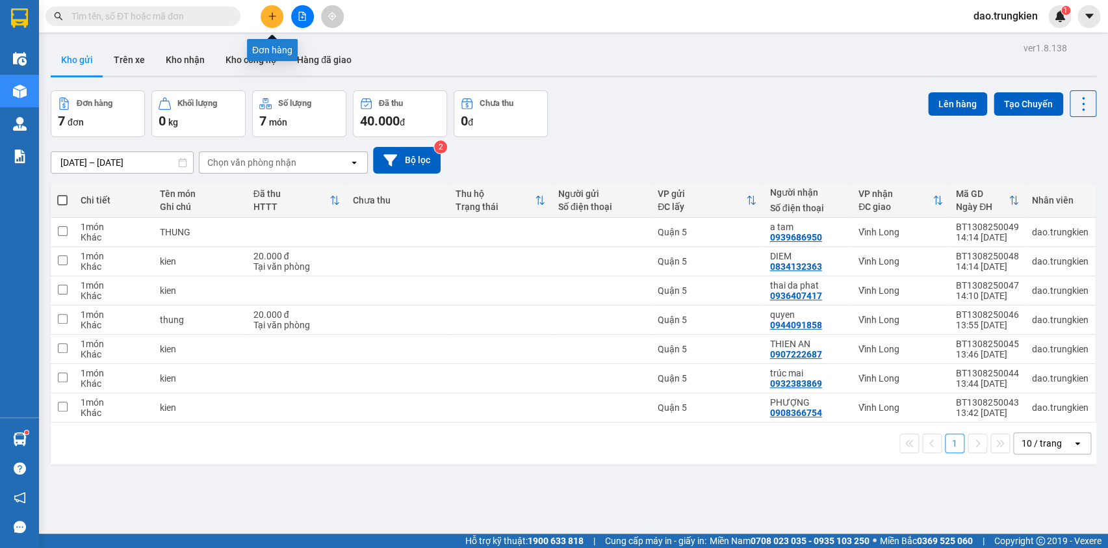
click at [273, 14] on icon "plus" at bounding box center [272, 16] width 9 height 9
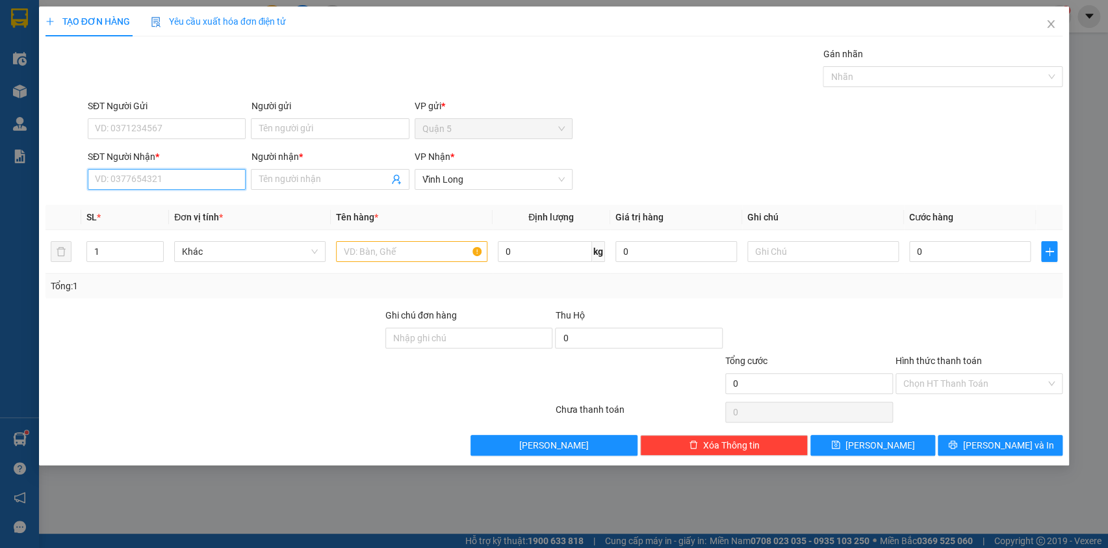
drag, startPoint x: 161, startPoint y: 169, endPoint x: 156, endPoint y: 179, distance: 11.0
click at [160, 172] on input "SĐT Người Nhận *" at bounding box center [167, 179] width 158 height 21
click at [155, 179] on input "SĐT Người Nhận *" at bounding box center [167, 179] width 158 height 21
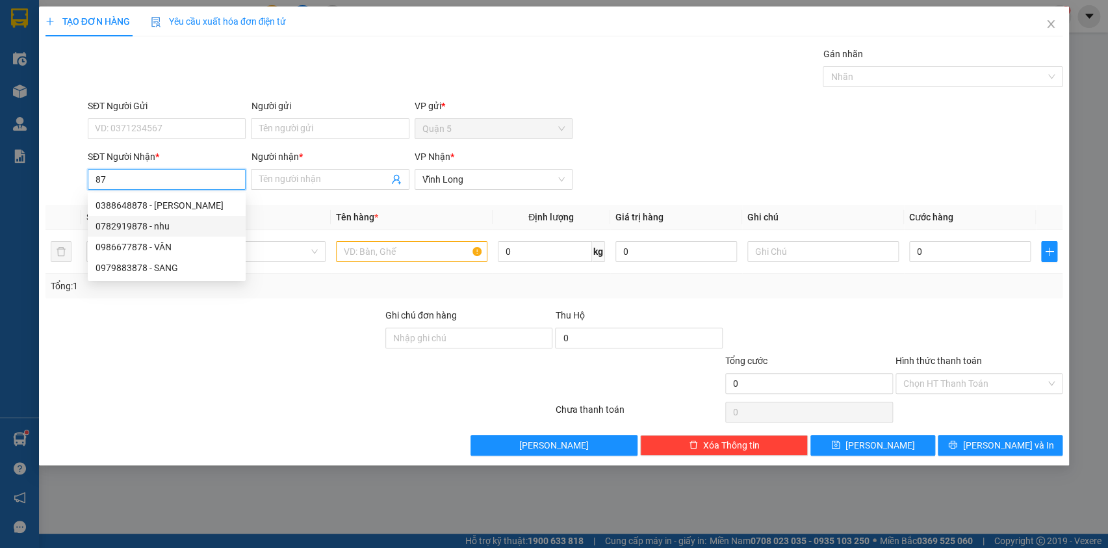
type input "8"
click at [134, 242] on div "0962796464 - sang" at bounding box center [167, 247] width 142 height 14
type input "0962796464"
type input "sang"
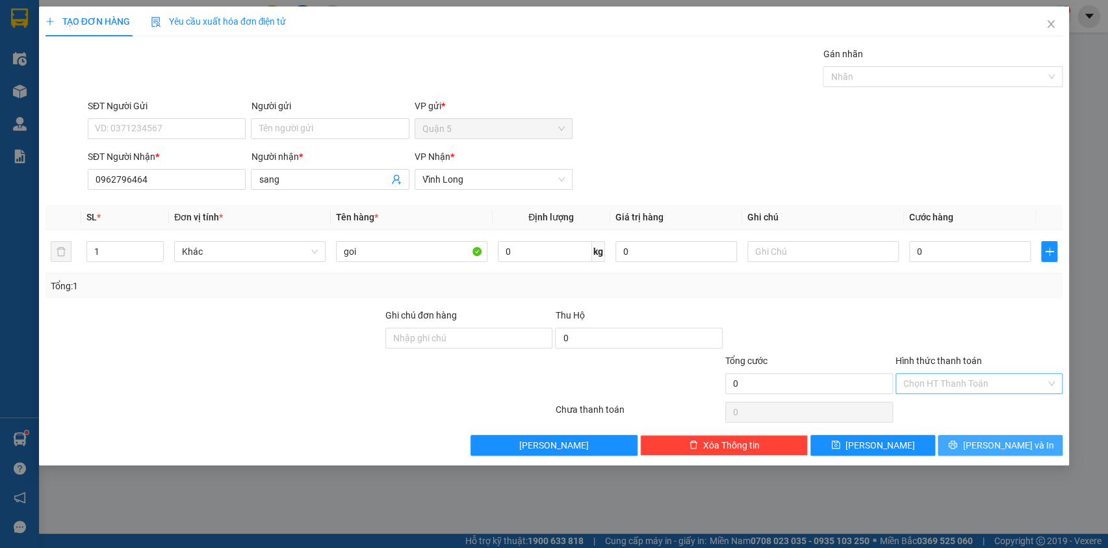
drag, startPoint x: 999, startPoint y: 445, endPoint x: 942, endPoint y: 383, distance: 83.3
click at [1000, 444] on span "[PERSON_NAME] và In" at bounding box center [1008, 445] width 91 height 14
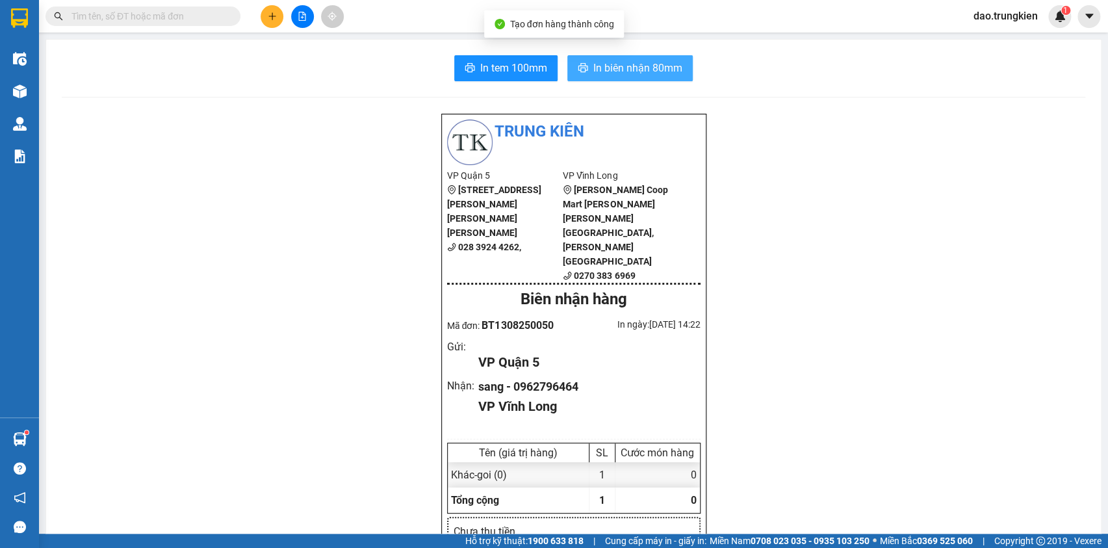
click at [623, 62] on span "In biên nhận 80mm" at bounding box center [637, 68] width 89 height 16
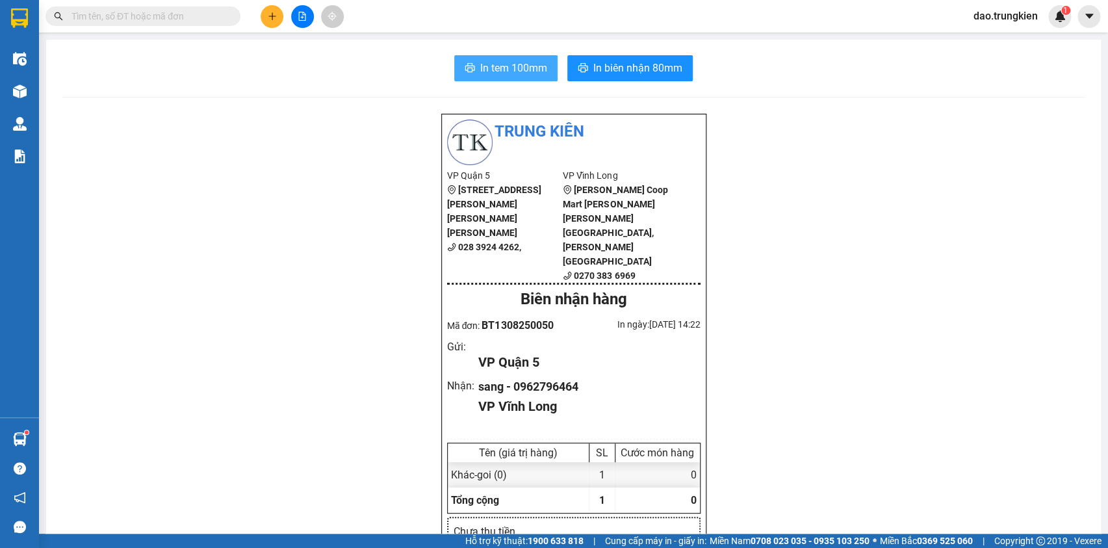
click at [483, 73] on span "In tem 100mm" at bounding box center [513, 68] width 67 height 16
click at [269, 14] on icon "plus" at bounding box center [272, 16] width 9 height 9
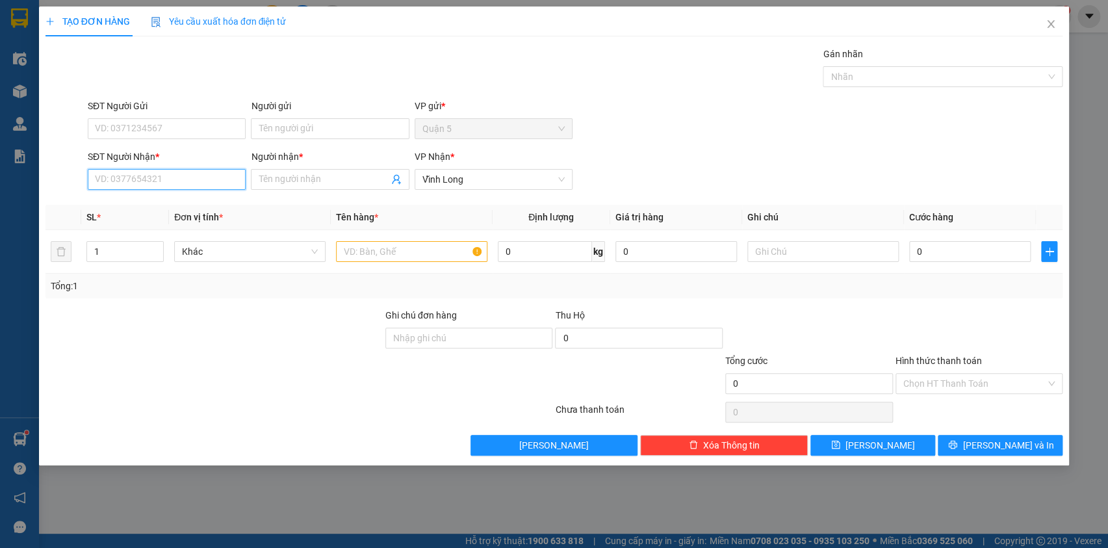
click at [114, 188] on input "SĐT Người Nhận *" at bounding box center [167, 179] width 158 height 21
click at [123, 207] on div "0932819570 - my" at bounding box center [167, 205] width 142 height 14
type input "0932819570"
type input "my"
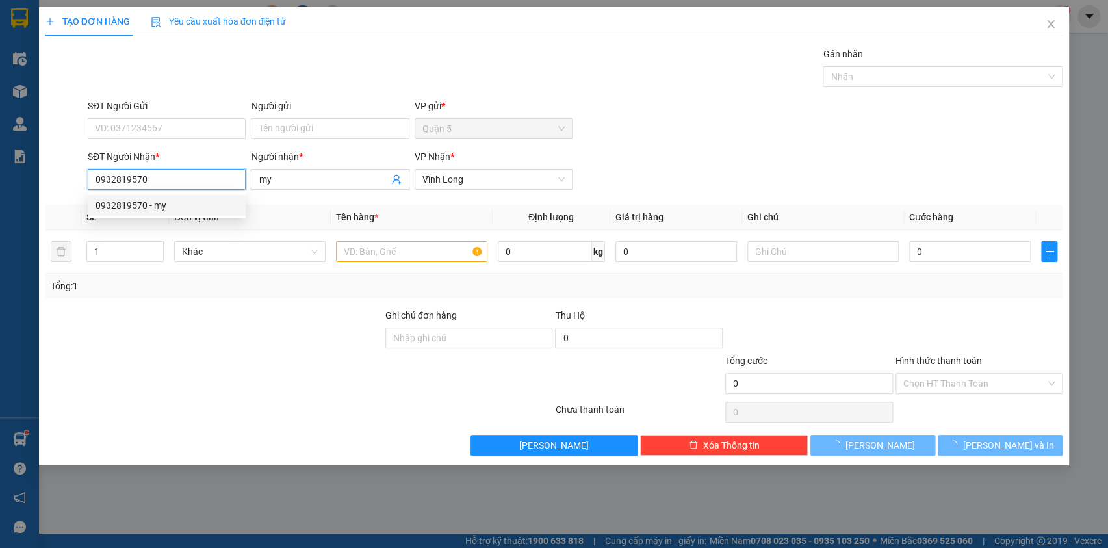
type input "70.000"
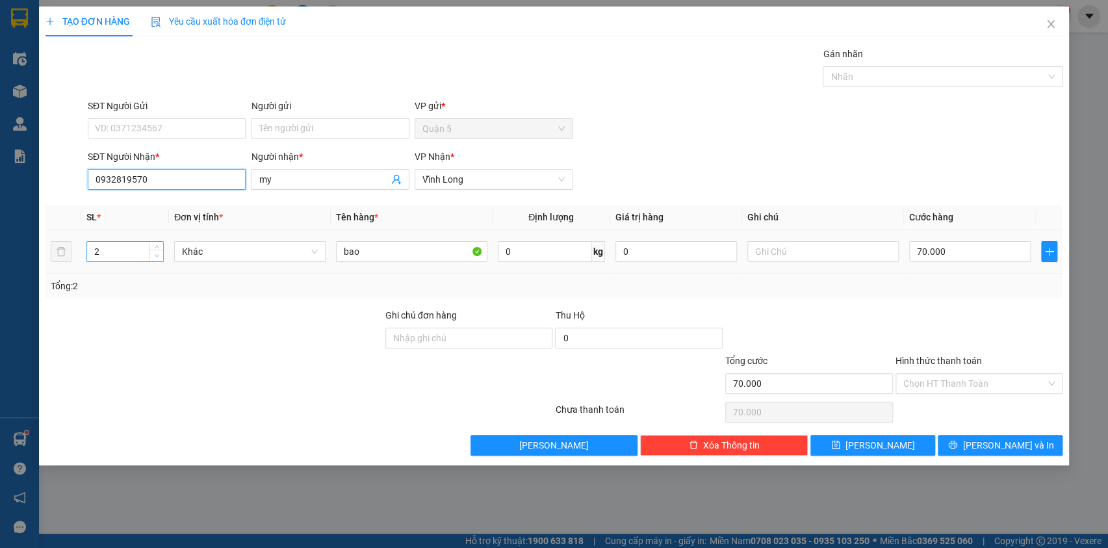
type input "0932819570"
type input "1"
click at [155, 255] on icon "down" at bounding box center [157, 255] width 5 height 5
click at [933, 253] on input "70.000" at bounding box center [970, 251] width 122 height 21
type input "3"
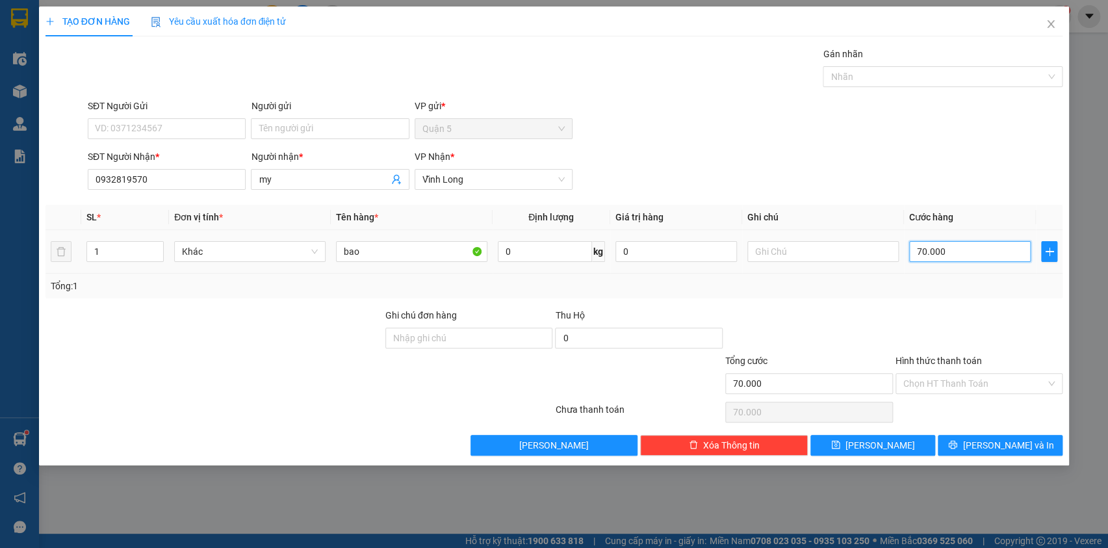
type input "3"
type input "30"
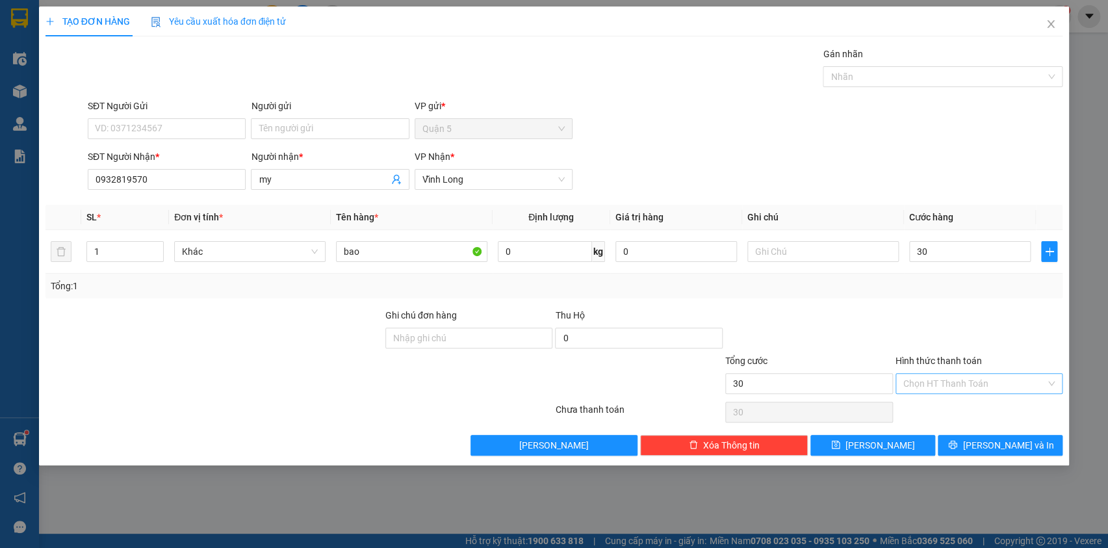
type input "30.000"
click at [965, 386] on input "Hình thức thanh toán" at bounding box center [974, 383] width 143 height 19
click at [961, 409] on div "Tại văn phòng" at bounding box center [979, 409] width 152 height 14
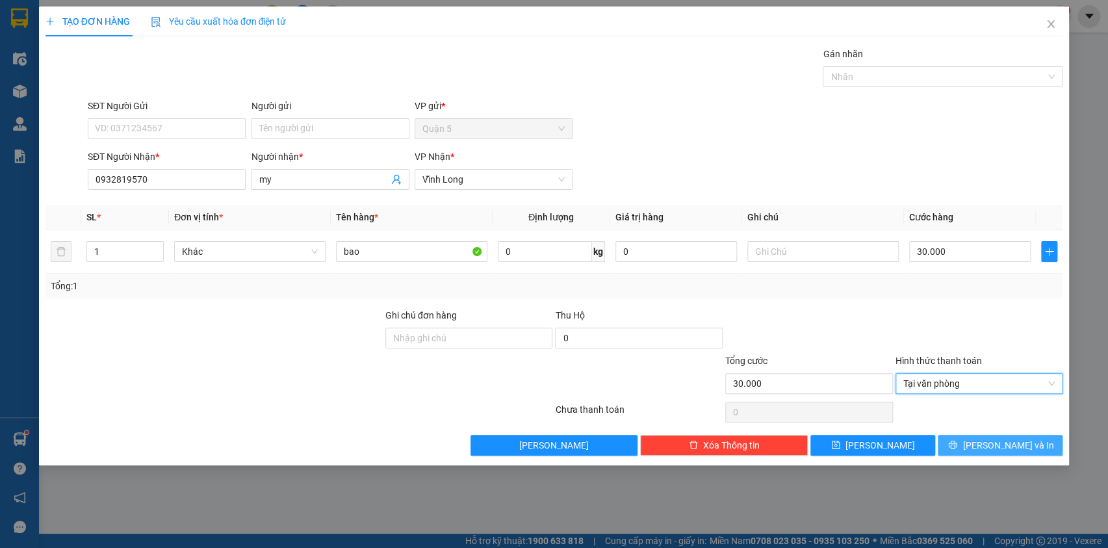
click at [957, 443] on icon "printer" at bounding box center [953, 445] width 8 height 8
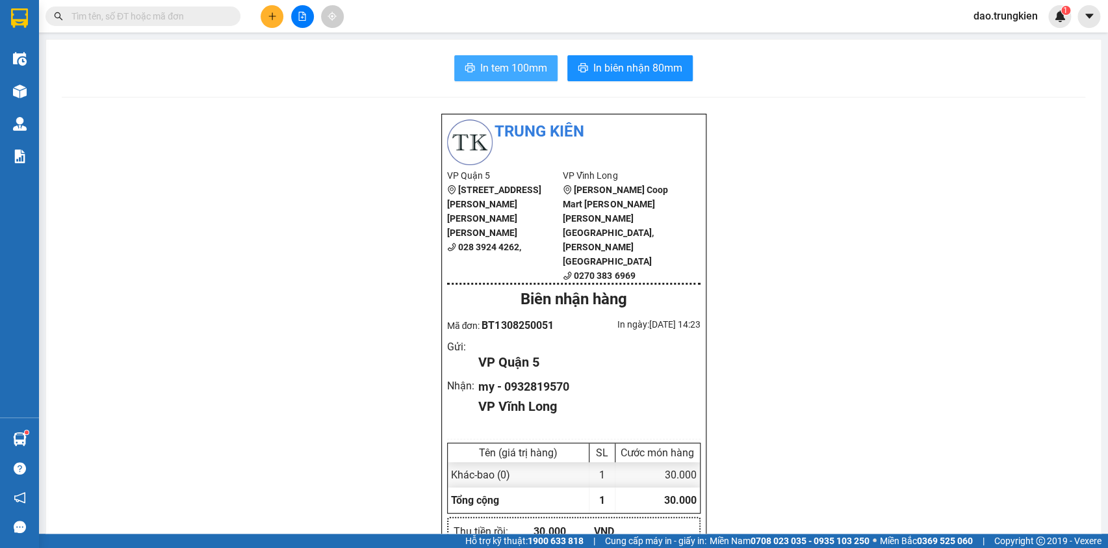
click at [501, 66] on span "In tem 100mm" at bounding box center [513, 68] width 67 height 16
click at [497, 67] on span "In tem 100mm" at bounding box center [513, 68] width 67 height 16
click at [264, 12] on button at bounding box center [272, 16] width 23 height 23
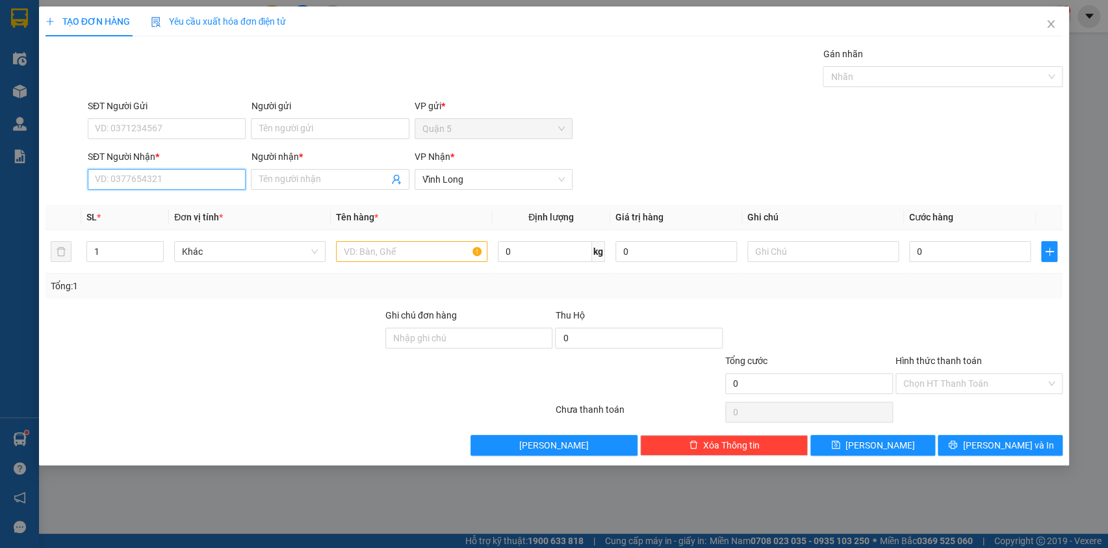
click at [122, 179] on input "SĐT Người Nhận *" at bounding box center [167, 179] width 158 height 21
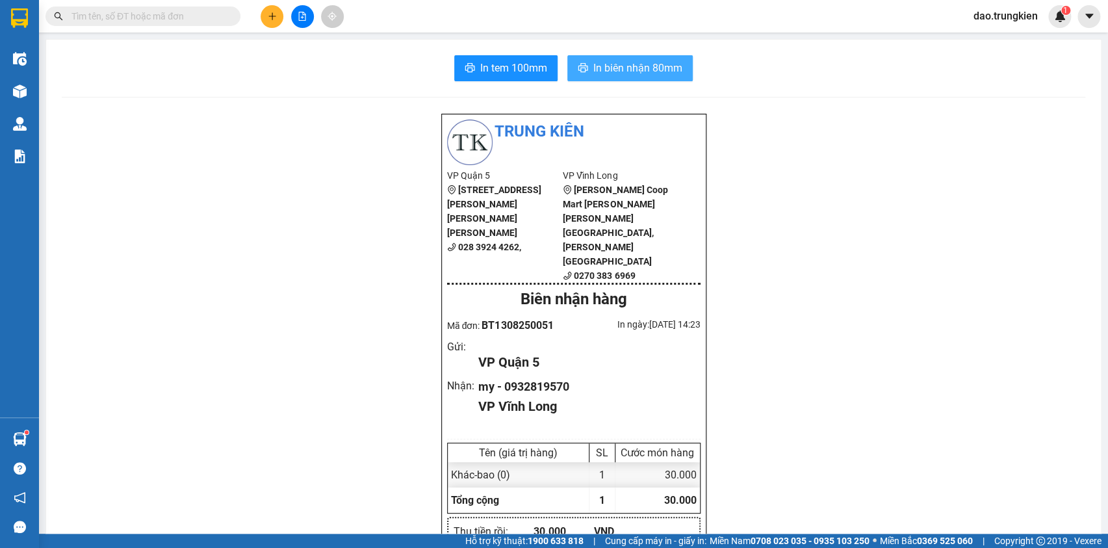
click at [622, 60] on span "In biên nhận 80mm" at bounding box center [637, 68] width 89 height 16
click at [279, 14] on button at bounding box center [272, 16] width 23 height 23
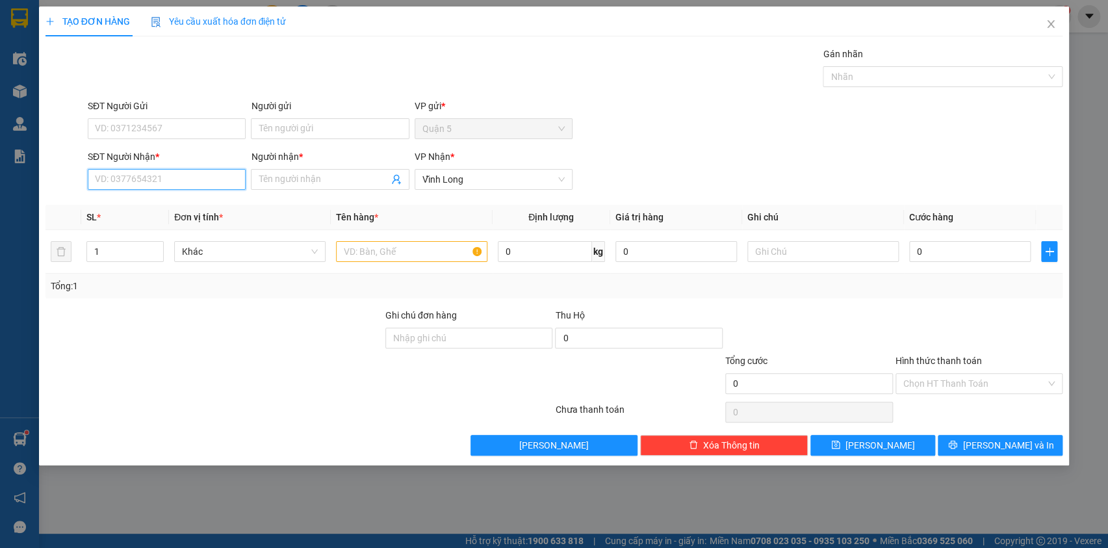
click at [122, 173] on input "SĐT Người Nhận *" at bounding box center [167, 179] width 158 height 21
type input "0762954807"
click at [131, 207] on div "0762954807 - hoa" at bounding box center [167, 205] width 142 height 14
type input "hoa"
type input "0762954807"
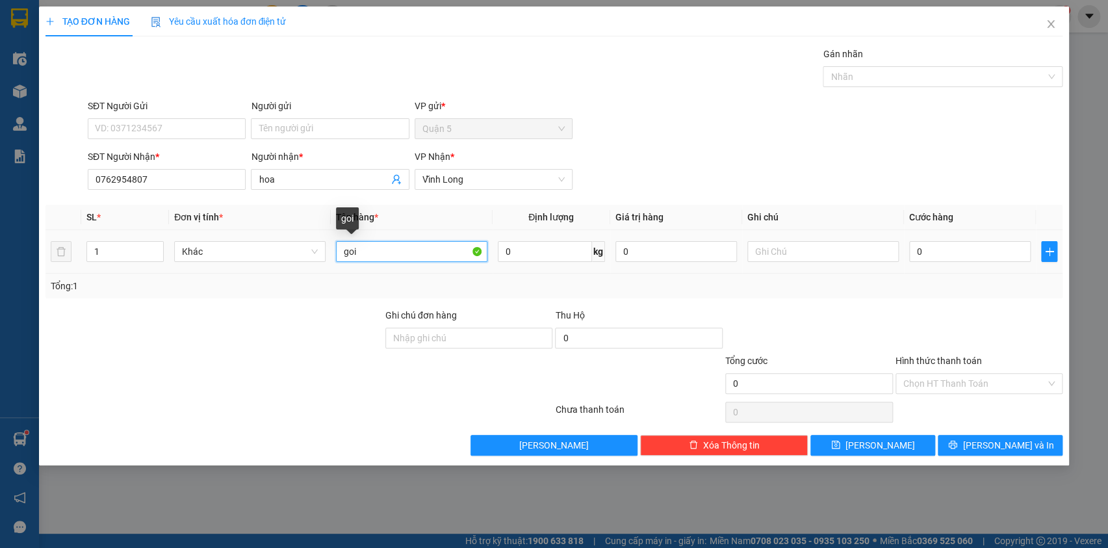
drag, startPoint x: 375, startPoint y: 249, endPoint x: 327, endPoint y: 250, distance: 48.1
click at [327, 253] on tr "1 Khác goi 0 kg 0 0" at bounding box center [554, 252] width 1018 height 44
type input "thung"
type input "3"
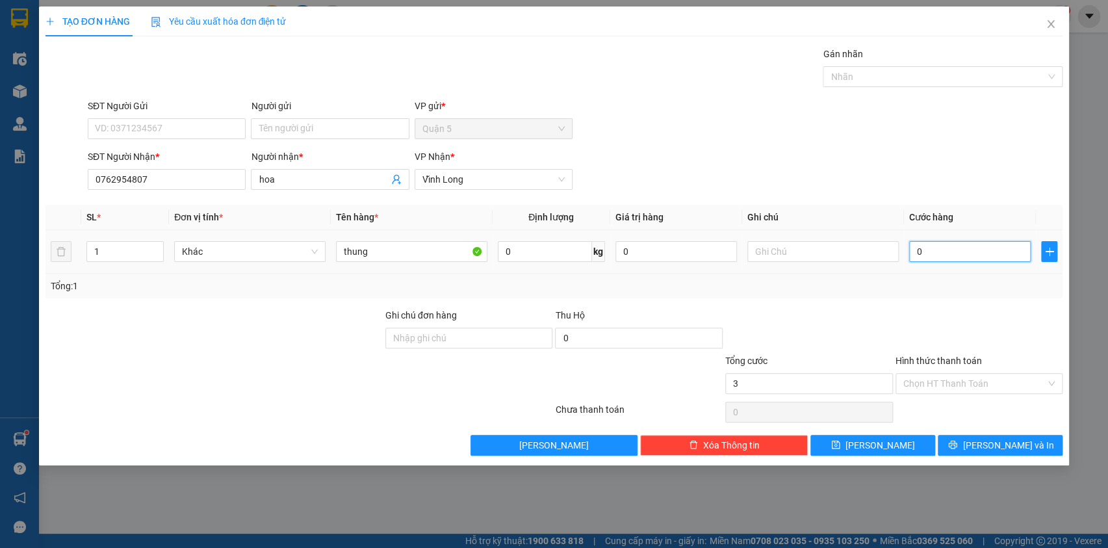
type input "3"
type input "30"
drag, startPoint x: 957, startPoint y: 376, endPoint x: 956, endPoint y: 410, distance: 34.5
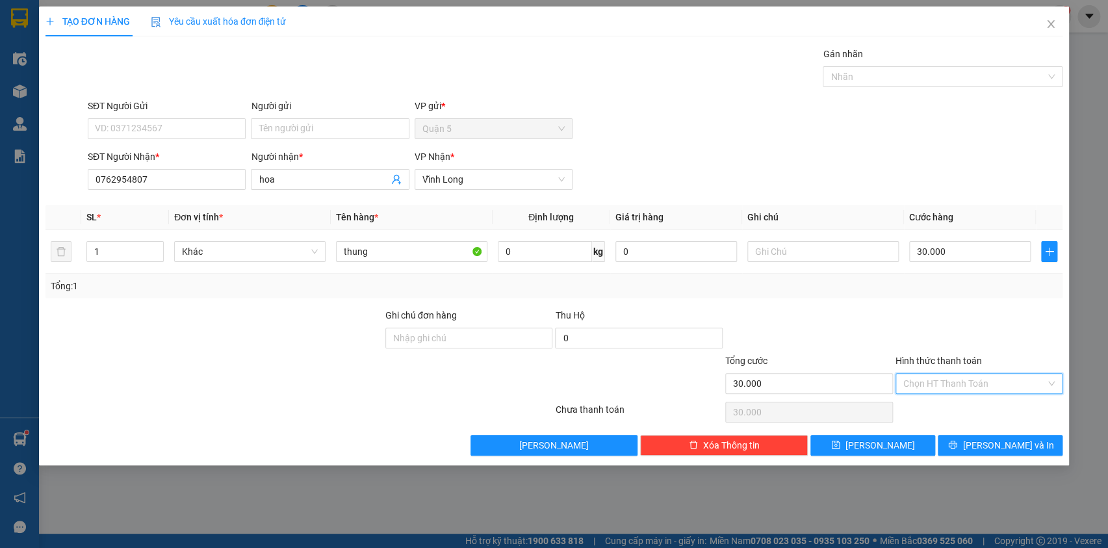
click at [957, 380] on input "Hình thức thanh toán" at bounding box center [974, 383] width 143 height 19
drag, startPoint x: 955, startPoint y: 411, endPoint x: 975, endPoint y: 415, distance: 19.8
click at [959, 411] on div "Tại văn phòng" at bounding box center [979, 409] width 152 height 14
click at [1005, 445] on span "[PERSON_NAME] và In" at bounding box center [1008, 445] width 91 height 14
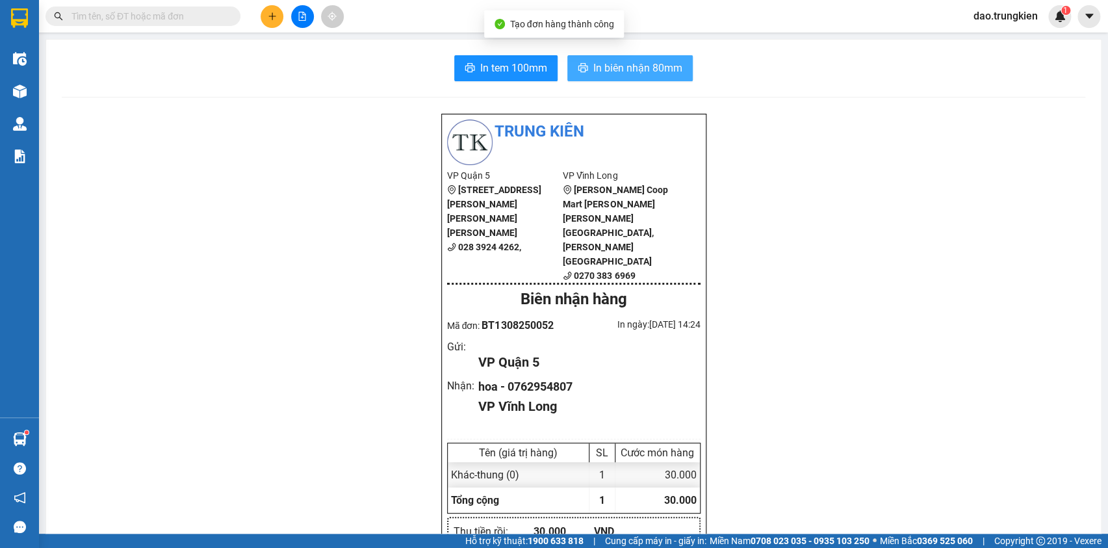
click at [602, 64] on span "In biên nhận 80mm" at bounding box center [637, 68] width 89 height 16
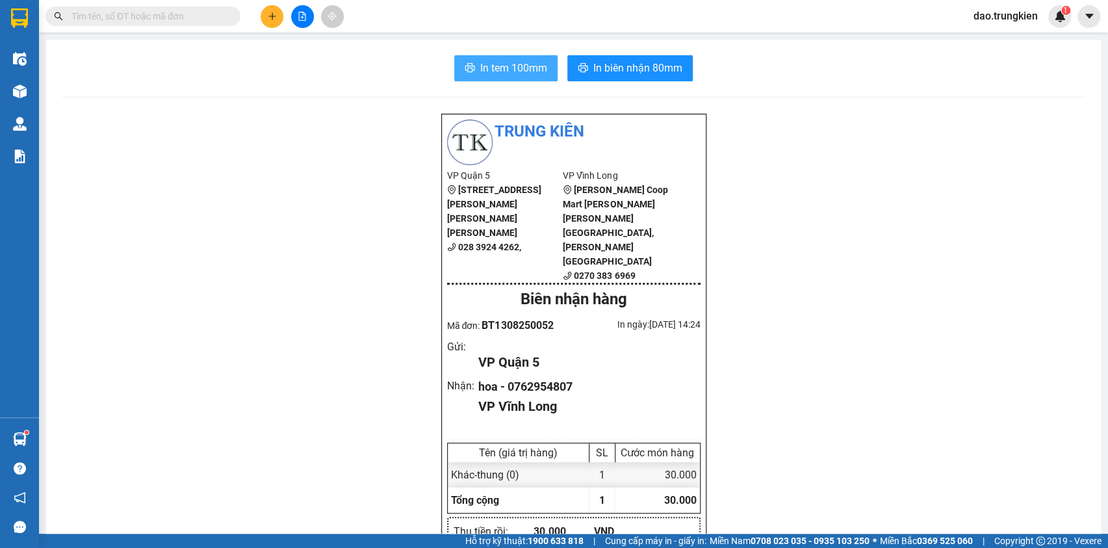
drag, startPoint x: 497, startPoint y: 67, endPoint x: 487, endPoint y: 75, distance: 12.5
click at [497, 68] on span "In tem 100mm" at bounding box center [513, 68] width 67 height 16
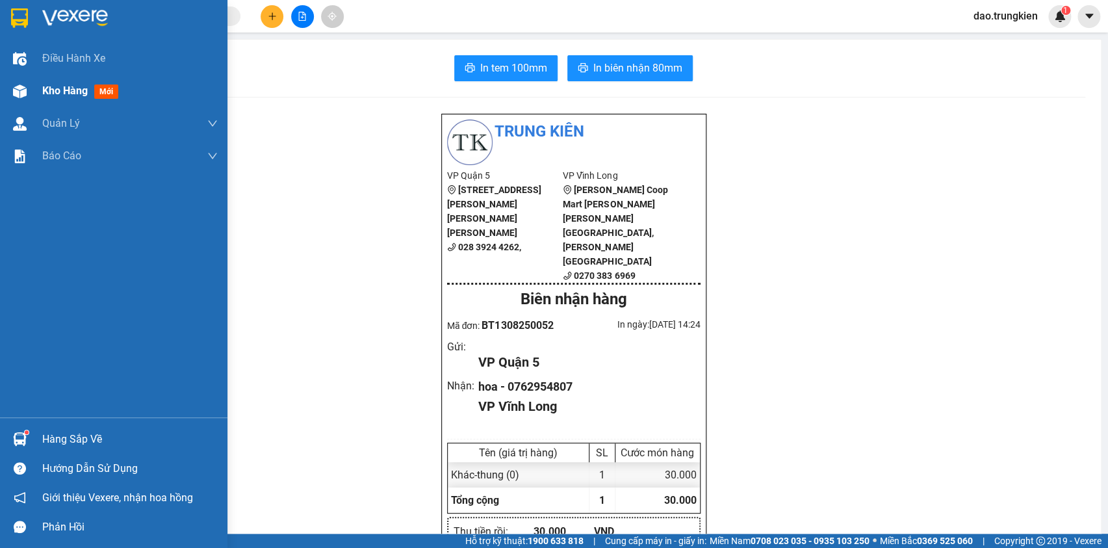
click at [103, 91] on span "mới" at bounding box center [106, 91] width 24 height 14
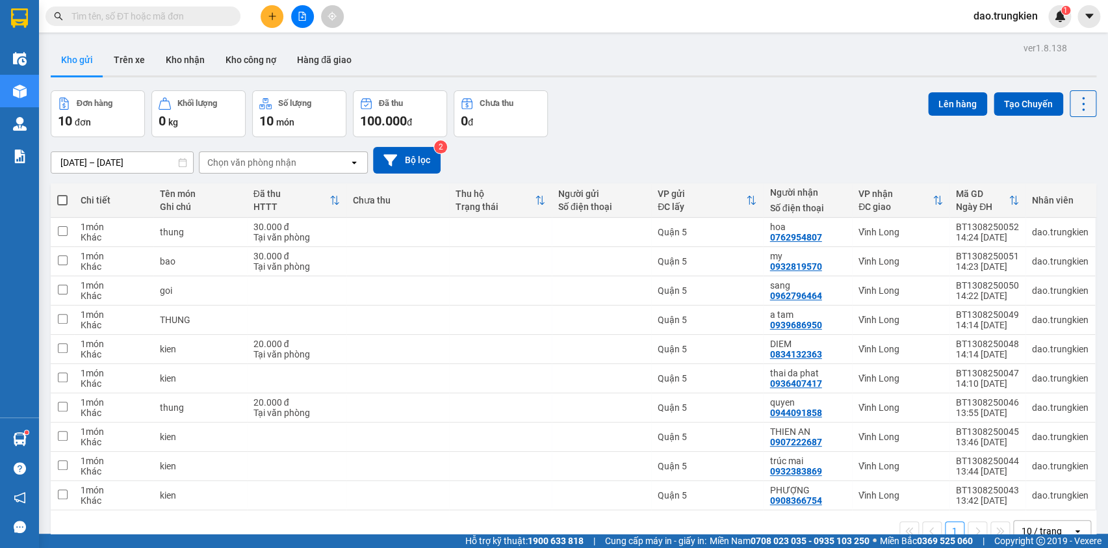
click at [58, 195] on span at bounding box center [62, 200] width 10 height 10
click at [62, 194] on input "checkbox" at bounding box center [62, 194] width 0 height 0
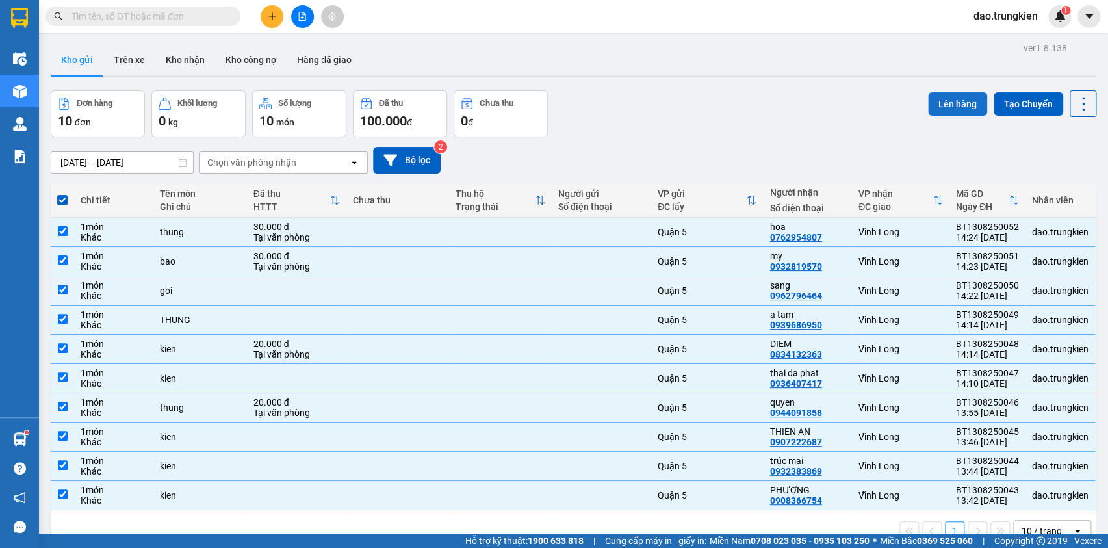
click at [946, 92] on button "Lên hàng" at bounding box center [957, 103] width 59 height 23
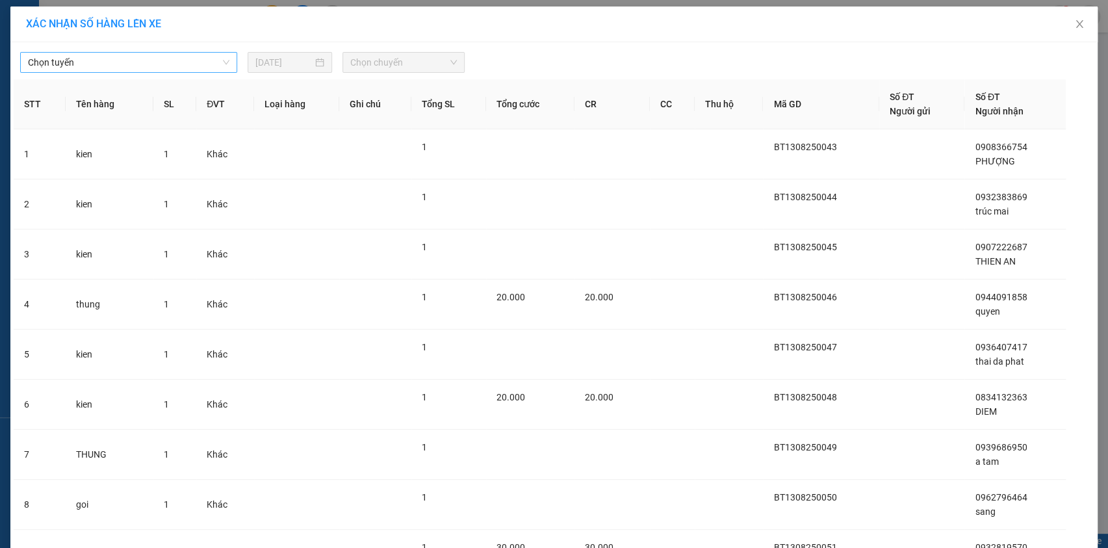
click at [216, 60] on span "Chọn tuyến" at bounding box center [128, 62] width 201 height 19
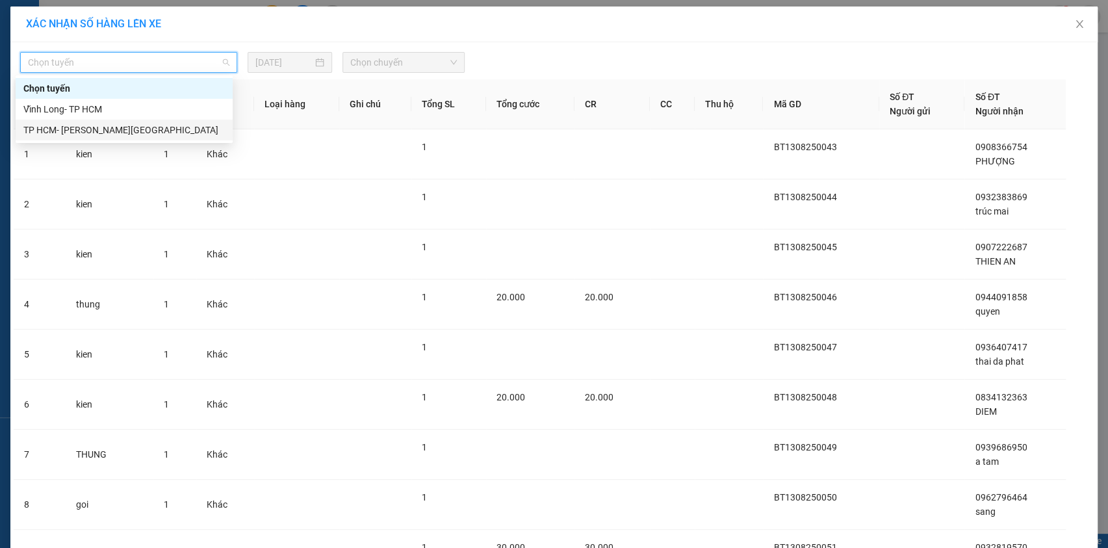
click at [204, 131] on div "TP HCM- [PERSON_NAME][GEOGRAPHIC_DATA]" at bounding box center [123, 130] width 201 height 14
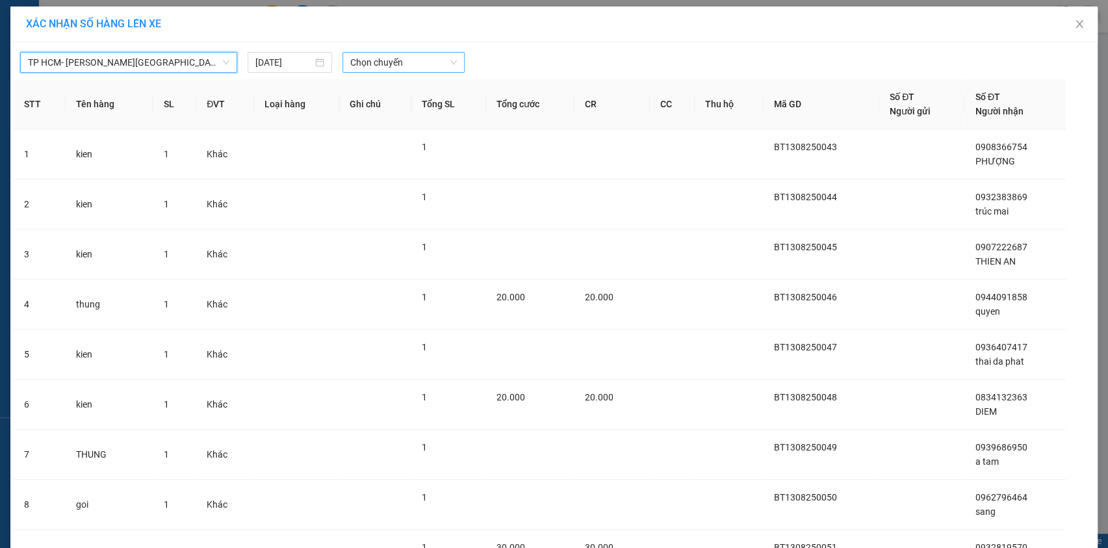
click at [400, 62] on span "Chọn chuyến" at bounding box center [403, 62] width 107 height 19
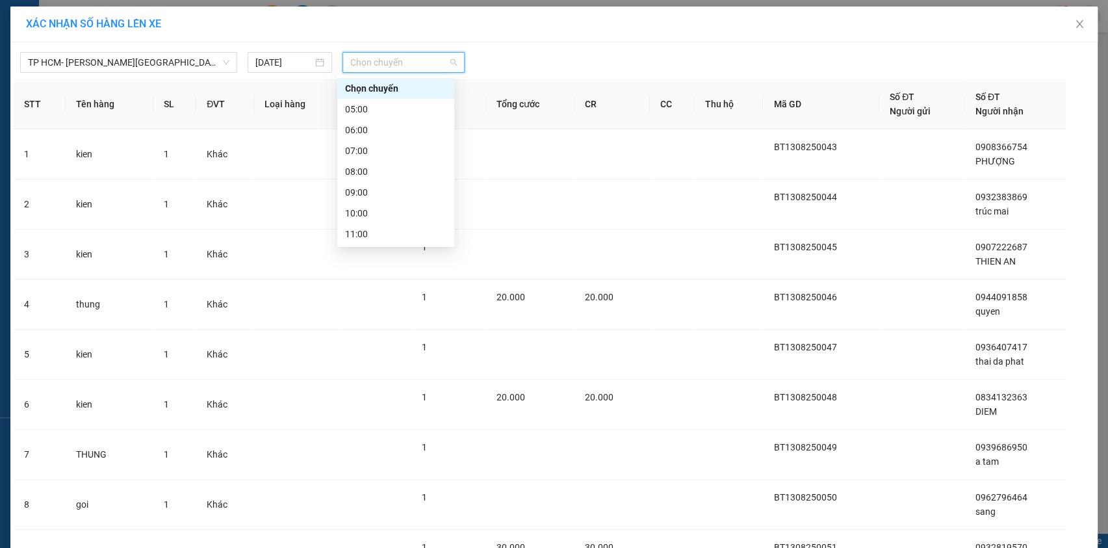
click at [403, 310] on div "15:00" at bounding box center [395, 317] width 101 height 14
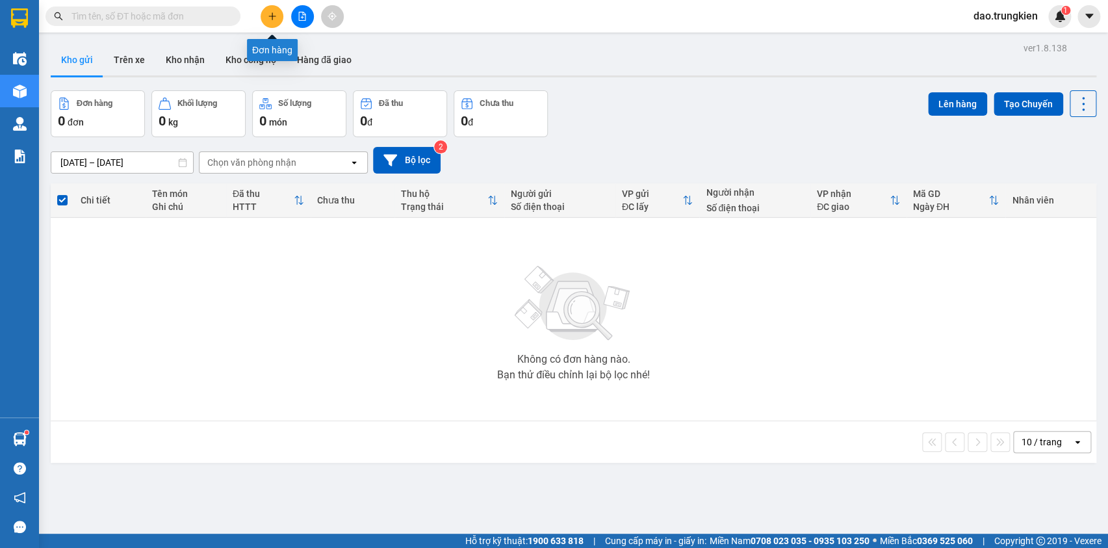
click at [275, 19] on icon "plus" at bounding box center [272, 16] width 9 height 9
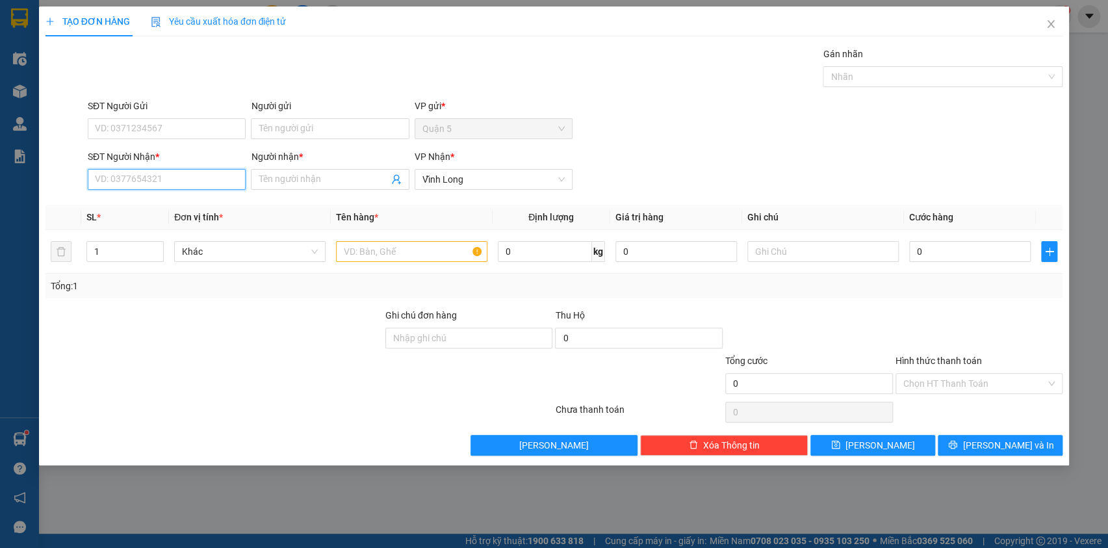
click at [119, 184] on input "SĐT Người Nhận *" at bounding box center [167, 179] width 158 height 21
click at [112, 206] on div "0931807911 - kiem ngan" at bounding box center [167, 205] width 142 height 14
type input "0931807911"
type input "kiem ngan"
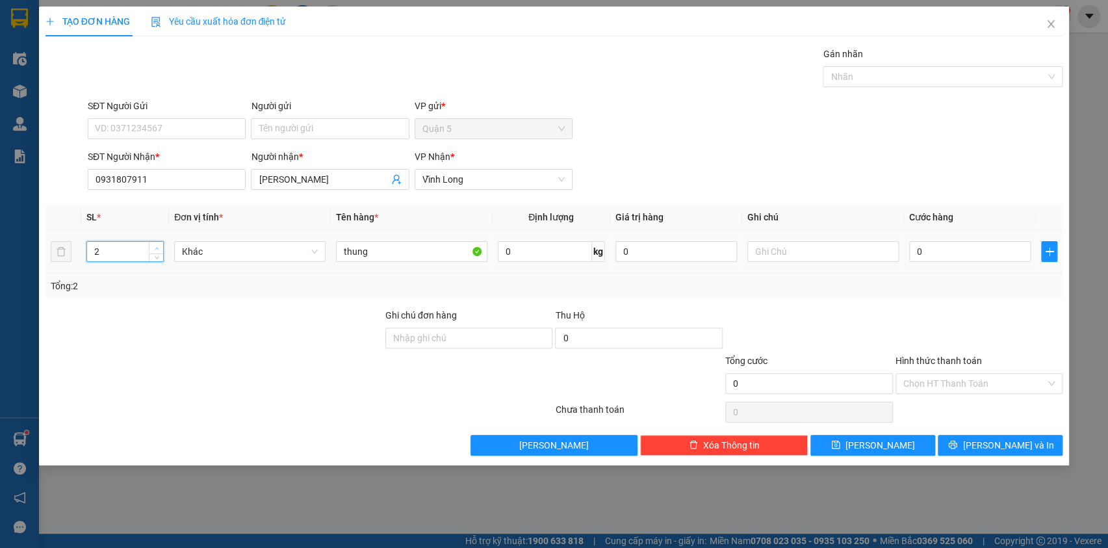
click at [157, 244] on span "up" at bounding box center [157, 248] width 8 height 8
drag, startPoint x: 983, startPoint y: 441, endPoint x: 850, endPoint y: 431, distance: 134.3
click at [981, 441] on button "[PERSON_NAME] và In" at bounding box center [1000, 445] width 125 height 21
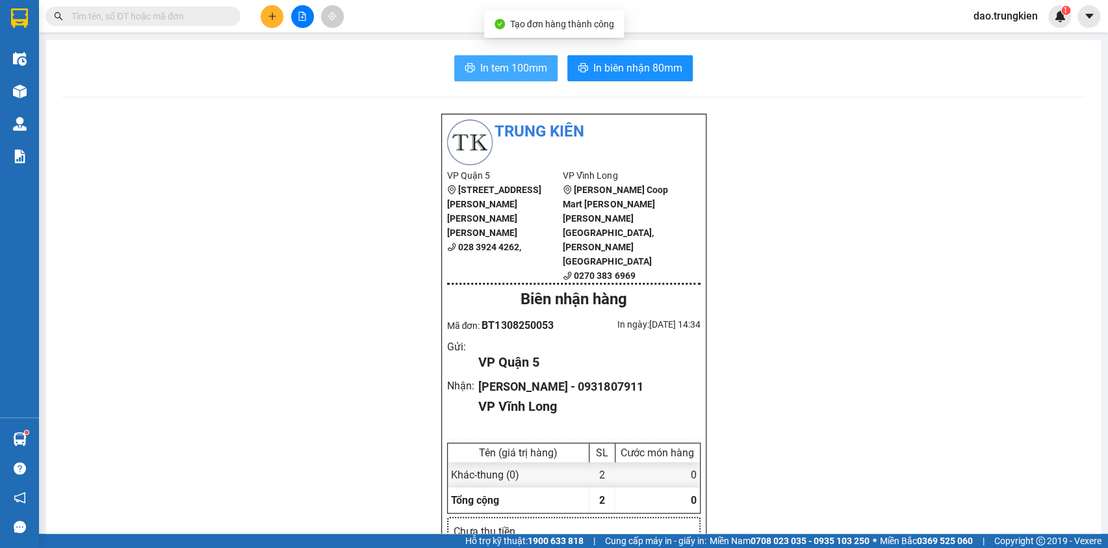
click at [518, 68] on span "In tem 100mm" at bounding box center [513, 68] width 67 height 16
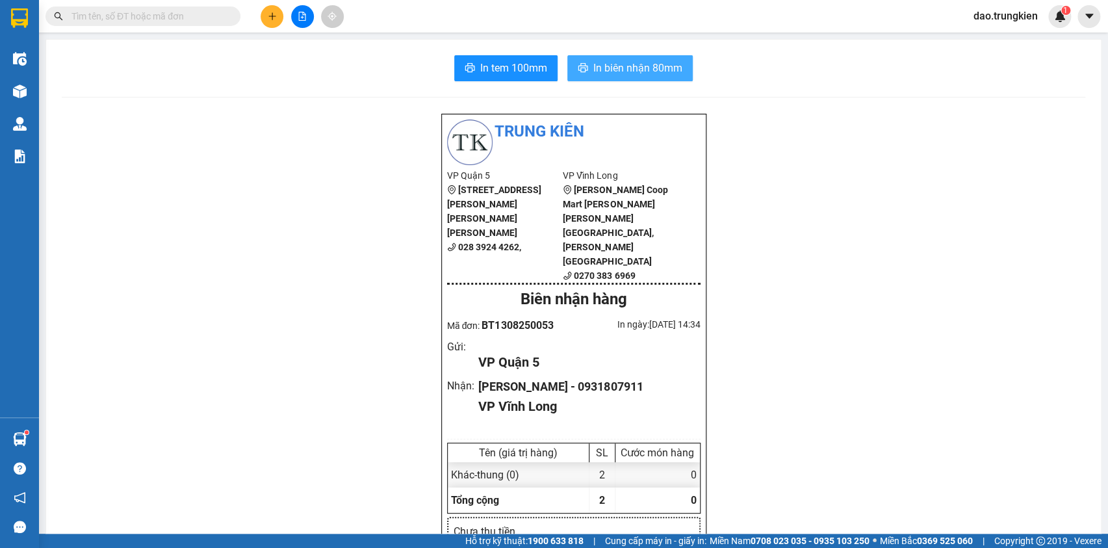
drag, startPoint x: 624, startPoint y: 70, endPoint x: 604, endPoint y: 110, distance: 45.1
click at [625, 71] on span "In biên nhận 80mm" at bounding box center [637, 68] width 89 height 16
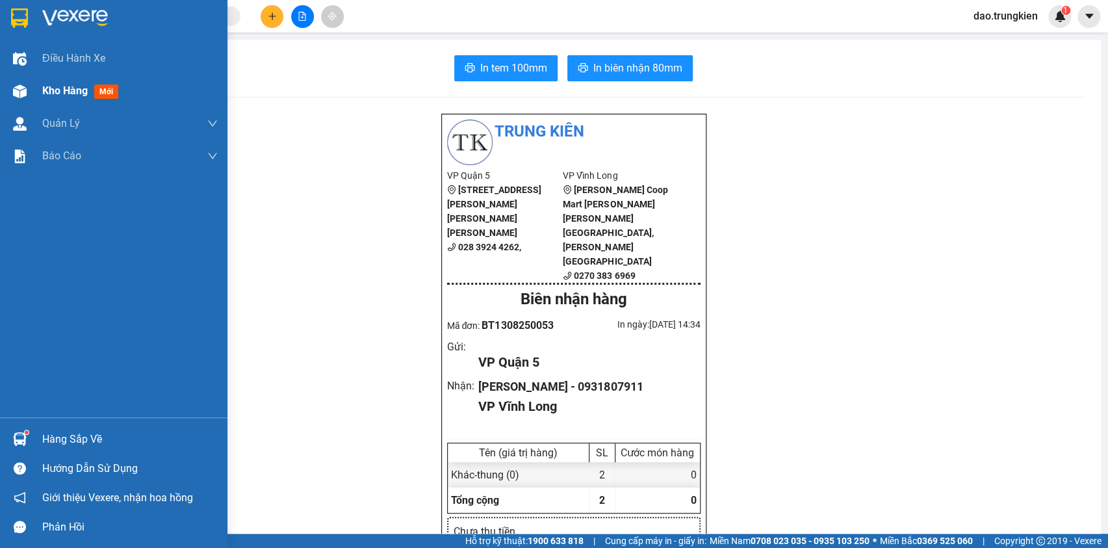
click at [112, 91] on span "mới" at bounding box center [106, 91] width 24 height 14
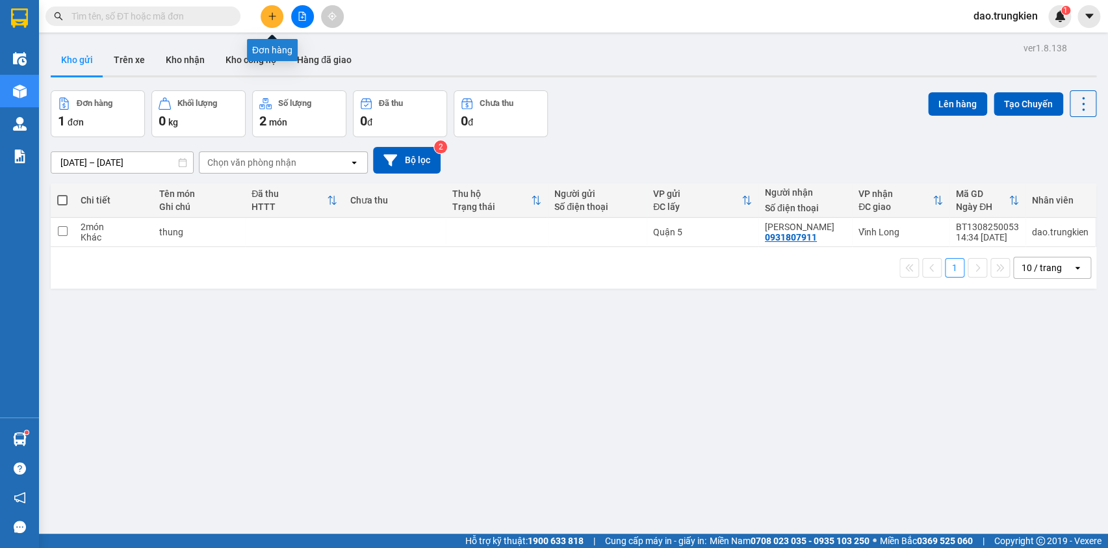
click at [272, 15] on icon "plus" at bounding box center [272, 15] width 1 height 7
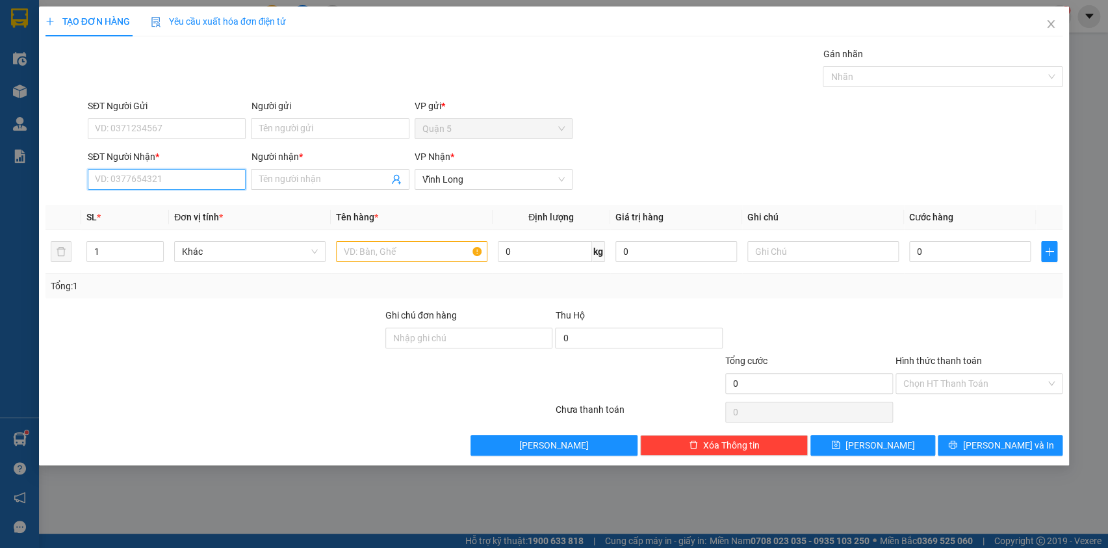
drag, startPoint x: 101, startPoint y: 183, endPoint x: 104, endPoint y: 174, distance: 8.8
click at [103, 175] on input "SĐT Người Nhận *" at bounding box center [167, 179] width 158 height 21
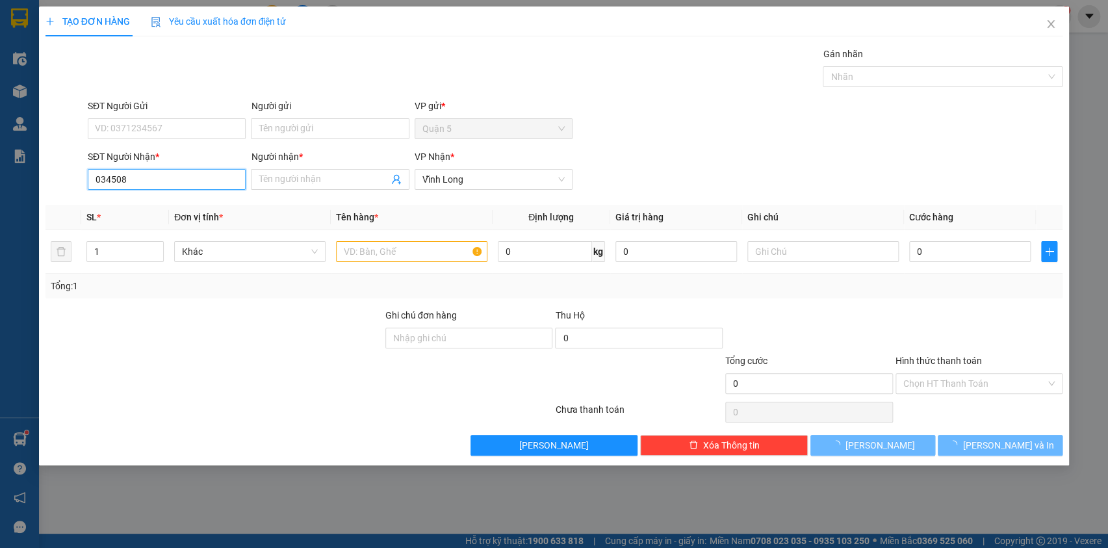
type input "0345089"
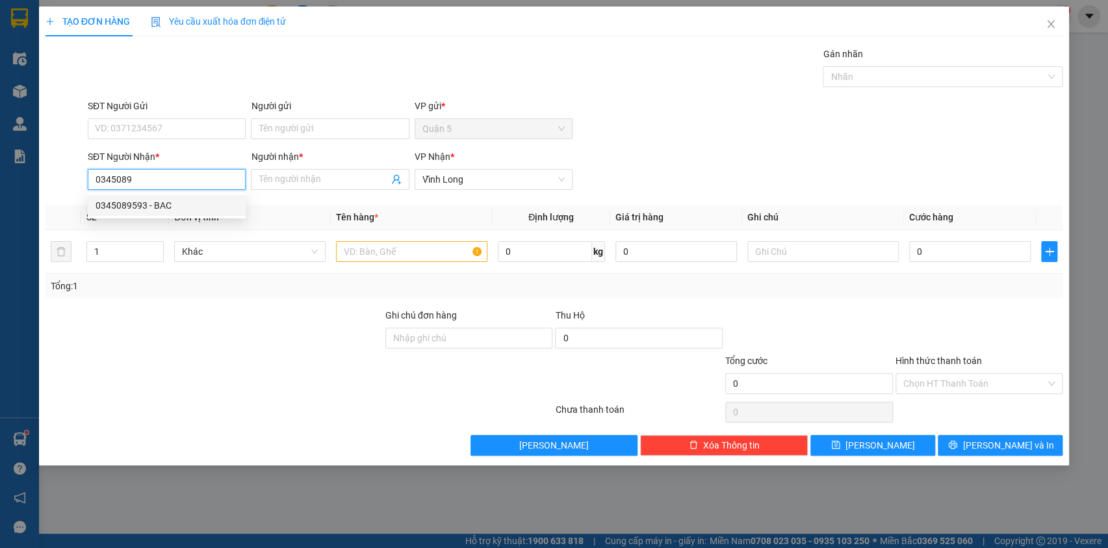
click at [127, 207] on div "0345089593 - BAC" at bounding box center [167, 205] width 142 height 14
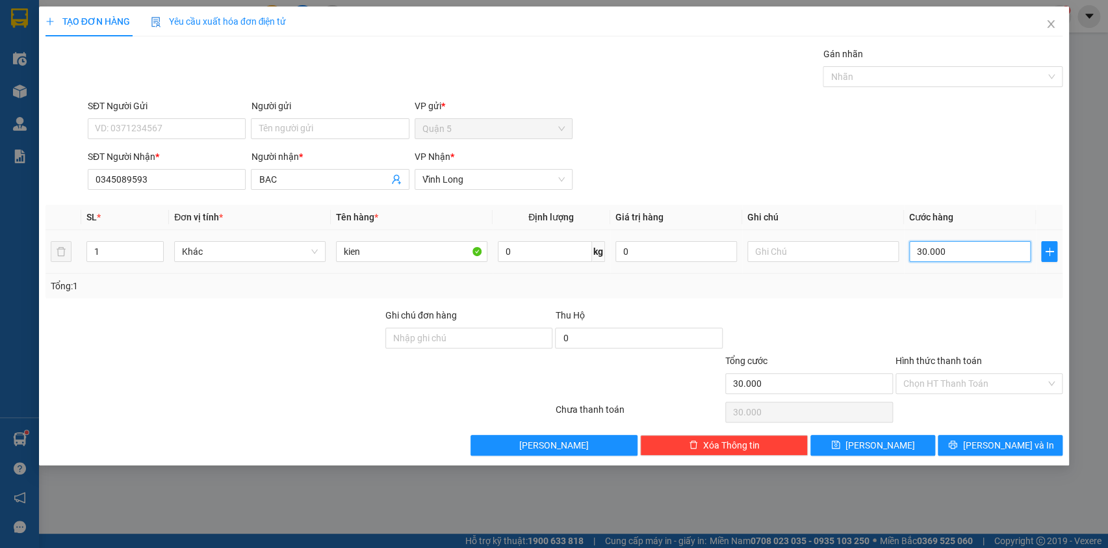
click at [959, 255] on input "30.000" at bounding box center [970, 251] width 122 height 21
drag, startPoint x: 975, startPoint y: 429, endPoint x: 965, endPoint y: 447, distance: 20.6
click at [967, 445] on div "Transit Pickup Surcharge Ids Transit Deliver Surcharge Ids Transit Deliver Surc…" at bounding box center [554, 251] width 1018 height 409
click at [965, 447] on button "[PERSON_NAME] và In" at bounding box center [1000, 445] width 125 height 21
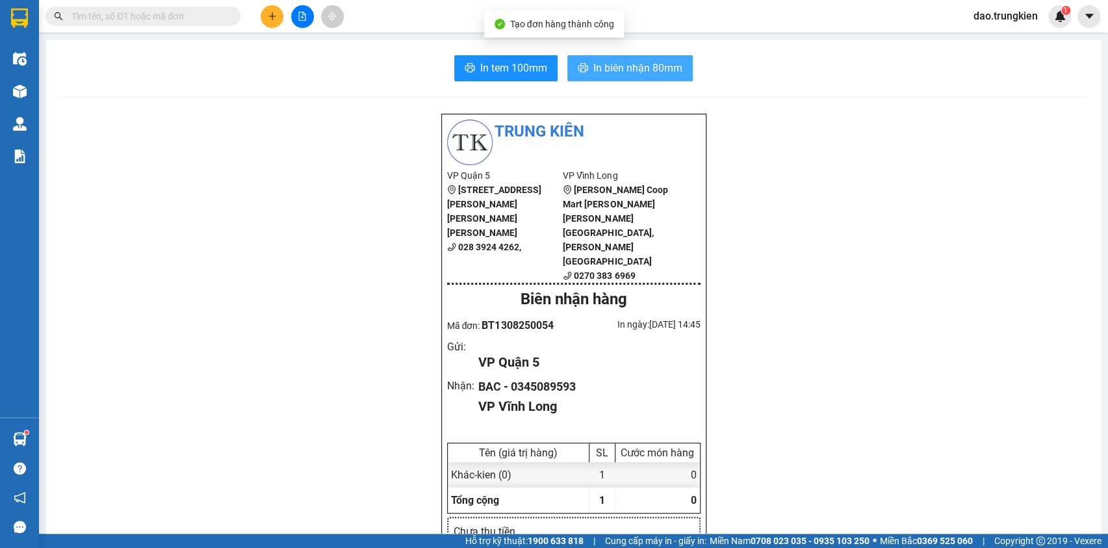
click at [610, 68] on span "In biên nhận 80mm" at bounding box center [637, 68] width 89 height 16
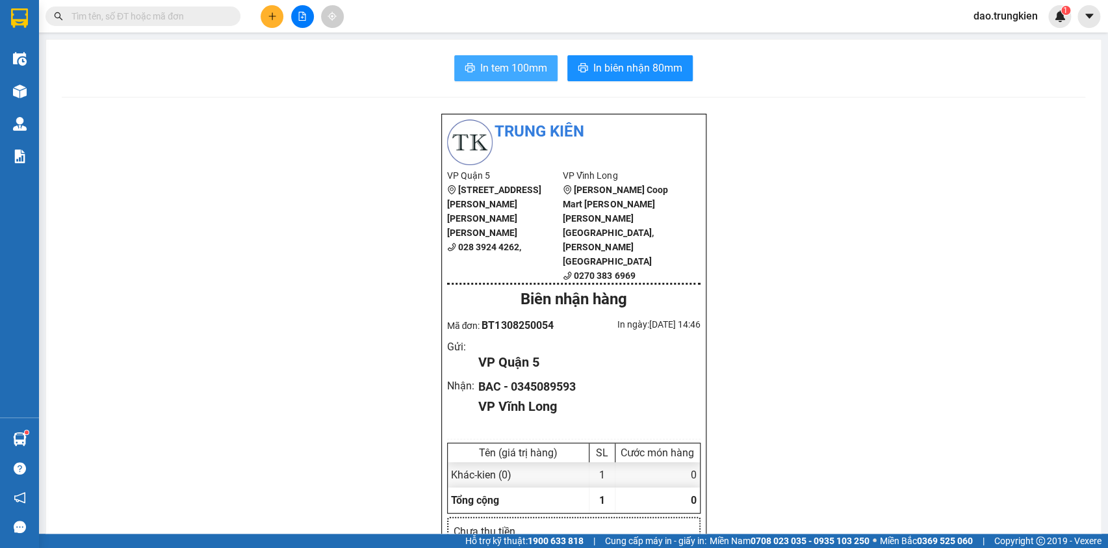
click at [509, 66] on span "In tem 100mm" at bounding box center [513, 68] width 67 height 16
click at [274, 18] on icon "plus" at bounding box center [272, 16] width 9 height 9
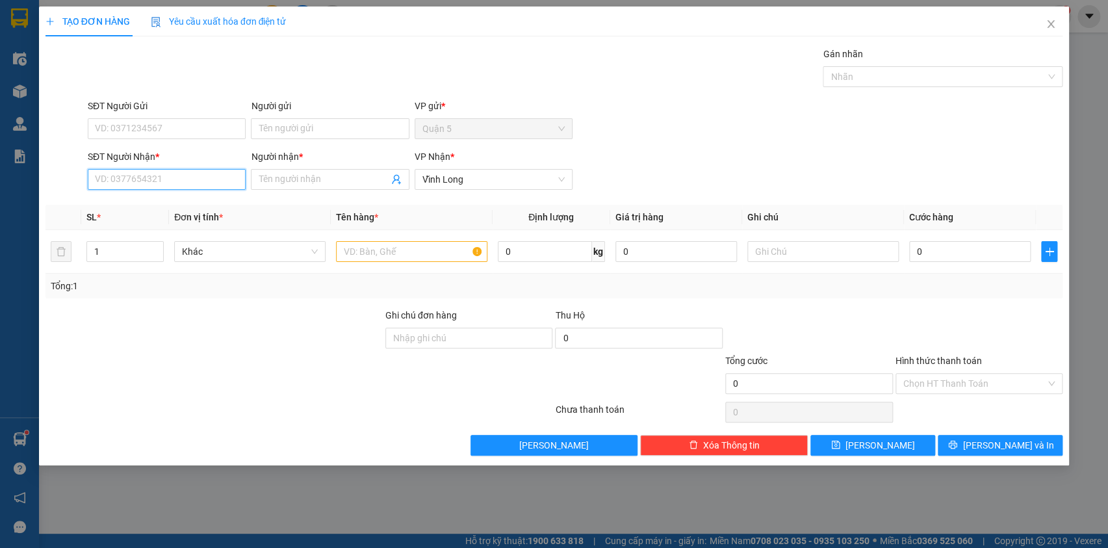
click at [181, 182] on input "SĐT Người Nhận *" at bounding box center [167, 179] width 158 height 21
type input "0356452960"
click at [365, 178] on input "Người nhận *" at bounding box center [323, 179] width 129 height 14
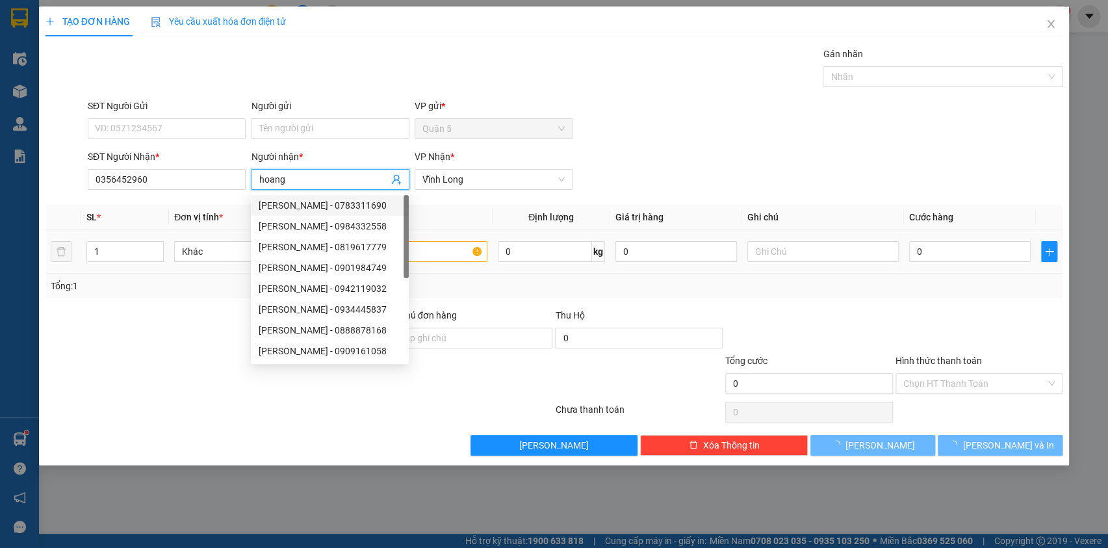
type input "hoang"
click at [455, 249] on input "text" at bounding box center [411, 251] width 151 height 21
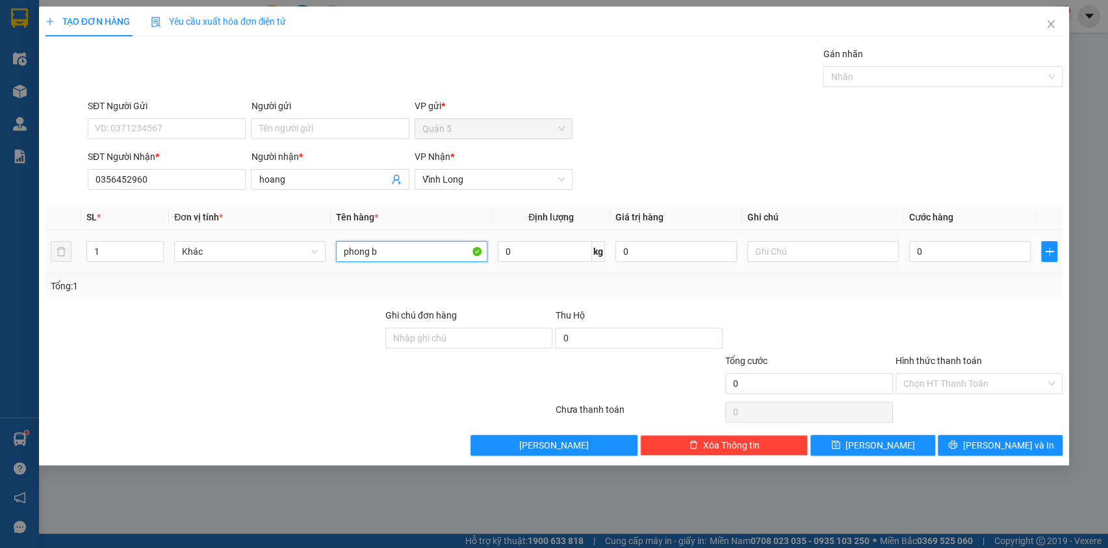
type input "phong bi"
click at [998, 444] on span "[PERSON_NAME] và In" at bounding box center [1008, 445] width 91 height 14
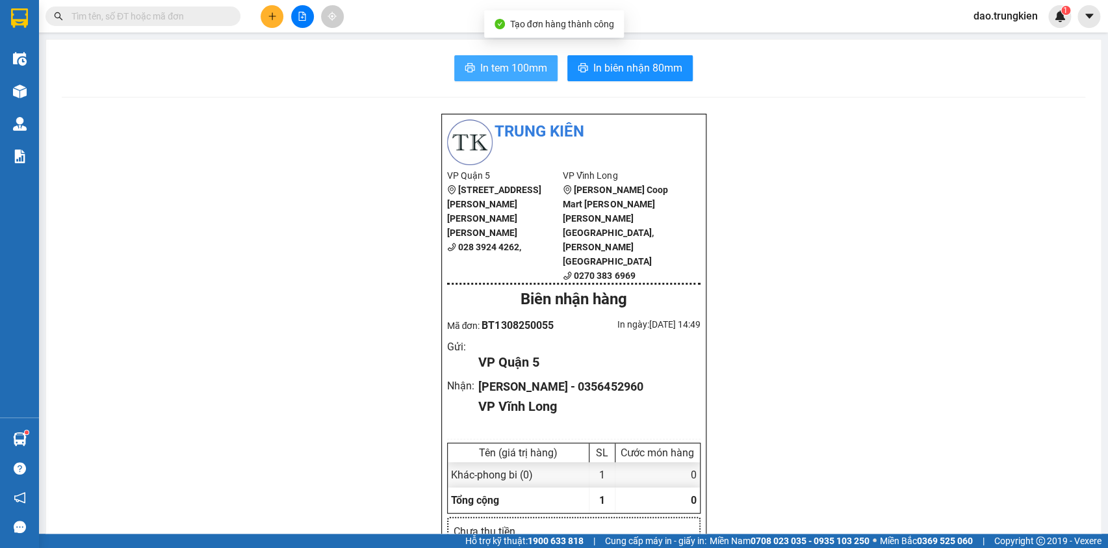
click at [481, 68] on span "In tem 100mm" at bounding box center [513, 68] width 67 height 16
click at [120, 11] on input "text" at bounding box center [147, 16] width 153 height 14
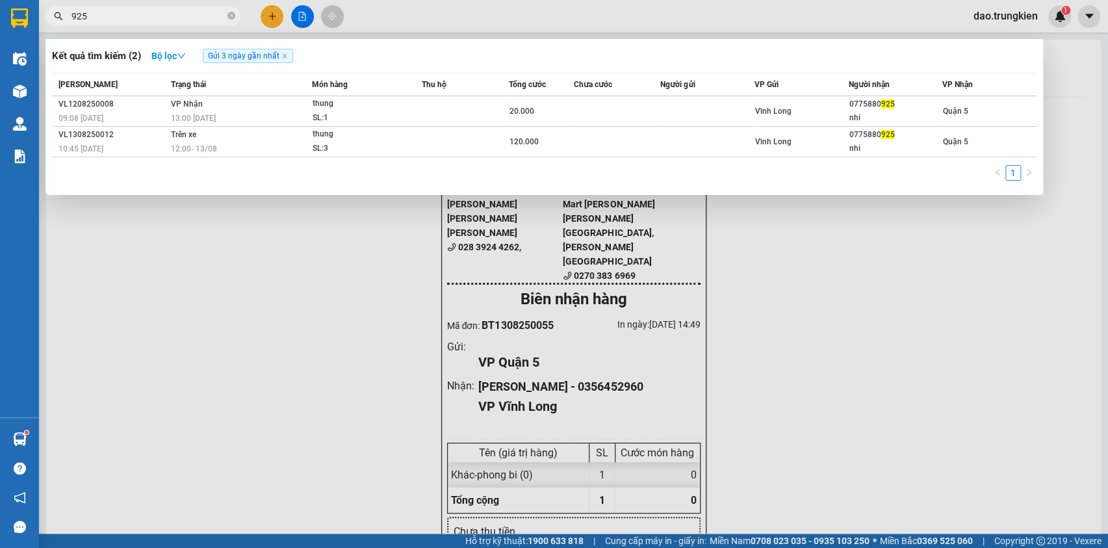
type input "925"
click at [227, 15] on span "925" at bounding box center [142, 15] width 195 height 19
click at [234, 13] on icon "close-circle" at bounding box center [231, 16] width 8 height 8
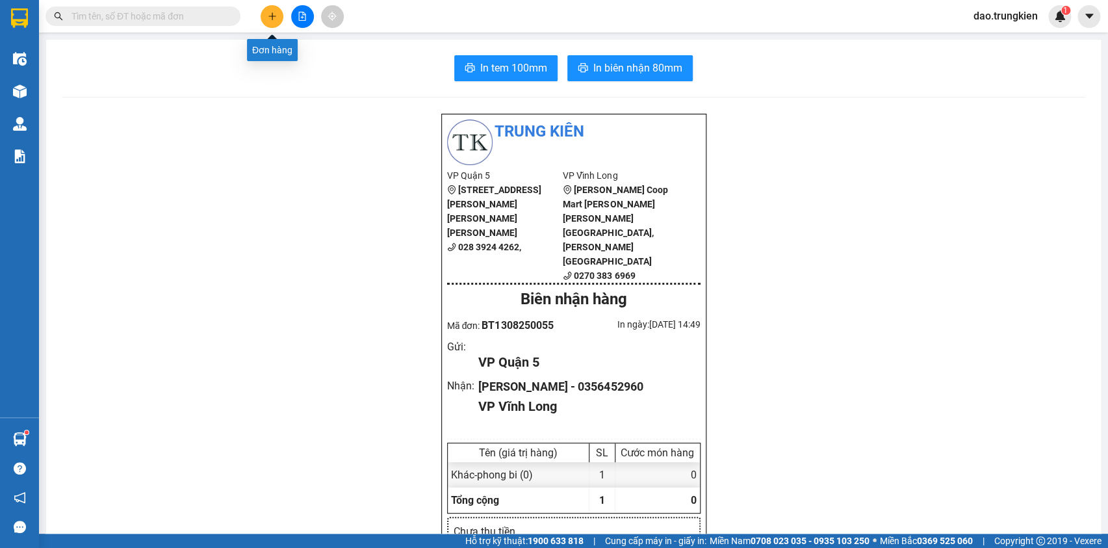
click at [270, 16] on icon "plus" at bounding box center [271, 16] width 7 height 1
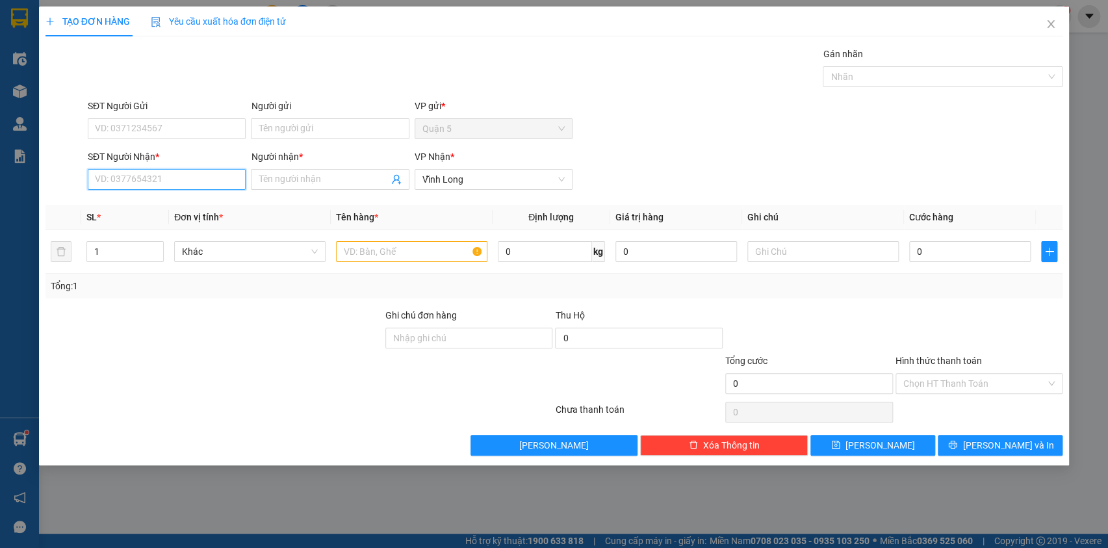
click at [99, 170] on input "SĐT Người Nhận *" at bounding box center [167, 179] width 158 height 21
type input "797"
click at [135, 201] on div "0906644797 - THANH VŨ" at bounding box center [167, 205] width 142 height 14
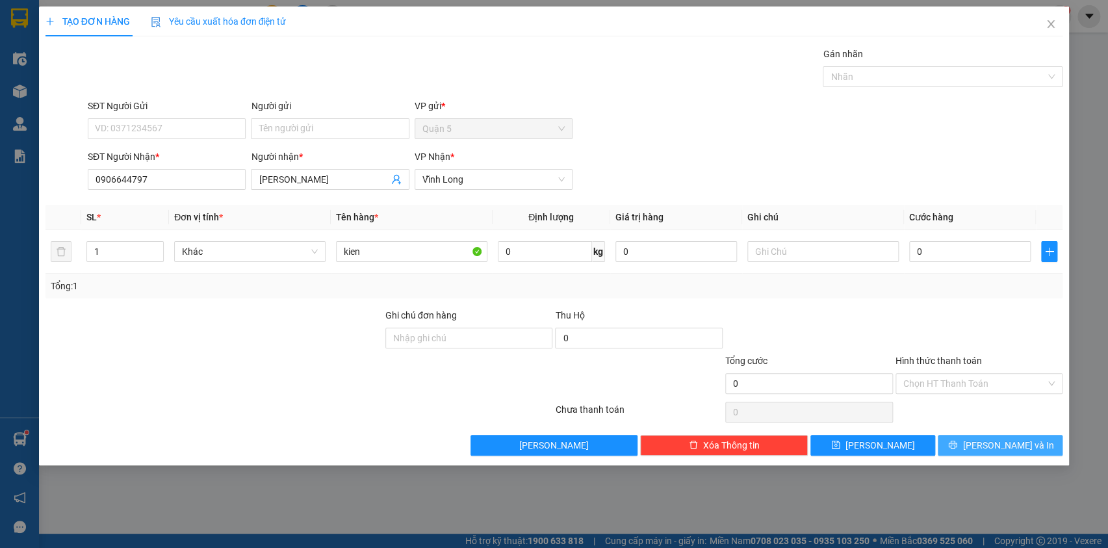
click at [993, 439] on span "[PERSON_NAME] và In" at bounding box center [1008, 445] width 91 height 14
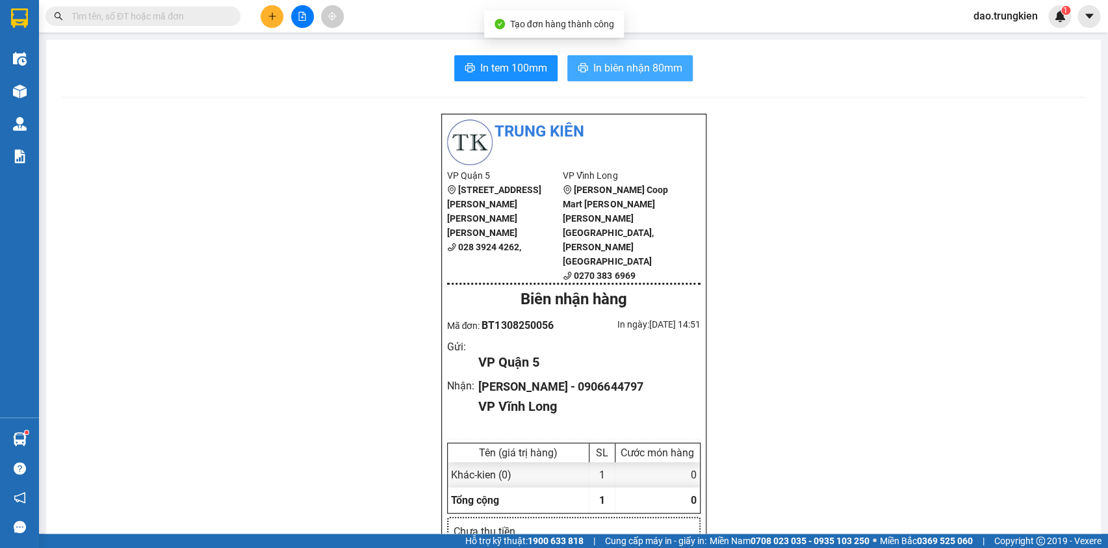
click at [631, 68] on span "In biên nhận 80mm" at bounding box center [637, 68] width 89 height 16
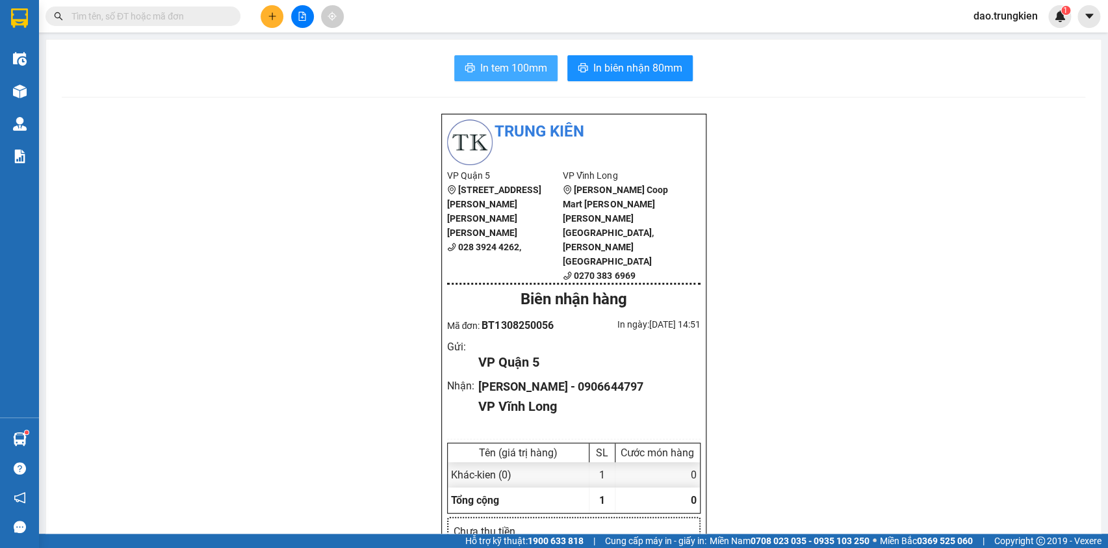
drag, startPoint x: 482, startPoint y: 75, endPoint x: 487, endPoint y: 109, distance: 34.8
click at [468, 73] on button "In tem 100mm" at bounding box center [505, 68] width 103 height 26
click at [123, 12] on input "text" at bounding box center [147, 16] width 153 height 14
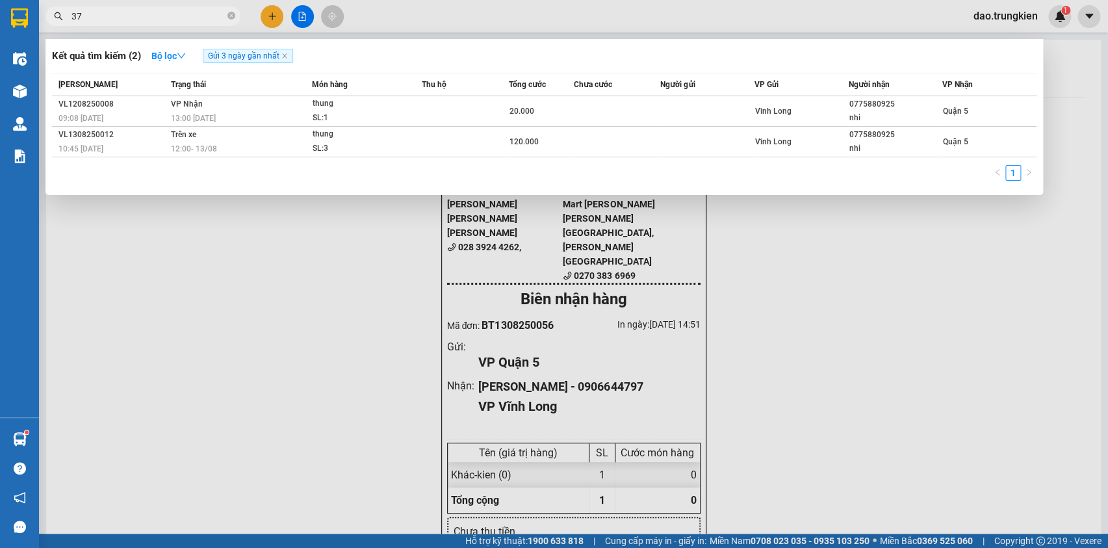
type input "374"
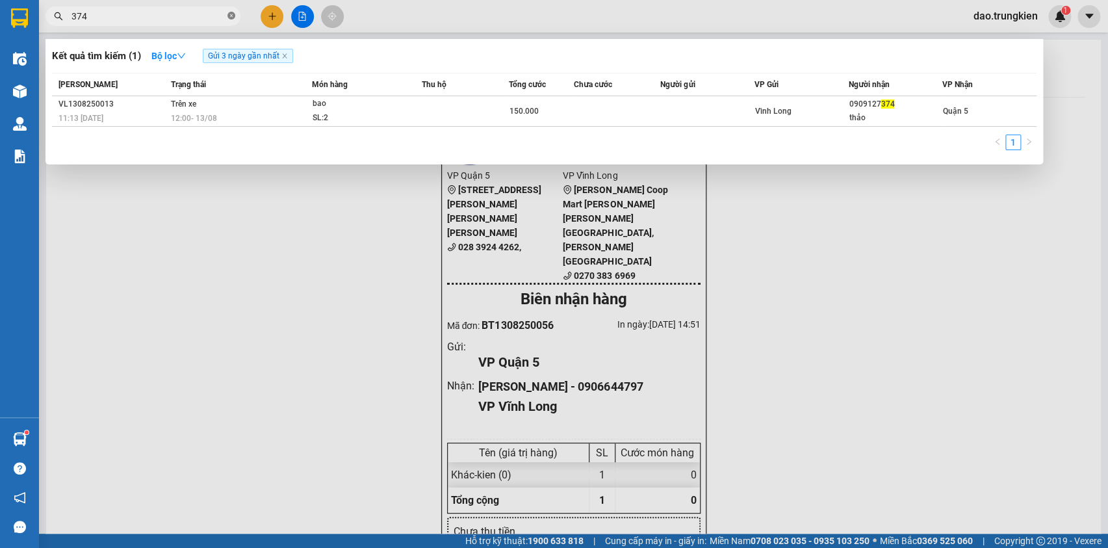
click at [229, 14] on icon "close-circle" at bounding box center [231, 16] width 8 height 8
type input "903"
click at [233, 11] on span at bounding box center [231, 16] width 8 height 12
type input "368"
click at [227, 13] on span "368" at bounding box center [142, 15] width 195 height 19
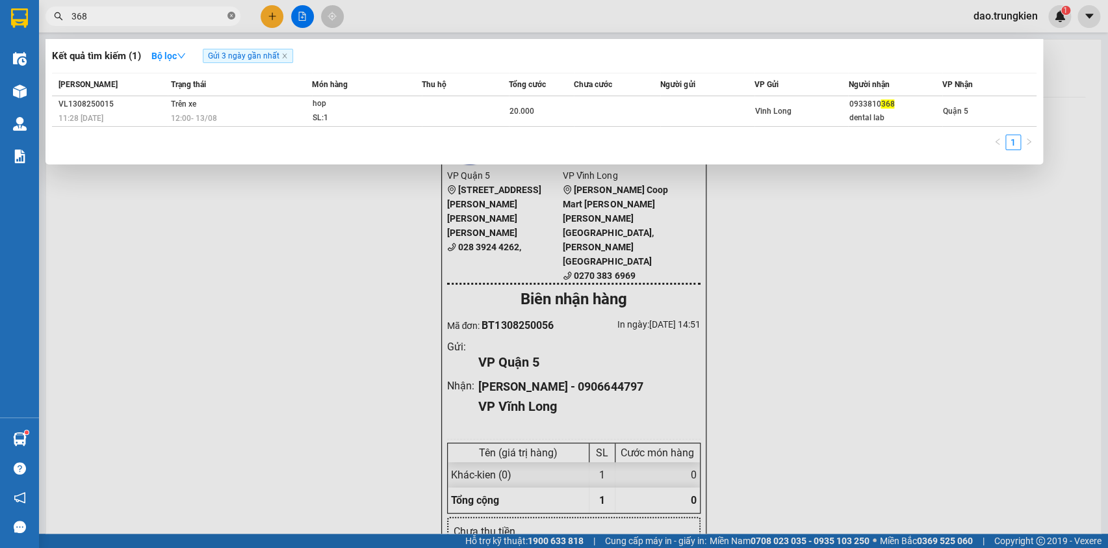
click at [233, 14] on icon "close-circle" at bounding box center [231, 16] width 8 height 8
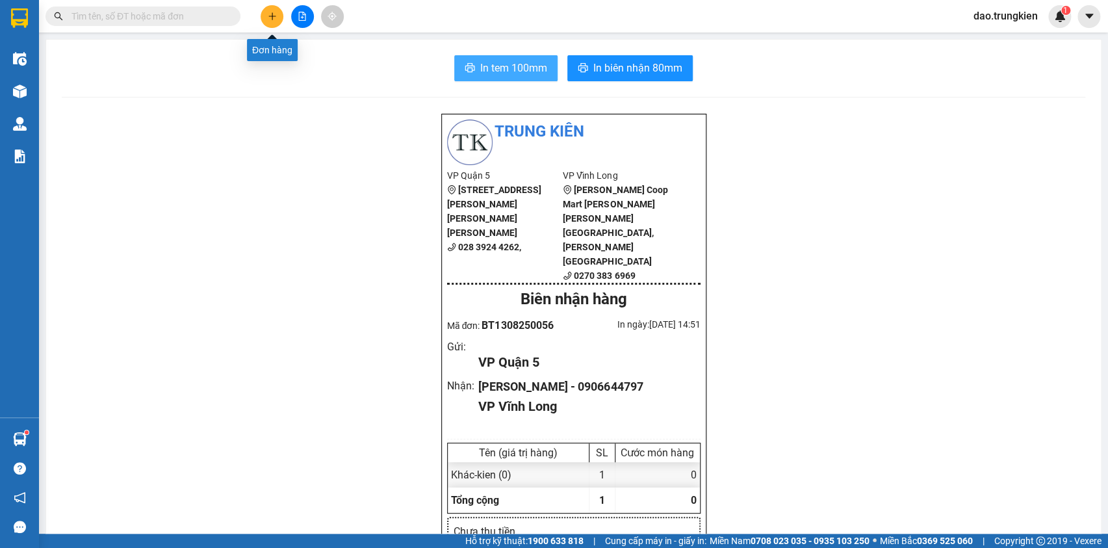
click at [265, 19] on button at bounding box center [272, 16] width 23 height 23
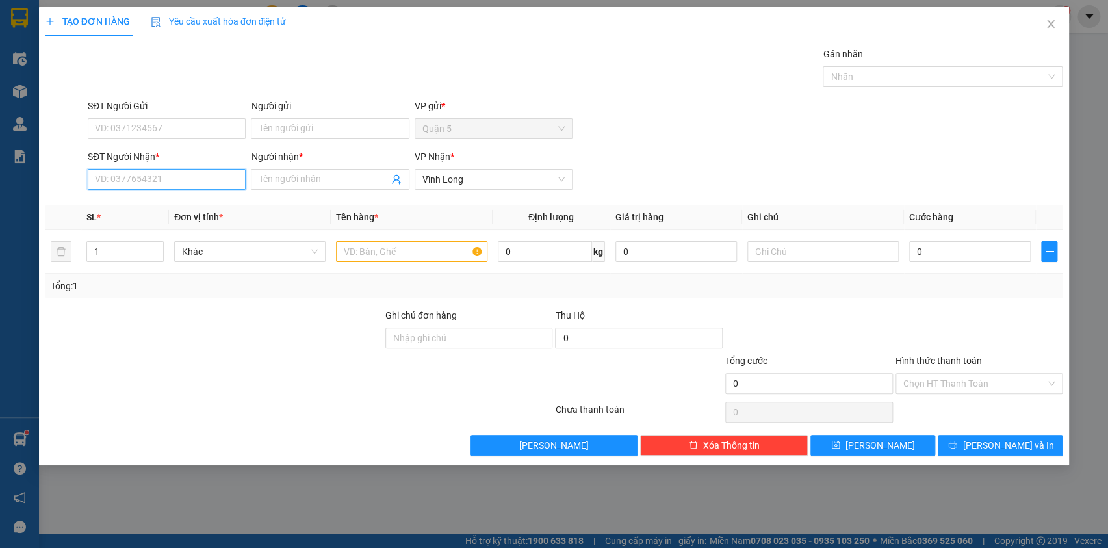
click at [114, 173] on input "SĐT Người Nhận *" at bounding box center [167, 179] width 158 height 21
drag, startPoint x: 125, startPoint y: 212, endPoint x: 118, endPoint y: 219, distance: 10.1
click at [123, 220] on body "Kết quả tìm kiếm ( 1 ) Bộ lọc Gửi 3 ngày gần nhất Mã ĐH Trạng thái Món hàng Thu…" at bounding box center [554, 274] width 1108 height 548
click at [146, 208] on div "0973743709 - hang hai" at bounding box center [167, 205] width 142 height 14
type input "0973743709"
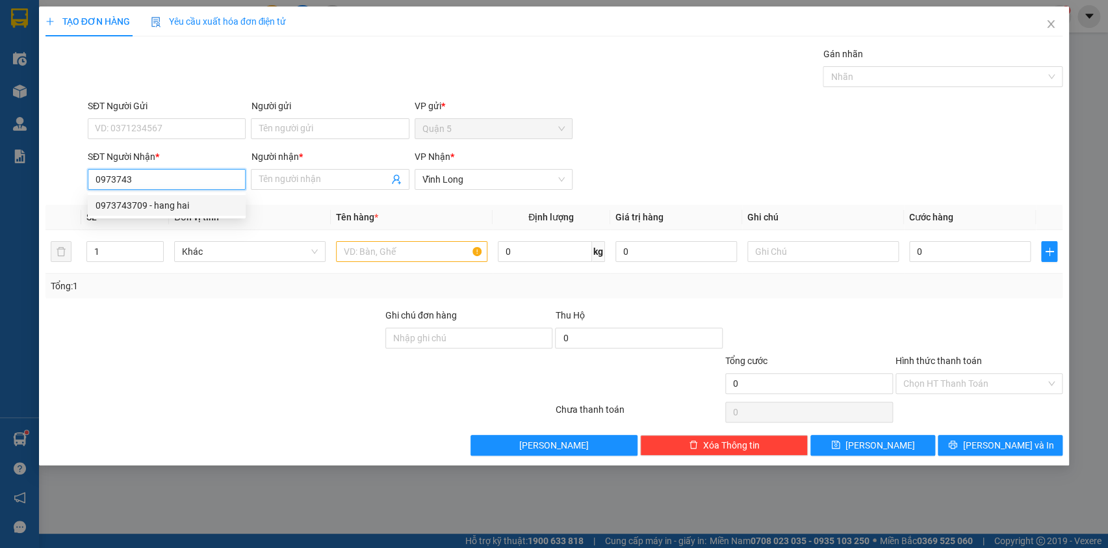
type input "hang hai"
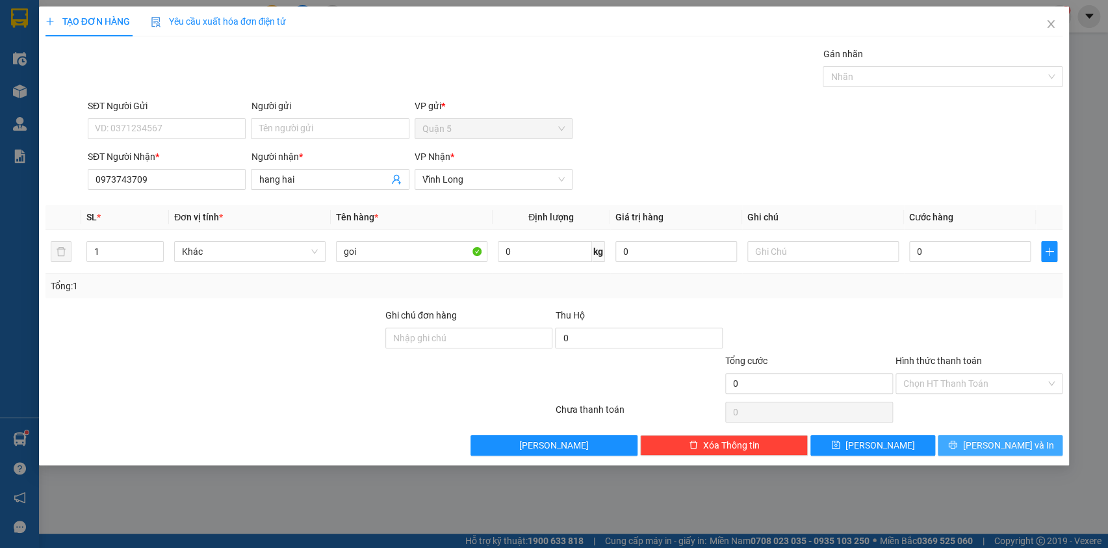
click at [991, 446] on span "[PERSON_NAME] và In" at bounding box center [1008, 445] width 91 height 14
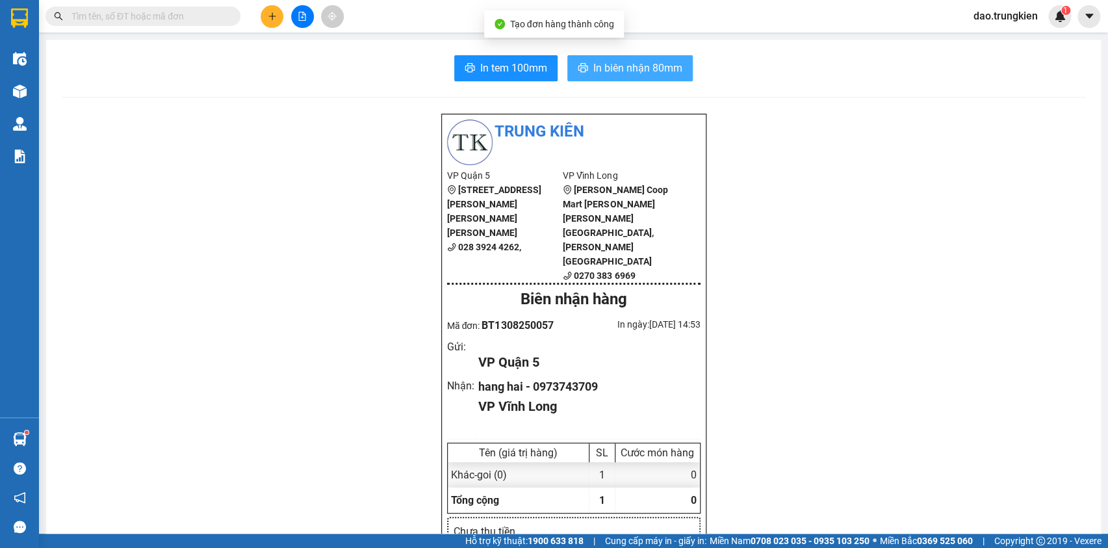
drag, startPoint x: 619, startPoint y: 70, endPoint x: 613, endPoint y: 82, distance: 13.4
click at [619, 71] on span "In biên nhận 80mm" at bounding box center [637, 68] width 89 height 16
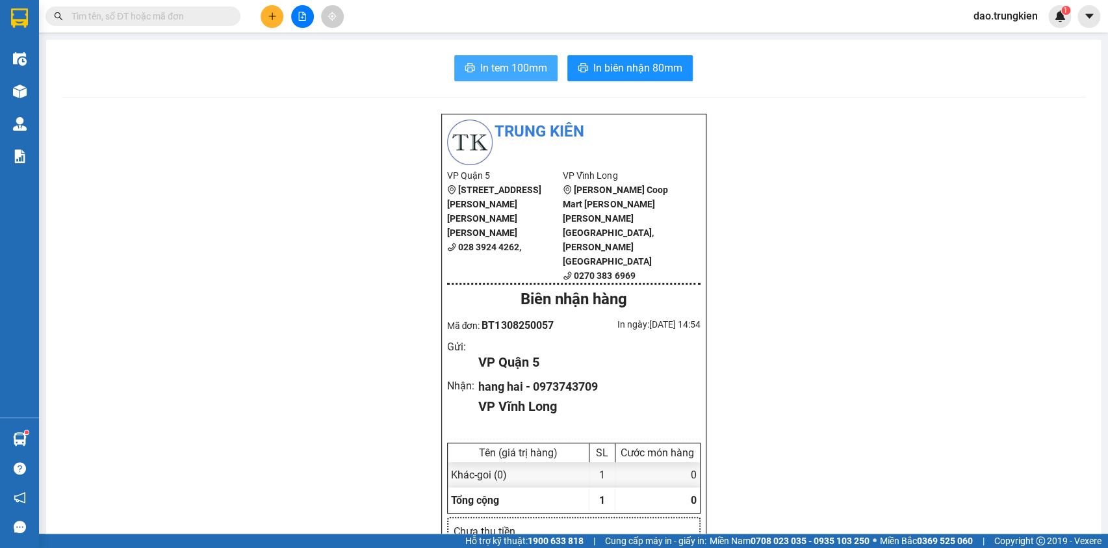
click at [498, 70] on span "In tem 100mm" at bounding box center [513, 68] width 67 height 16
click at [101, 16] on input "text" at bounding box center [147, 16] width 153 height 14
type input "088"
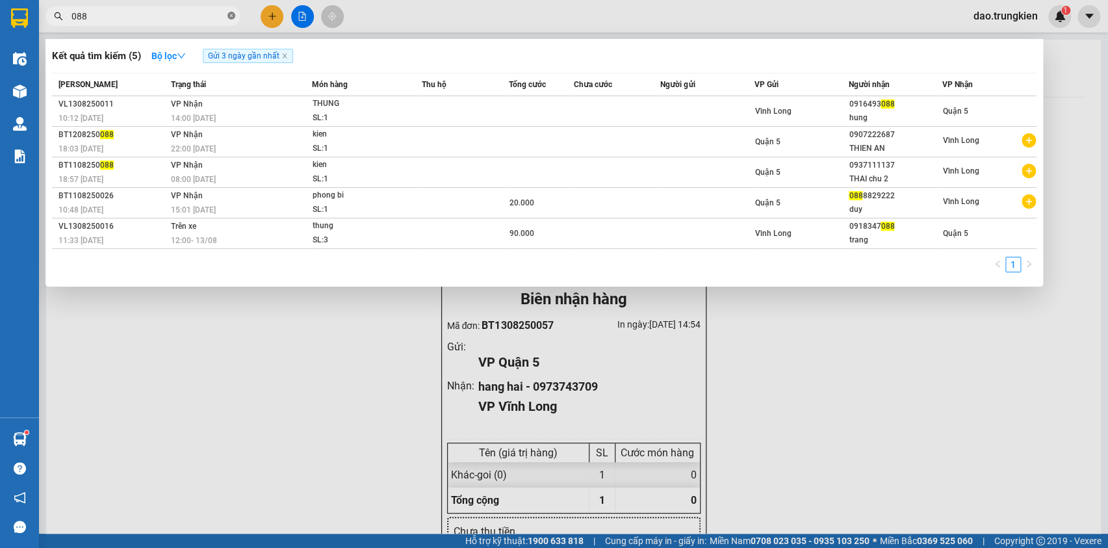
click at [232, 15] on icon "close-circle" at bounding box center [231, 16] width 8 height 8
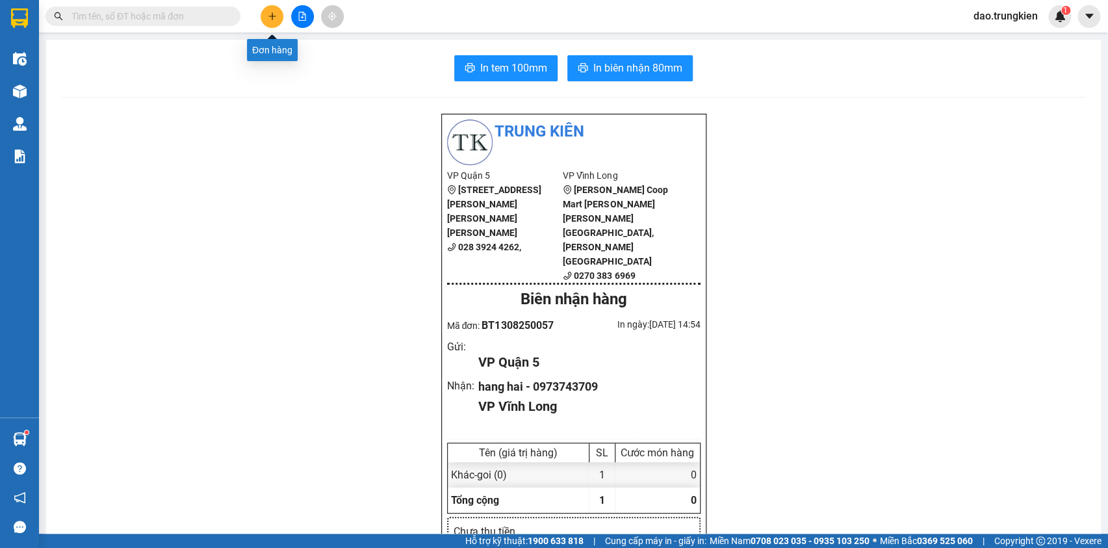
click at [265, 16] on button at bounding box center [272, 16] width 23 height 23
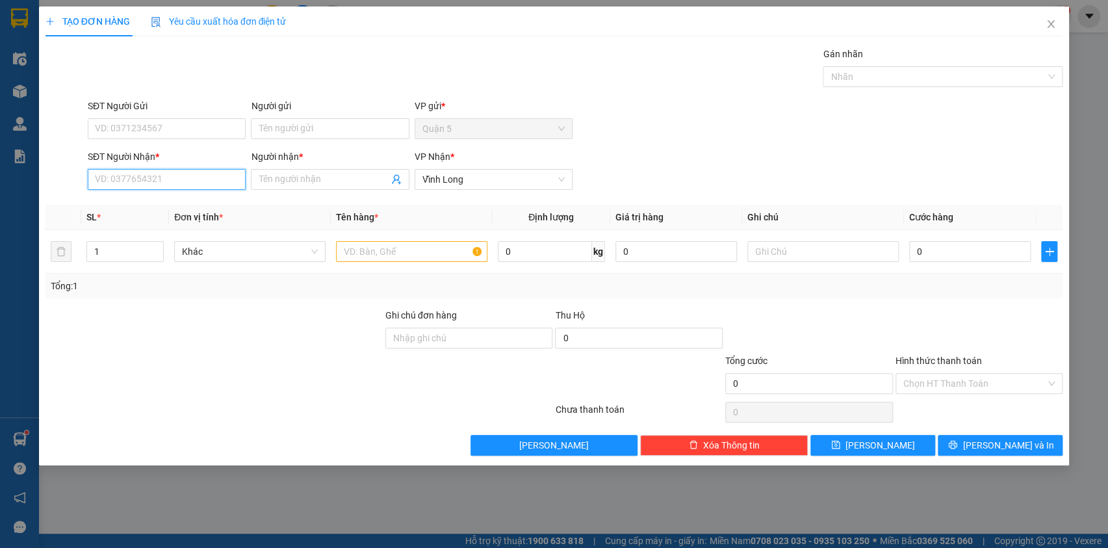
click at [109, 180] on input "SĐT Người Nhận *" at bounding box center [167, 179] width 158 height 21
click at [154, 201] on div "0918414758 - hoang gia thi" at bounding box center [167, 205] width 142 height 14
type input "0918414758"
type input "hoang gia thi"
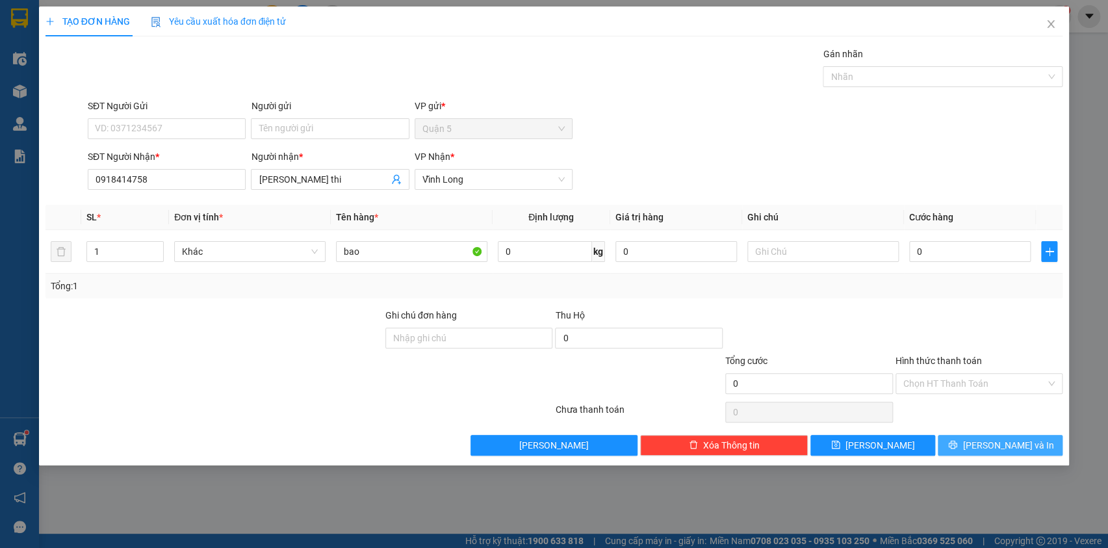
drag, startPoint x: 989, startPoint y: 442, endPoint x: 975, endPoint y: 435, distance: 15.7
click at [989, 443] on span "[PERSON_NAME] và In" at bounding box center [1008, 445] width 91 height 14
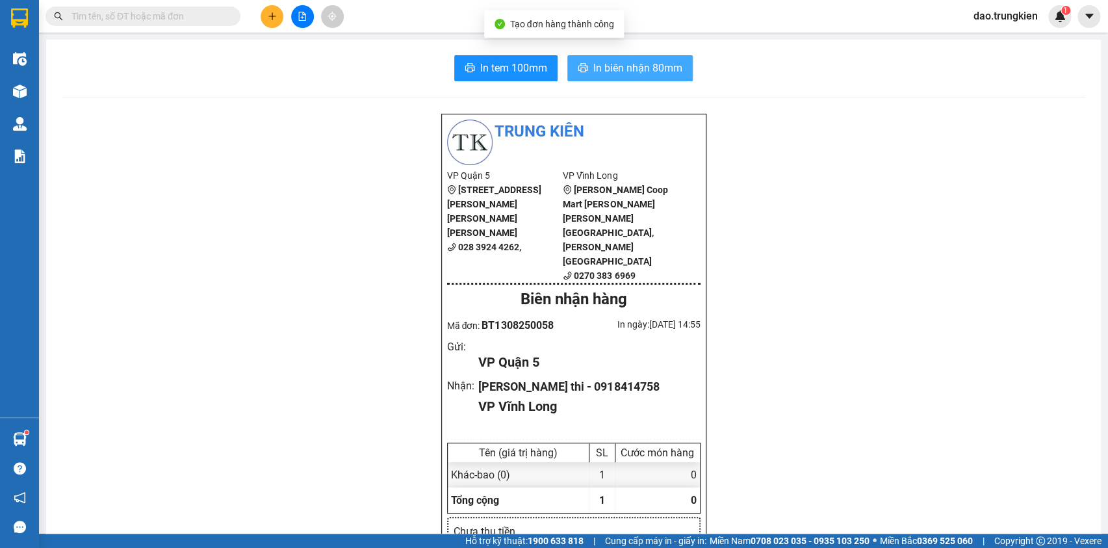
click at [610, 68] on span "In biên nhận 80mm" at bounding box center [637, 68] width 89 height 16
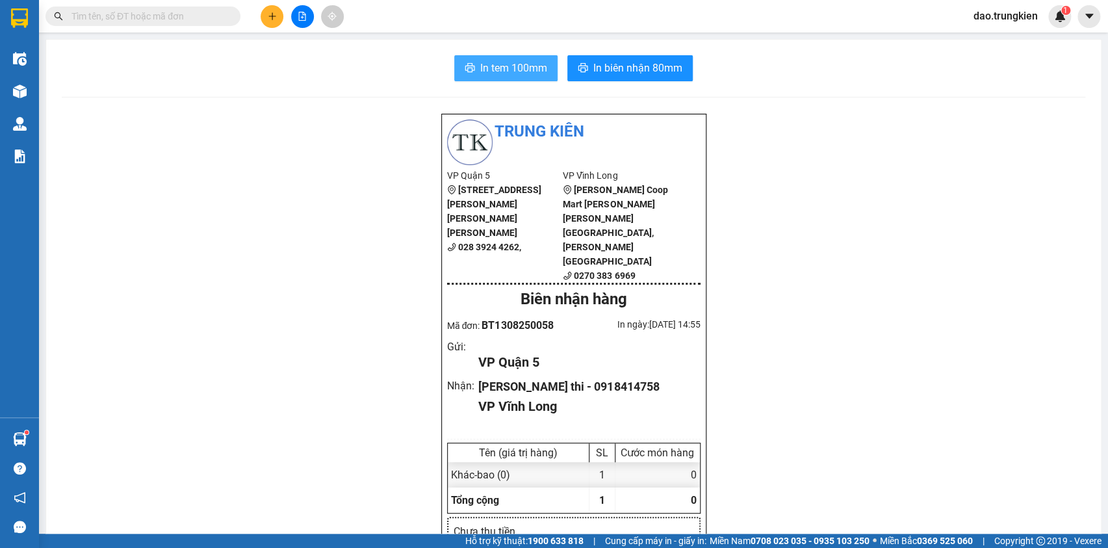
drag, startPoint x: 491, startPoint y: 73, endPoint x: 503, endPoint y: 62, distance: 16.6
click at [490, 68] on span "In tem 100mm" at bounding box center [513, 68] width 67 height 16
click at [277, 14] on button at bounding box center [272, 16] width 23 height 23
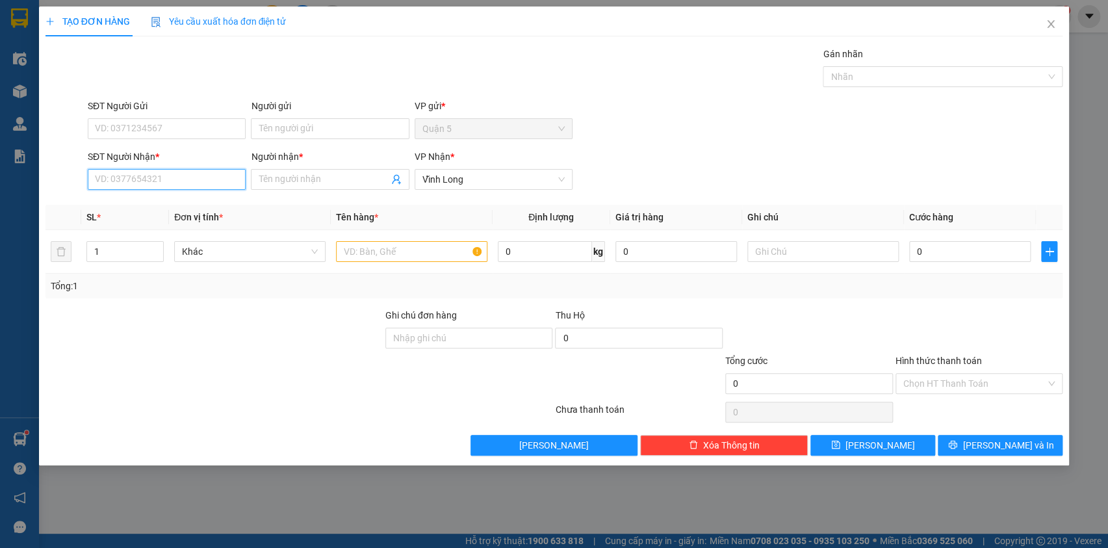
click at [112, 171] on input "SĐT Người Nhận *" at bounding box center [167, 179] width 158 height 21
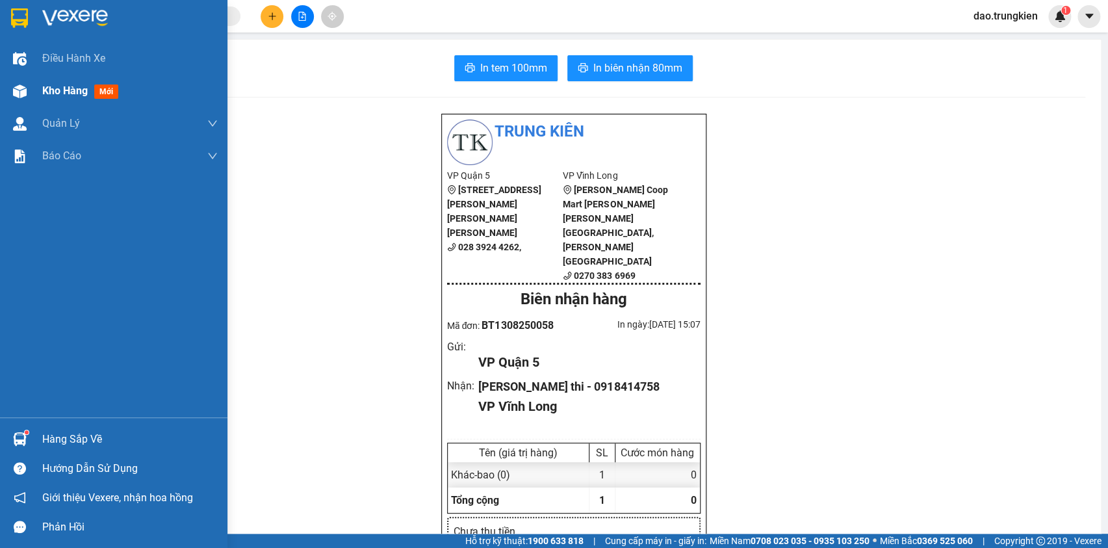
click at [115, 93] on span "mới" at bounding box center [106, 91] width 24 height 14
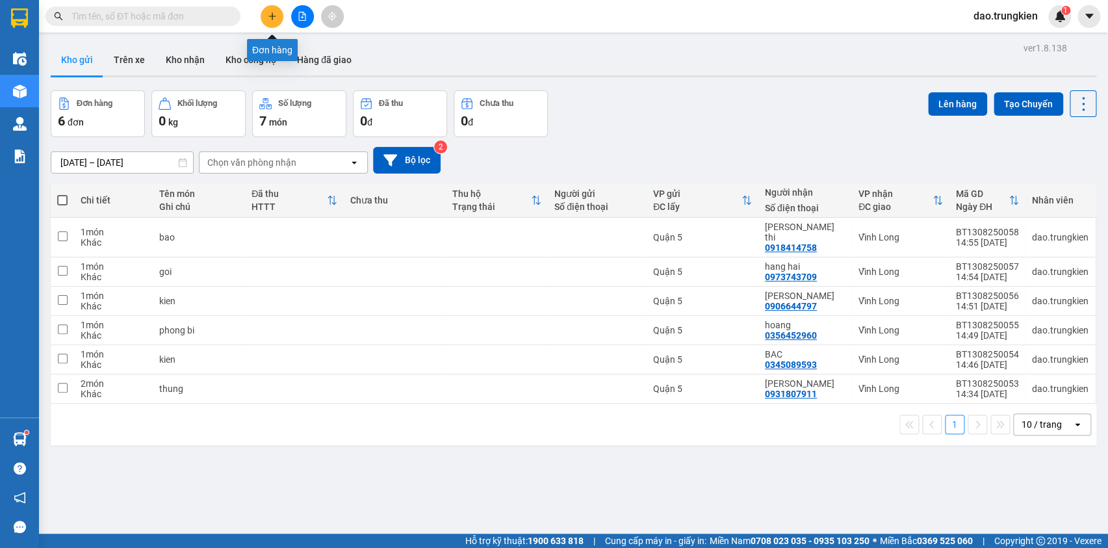
click at [272, 14] on icon "plus" at bounding box center [272, 15] width 1 height 7
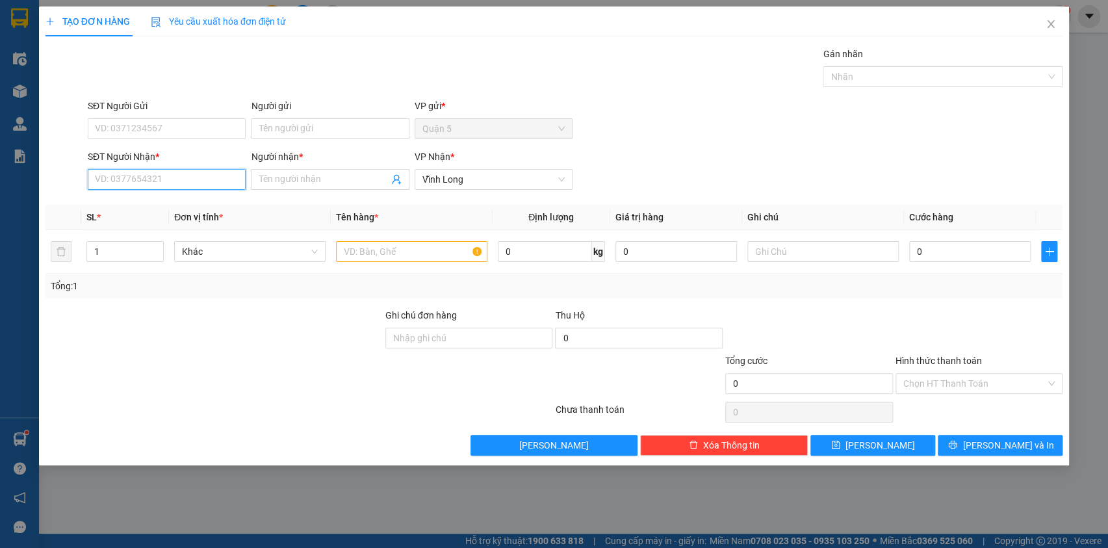
click at [140, 183] on input "SĐT Người Nhận *" at bounding box center [167, 179] width 158 height 21
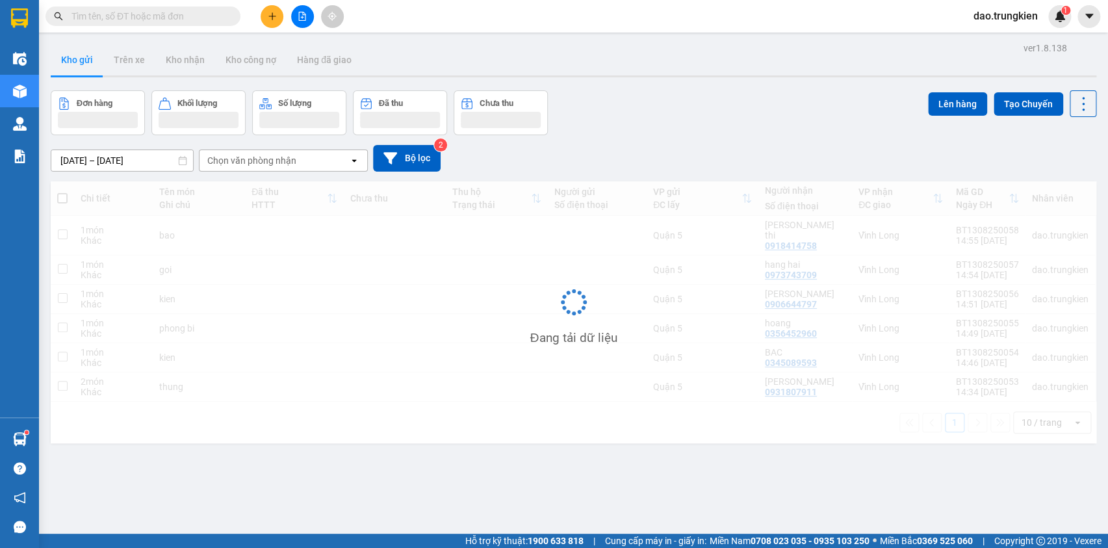
click at [123, 20] on input "text" at bounding box center [147, 16] width 153 height 14
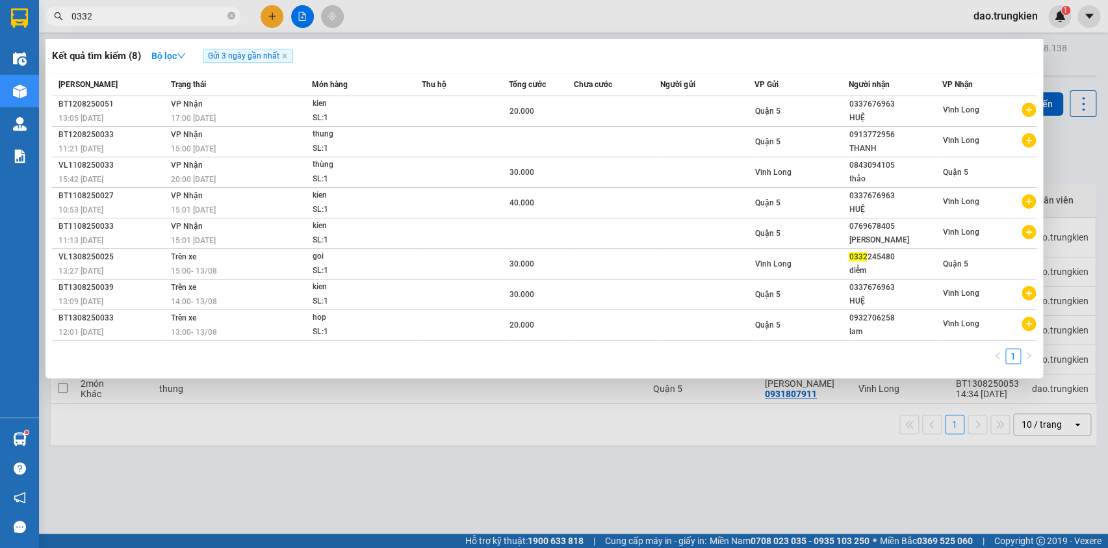
type input "03322"
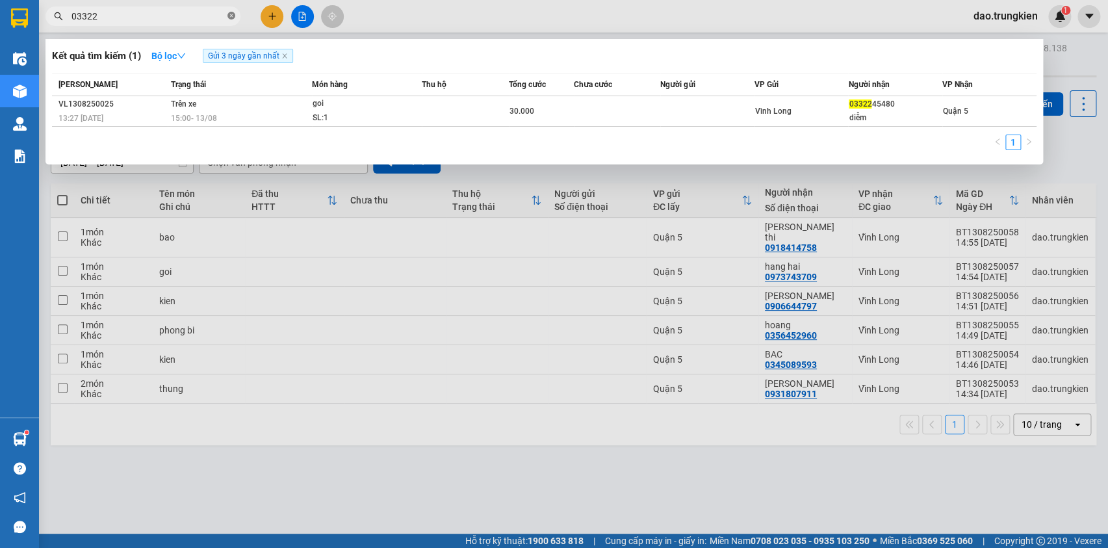
click at [231, 12] on icon "close-circle" at bounding box center [231, 16] width 8 height 8
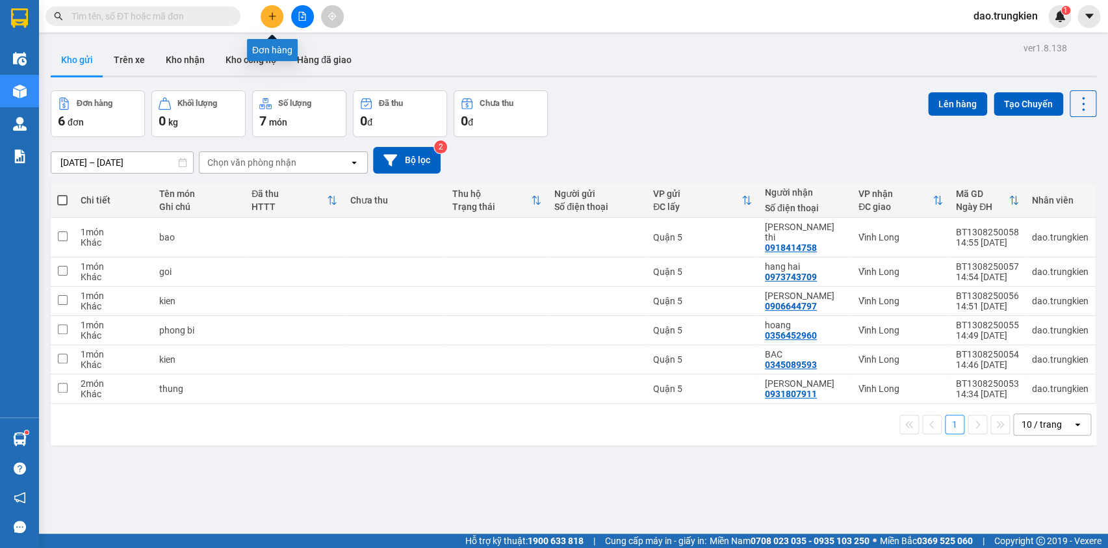
click at [268, 25] on button at bounding box center [272, 16] width 23 height 23
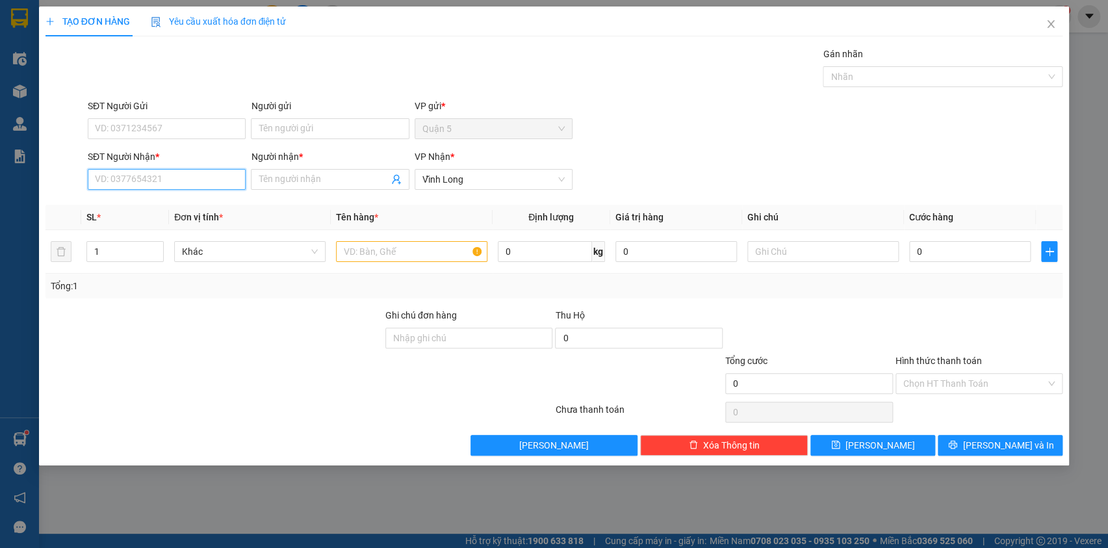
click at [124, 178] on input "SĐT Người Nhận *" at bounding box center [167, 179] width 158 height 21
drag, startPoint x: 150, startPoint y: 200, endPoint x: 202, endPoint y: 201, distance: 52.0
click at [151, 200] on div "0918225056 - tuan" at bounding box center [167, 205] width 142 height 14
type input "0918225056"
type input "tuan"
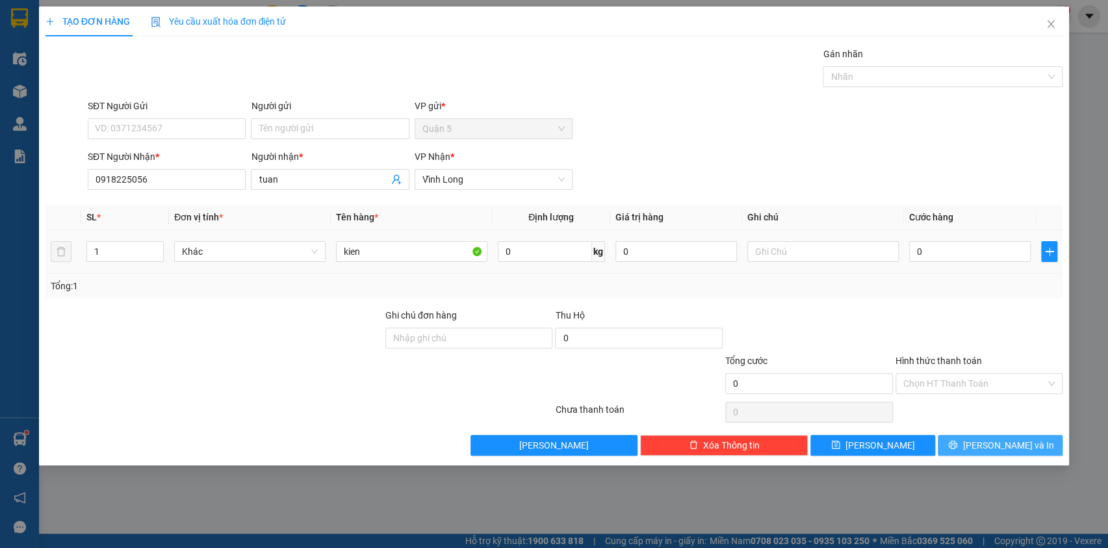
click at [957, 443] on icon "printer" at bounding box center [952, 444] width 9 height 9
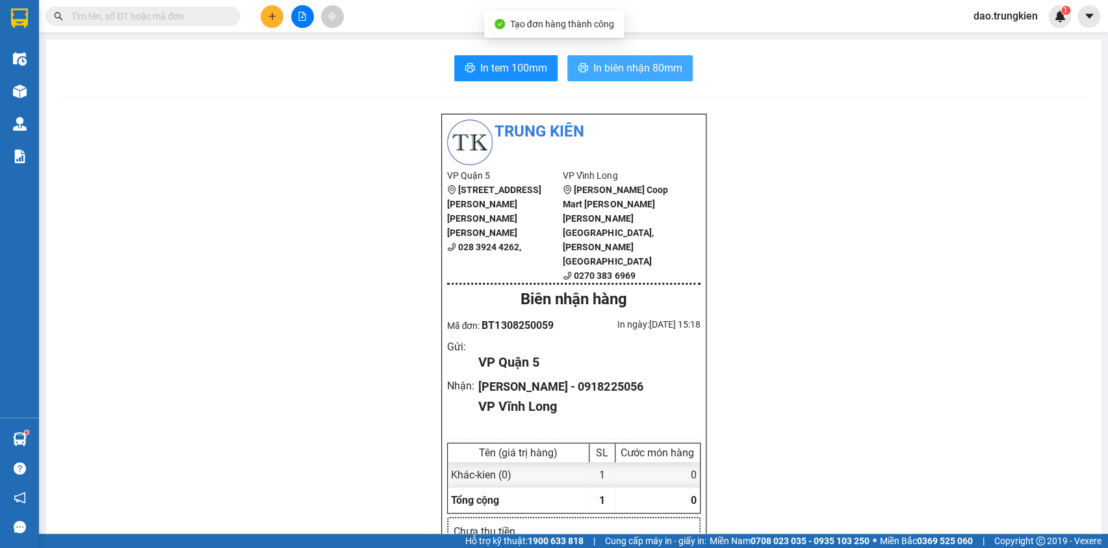
click at [601, 61] on span "In biên nhận 80mm" at bounding box center [637, 68] width 89 height 16
click at [497, 58] on button "In tem 100mm" at bounding box center [505, 68] width 103 height 26
click at [273, 13] on icon "plus" at bounding box center [272, 16] width 9 height 9
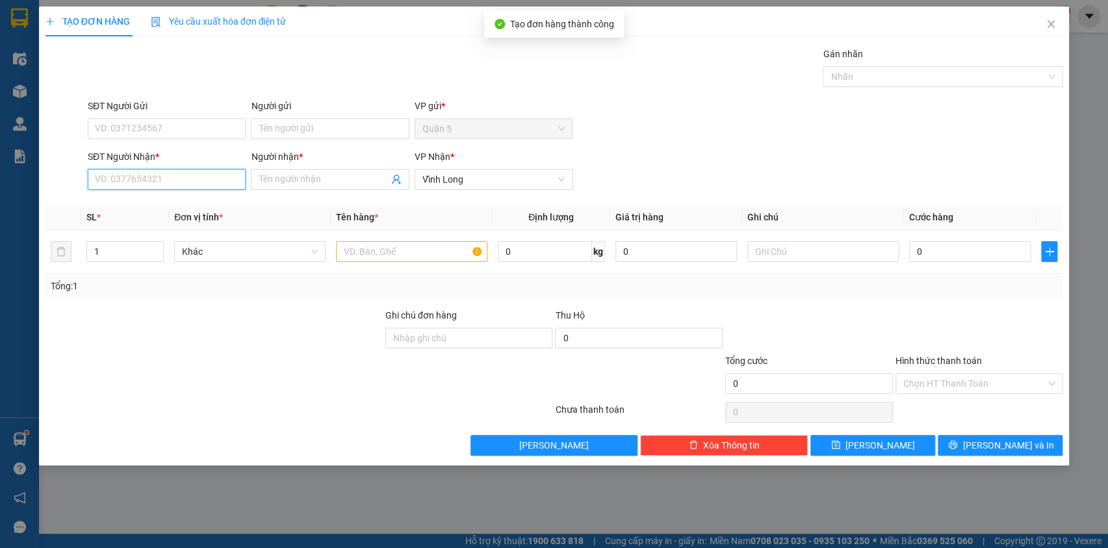
click at [155, 177] on input "SĐT Người Nhận *" at bounding box center [167, 179] width 158 height 21
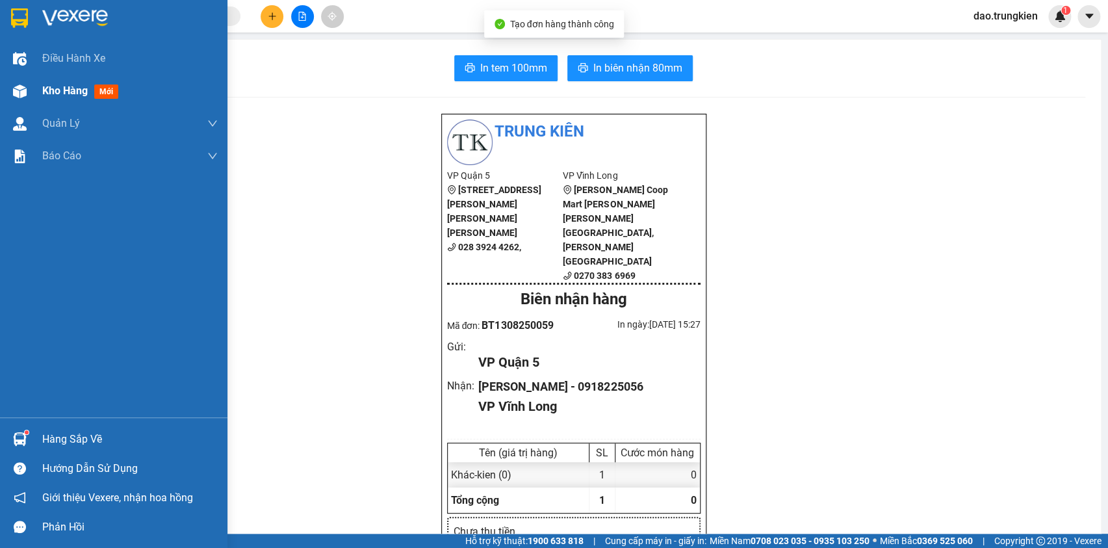
click at [104, 95] on span "mới" at bounding box center [106, 91] width 24 height 14
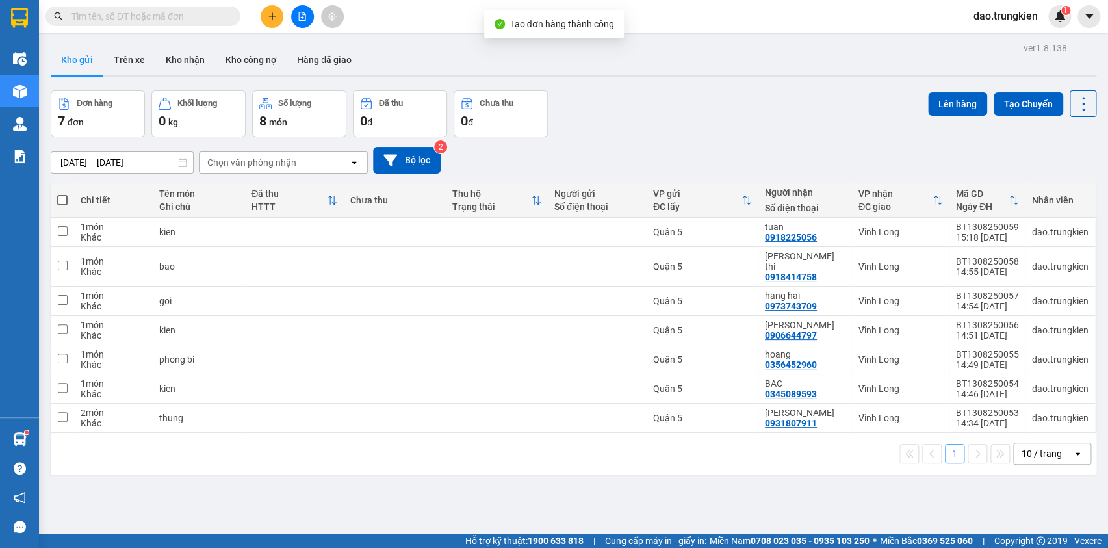
click at [105, 21] on input "text" at bounding box center [147, 16] width 153 height 14
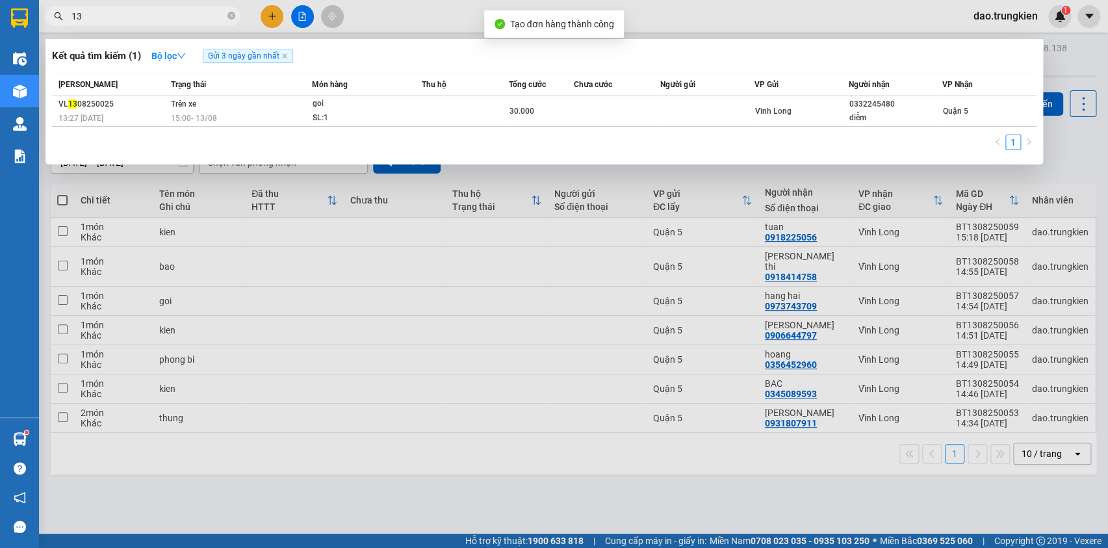
type input "138"
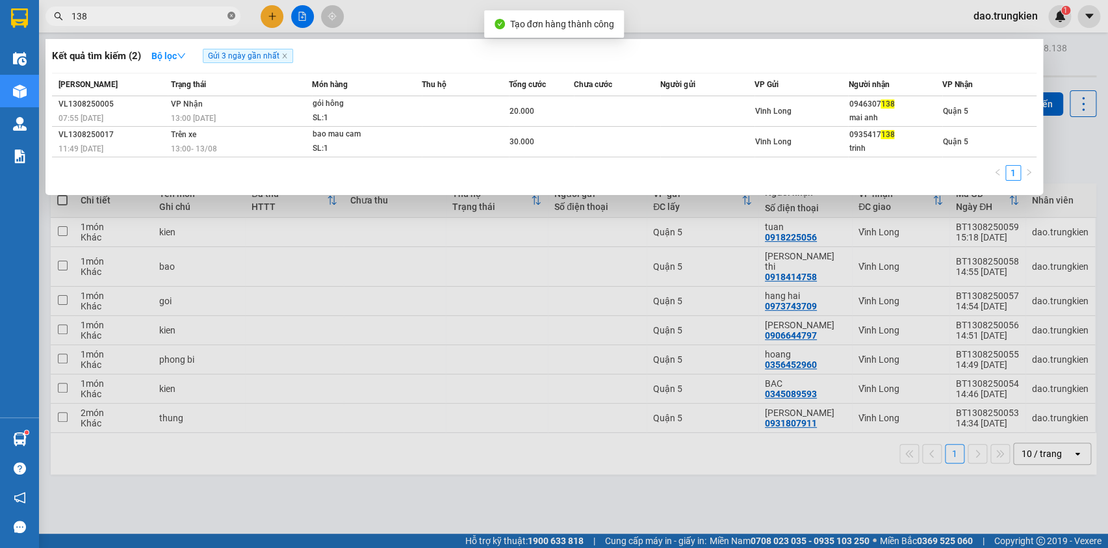
click at [229, 18] on icon "close-circle" at bounding box center [231, 16] width 8 height 8
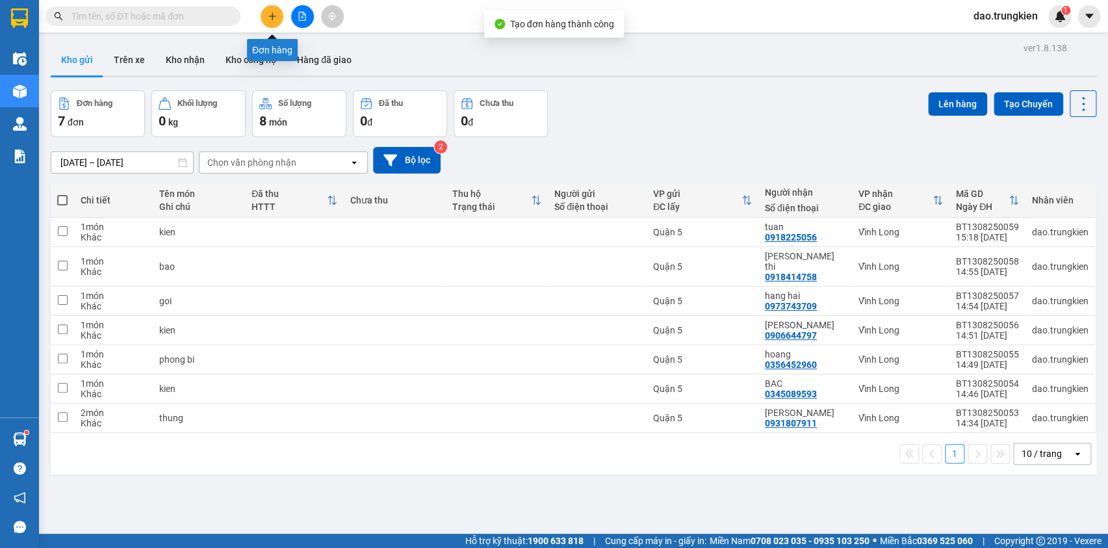
click at [270, 10] on button at bounding box center [272, 16] width 23 height 23
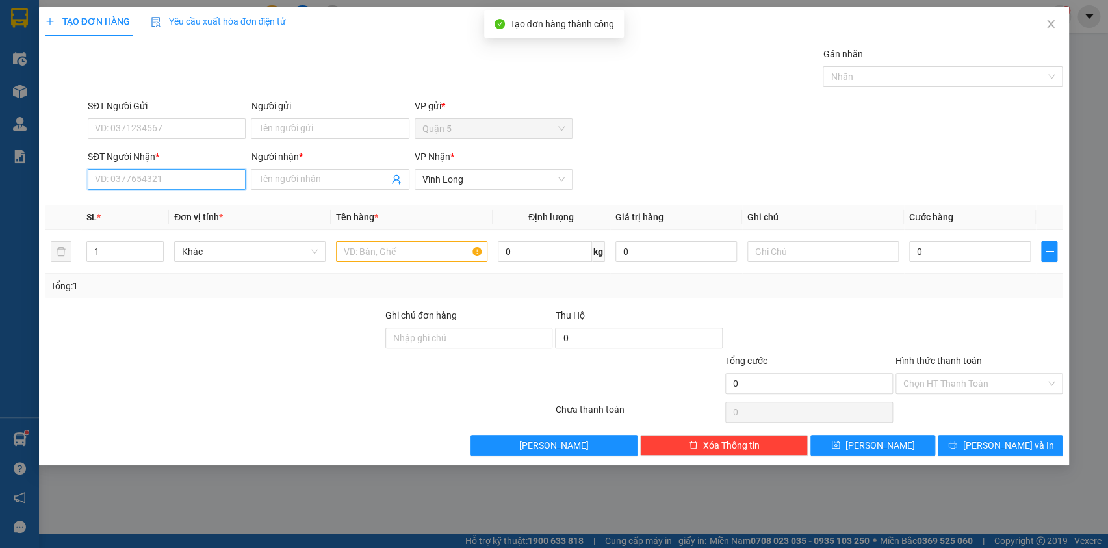
click at [119, 182] on input "SĐT Người Nhận *" at bounding box center [167, 179] width 158 height 21
click at [142, 201] on div "0826068866 - hong" at bounding box center [167, 205] width 142 height 14
type input "0826068866"
type input "hong"
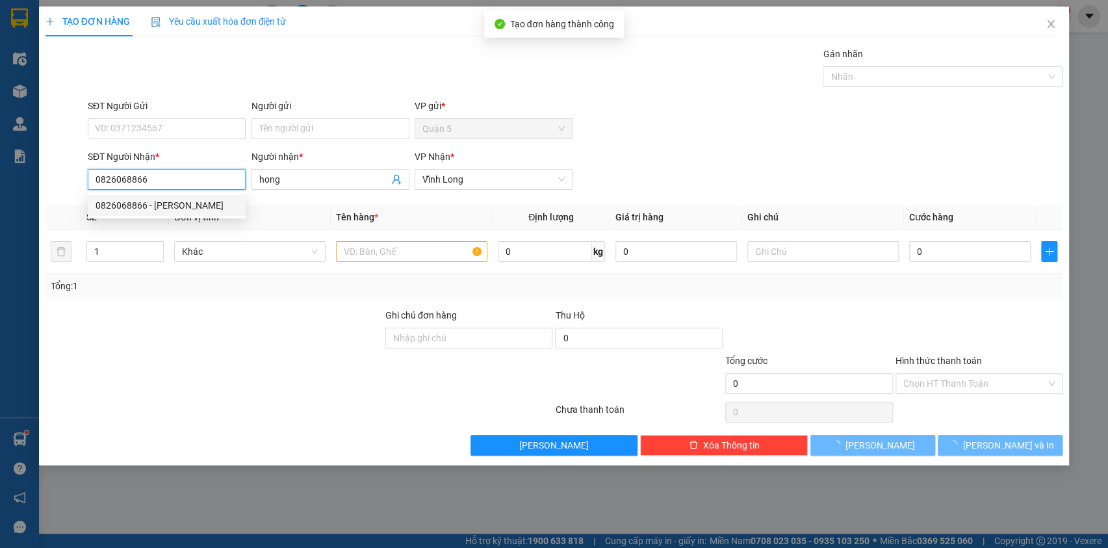
type input "30.000"
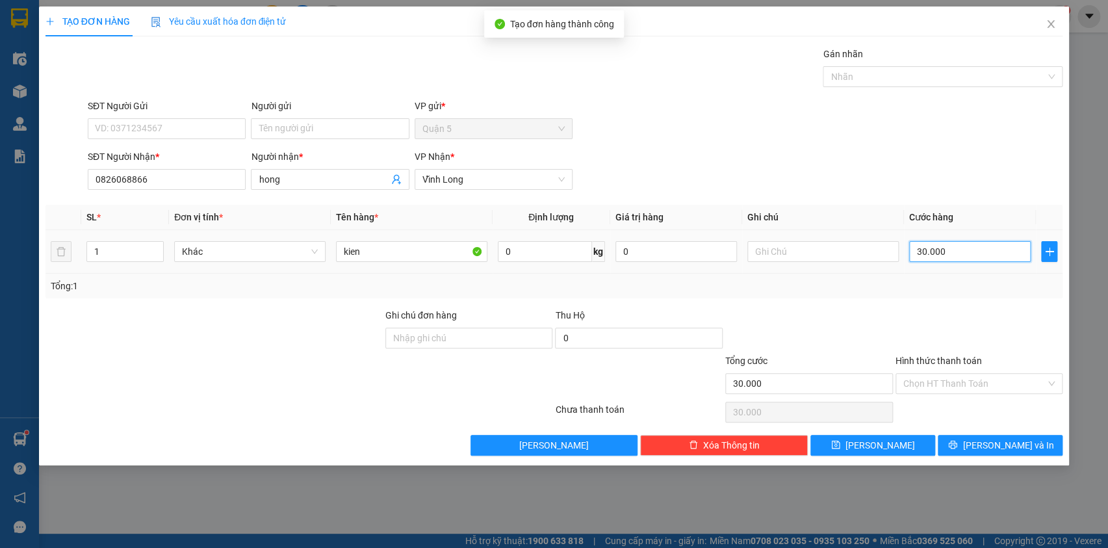
click at [970, 250] on input "30.000" at bounding box center [970, 251] width 122 height 21
click at [989, 448] on span "[PERSON_NAME] và In" at bounding box center [1008, 445] width 91 height 14
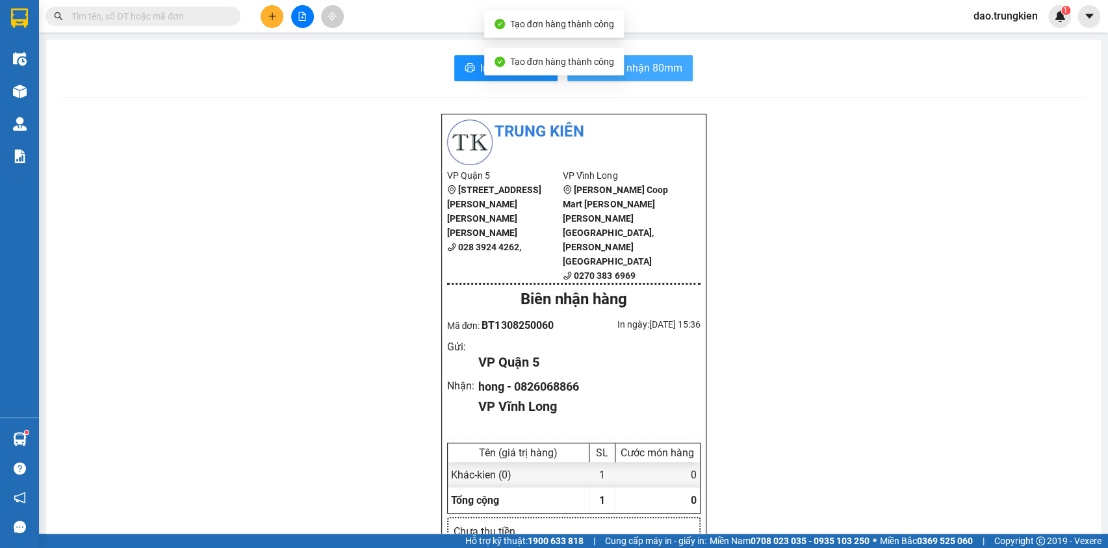
click at [662, 63] on span "In biên nhận 80mm" at bounding box center [637, 68] width 89 height 16
click at [468, 64] on icon "printer" at bounding box center [470, 67] width 10 height 10
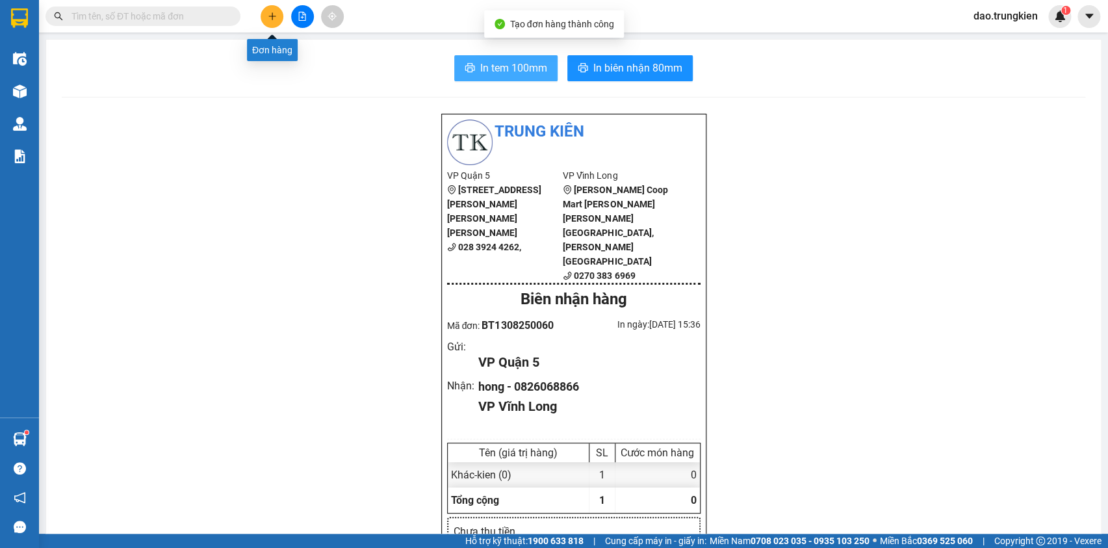
click at [267, 9] on button at bounding box center [272, 16] width 23 height 23
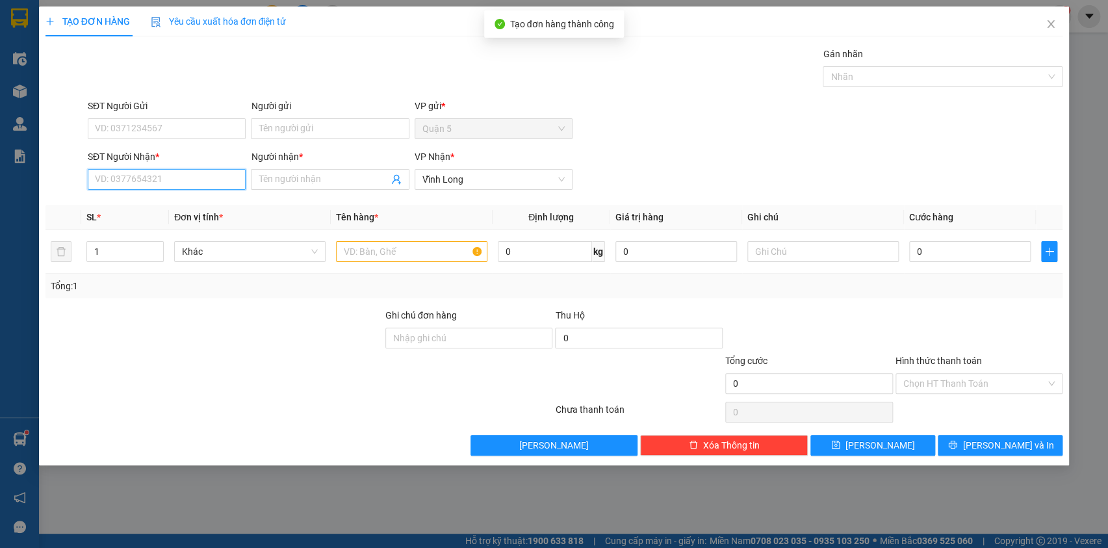
click at [117, 184] on input "SĐT Người Nhận *" at bounding box center [167, 179] width 158 height 21
click at [130, 201] on div "0773336658 - nam" at bounding box center [167, 205] width 142 height 14
type input "0773336658"
type input "nam"
type input "0773336658"
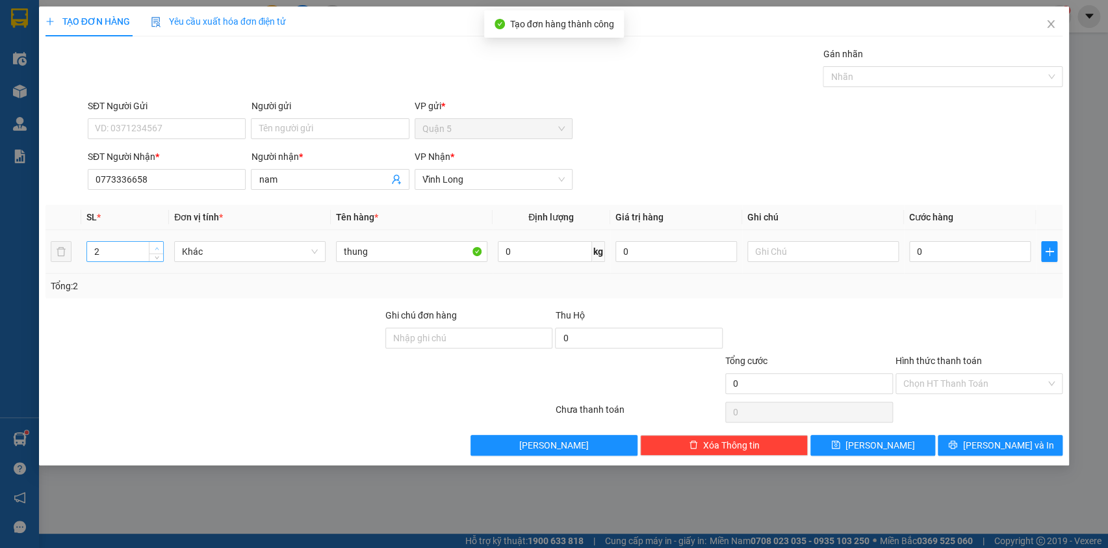
type input "3"
click at [158, 247] on icon "up" at bounding box center [157, 248] width 5 height 5
click at [957, 440] on icon "printer" at bounding box center [952, 444] width 9 height 9
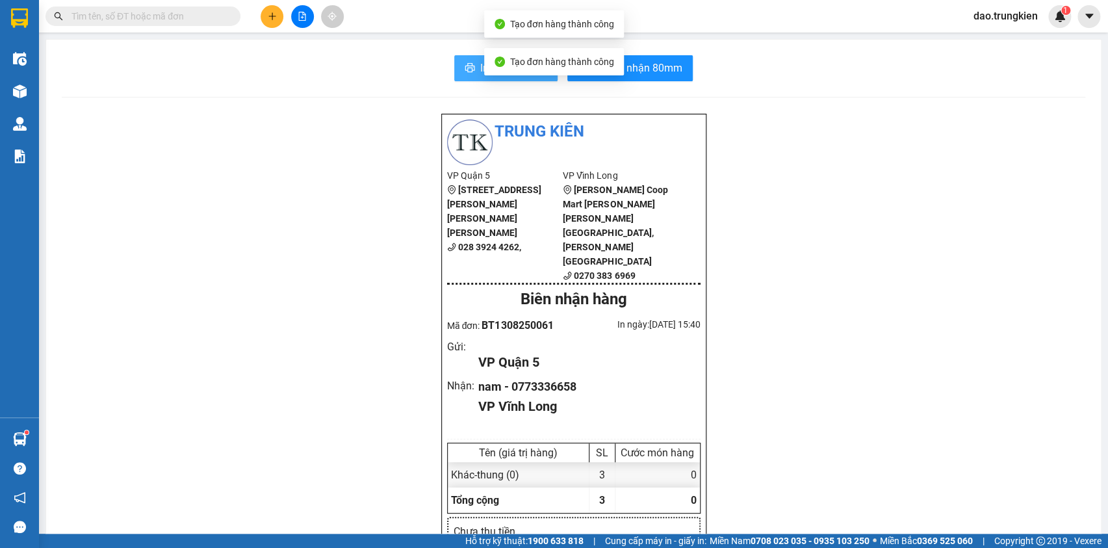
click at [471, 63] on button "In tem 100mm" at bounding box center [505, 68] width 103 height 26
click at [275, 10] on button at bounding box center [272, 16] width 23 height 23
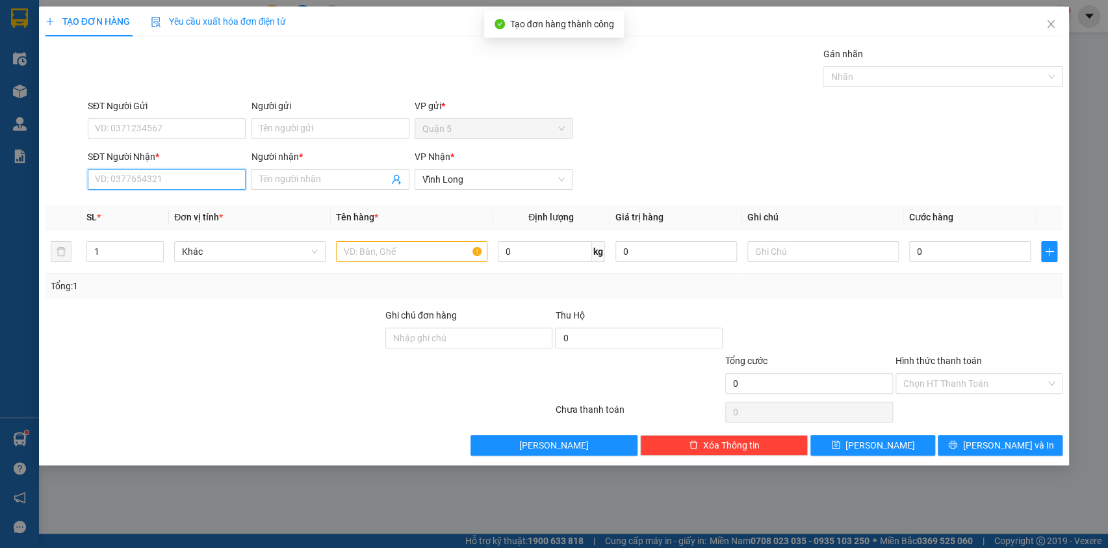
click at [110, 181] on input "SĐT Người Nhận *" at bounding box center [167, 179] width 158 height 21
click at [156, 205] on div "0918414758 - hoang gia thi" at bounding box center [167, 205] width 142 height 14
type input "0918414758"
type input "hoang gia thi"
type input "0918414758"
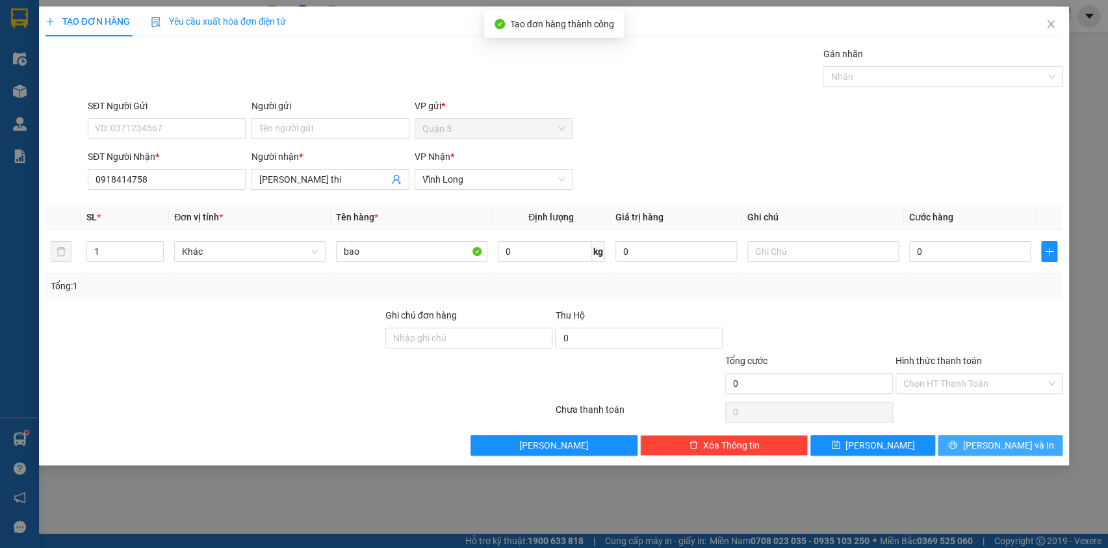
click at [993, 445] on span "[PERSON_NAME] và In" at bounding box center [1008, 445] width 91 height 14
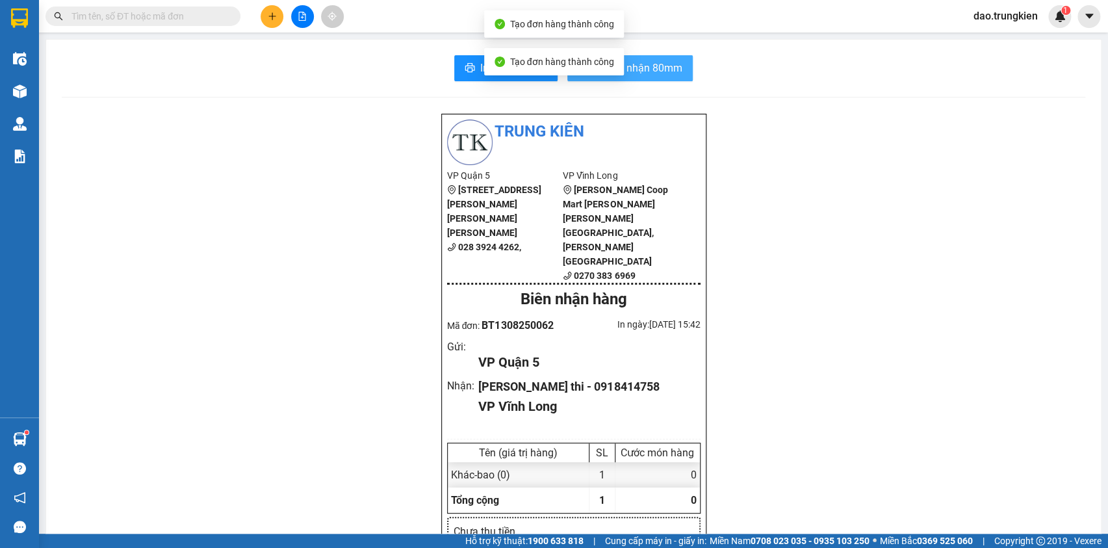
drag, startPoint x: 651, startPoint y: 64, endPoint x: 643, endPoint y: 94, distance: 30.4
click at [652, 64] on span "In biên nhận 80mm" at bounding box center [637, 68] width 89 height 16
click at [512, 57] on button "In tem 100mm" at bounding box center [505, 68] width 103 height 26
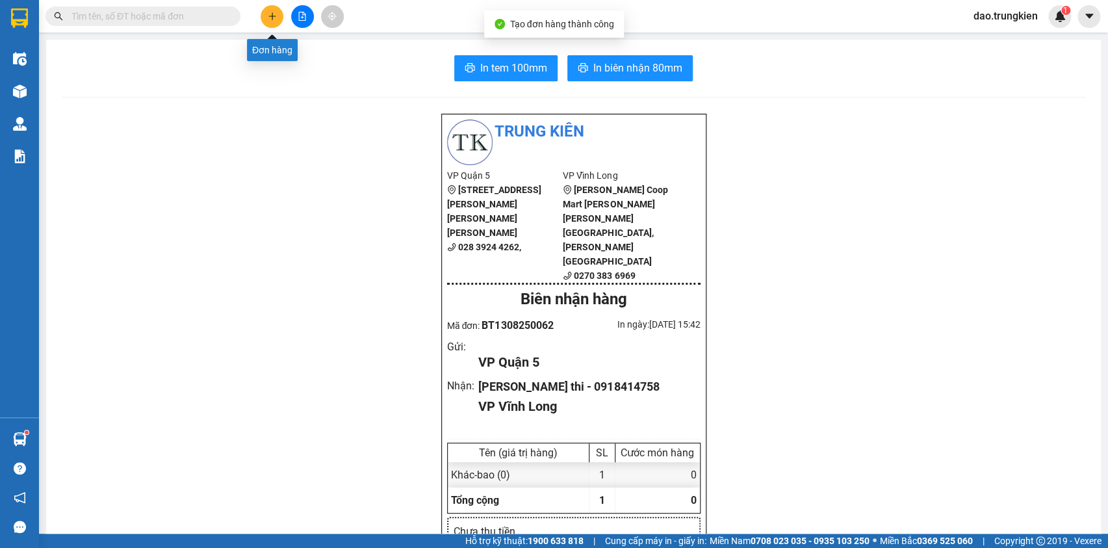
click at [270, 12] on icon "plus" at bounding box center [272, 16] width 9 height 9
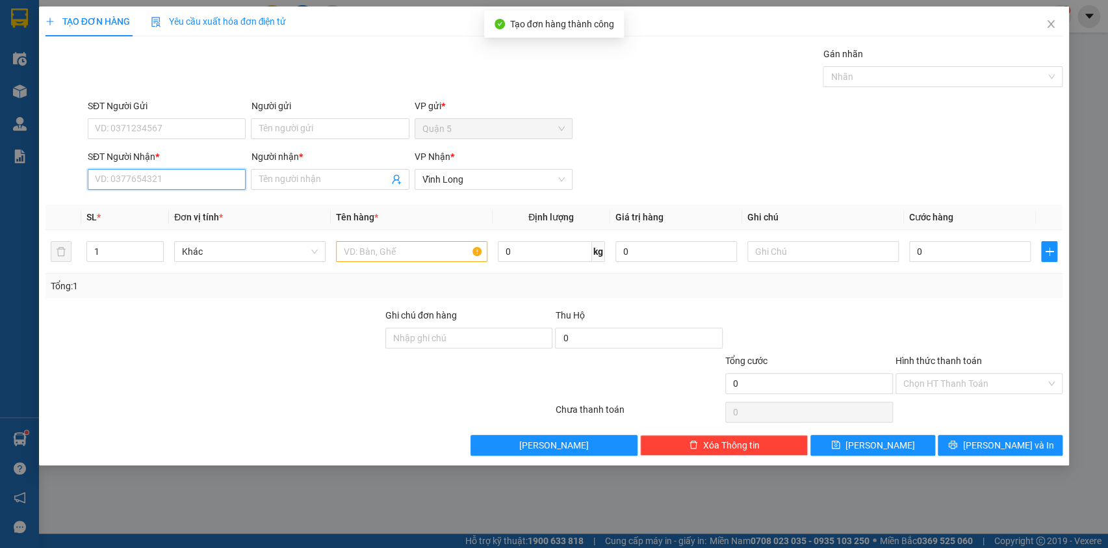
click at [119, 181] on input "SĐT Người Nhận *" at bounding box center [167, 179] width 158 height 21
click at [142, 207] on div "0908366754 - PHƯỢNG" at bounding box center [167, 205] width 142 height 14
type input "0908366754"
type input "PHƯỢNG"
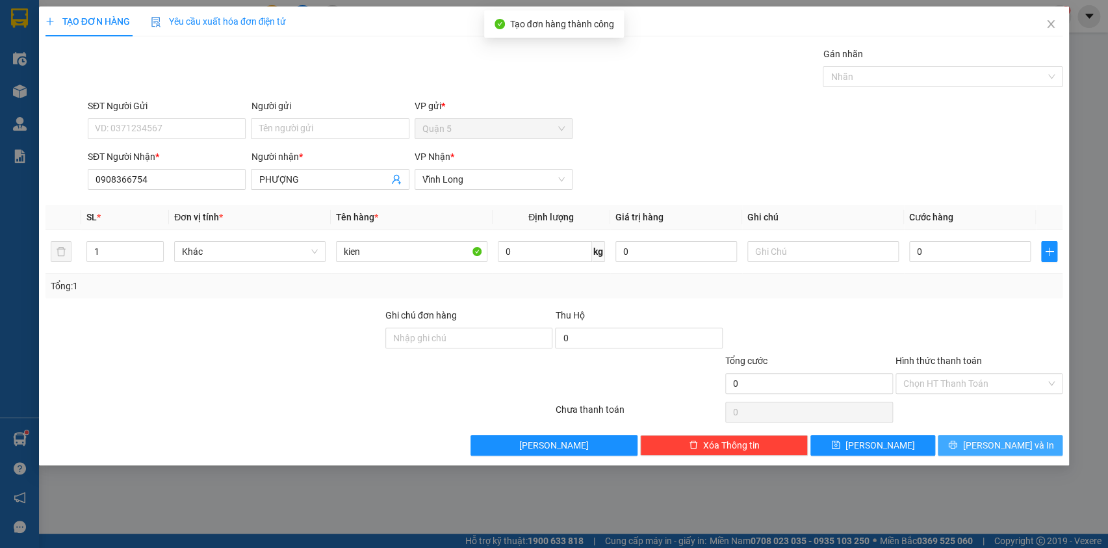
click at [957, 443] on icon "printer" at bounding box center [952, 444] width 9 height 9
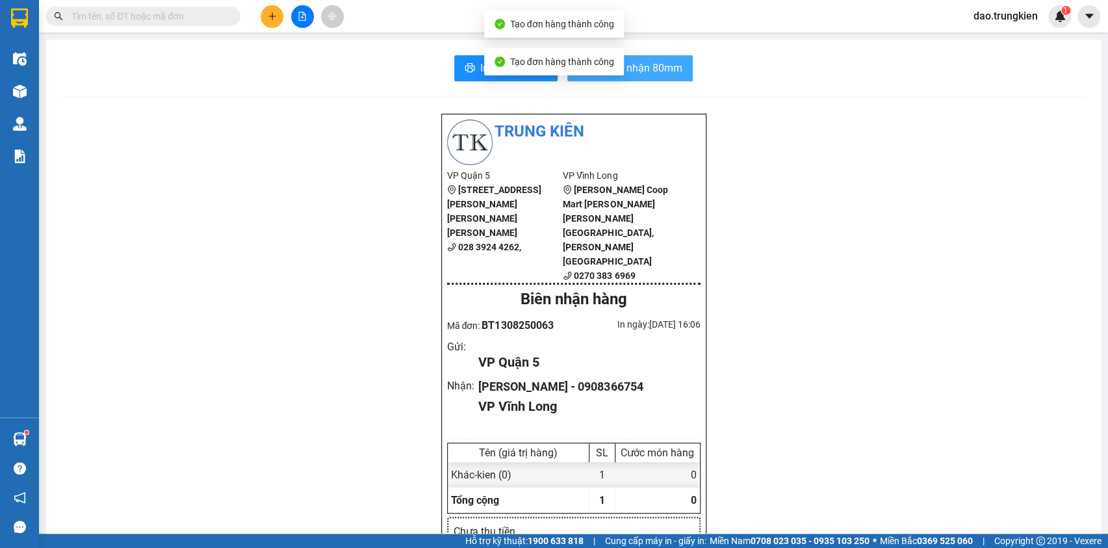
click at [639, 71] on span "In biên nhận 80mm" at bounding box center [637, 68] width 89 height 16
click at [489, 66] on span "In tem 100mm" at bounding box center [513, 68] width 67 height 16
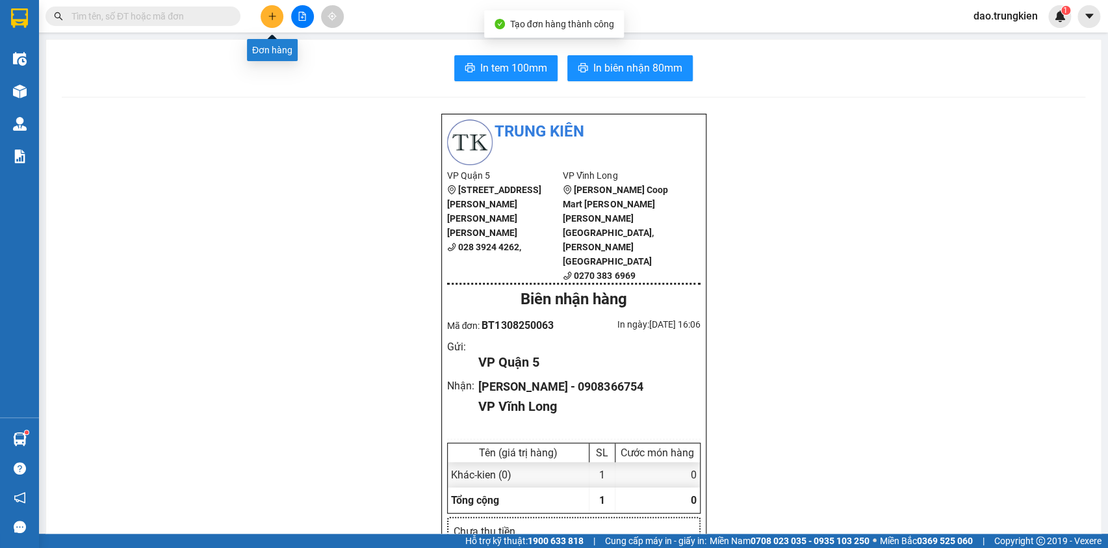
click at [271, 6] on button at bounding box center [272, 16] width 23 height 23
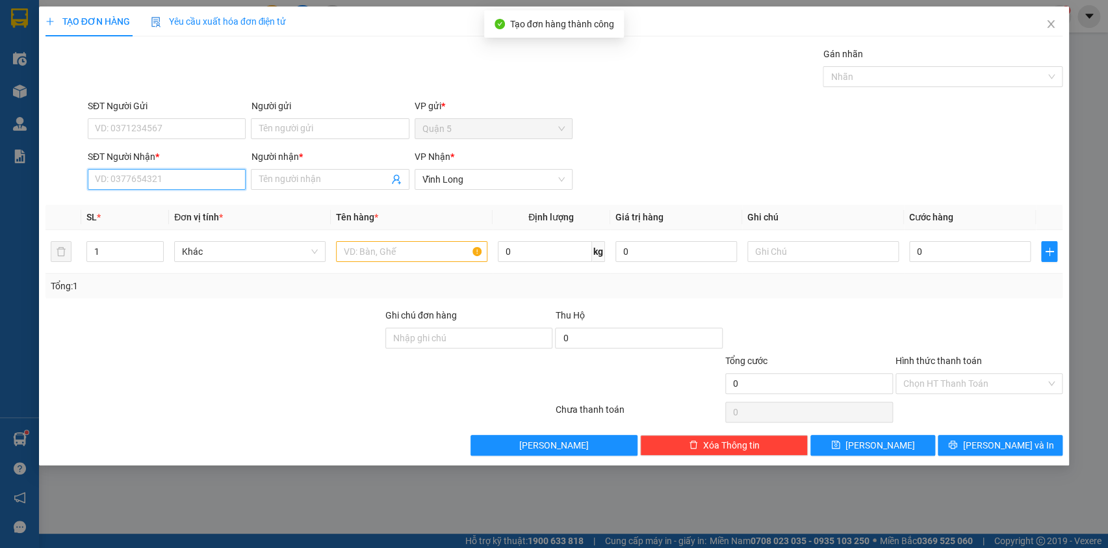
click at [152, 183] on input "SĐT Người Nhận *" at bounding box center [167, 179] width 158 height 21
type input "819"
click at [130, 204] on div "0782221819 - trung" at bounding box center [167, 205] width 142 height 14
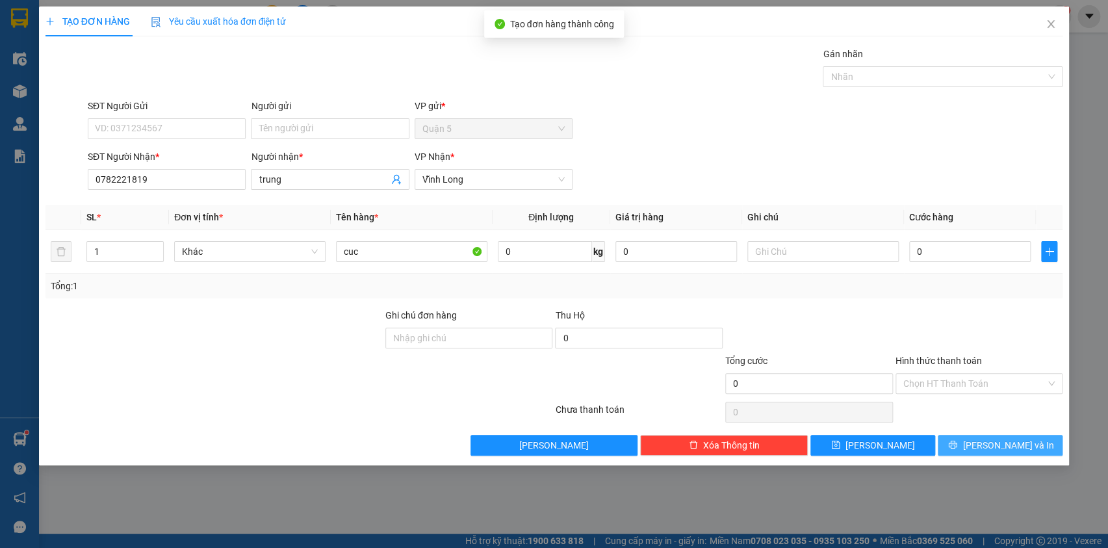
click at [995, 449] on span "[PERSON_NAME] và In" at bounding box center [1008, 445] width 91 height 14
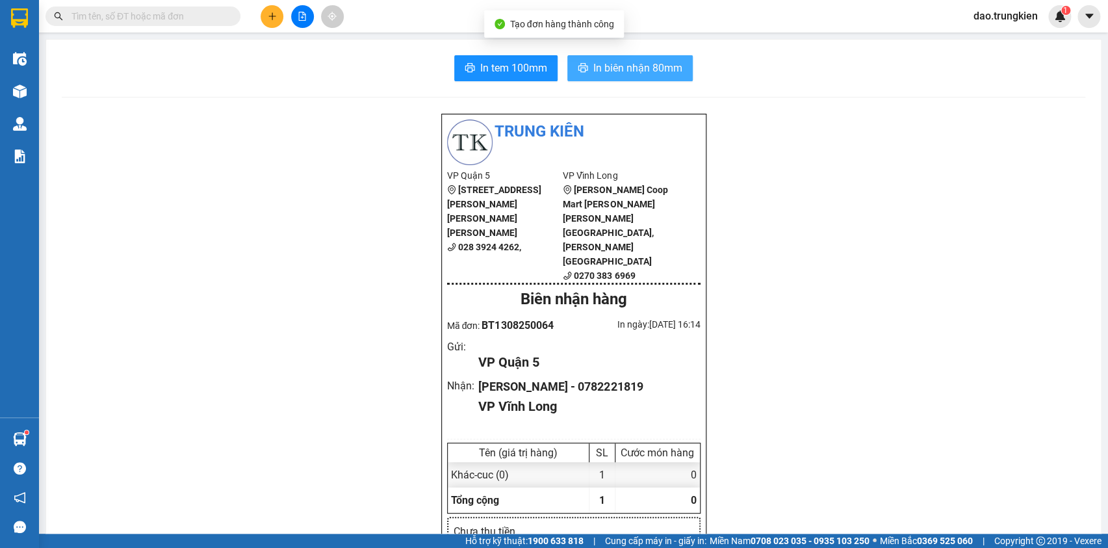
click at [658, 64] on span "In biên nhận 80mm" at bounding box center [637, 68] width 89 height 16
drag, startPoint x: 636, startPoint y: 57, endPoint x: 606, endPoint y: 77, distance: 36.1
click at [636, 58] on button "In biên nhận 80mm" at bounding box center [629, 68] width 125 height 26
click at [487, 66] on span "In tem 100mm" at bounding box center [513, 68] width 67 height 16
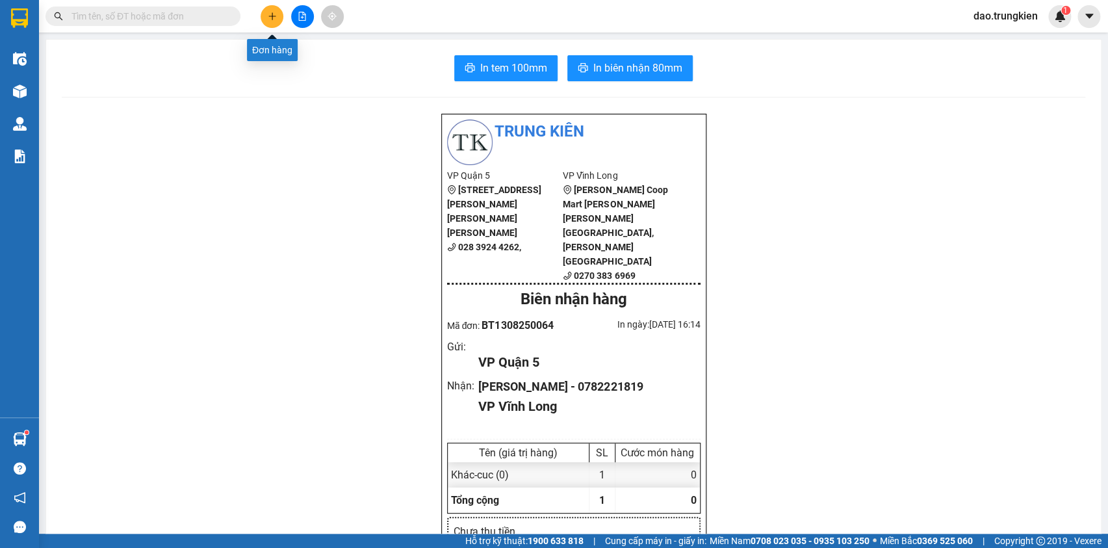
click at [265, 13] on button at bounding box center [272, 16] width 23 height 23
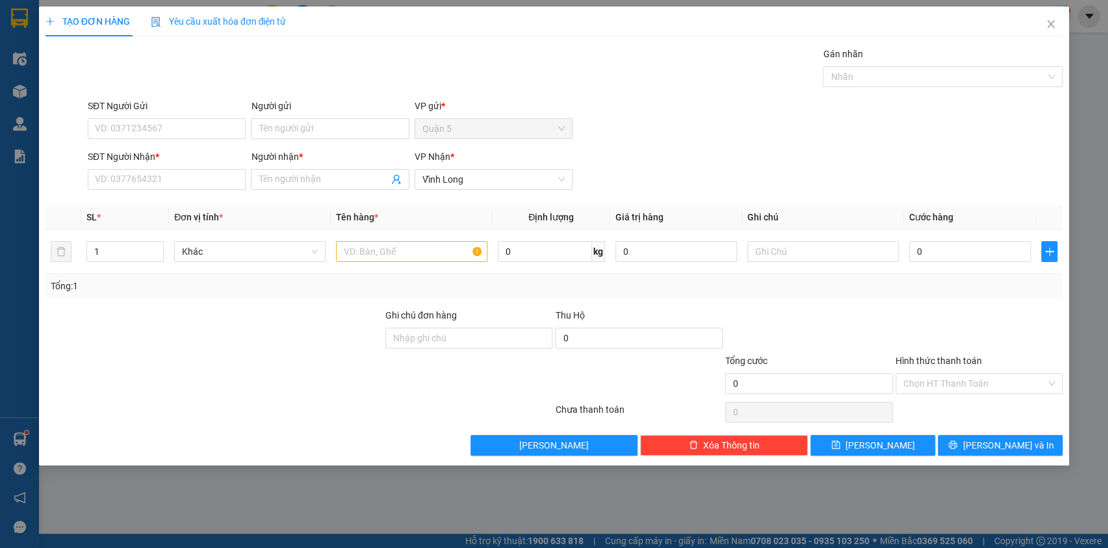
click at [148, 167] on div "SĐT Người Nhận *" at bounding box center [167, 158] width 158 height 19
click at [103, 169] on input "SĐT Người Nhận *" at bounding box center [167, 179] width 158 height 21
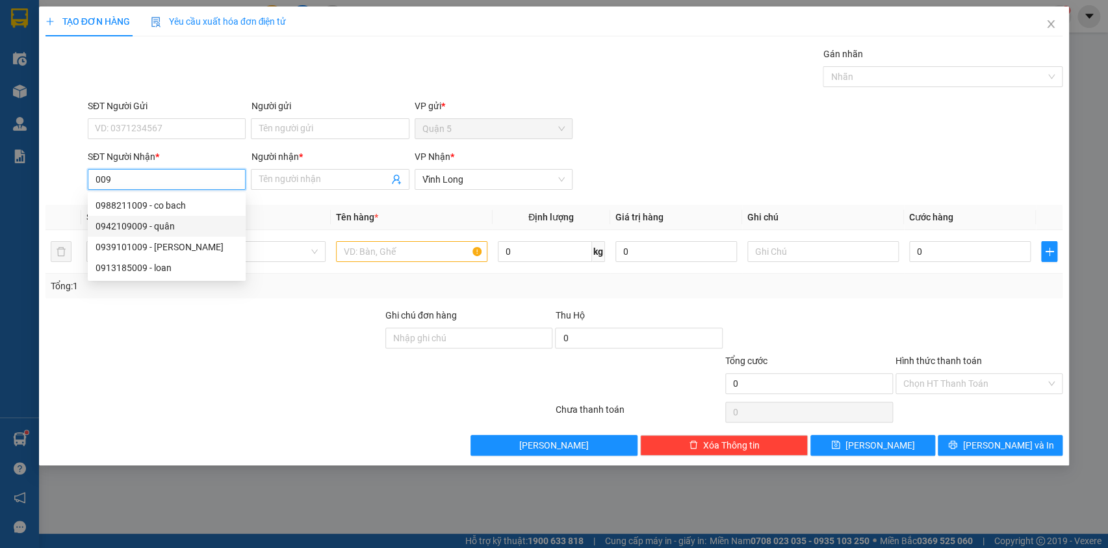
click at [129, 229] on div "0942109009 - quân" at bounding box center [167, 226] width 142 height 14
type input "0942109009"
type input "quân"
type input "20.000"
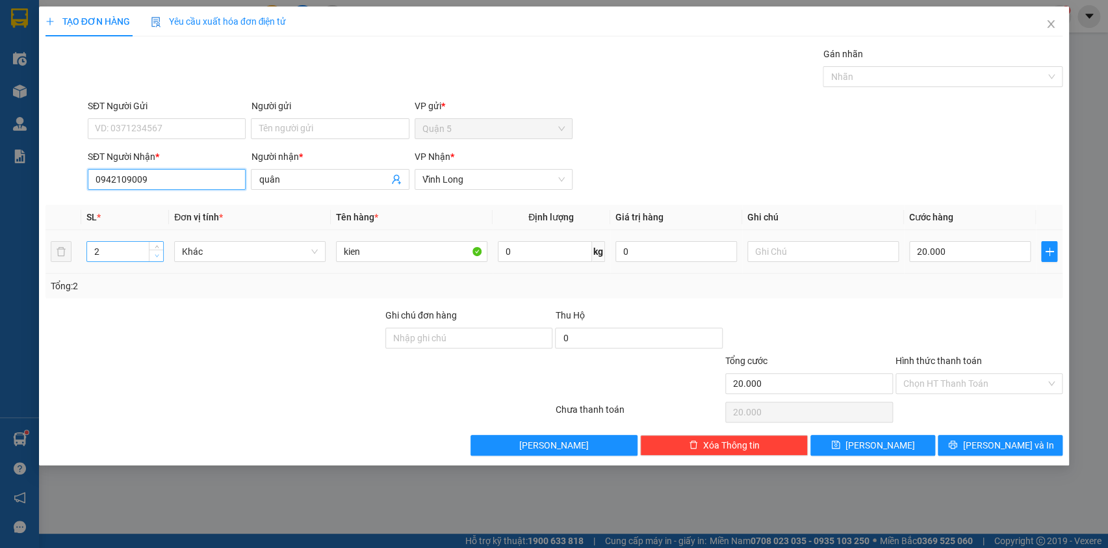
type input "0942109009"
type input "1"
click at [155, 253] on icon "down" at bounding box center [157, 255] width 5 height 5
click at [961, 247] on input "20.000" at bounding box center [970, 251] width 122 height 21
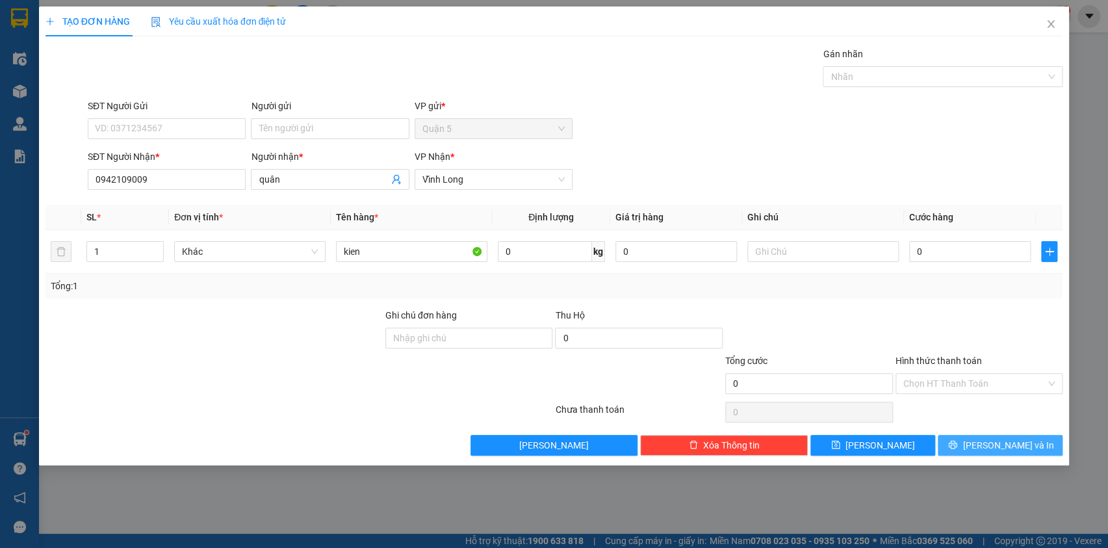
click at [989, 439] on span "[PERSON_NAME] và In" at bounding box center [1008, 445] width 91 height 14
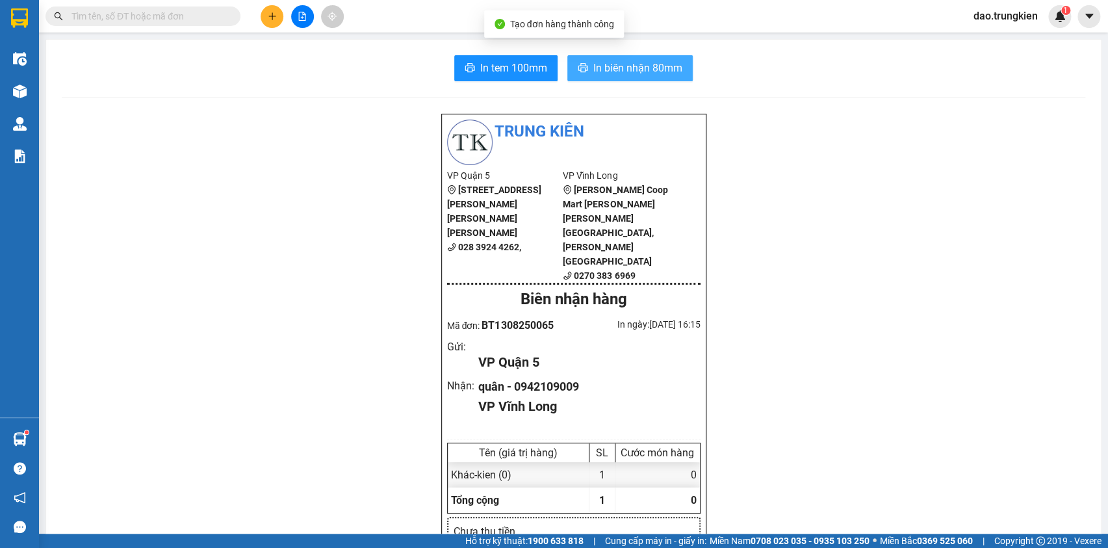
click at [627, 67] on span "In biên nhận 80mm" at bounding box center [637, 68] width 89 height 16
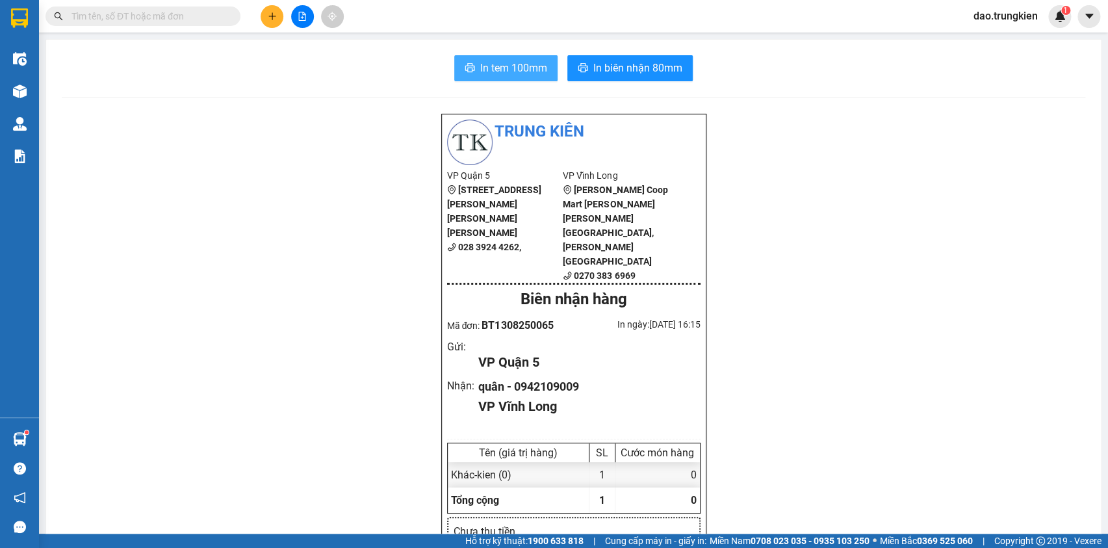
click at [481, 62] on span "In tem 100mm" at bounding box center [513, 68] width 67 height 16
click at [273, 16] on icon "plus" at bounding box center [271, 16] width 7 height 1
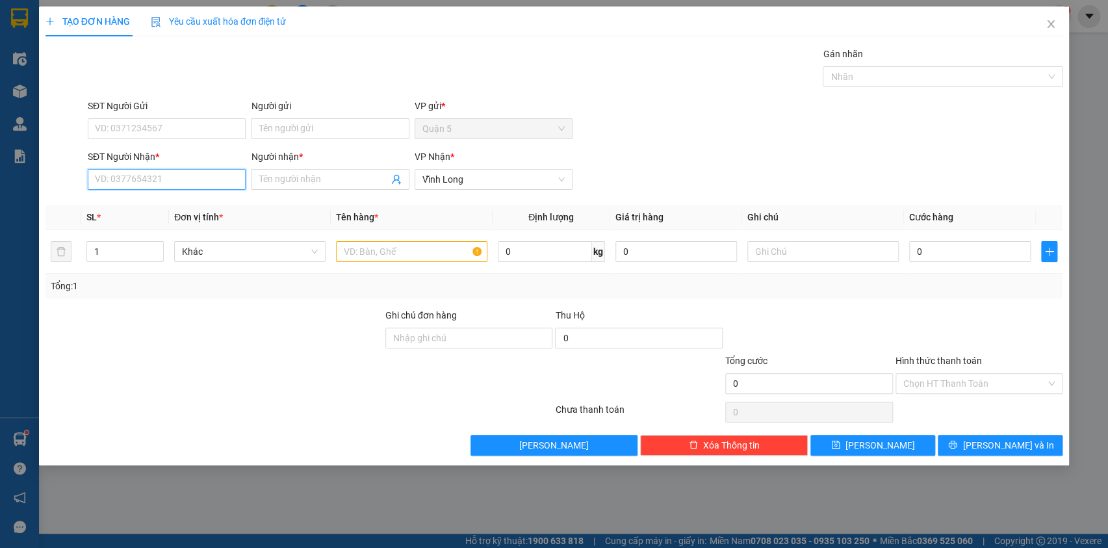
click at [136, 178] on input "SĐT Người Nhận *" at bounding box center [167, 179] width 158 height 21
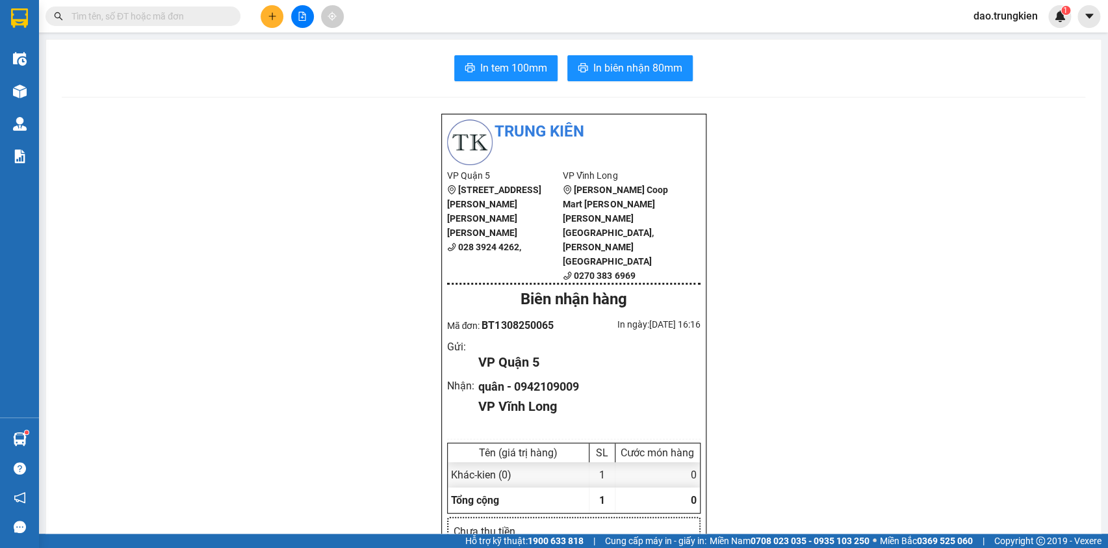
click at [102, 10] on input "text" at bounding box center [147, 16] width 153 height 14
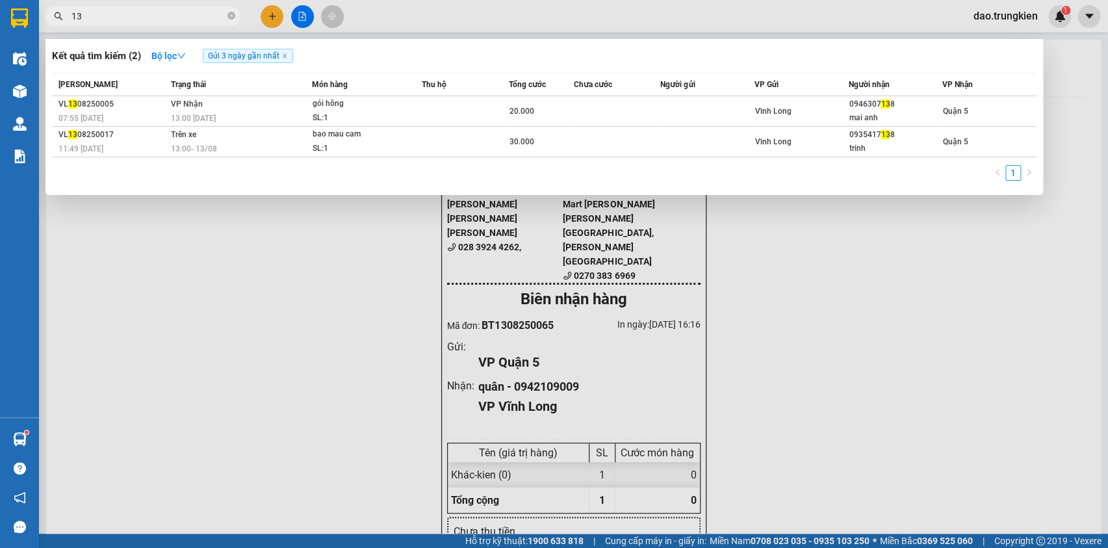
type input "138"
click at [229, 16] on icon "close-circle" at bounding box center [231, 16] width 8 height 8
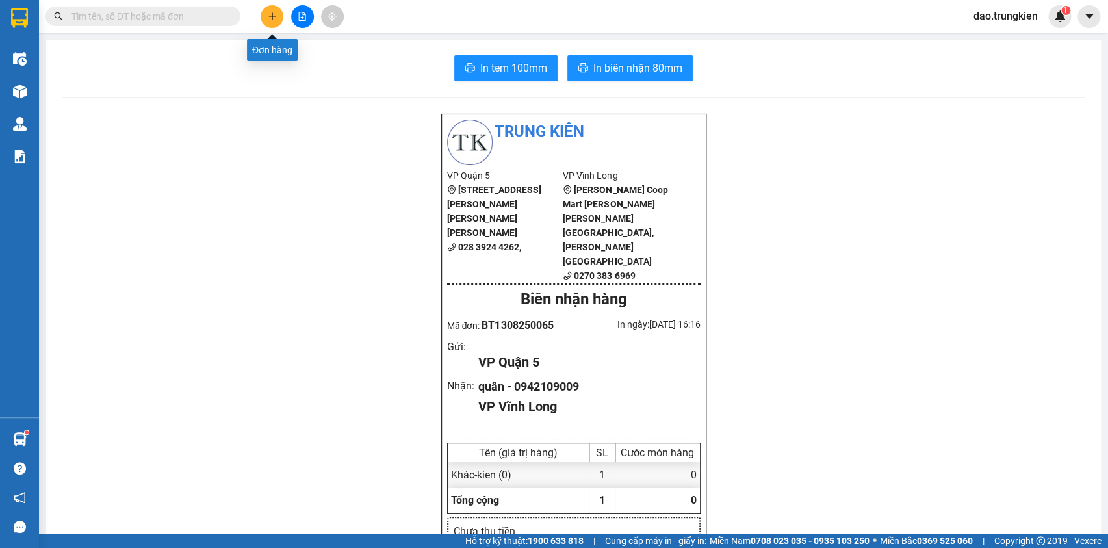
click at [270, 10] on button at bounding box center [272, 16] width 23 height 23
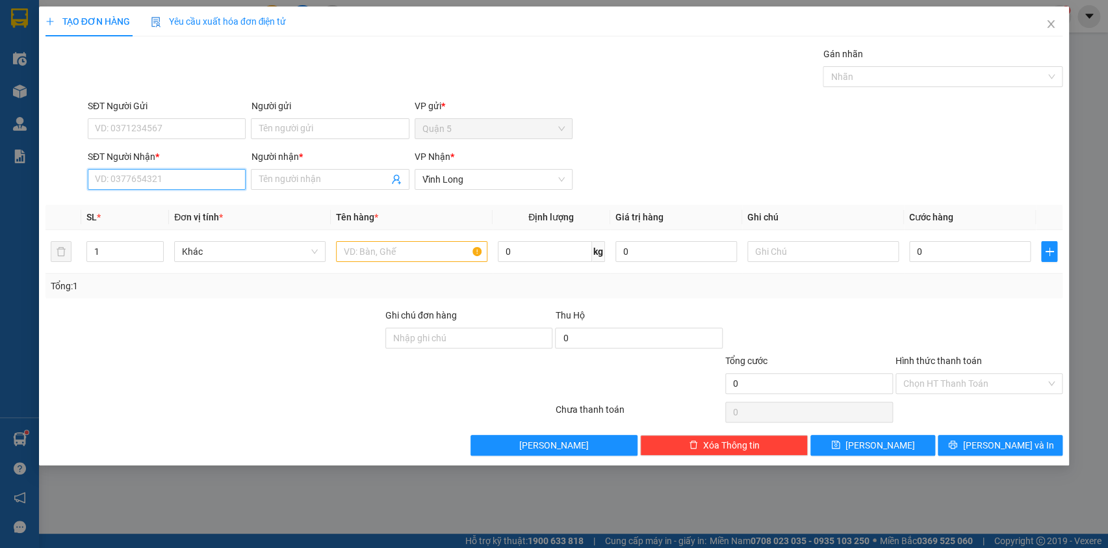
click at [110, 175] on input "SĐT Người Nhận *" at bounding box center [167, 179] width 158 height 21
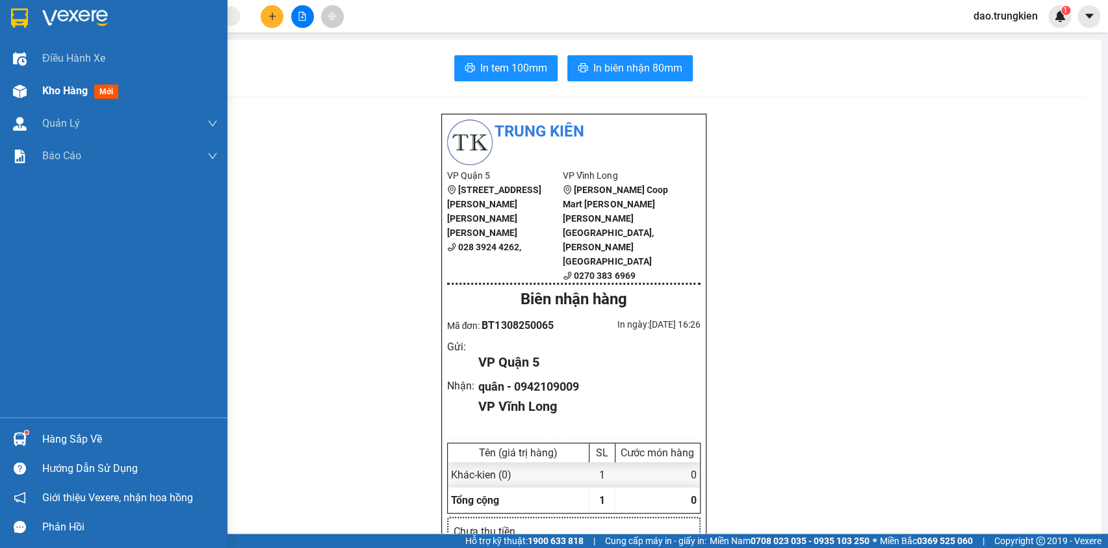
click at [108, 92] on span "mới" at bounding box center [106, 91] width 24 height 14
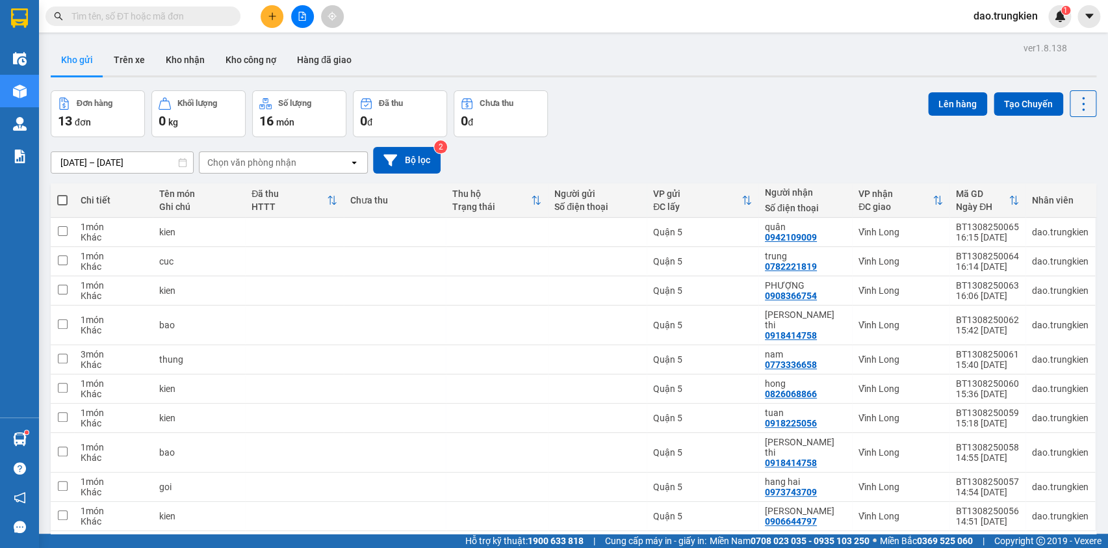
click at [949, 542] on button "2" at bounding box center [954, 551] width 19 height 19
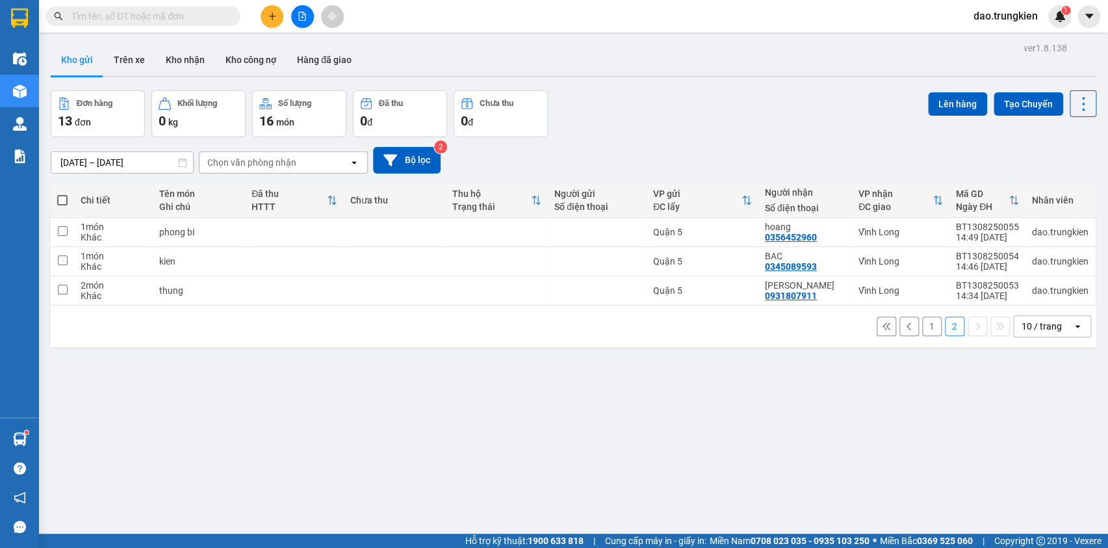
click at [59, 195] on span at bounding box center [62, 200] width 10 height 10
click at [62, 194] on input "checkbox" at bounding box center [62, 194] width 0 height 0
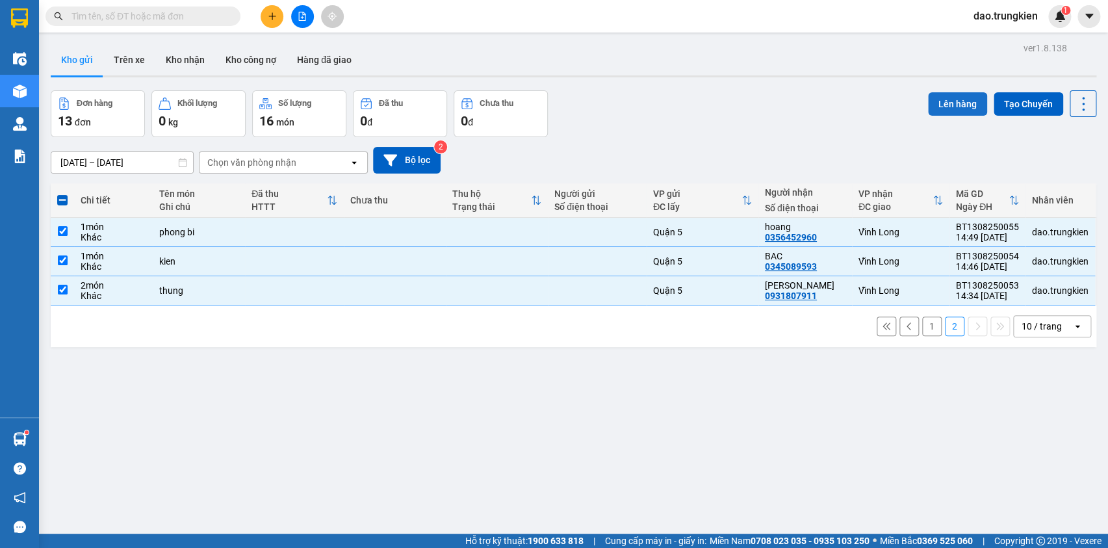
click at [951, 92] on button "Lên hàng" at bounding box center [957, 103] width 59 height 23
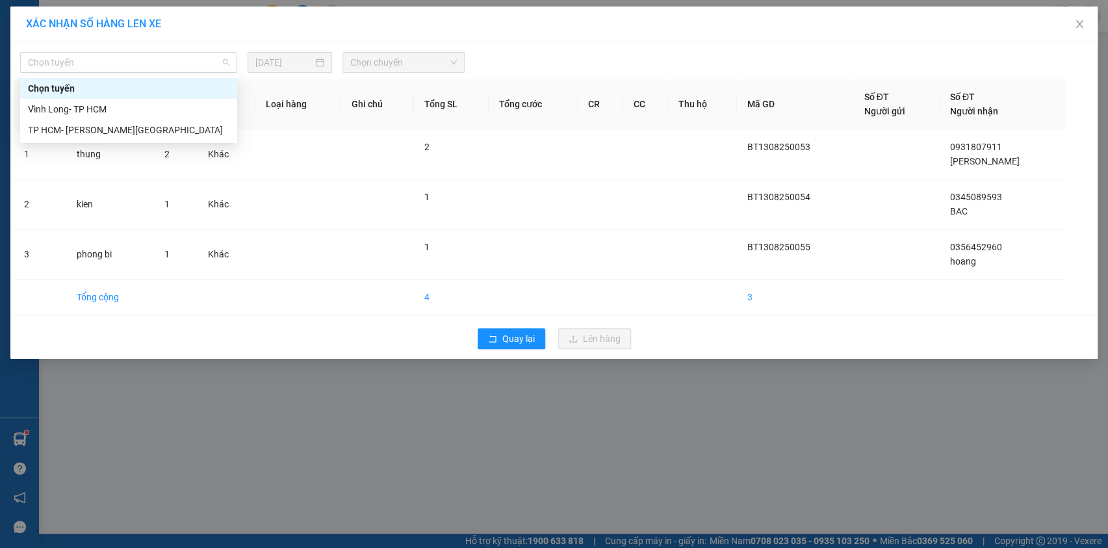
drag, startPoint x: 218, startPoint y: 65, endPoint x: 202, endPoint y: 114, distance: 51.4
click at [217, 70] on span "Chọn tuyến" at bounding box center [128, 62] width 201 height 19
click at [195, 131] on div "TP HCM- [PERSON_NAME][GEOGRAPHIC_DATA]" at bounding box center [128, 130] width 201 height 14
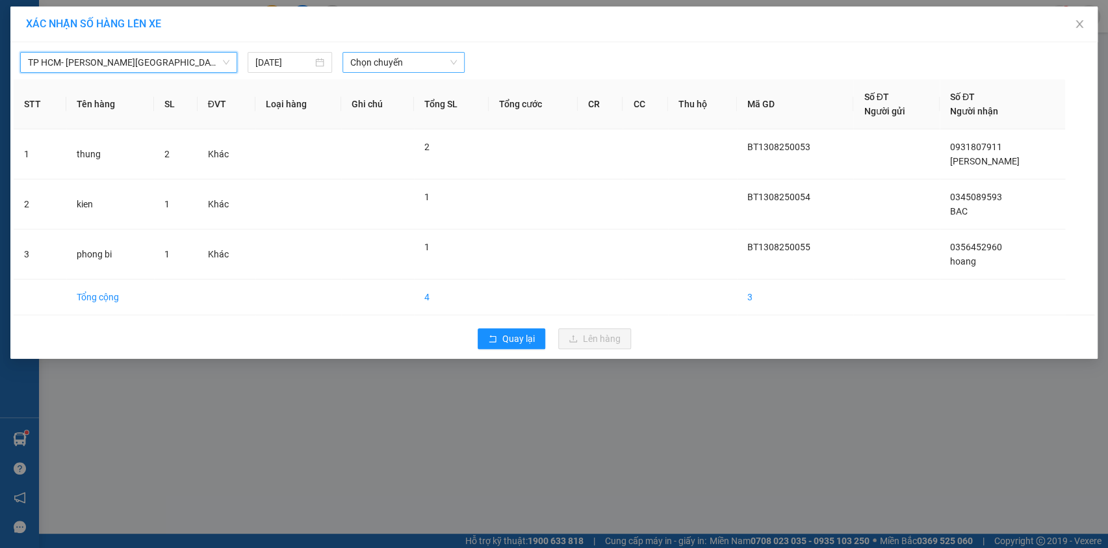
click at [418, 65] on span "Chọn chuyến" at bounding box center [403, 62] width 107 height 19
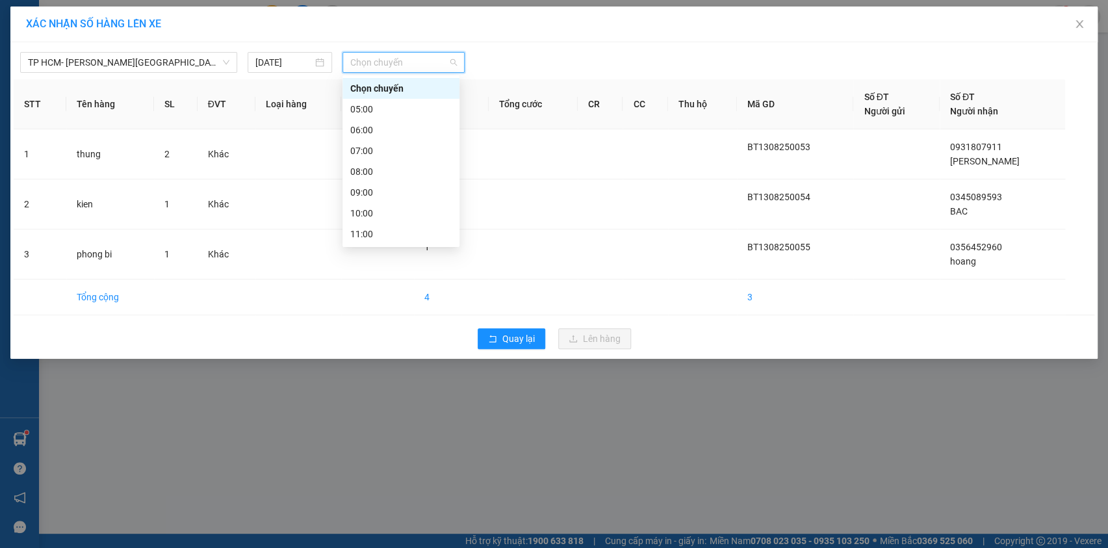
click at [415, 331] on div "16:00" at bounding box center [400, 338] width 101 height 14
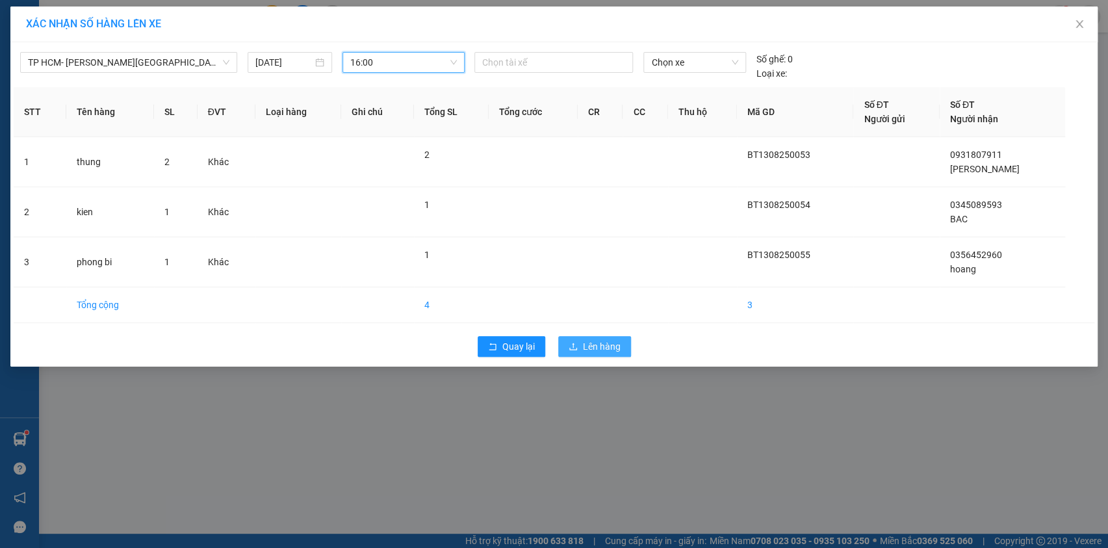
click at [603, 350] on span "Lên hàng" at bounding box center [602, 346] width 38 height 14
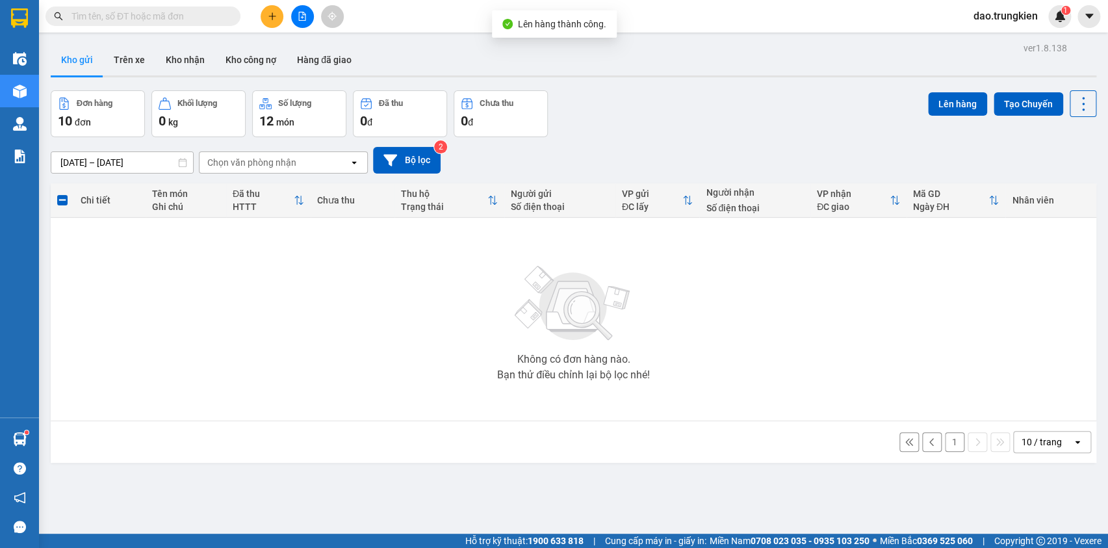
click at [945, 443] on button "1" at bounding box center [954, 441] width 19 height 19
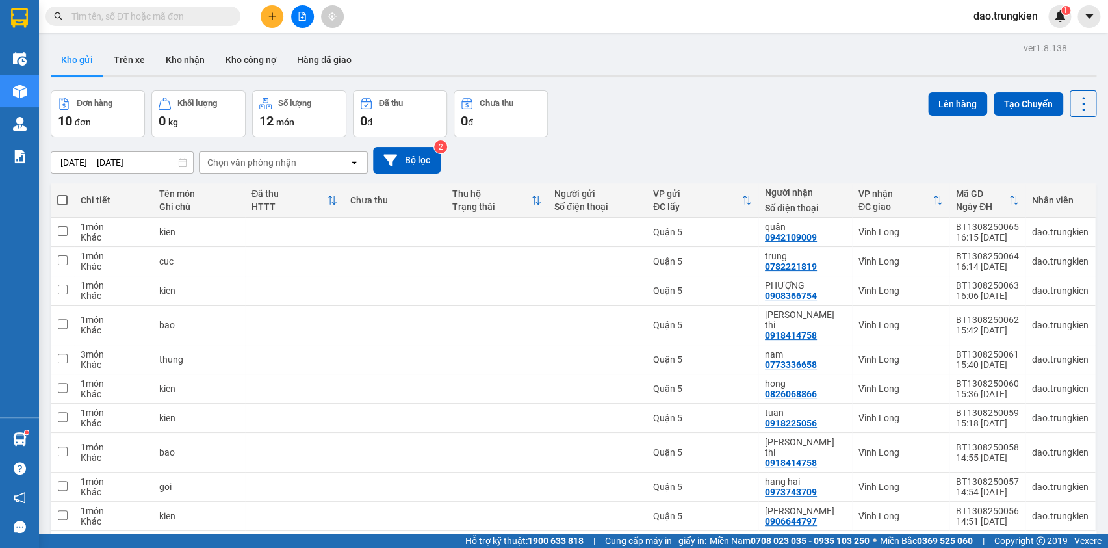
click at [62, 198] on span at bounding box center [62, 200] width 10 height 10
click at [62, 194] on input "checkbox" at bounding box center [62, 194] width 0 height 0
checkbox input "true"
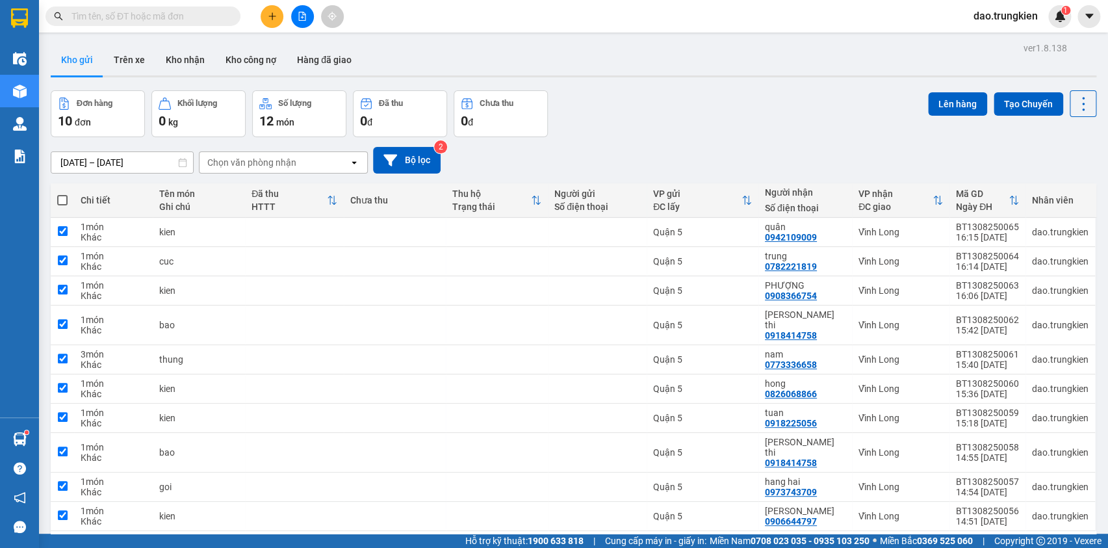
checkbox input "true"
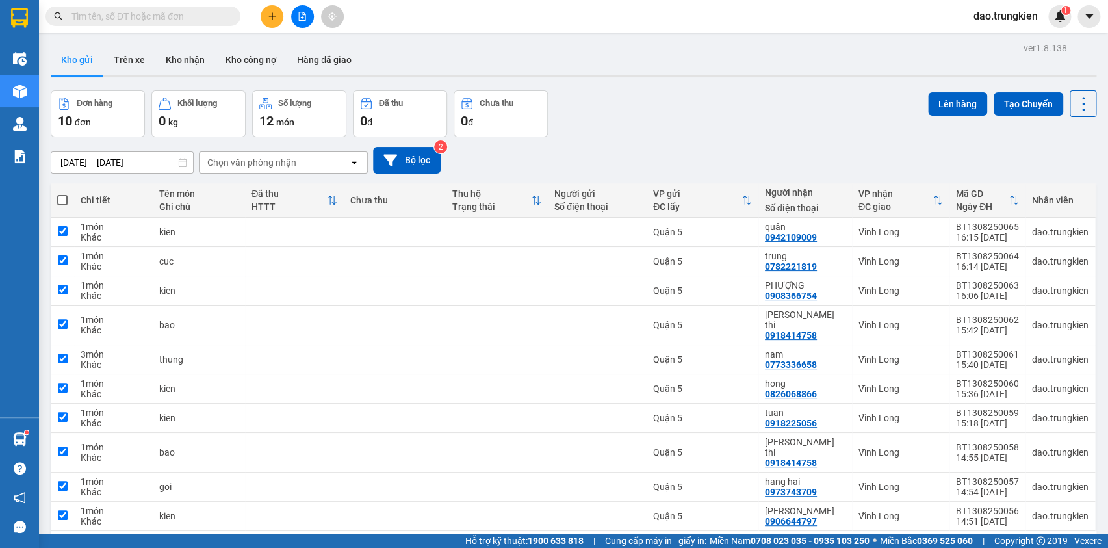
checkbox input "true"
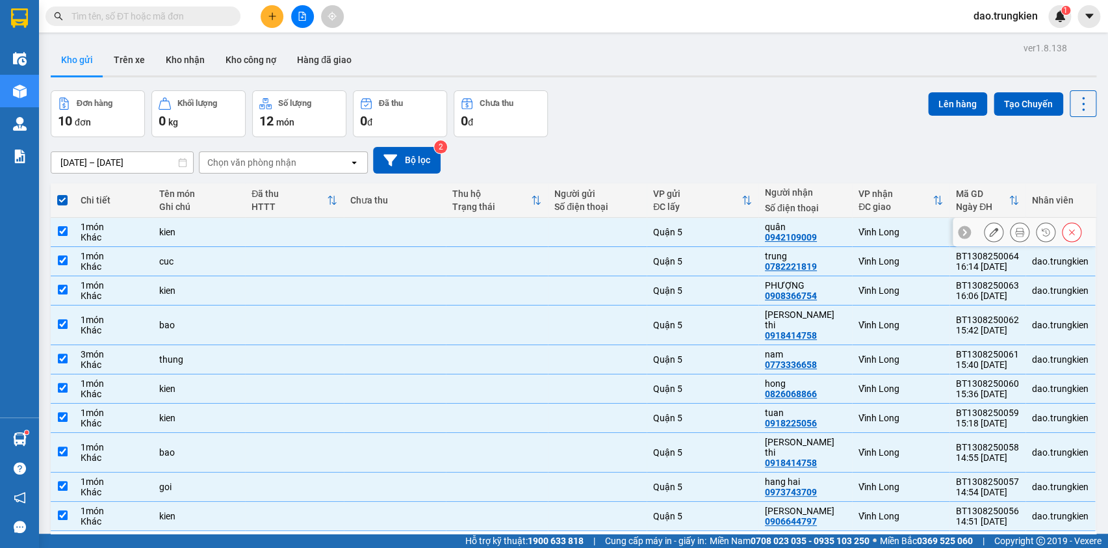
drag, startPoint x: 260, startPoint y: 231, endPoint x: 279, endPoint y: 253, distance: 29.0
click at [266, 233] on td at bounding box center [294, 232] width 99 height 29
checkbox input "false"
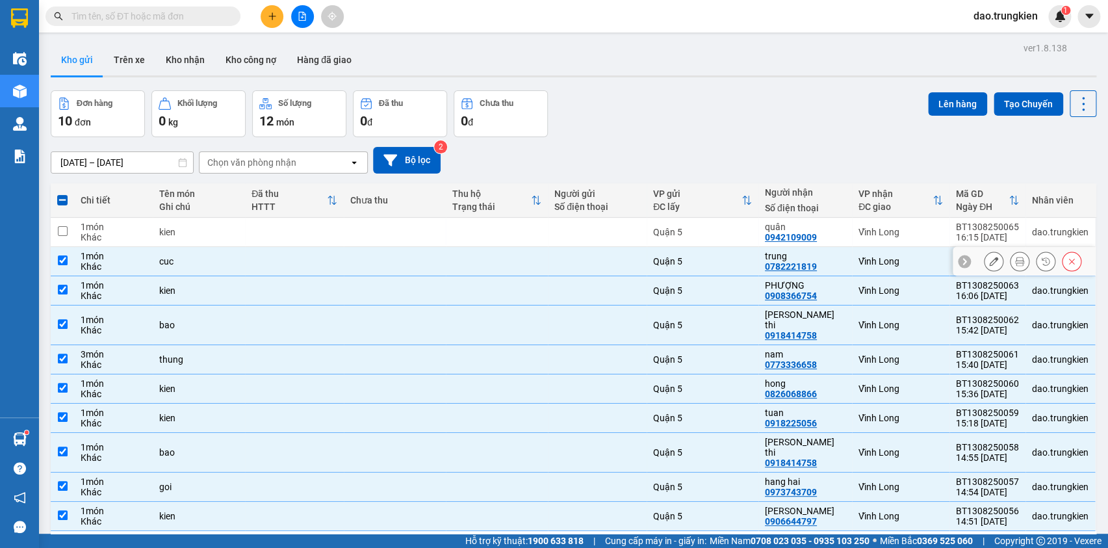
click at [279, 255] on td at bounding box center [294, 261] width 99 height 29
checkbox input "false"
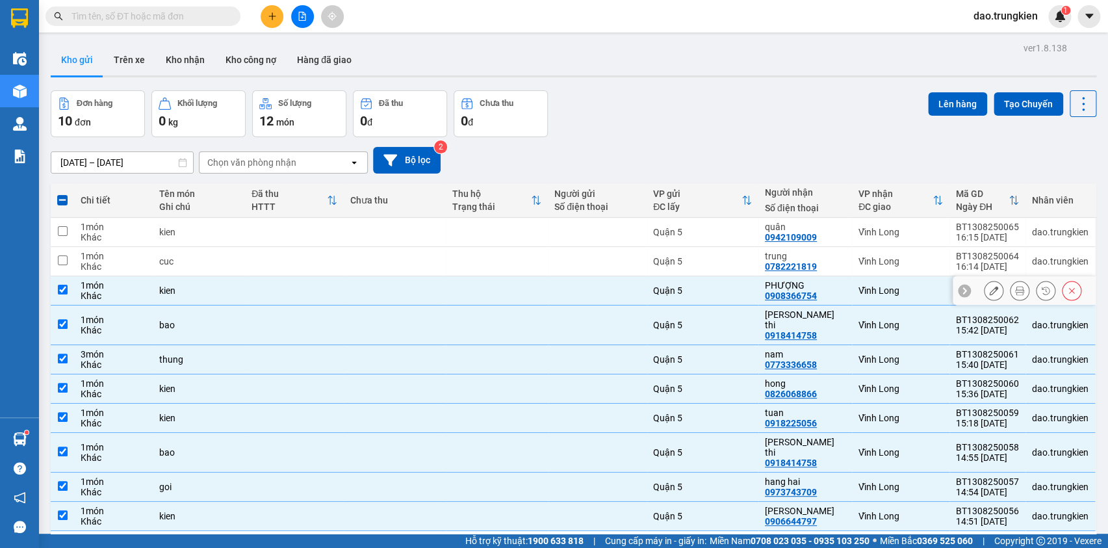
drag, startPoint x: 281, startPoint y: 281, endPoint x: 300, endPoint y: 307, distance: 32.1
click at [283, 282] on td at bounding box center [294, 290] width 99 height 29
checkbox input "false"
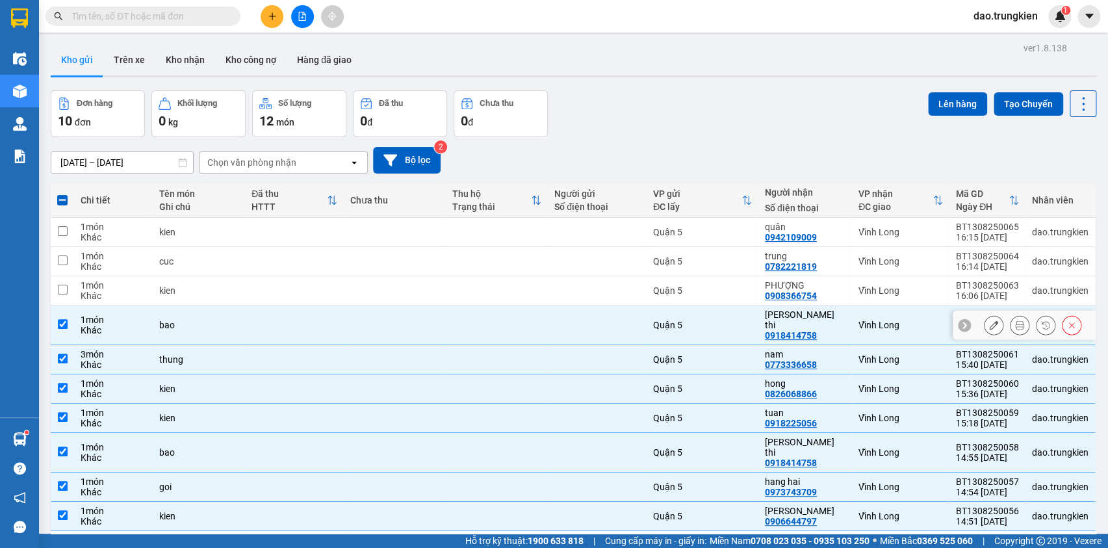
click at [359, 323] on td at bounding box center [395, 325] width 102 height 40
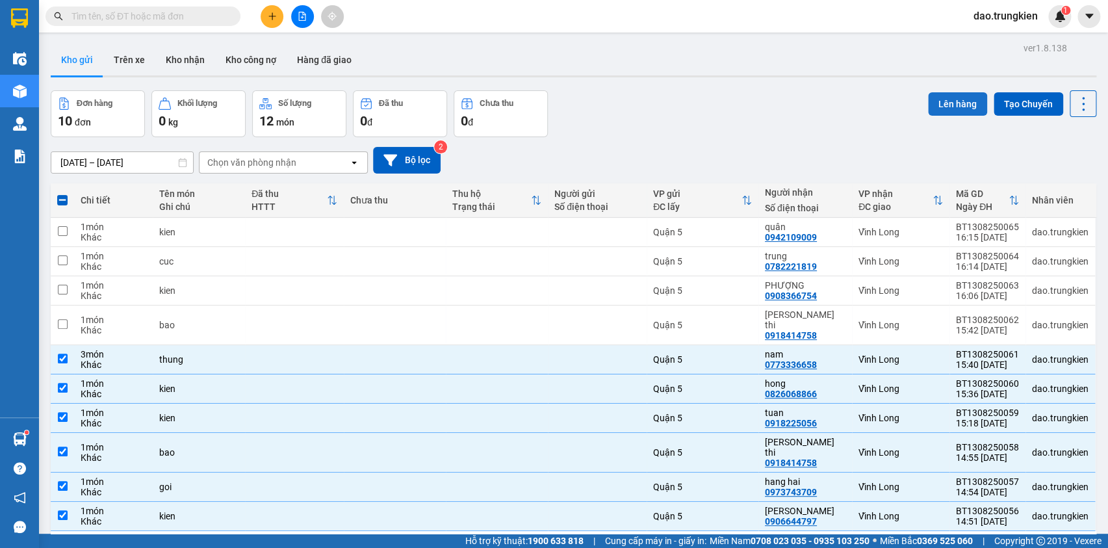
click at [941, 108] on button "Lên hàng" at bounding box center [957, 103] width 59 height 23
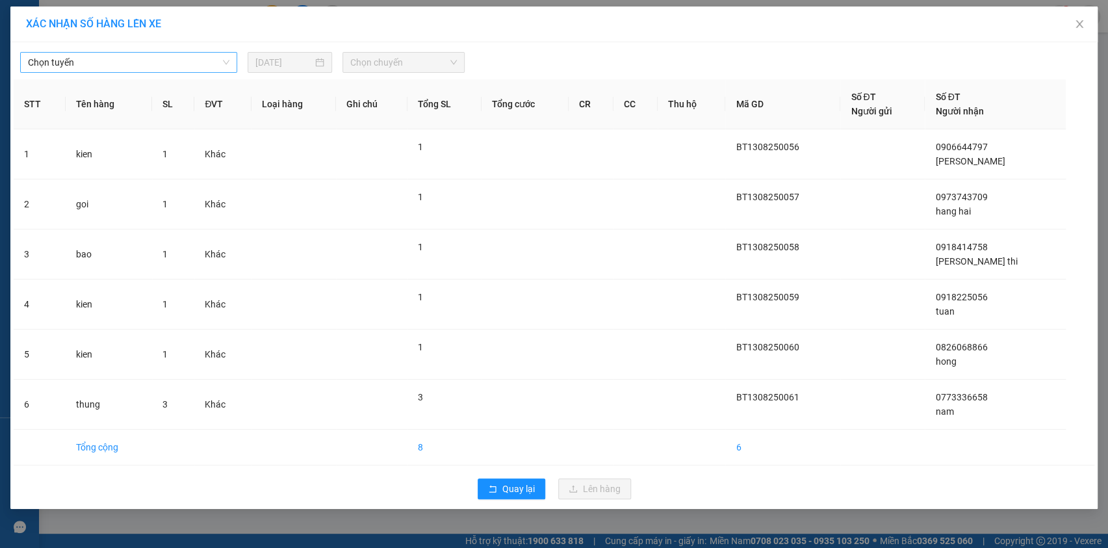
click at [221, 62] on span "Chọn tuyến" at bounding box center [128, 62] width 201 height 19
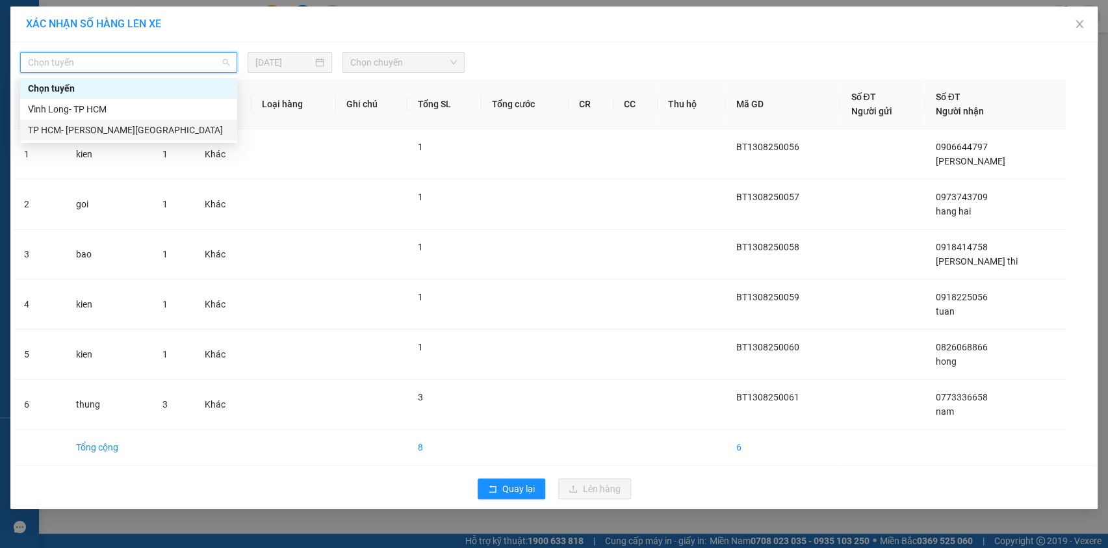
drag, startPoint x: 202, startPoint y: 135, endPoint x: 247, endPoint y: 115, distance: 48.9
click at [203, 135] on div "TP HCM- [PERSON_NAME][GEOGRAPHIC_DATA]" at bounding box center [128, 130] width 201 height 14
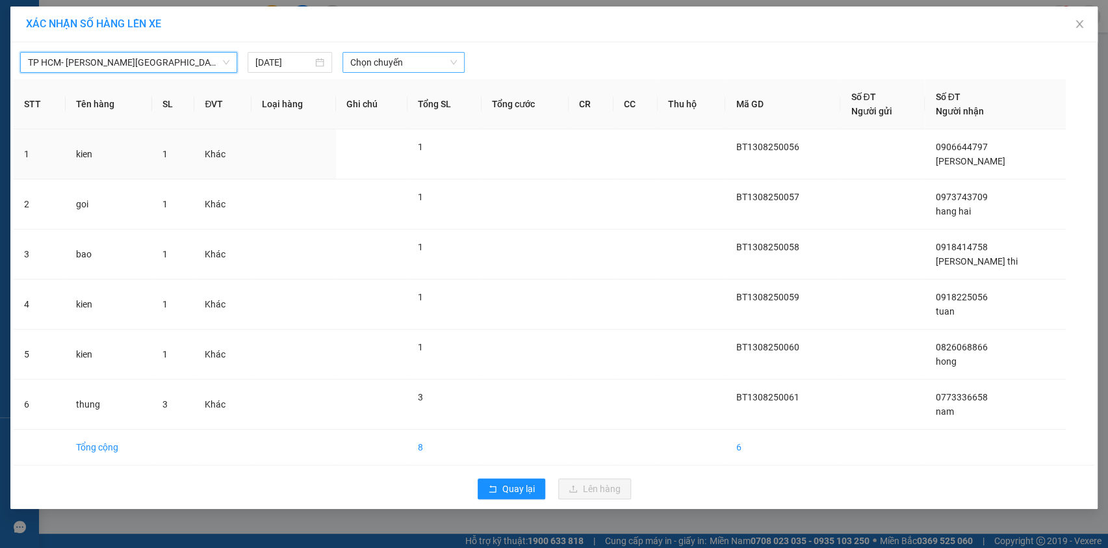
click at [433, 65] on span "Chọn chuyến" at bounding box center [403, 62] width 107 height 19
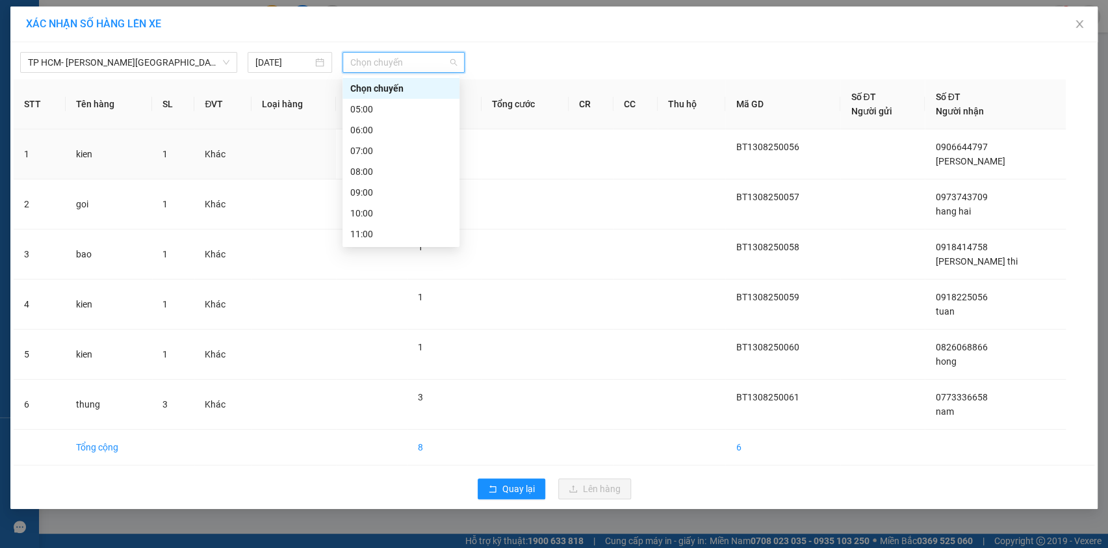
click at [400, 331] on div "16:00" at bounding box center [400, 338] width 101 height 14
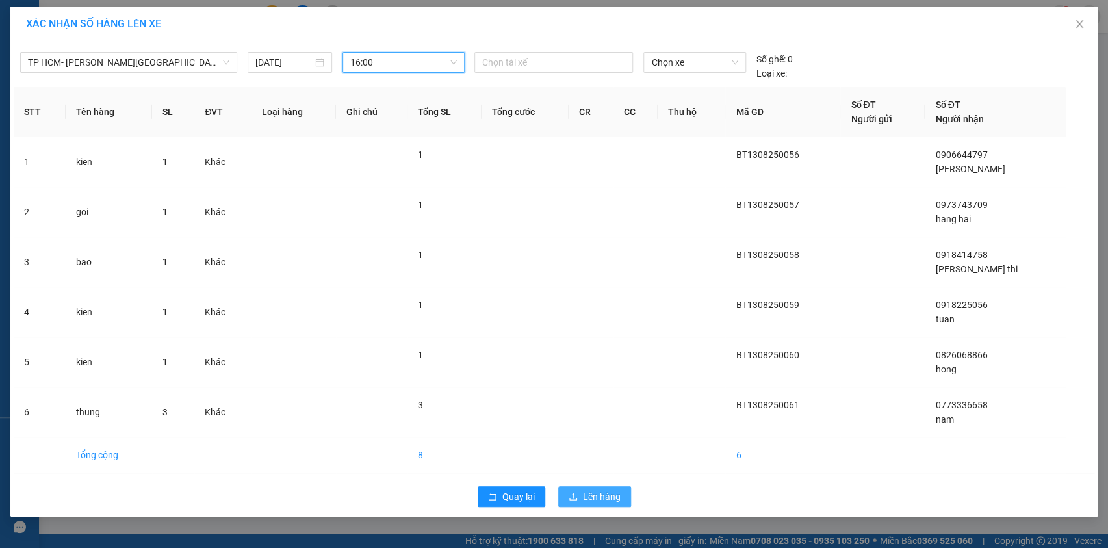
click at [597, 489] on span "Lên hàng" at bounding box center [602, 496] width 38 height 14
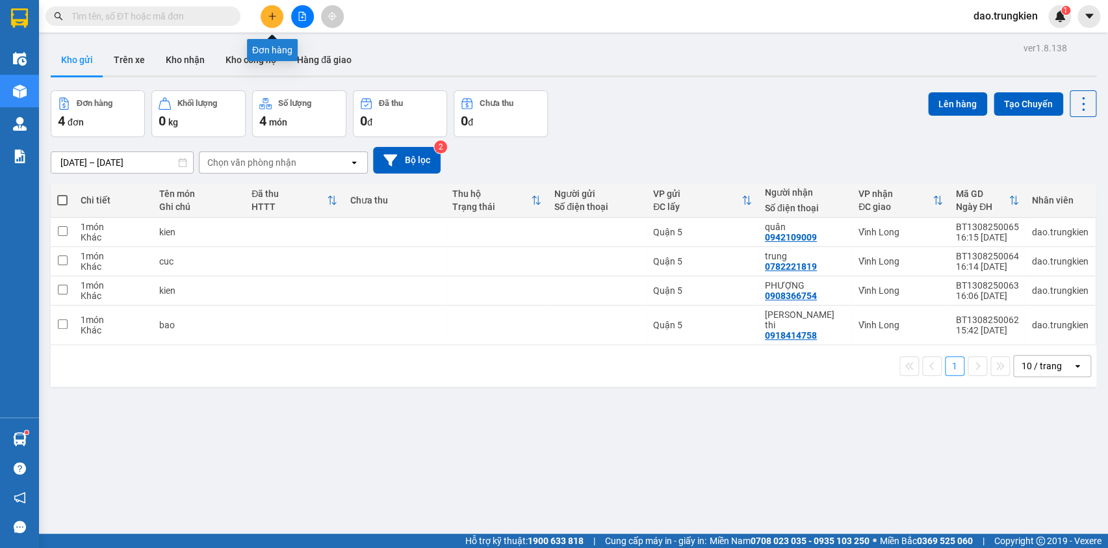
click at [268, 15] on icon "plus" at bounding box center [272, 16] width 9 height 9
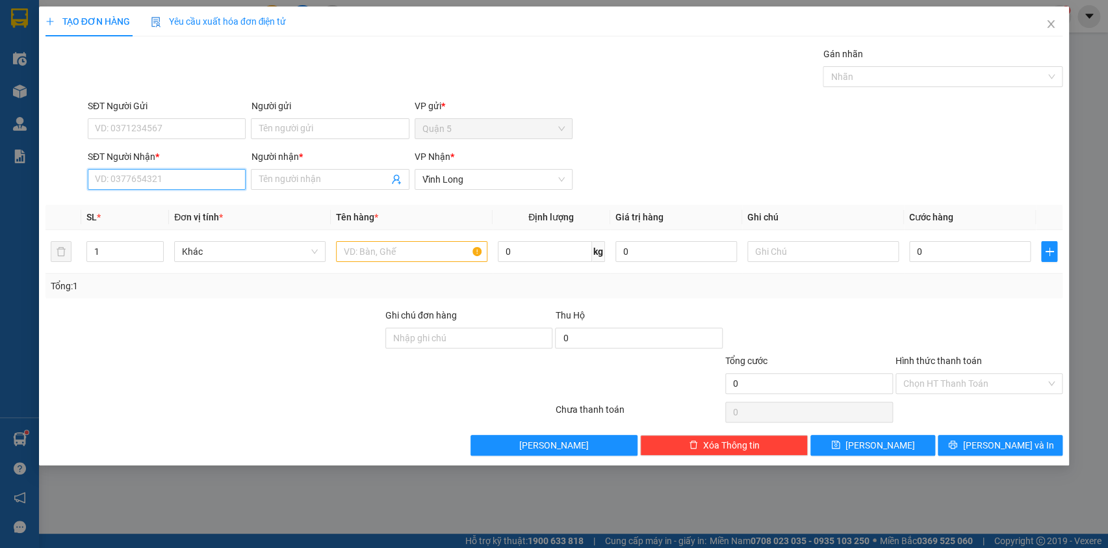
click at [117, 182] on input "SĐT Người Nhận *" at bounding box center [167, 179] width 158 height 21
click at [130, 222] on div "0902050964 - LOC" at bounding box center [167, 226] width 142 height 14
type input "0902050964"
type input "LOC"
type input "100.000"
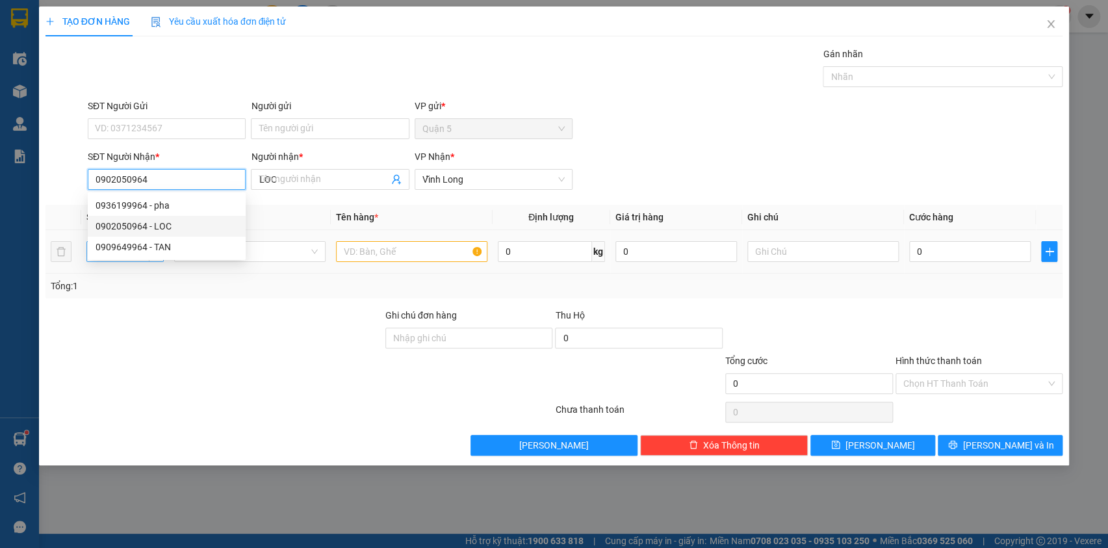
type input "100.000"
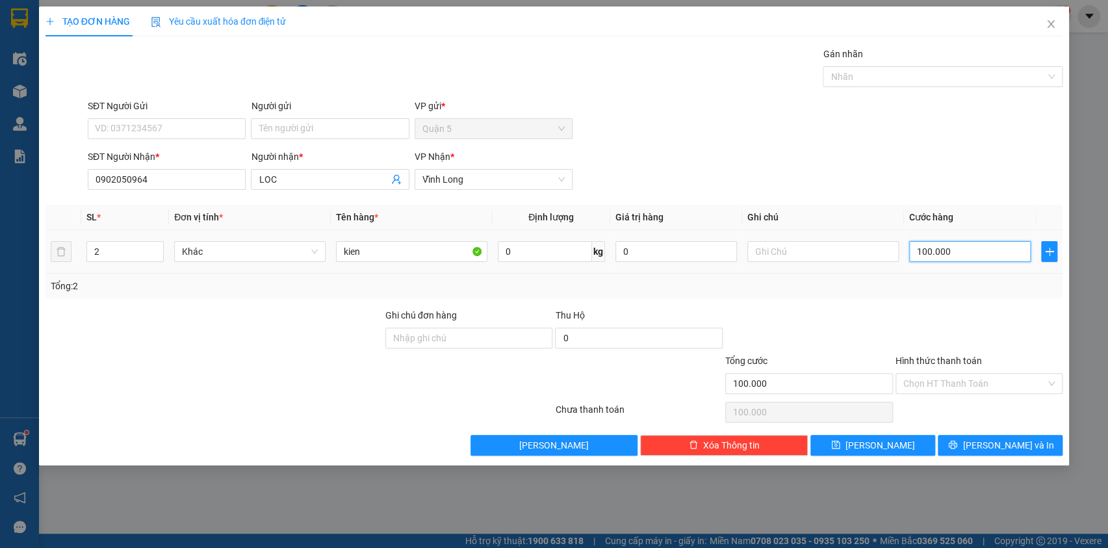
click at [961, 244] on input "100.000" at bounding box center [970, 251] width 122 height 21
click at [957, 440] on icon "printer" at bounding box center [952, 444] width 9 height 9
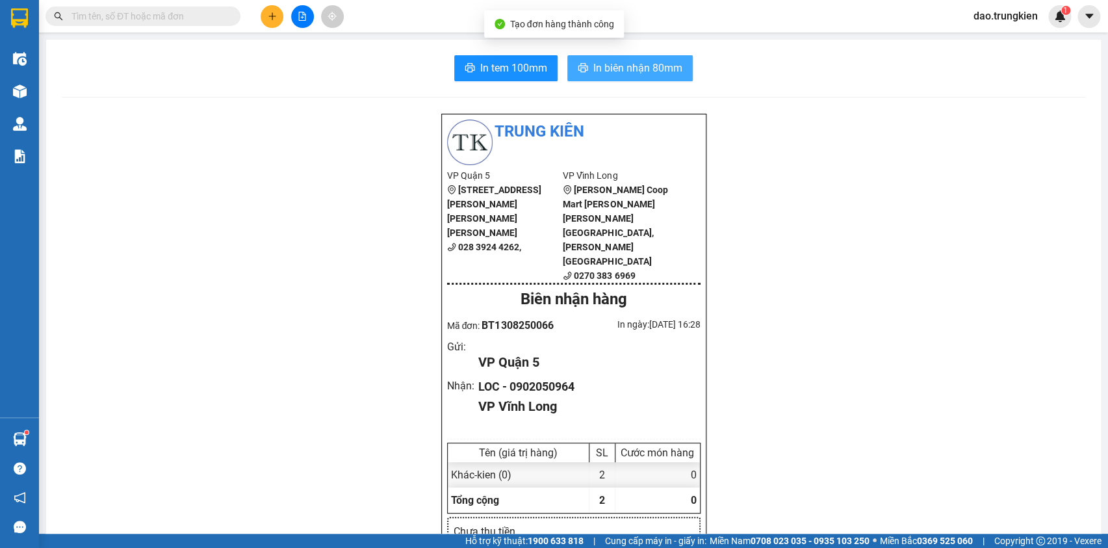
click at [612, 66] on span "In biên nhận 80mm" at bounding box center [637, 68] width 89 height 16
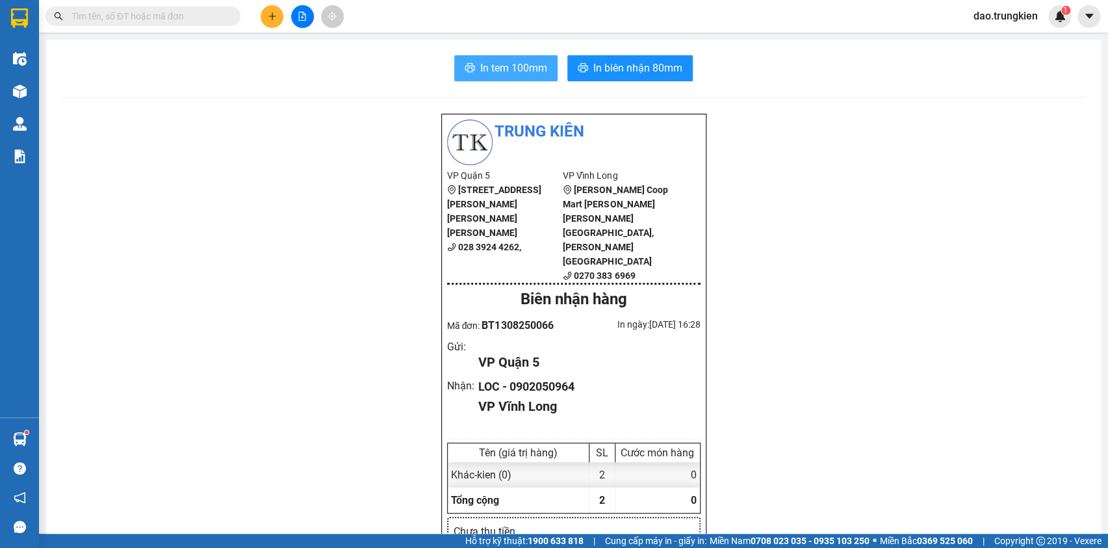
click at [510, 68] on span "In tem 100mm" at bounding box center [513, 68] width 67 height 16
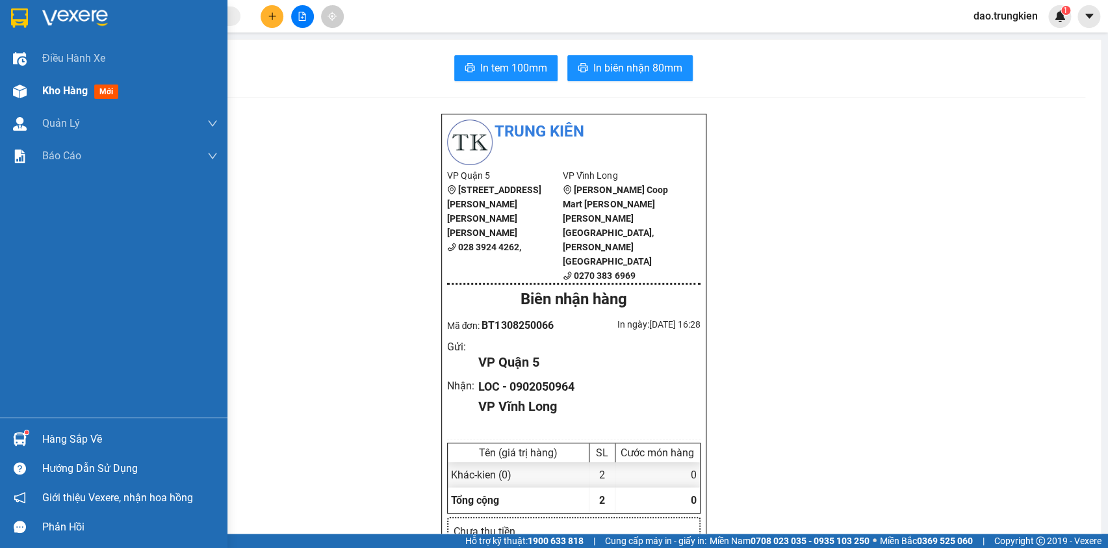
click at [109, 86] on span "mới" at bounding box center [106, 91] width 24 height 14
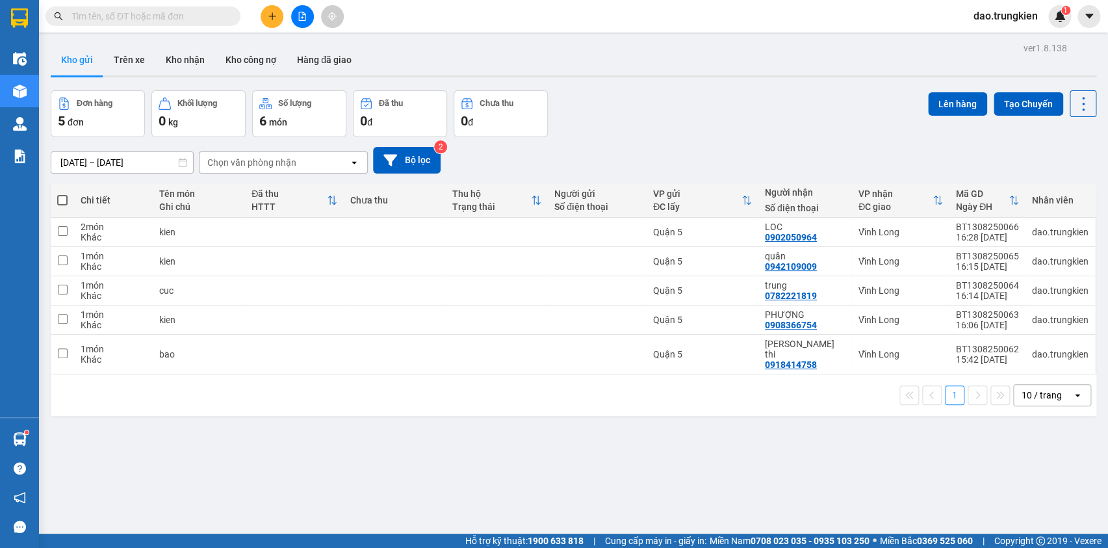
click at [58, 192] on th at bounding box center [62, 200] width 23 height 34
click at [64, 197] on span at bounding box center [62, 200] width 10 height 10
click at [62, 194] on input "checkbox" at bounding box center [62, 194] width 0 height 0
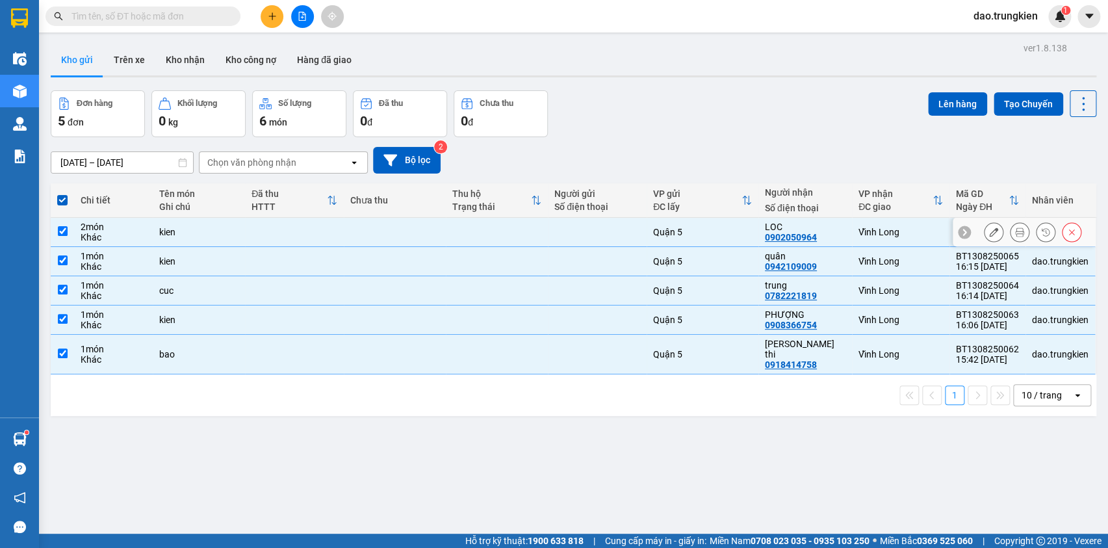
click at [120, 222] on div "2 món" at bounding box center [114, 227] width 66 height 10
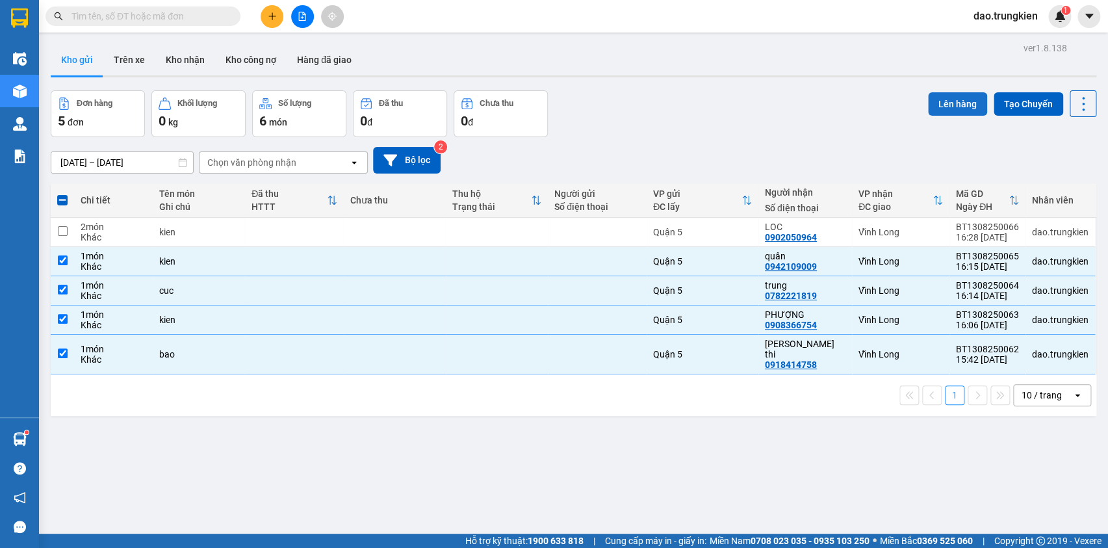
click at [955, 99] on button "Lên hàng" at bounding box center [957, 103] width 59 height 23
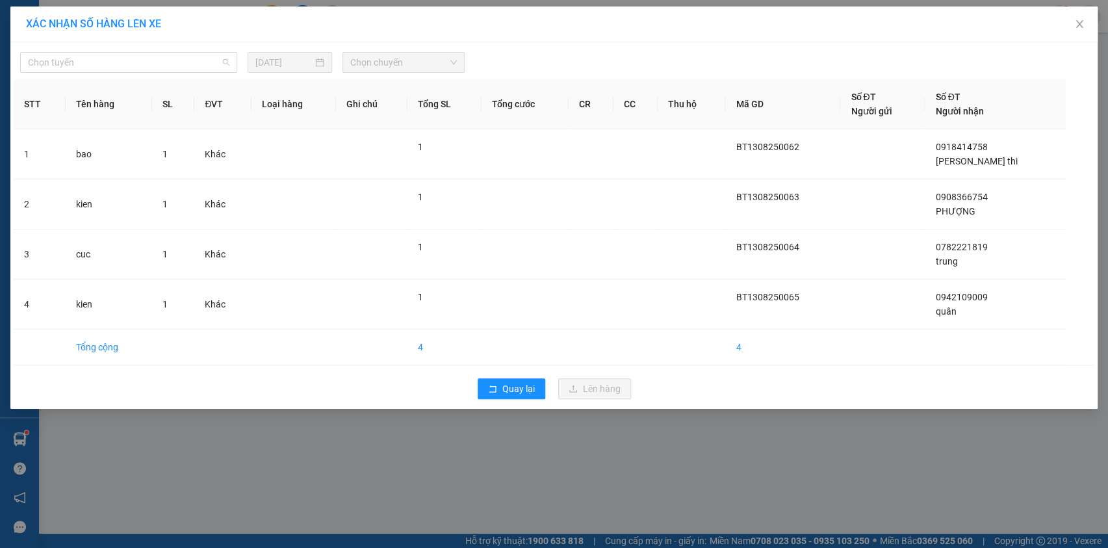
drag, startPoint x: 216, startPoint y: 64, endPoint x: 187, endPoint y: 131, distance: 72.2
click at [215, 66] on span "Chọn tuyến" at bounding box center [128, 62] width 201 height 19
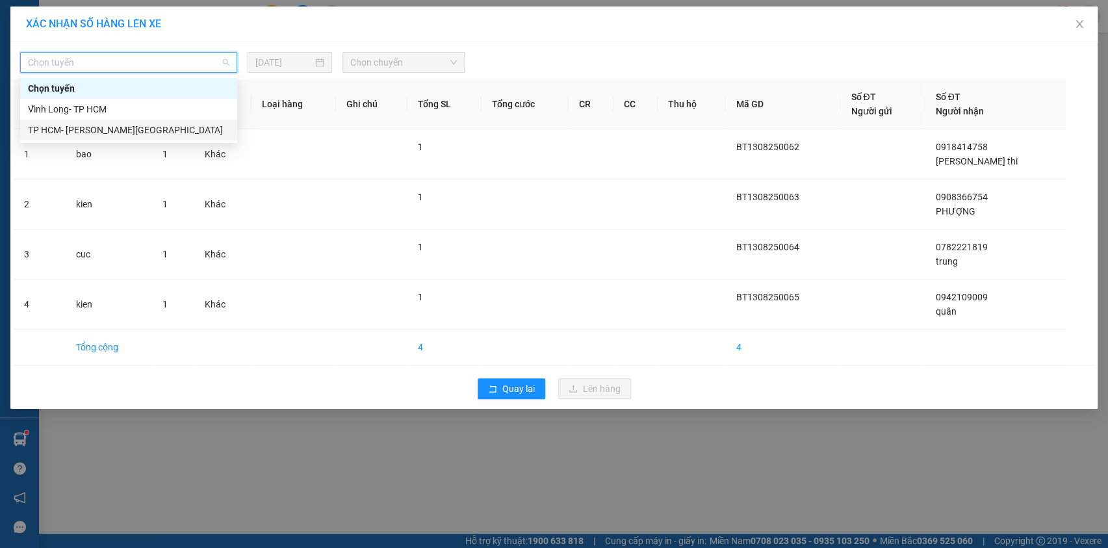
drag, startPoint x: 185, startPoint y: 135, endPoint x: 261, endPoint y: 105, distance: 81.1
click at [185, 134] on div "TP HCM- [PERSON_NAME][GEOGRAPHIC_DATA]" at bounding box center [128, 130] width 201 height 14
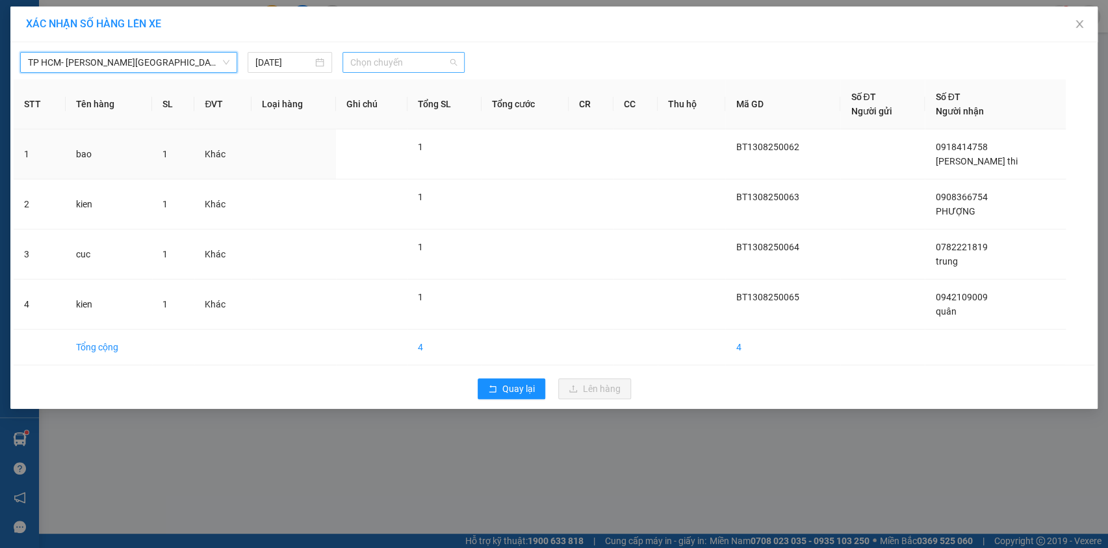
click at [428, 60] on span "Chọn chuyến" at bounding box center [403, 62] width 107 height 19
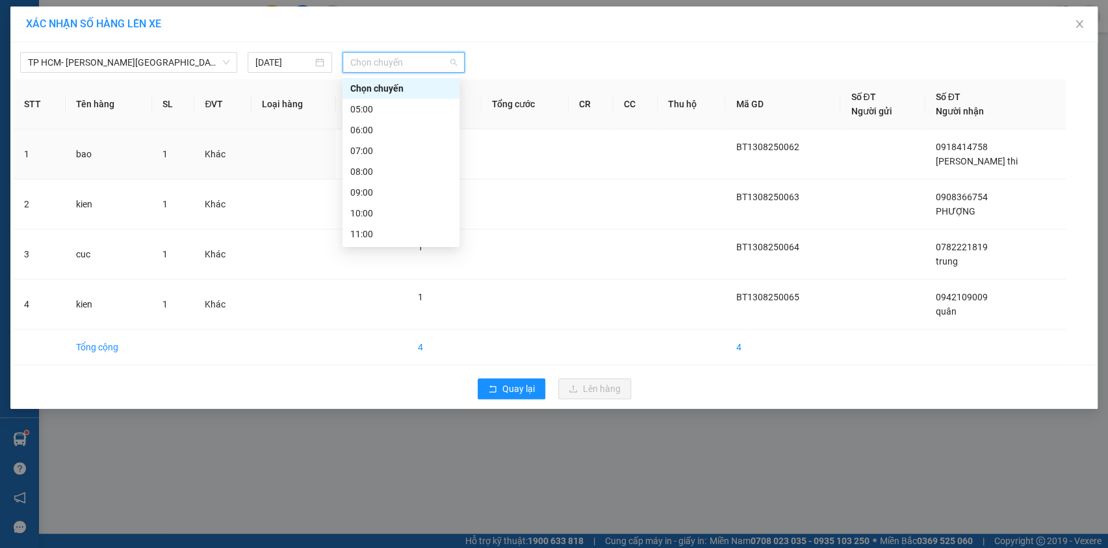
click at [409, 352] on div "17:00" at bounding box center [400, 359] width 101 height 14
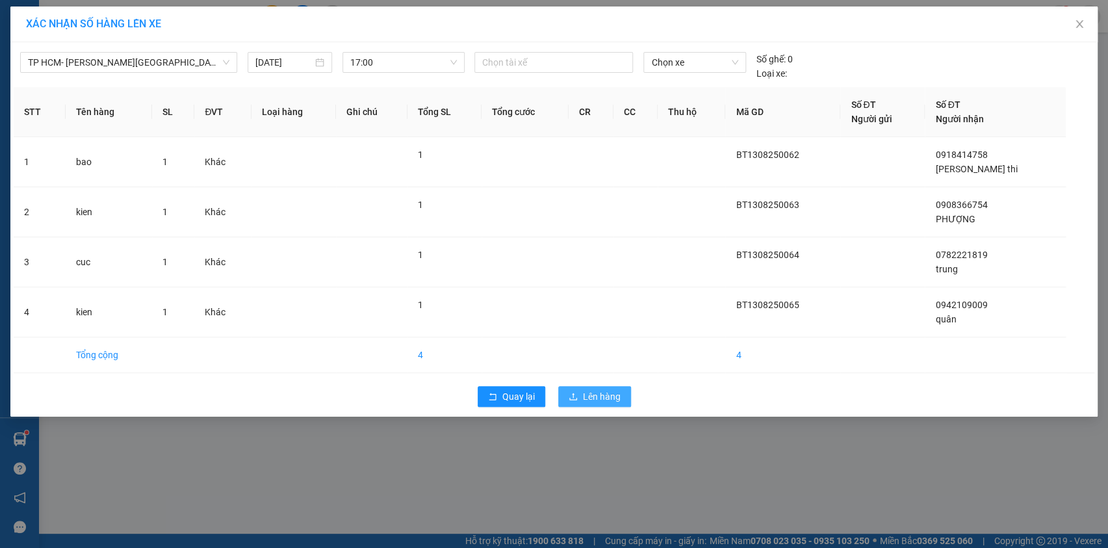
click at [593, 393] on span "Lên hàng" at bounding box center [602, 396] width 38 height 14
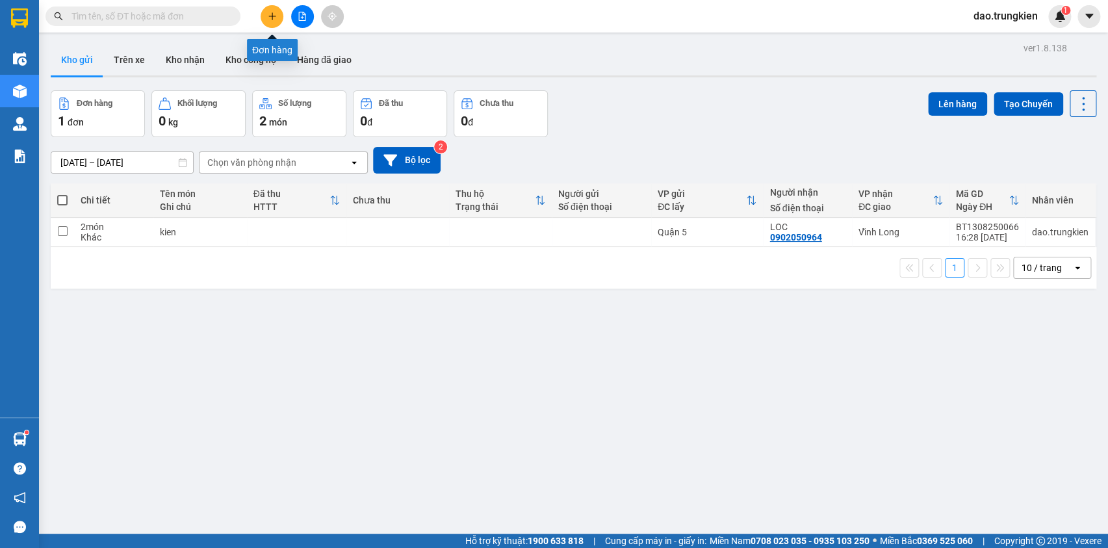
click at [268, 16] on icon "plus" at bounding box center [272, 16] width 9 height 9
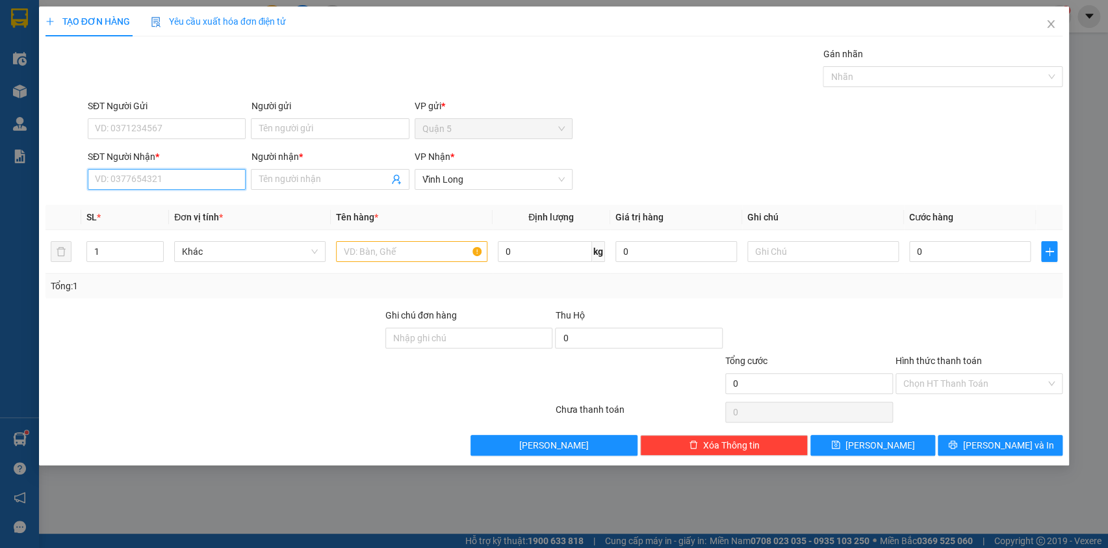
click at [142, 178] on input "SĐT Người Nhận *" at bounding box center [167, 179] width 158 height 21
type input "885"
click at [127, 204] on div "0913590885 - ly" at bounding box center [167, 205] width 142 height 14
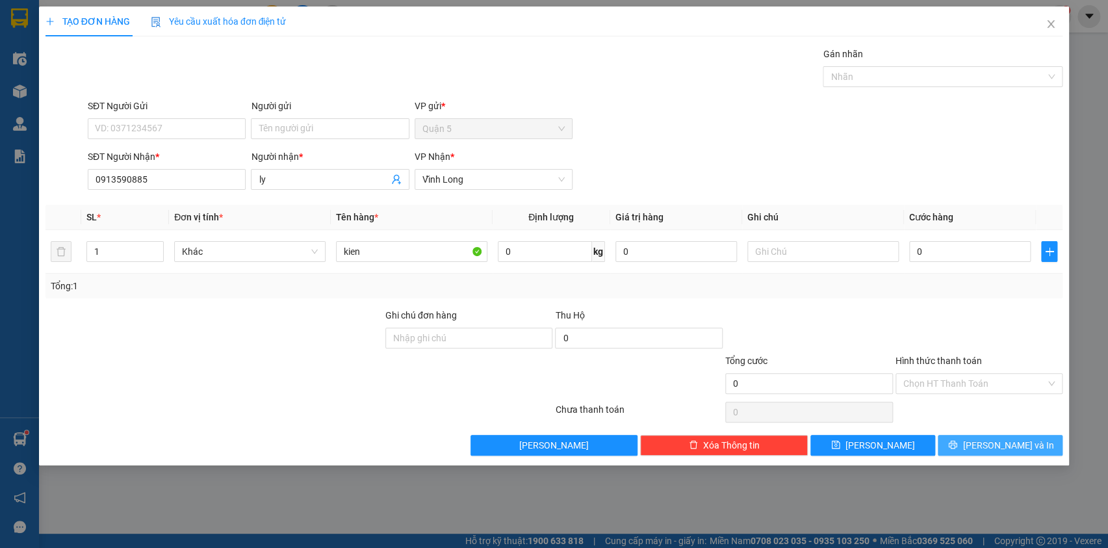
drag, startPoint x: 1009, startPoint y: 435, endPoint x: 918, endPoint y: 315, distance: 151.3
click at [1007, 435] on button "[PERSON_NAME] và In" at bounding box center [1000, 445] width 125 height 21
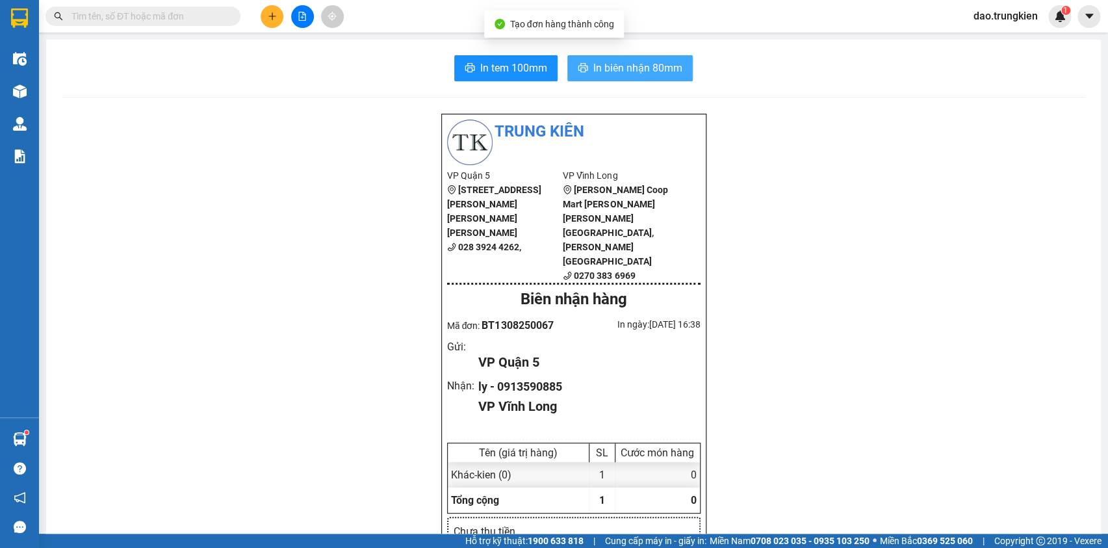
click at [624, 63] on span "In biên nhận 80mm" at bounding box center [637, 68] width 89 height 16
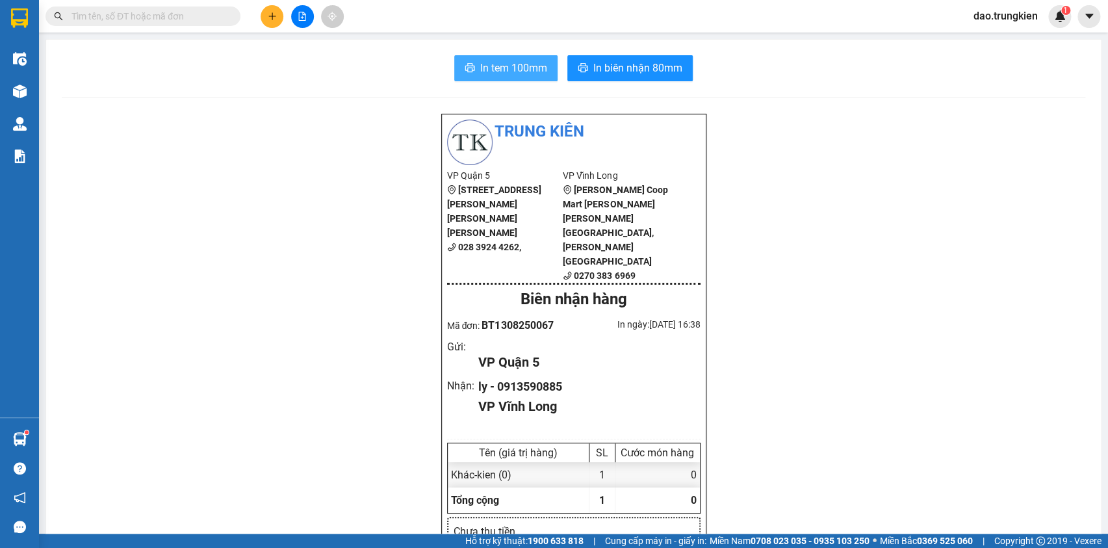
click at [497, 66] on span "In tem 100mm" at bounding box center [513, 68] width 67 height 16
click at [266, 12] on button at bounding box center [272, 16] width 23 height 23
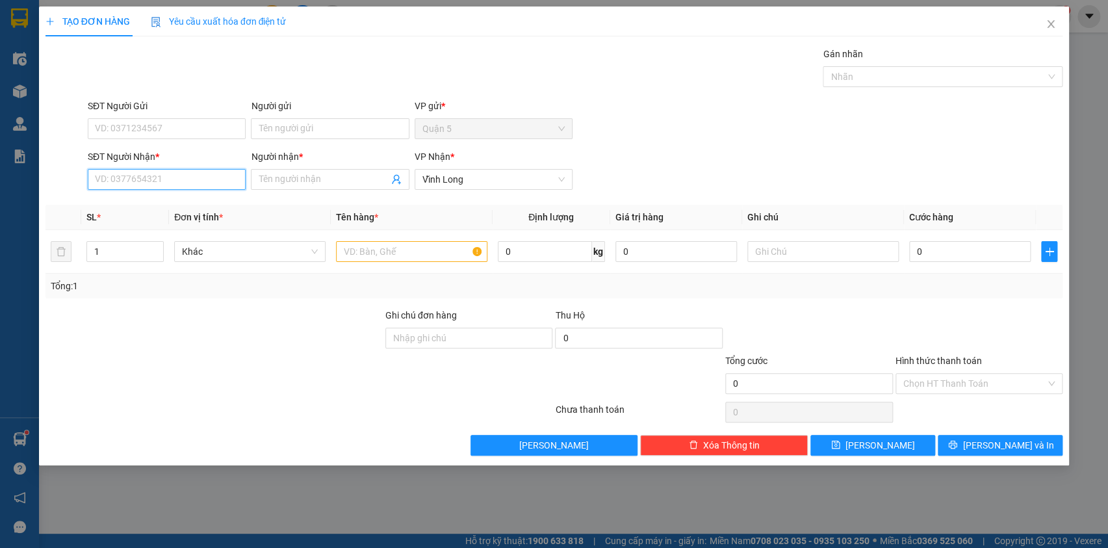
click at [122, 183] on input "SĐT Người Nhận *" at bounding box center [167, 179] width 158 height 21
type input "508"
click at [129, 205] on div "0907405508 - hau" at bounding box center [167, 205] width 142 height 14
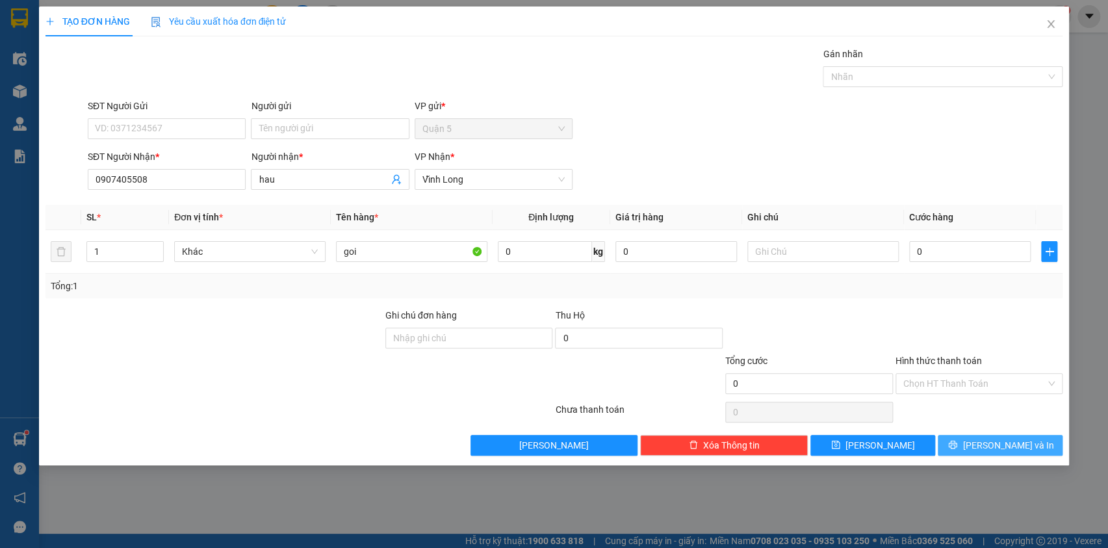
click at [957, 445] on icon "printer" at bounding box center [953, 445] width 8 height 8
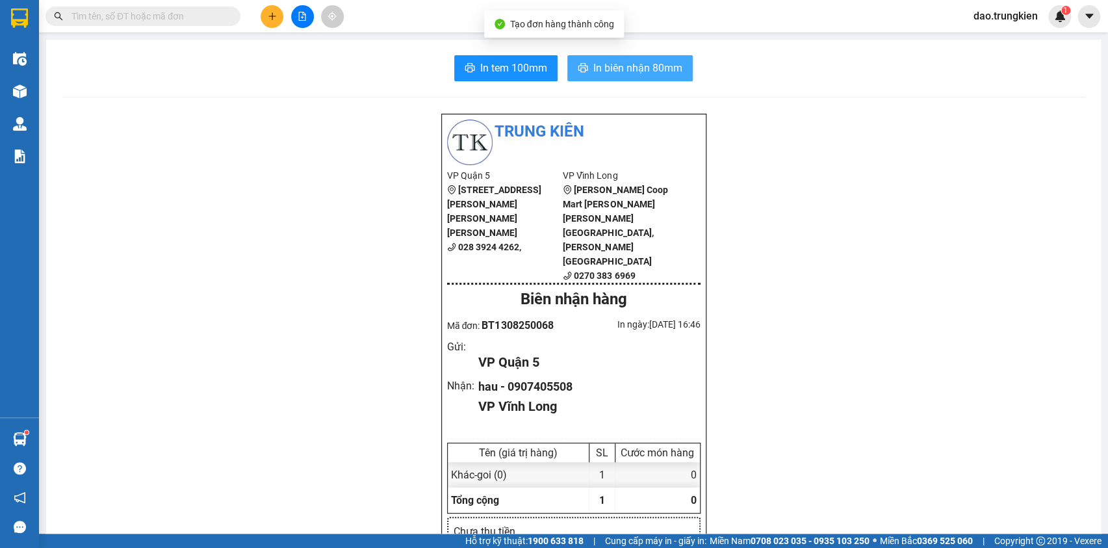
drag, startPoint x: 620, startPoint y: 64, endPoint x: 616, endPoint y: 81, distance: 16.7
click at [619, 64] on span "In biên nhận 80mm" at bounding box center [637, 68] width 89 height 16
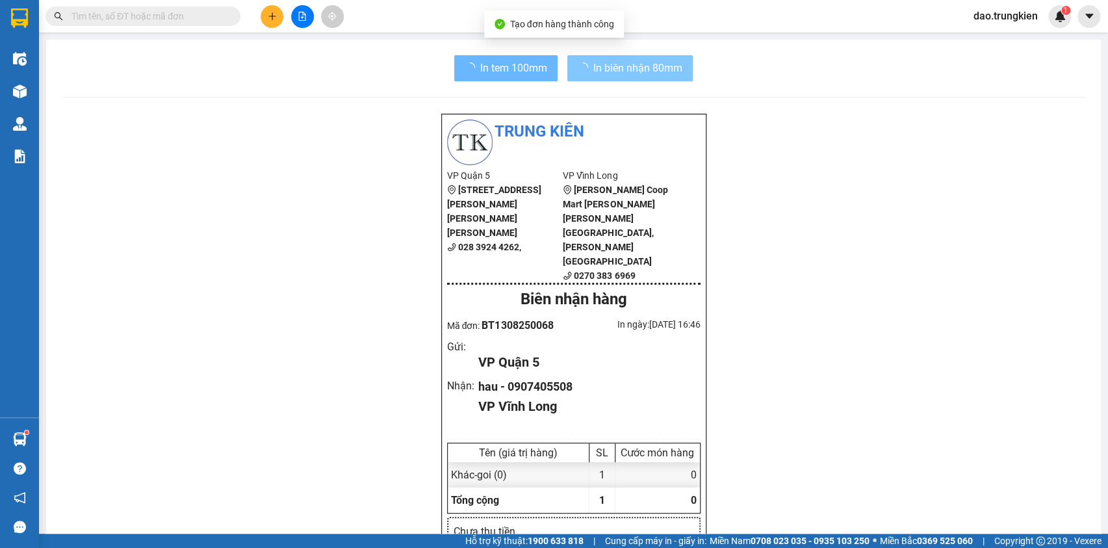
click at [488, 71] on span "In tem 100mm" at bounding box center [513, 68] width 67 height 16
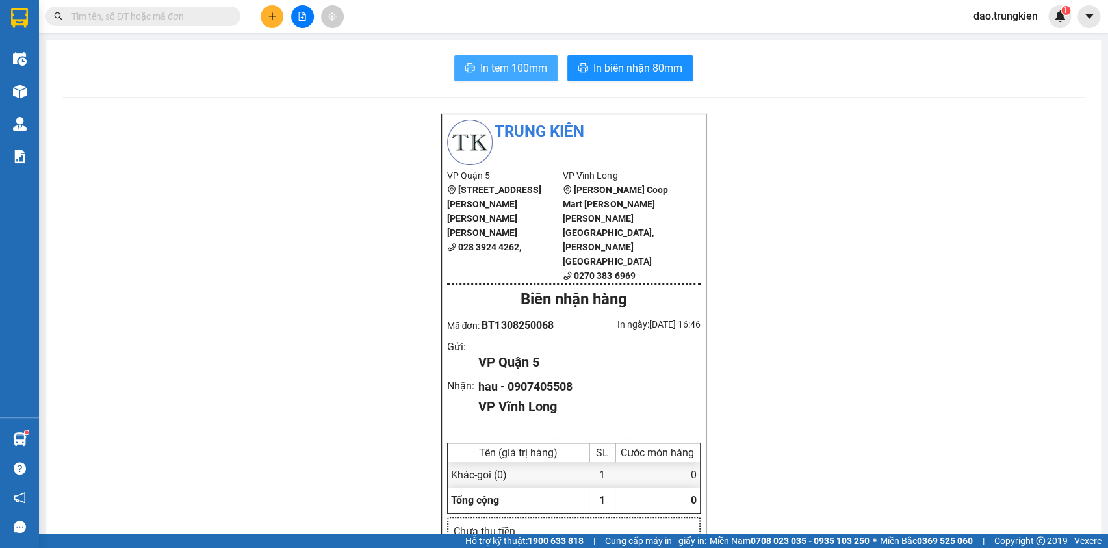
click at [508, 62] on span "In tem 100mm" at bounding box center [513, 68] width 67 height 16
click at [272, 18] on icon "plus" at bounding box center [272, 15] width 1 height 7
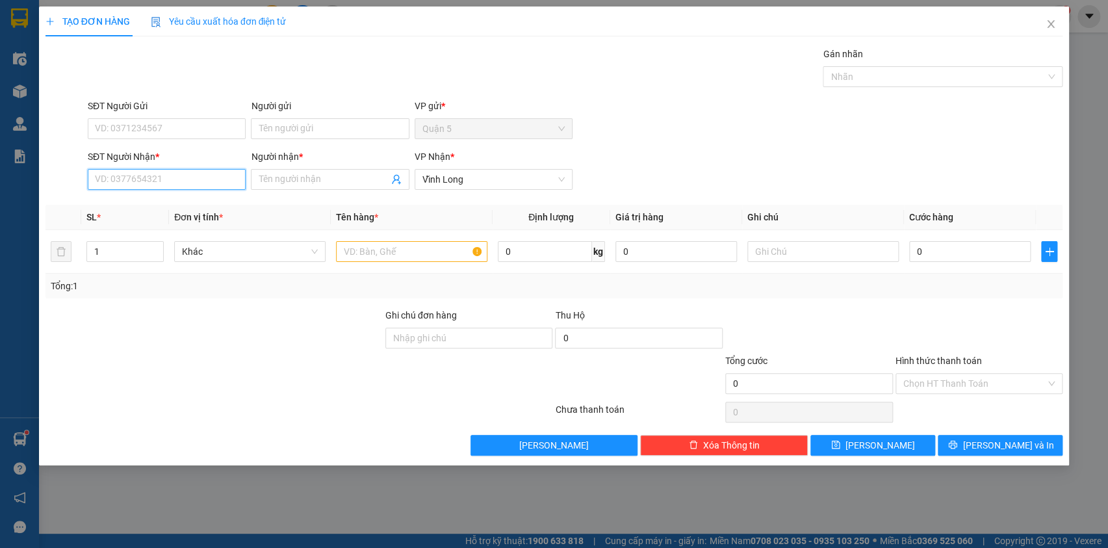
click at [128, 179] on input "SĐT Người Nhận *" at bounding box center [167, 179] width 158 height 21
type input "0363328895"
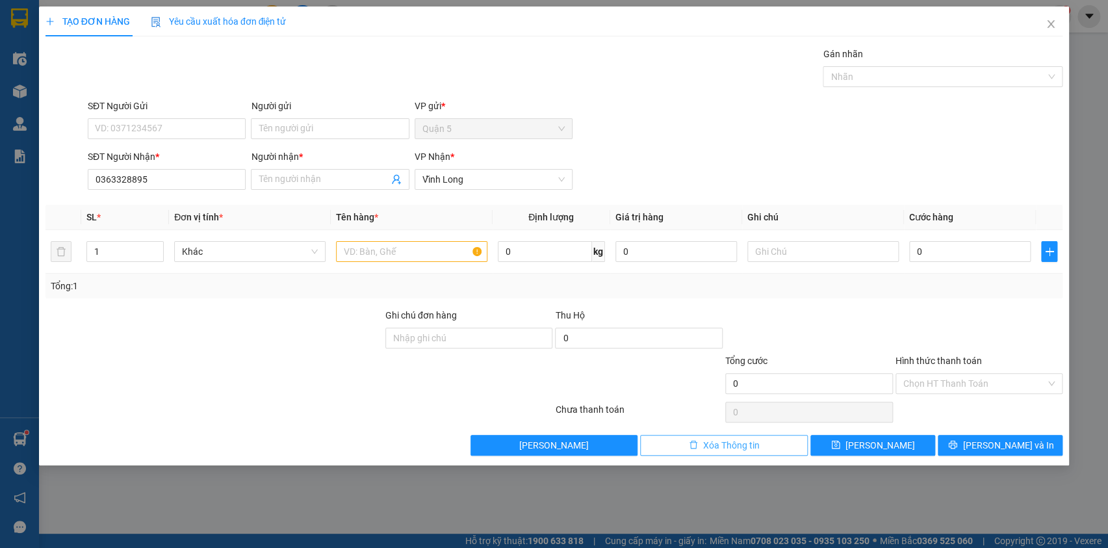
drag, startPoint x: 718, startPoint y: 449, endPoint x: 600, endPoint y: 372, distance: 140.8
click at [715, 450] on span "Xóa Thông tin" at bounding box center [731, 445] width 57 height 14
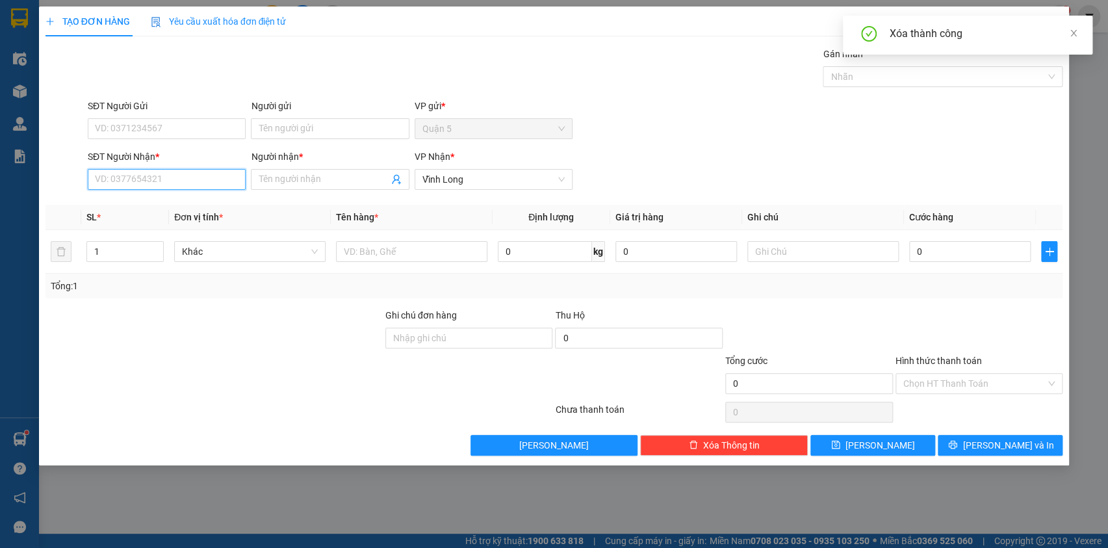
click at [104, 180] on input "SĐT Người Nhận *" at bounding box center [167, 179] width 158 height 21
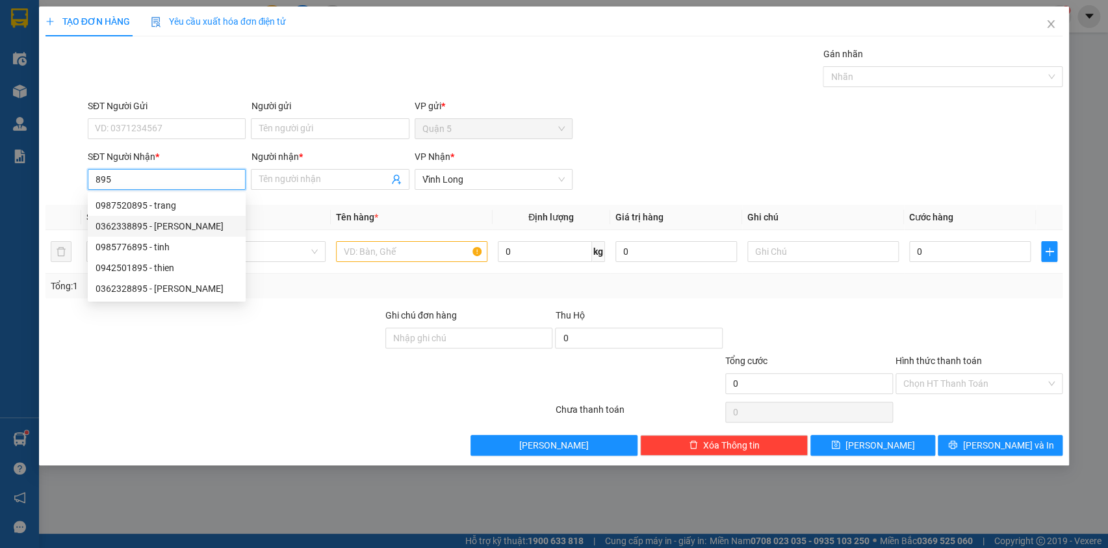
click at [129, 227] on div "0362338895 - anh ngoc" at bounding box center [167, 226] width 142 height 14
type input "0362338895"
type input "anh ngoc"
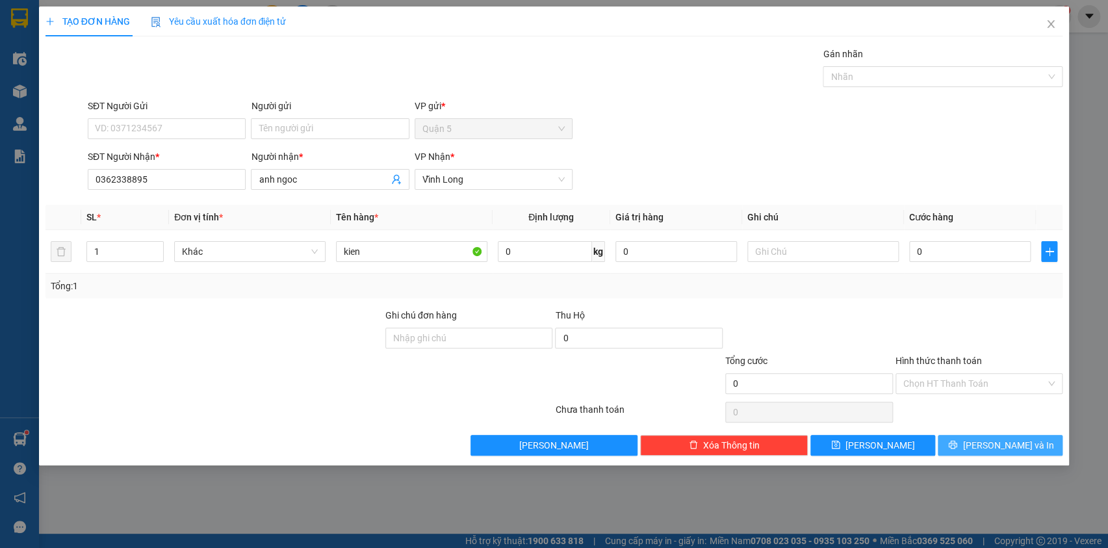
click at [957, 442] on icon "printer" at bounding box center [953, 445] width 8 height 8
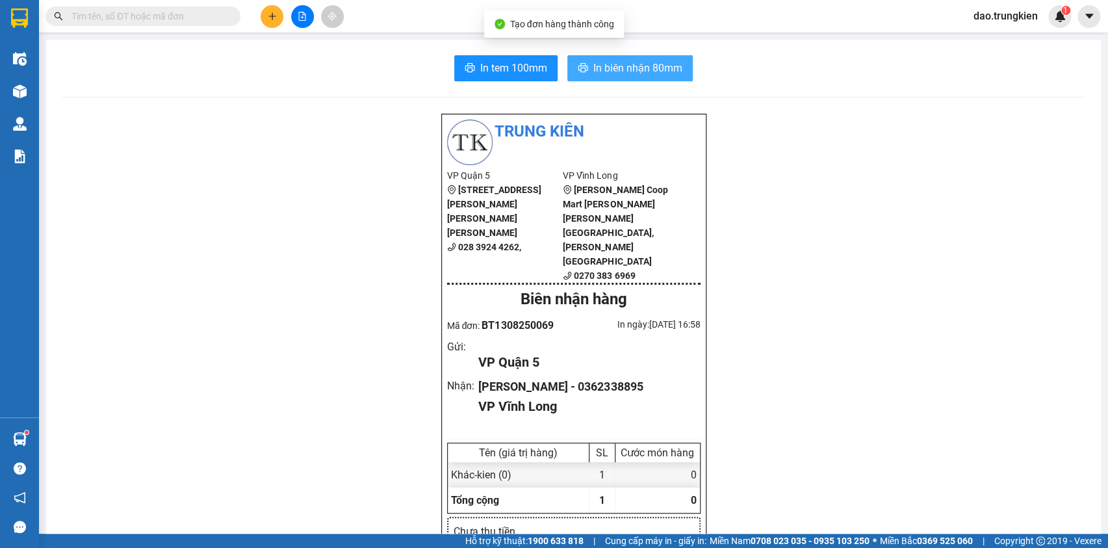
drag, startPoint x: 625, startPoint y: 67, endPoint x: 616, endPoint y: 78, distance: 14.3
click at [624, 66] on span "In biên nhận 80mm" at bounding box center [637, 68] width 89 height 16
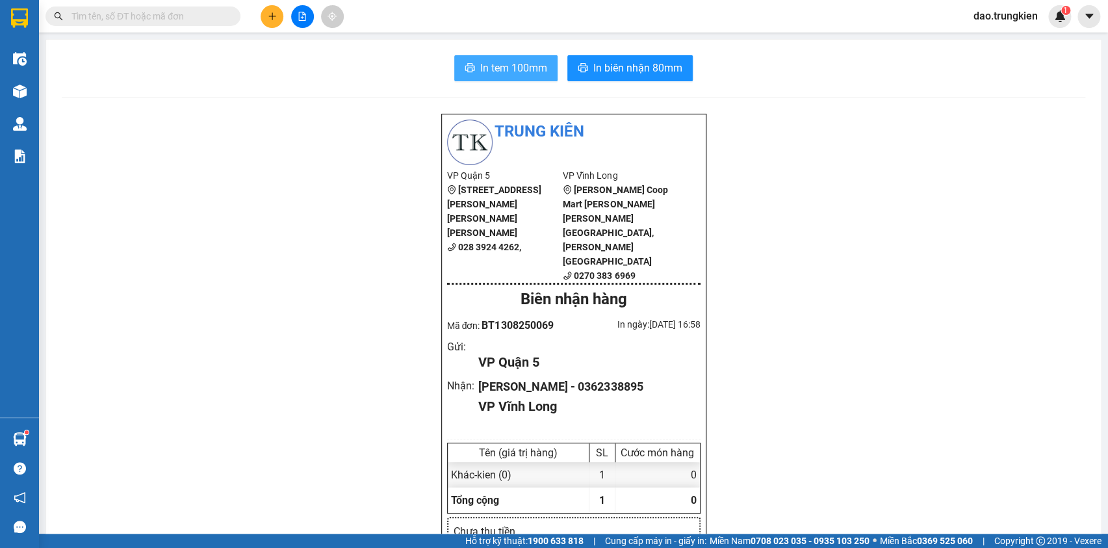
click at [489, 60] on span "In tem 100mm" at bounding box center [513, 68] width 67 height 16
click at [270, 16] on icon "plus" at bounding box center [271, 16] width 7 height 1
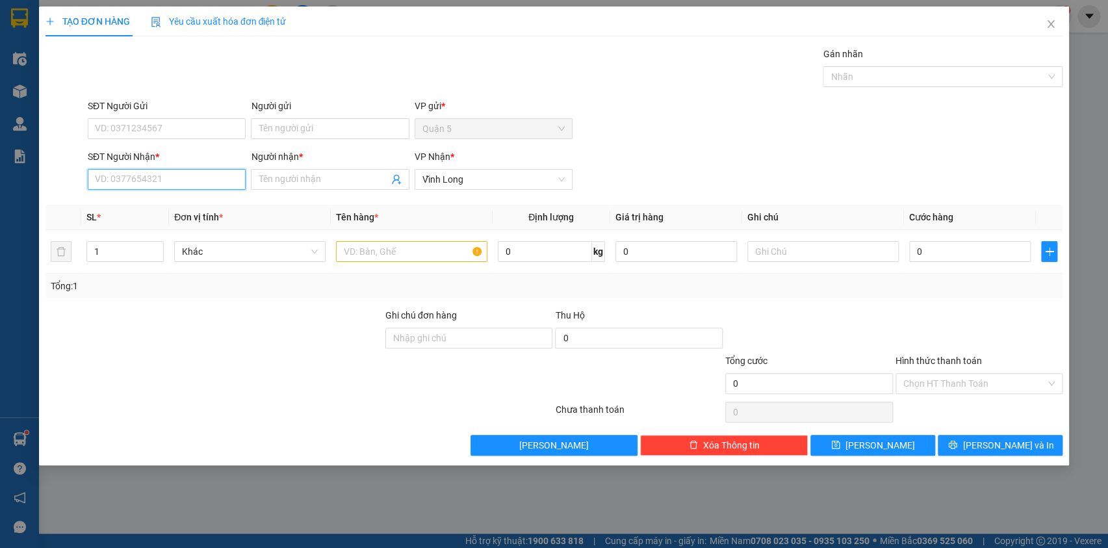
click at [148, 171] on input "SĐT Người Nhận *" at bounding box center [167, 179] width 158 height 21
click at [115, 177] on input "0967399497" at bounding box center [167, 179] width 158 height 21
type input "0969399497"
click at [130, 201] on div "0969399497 - van" at bounding box center [167, 205] width 142 height 14
type input "van"
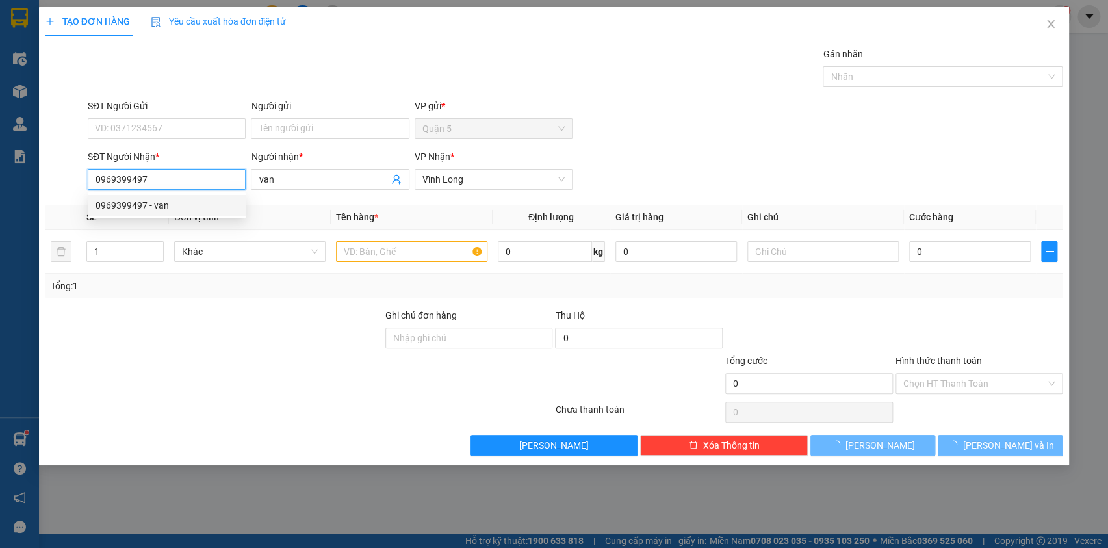
type input "80.000"
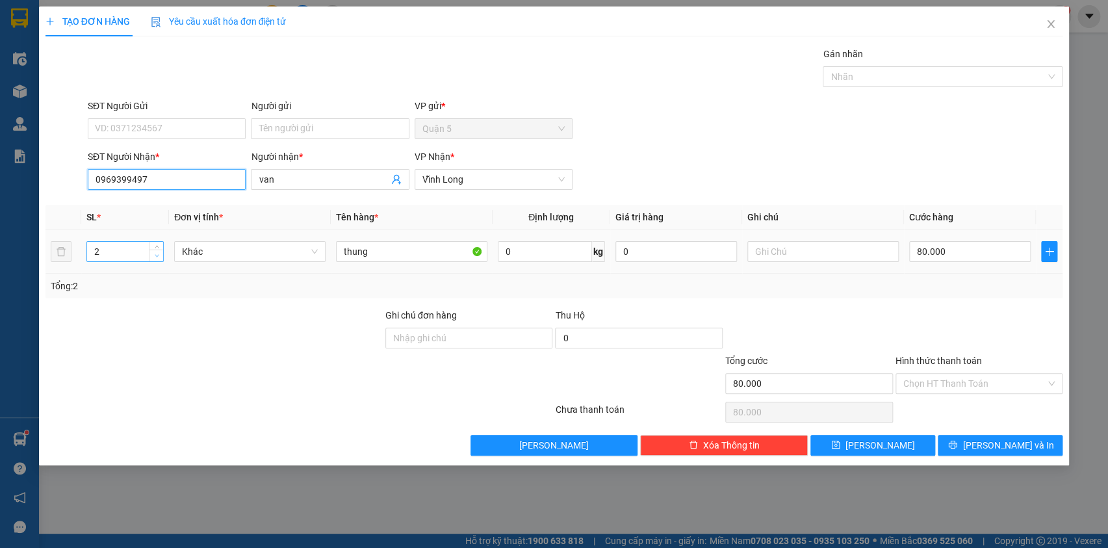
type input "0969399497"
type input "1"
click at [155, 257] on span "down" at bounding box center [157, 256] width 8 height 8
click at [949, 253] on input "80.000" at bounding box center [970, 251] width 122 height 21
type input "4"
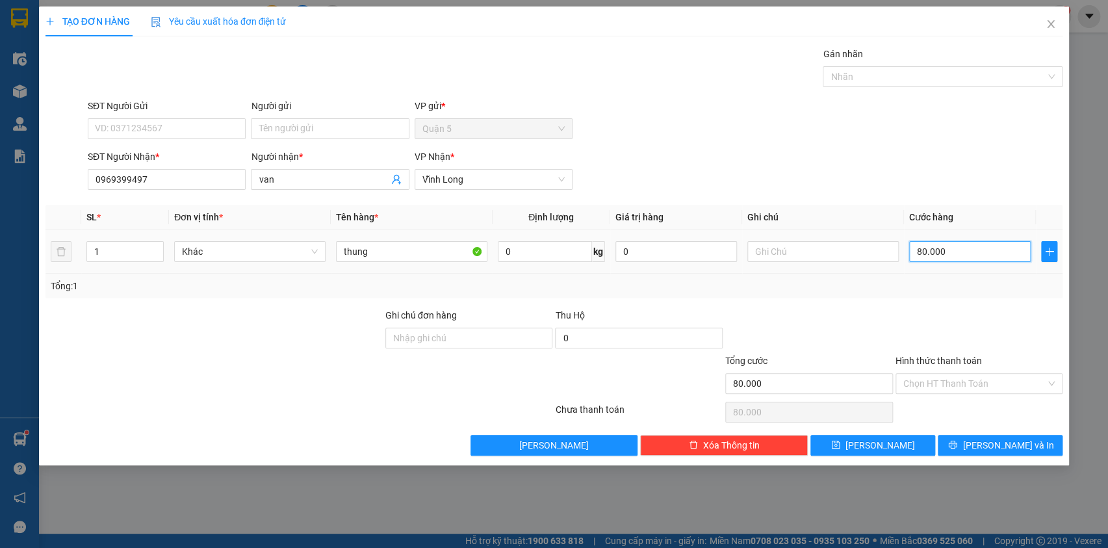
type input "4"
type input "40"
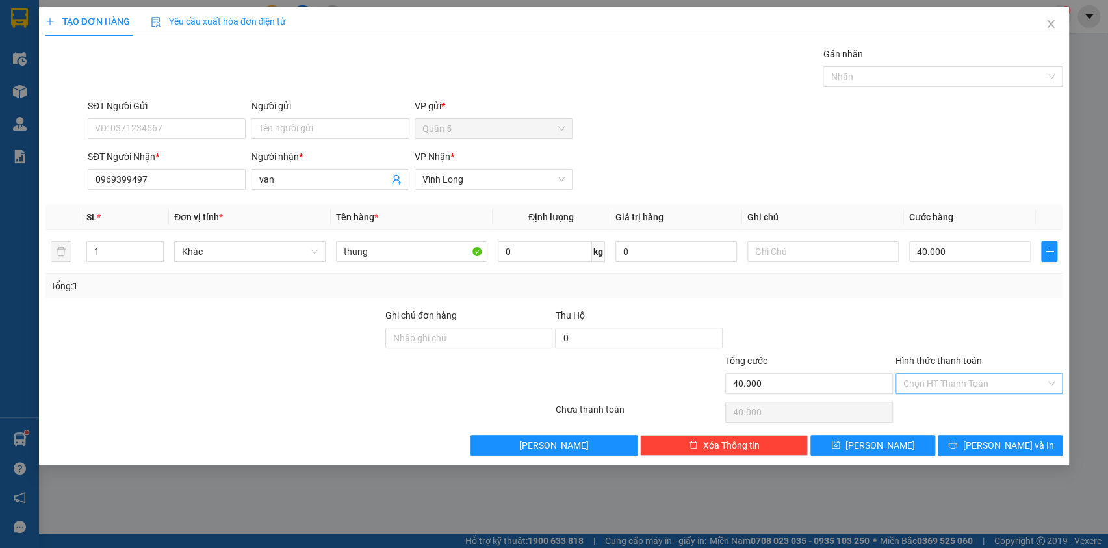
click at [956, 380] on input "Hình thức thanh toán" at bounding box center [974, 383] width 143 height 19
drag, startPoint x: 957, startPoint y: 403, endPoint x: 967, endPoint y: 422, distance: 22.1
click at [957, 403] on div "Tại văn phòng" at bounding box center [979, 409] width 152 height 14
click at [957, 447] on icon "printer" at bounding box center [952, 444] width 9 height 9
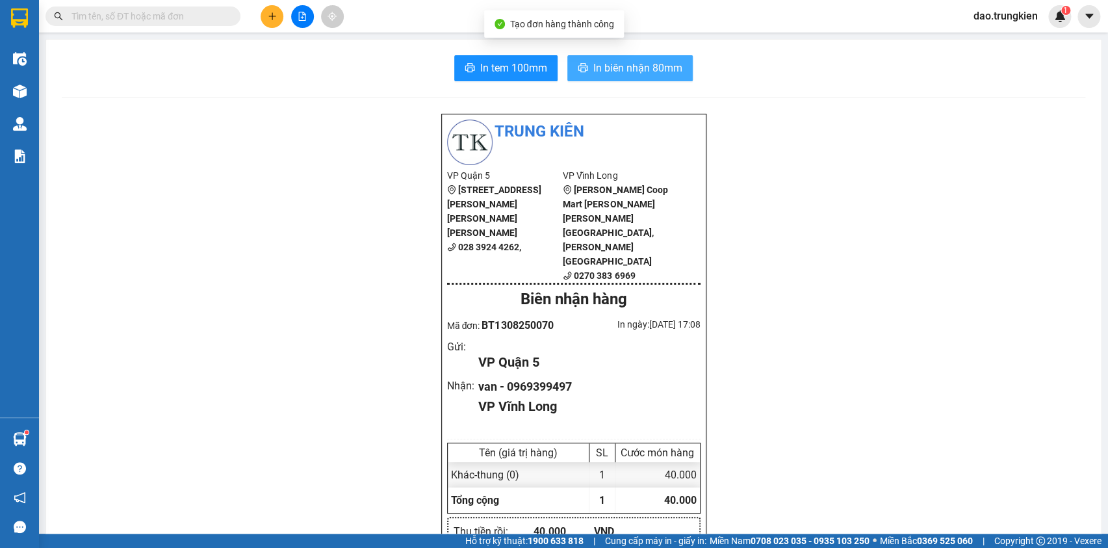
click at [613, 60] on span "In biên nhận 80mm" at bounding box center [637, 68] width 89 height 16
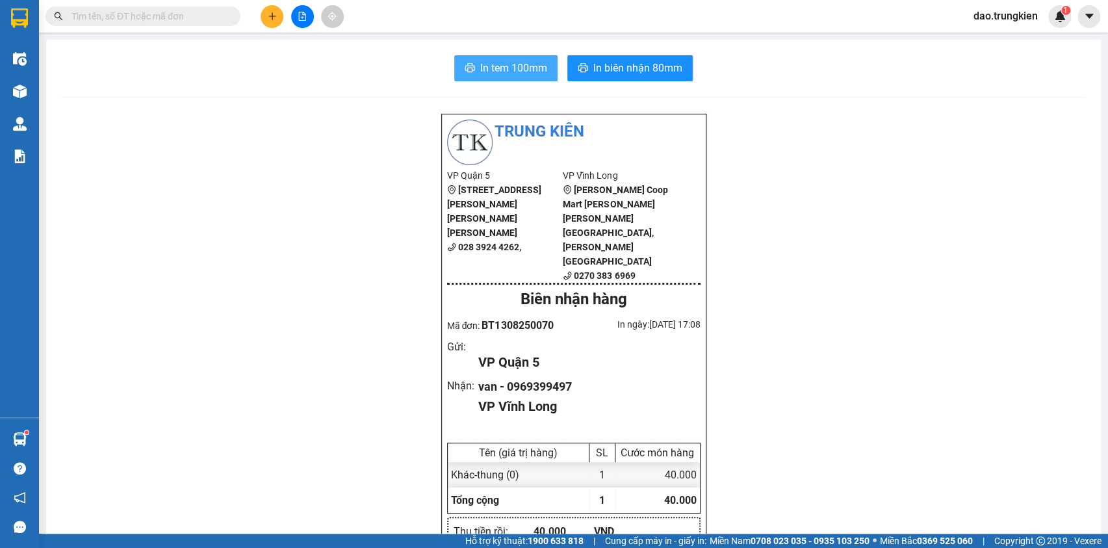
click at [485, 69] on span "In tem 100mm" at bounding box center [513, 68] width 67 height 16
click at [277, 12] on button at bounding box center [272, 16] width 23 height 23
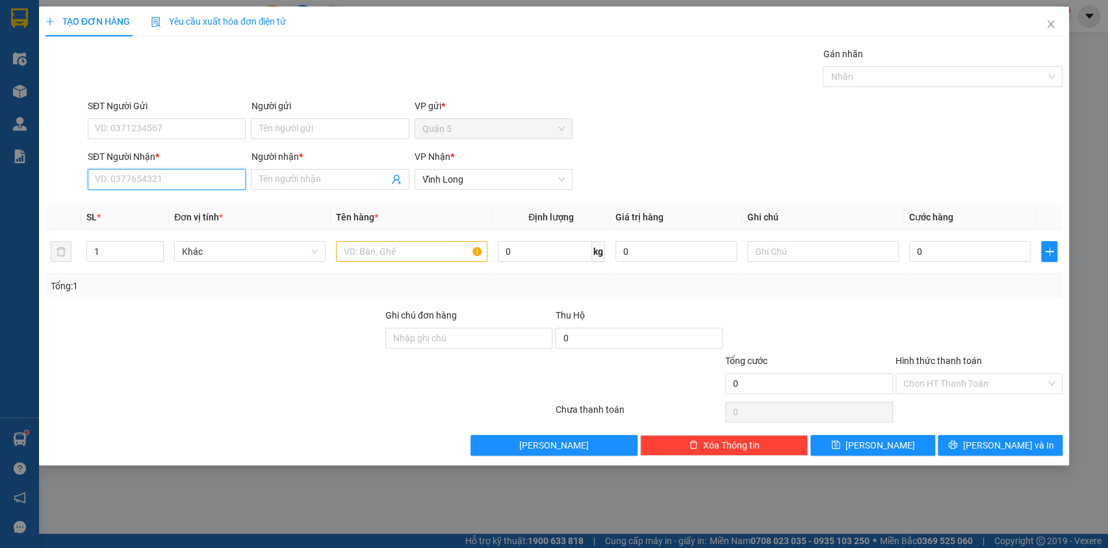
click at [129, 177] on input "SĐT Người Nhận *" at bounding box center [167, 179] width 158 height 21
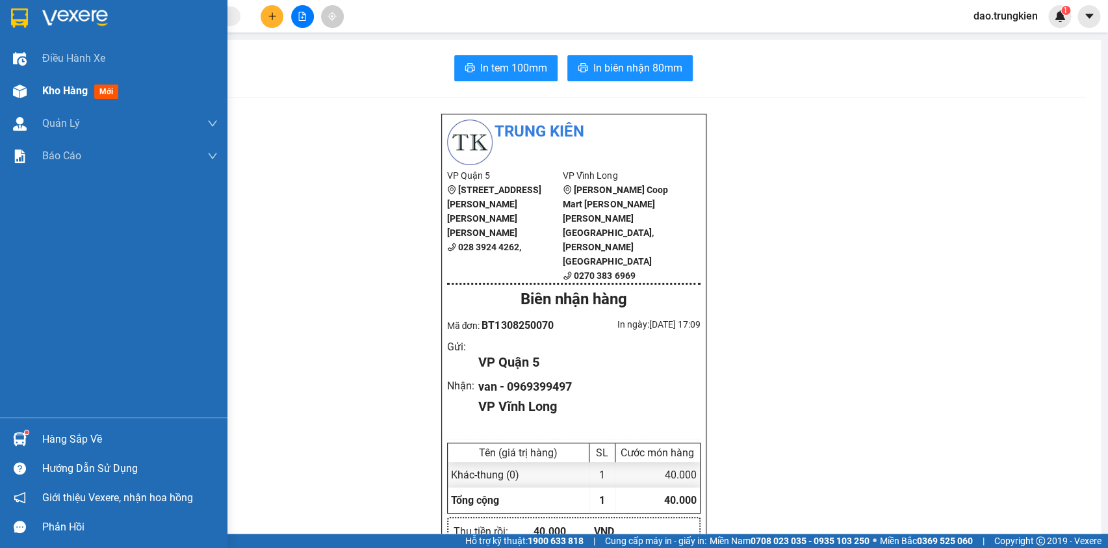
click at [105, 88] on span "mới" at bounding box center [106, 91] width 24 height 14
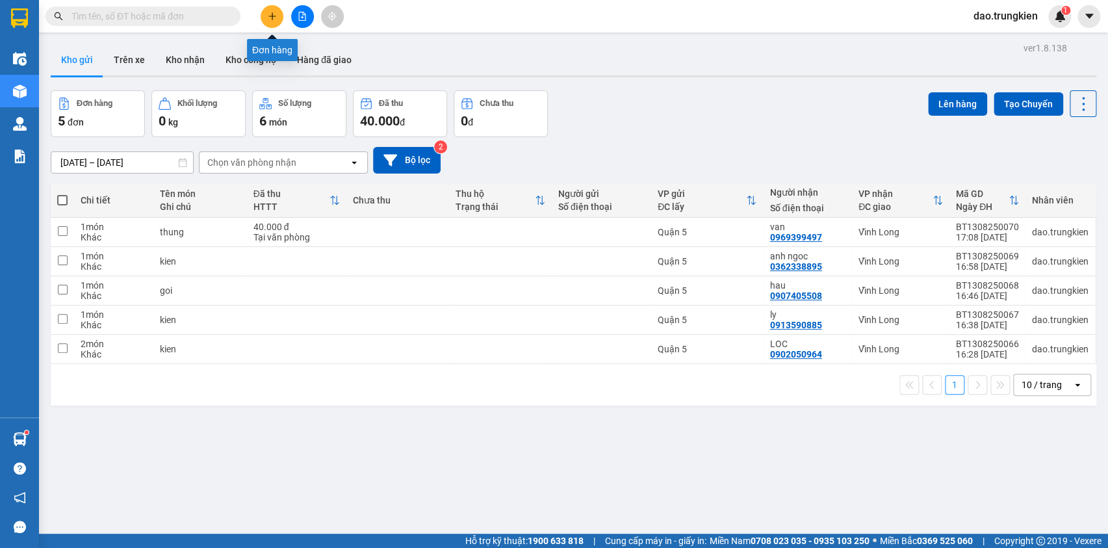
click at [272, 13] on icon "plus" at bounding box center [272, 15] width 1 height 7
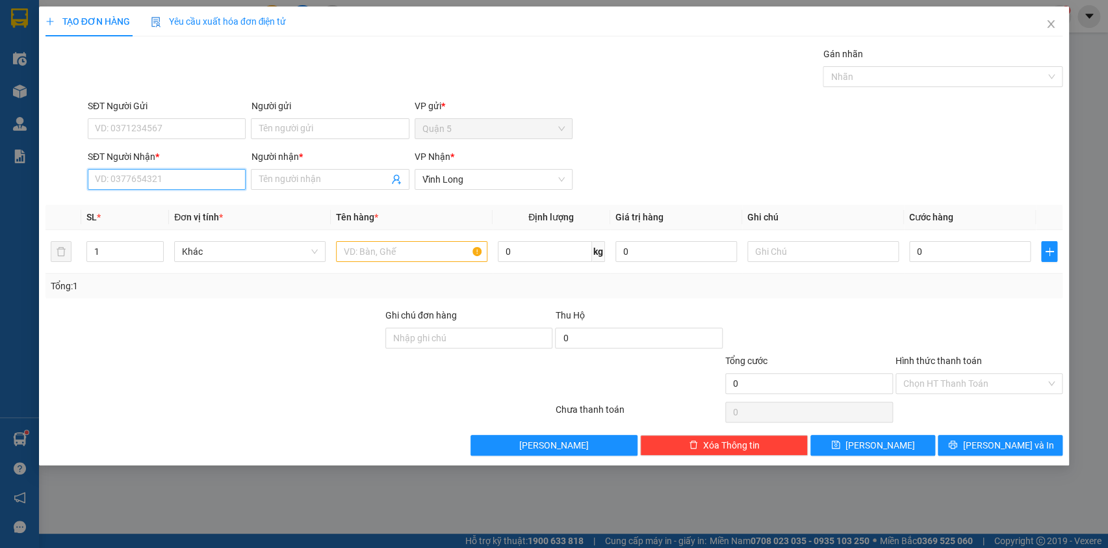
click at [131, 175] on input "SĐT Người Nhận *" at bounding box center [167, 179] width 158 height 21
click at [123, 209] on div "0919519030 - [PERSON_NAME]" at bounding box center [167, 205] width 142 height 14
type input "0919519030"
type input "NGOC"
click at [157, 250] on span "Decrease Value" at bounding box center [156, 256] width 14 height 12
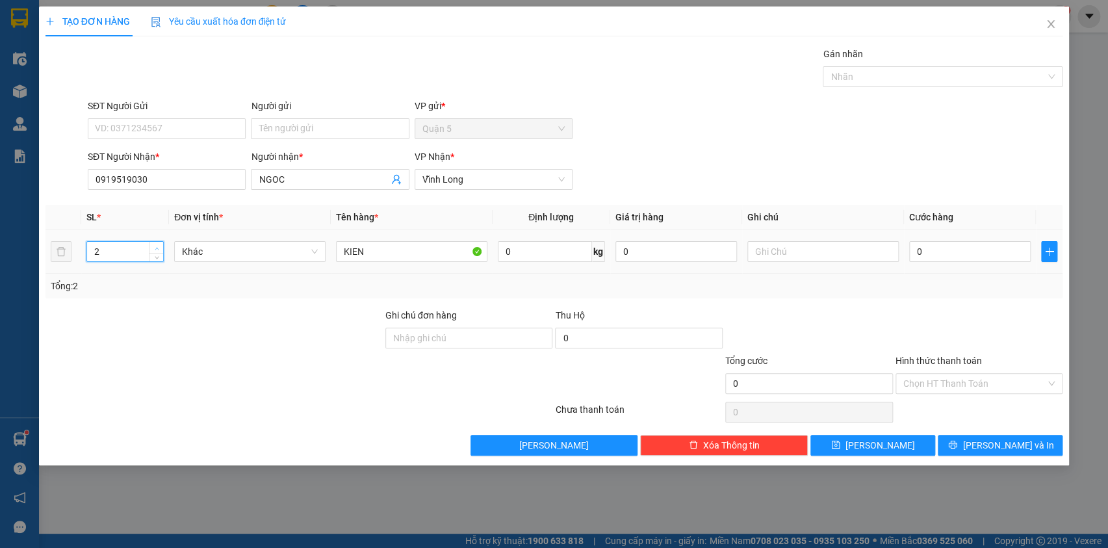
click at [150, 242] on span "Increase Value" at bounding box center [156, 248] width 14 height 12
click at [149, 242] on span "Increase Value" at bounding box center [156, 248] width 14 height 12
click at [957, 448] on icon "printer" at bounding box center [952, 444] width 9 height 9
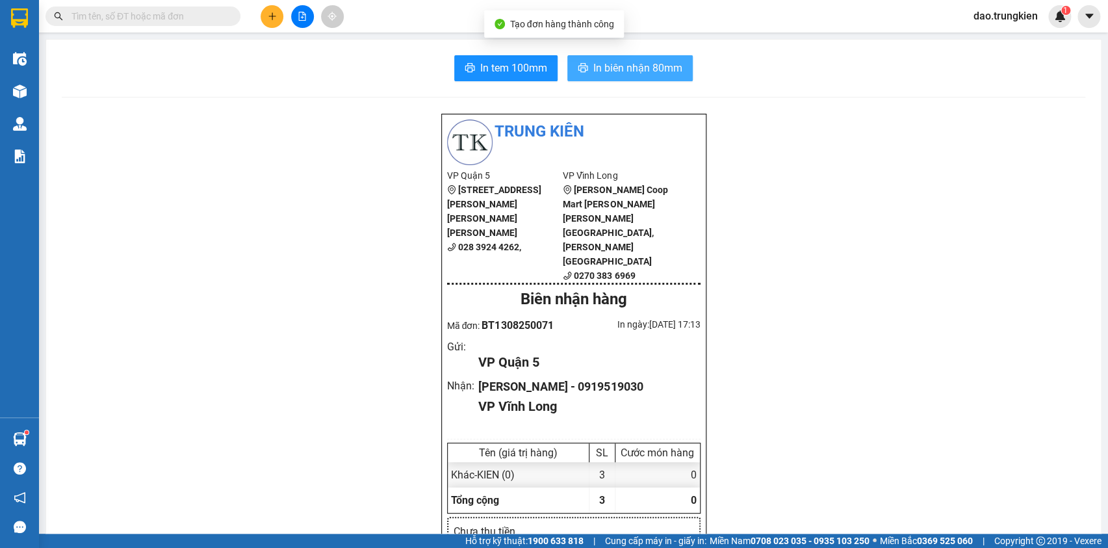
drag, startPoint x: 612, startPoint y: 61, endPoint x: 584, endPoint y: 93, distance: 42.8
click at [610, 64] on span "In biên nhận 80mm" at bounding box center [637, 68] width 89 height 16
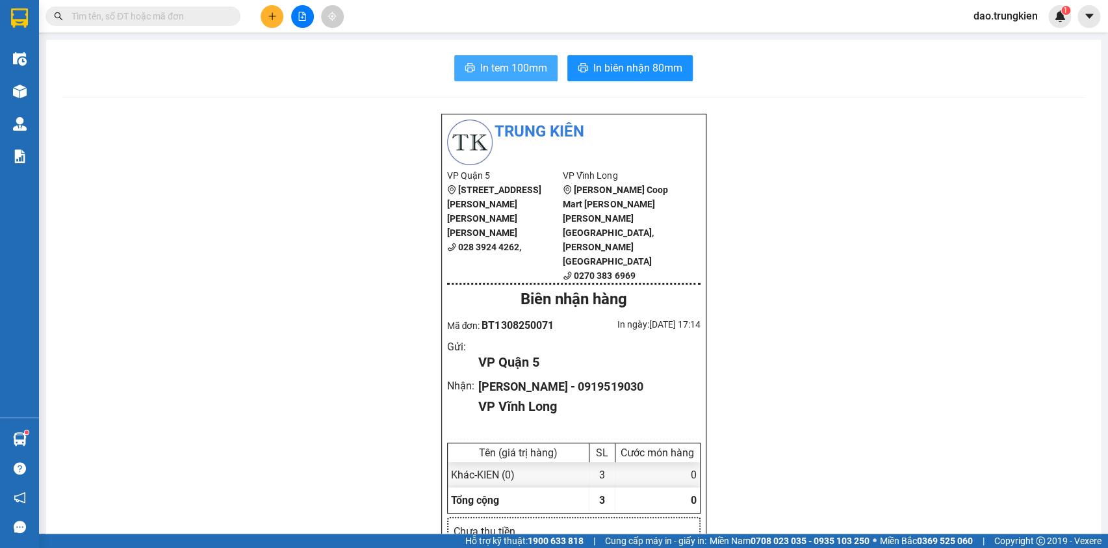
click at [486, 60] on span "In tem 100mm" at bounding box center [513, 68] width 67 height 16
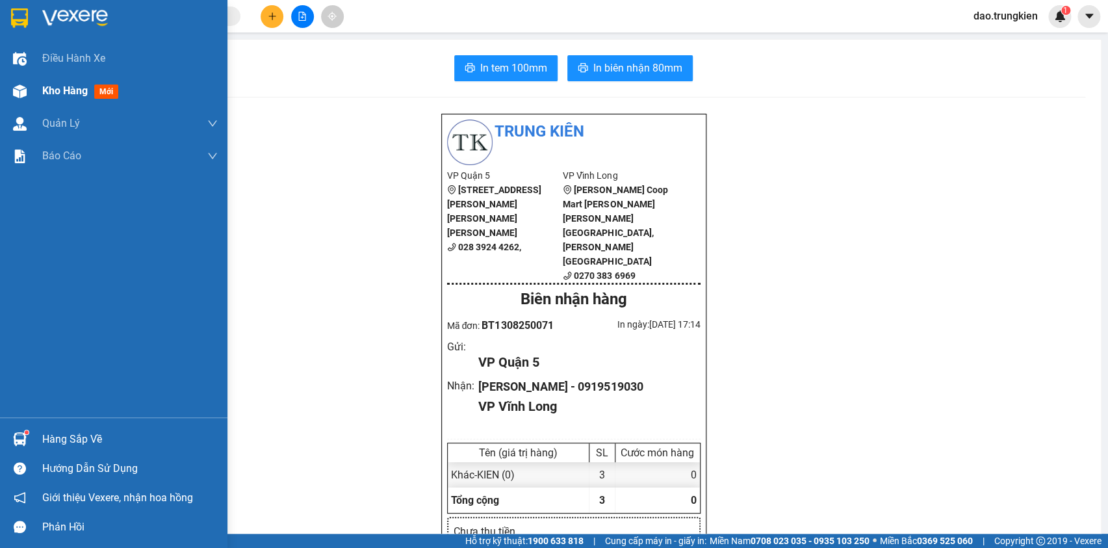
click at [112, 88] on span "mới" at bounding box center [106, 91] width 24 height 14
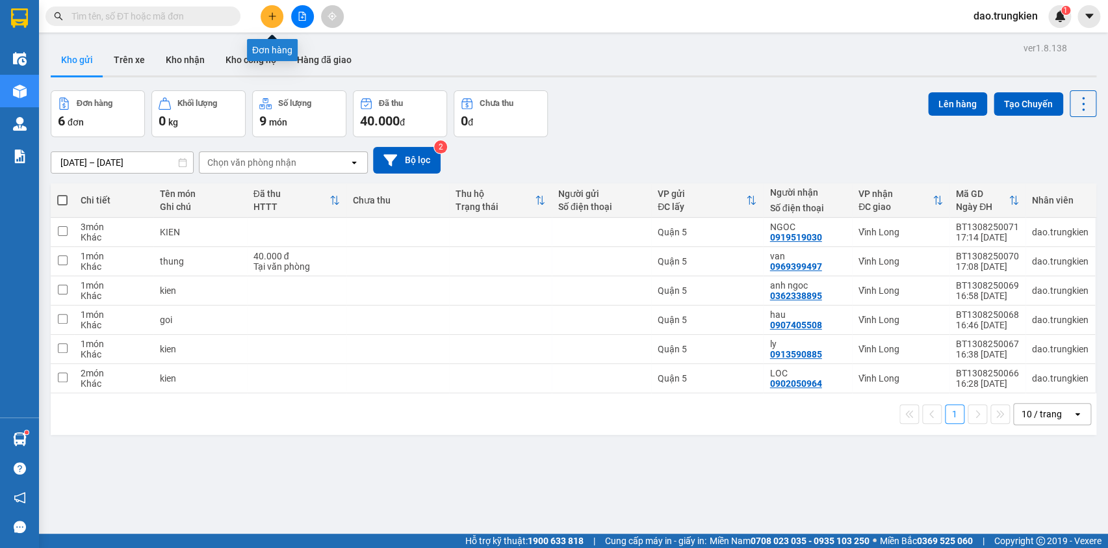
click at [275, 12] on icon "plus" at bounding box center [272, 16] width 9 height 9
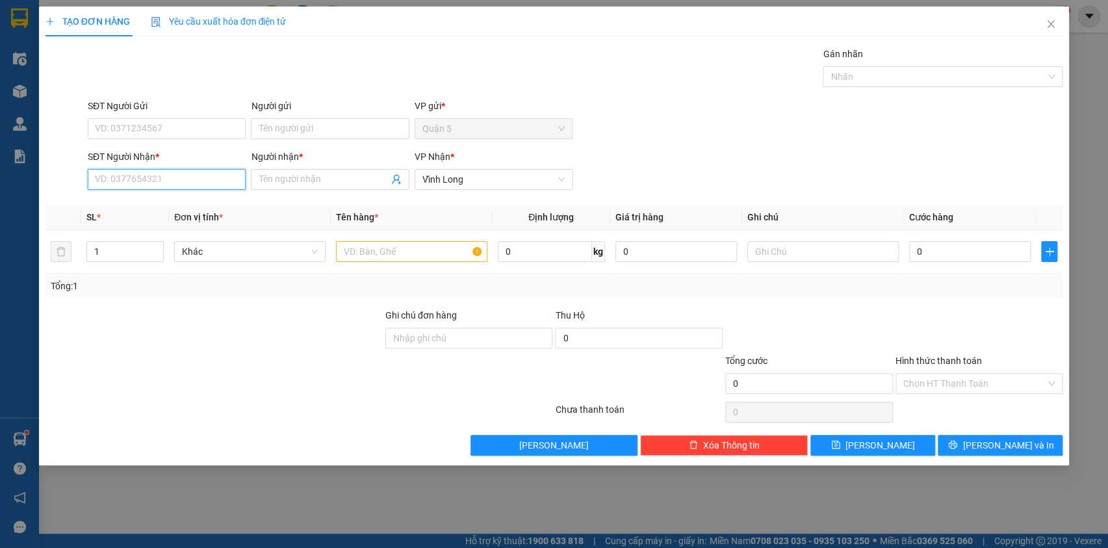
click at [130, 172] on input "SĐT Người Nhận *" at bounding box center [167, 179] width 158 height 21
click at [127, 205] on div "0906009560 - mai thao" at bounding box center [167, 205] width 142 height 14
type input "0906009560"
type input "[PERSON_NAME]"
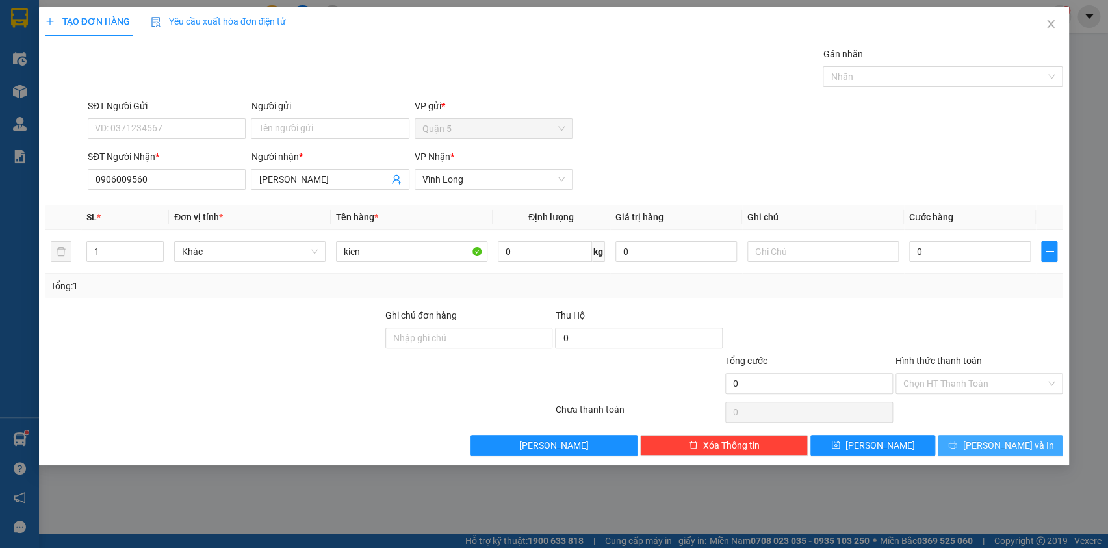
click at [998, 438] on span "[PERSON_NAME] và In" at bounding box center [1008, 445] width 91 height 14
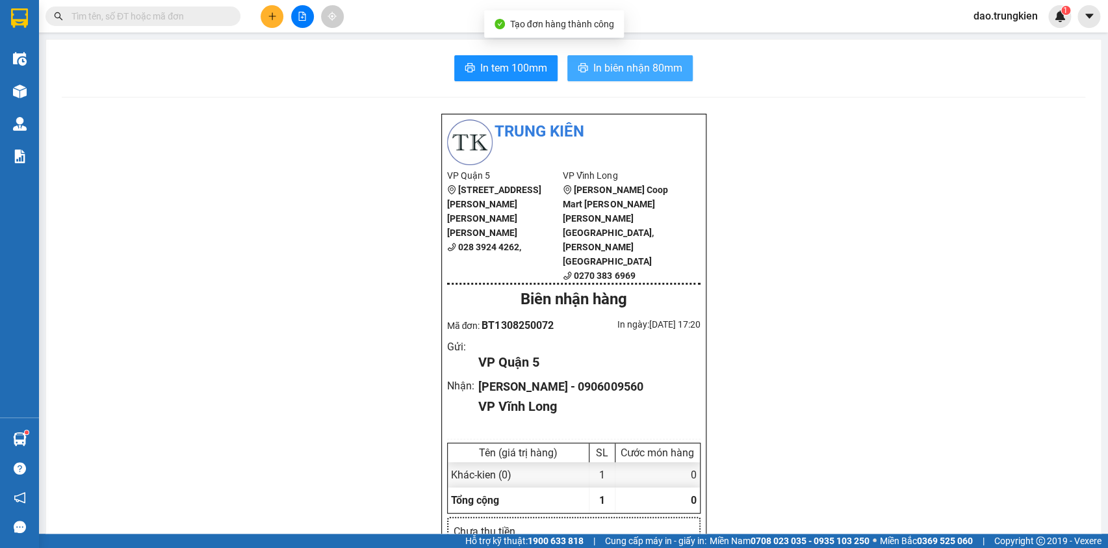
click at [627, 70] on span "In biên nhận 80mm" at bounding box center [637, 68] width 89 height 16
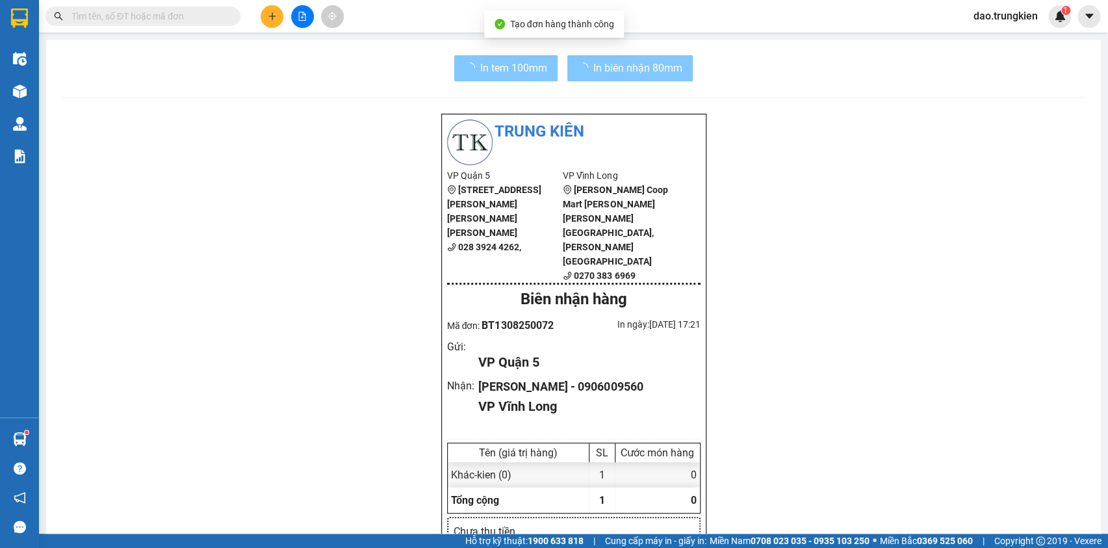
click at [495, 64] on span "In tem 100mm" at bounding box center [513, 68] width 67 height 16
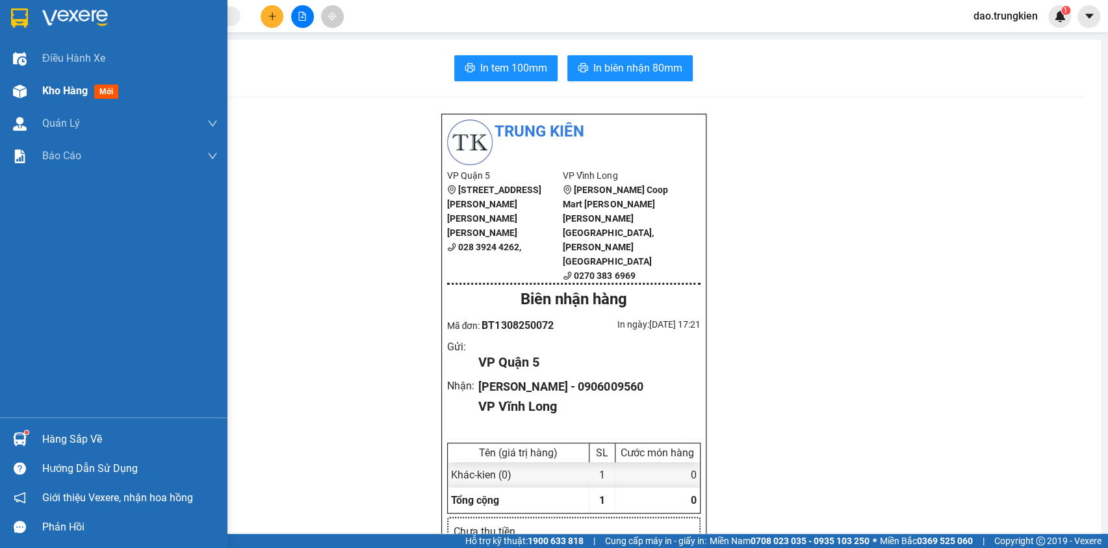
click at [107, 94] on span "mới" at bounding box center [106, 91] width 24 height 14
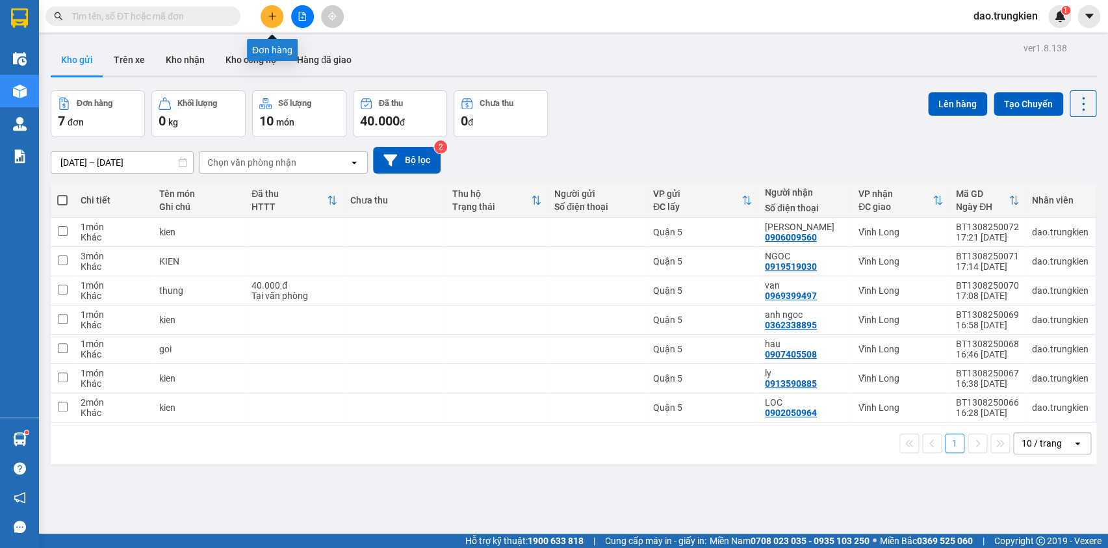
click at [273, 12] on icon "plus" at bounding box center [272, 16] width 9 height 9
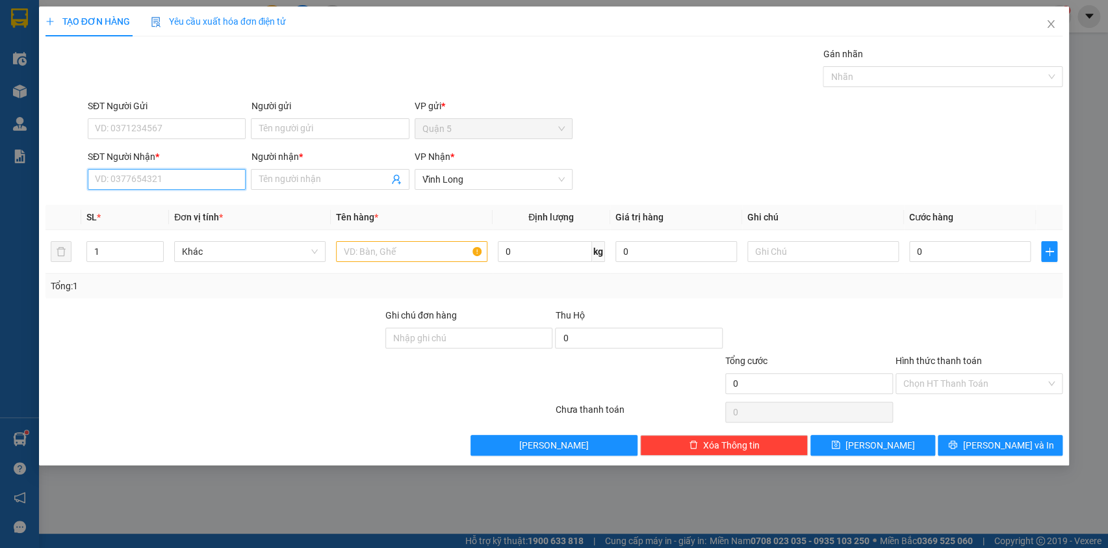
click at [101, 178] on input "SĐT Người Nhận *" at bounding box center [167, 179] width 158 height 21
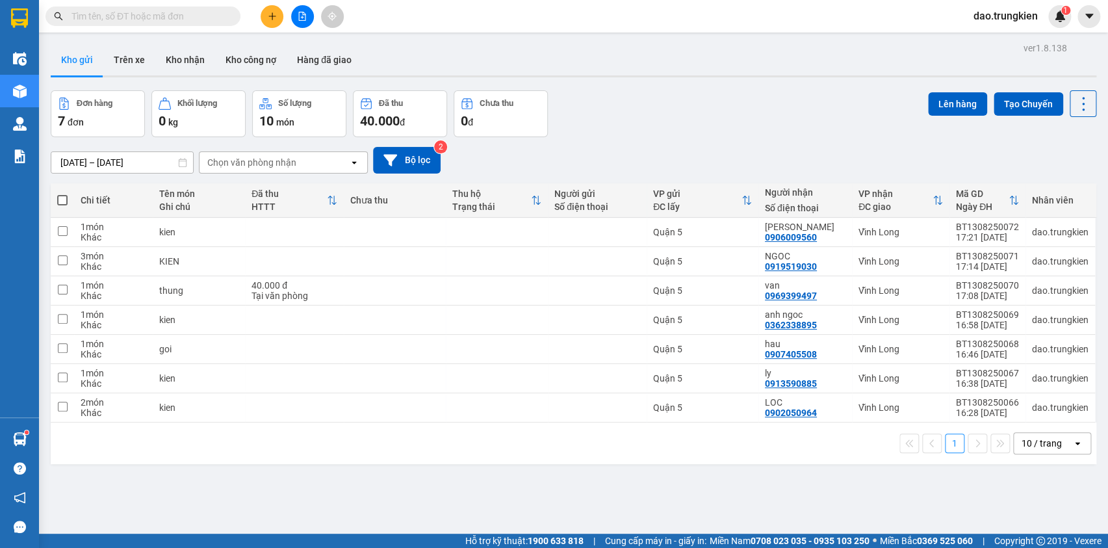
click at [91, 16] on input "text" at bounding box center [147, 16] width 153 height 14
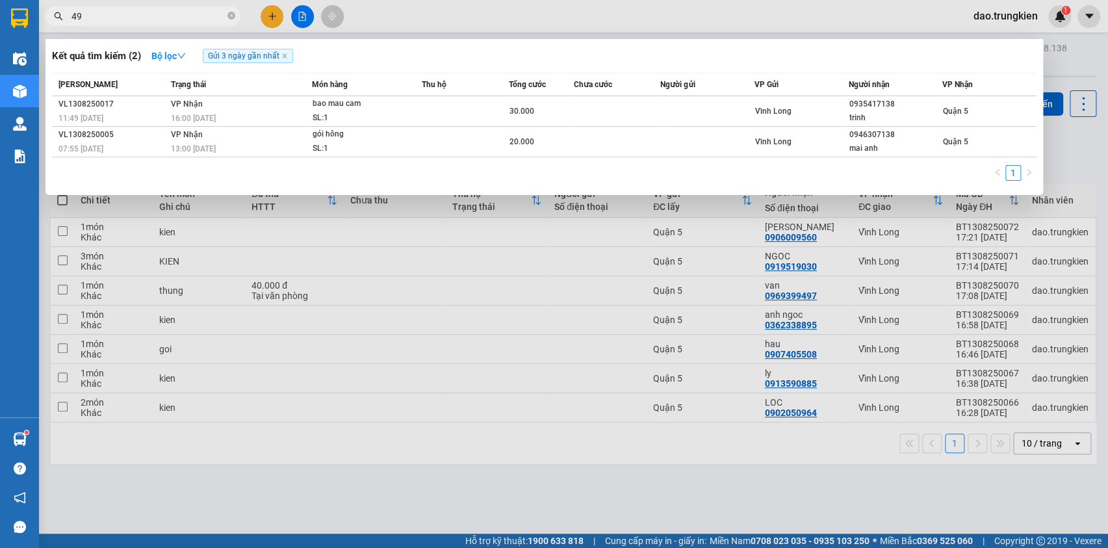
type input "498"
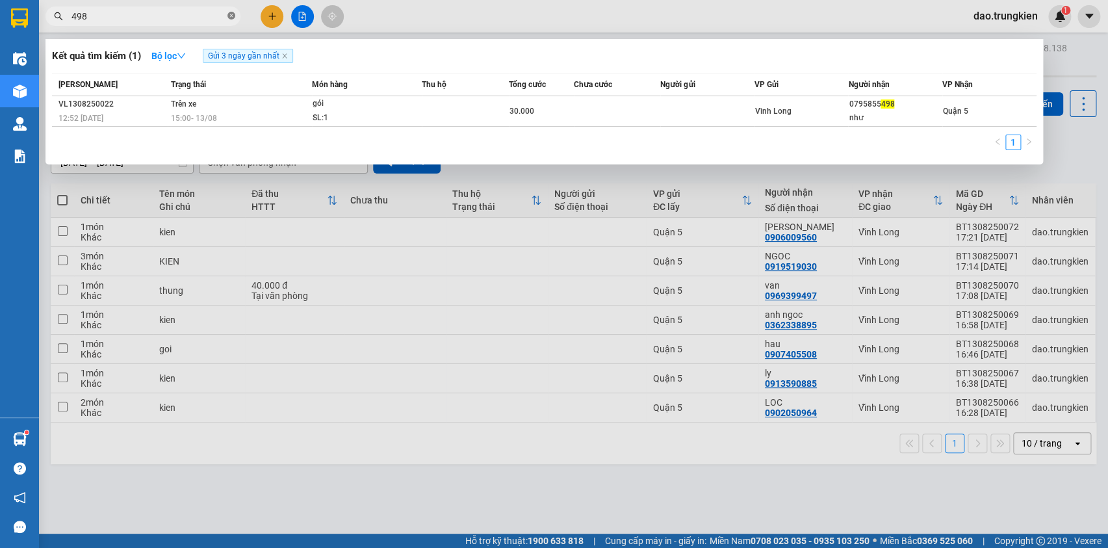
click at [232, 14] on icon "close-circle" at bounding box center [231, 16] width 8 height 8
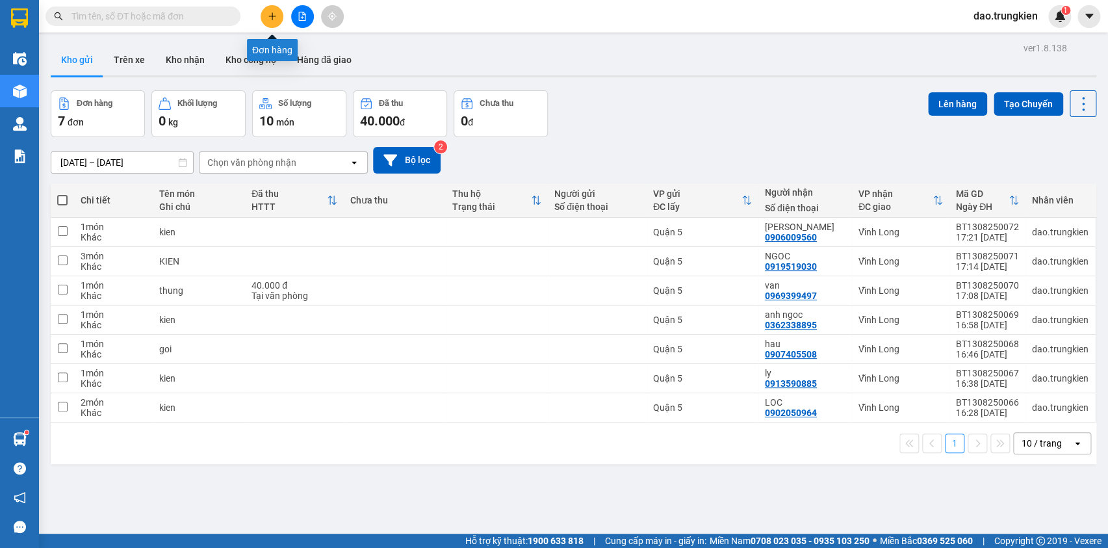
click at [268, 16] on icon "plus" at bounding box center [272, 16] width 9 height 9
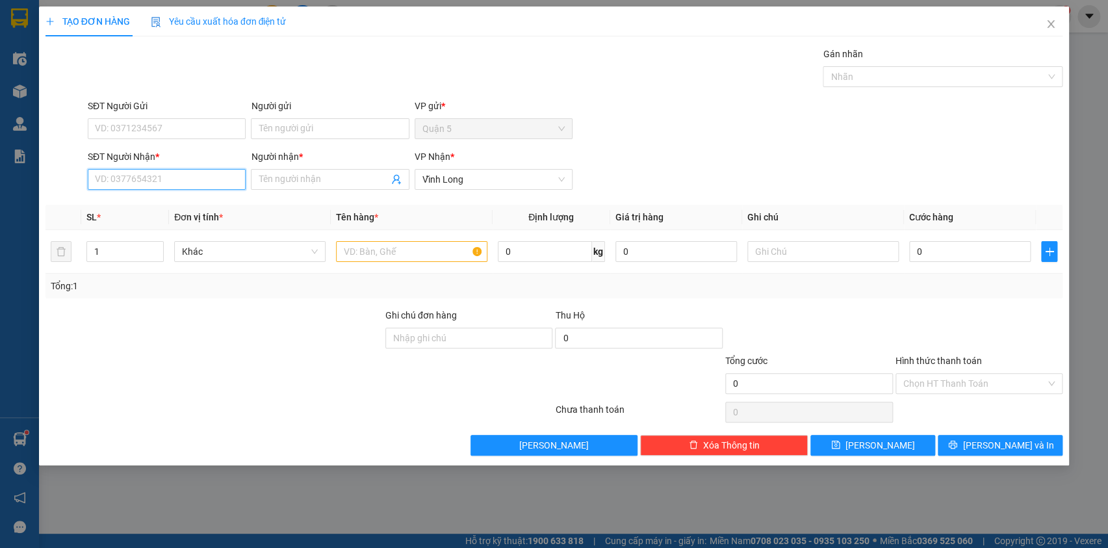
click at [110, 170] on input "SĐT Người Nhận *" at bounding box center [167, 179] width 158 height 21
click at [130, 201] on div "0989758443 - [PERSON_NAME]" at bounding box center [167, 205] width 142 height 14
type input "0989758443"
type input "DŨNG"
type input "0989758443"
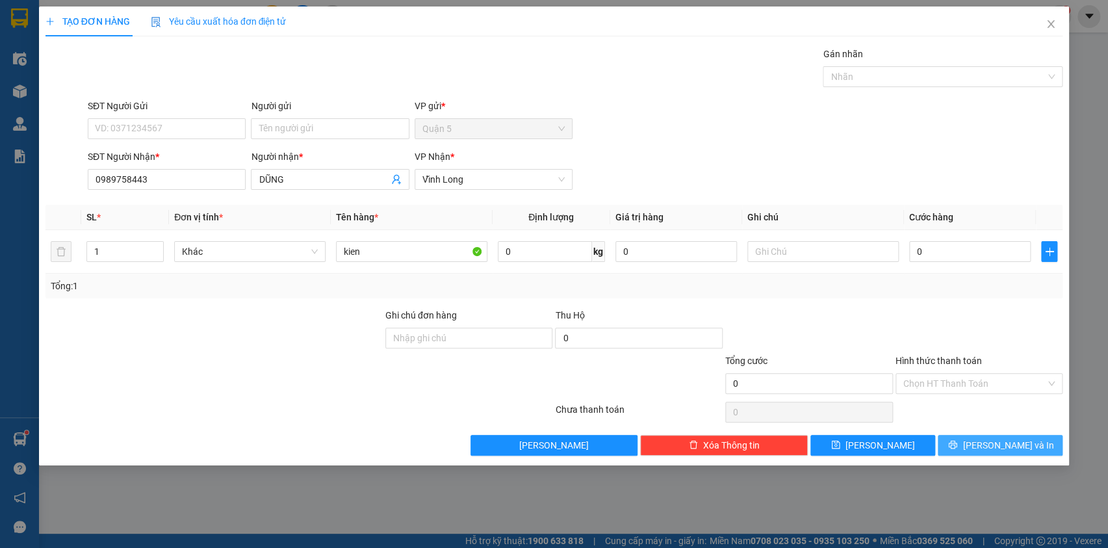
click at [987, 447] on button "[PERSON_NAME] và In" at bounding box center [1000, 445] width 125 height 21
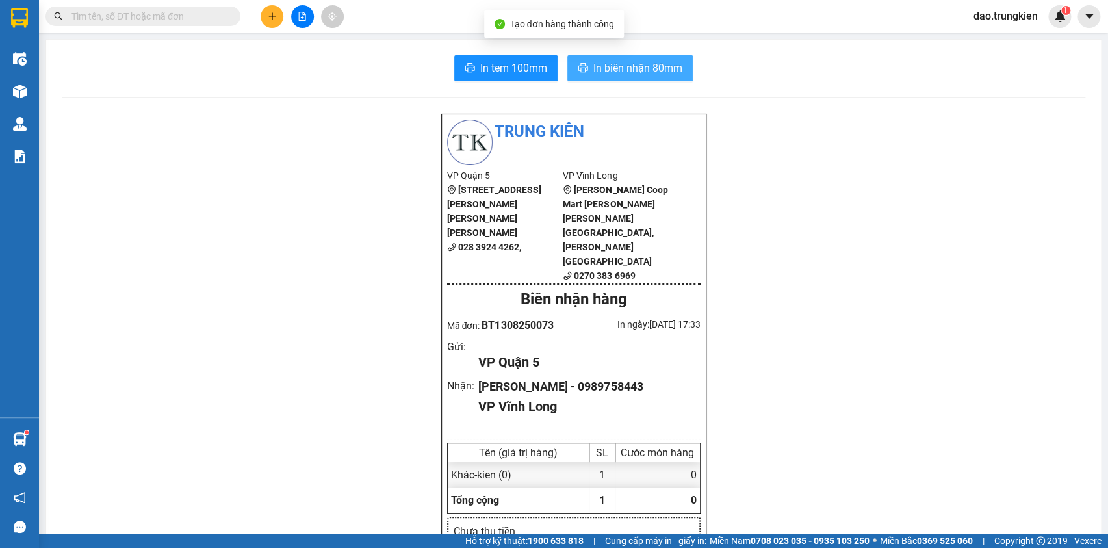
click at [615, 60] on span "In biên nhận 80mm" at bounding box center [637, 68] width 89 height 16
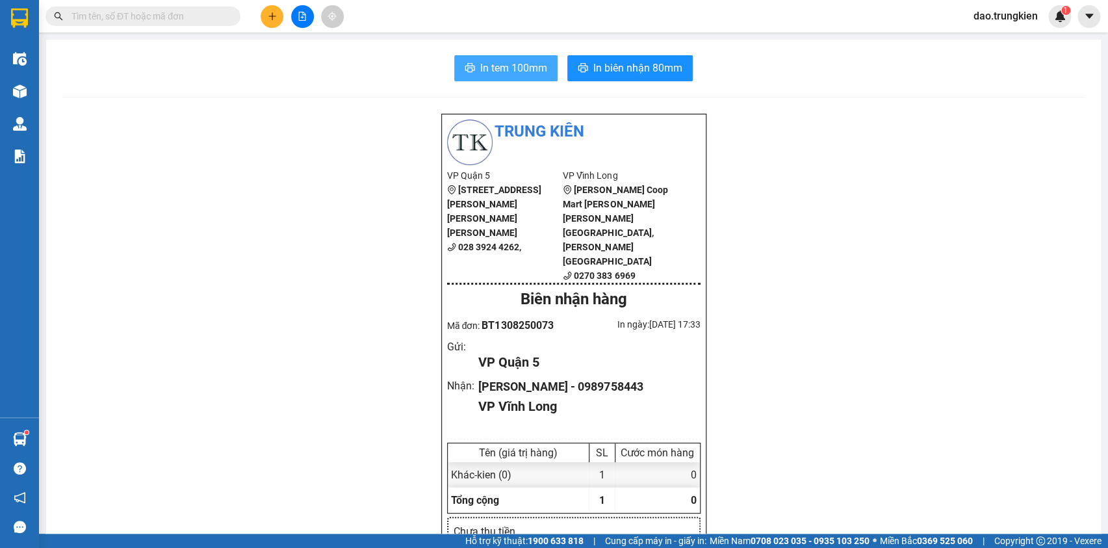
click at [496, 64] on span "In tem 100mm" at bounding box center [513, 68] width 67 height 16
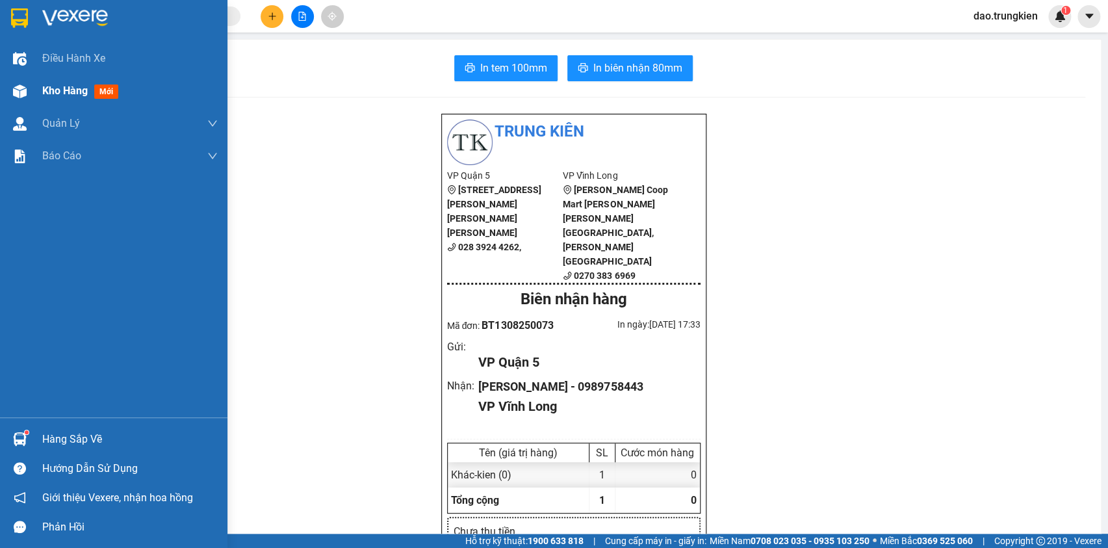
click at [97, 92] on span "mới" at bounding box center [106, 91] width 24 height 14
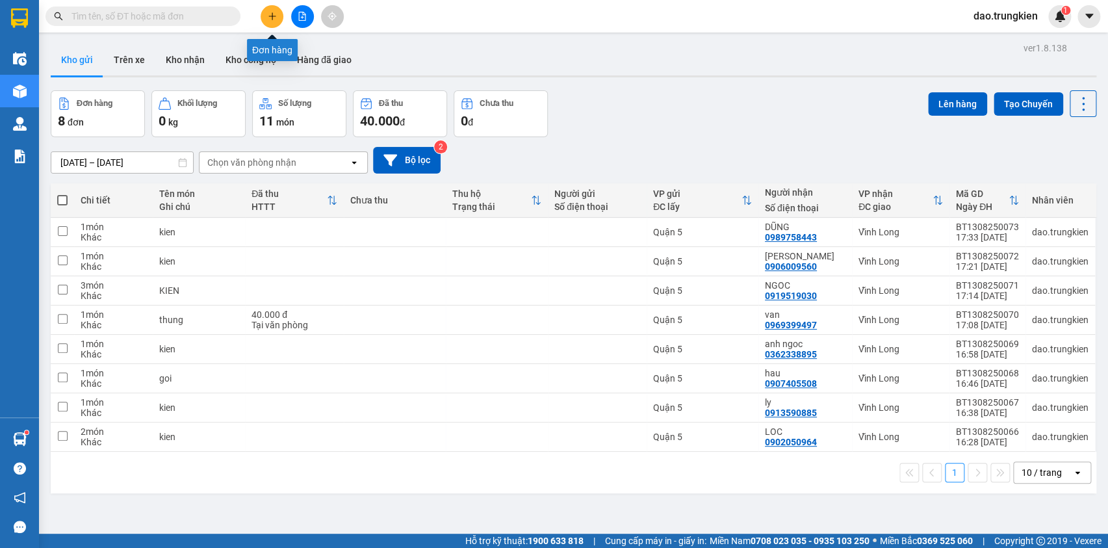
click at [278, 17] on button at bounding box center [272, 16] width 23 height 23
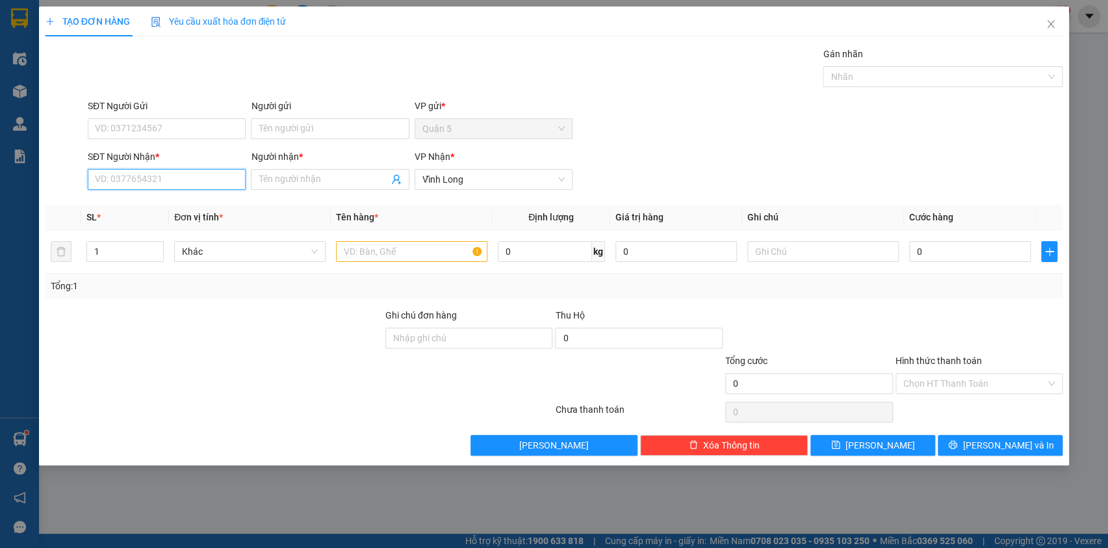
click at [129, 174] on input "SĐT Người Nhận *" at bounding box center [167, 179] width 158 height 21
click at [142, 206] on div "0909002555 - [PERSON_NAME]" at bounding box center [167, 205] width 142 height 14
type input "0909002555"
type input "[PERSON_NAME]"
type input "0909002555"
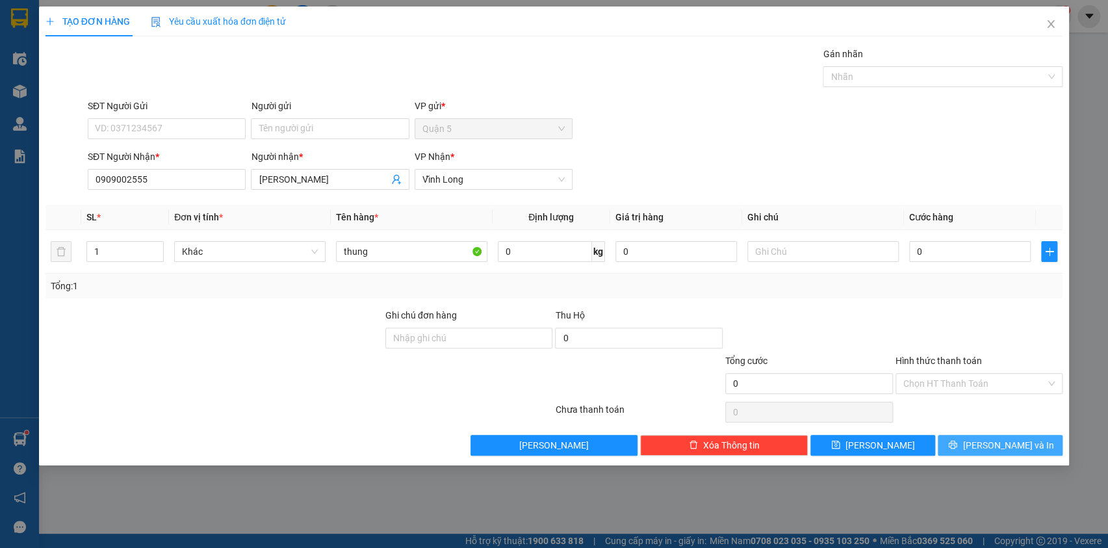
click at [993, 439] on span "[PERSON_NAME] và In" at bounding box center [1008, 445] width 91 height 14
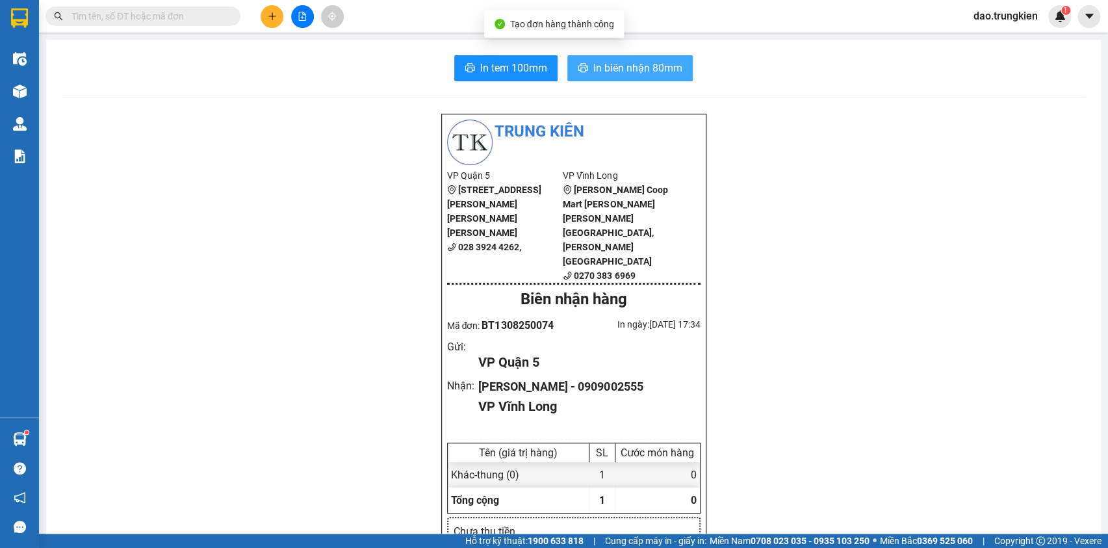
drag, startPoint x: 634, startPoint y: 69, endPoint x: 615, endPoint y: 110, distance: 45.4
click at [633, 71] on span "In biên nhận 80mm" at bounding box center [637, 68] width 89 height 16
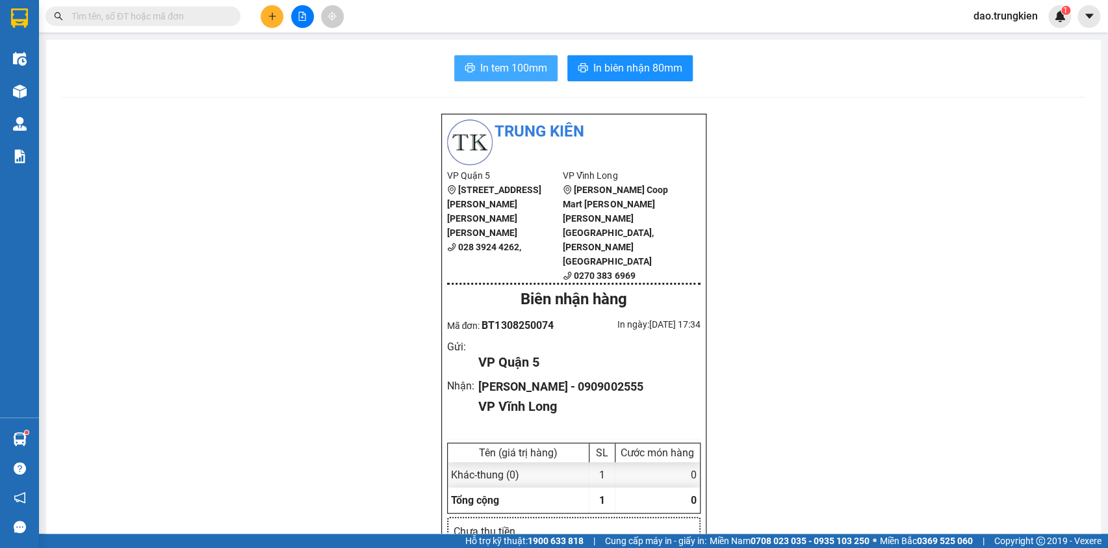
click at [520, 62] on span "In tem 100mm" at bounding box center [513, 68] width 67 height 16
click at [268, 14] on icon "plus" at bounding box center [272, 16] width 9 height 9
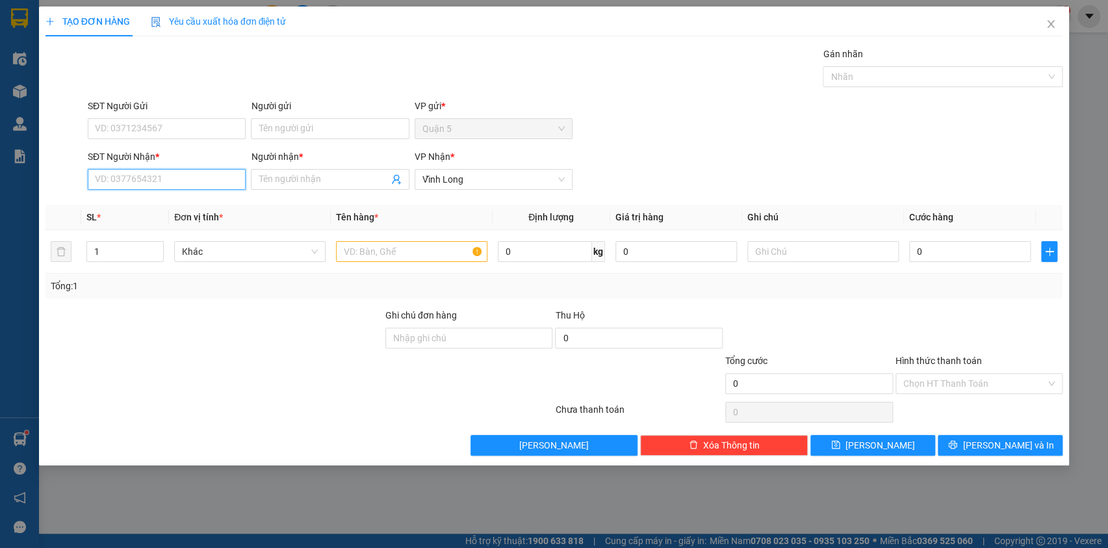
click at [123, 175] on input "SĐT Người Nhận *" at bounding box center [167, 179] width 158 height 21
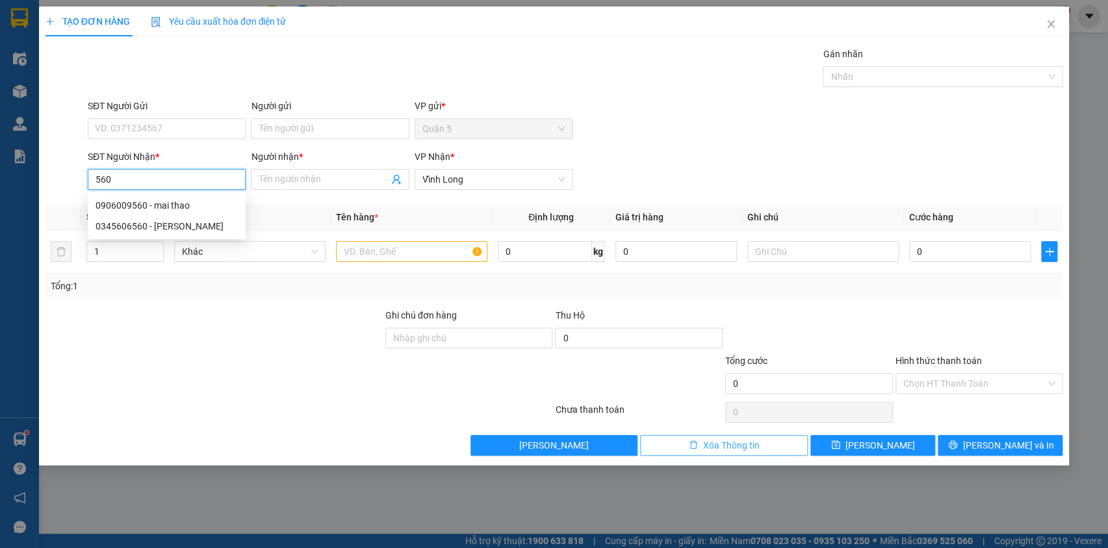
type input "560"
click at [690, 441] on icon "delete" at bounding box center [693, 444] width 9 height 9
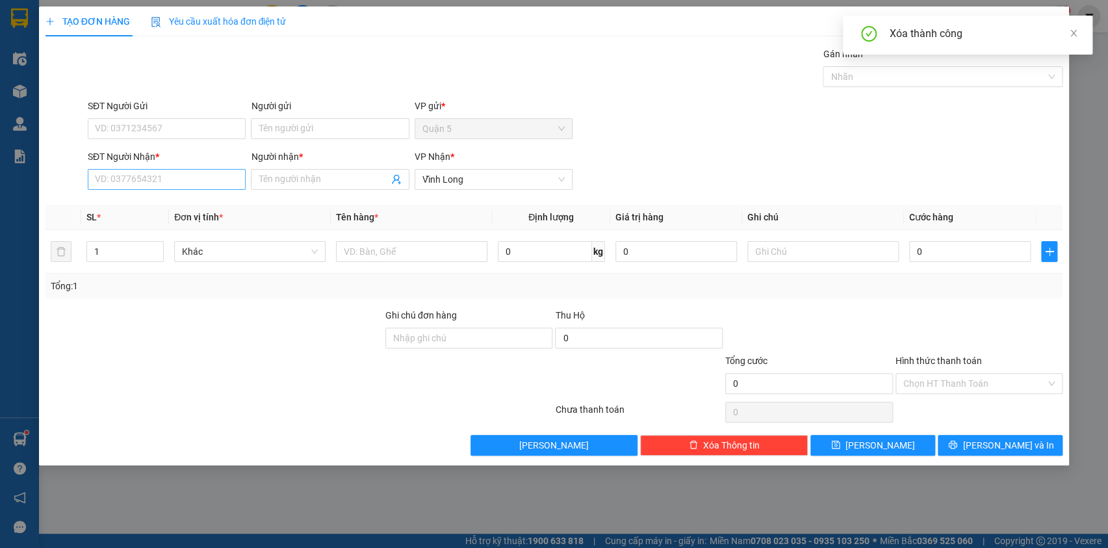
drag, startPoint x: 112, startPoint y: 167, endPoint x: 112, endPoint y: 175, distance: 7.8
click at [112, 174] on div "SĐT Người Nhận * VD: 0377654321" at bounding box center [167, 171] width 158 height 45
click at [113, 179] on input "SĐT Người Nhận *" at bounding box center [167, 179] width 158 height 21
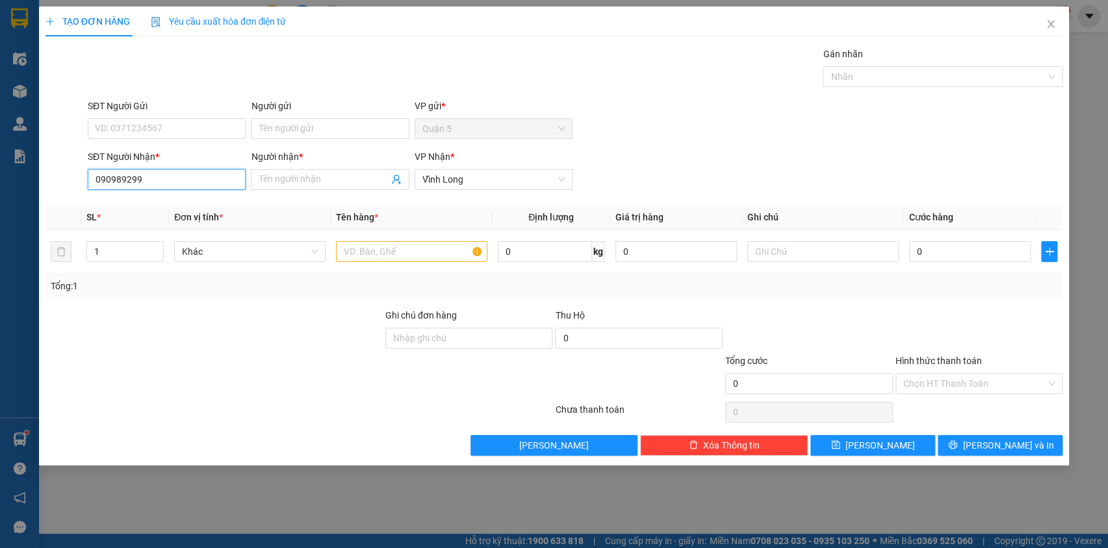
type input "0909892995"
click at [136, 209] on div "0909892995 - [PERSON_NAME]" at bounding box center [167, 205] width 142 height 14
type input "[PERSON_NAME]"
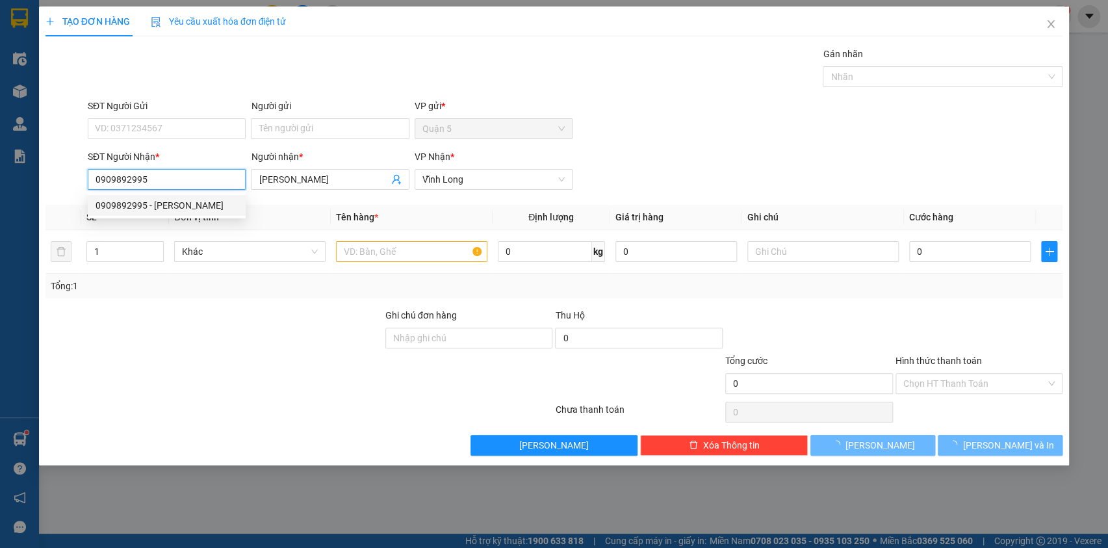
type input "20.000"
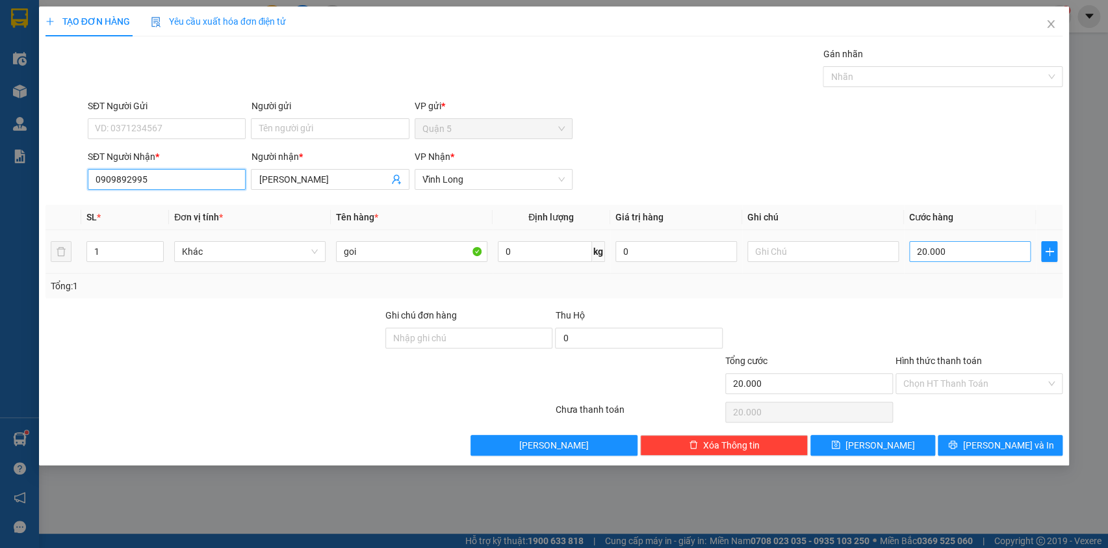
type input "0909892995"
type input "3"
type input "30"
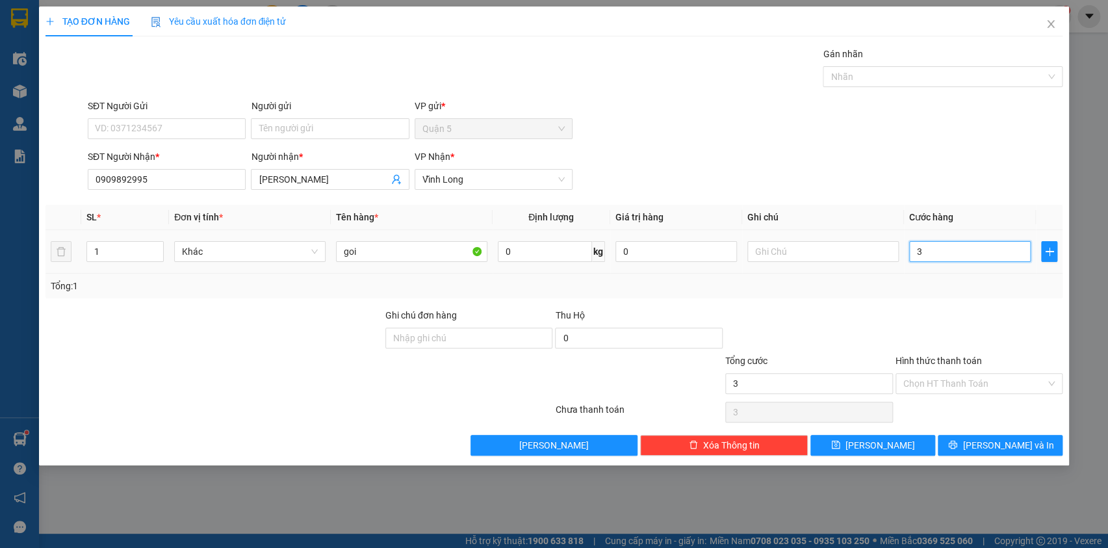
type input "30"
type input "30.000"
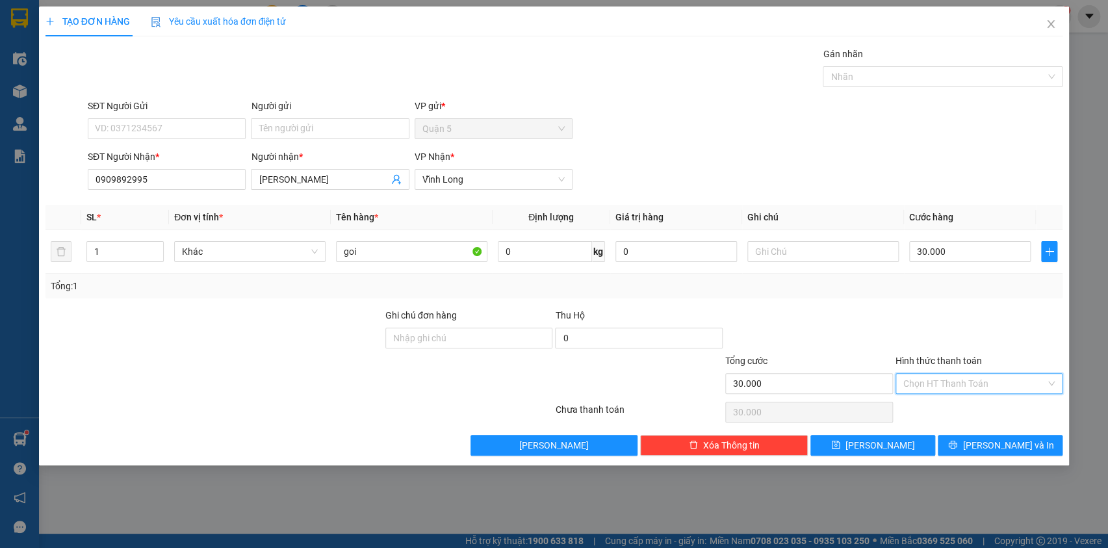
drag, startPoint x: 955, startPoint y: 386, endPoint x: 955, endPoint y: 407, distance: 20.8
click at [955, 387] on input "Hình thức thanh toán" at bounding box center [974, 383] width 143 height 19
drag, startPoint x: 954, startPoint y: 409, endPoint x: 965, endPoint y: 422, distance: 17.2
click at [955, 413] on div "Tại văn phòng" at bounding box center [979, 409] width 152 height 14
type input "0"
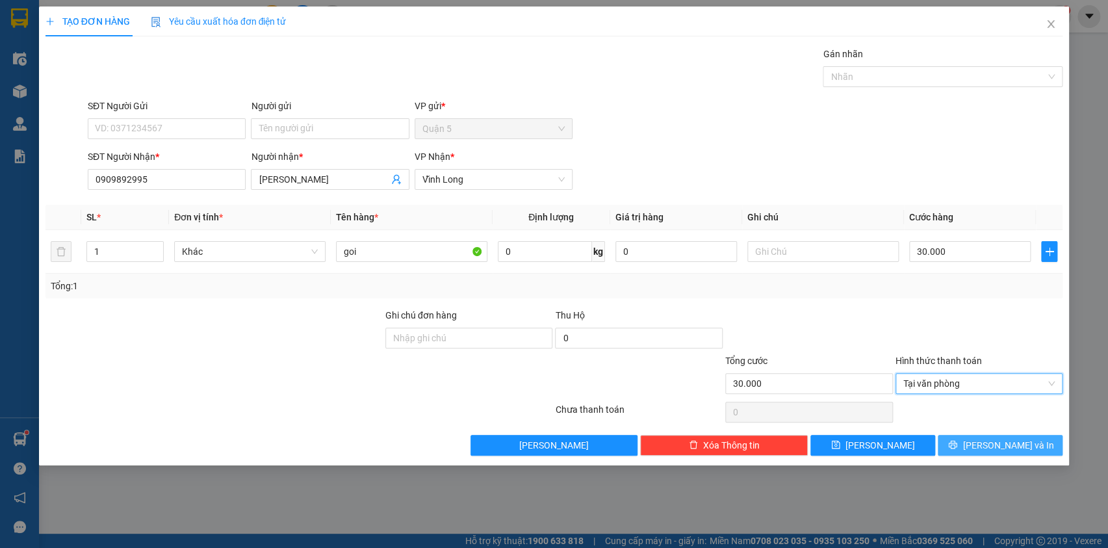
click at [971, 448] on button "[PERSON_NAME] và In" at bounding box center [1000, 445] width 125 height 21
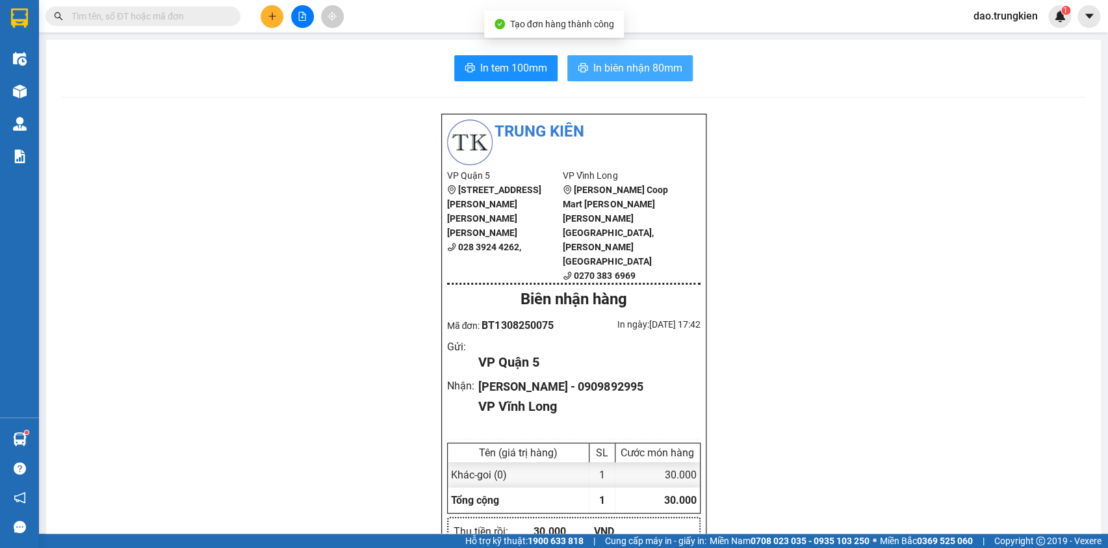
click at [615, 60] on span "In biên nhận 80mm" at bounding box center [637, 68] width 89 height 16
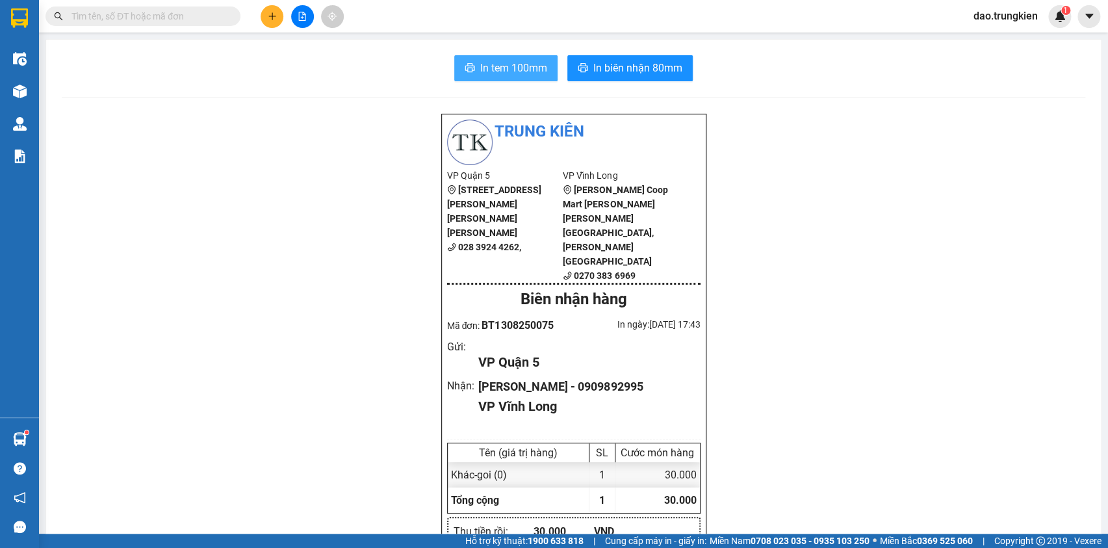
click at [485, 71] on span "In tem 100mm" at bounding box center [513, 68] width 67 height 16
click at [267, 14] on button at bounding box center [272, 16] width 23 height 23
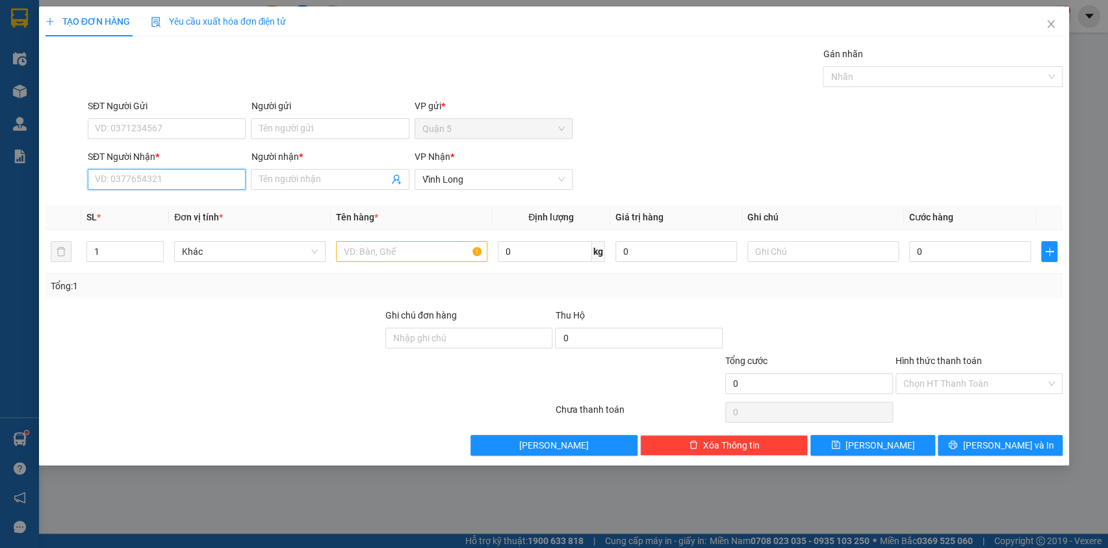
click at [195, 184] on input "SĐT Người Nhận *" at bounding box center [167, 179] width 158 height 21
type input "560"
click at [125, 204] on div "0906009560 - mai thao" at bounding box center [167, 205] width 142 height 14
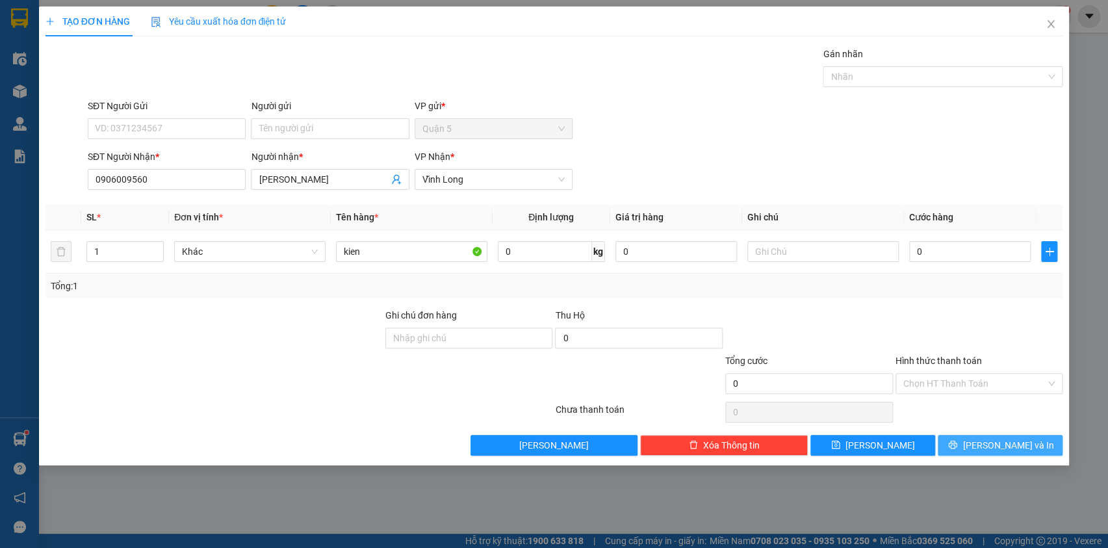
click at [980, 435] on button "[PERSON_NAME] và In" at bounding box center [1000, 445] width 125 height 21
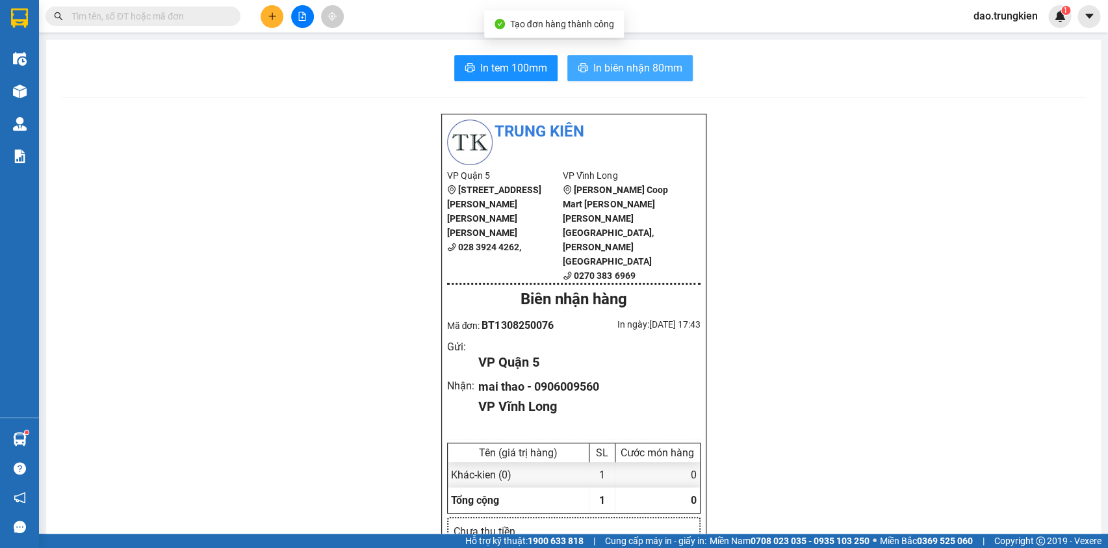
drag, startPoint x: 599, startPoint y: 58, endPoint x: 563, endPoint y: 87, distance: 46.3
click at [599, 58] on button "In biên nhận 80mm" at bounding box center [629, 68] width 125 height 26
click at [491, 58] on button "In tem 100mm" at bounding box center [505, 68] width 103 height 26
drag, startPoint x: 182, startPoint y: 12, endPoint x: 188, endPoint y: 8, distance: 6.7
click at [184, 10] on input "text" at bounding box center [147, 16] width 153 height 14
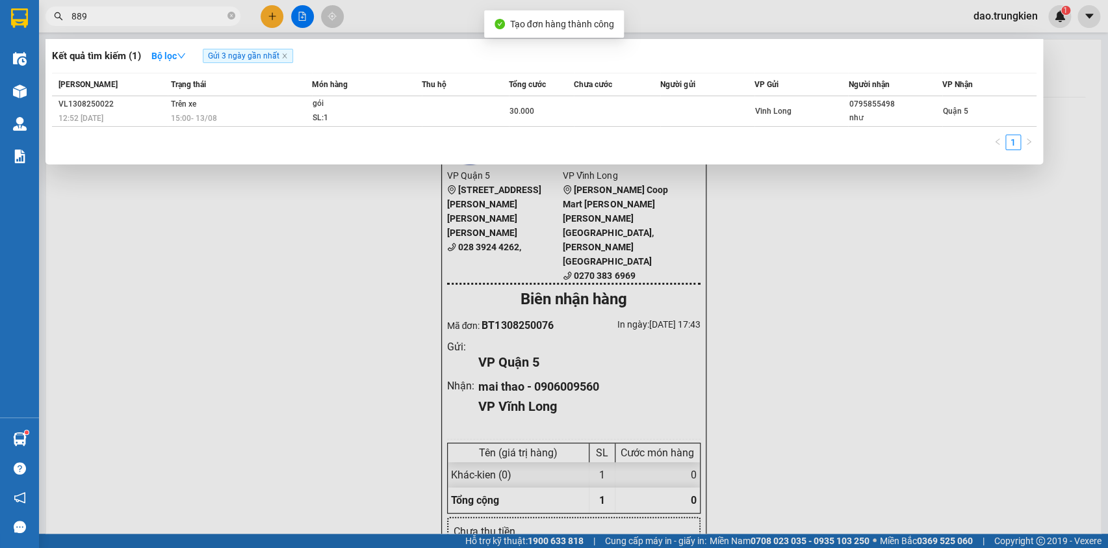
type input "8894"
click at [229, 15] on icon "close-circle" at bounding box center [231, 16] width 8 height 8
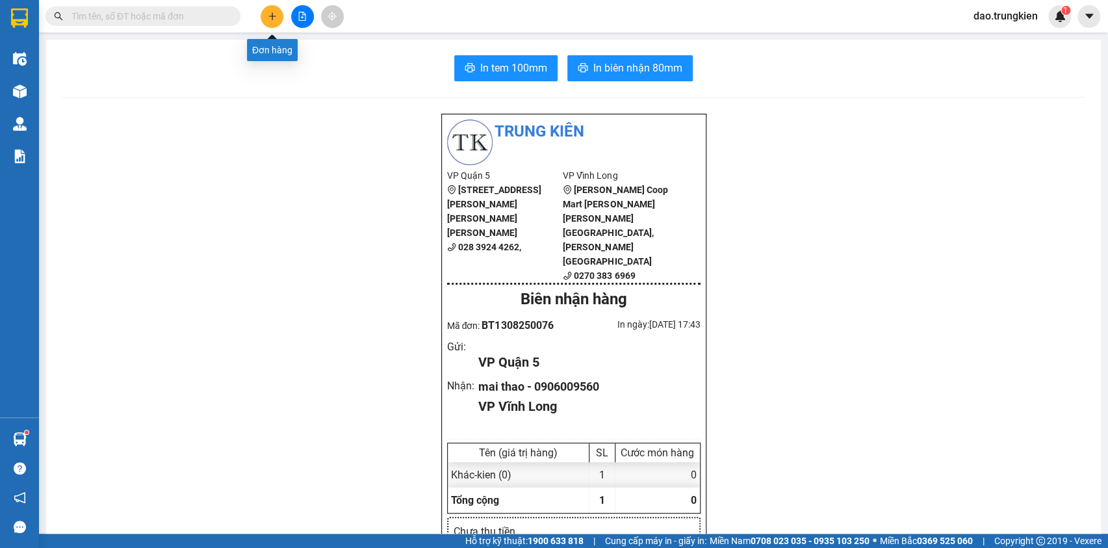
click at [271, 18] on icon "plus" at bounding box center [272, 16] width 9 height 9
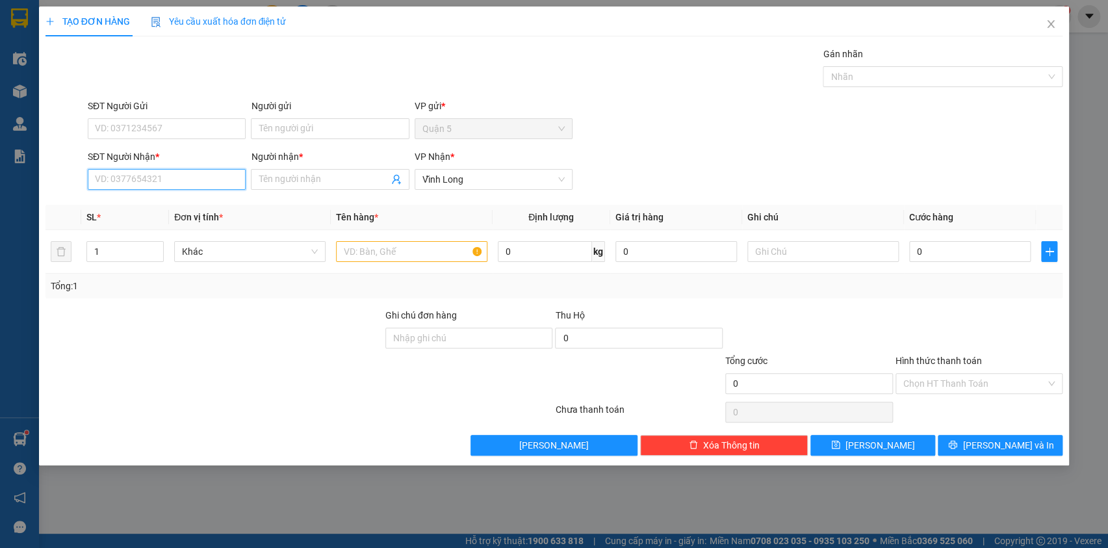
click at [110, 179] on input "SĐT Người Nhận *" at bounding box center [167, 179] width 158 height 21
click at [136, 231] on div "0948330499 - a phi" at bounding box center [169, 226] width 146 height 14
type input "0948330499"
type input "a phi"
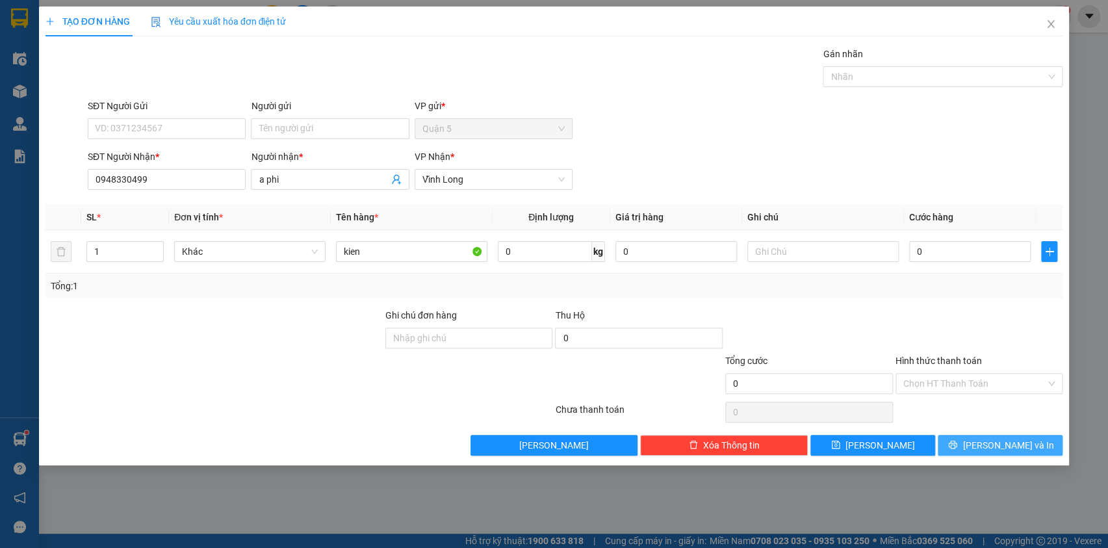
click at [1007, 435] on button "[PERSON_NAME] và In" at bounding box center [1000, 445] width 125 height 21
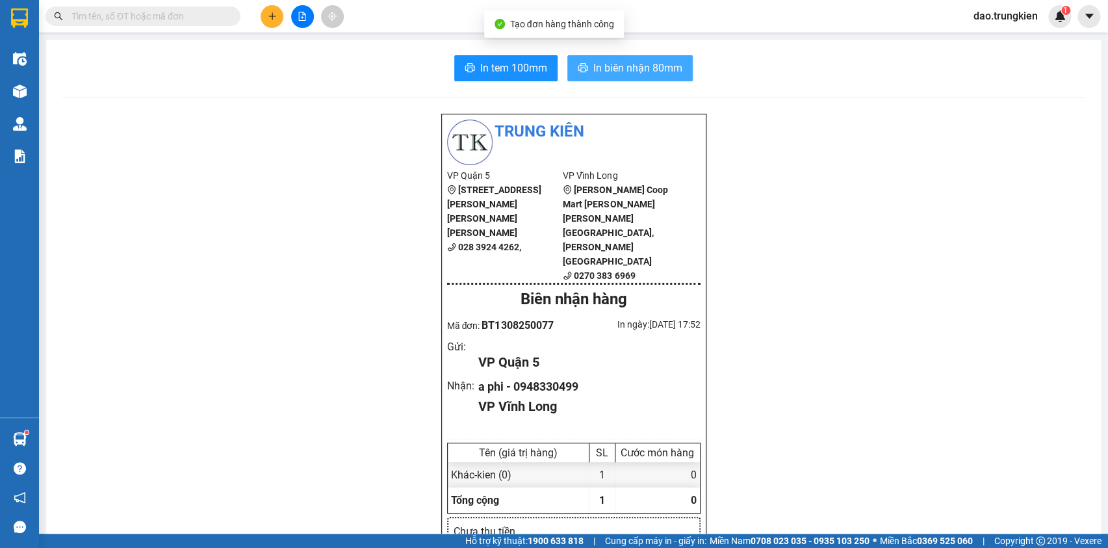
click at [624, 63] on span "In biên nhận 80mm" at bounding box center [637, 68] width 89 height 16
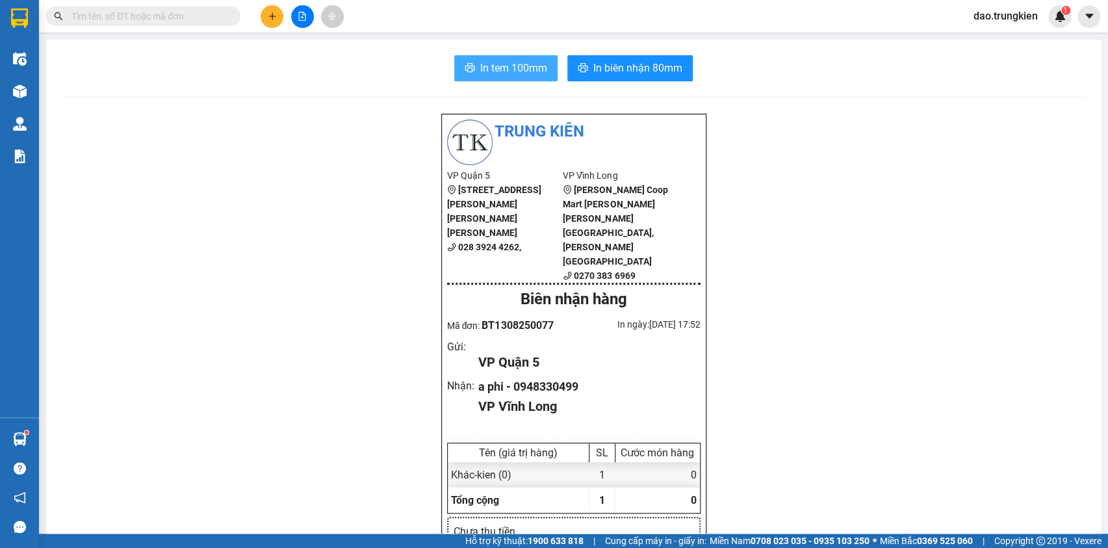
click at [494, 70] on span "In tem 100mm" at bounding box center [513, 68] width 67 height 16
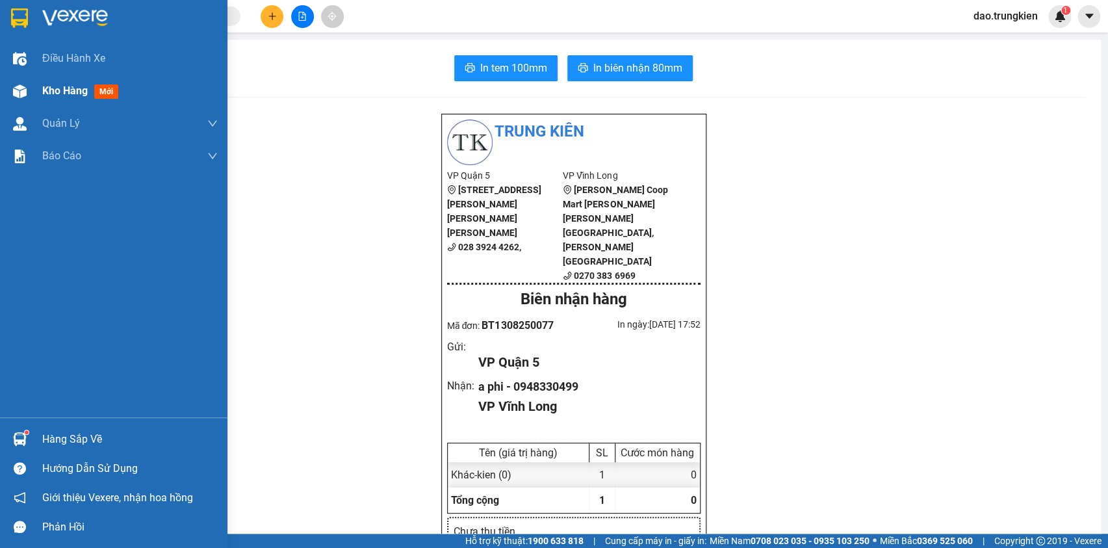
click at [104, 92] on span "mới" at bounding box center [106, 91] width 24 height 14
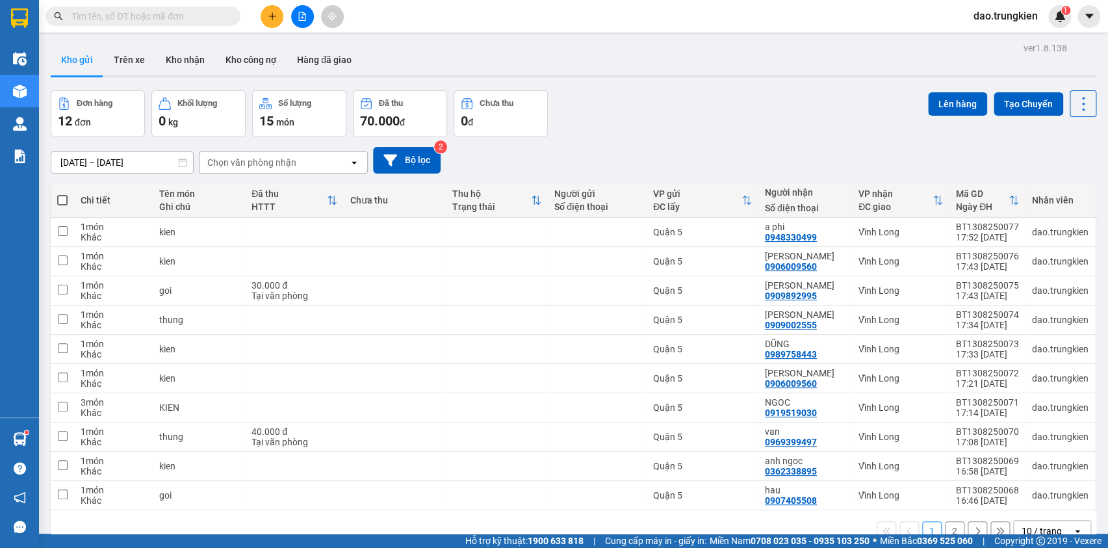
click at [945, 521] on button "2" at bounding box center [954, 530] width 19 height 19
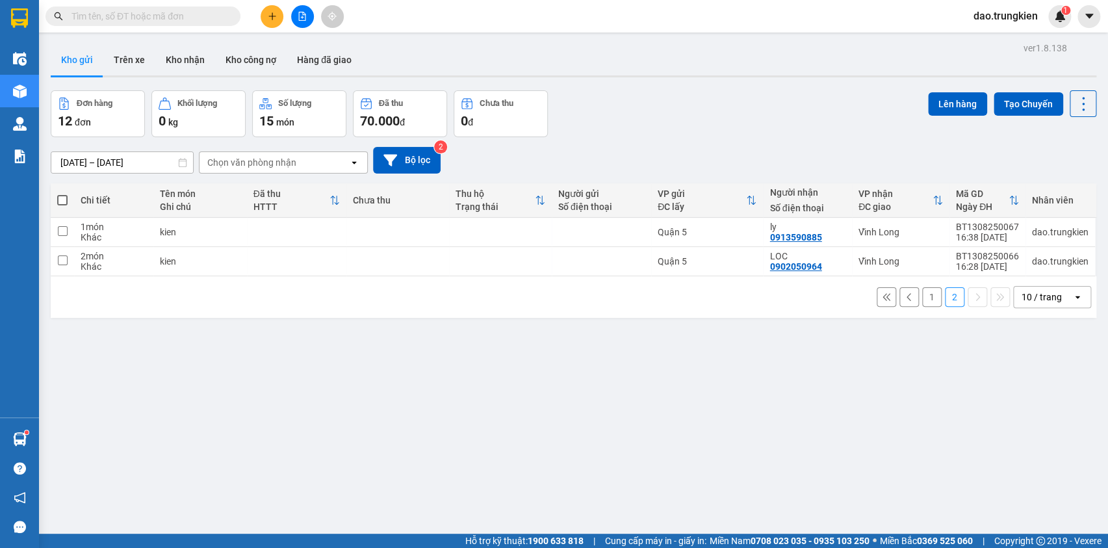
click at [63, 195] on span at bounding box center [62, 200] width 10 height 10
click at [62, 194] on input "checkbox" at bounding box center [62, 194] width 0 height 0
checkbox input "true"
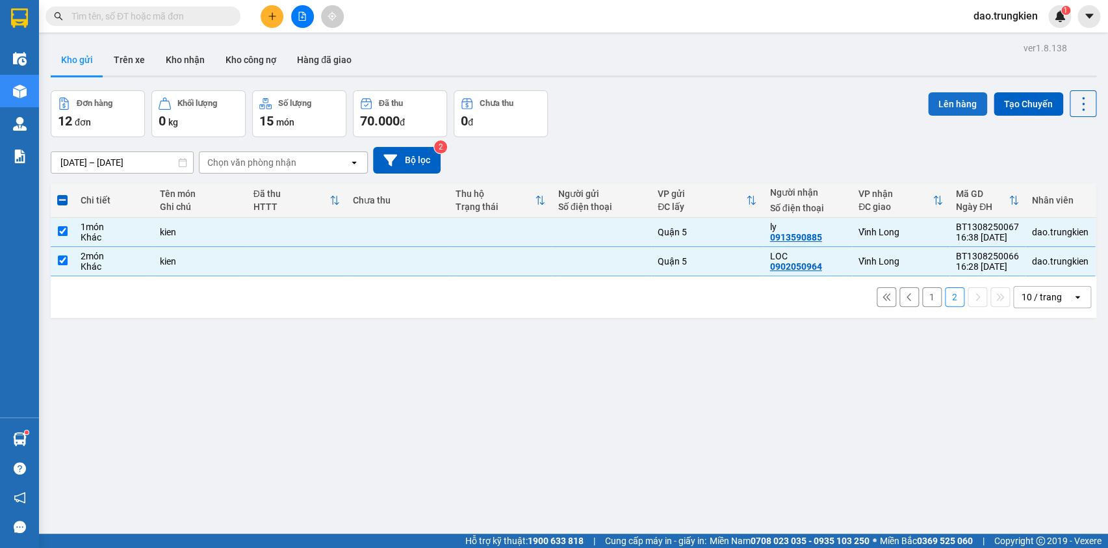
click at [965, 92] on button "Lên hàng" at bounding box center [957, 103] width 59 height 23
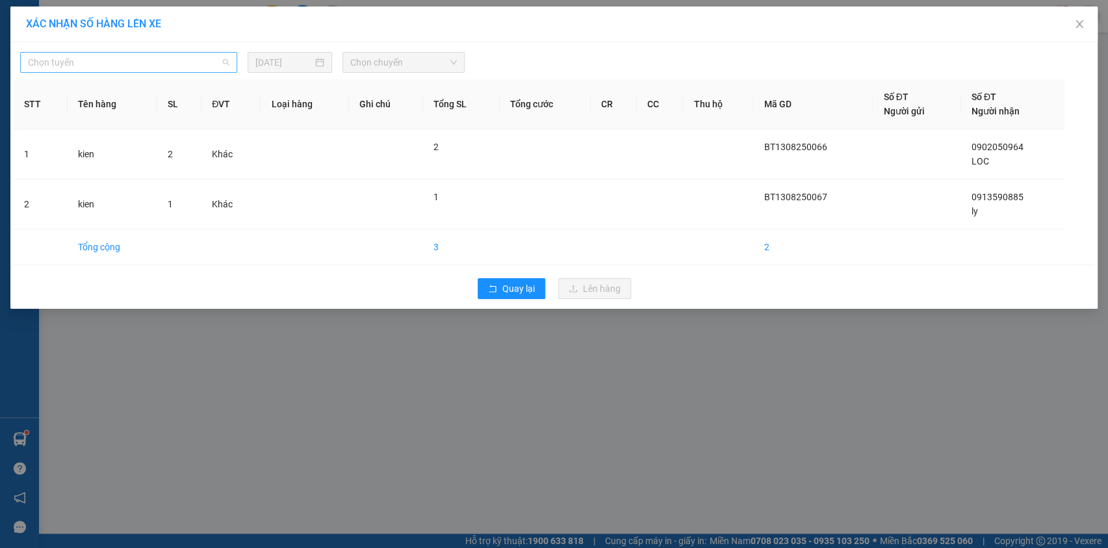
click at [225, 62] on span "Chọn tuyến" at bounding box center [128, 62] width 201 height 19
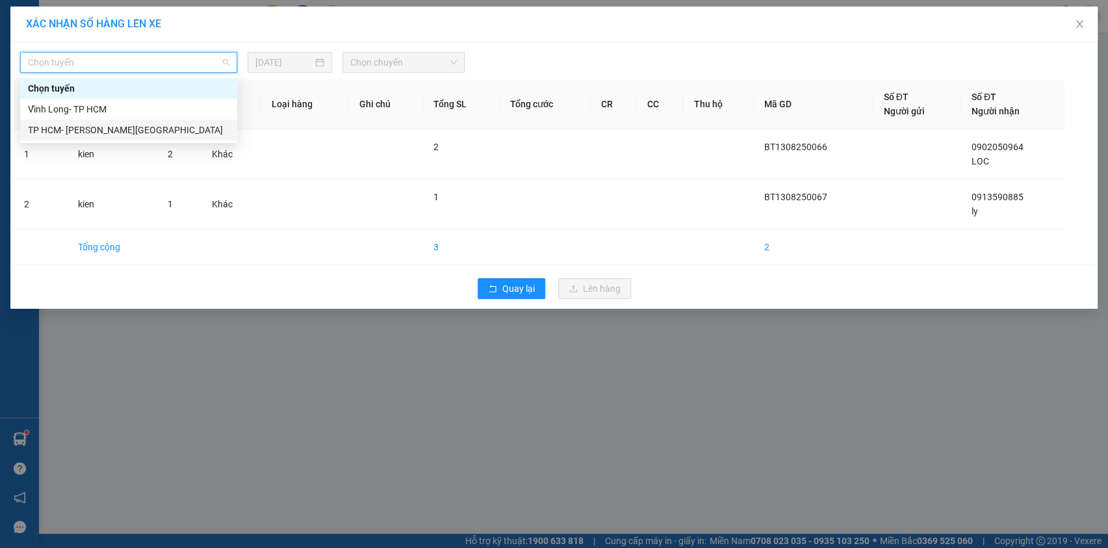
click at [194, 133] on div "TP HCM- [PERSON_NAME][GEOGRAPHIC_DATA]" at bounding box center [128, 130] width 201 height 14
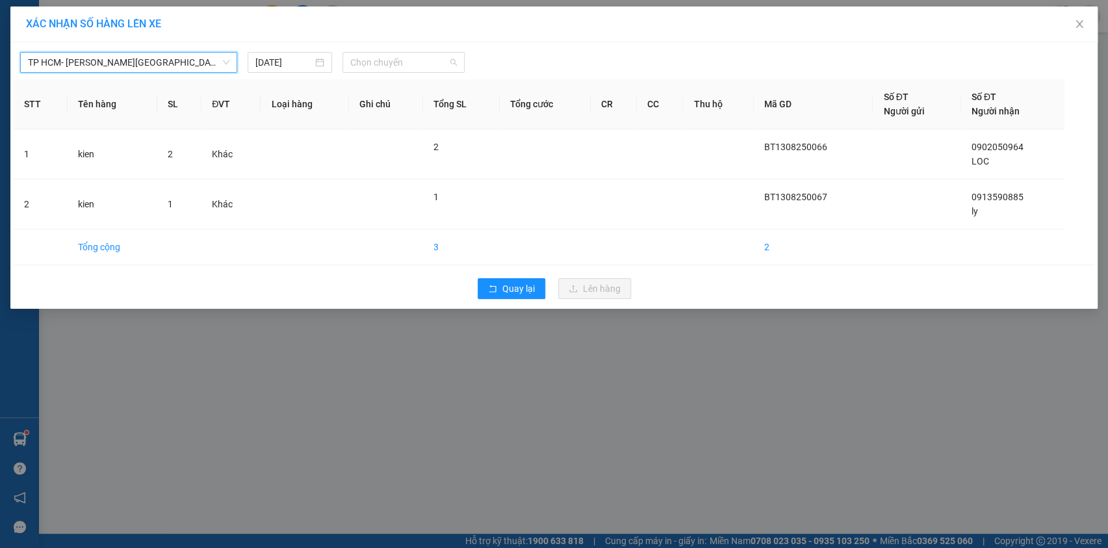
drag, startPoint x: 382, startPoint y: 68, endPoint x: 388, endPoint y: 83, distance: 16.1
click at [383, 67] on span "Chọn chuyến" at bounding box center [403, 62] width 107 height 19
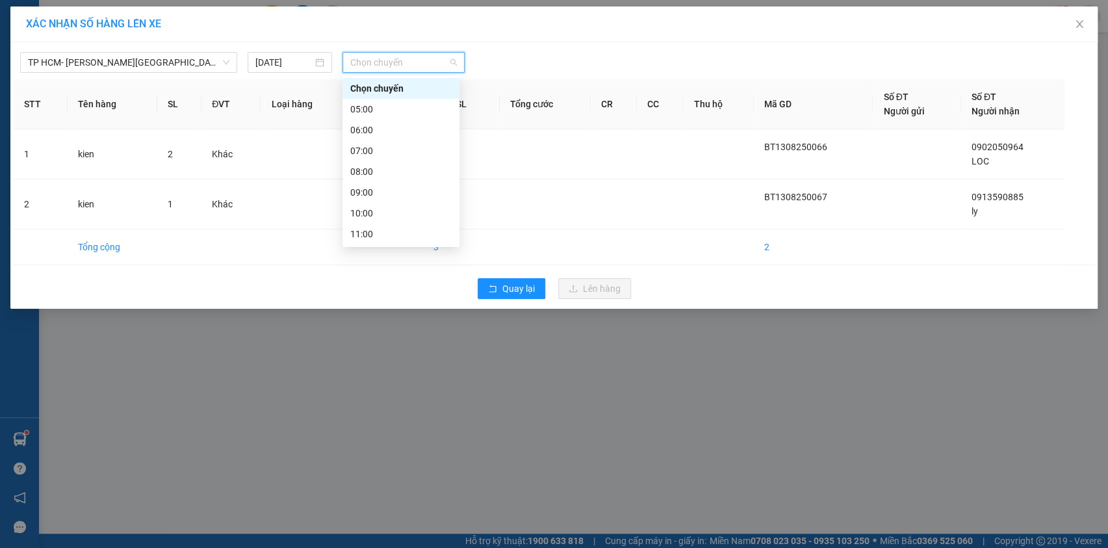
drag, startPoint x: 404, startPoint y: 212, endPoint x: 411, endPoint y: 212, distance: 7.8
click at [411, 372] on div "18:00" at bounding box center [400, 379] width 101 height 14
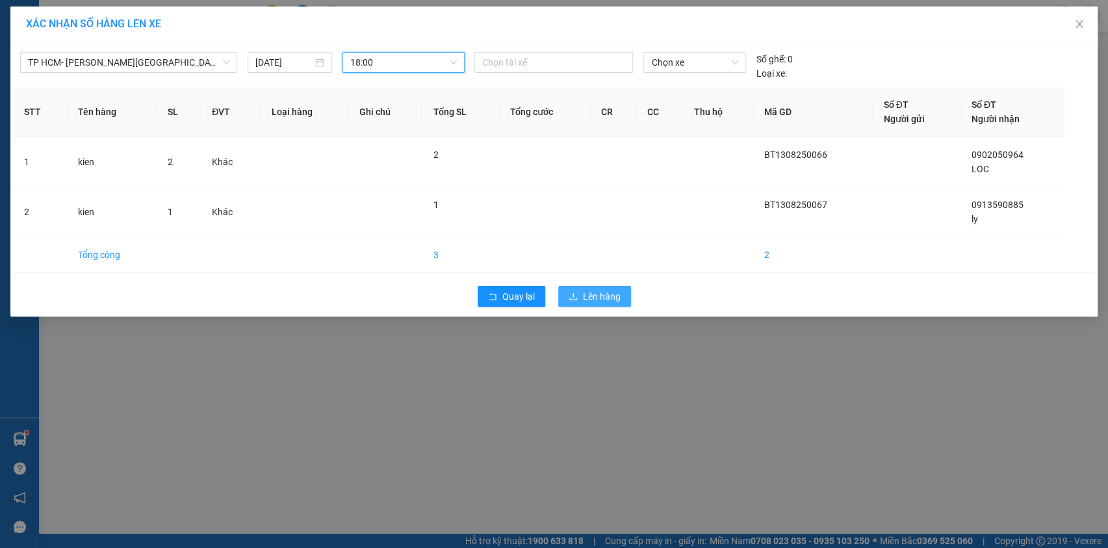
click at [603, 294] on span "Lên hàng" at bounding box center [602, 296] width 38 height 14
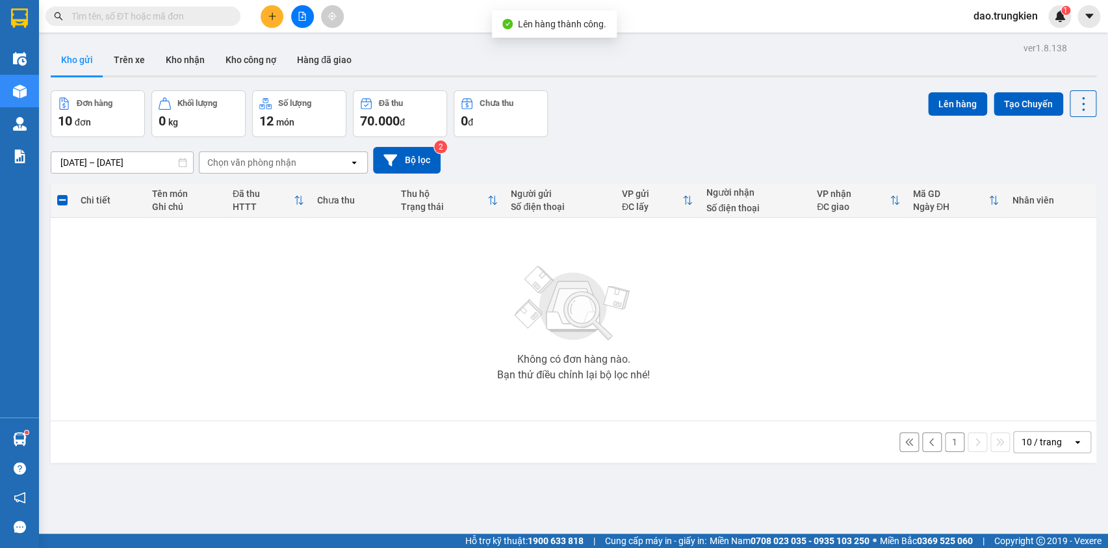
click at [946, 439] on button "1" at bounding box center [954, 441] width 19 height 19
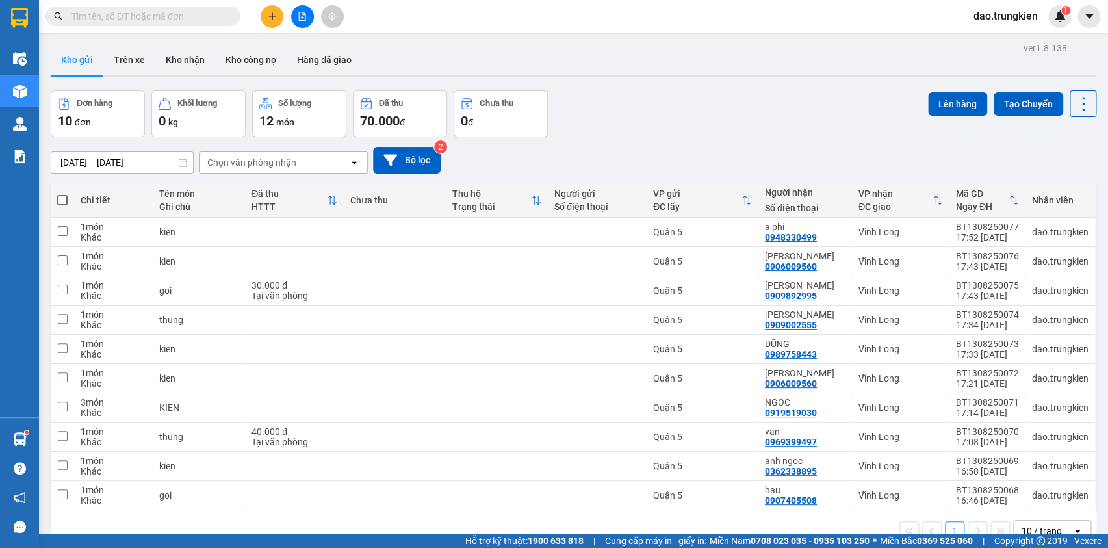
click at [65, 196] on span at bounding box center [62, 200] width 10 height 10
click at [62, 194] on input "checkbox" at bounding box center [62, 194] width 0 height 0
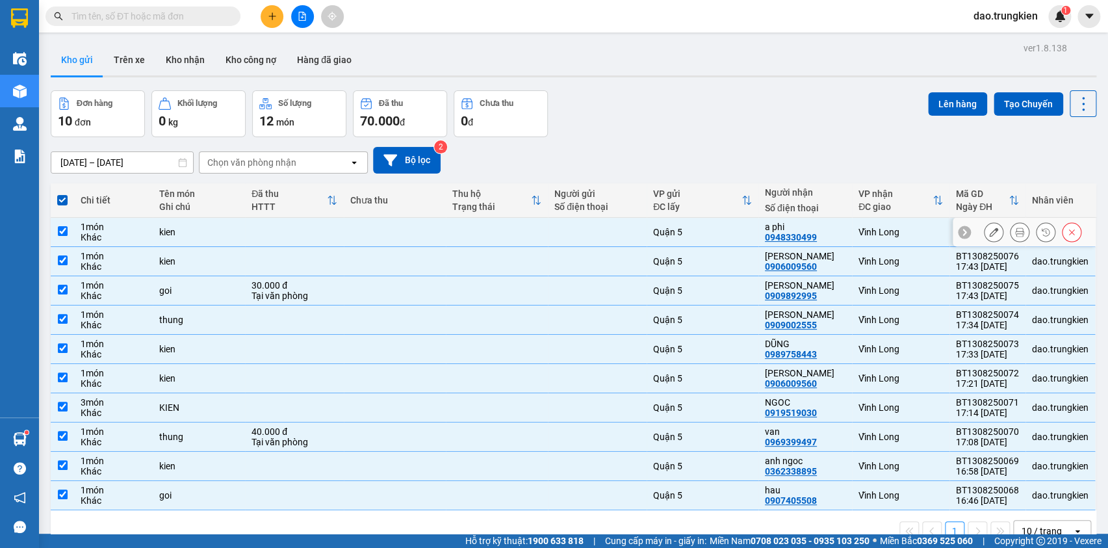
click at [344, 230] on td at bounding box center [395, 232] width 102 height 29
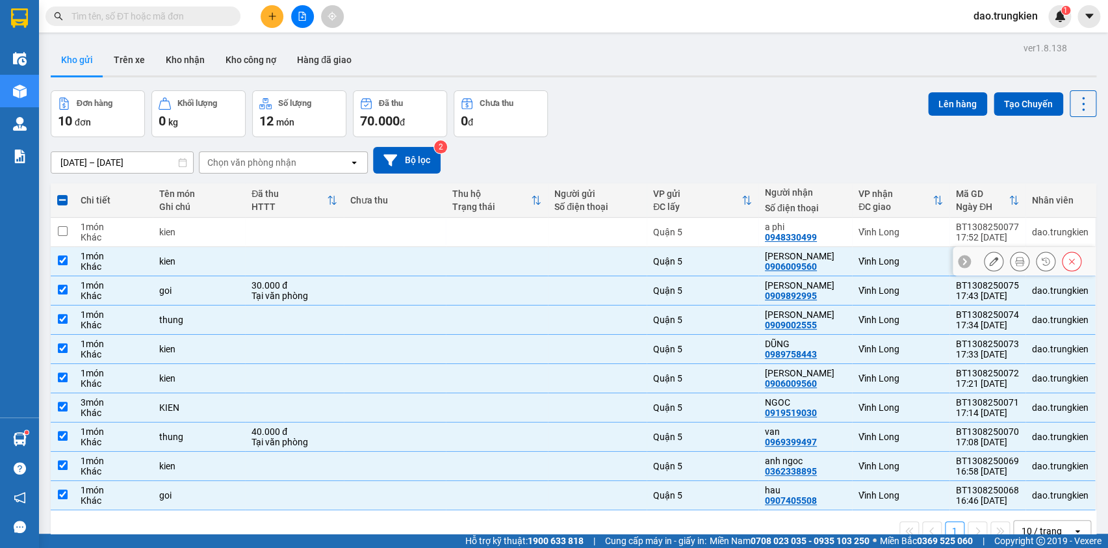
click at [346, 254] on td at bounding box center [395, 261] width 102 height 29
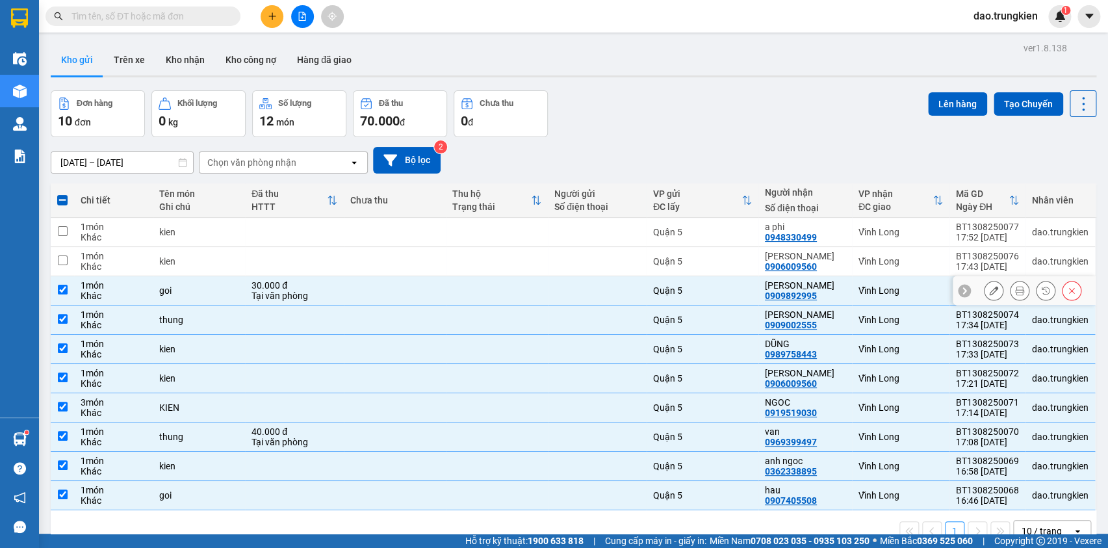
click at [353, 282] on td at bounding box center [395, 290] width 102 height 29
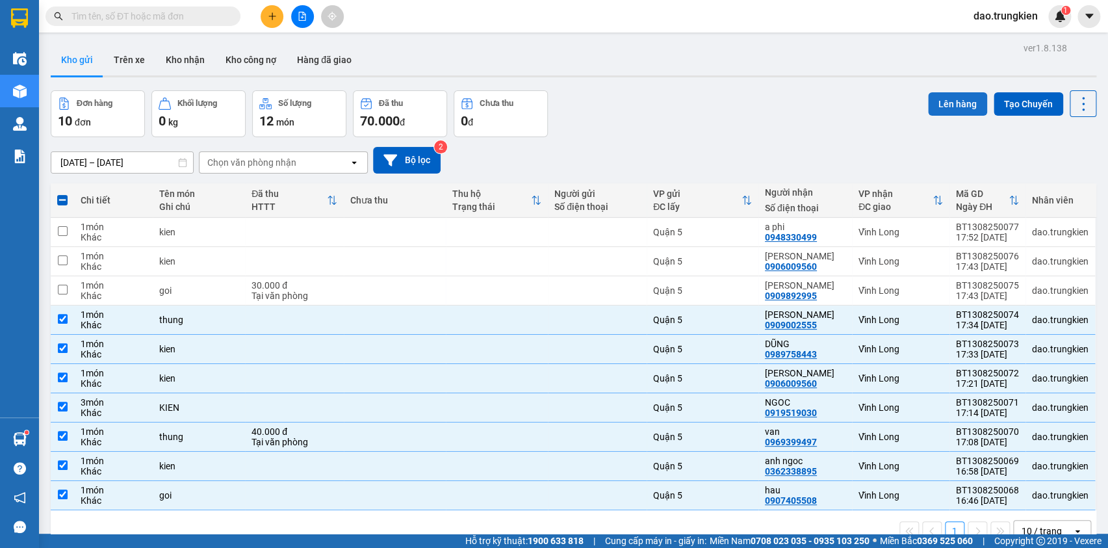
click at [944, 105] on button "Lên hàng" at bounding box center [957, 103] width 59 height 23
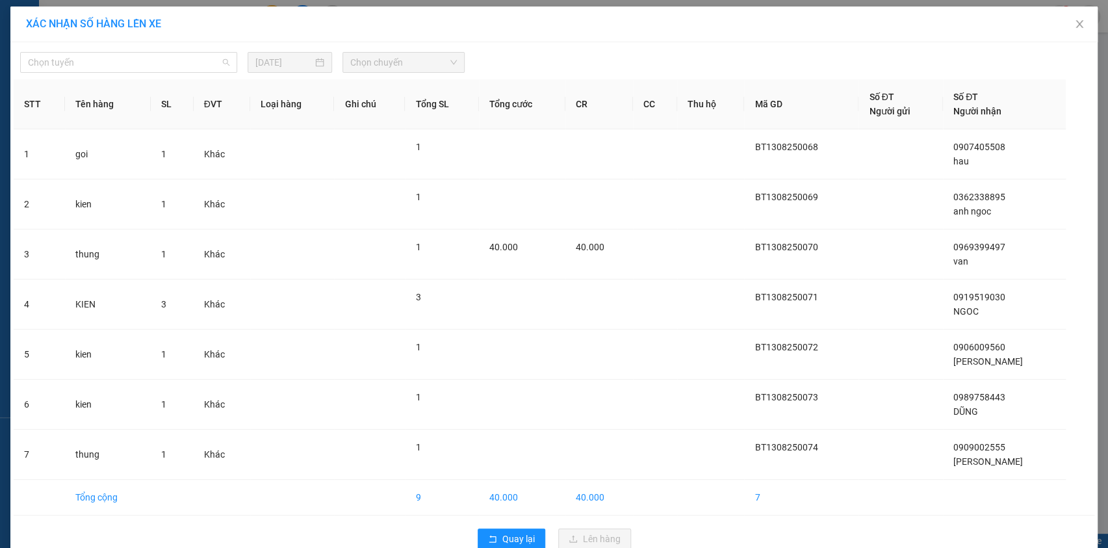
drag, startPoint x: 218, startPoint y: 63, endPoint x: 204, endPoint y: 135, distance: 73.4
click at [218, 72] on div "Chọn tuyến" at bounding box center [128, 62] width 217 height 21
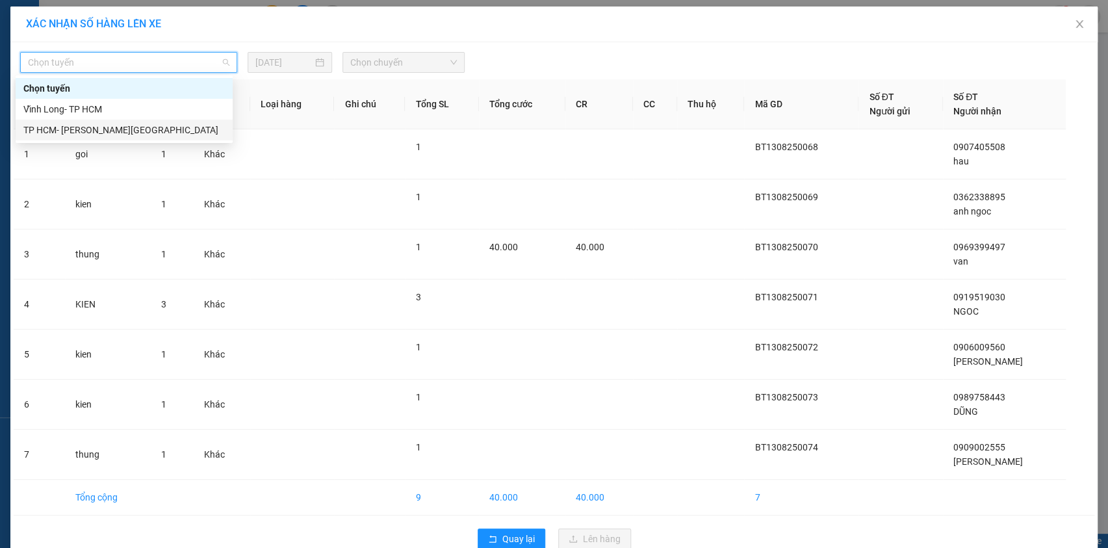
drag, startPoint x: 205, startPoint y: 129, endPoint x: 312, endPoint y: 84, distance: 115.9
click at [205, 129] on div "TP HCM- [PERSON_NAME][GEOGRAPHIC_DATA]" at bounding box center [123, 130] width 201 height 14
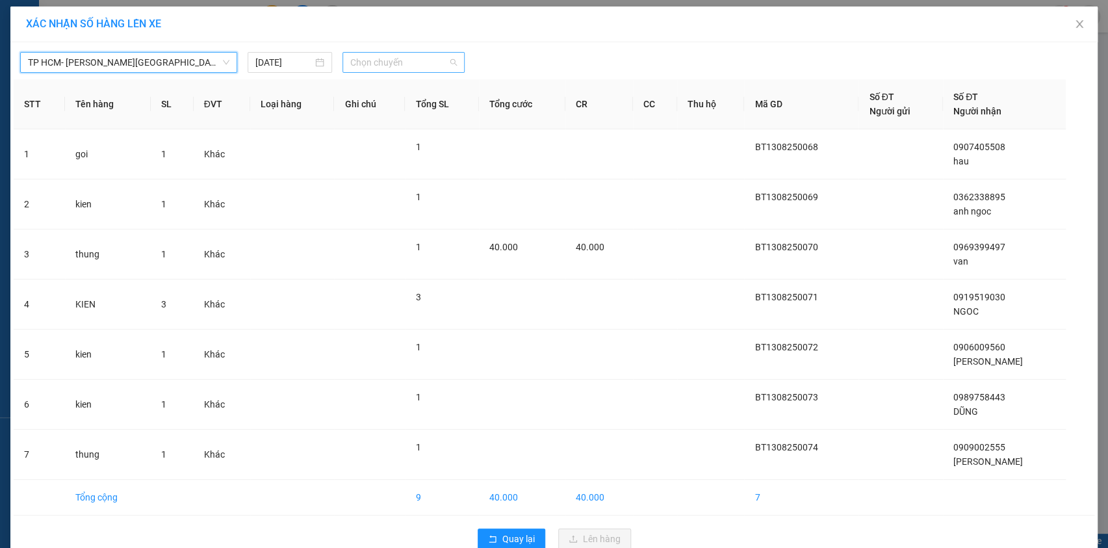
drag, startPoint x: 409, startPoint y: 58, endPoint x: 416, endPoint y: 120, distance: 61.4
click at [409, 59] on span "Chọn chuyến" at bounding box center [403, 62] width 107 height 19
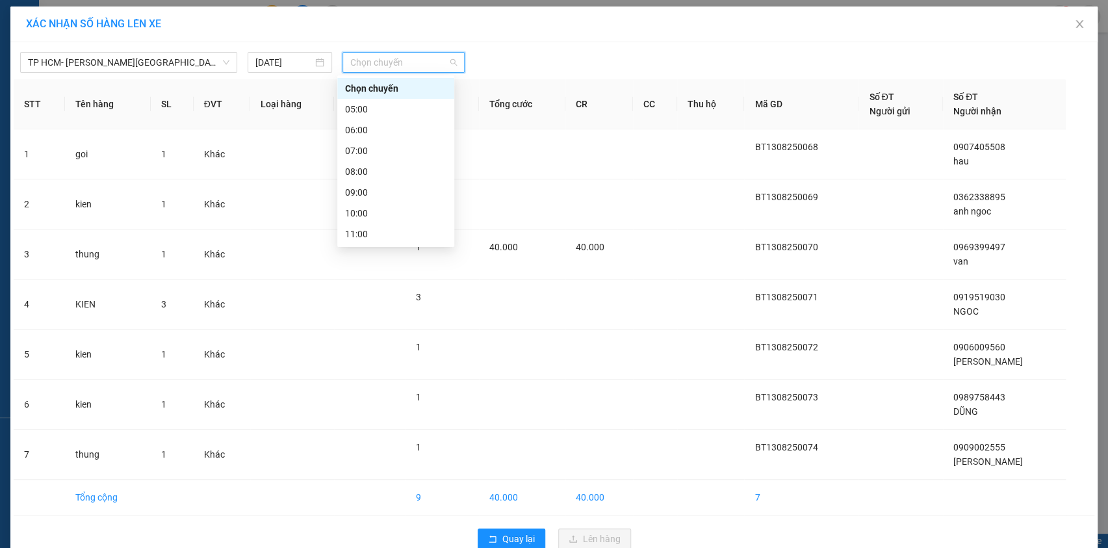
click at [408, 372] on div "18:00" at bounding box center [395, 379] width 101 height 14
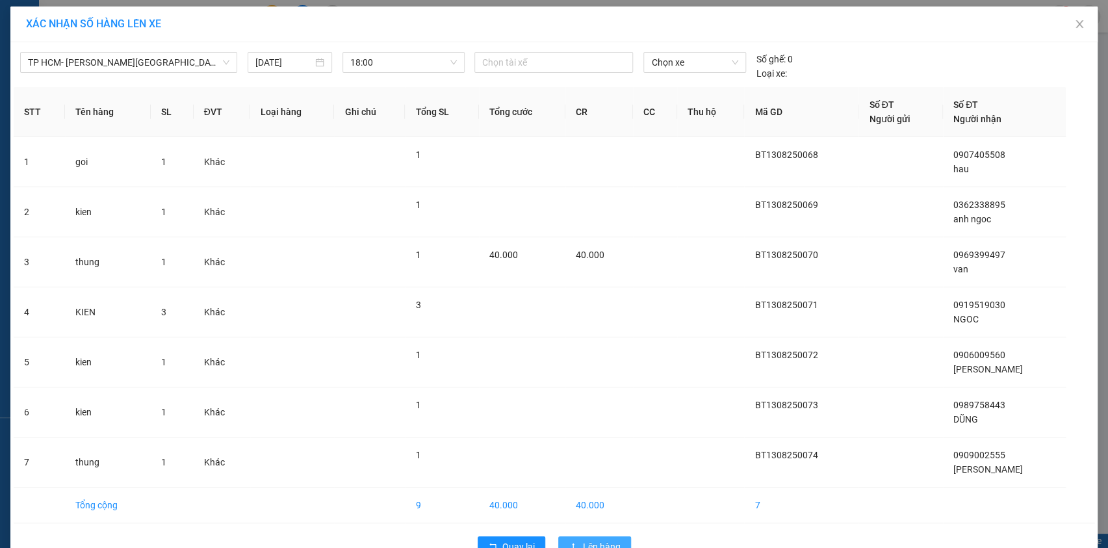
click at [590, 539] on span "Lên hàng" at bounding box center [602, 546] width 38 height 14
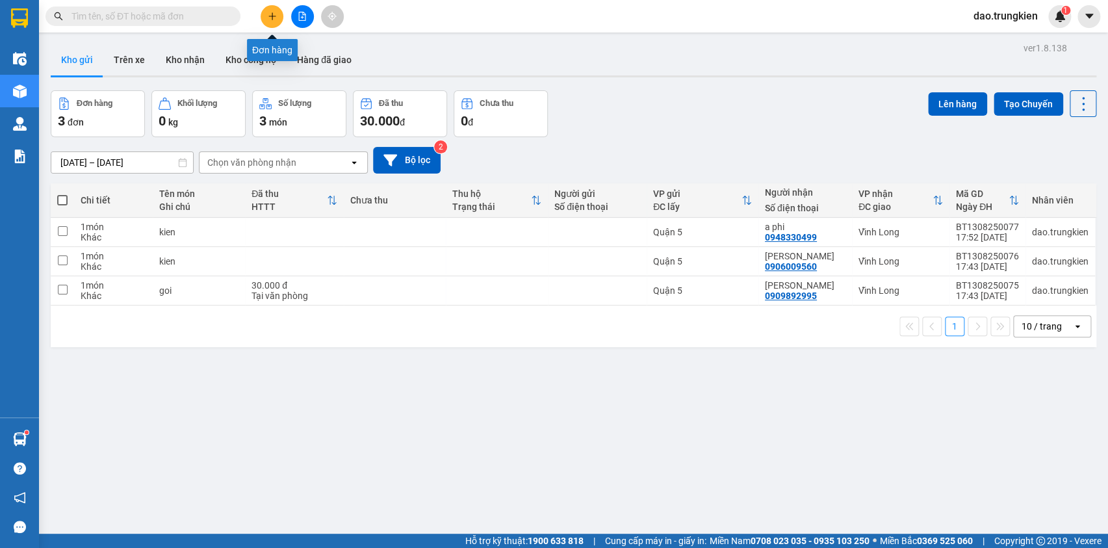
click at [270, 19] on icon "plus" at bounding box center [272, 16] width 9 height 9
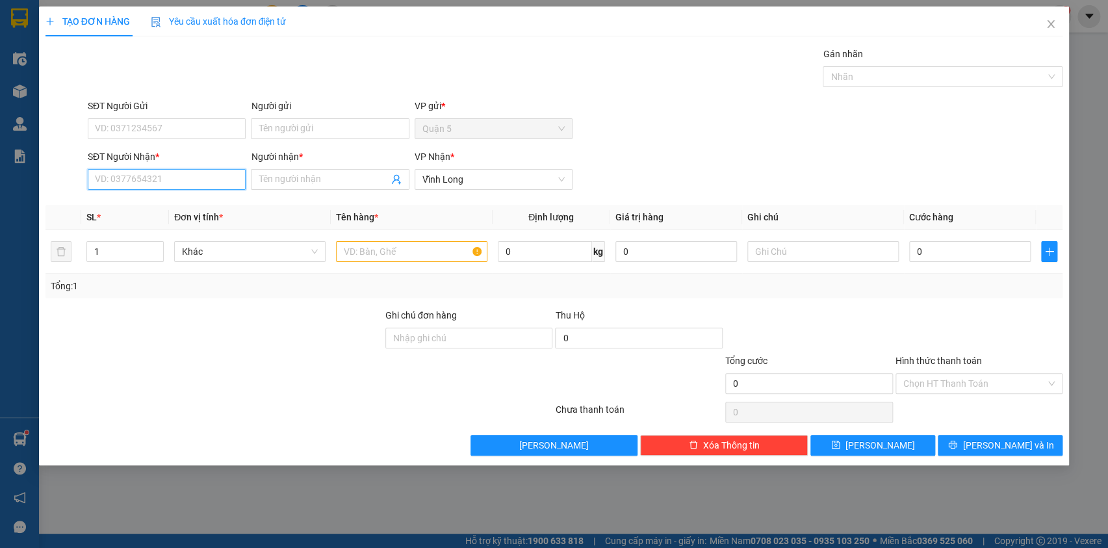
click at [104, 181] on input "SĐT Người Nhận *" at bounding box center [167, 179] width 158 height 21
click at [127, 205] on div "0919519030 - [PERSON_NAME]" at bounding box center [167, 205] width 142 height 14
type input "0919519030"
type input "NGOC"
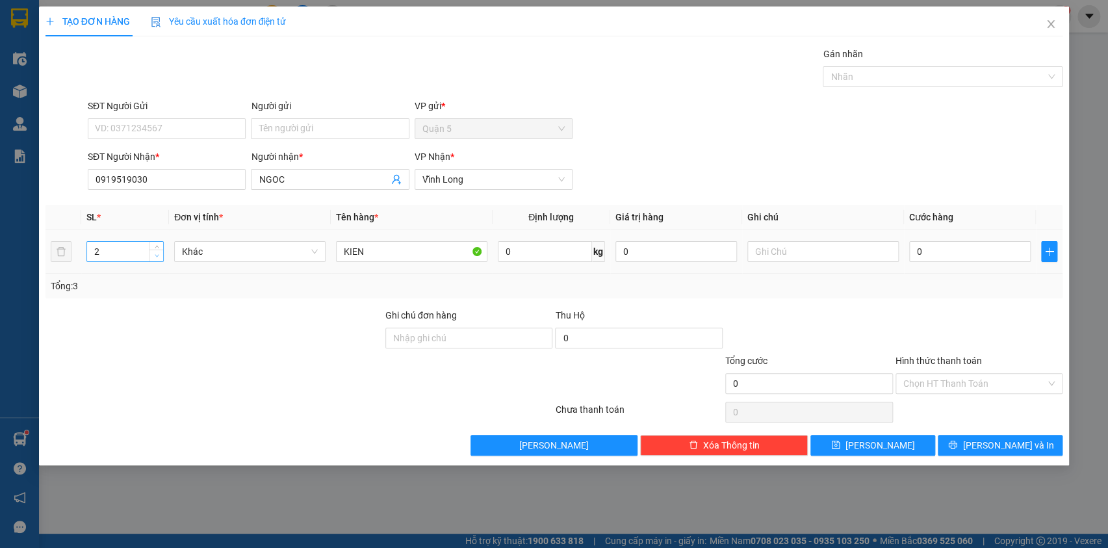
click at [153, 258] on span "down" at bounding box center [157, 256] width 8 height 8
click at [155, 253] on icon "down" at bounding box center [157, 255] width 5 height 5
click at [1009, 442] on span "[PERSON_NAME] và In" at bounding box center [1008, 445] width 91 height 14
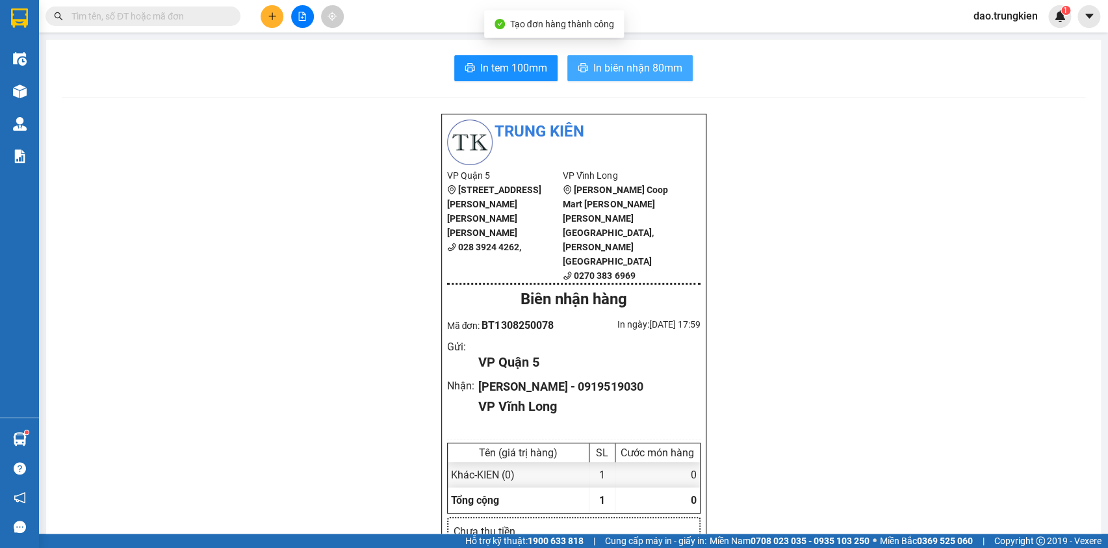
click at [630, 63] on span "In biên nhận 80mm" at bounding box center [637, 68] width 89 height 16
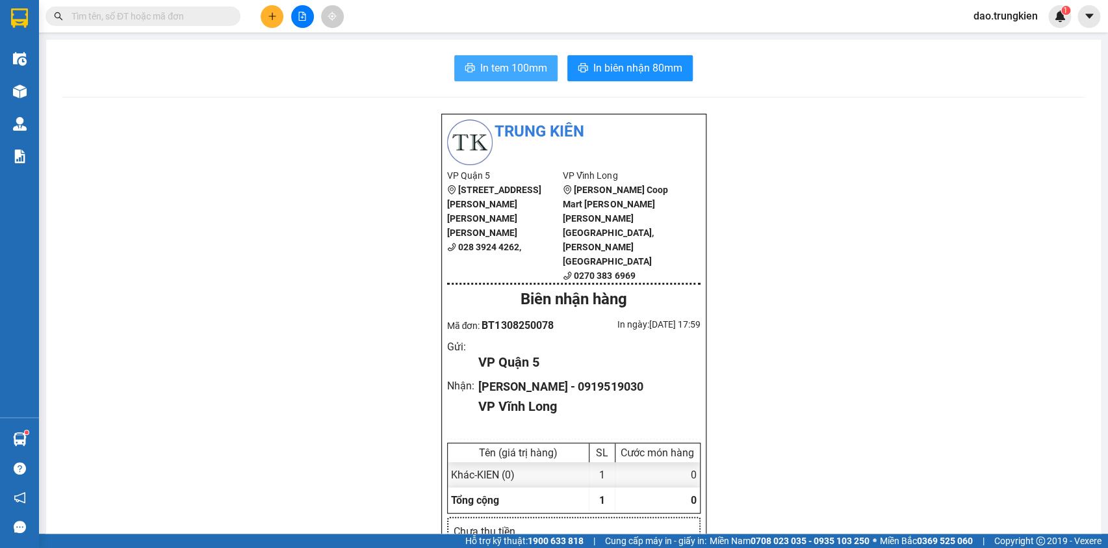
click at [506, 67] on span "In tem 100mm" at bounding box center [513, 68] width 67 height 16
click at [268, 12] on icon "plus" at bounding box center [272, 16] width 9 height 9
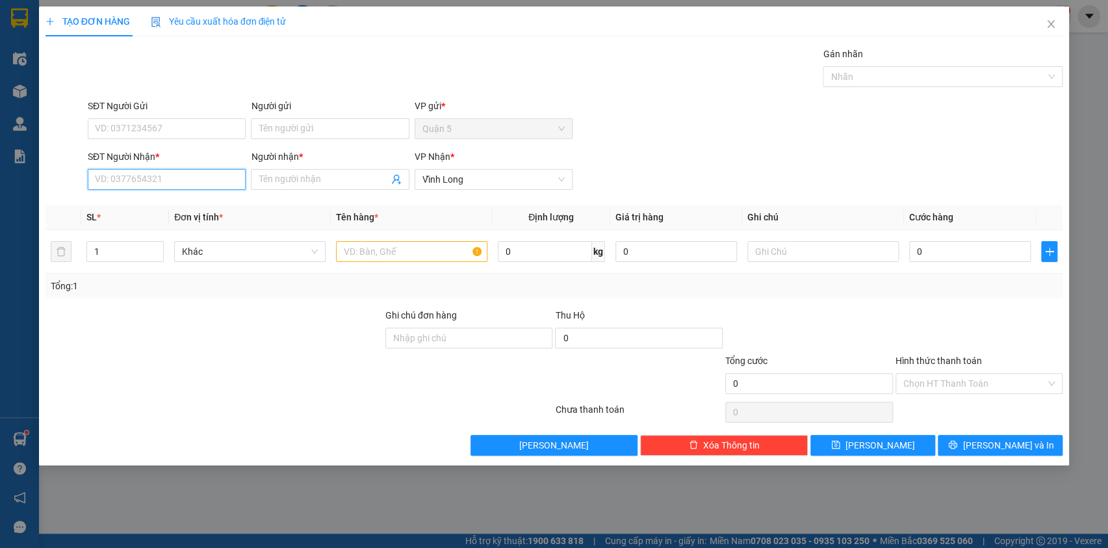
click at [136, 170] on input "SĐT Người Nhận *" at bounding box center [167, 179] width 158 height 21
type input "0939696694"
drag, startPoint x: 130, startPoint y: 200, endPoint x: 123, endPoint y: 189, distance: 13.2
click at [123, 196] on div "0939696694 - [PERSON_NAME]" at bounding box center [167, 205] width 158 height 21
type input "thanh"
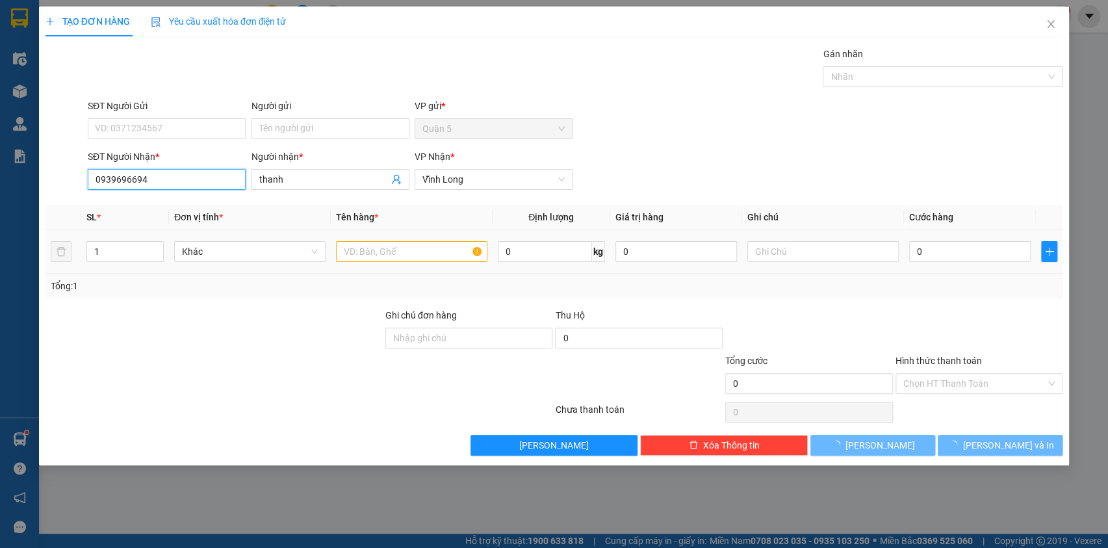
type input "100.000"
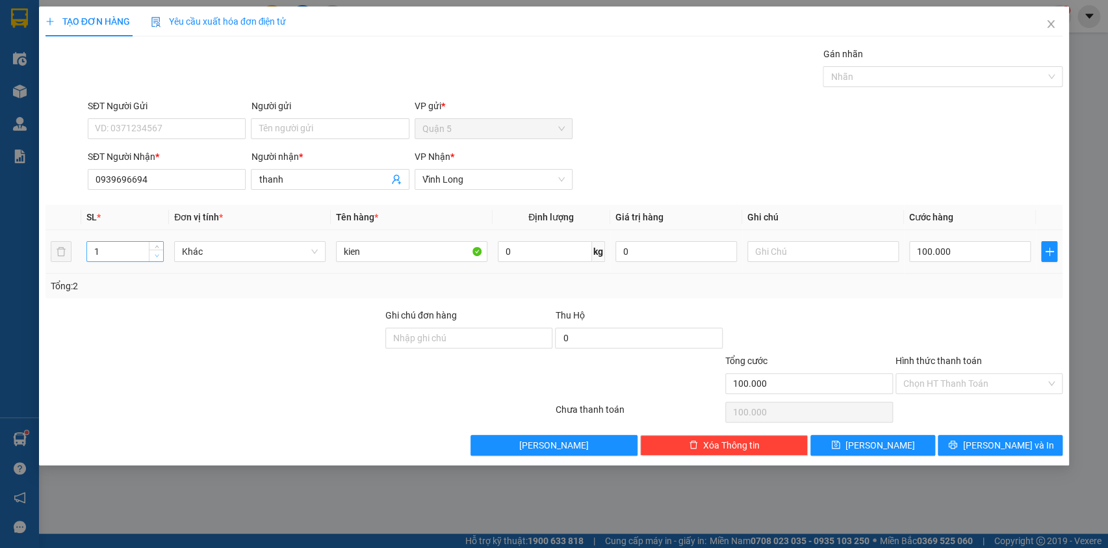
click at [157, 256] on icon "down" at bounding box center [157, 255] width 5 height 5
click at [955, 251] on input "100.000" at bounding box center [970, 251] width 122 height 21
click at [984, 446] on button "[PERSON_NAME] và In" at bounding box center [1000, 445] width 125 height 21
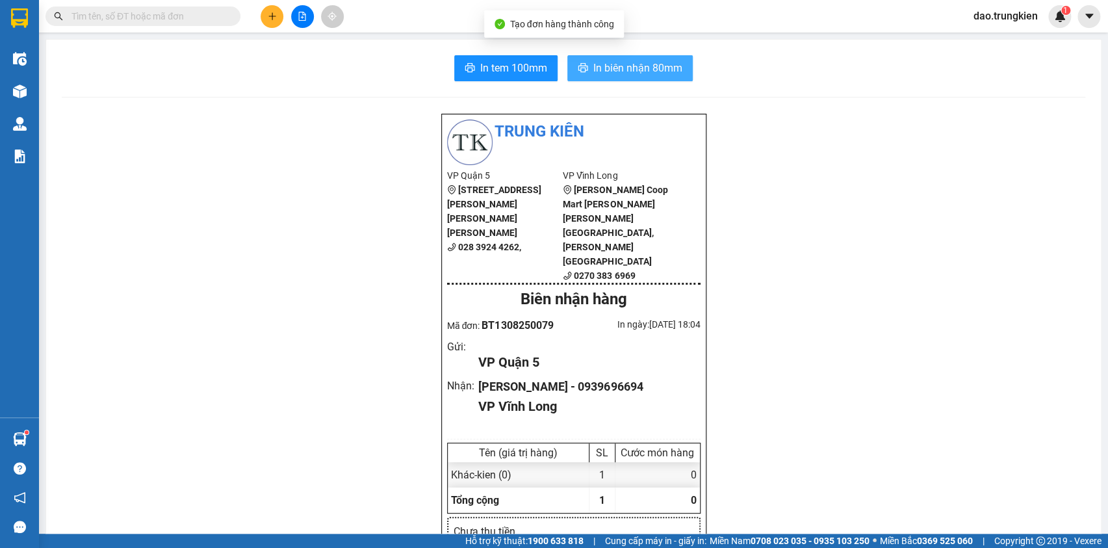
click at [630, 65] on span "In biên nhận 80mm" at bounding box center [637, 68] width 89 height 16
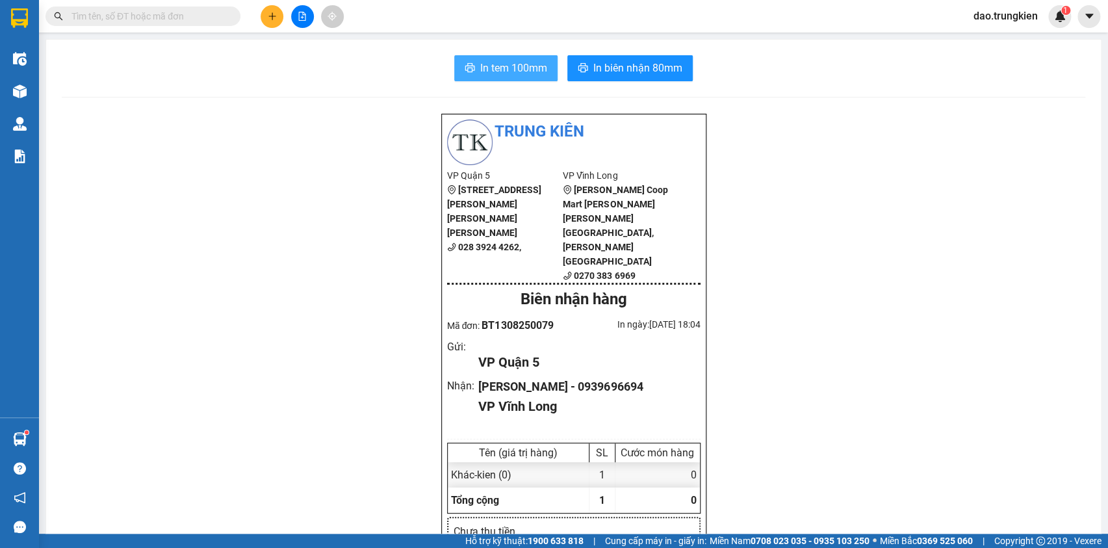
click at [487, 71] on span "In tem 100mm" at bounding box center [513, 68] width 67 height 16
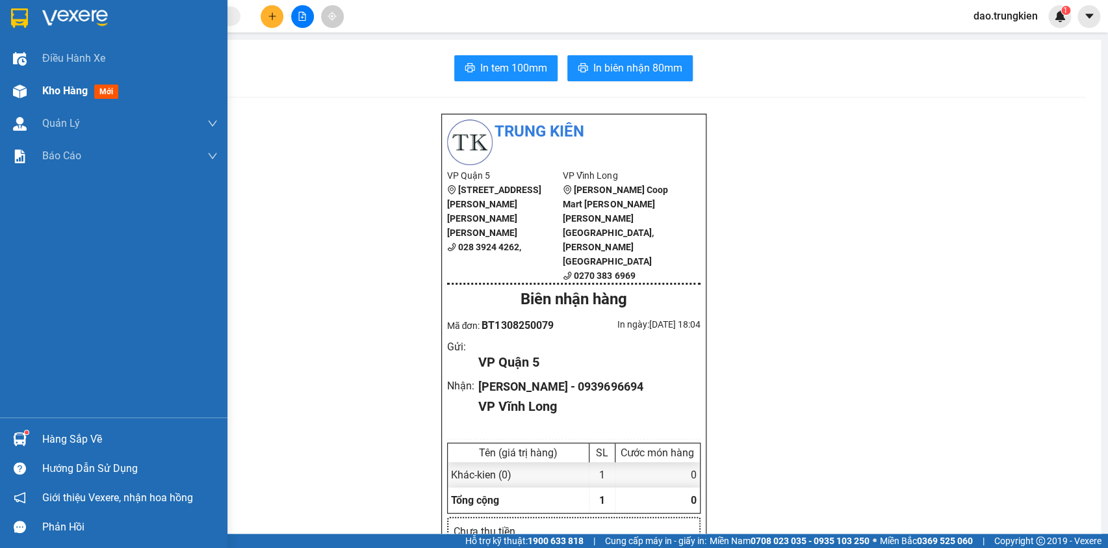
click at [105, 84] on span "mới" at bounding box center [106, 91] width 24 height 14
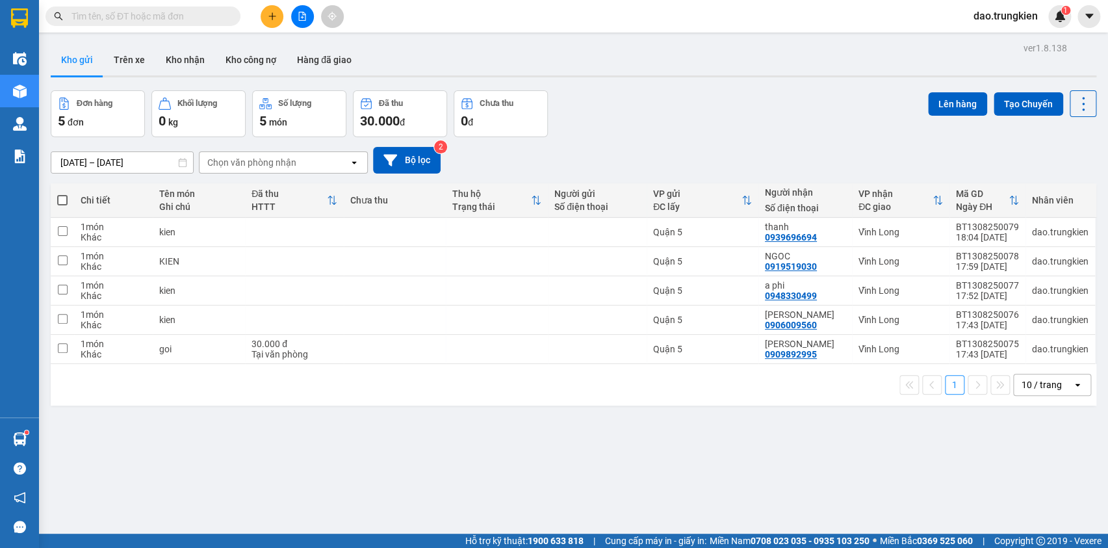
drag, startPoint x: 98, startPoint y: 17, endPoint x: 109, endPoint y: 27, distance: 15.2
click at [103, 21] on input "text" at bounding box center [147, 16] width 153 height 14
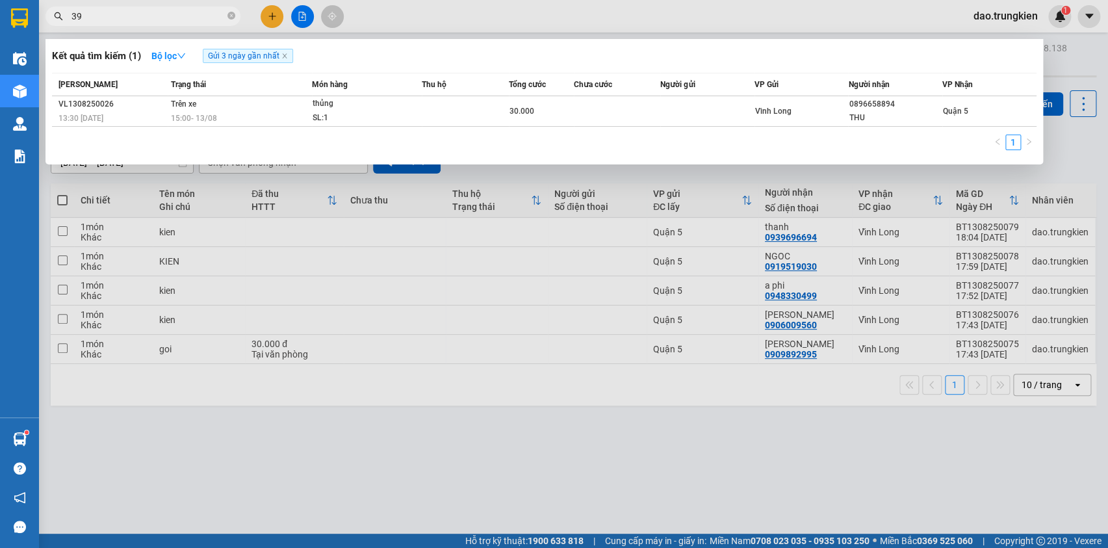
type input "394"
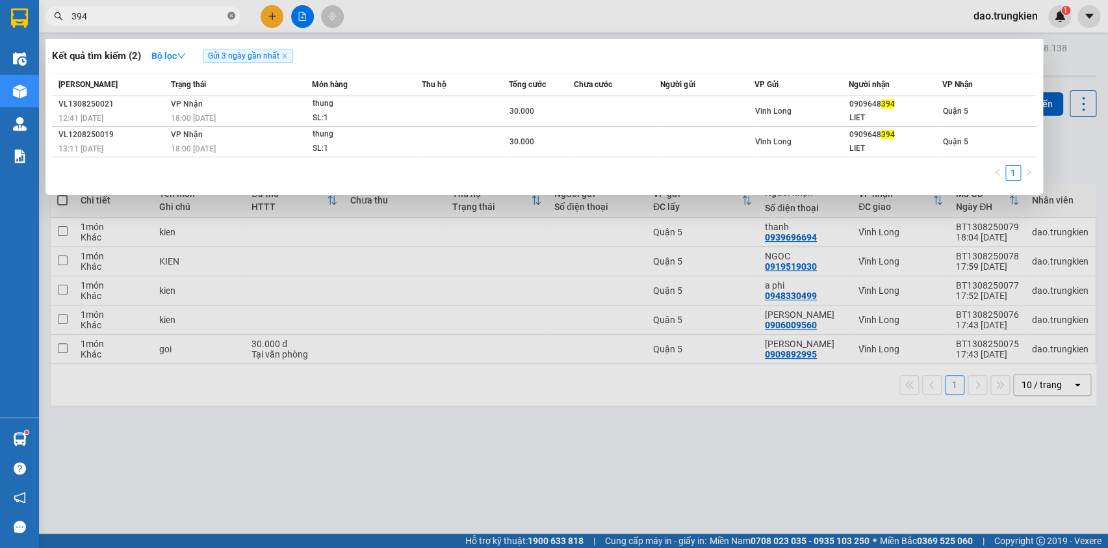
click at [231, 14] on icon "close-circle" at bounding box center [231, 16] width 8 height 8
type input "184"
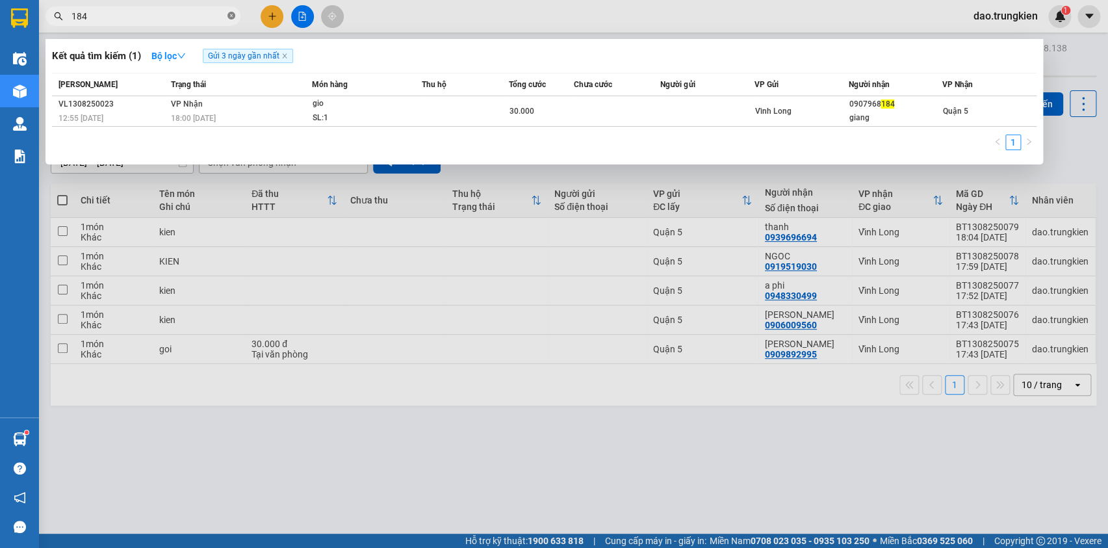
click at [231, 15] on icon "close-circle" at bounding box center [231, 16] width 8 height 8
type input "4"
type input "894"
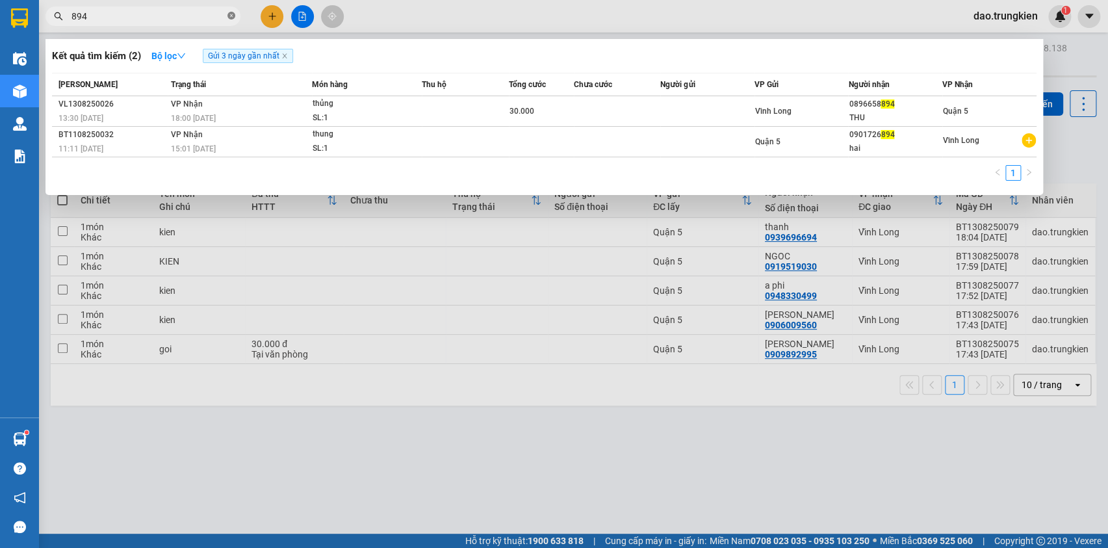
click at [233, 16] on icon "close-circle" at bounding box center [231, 16] width 8 height 8
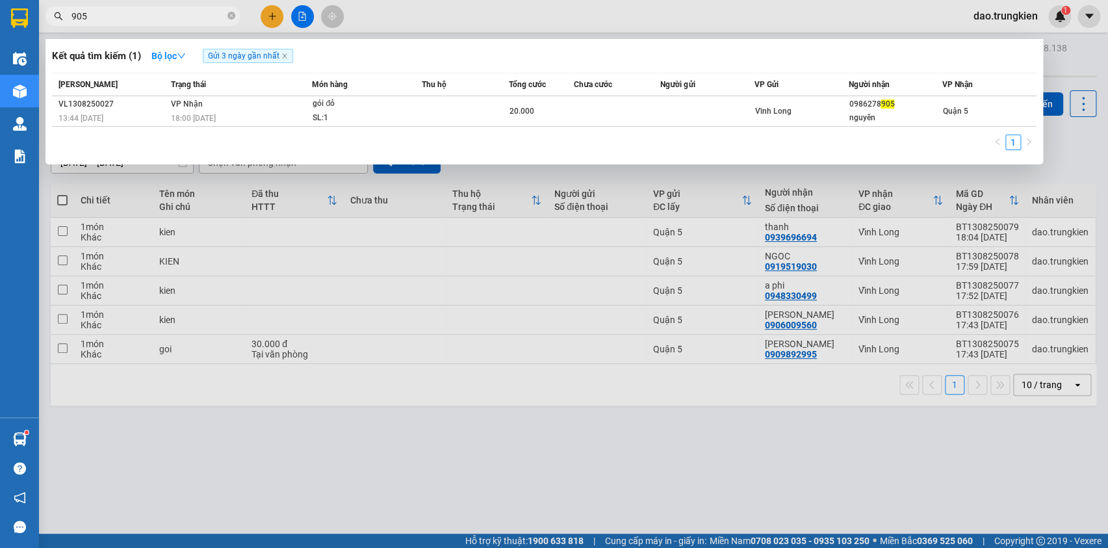
type input "905"
click at [273, 16] on div at bounding box center [554, 274] width 1108 height 548
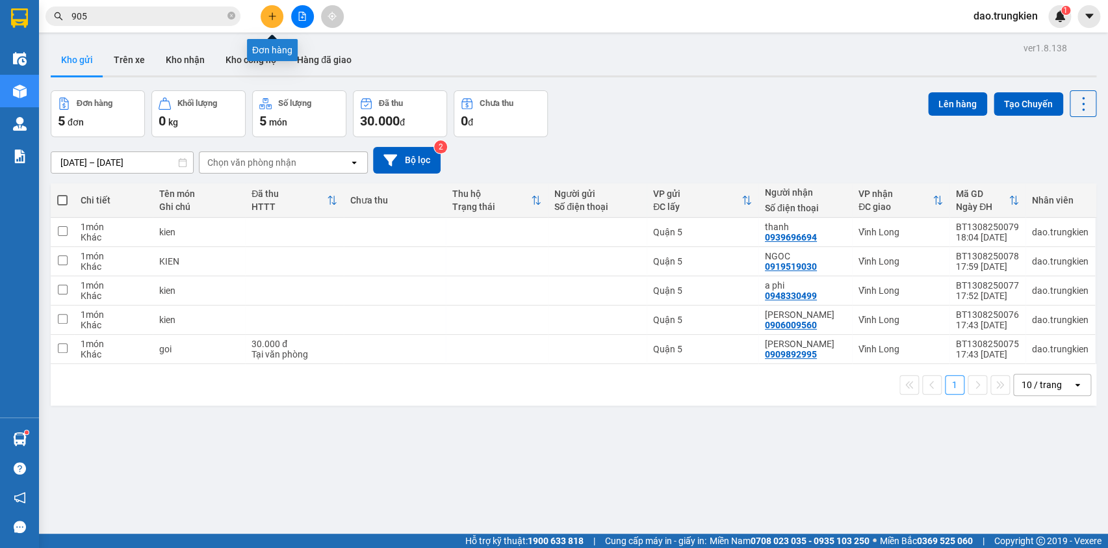
click at [268, 19] on icon "plus" at bounding box center [272, 16] width 9 height 9
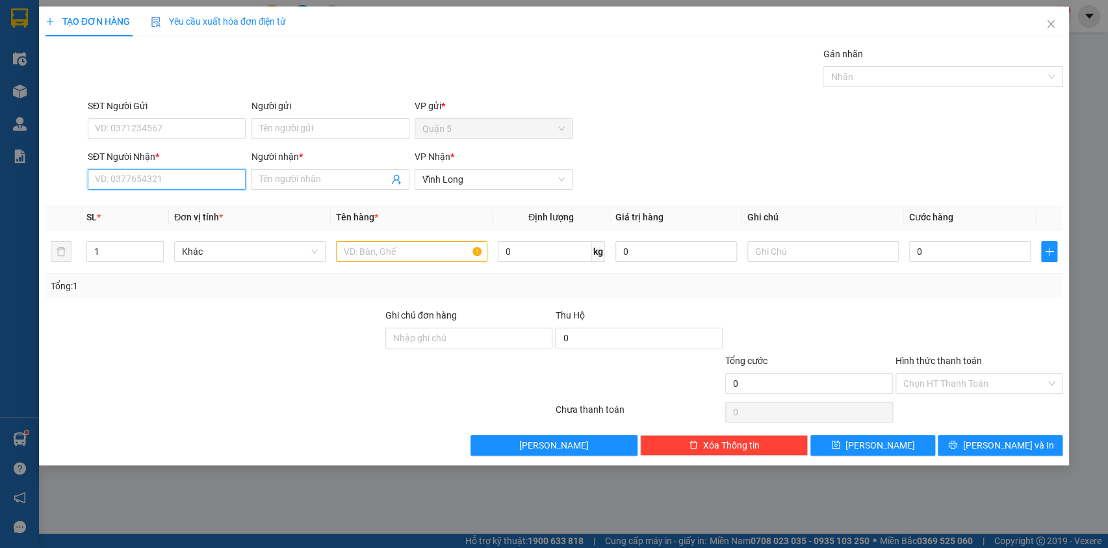
click at [113, 179] on input "SĐT Người Nhận *" at bounding box center [167, 179] width 158 height 21
click at [135, 205] on div "0979190909 - [PERSON_NAME]" at bounding box center [167, 205] width 142 height 14
type input "0979190909"
type input "nhung"
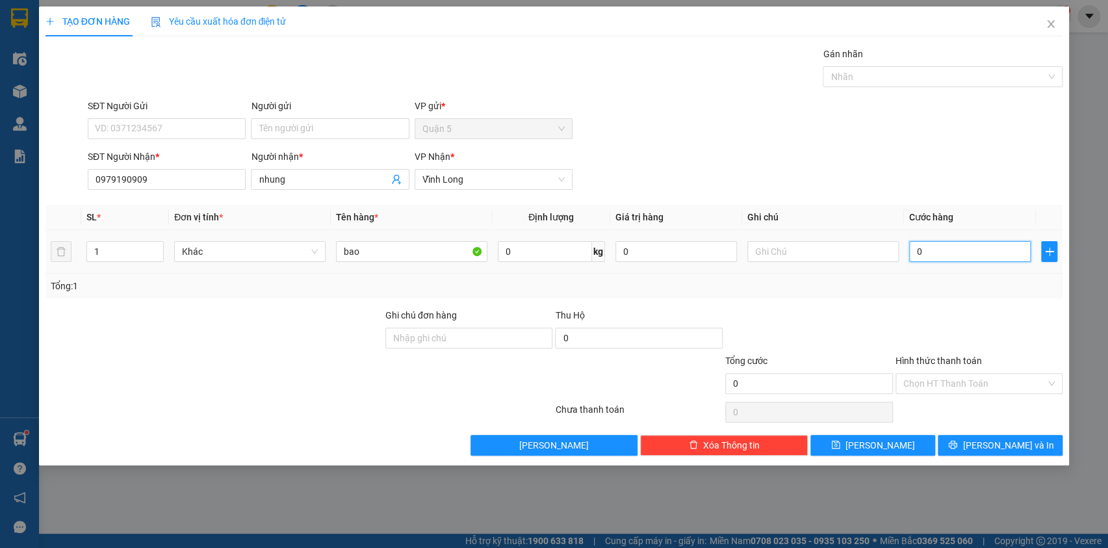
click at [955, 252] on input "0" at bounding box center [970, 251] width 122 height 21
click at [952, 383] on input "Hình thức thanh toán" at bounding box center [974, 383] width 143 height 19
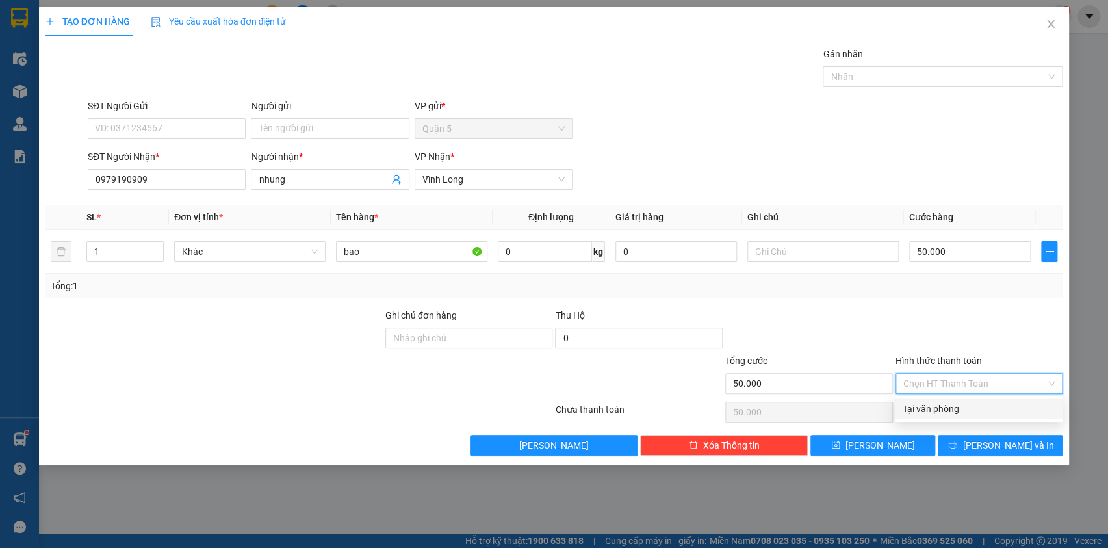
drag, startPoint x: 960, startPoint y: 408, endPoint x: 1001, endPoint y: 429, distance: 46.2
click at [963, 410] on div "Tại văn phòng" at bounding box center [979, 409] width 152 height 14
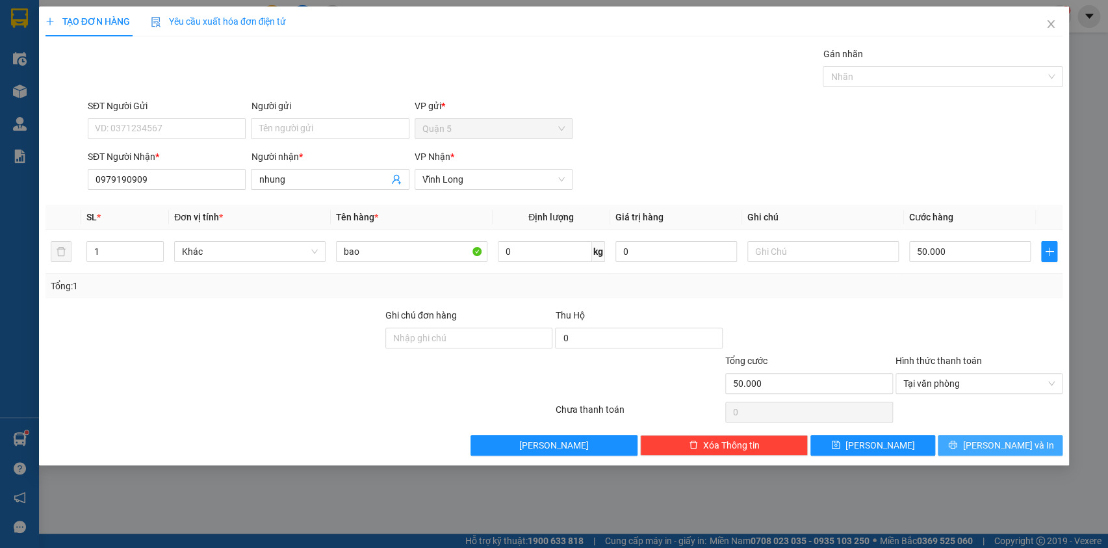
click at [996, 447] on span "[PERSON_NAME] và In" at bounding box center [1008, 445] width 91 height 14
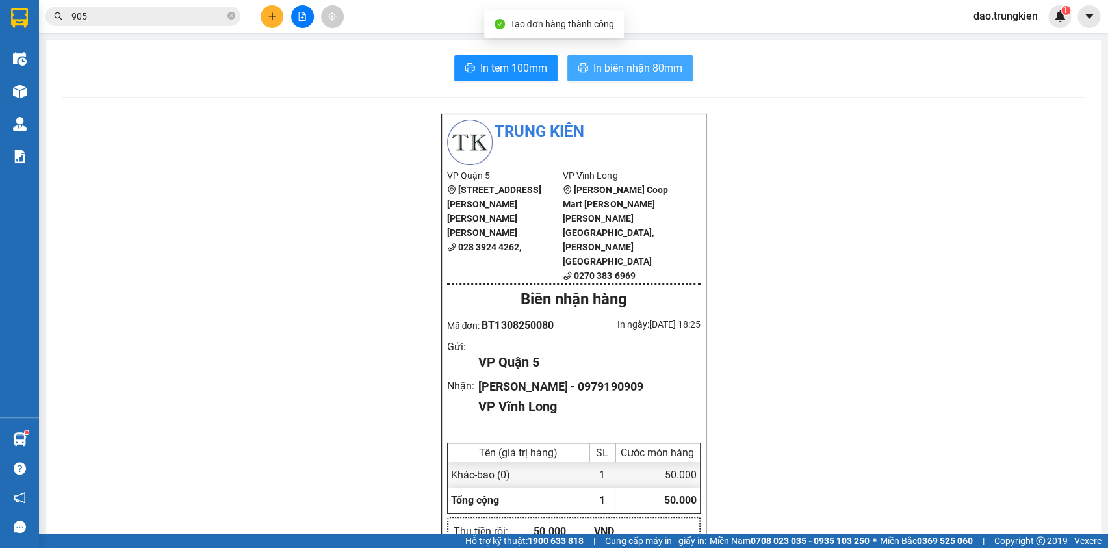
click at [582, 65] on icon "printer" at bounding box center [583, 67] width 10 height 10
click at [500, 71] on span "In tem 100mm" at bounding box center [513, 68] width 67 height 16
click at [146, 13] on input "905" at bounding box center [147, 16] width 153 height 14
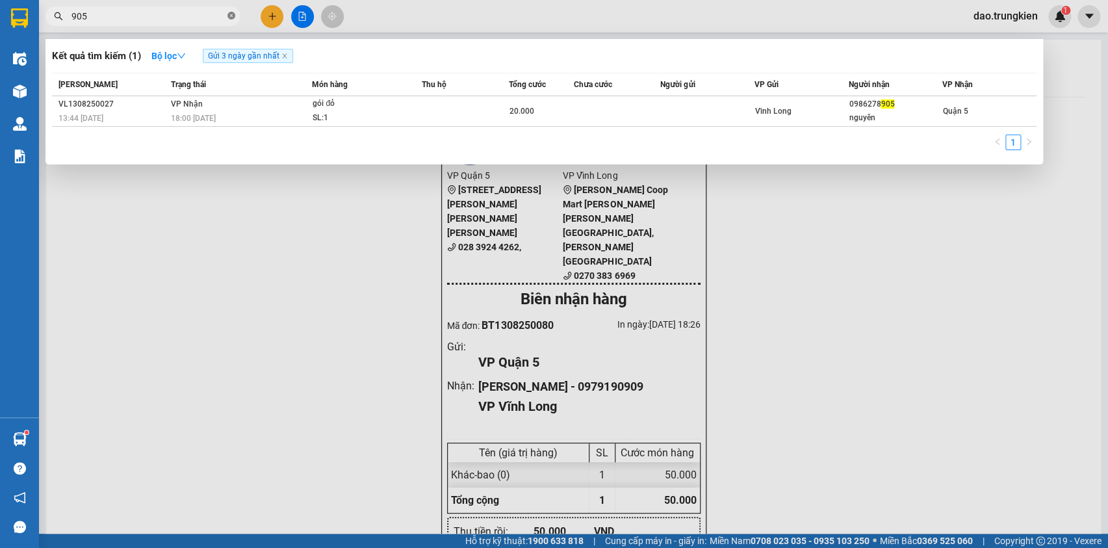
click at [230, 13] on icon "close-circle" at bounding box center [231, 16] width 8 height 8
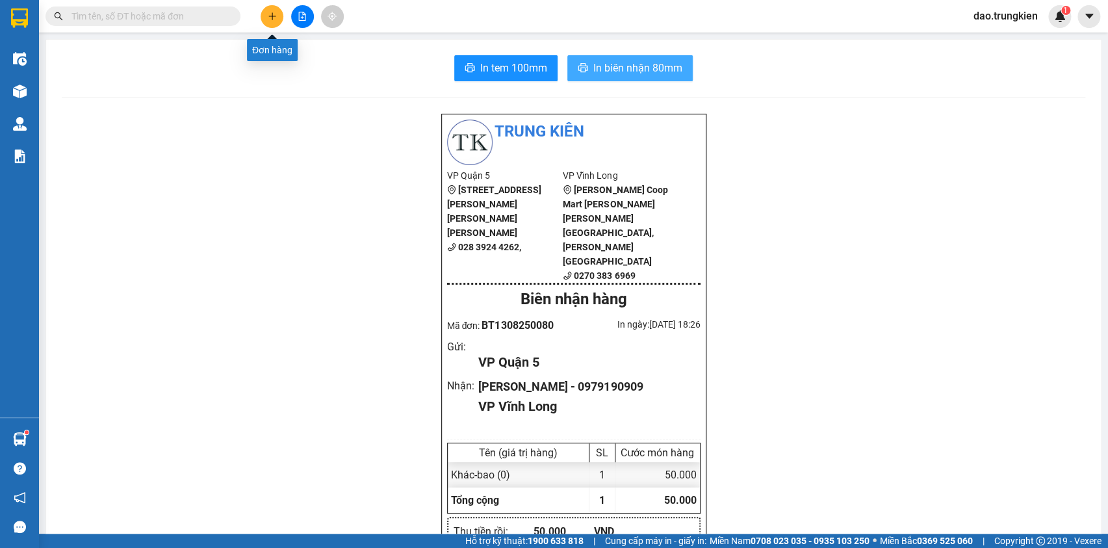
click at [270, 16] on icon "plus" at bounding box center [271, 16] width 7 height 1
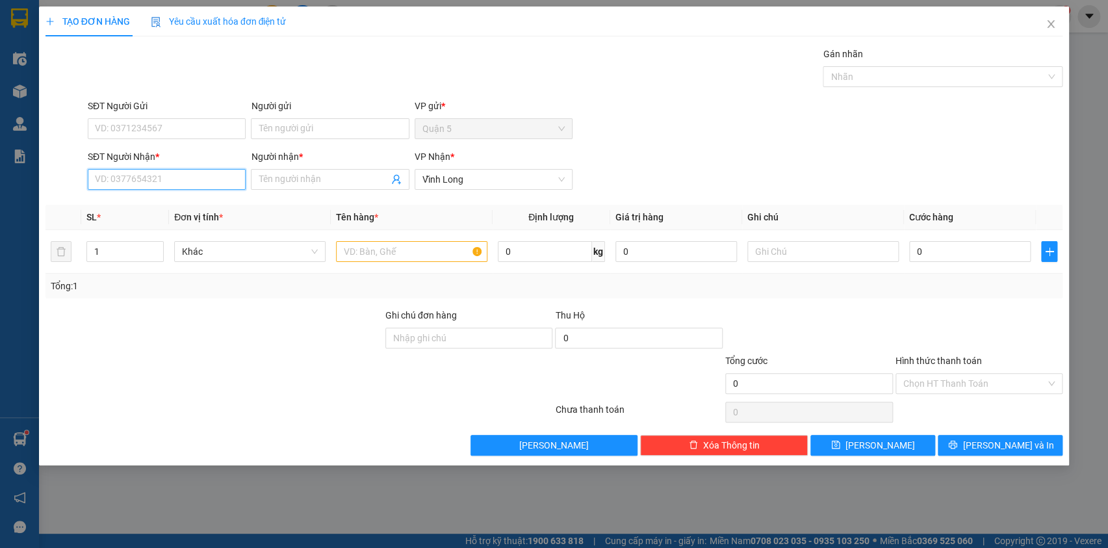
click at [132, 180] on input "SĐT Người Nhận *" at bounding box center [167, 179] width 158 height 21
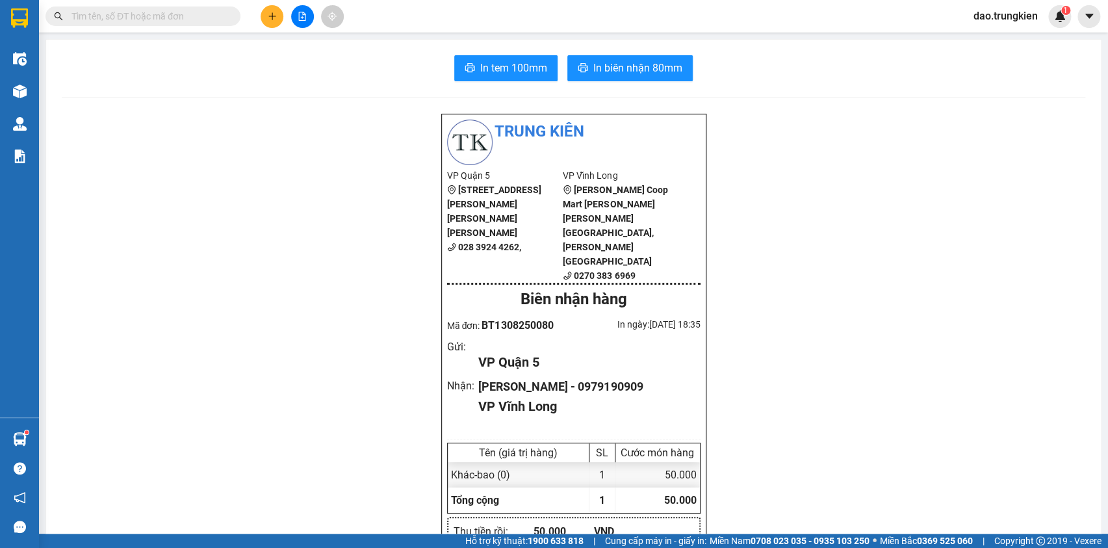
click at [80, 19] on input "text" at bounding box center [147, 16] width 153 height 14
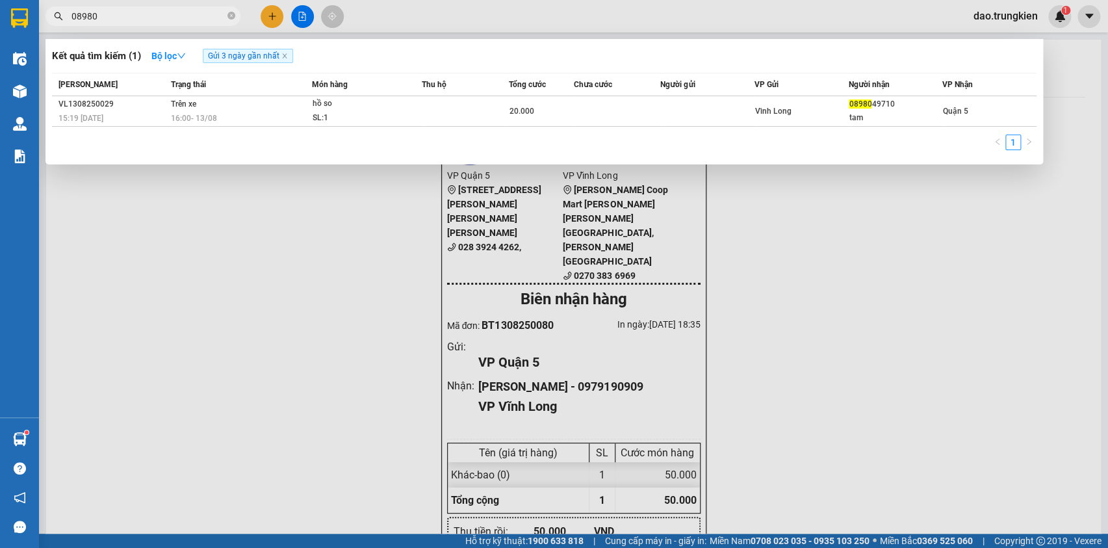
type input "08980"
click at [227, 17] on span "08980" at bounding box center [142, 15] width 195 height 19
click at [230, 17] on icon "close-circle" at bounding box center [231, 16] width 8 height 8
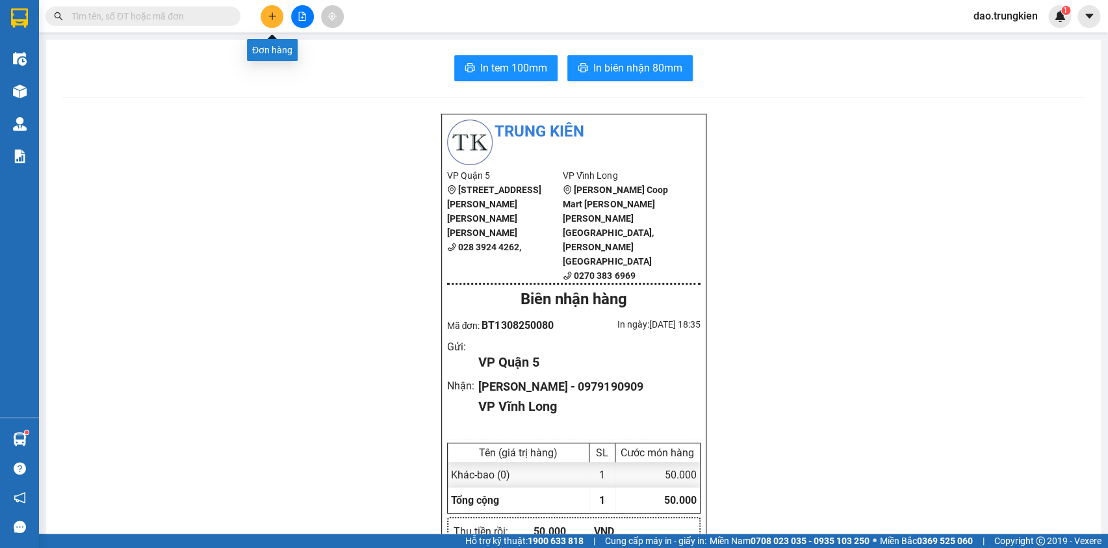
click at [278, 12] on button at bounding box center [272, 16] width 23 height 23
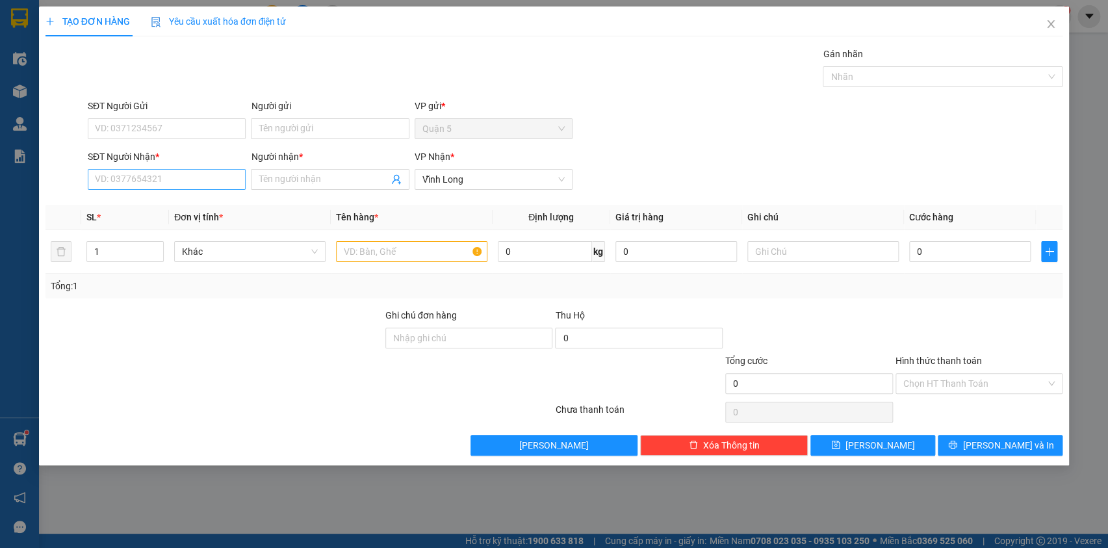
click at [112, 169] on div "SĐT Người Nhận * VD: 0377654321" at bounding box center [167, 171] width 158 height 45
drag, startPoint x: 115, startPoint y: 174, endPoint x: 114, endPoint y: 181, distance: 6.5
click at [114, 181] on input "SĐT Người Nhận *" at bounding box center [167, 179] width 158 height 21
type input "869"
click at [130, 227] on div "0979569869 - 8 [PERSON_NAME]" at bounding box center [167, 226] width 142 height 14
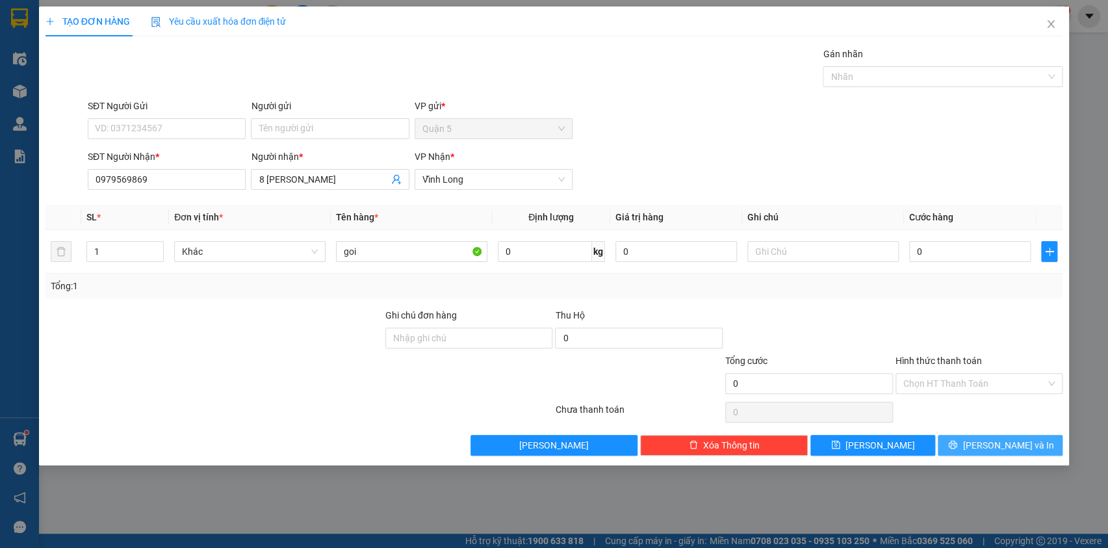
click at [972, 450] on button "[PERSON_NAME] và In" at bounding box center [1000, 445] width 125 height 21
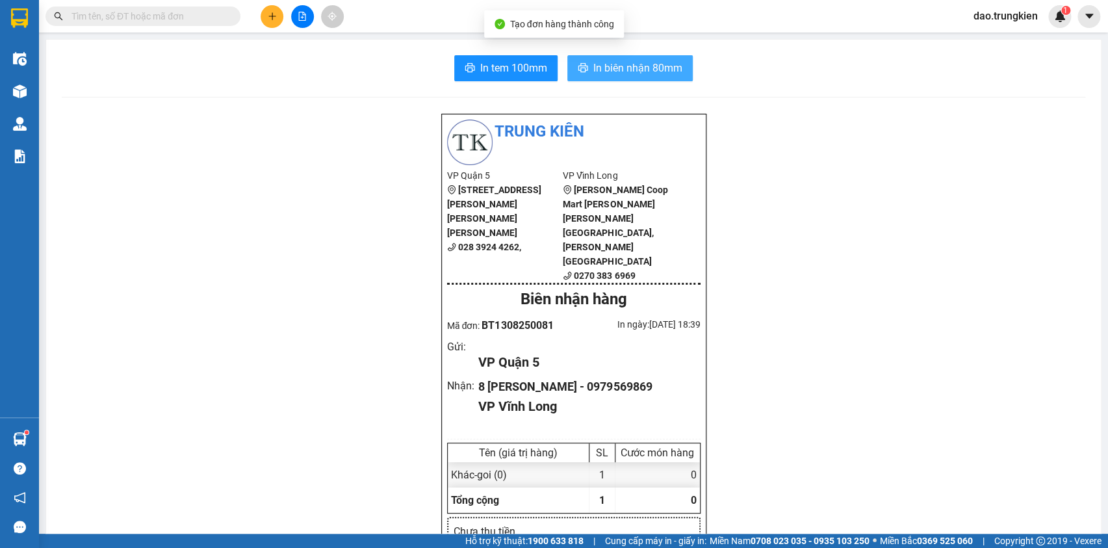
drag, startPoint x: 610, startPoint y: 70, endPoint x: 610, endPoint y: 95, distance: 24.7
click at [610, 70] on span "In biên nhận 80mm" at bounding box center [637, 68] width 89 height 16
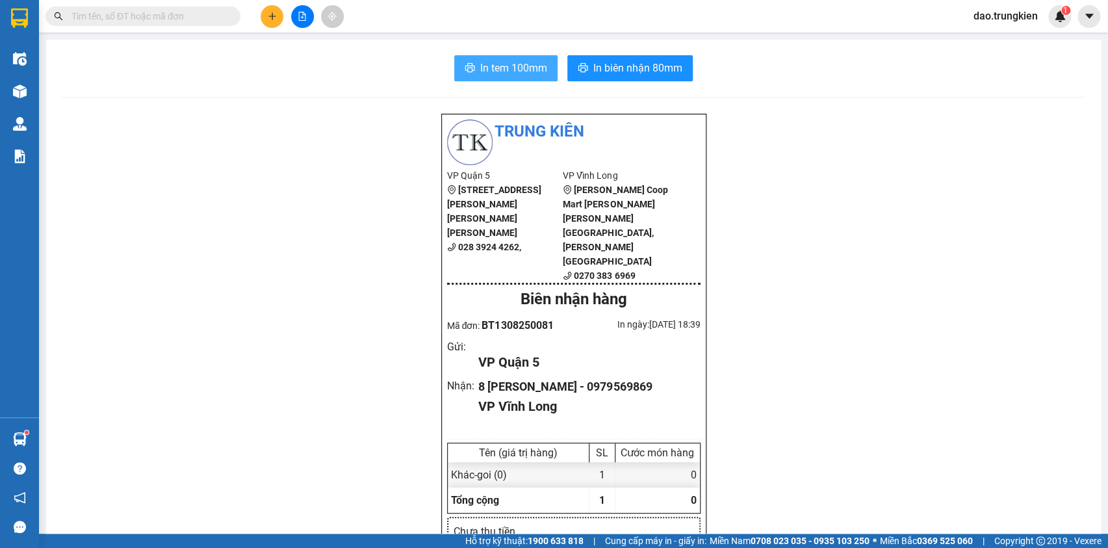
click at [497, 58] on button "In tem 100mm" at bounding box center [505, 68] width 103 height 26
click at [127, 14] on input "text" at bounding box center [147, 16] width 153 height 14
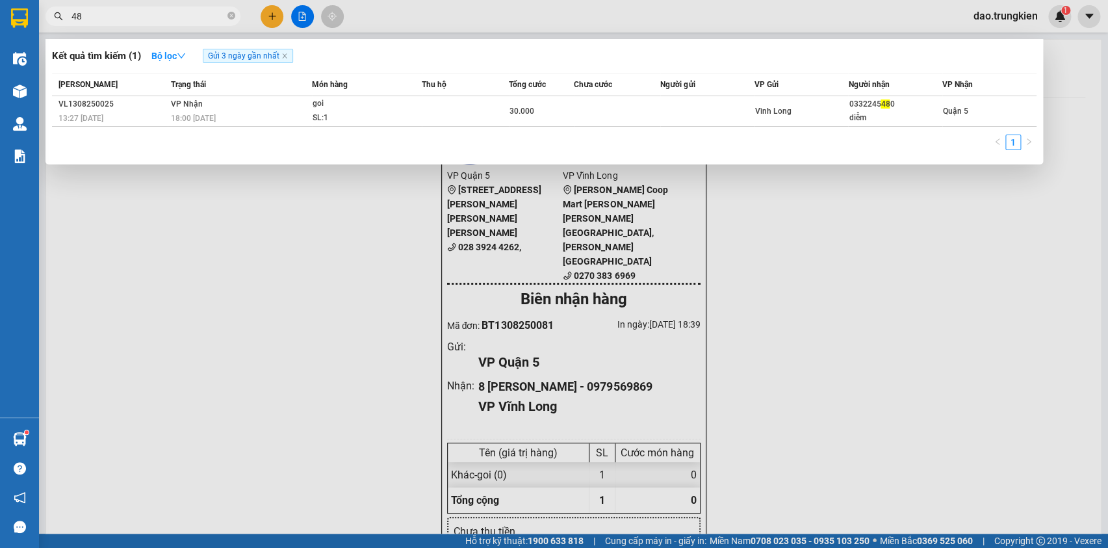
type input "4"
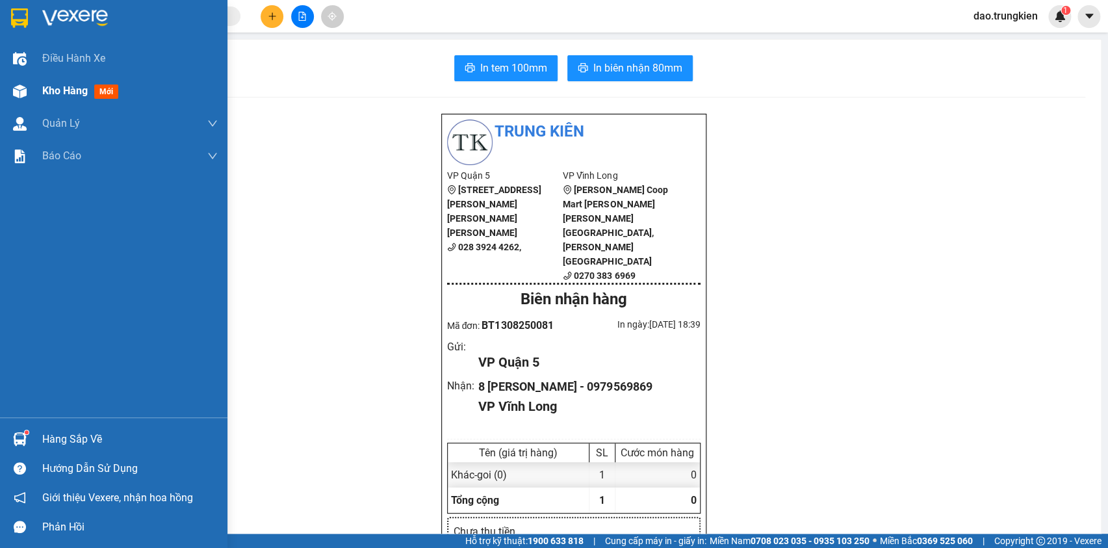
click at [105, 94] on span "mới" at bounding box center [106, 91] width 24 height 14
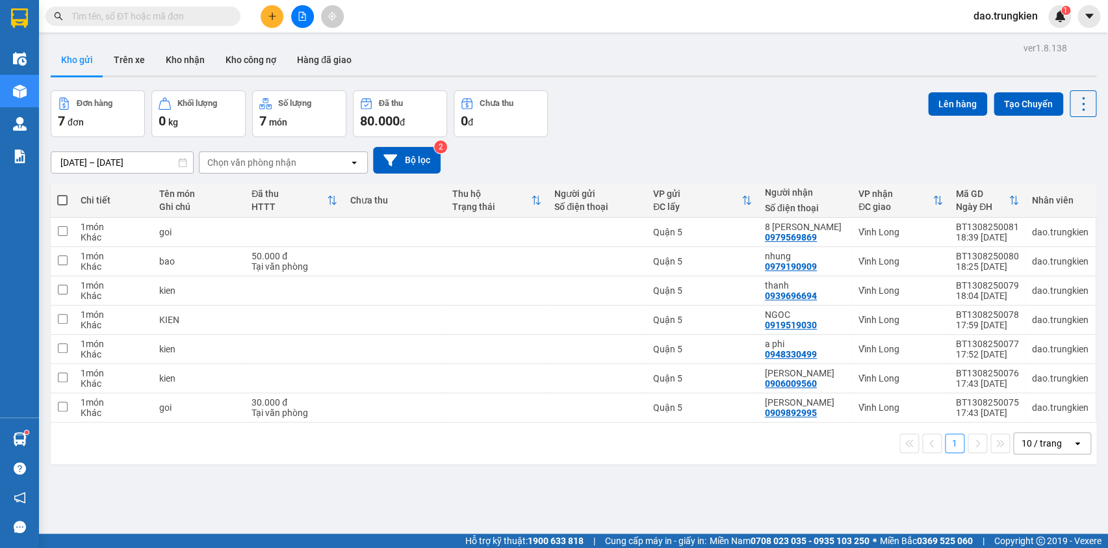
click at [269, 15] on icon "plus" at bounding box center [272, 16] width 9 height 9
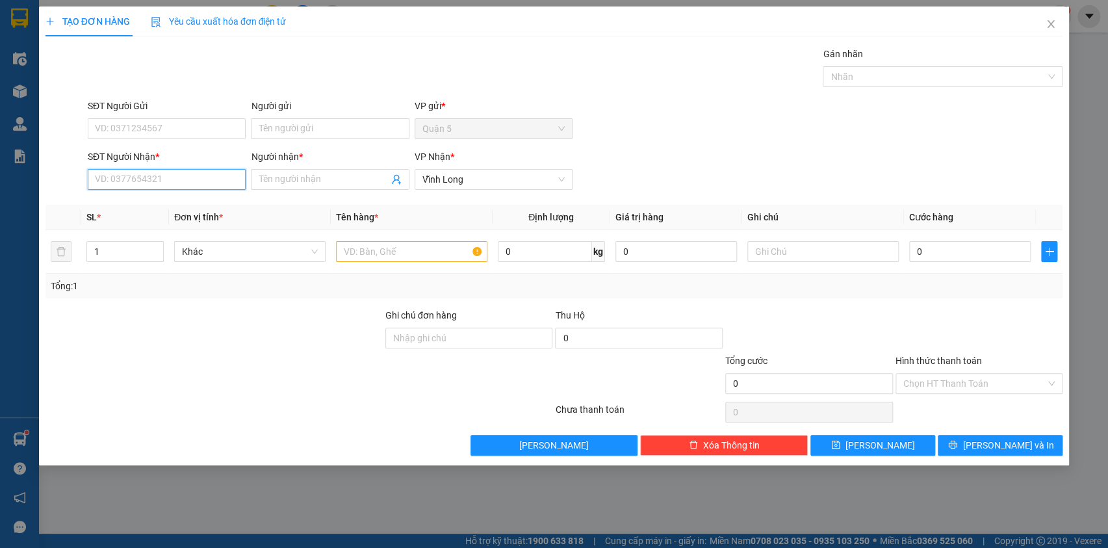
click at [137, 186] on input "SĐT Người Nhận *" at bounding box center [167, 179] width 158 height 21
click at [130, 204] on div "0918221153 - [PERSON_NAME]" at bounding box center [167, 205] width 142 height 14
type input "0918221153"
type input "tuan"
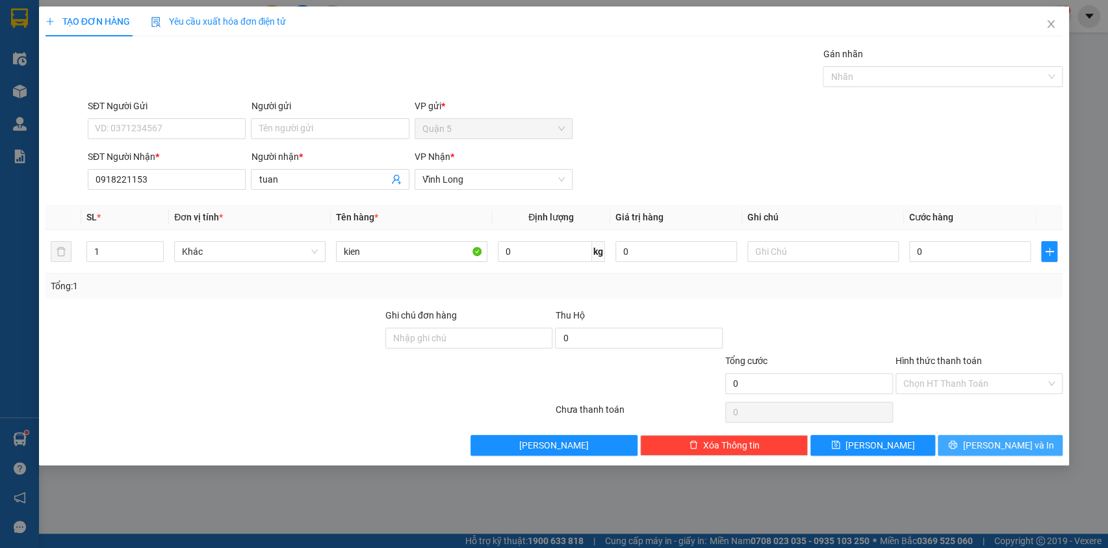
click at [998, 442] on span "[PERSON_NAME] và In" at bounding box center [1008, 445] width 91 height 14
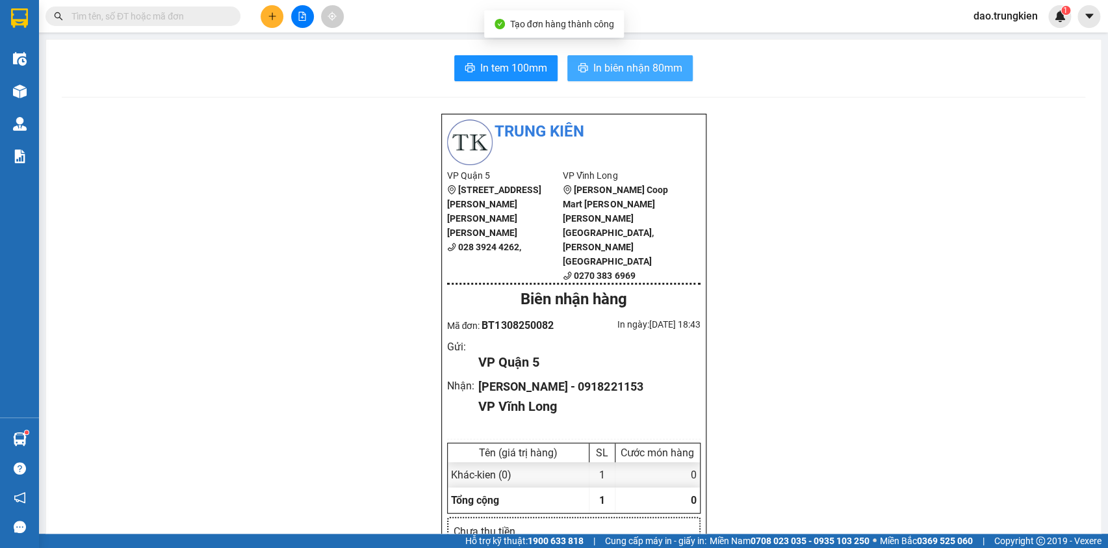
click at [611, 68] on span "In biên nhận 80mm" at bounding box center [637, 68] width 89 height 16
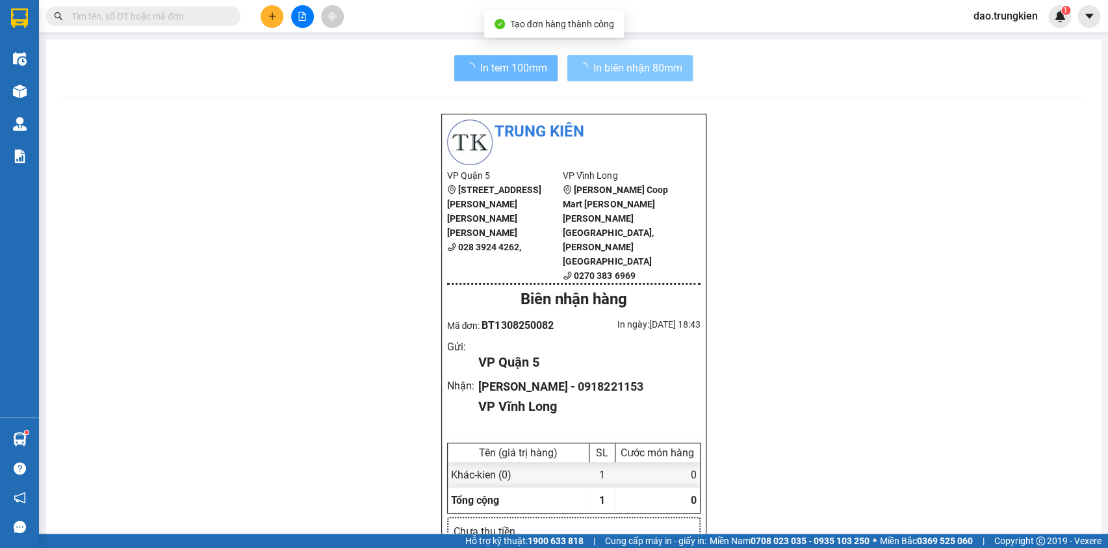
click at [495, 70] on span "In tem 100mm" at bounding box center [513, 68] width 67 height 16
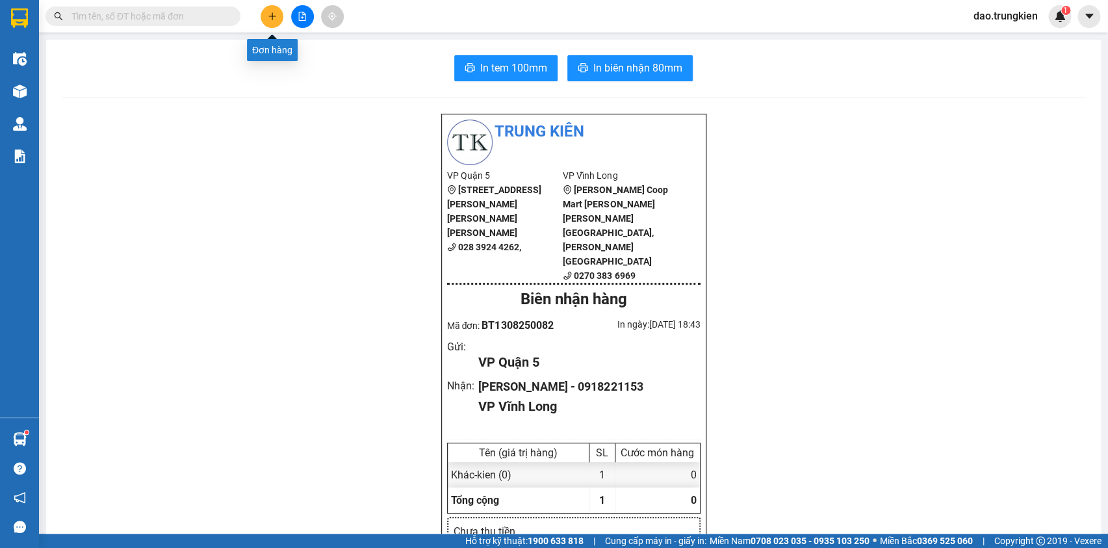
drag, startPoint x: 269, startPoint y: 15, endPoint x: 273, endPoint y: 8, distance: 8.1
click at [273, 8] on button at bounding box center [272, 16] width 23 height 23
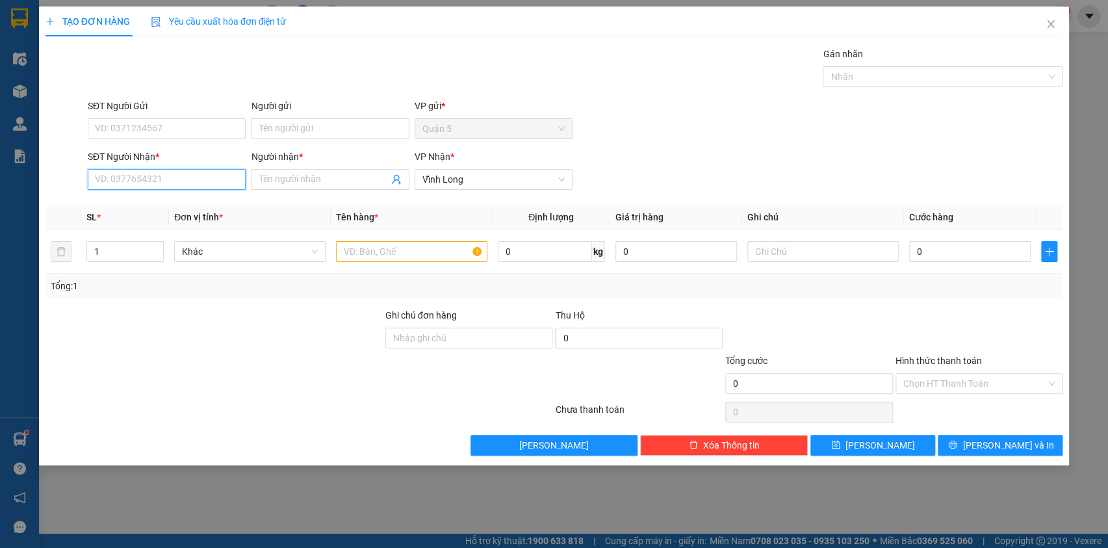
click at [114, 177] on input "SĐT Người Nhận *" at bounding box center [167, 179] width 158 height 21
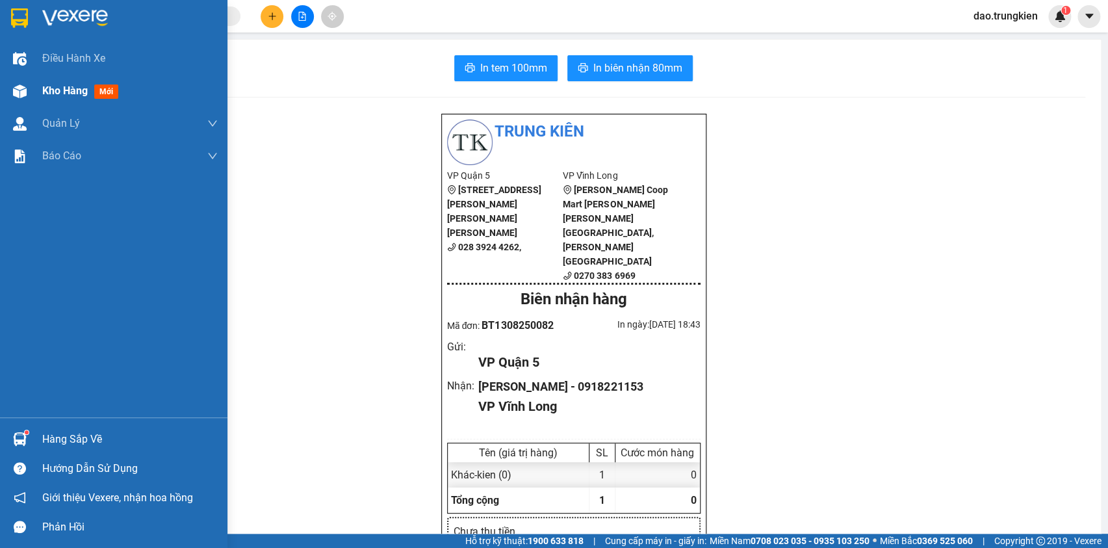
drag, startPoint x: 110, startPoint y: 88, endPoint x: 112, endPoint y: 104, distance: 16.3
click at [110, 89] on span "mới" at bounding box center [106, 91] width 24 height 14
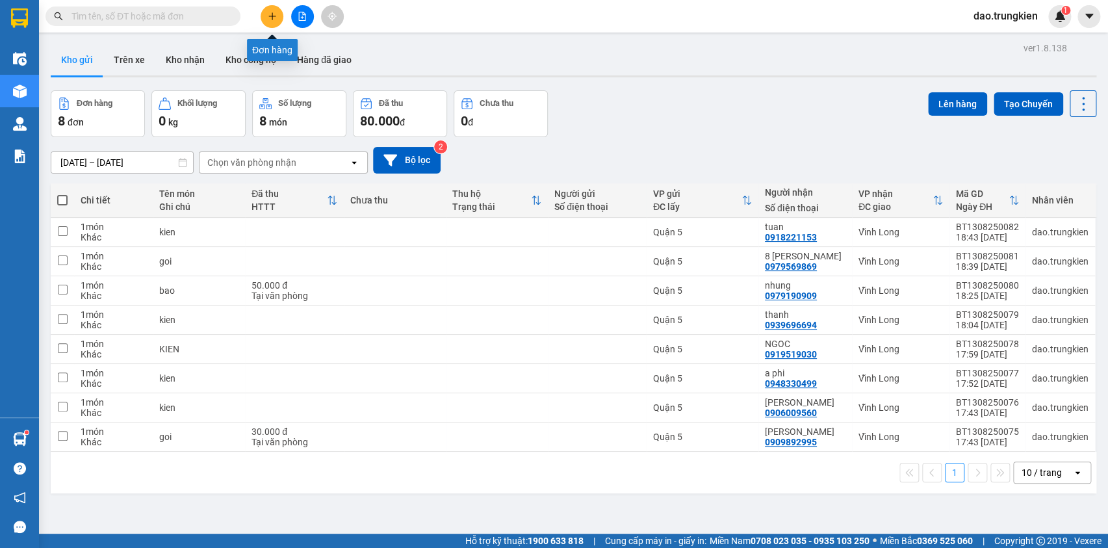
click at [266, 20] on button at bounding box center [272, 16] width 23 height 23
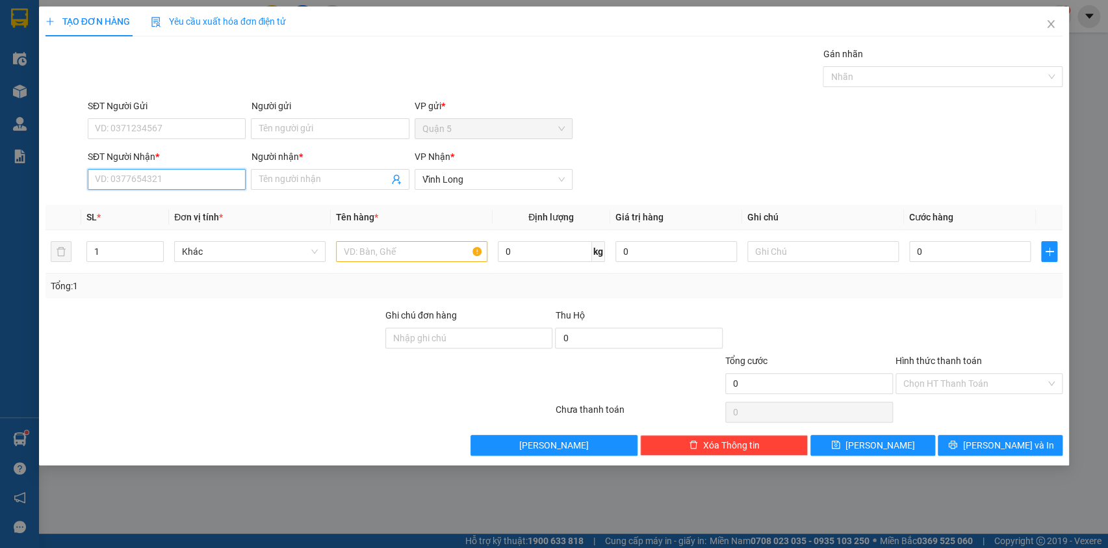
click at [155, 177] on input "SĐT Người Nhận *" at bounding box center [167, 179] width 158 height 21
type input "0374522250"
click at [292, 182] on input "Người nhận *" at bounding box center [323, 179] width 129 height 14
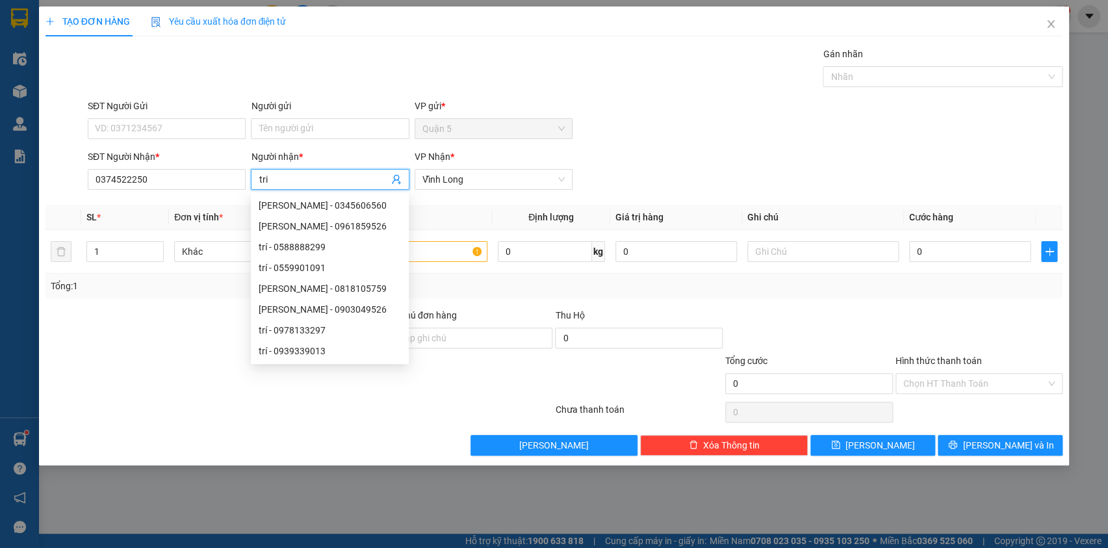
type input "tri"
click at [227, 77] on div "Gán nhãn Nhãn" at bounding box center [575, 69] width 980 height 45
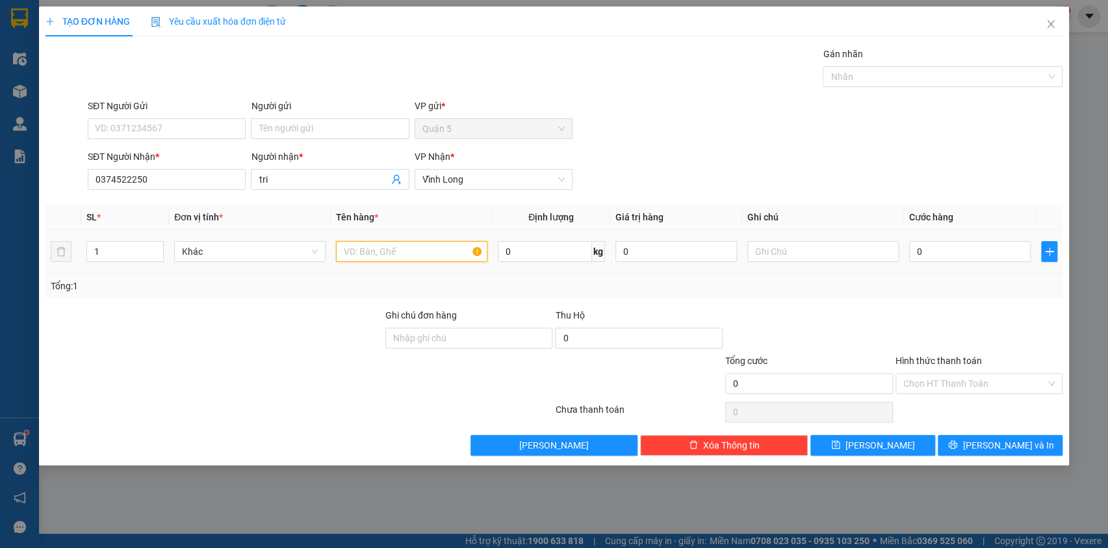
click at [369, 257] on input "text" at bounding box center [411, 251] width 151 height 21
type input "ph"
click at [957, 437] on button "[PERSON_NAME] và In" at bounding box center [1000, 445] width 125 height 21
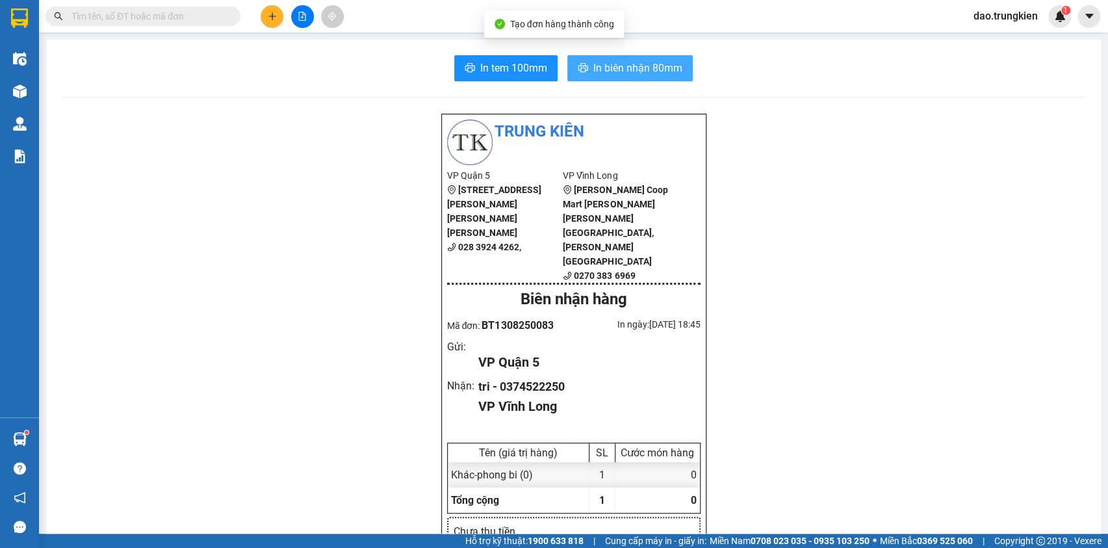
drag, startPoint x: 597, startPoint y: 66, endPoint x: 567, endPoint y: 127, distance: 67.7
click at [593, 67] on span "In biên nhận 80mm" at bounding box center [637, 68] width 89 height 16
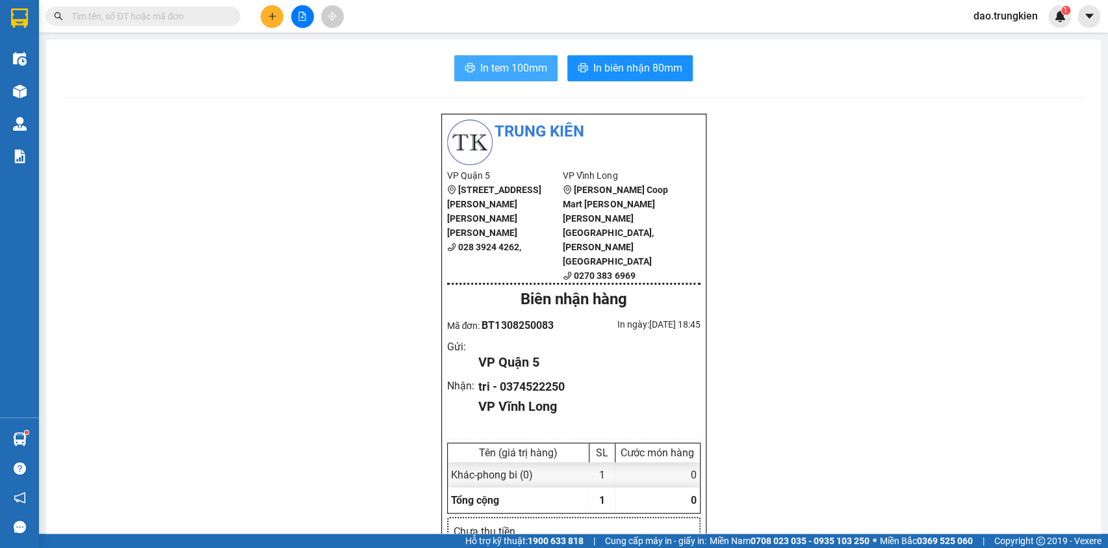
click at [491, 70] on span "In tem 100mm" at bounding box center [513, 68] width 67 height 16
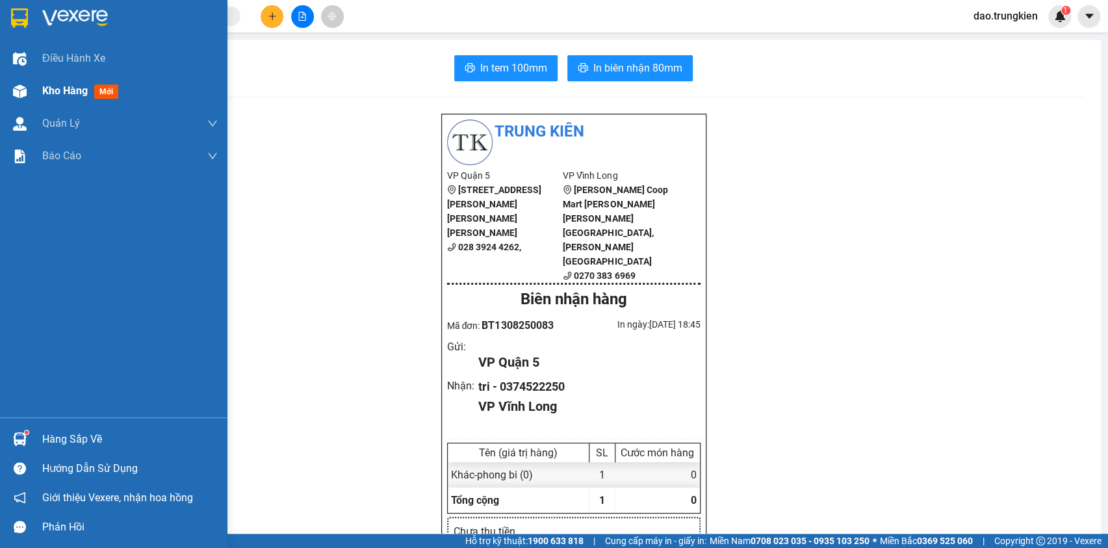
click at [106, 89] on span "mới" at bounding box center [106, 91] width 24 height 14
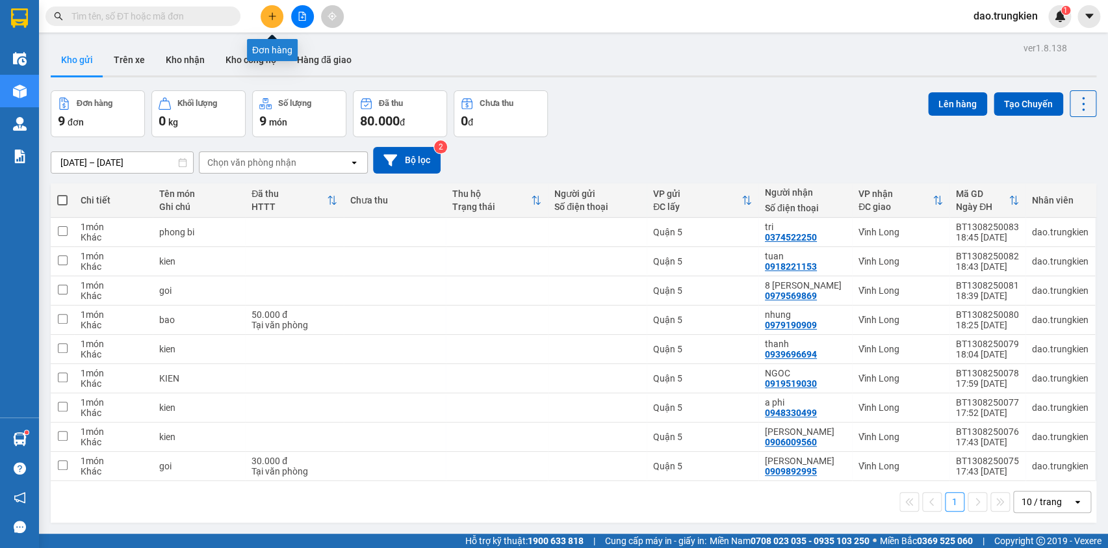
click at [270, 19] on icon "plus" at bounding box center [272, 16] width 9 height 9
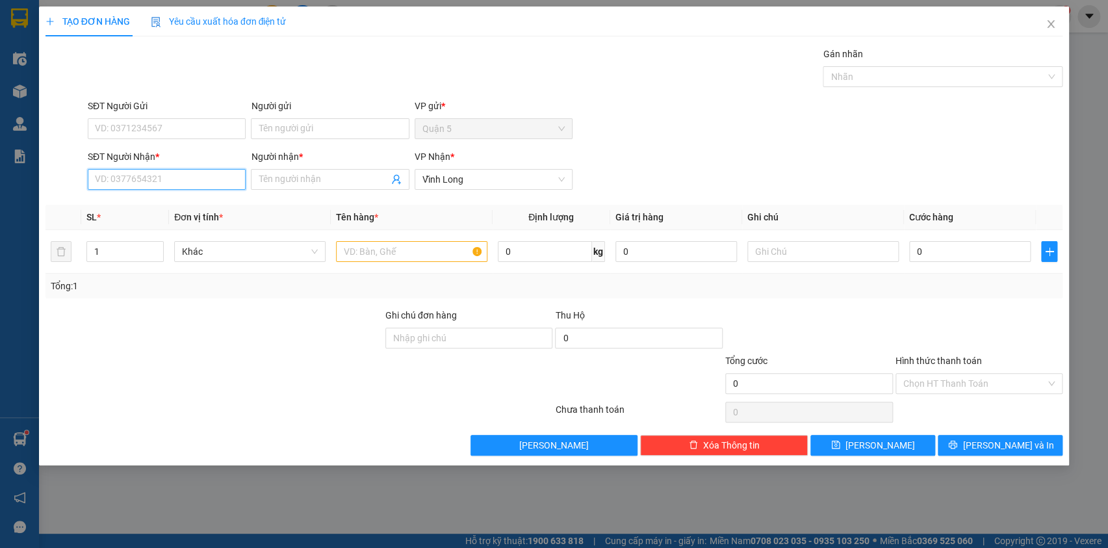
click at [116, 175] on input "SĐT Người Nhận *" at bounding box center [167, 179] width 158 height 21
click at [136, 209] on div "0974243919 - [PERSON_NAME]" at bounding box center [167, 205] width 142 height 14
type input "0974243919"
type input "tuyet"
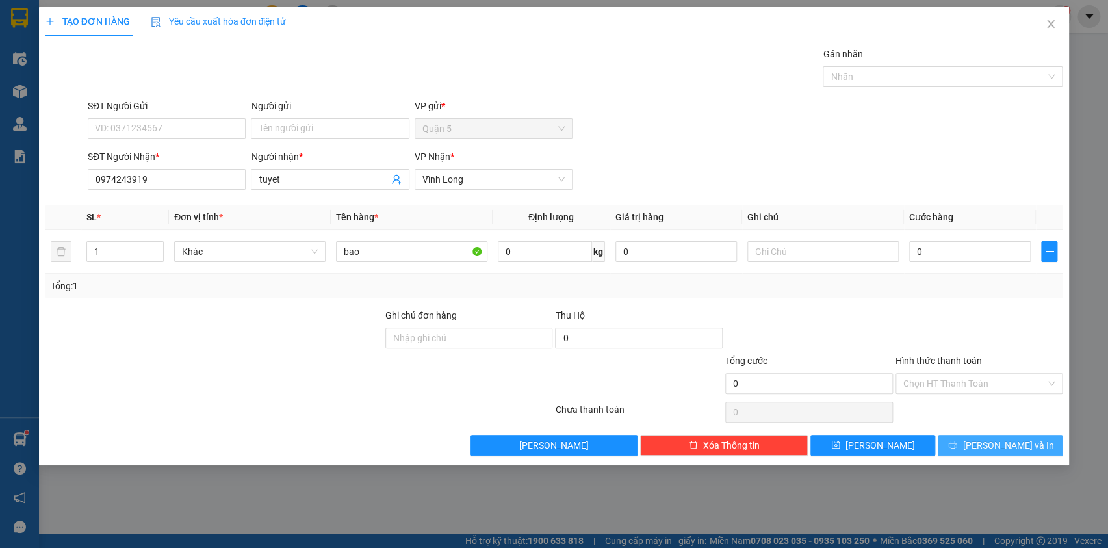
click at [989, 445] on span "[PERSON_NAME] và In" at bounding box center [1008, 445] width 91 height 14
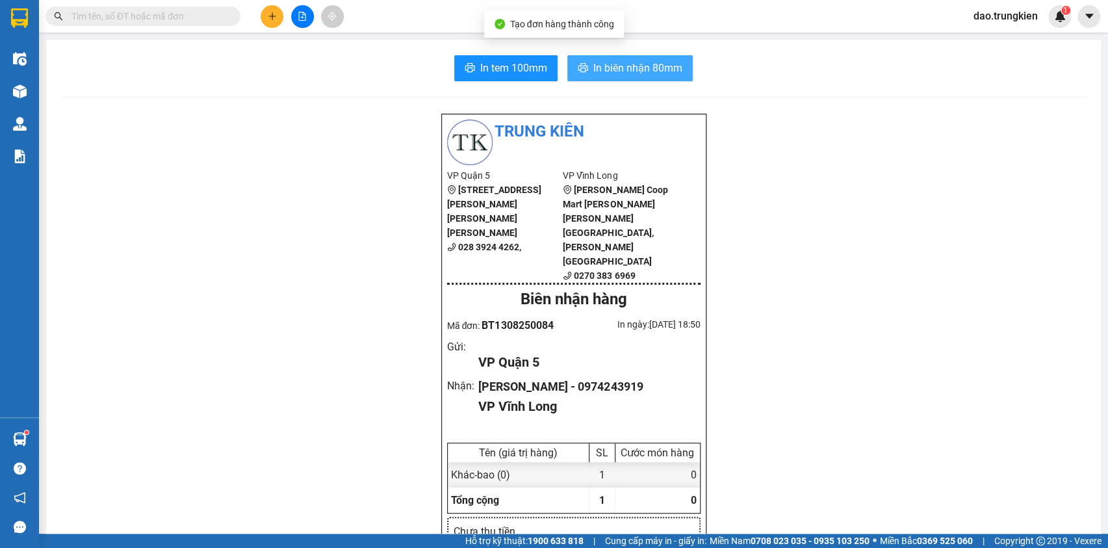
click at [610, 68] on span "In biên nhận 80mm" at bounding box center [637, 68] width 89 height 16
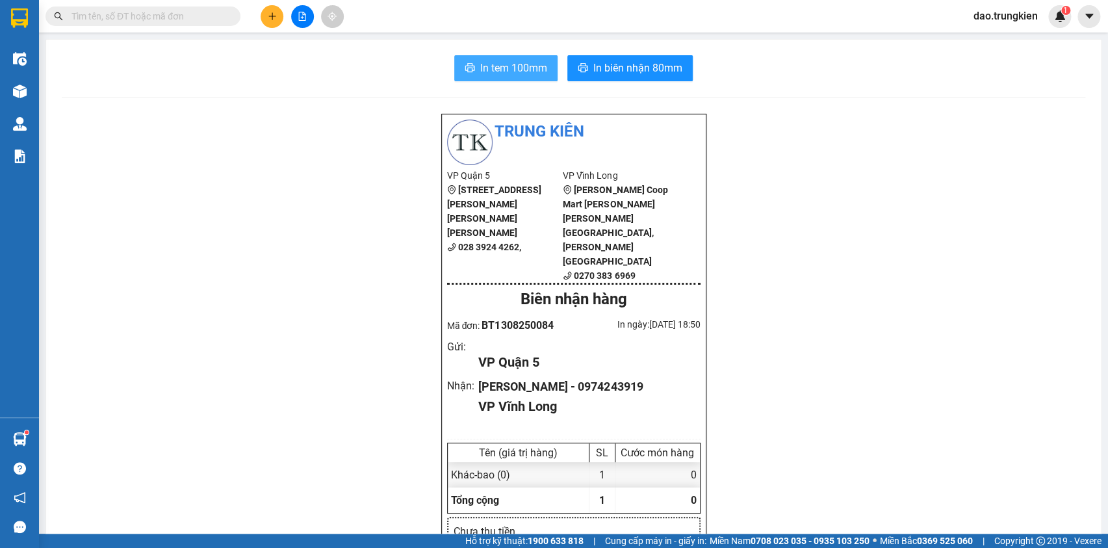
click at [490, 70] on span "In tem 100mm" at bounding box center [513, 68] width 67 height 16
click at [272, 15] on icon "plus" at bounding box center [272, 15] width 1 height 7
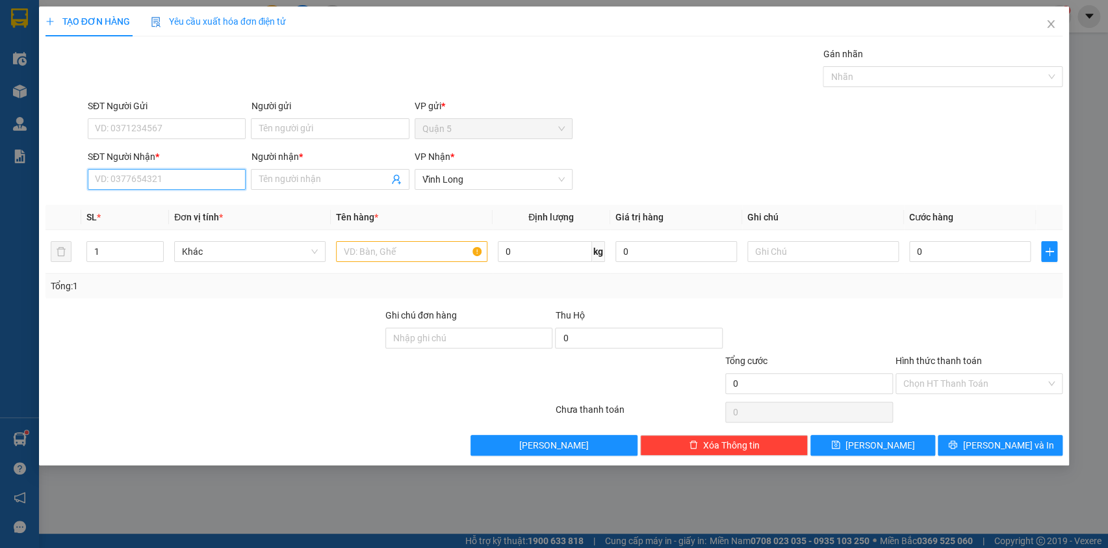
click at [107, 182] on input "SĐT Người Nhận *" at bounding box center [167, 179] width 158 height 21
click at [146, 205] on div "0979569869 - 8 [PERSON_NAME]" at bounding box center [167, 205] width 142 height 14
type input "0979569869"
type input "8 [PERSON_NAME]"
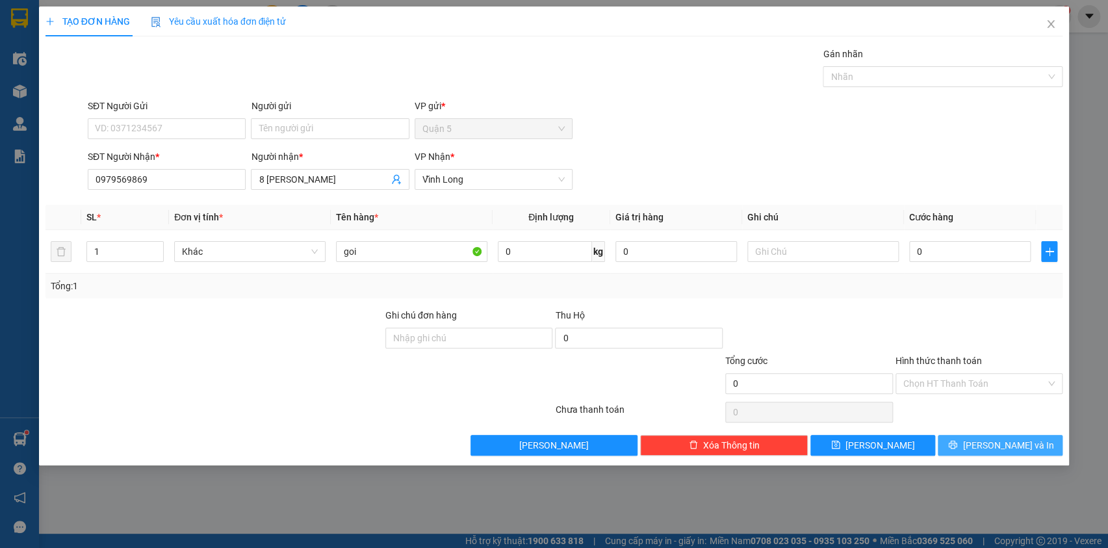
click at [989, 441] on span "[PERSON_NAME] và In" at bounding box center [1008, 445] width 91 height 14
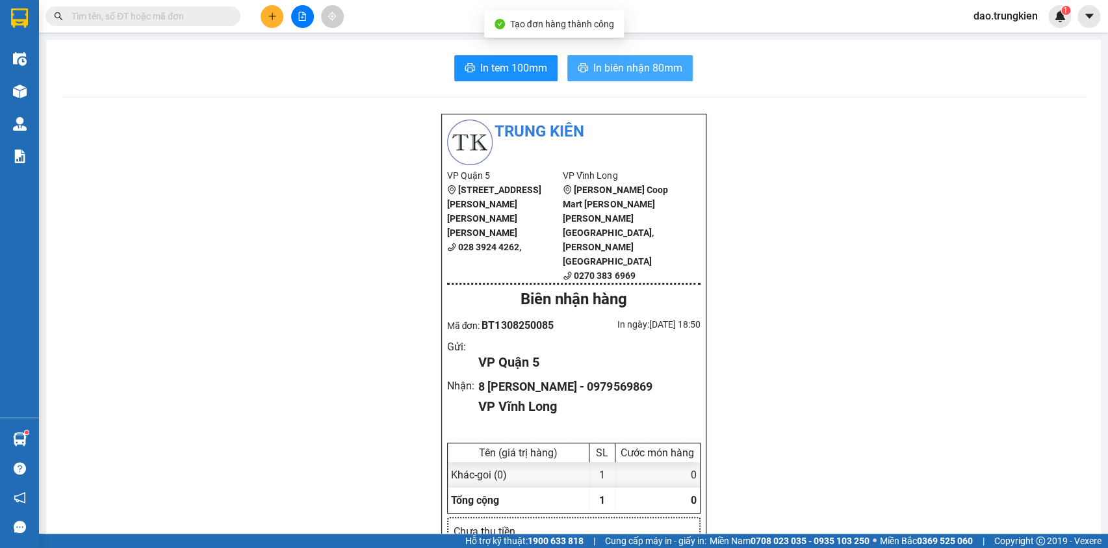
drag, startPoint x: 597, startPoint y: 61, endPoint x: 577, endPoint y: 66, distance: 20.7
click at [599, 62] on span "In biên nhận 80mm" at bounding box center [637, 68] width 89 height 16
click at [491, 71] on span "In tem 100mm" at bounding box center [513, 68] width 67 height 16
click at [274, 8] on button at bounding box center [272, 16] width 23 height 23
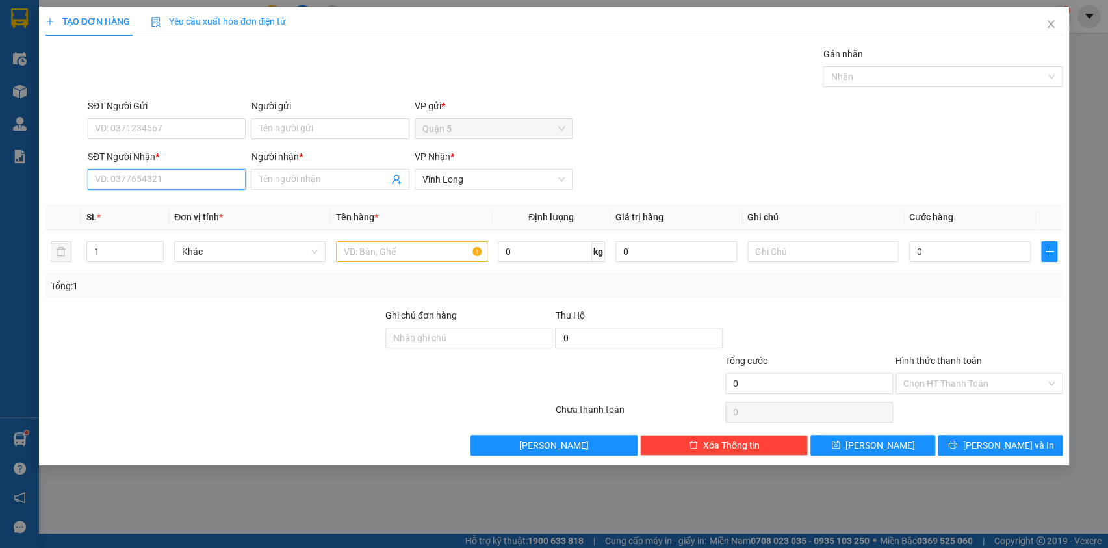
click at [105, 174] on input "SĐT Người Nhận *" at bounding box center [167, 179] width 158 height 21
type input "2368"
click at [118, 207] on div "0907292368 - TAI" at bounding box center [167, 205] width 142 height 14
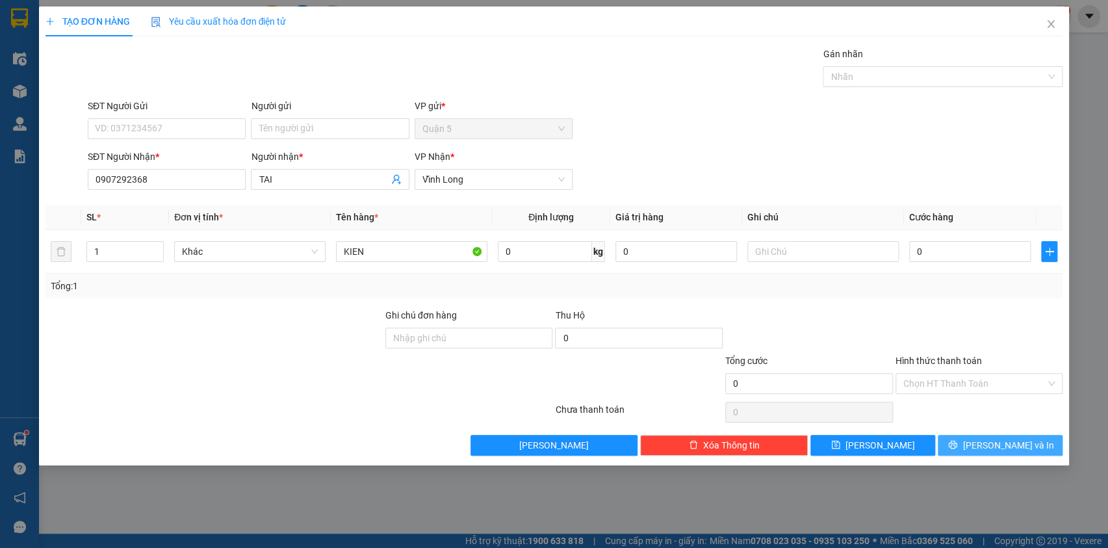
drag, startPoint x: 980, startPoint y: 450, endPoint x: 976, endPoint y: 409, distance: 41.8
click at [981, 447] on button "[PERSON_NAME] và In" at bounding box center [1000, 445] width 125 height 21
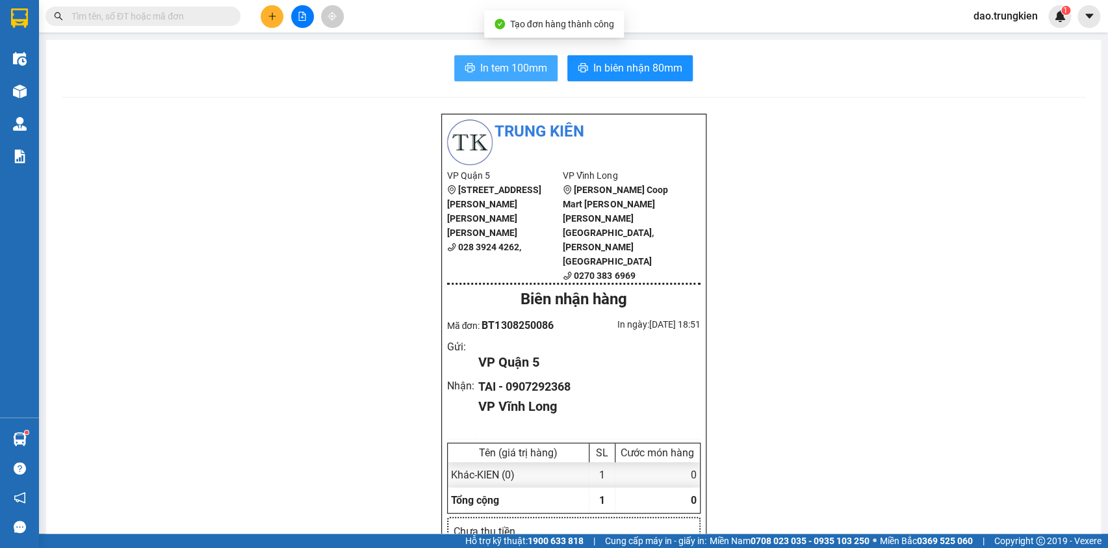
click at [500, 68] on span "In tem 100mm" at bounding box center [513, 68] width 67 height 16
click at [118, 14] on input "text" at bounding box center [147, 16] width 153 height 14
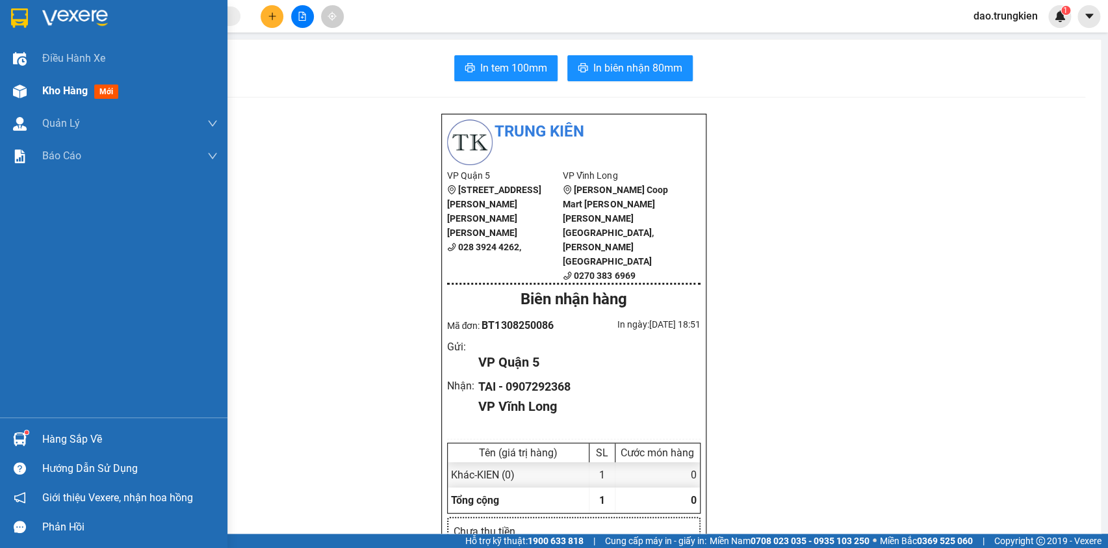
click at [111, 90] on span "mới" at bounding box center [106, 91] width 24 height 14
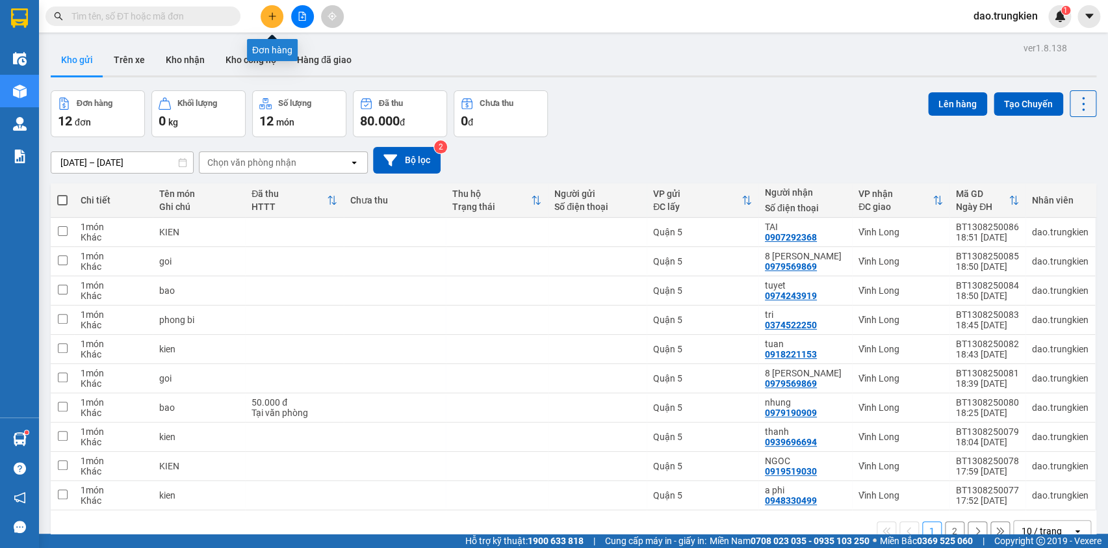
click at [275, 19] on icon "plus" at bounding box center [272, 16] width 9 height 9
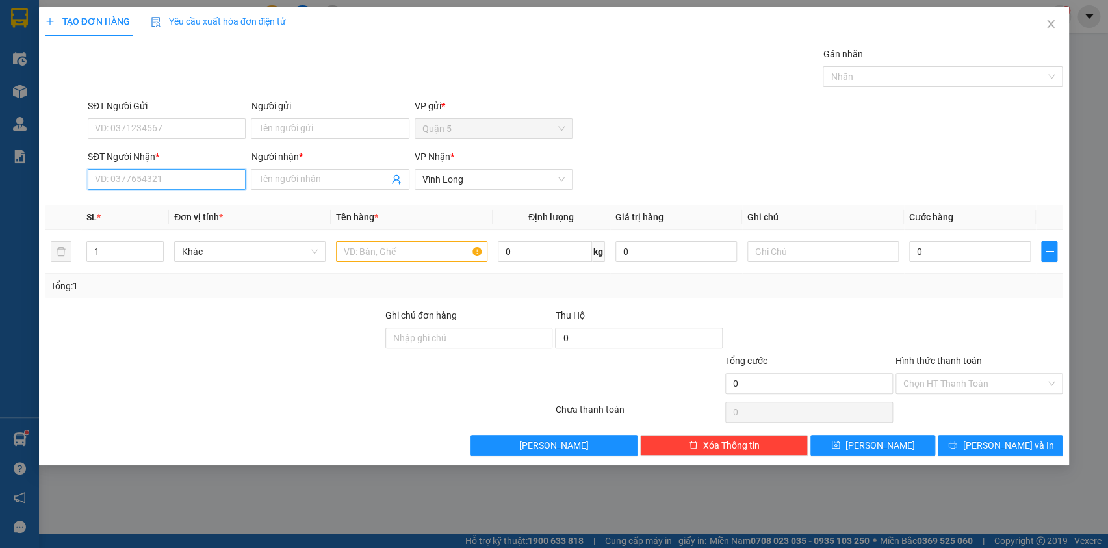
click at [120, 175] on input "SĐT Người Nhận *" at bounding box center [167, 179] width 158 height 21
type input "6471"
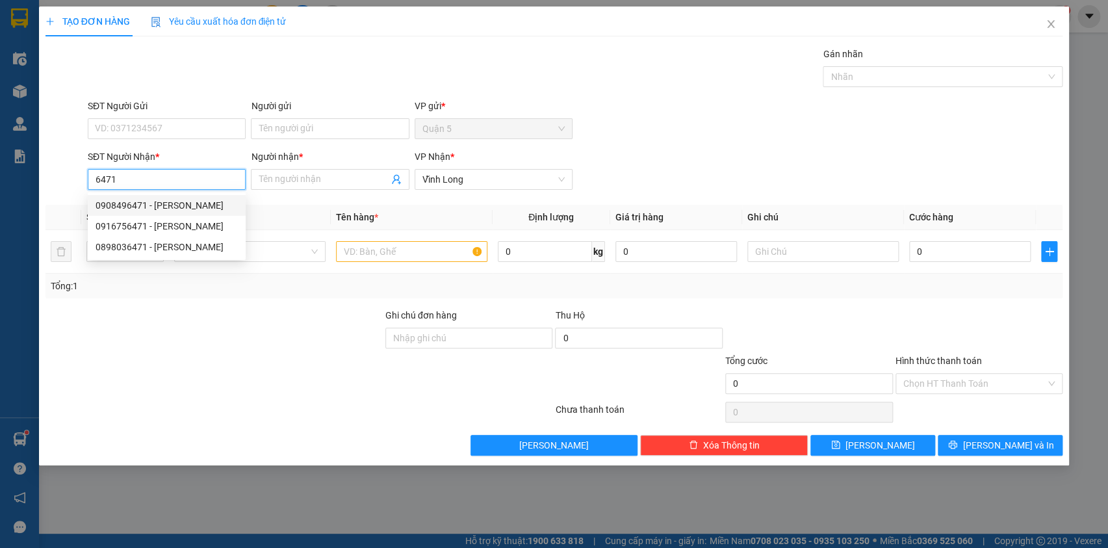
click at [122, 203] on div "0908496471 - [PERSON_NAME]" at bounding box center [167, 205] width 142 height 14
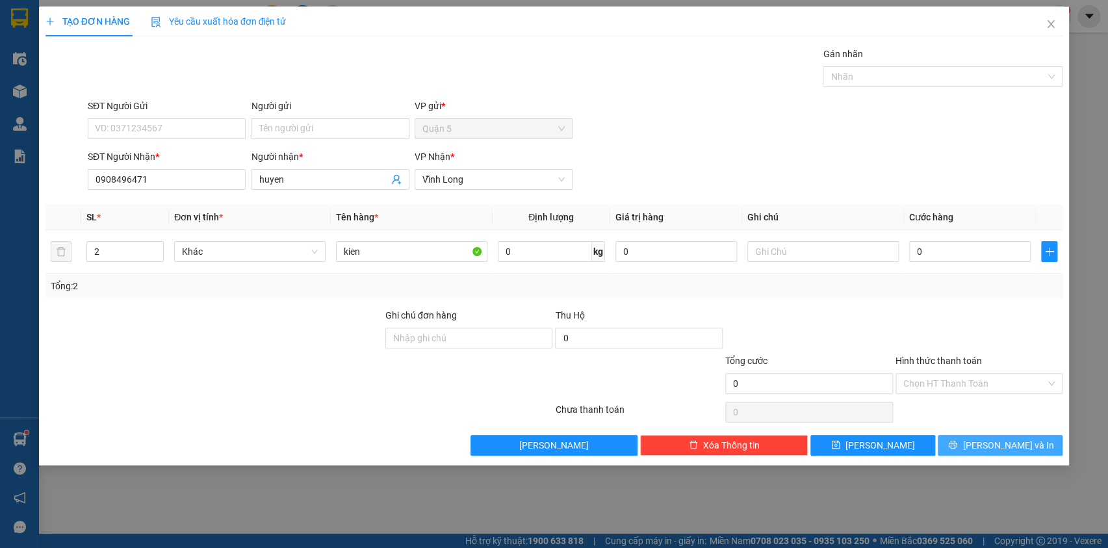
click at [971, 445] on button "[PERSON_NAME] và In" at bounding box center [1000, 445] width 125 height 21
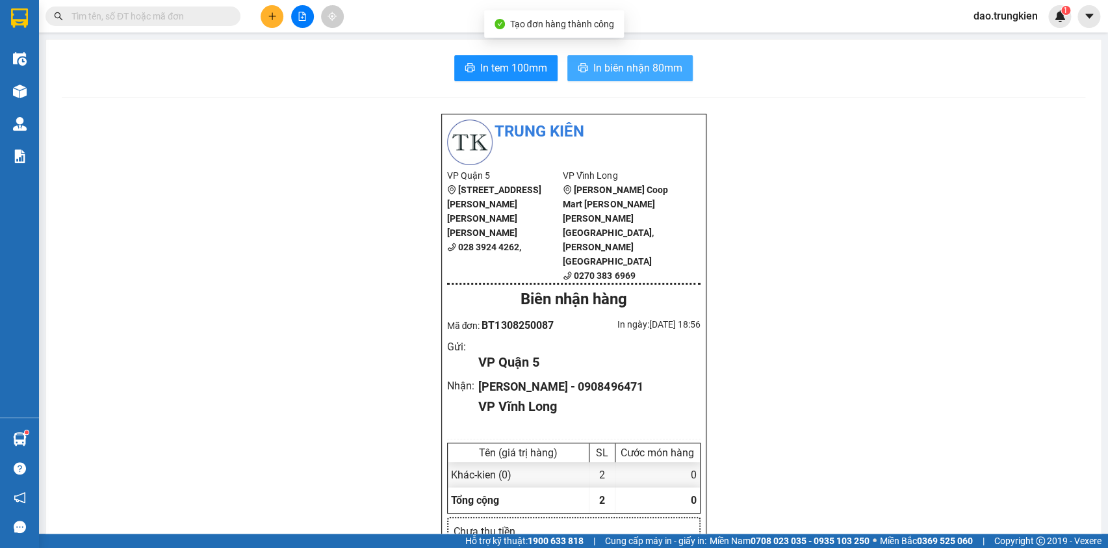
click at [610, 70] on span "In biên nhận 80mm" at bounding box center [637, 68] width 89 height 16
drag, startPoint x: 604, startPoint y: 61, endPoint x: 597, endPoint y: 75, distance: 15.1
click at [603, 62] on span "In biên nhận 80mm" at bounding box center [637, 68] width 89 height 16
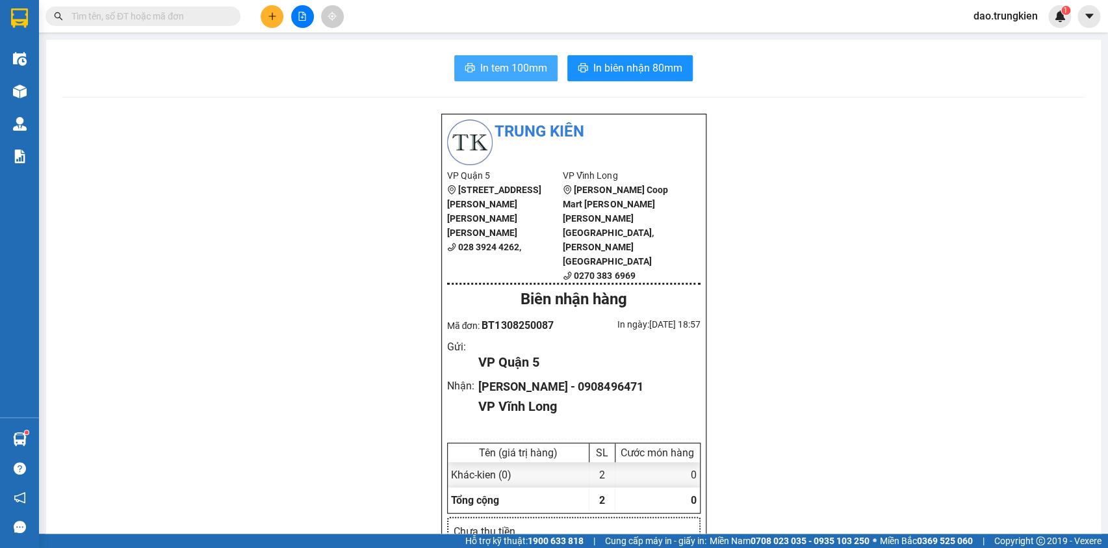
click at [491, 72] on span "In tem 100mm" at bounding box center [513, 68] width 67 height 16
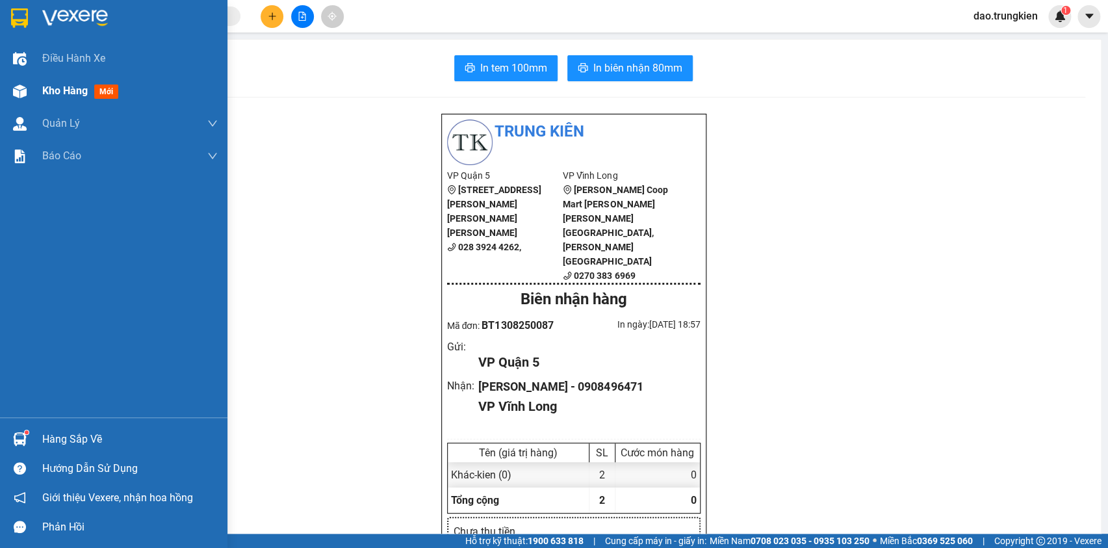
click at [105, 91] on span "mới" at bounding box center [106, 91] width 24 height 14
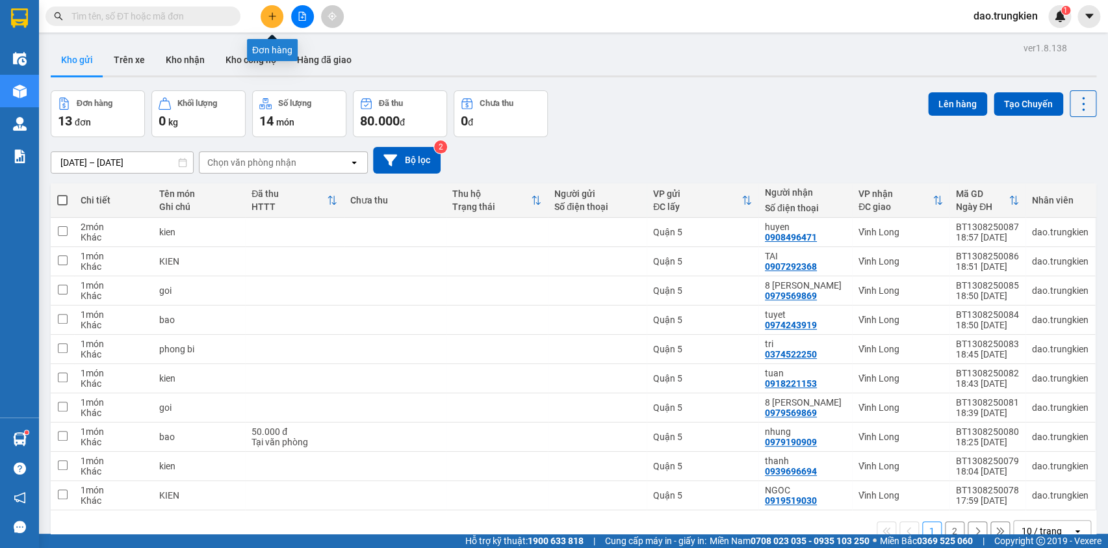
click at [266, 13] on button at bounding box center [272, 16] width 23 height 23
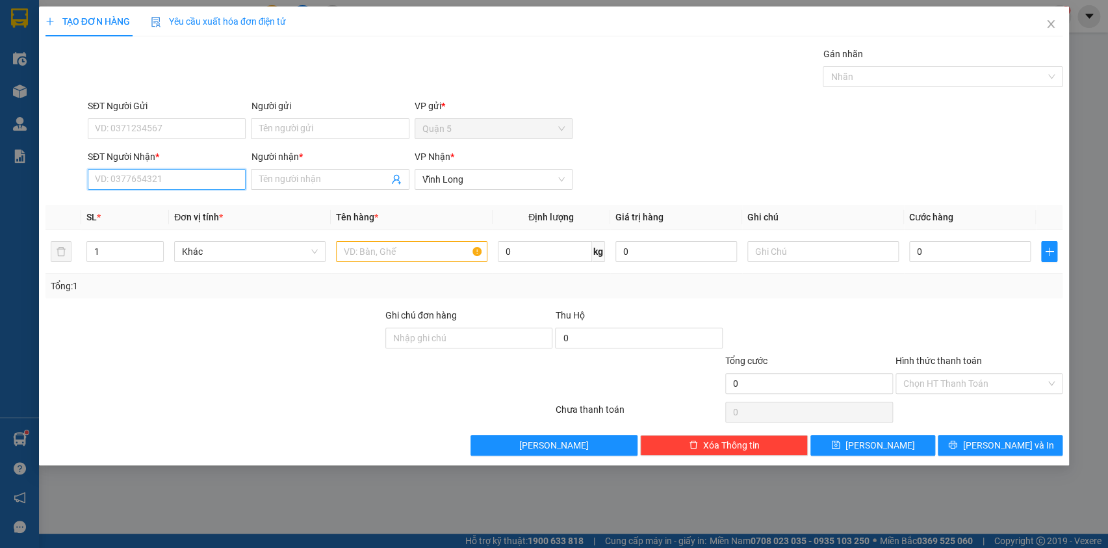
click at [125, 182] on input "SĐT Người Nhận *" at bounding box center [167, 179] width 158 height 21
click at [130, 203] on div "0909002555 - [PERSON_NAME]" at bounding box center [167, 205] width 142 height 14
type input "0909002555"
type input "[PERSON_NAME]"
type input "0909002555"
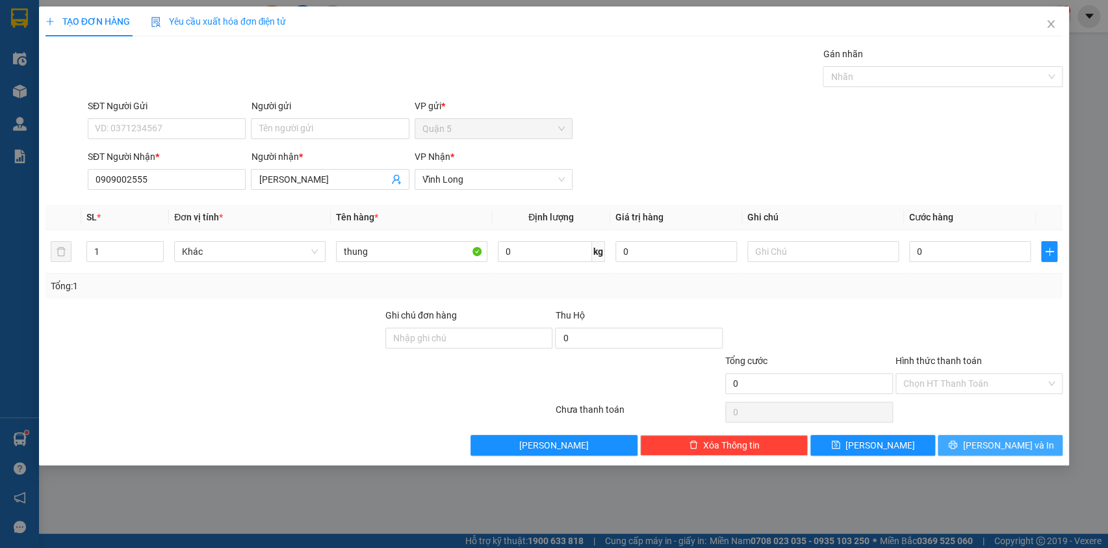
click at [974, 440] on div "Transit Pickup Surcharge Ids Transit Deliver Surcharge Ids Transit Deliver Surc…" at bounding box center [554, 251] width 1018 height 409
click at [957, 440] on icon "printer" at bounding box center [952, 444] width 9 height 9
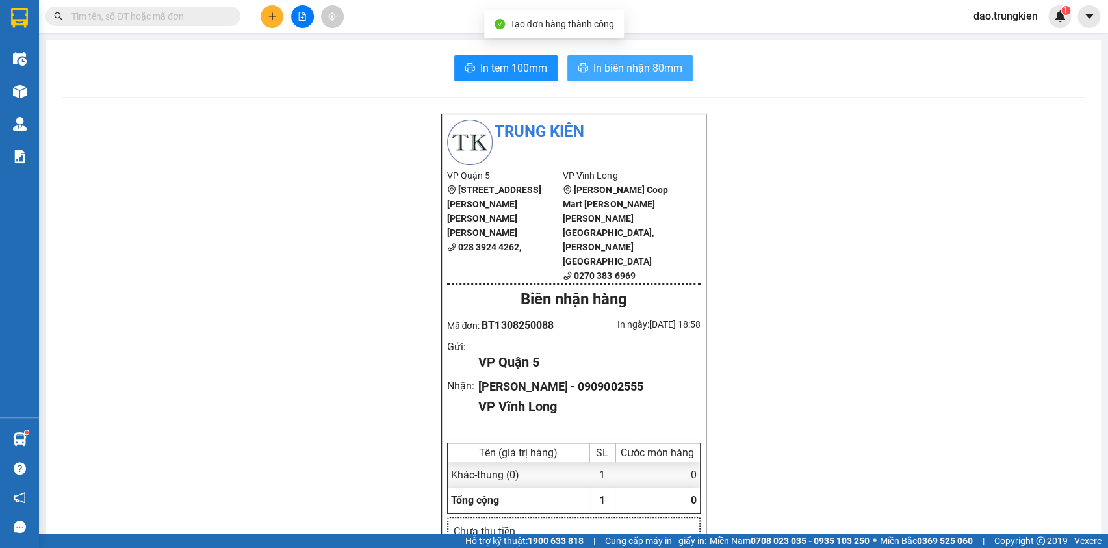
drag, startPoint x: 591, startPoint y: 70, endPoint x: 580, endPoint y: 79, distance: 14.3
click at [593, 70] on span "In biên nhận 80mm" at bounding box center [637, 68] width 89 height 16
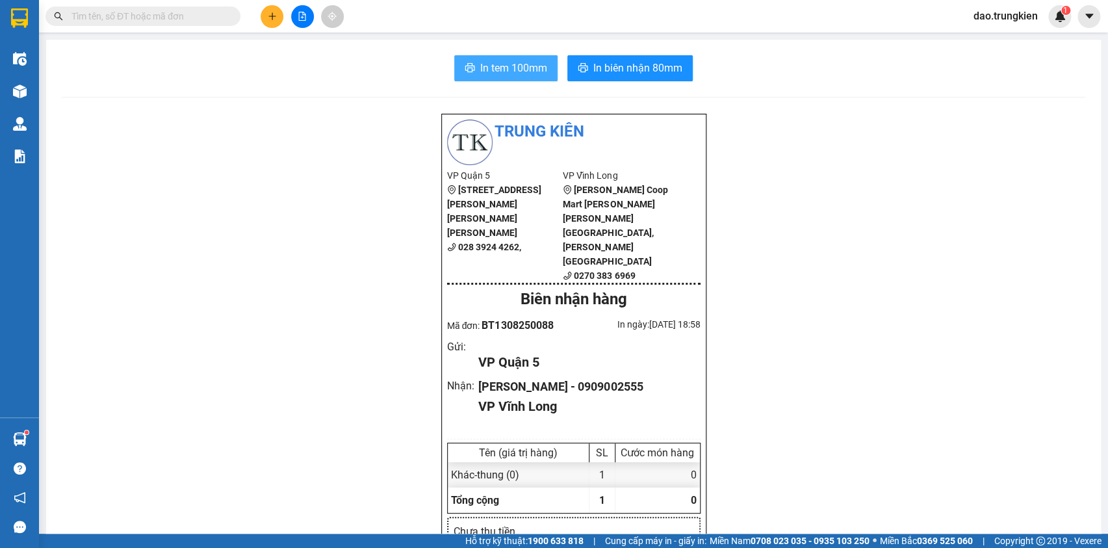
click at [491, 70] on span "In tem 100mm" at bounding box center [513, 68] width 67 height 16
click at [265, 14] on button at bounding box center [272, 16] width 23 height 23
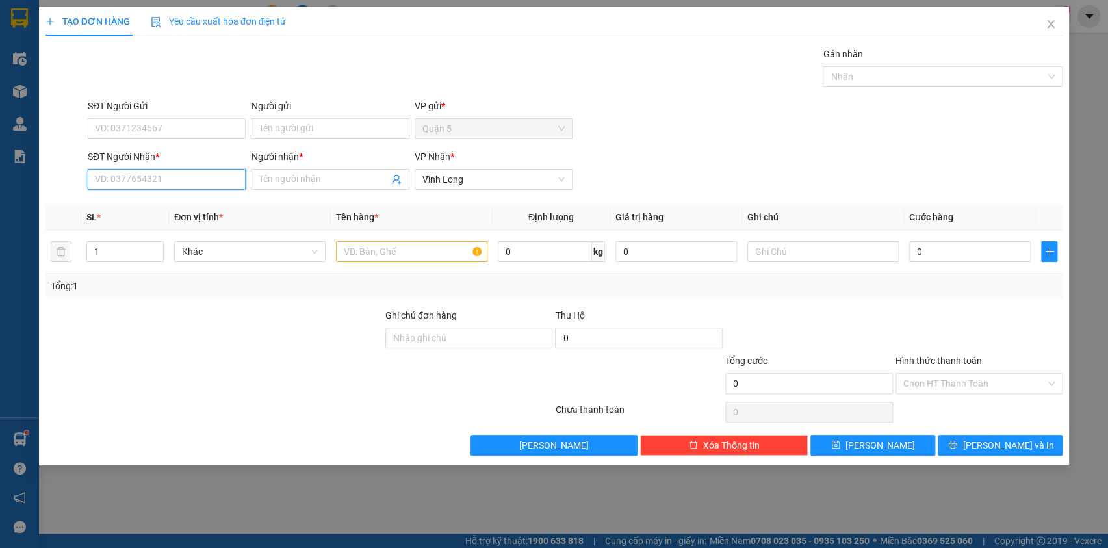
click at [109, 179] on input "SĐT Người Nhận *" at bounding box center [167, 179] width 158 height 21
